Goal: Task Accomplishment & Management: Use online tool/utility

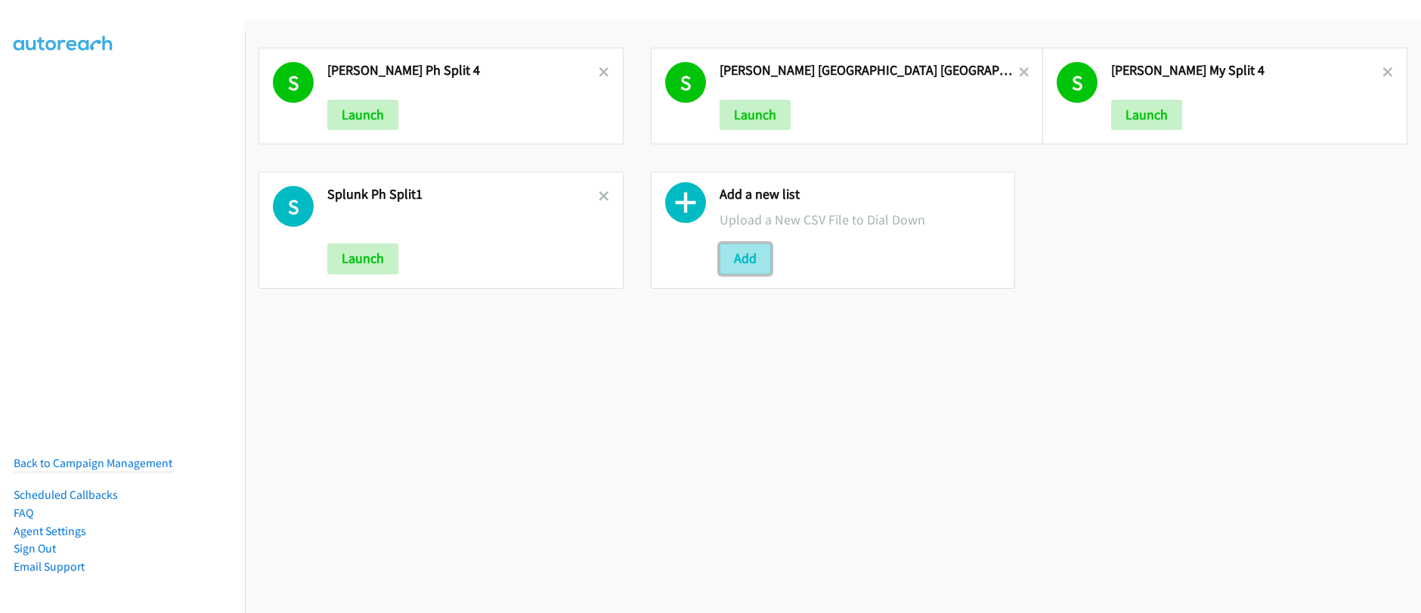
click at [746, 259] on button "Add" at bounding box center [745, 258] width 51 height 30
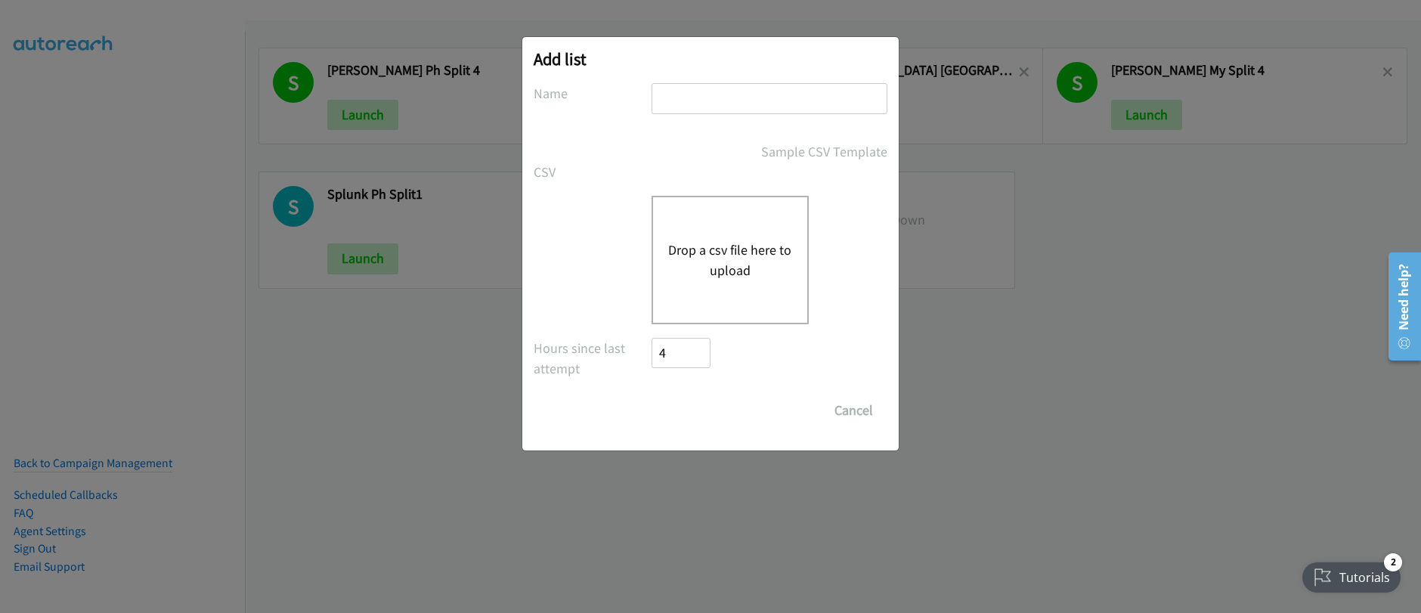
click at [692, 101] on input "text" at bounding box center [770, 98] width 236 height 31
type input "pulse_india_split12"
click at [723, 261] on button "Drop a csv file here to upload" at bounding box center [730, 260] width 124 height 41
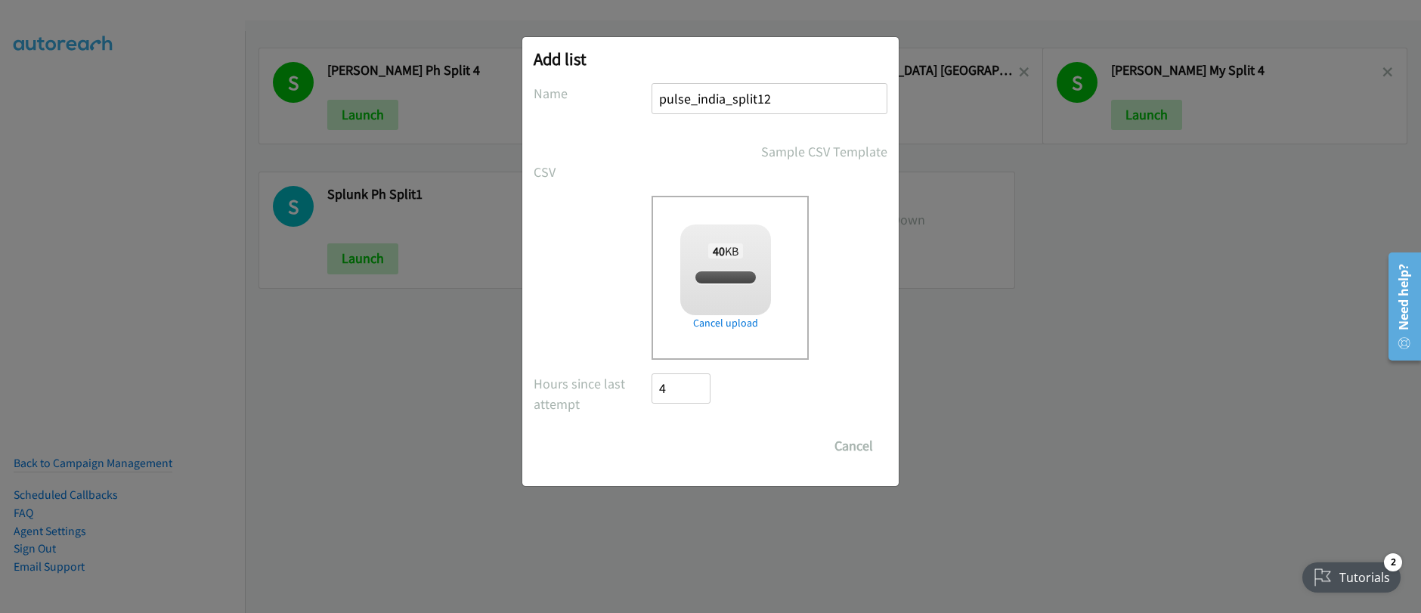
checkbox input "true"
click at [703, 448] on input "Save List" at bounding box center [691, 446] width 79 height 30
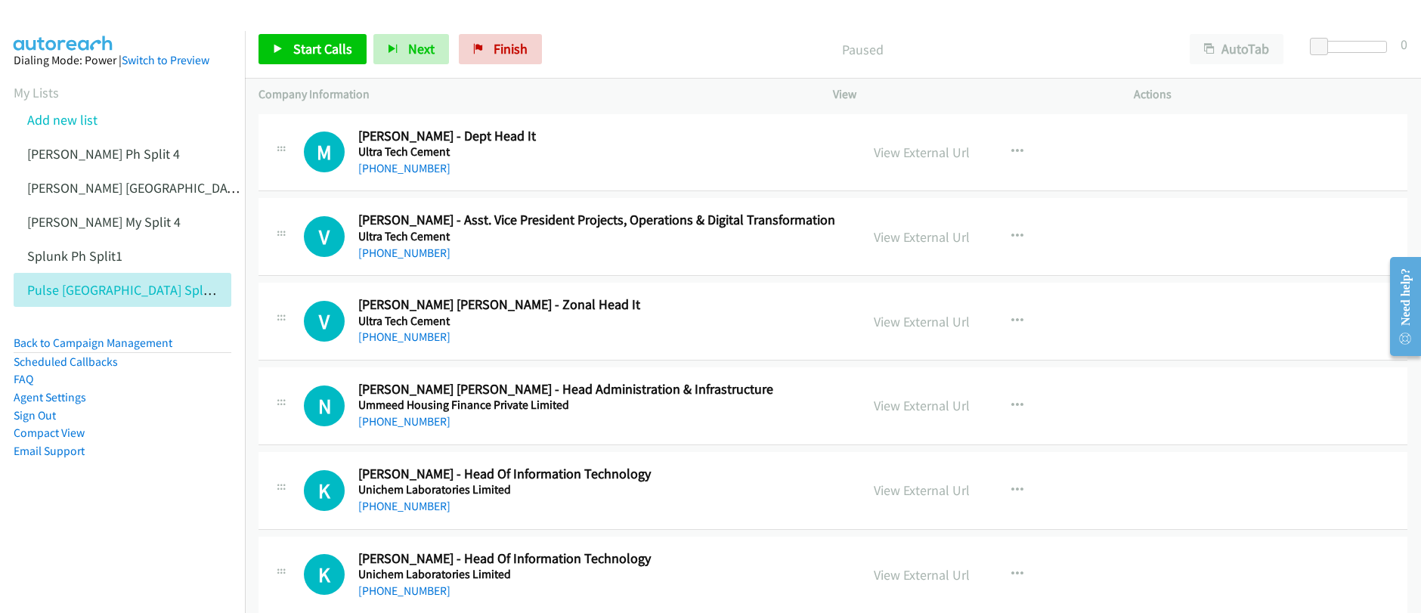
click at [696, 48] on p "Paused" at bounding box center [862, 49] width 600 height 20
click at [306, 65] on div "Start Calls Pause Next Finish Paused AutoTab AutoTab 0" at bounding box center [833, 49] width 1176 height 58
click at [315, 55] on span "Start Calls" at bounding box center [322, 48] width 59 height 17
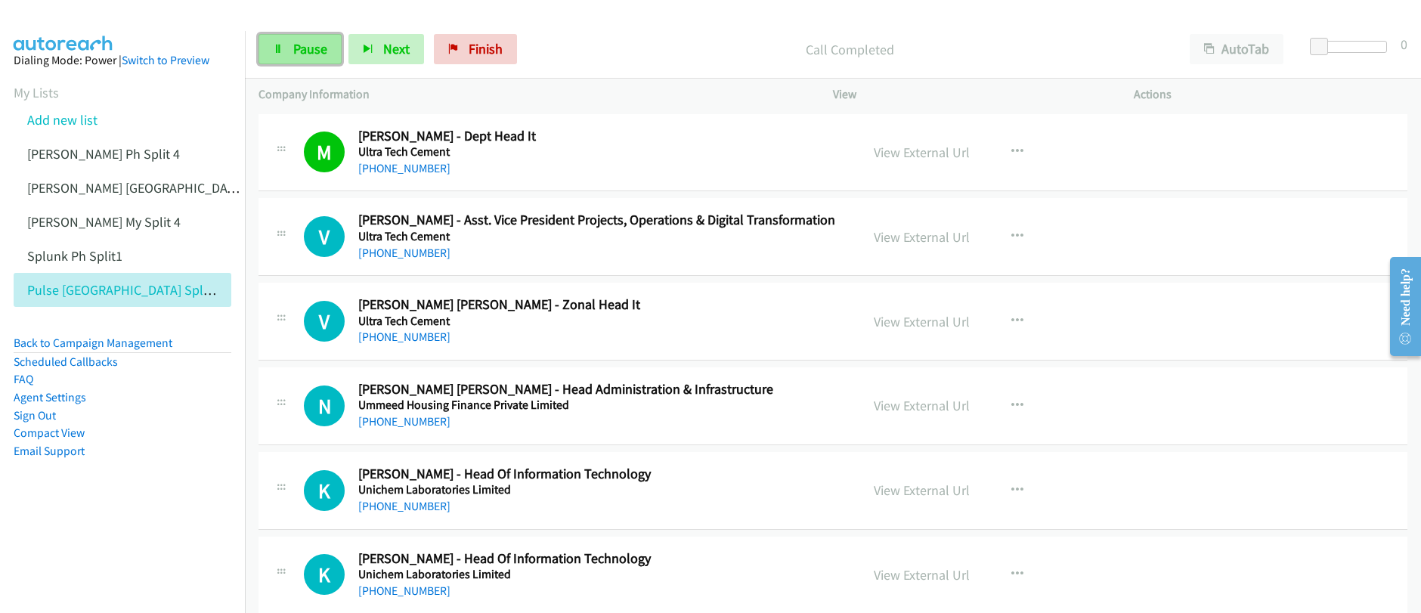
click at [305, 54] on span "Pause" at bounding box center [310, 48] width 34 height 17
click at [324, 60] on link "Start Calls" at bounding box center [313, 49] width 108 height 30
click at [296, 48] on span "Pause" at bounding box center [310, 48] width 34 height 17
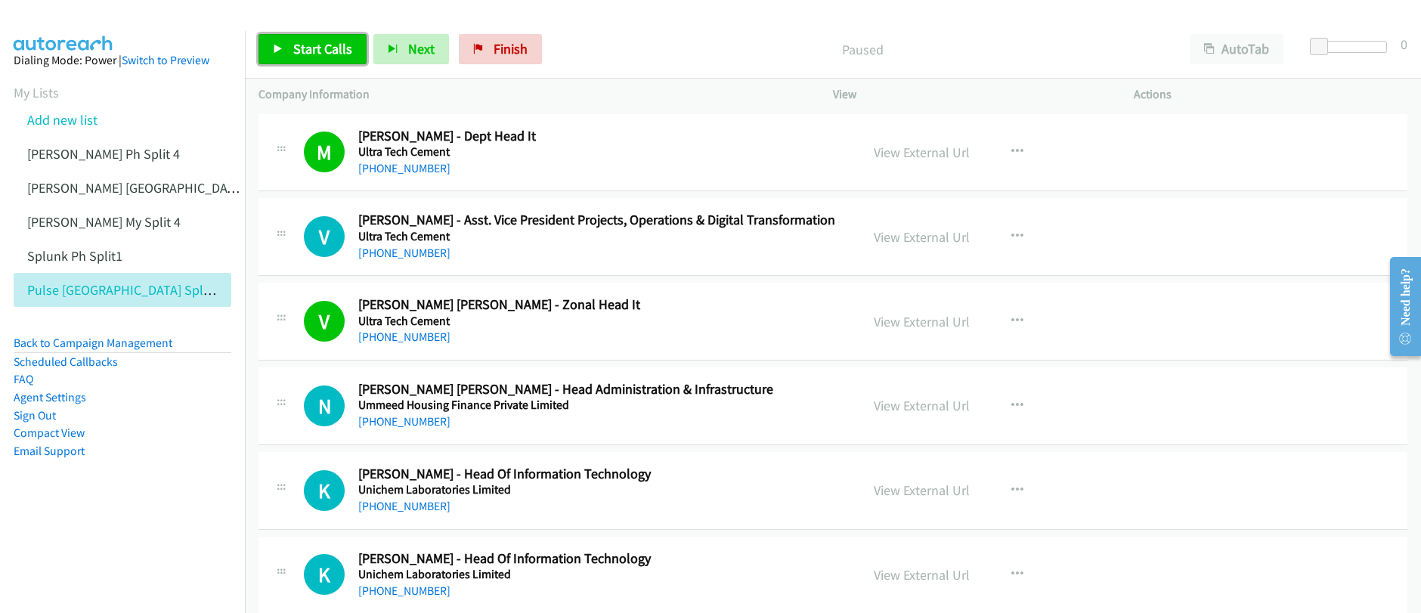
click at [323, 54] on span "Start Calls" at bounding box center [322, 48] width 59 height 17
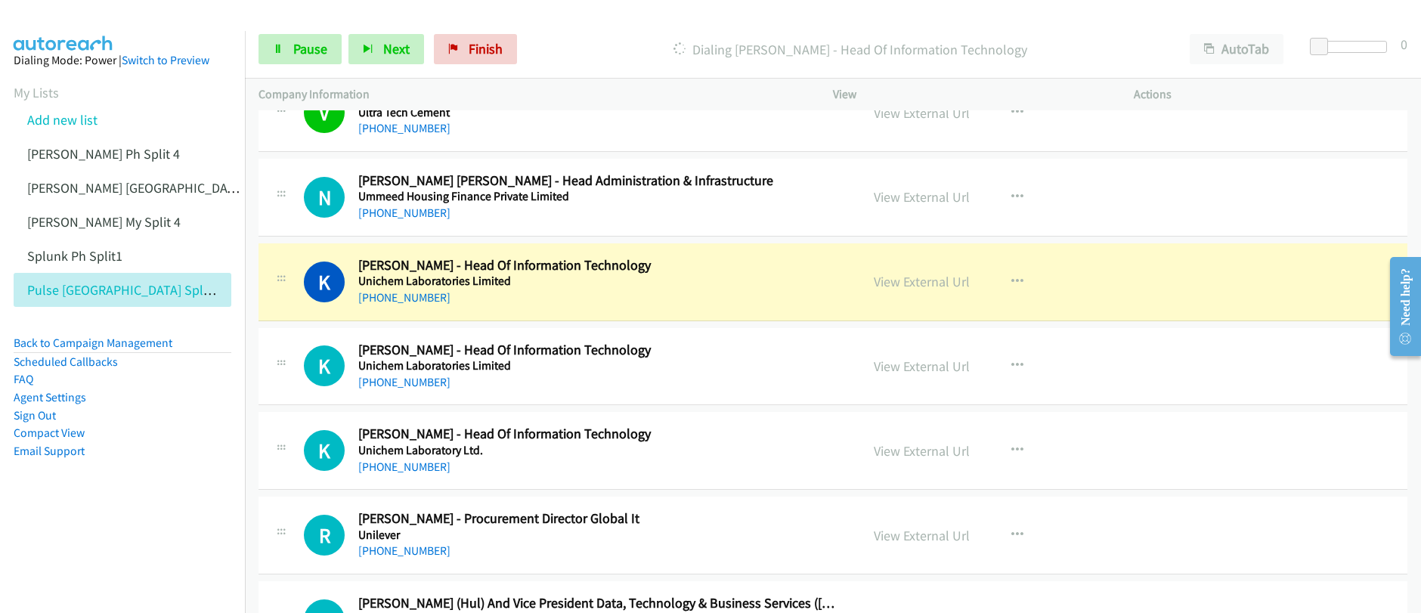
scroll to position [217, 0]
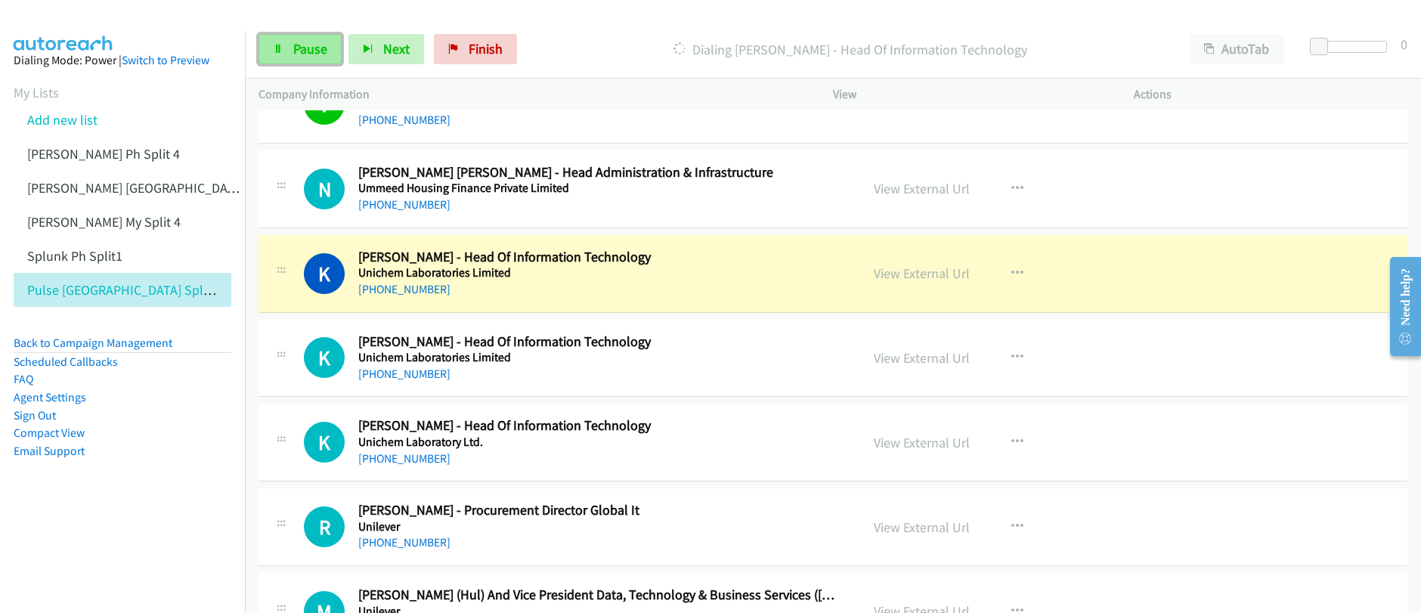
click at [310, 54] on span "Pause" at bounding box center [310, 48] width 34 height 17
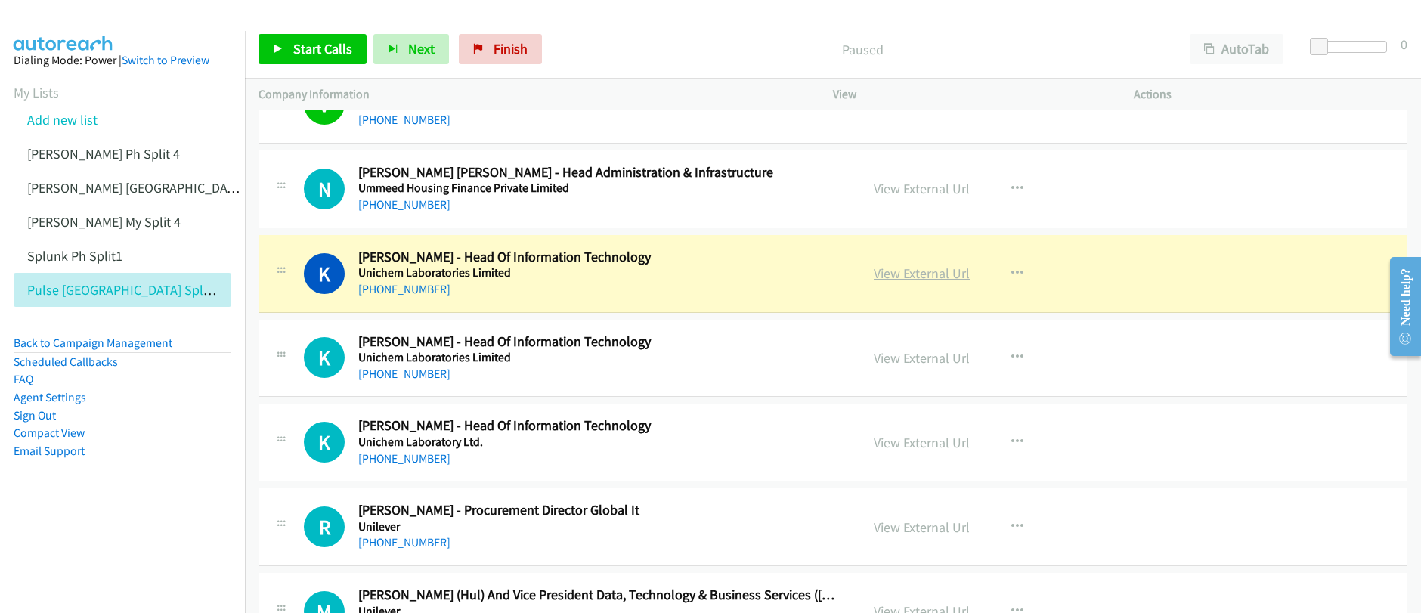
click at [920, 271] on link "View External Url" at bounding box center [922, 273] width 96 height 17
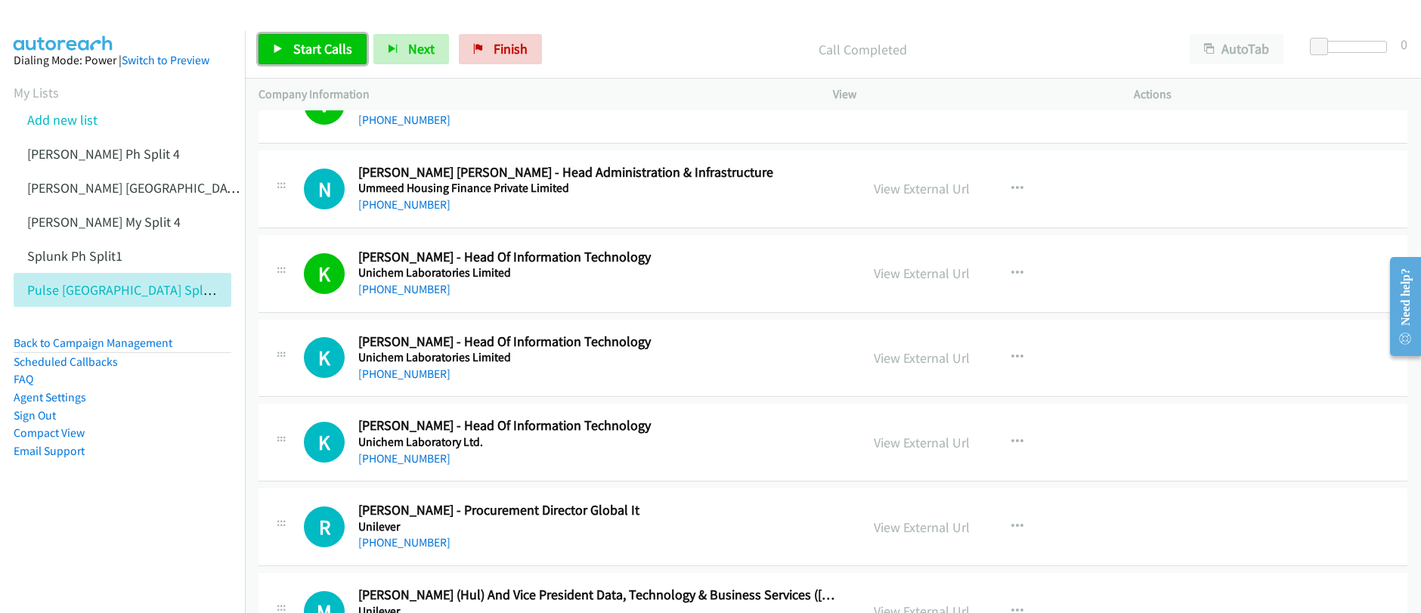
click at [318, 36] on link "Start Calls" at bounding box center [313, 49] width 108 height 30
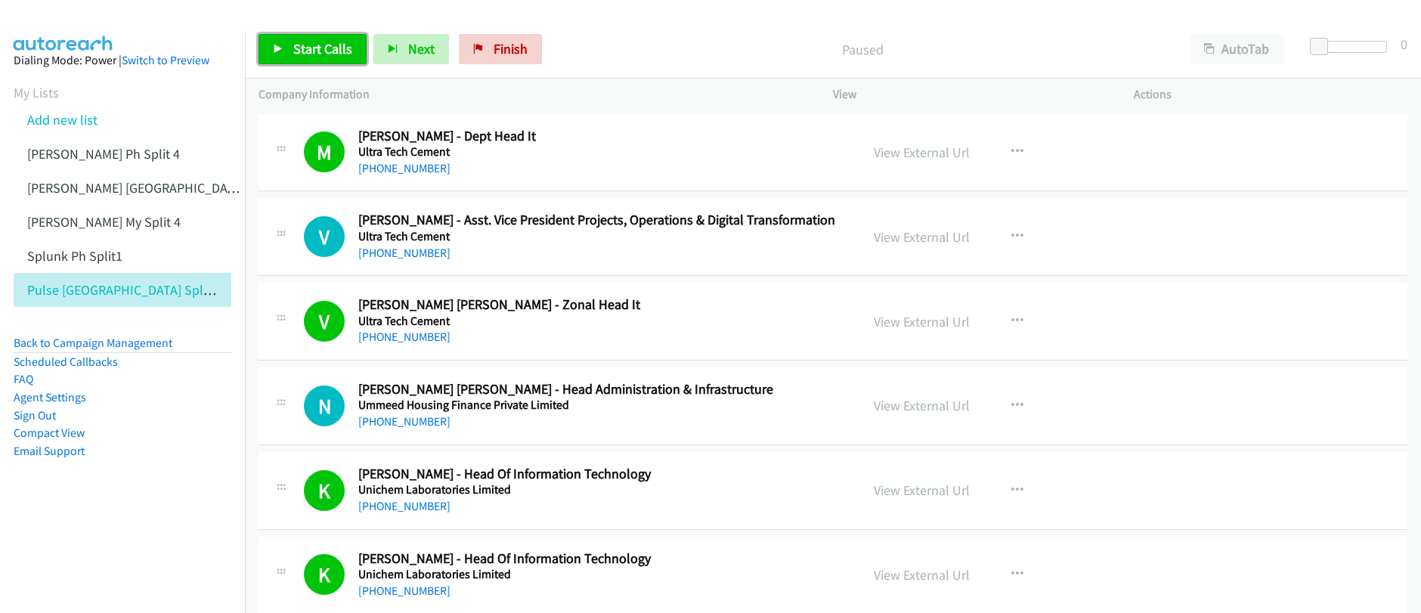
click at [324, 60] on link "Start Calls" at bounding box center [313, 49] width 108 height 30
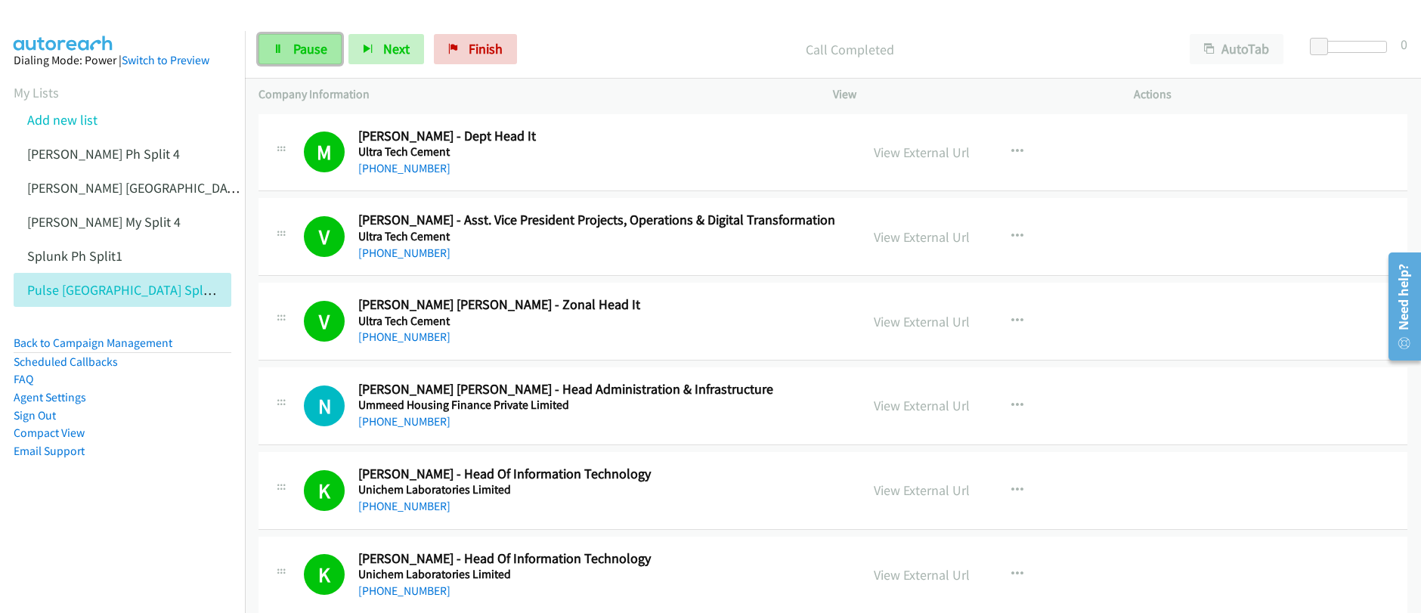
click at [278, 49] on icon at bounding box center [278, 50] width 11 height 11
click at [278, 50] on icon at bounding box center [278, 50] width 11 height 11
click at [318, 49] on span "Pause" at bounding box center [310, 48] width 34 height 17
click at [318, 49] on span "Start Calls" at bounding box center [322, 48] width 59 height 17
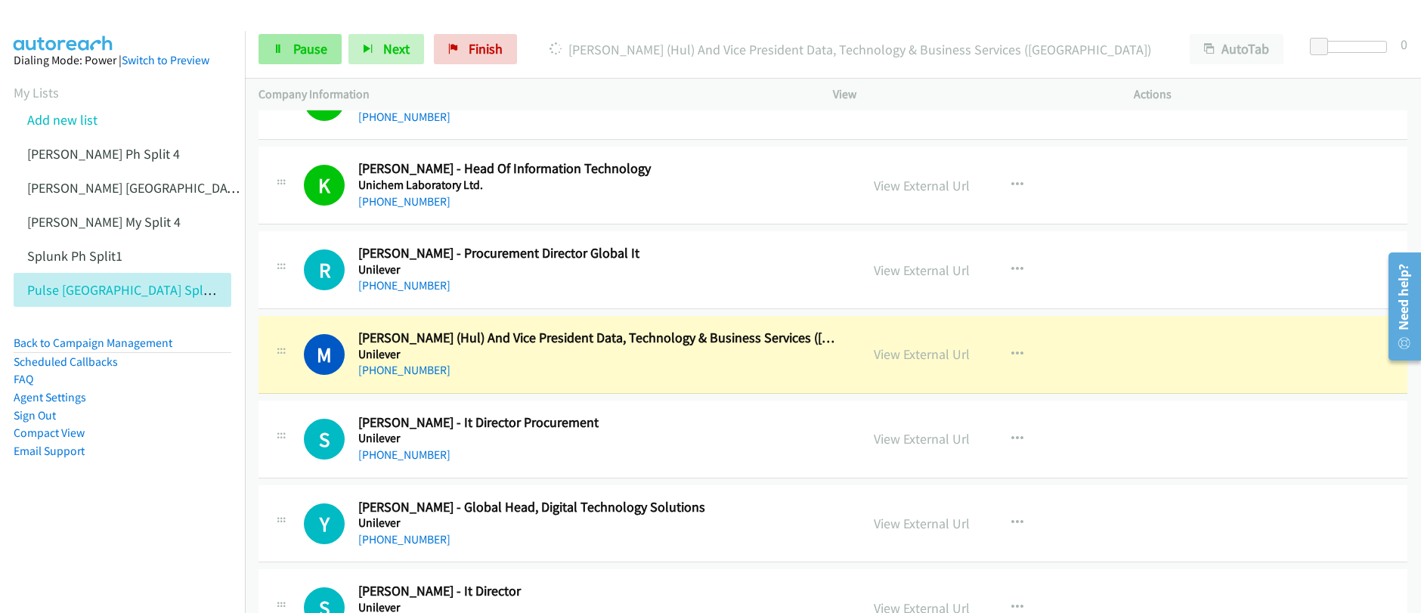
scroll to position [602, 0]
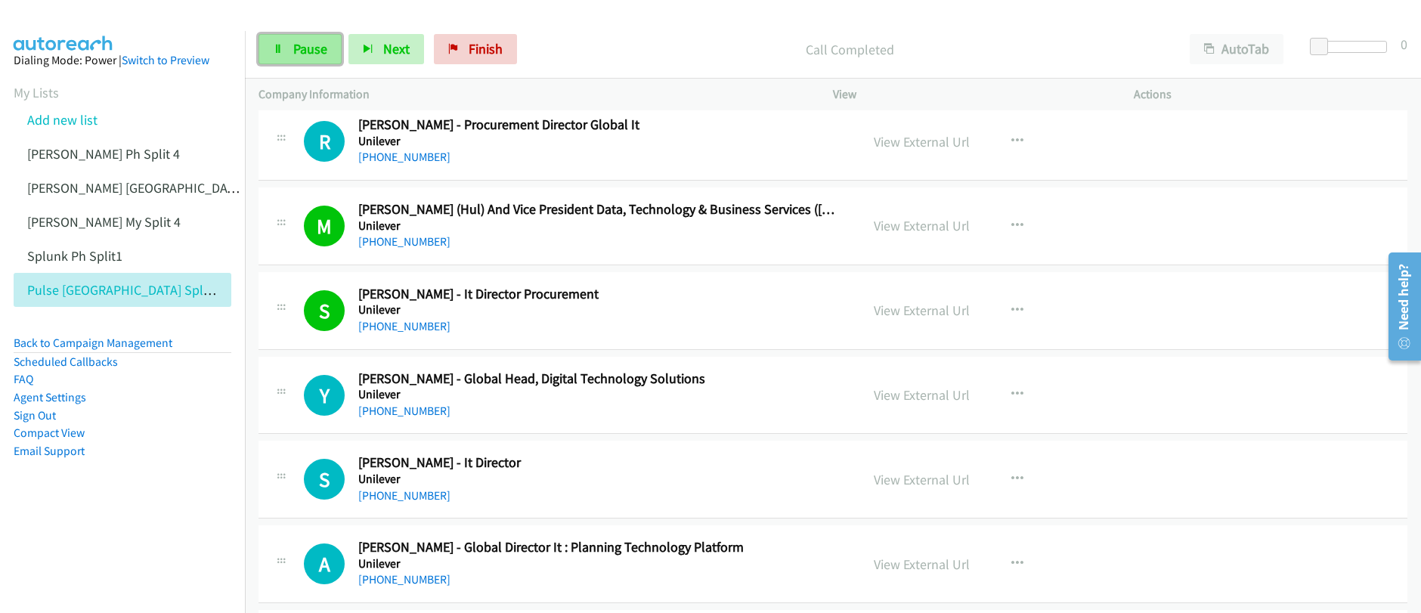
click at [292, 63] on link "Pause" at bounding box center [300, 49] width 83 height 30
click at [299, 53] on span "Start Calls" at bounding box center [322, 48] width 59 height 17
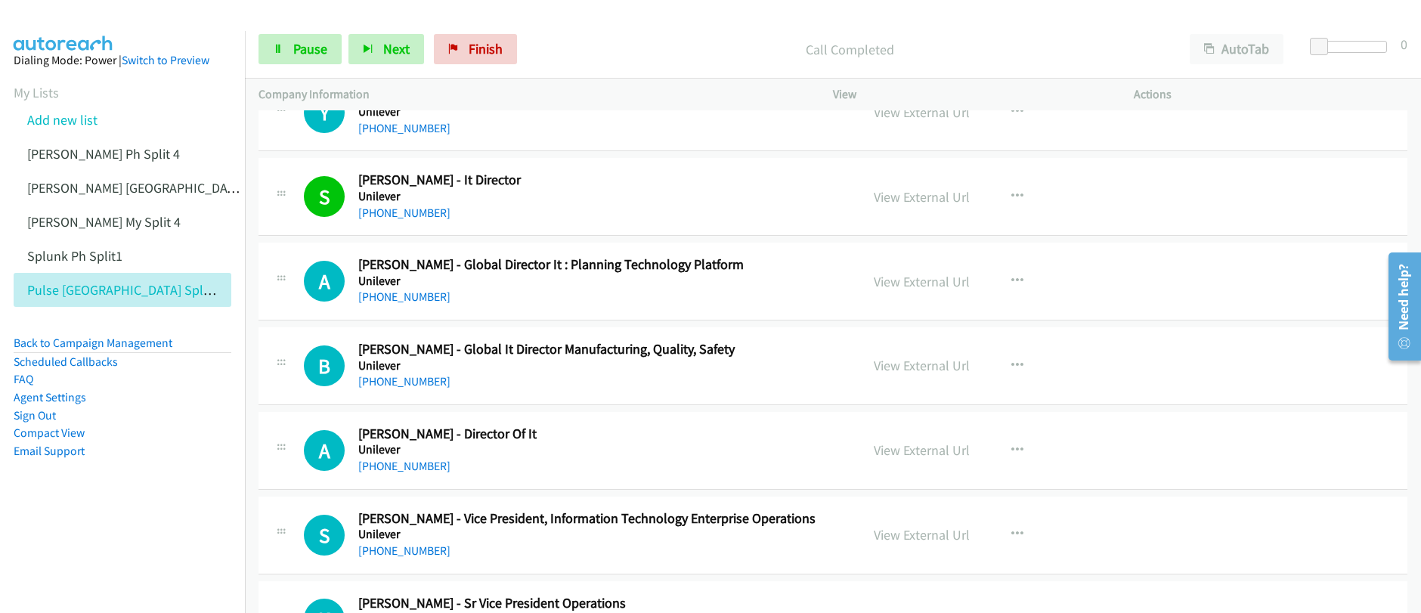
scroll to position [886, 0]
click at [296, 56] on span "Pause" at bounding box center [310, 48] width 34 height 17
click at [297, 55] on span "Start Calls" at bounding box center [322, 48] width 59 height 17
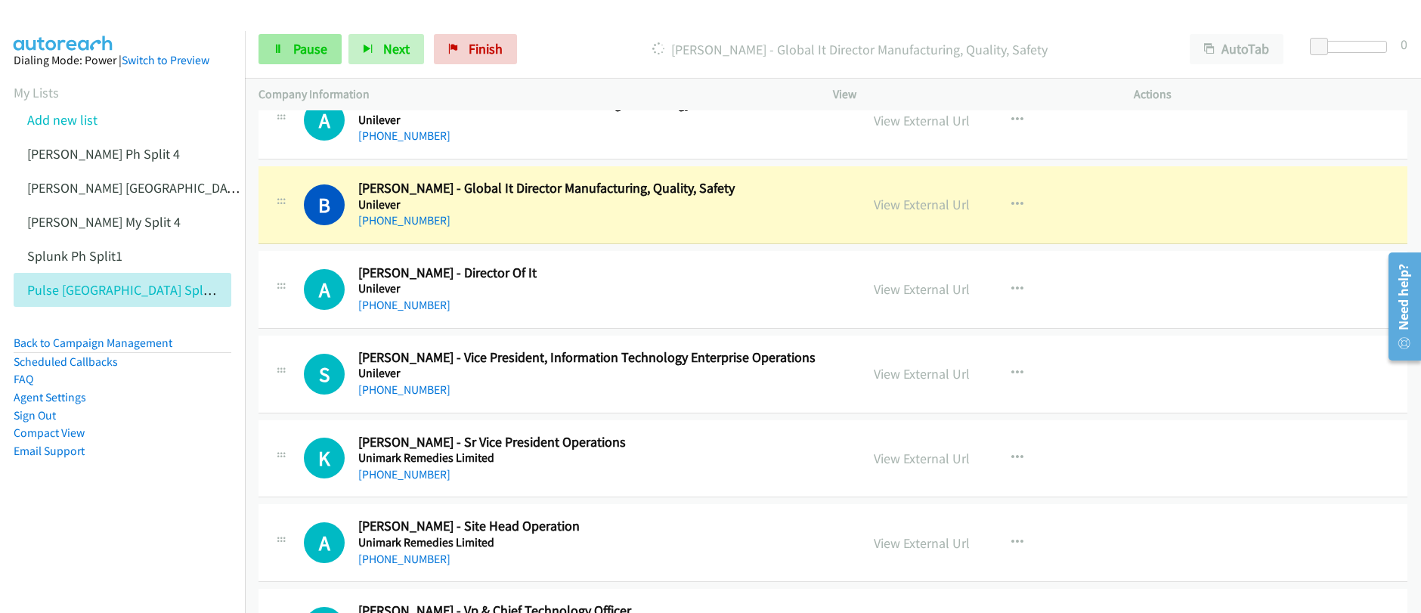
scroll to position [1098, 0]
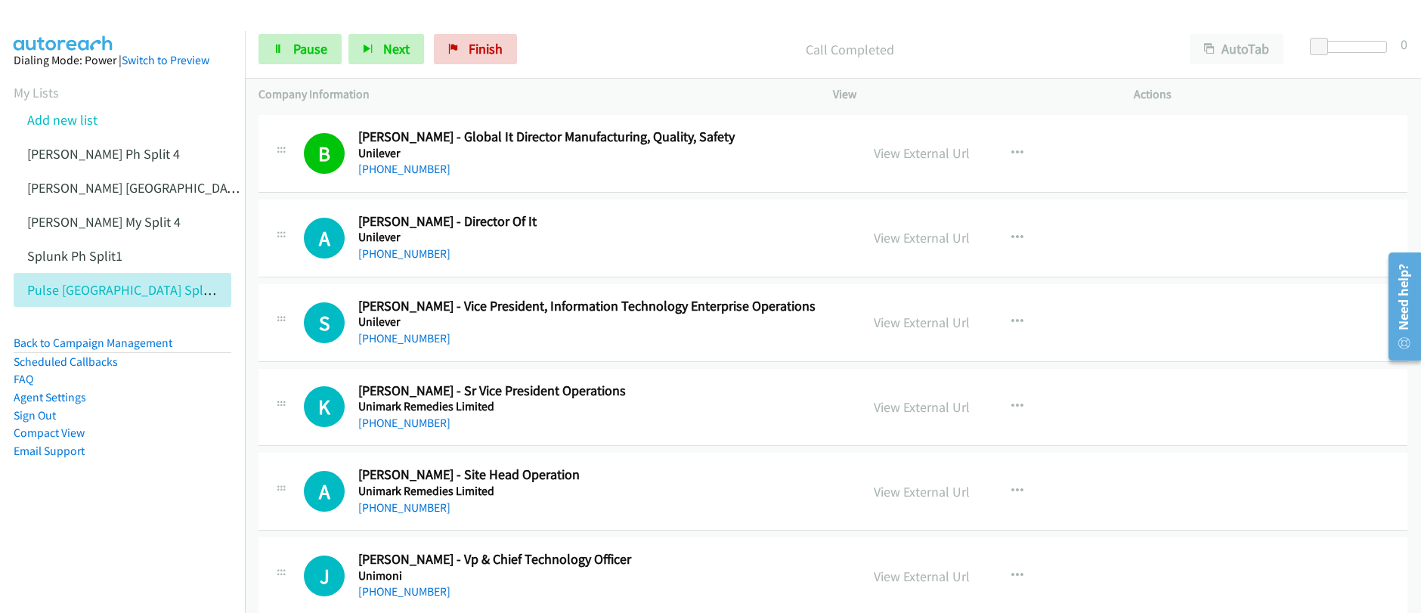
click at [306, 64] on div "Start Calls Pause Next Finish Call Completed AutoTab AutoTab 0" at bounding box center [833, 49] width 1176 height 58
click at [329, 45] on link "Pause" at bounding box center [300, 49] width 83 height 30
click at [320, 50] on span "Start Calls" at bounding box center [322, 48] width 59 height 17
click at [307, 50] on span "Pause" at bounding box center [310, 48] width 34 height 17
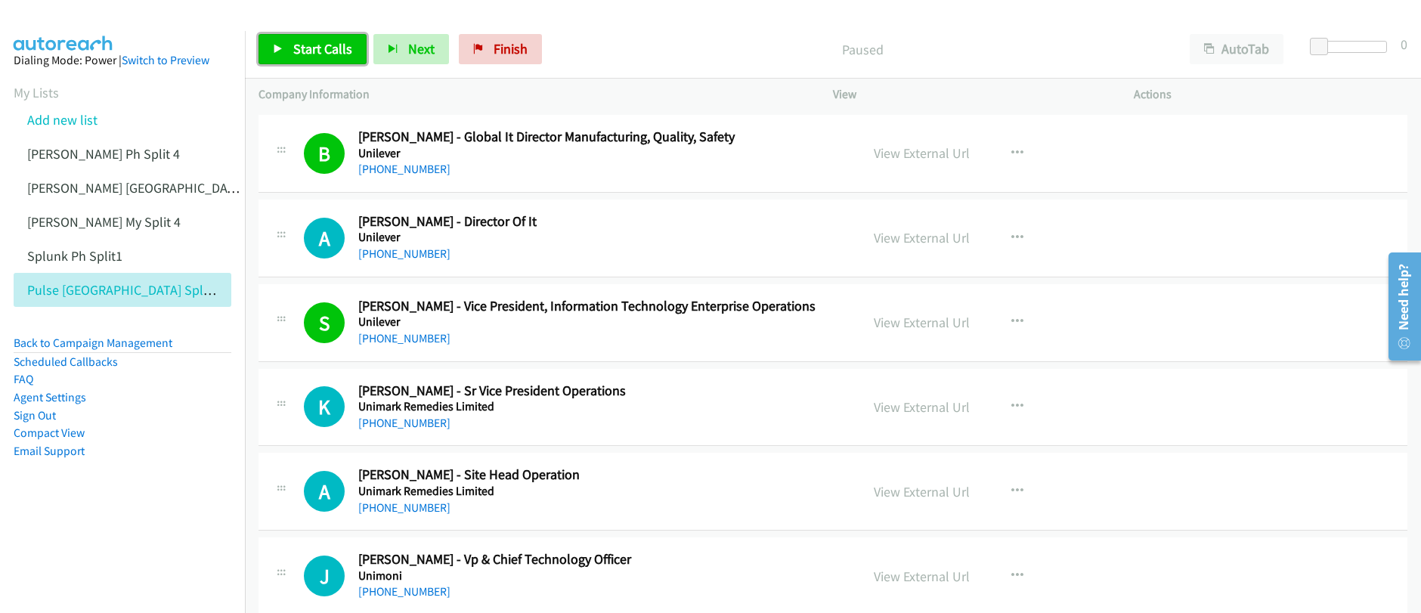
click at [307, 50] on span "Start Calls" at bounding box center [322, 48] width 59 height 17
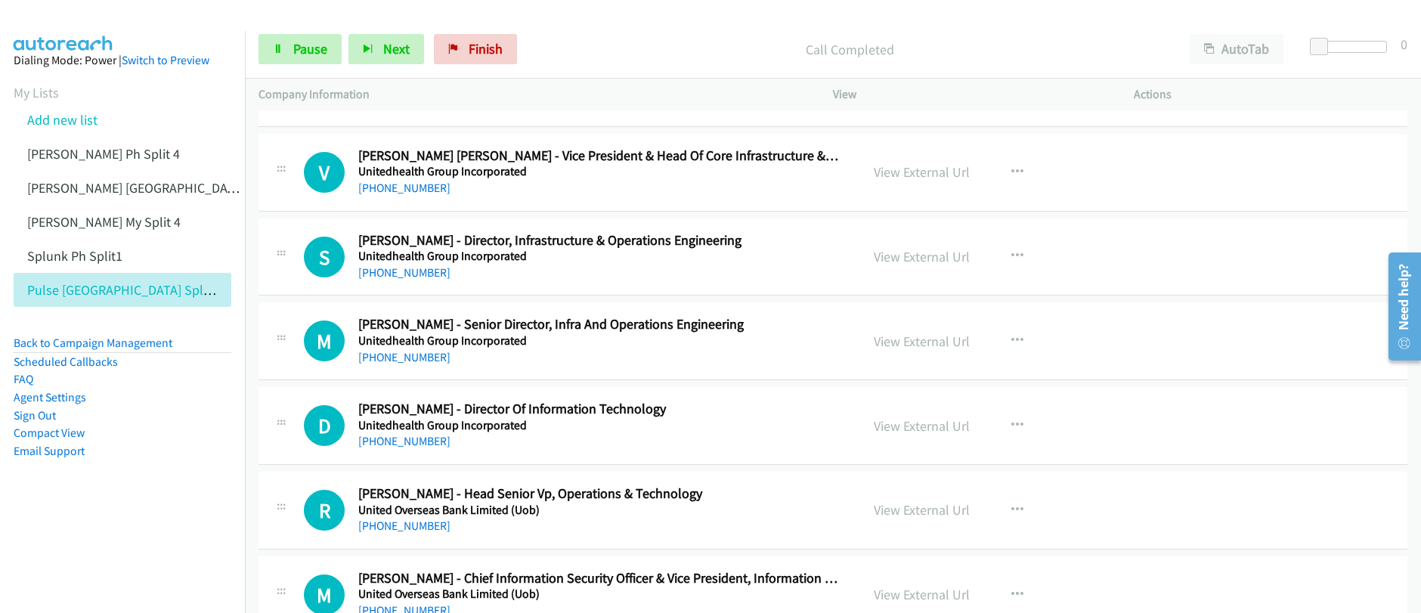
scroll to position [2147, 0]
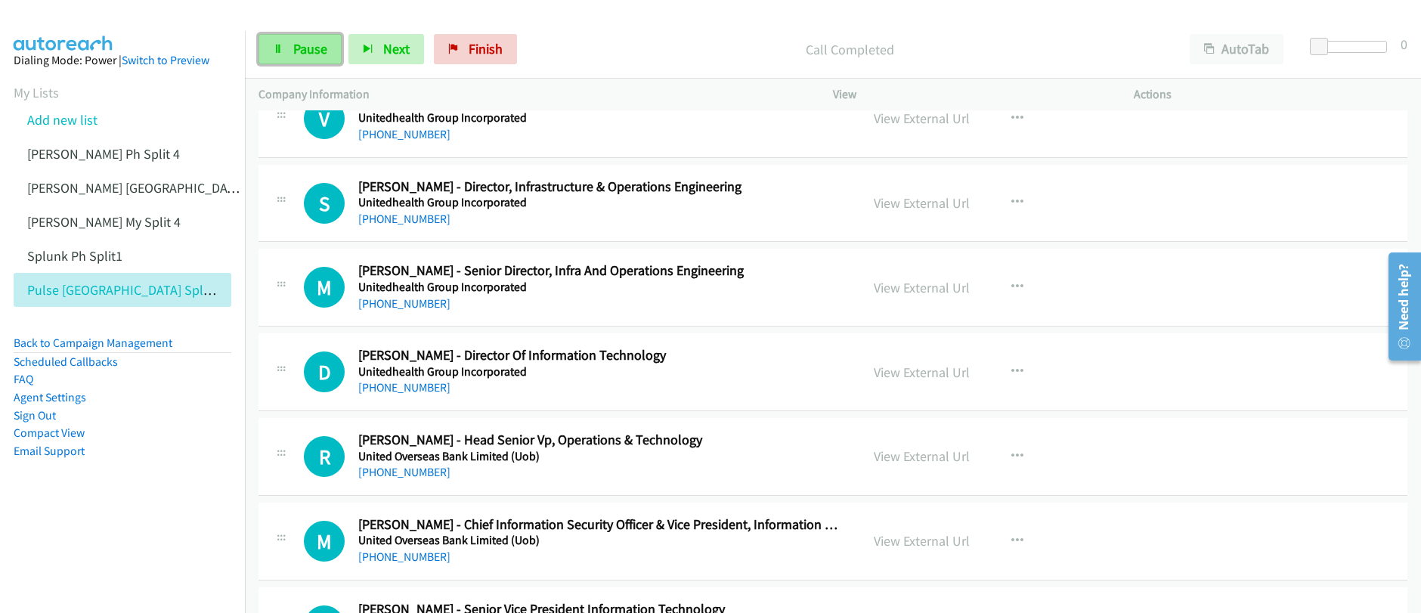
click at [295, 52] on span "Pause" at bounding box center [310, 48] width 34 height 17
click at [1019, 288] on button "button" at bounding box center [1017, 287] width 41 height 30
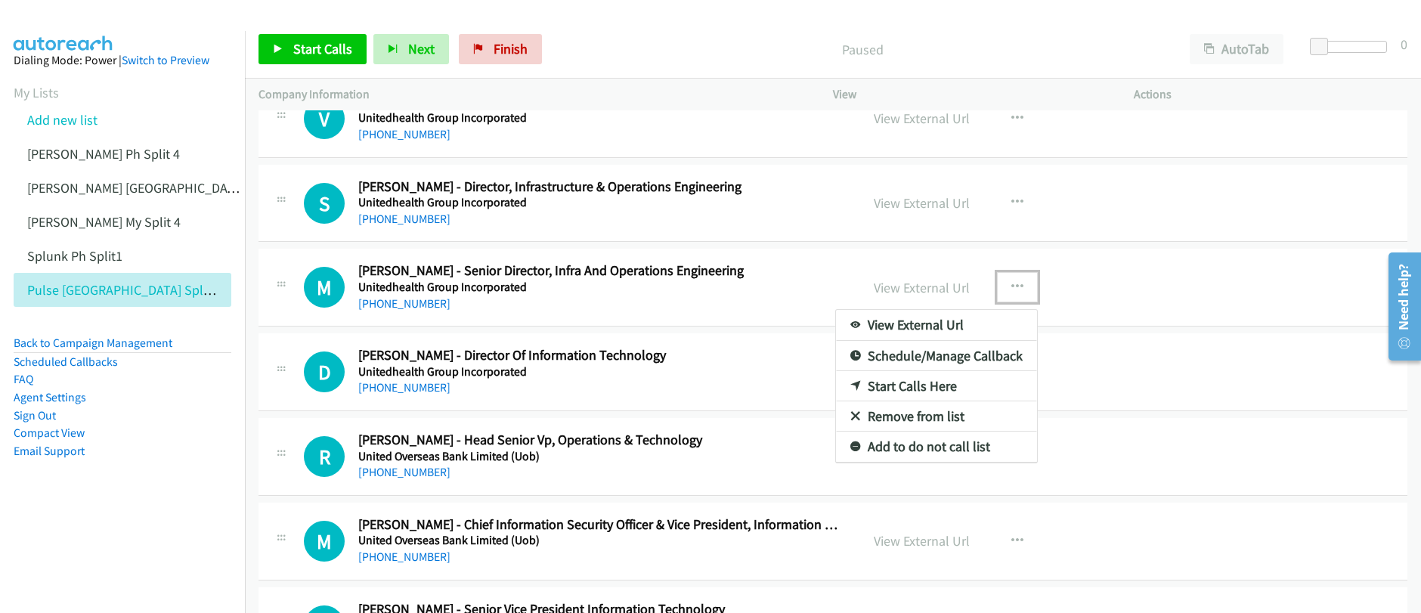
click at [887, 390] on link "Start Calls Here" at bounding box center [936, 386] width 201 height 30
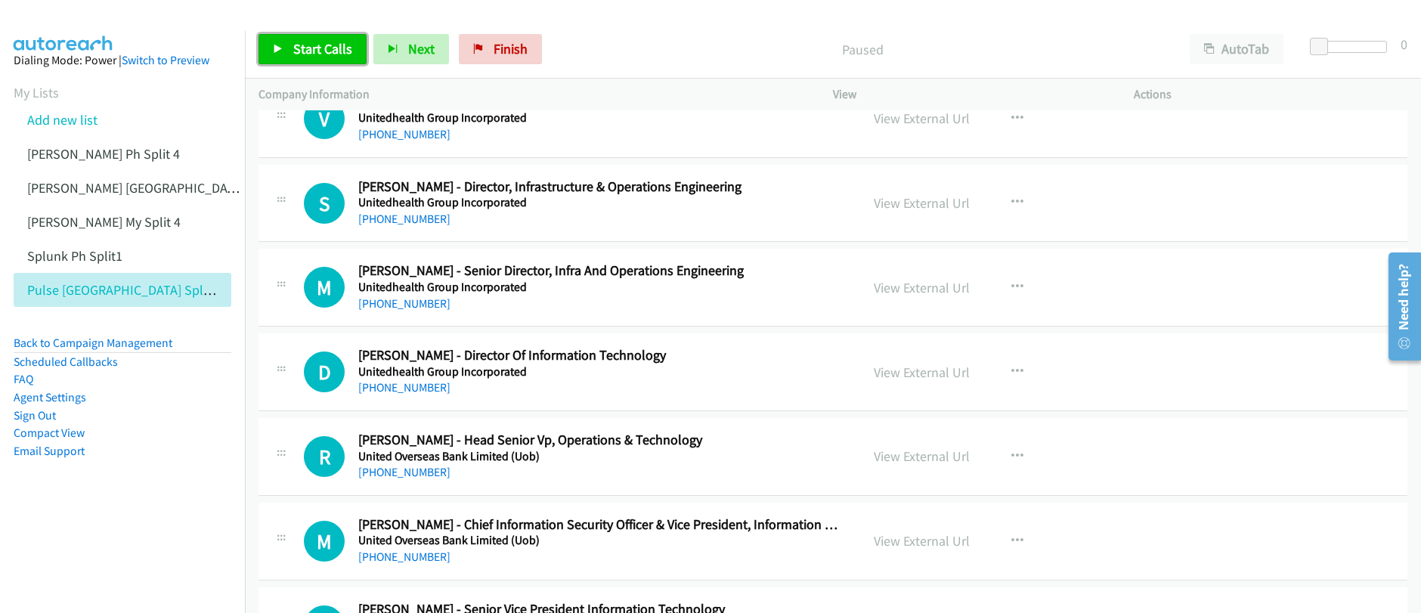
click at [308, 57] on link "Start Calls" at bounding box center [313, 49] width 108 height 30
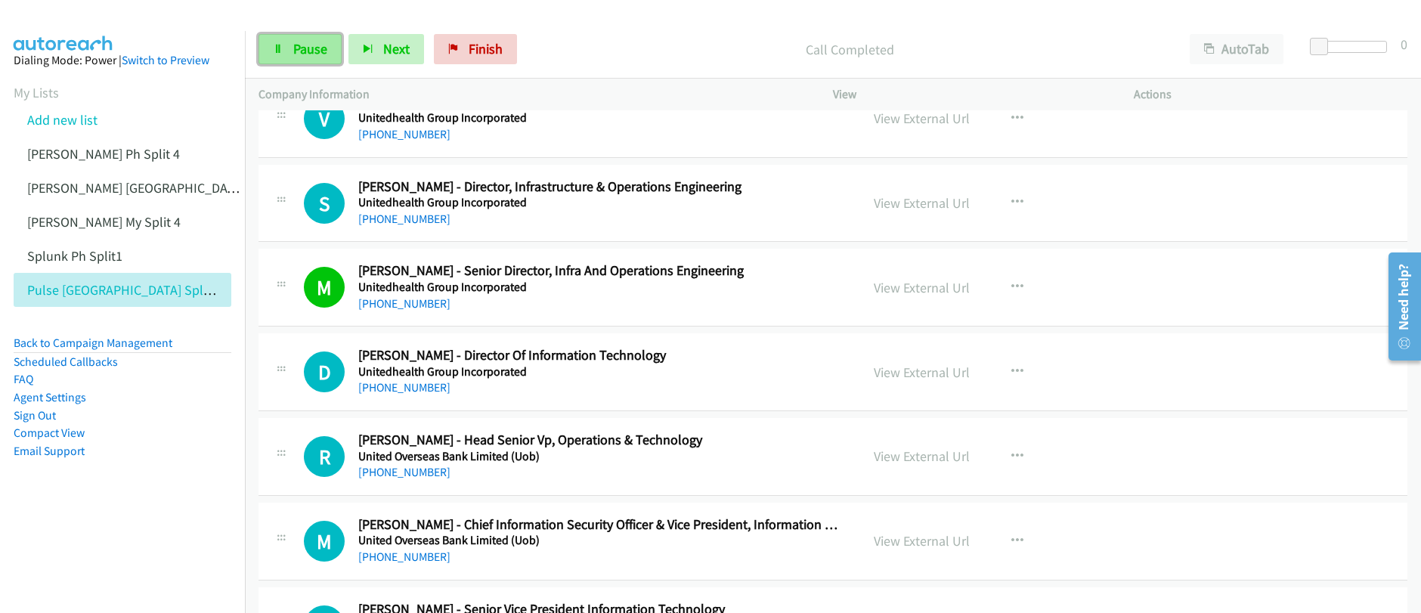
click at [314, 53] on span "Pause" at bounding box center [310, 48] width 34 height 17
click at [314, 53] on span "Start Calls" at bounding box center [322, 48] width 59 height 17
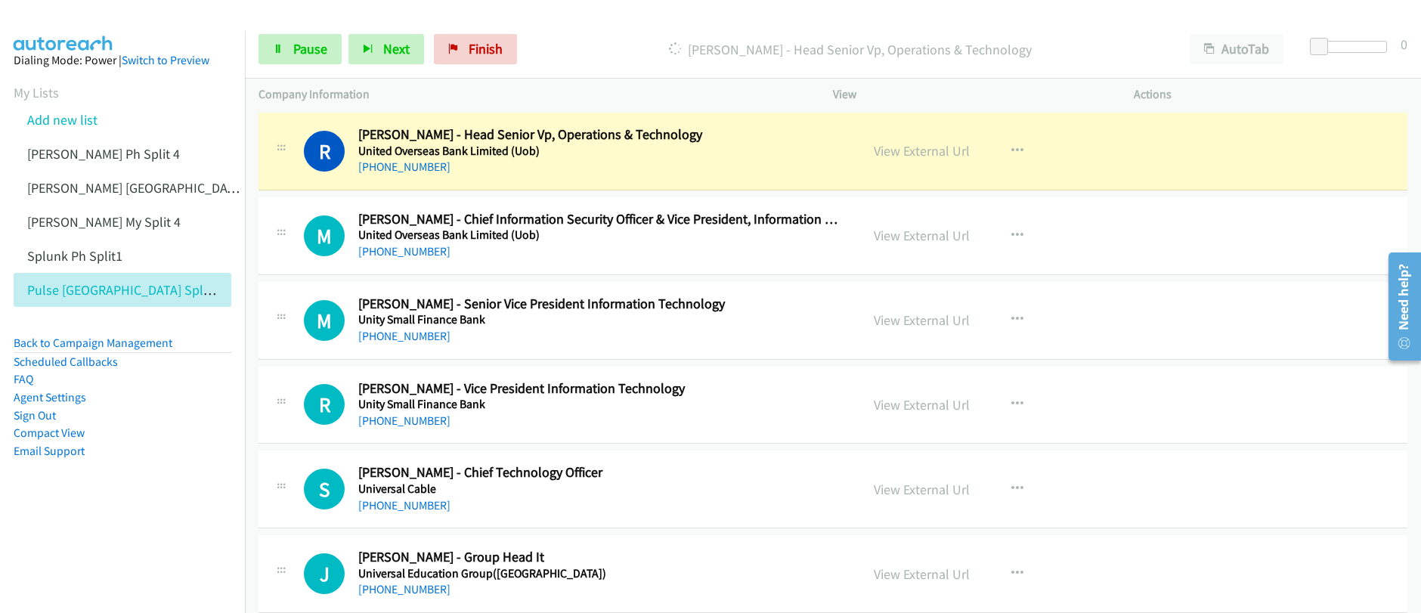
scroll to position [2449, 0]
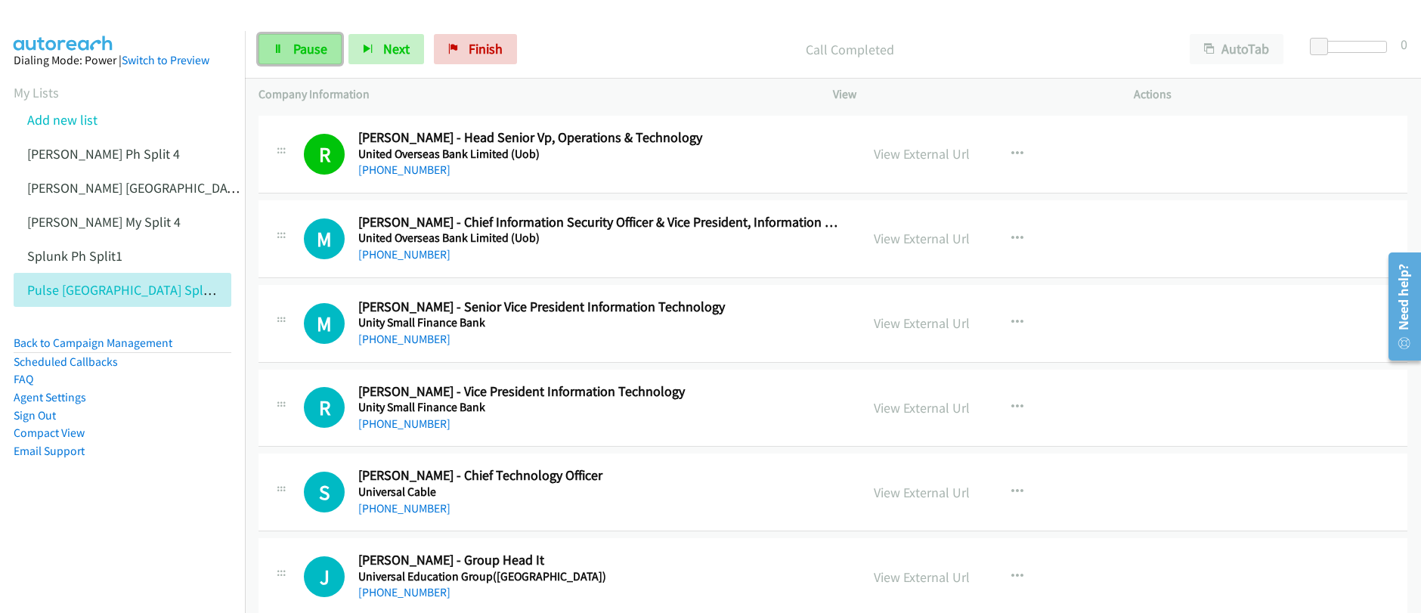
click at [316, 49] on span "Pause" at bounding box center [310, 48] width 34 height 17
click at [316, 49] on span "Start Calls" at bounding box center [322, 48] width 59 height 17
click at [312, 51] on span "Pause" at bounding box center [310, 48] width 34 height 17
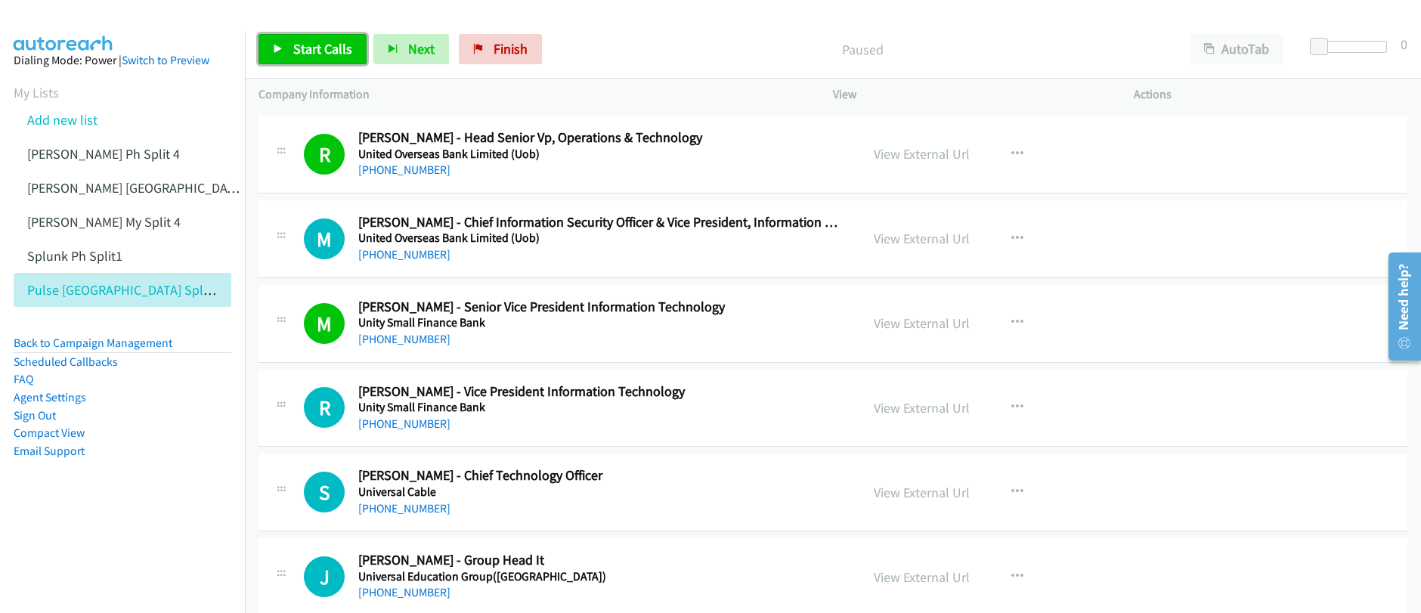
click at [312, 54] on span "Start Calls" at bounding box center [322, 48] width 59 height 17
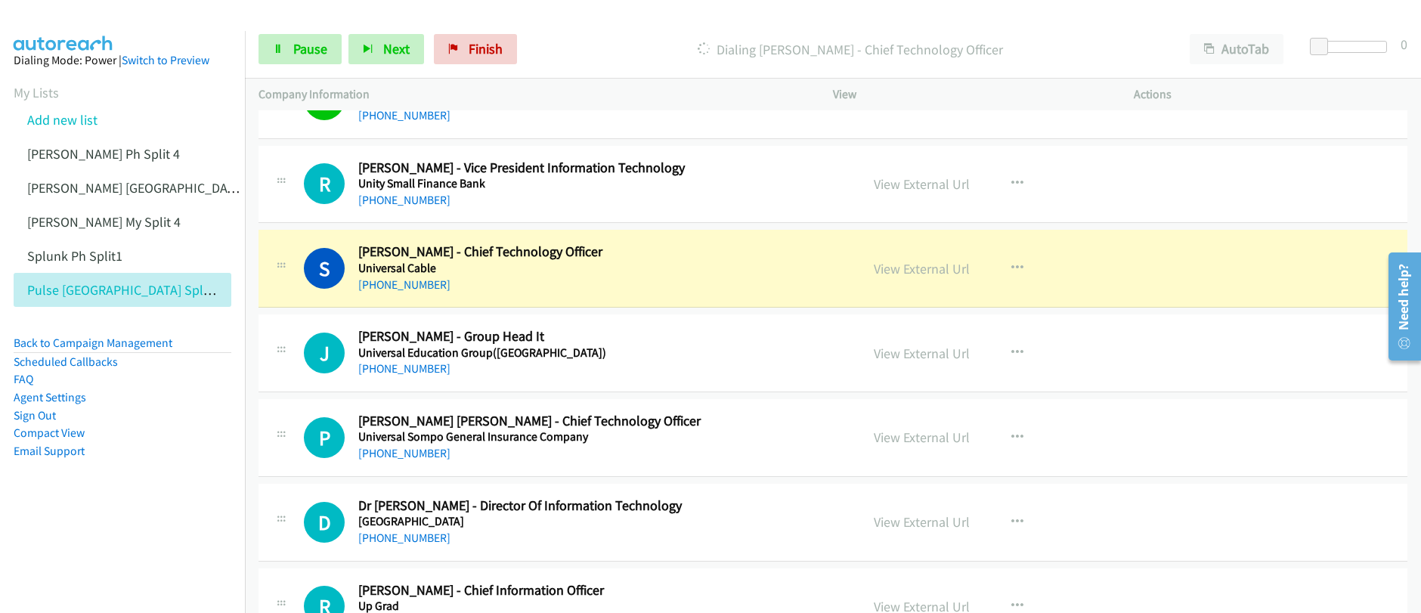
scroll to position [2677, 0]
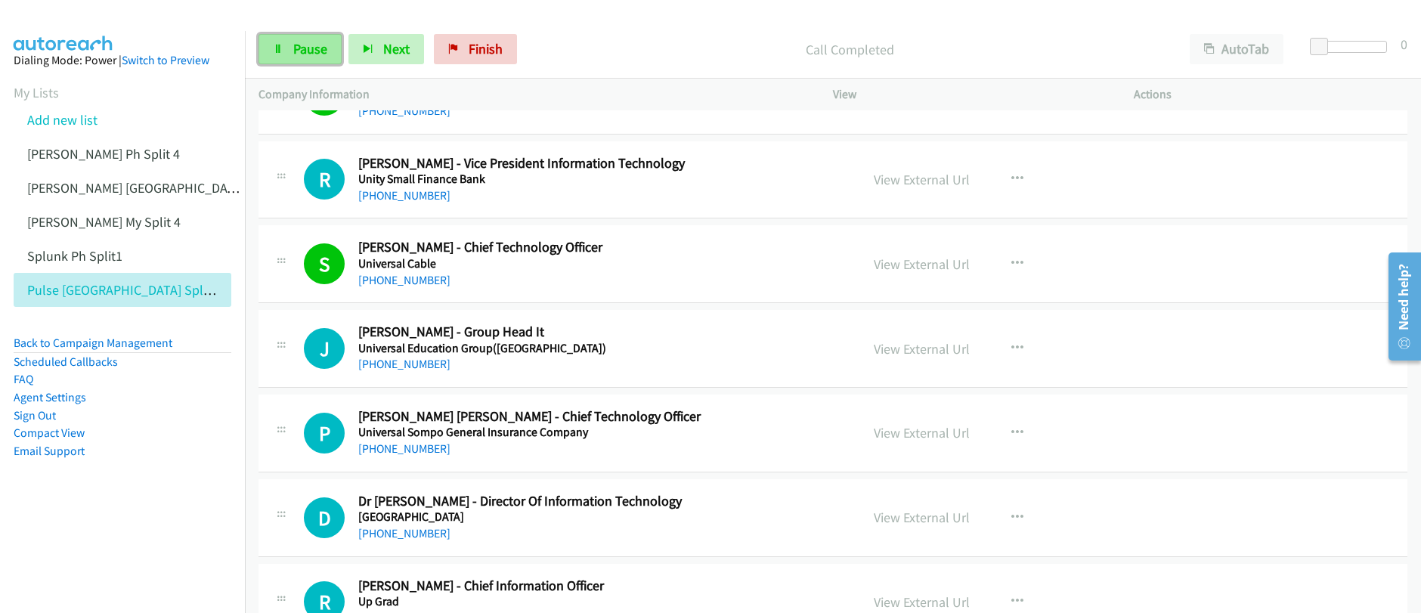
click at [307, 54] on span "Pause" at bounding box center [310, 48] width 34 height 17
click at [307, 54] on span "Start Calls" at bounding box center [322, 48] width 59 height 17
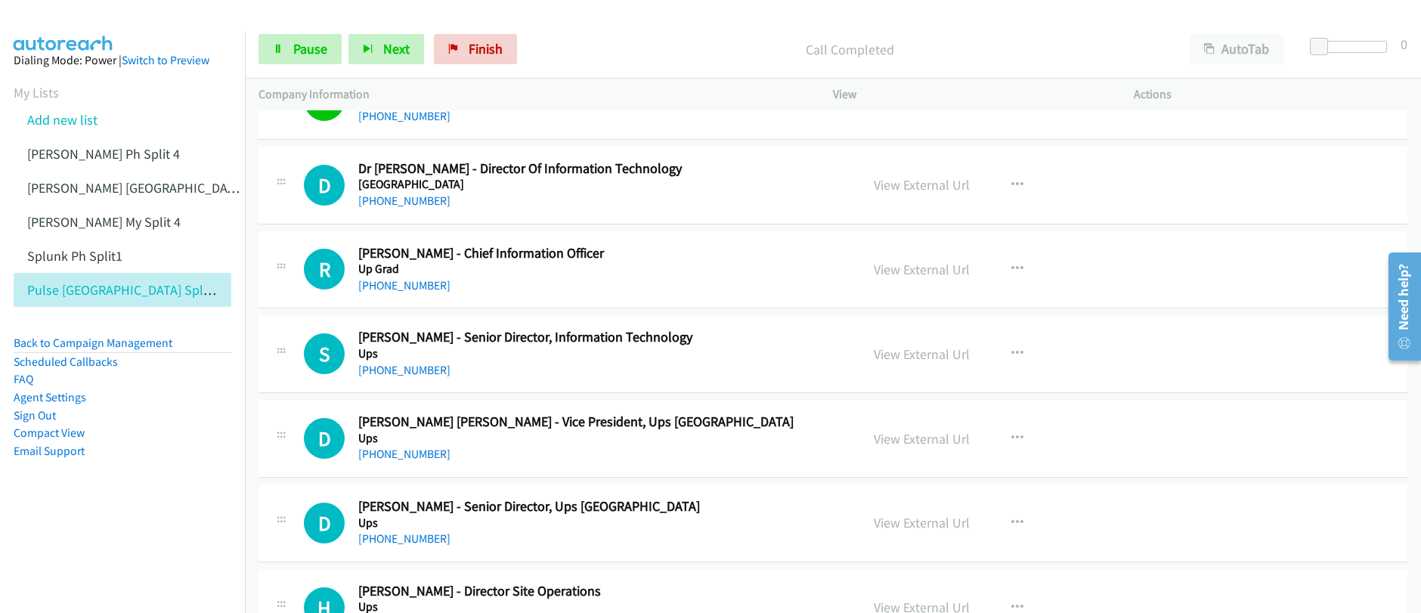
scroll to position [3011, 0]
click at [282, 54] on icon at bounding box center [278, 50] width 11 height 11
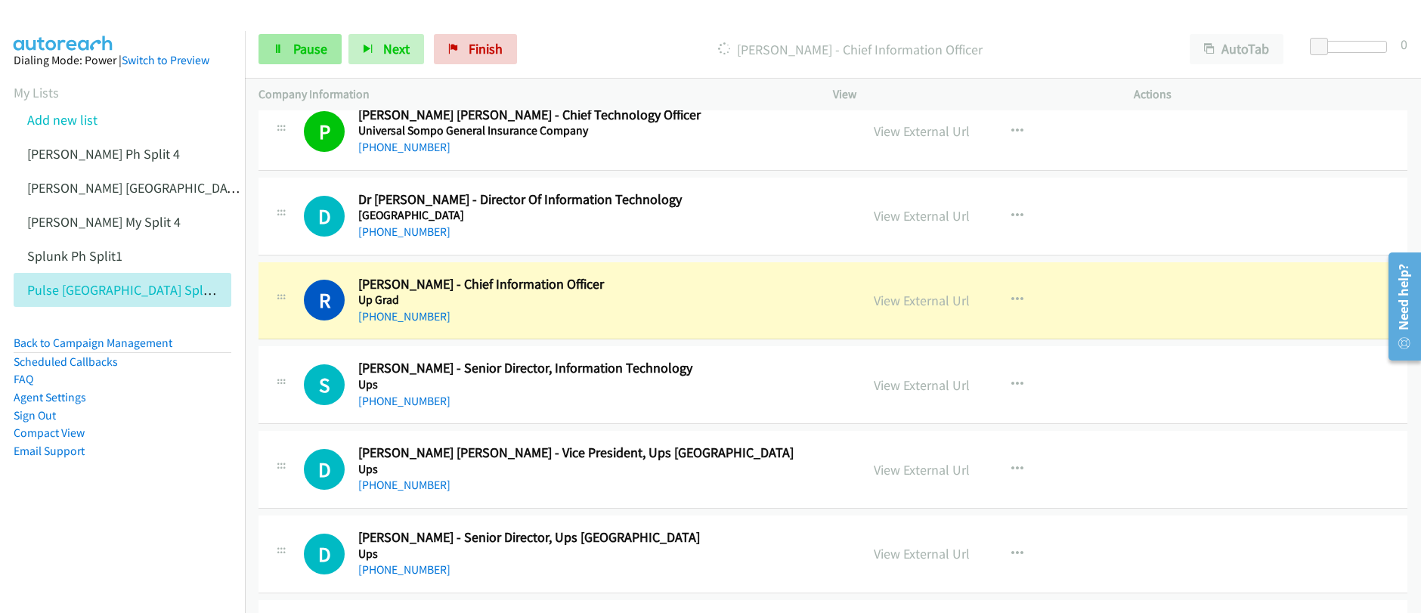
scroll to position [2952, 0]
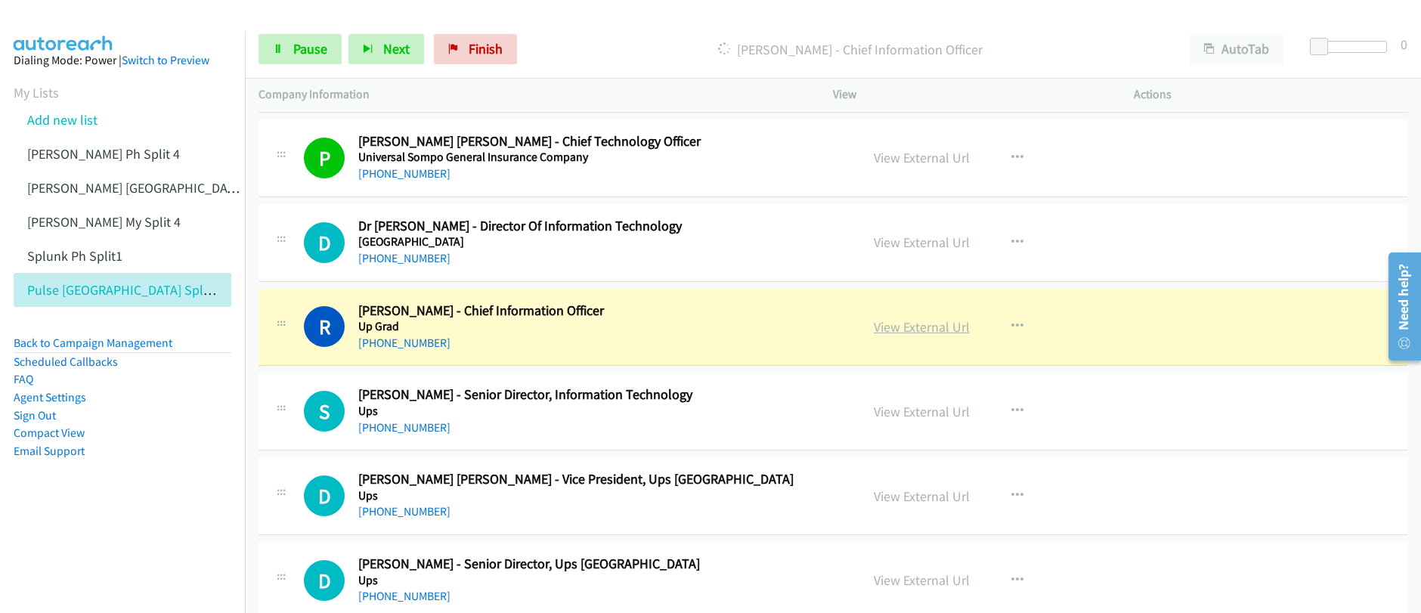
click at [912, 332] on link "View External Url" at bounding box center [922, 326] width 96 height 17
click at [0, 0] on div "Start Calls Pause Next Finish Dialing Raj Dogra - Chief Information Officer Aut…" at bounding box center [710, 0] width 1421 height 0
click at [299, 49] on span "Pause" at bounding box center [310, 48] width 34 height 17
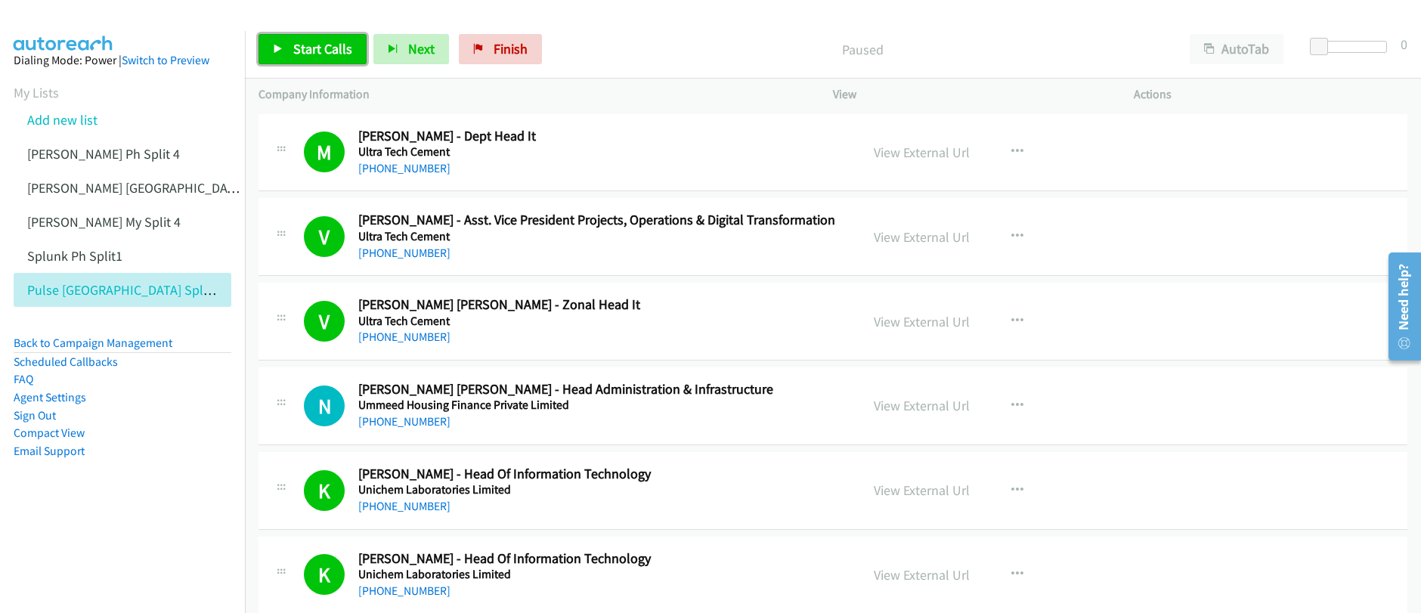
click at [329, 37] on link "Start Calls" at bounding box center [313, 49] width 108 height 30
click at [293, 48] on span "Pause" at bounding box center [310, 48] width 34 height 17
click at [302, 55] on span "Start Calls" at bounding box center [322, 48] width 59 height 17
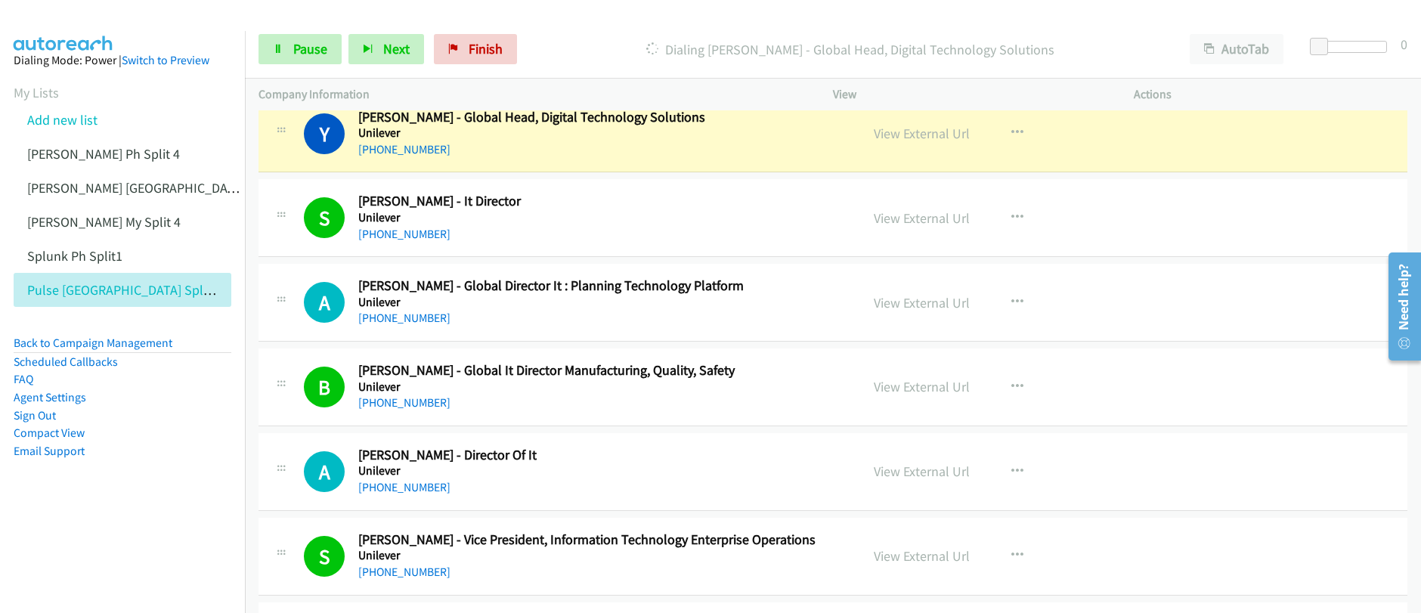
scroll to position [788, 0]
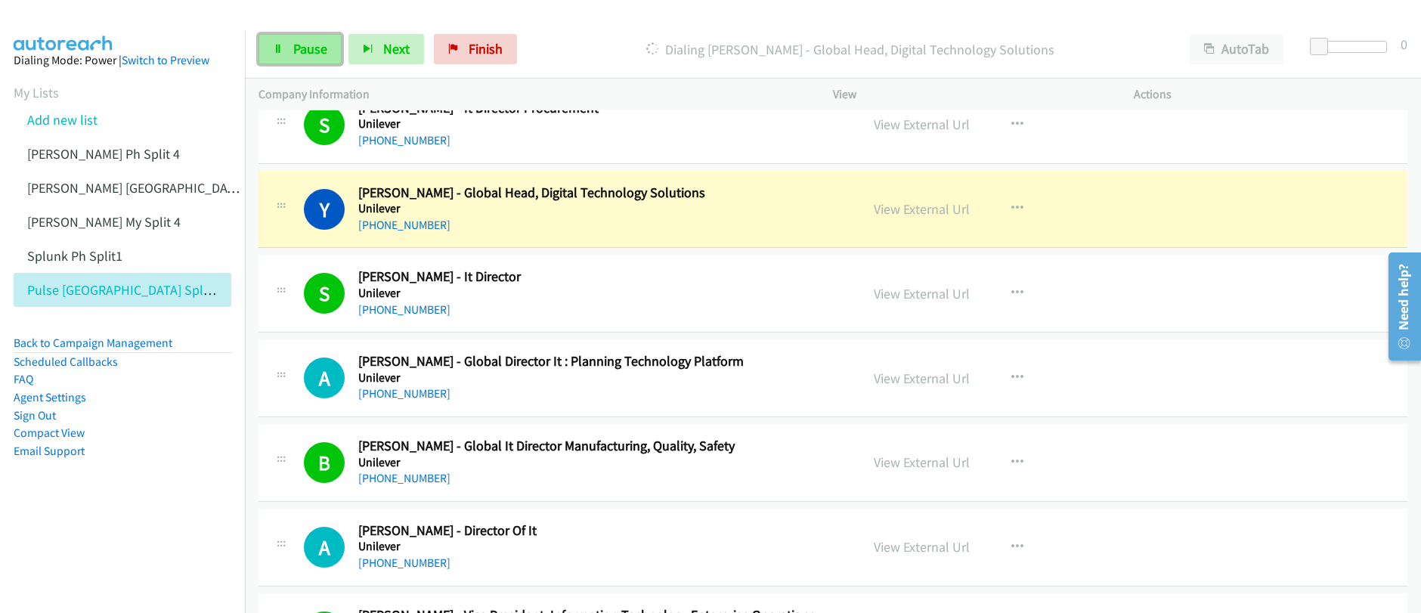
click at [302, 40] on span "Pause" at bounding box center [310, 48] width 34 height 17
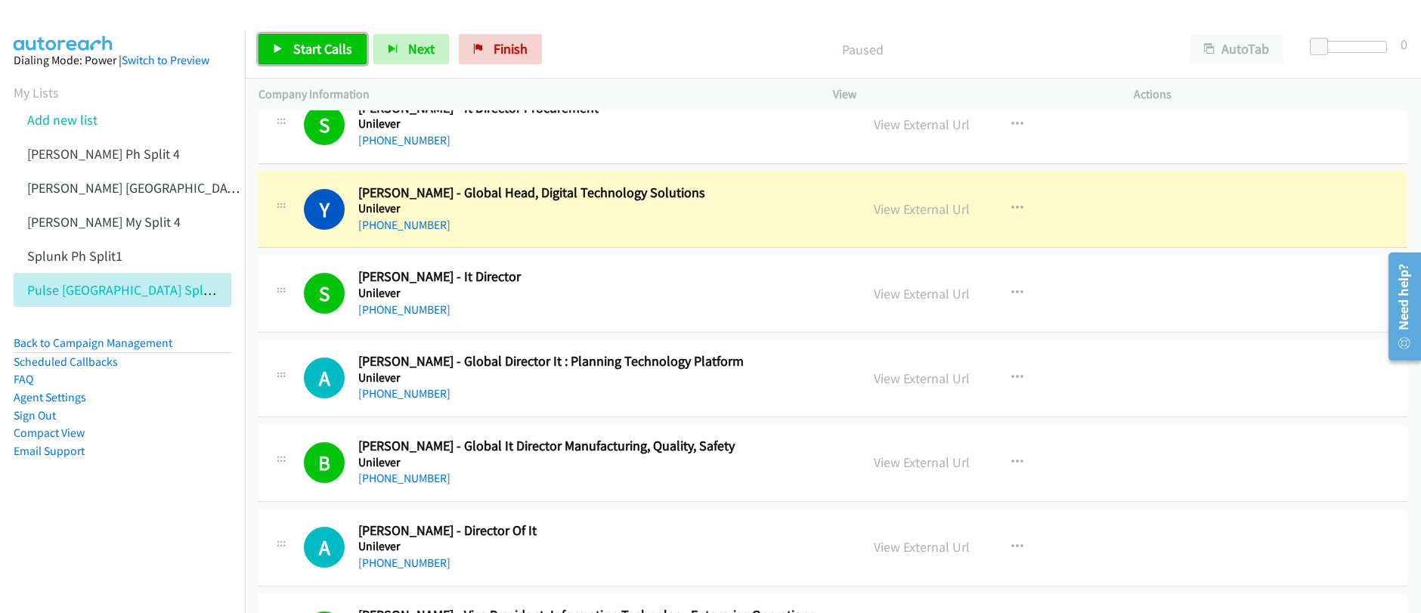
click at [298, 49] on span "Start Calls" at bounding box center [322, 48] width 59 height 17
click at [306, 55] on span "Pause" at bounding box center [310, 48] width 34 height 17
click at [925, 207] on link "View External Url" at bounding box center [922, 208] width 96 height 17
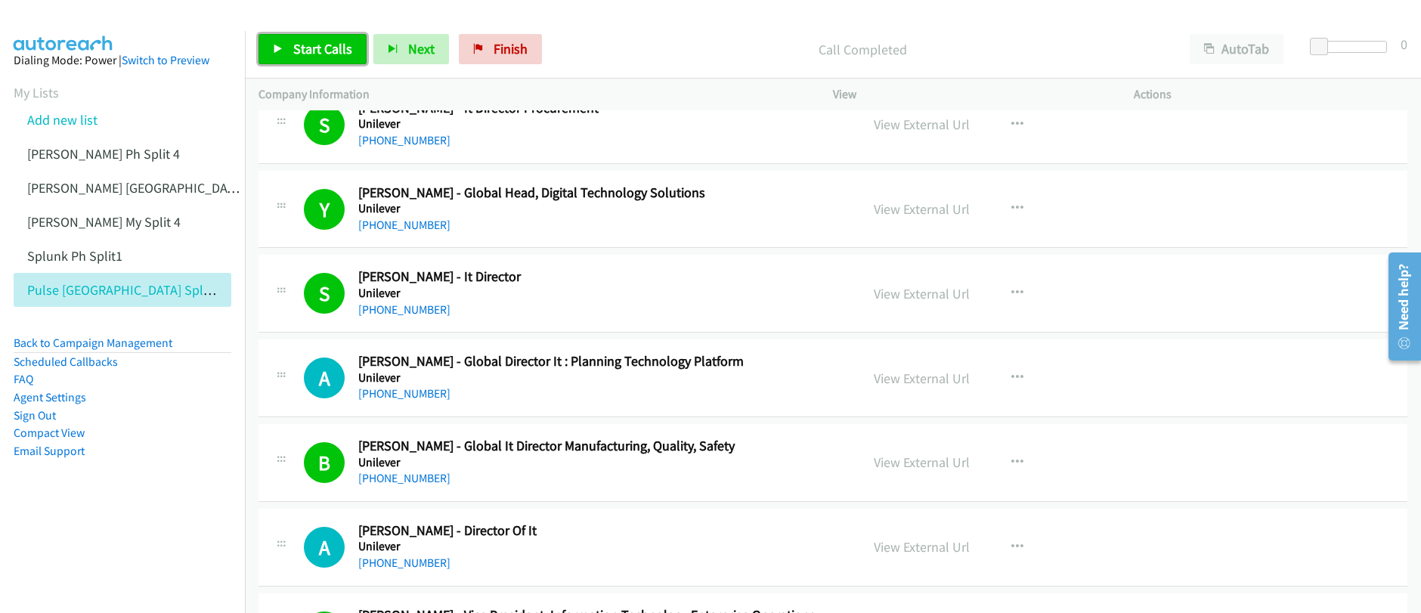
click at [302, 51] on span "Start Calls" at bounding box center [322, 48] width 59 height 17
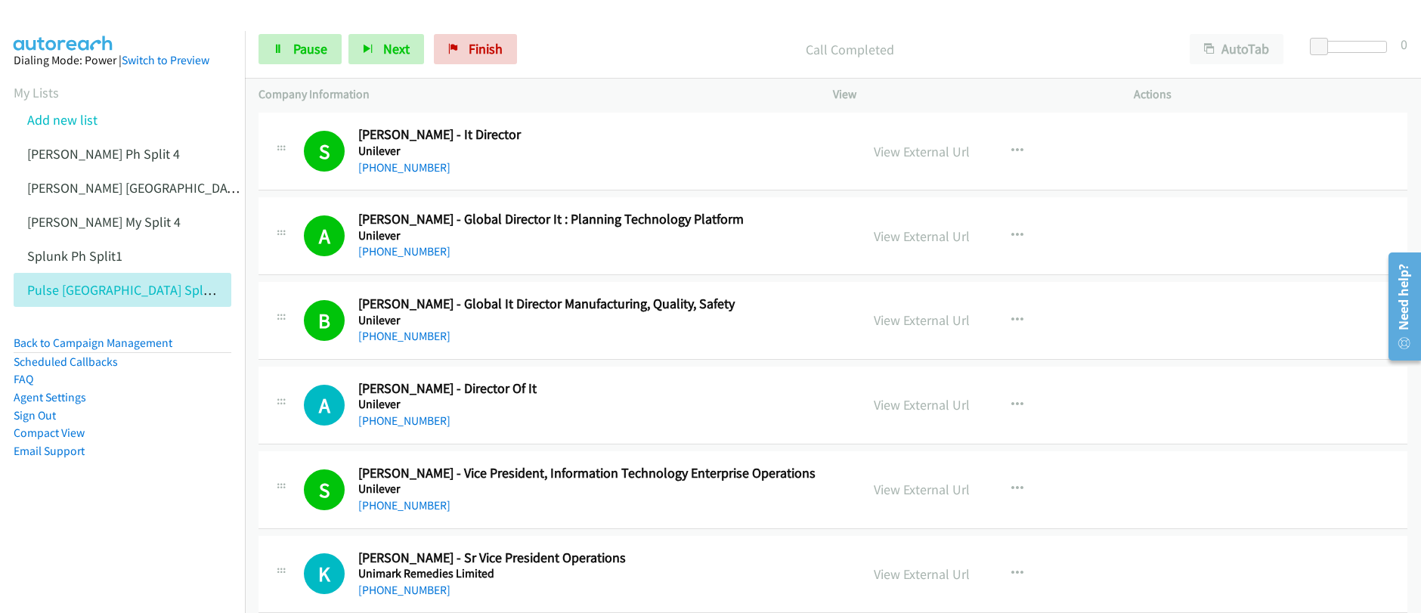
scroll to position [970, 0]
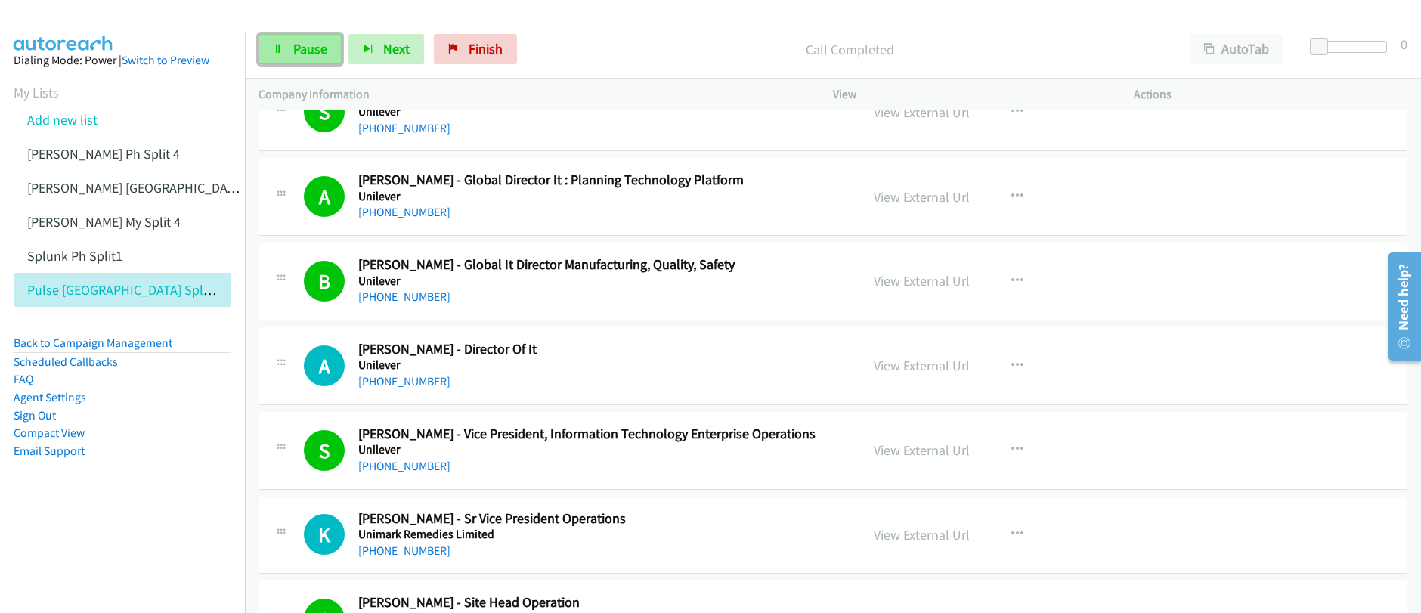
click at [298, 54] on span "Pause" at bounding box center [310, 48] width 34 height 17
click at [297, 54] on span "Start Calls" at bounding box center [322, 48] width 59 height 17
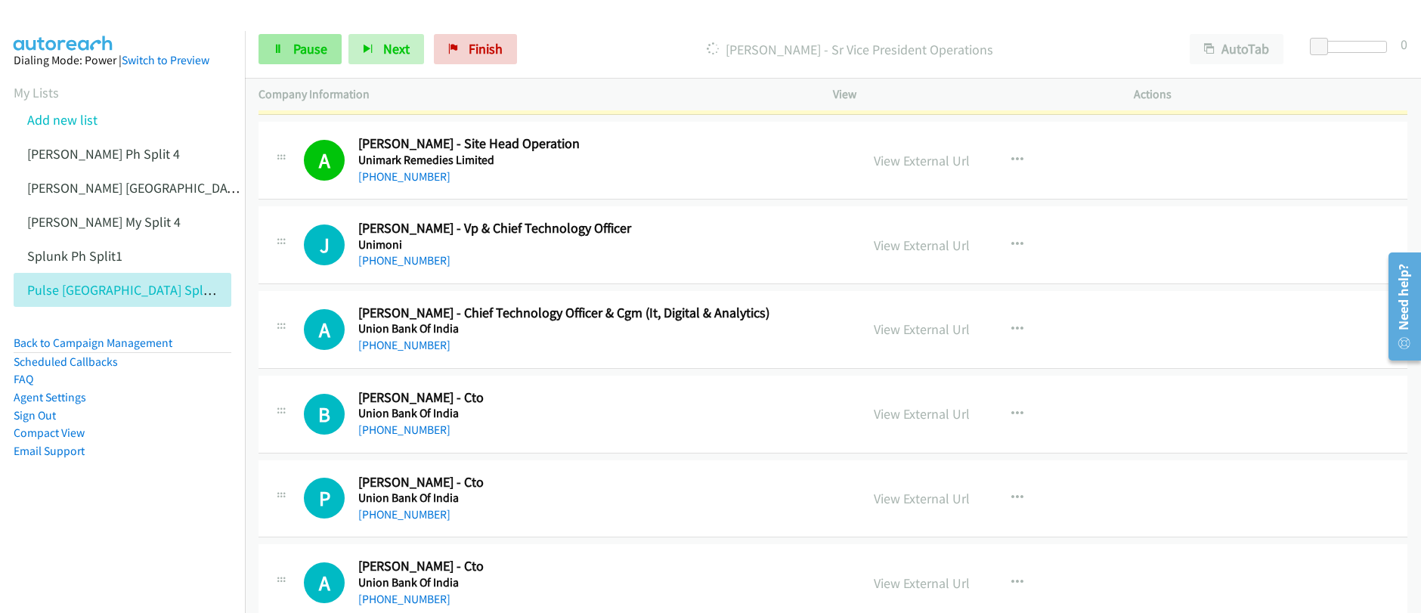
scroll to position [1430, 0]
click at [314, 58] on link "Pause" at bounding box center [300, 49] width 83 height 30
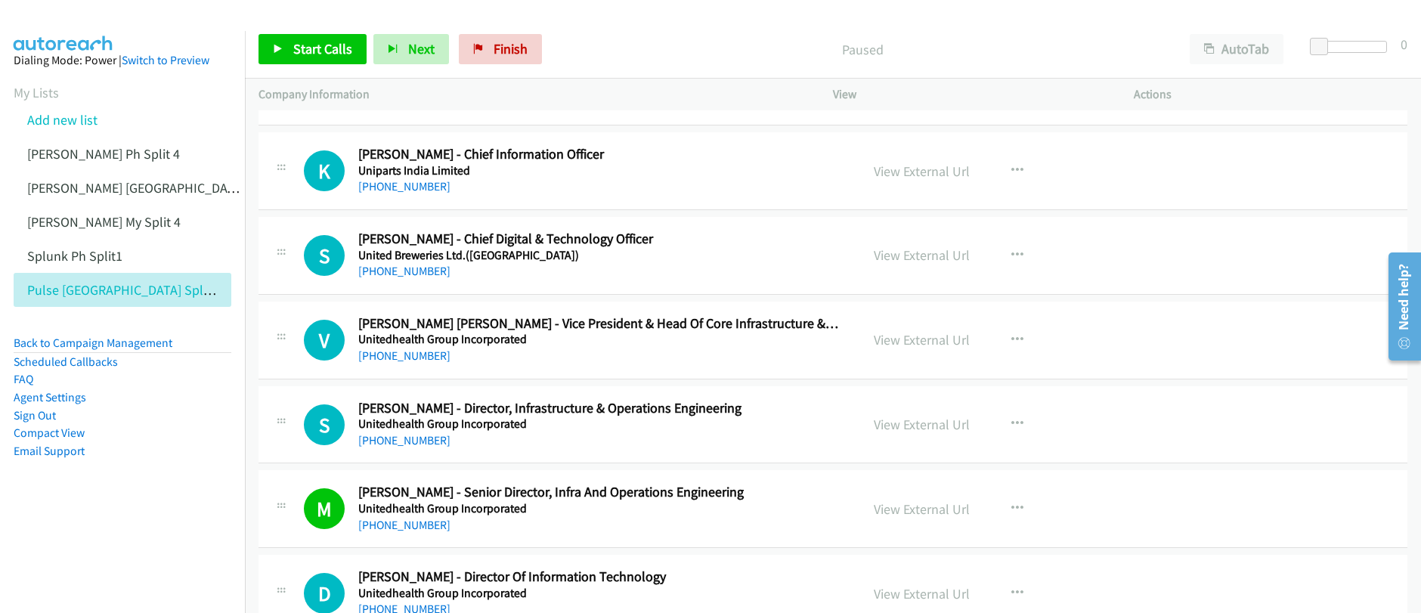
scroll to position [1970, 0]
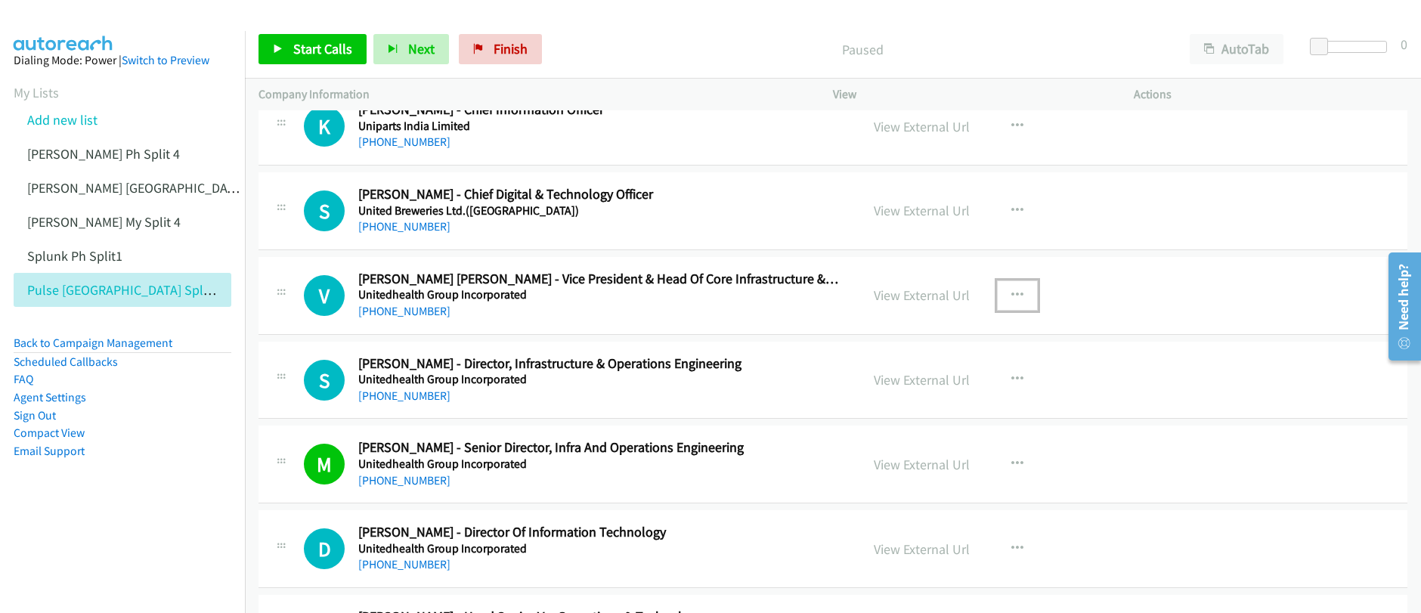
click at [1014, 293] on icon "button" at bounding box center [1017, 296] width 12 height 12
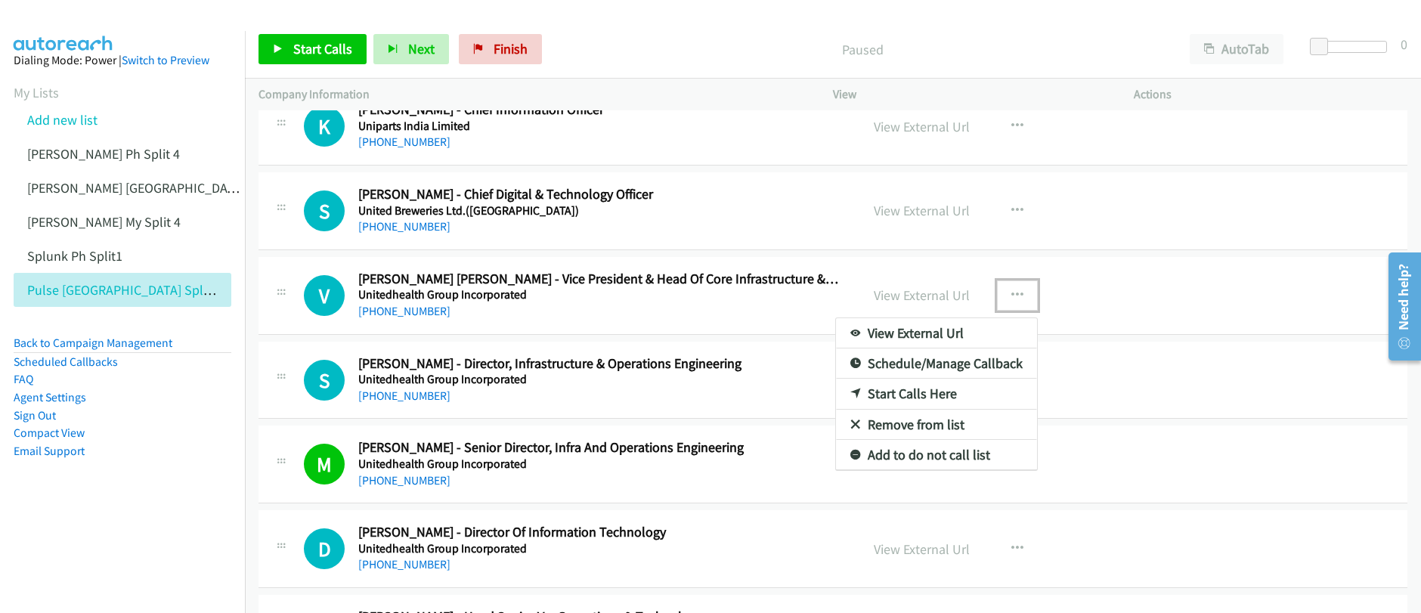
click at [901, 397] on link "Start Calls Here" at bounding box center [936, 394] width 201 height 30
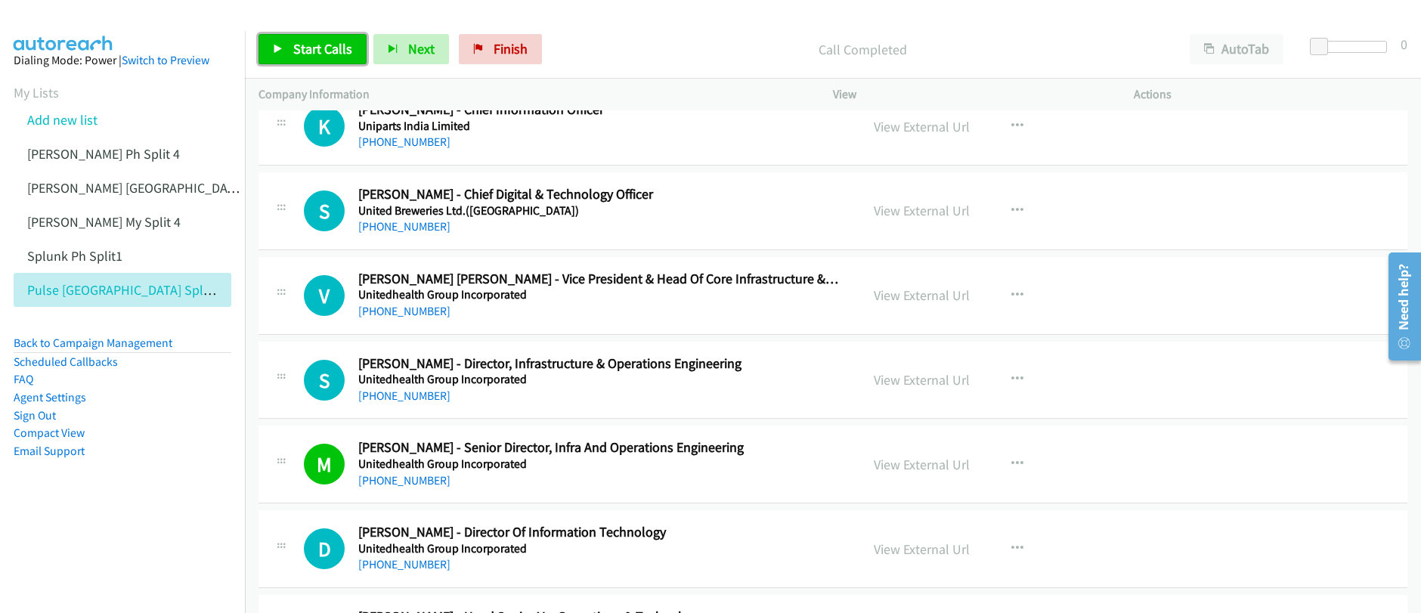
click at [293, 52] on span "Start Calls" at bounding box center [322, 48] width 59 height 17
click at [320, 46] on span "Pause" at bounding box center [310, 48] width 34 height 17
click at [320, 47] on span "Start Calls" at bounding box center [322, 48] width 59 height 17
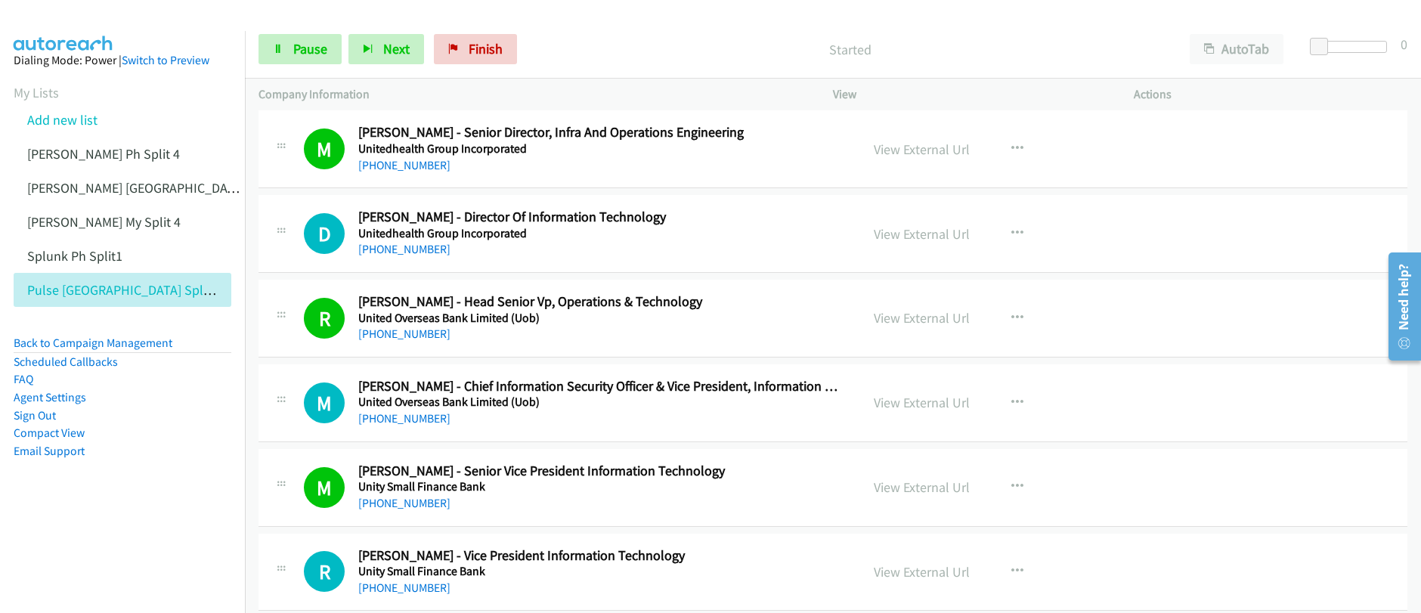
scroll to position [2328, 0]
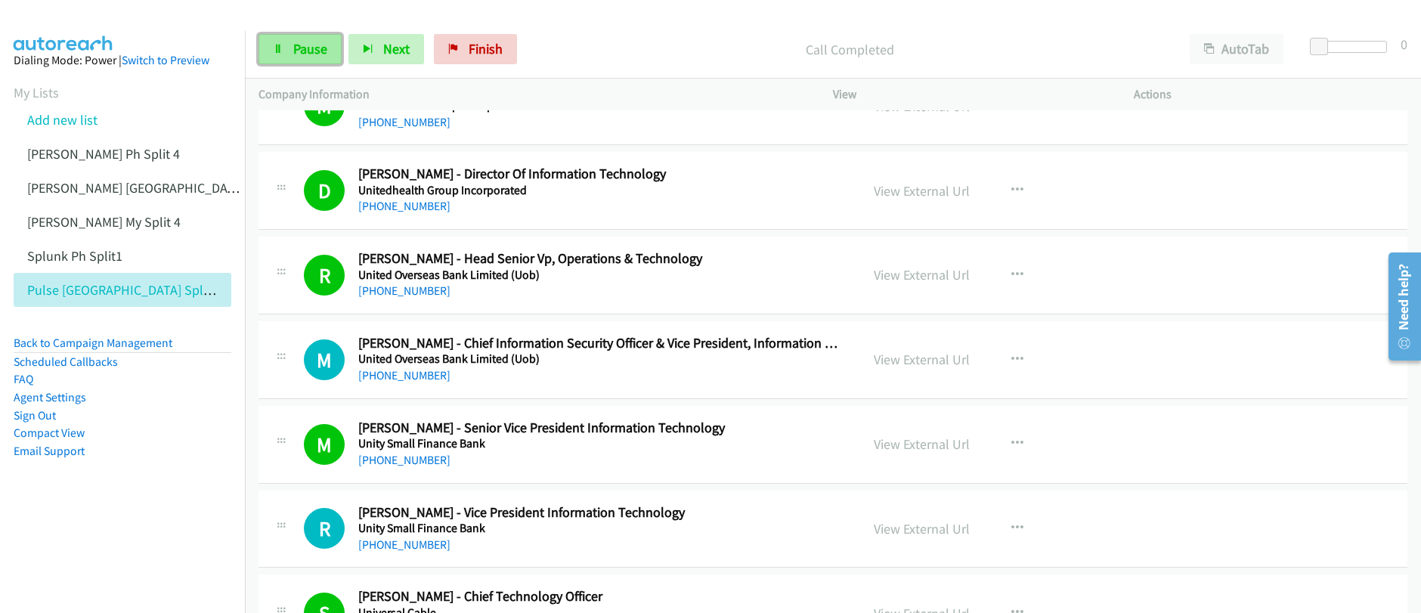
click at [311, 42] on span "Pause" at bounding box center [310, 48] width 34 height 17
click at [311, 42] on span "Start Calls" at bounding box center [322, 48] width 59 height 17
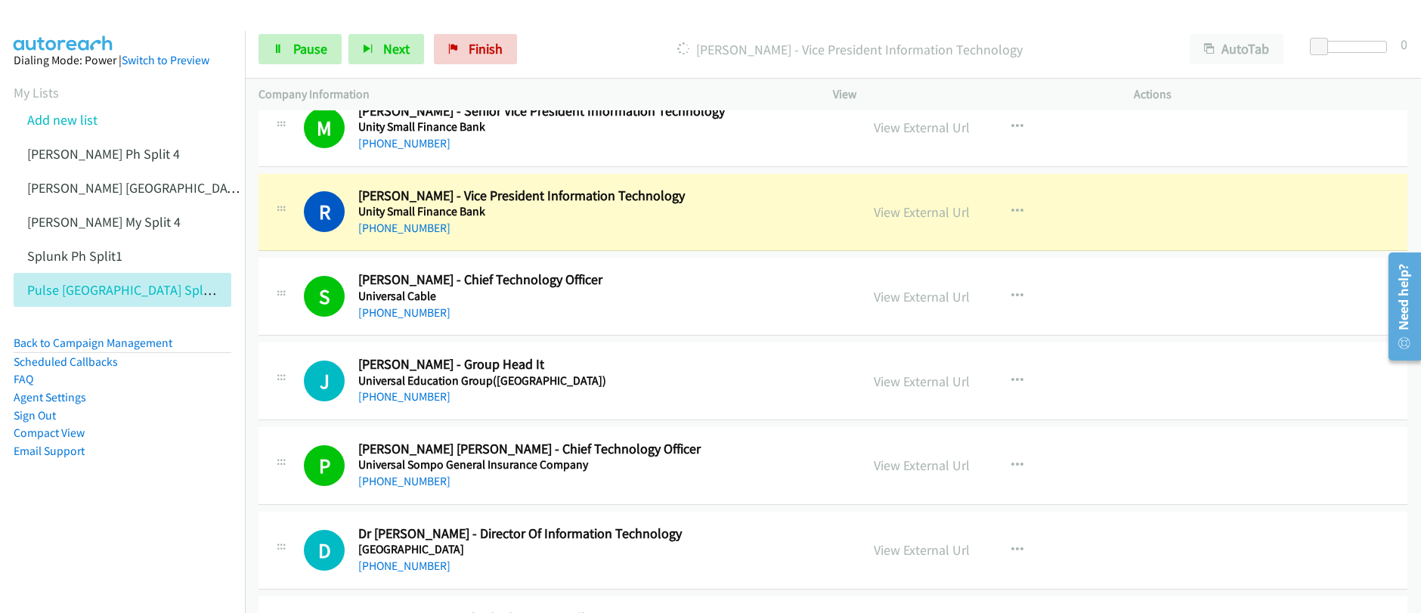
scroll to position [2667, 0]
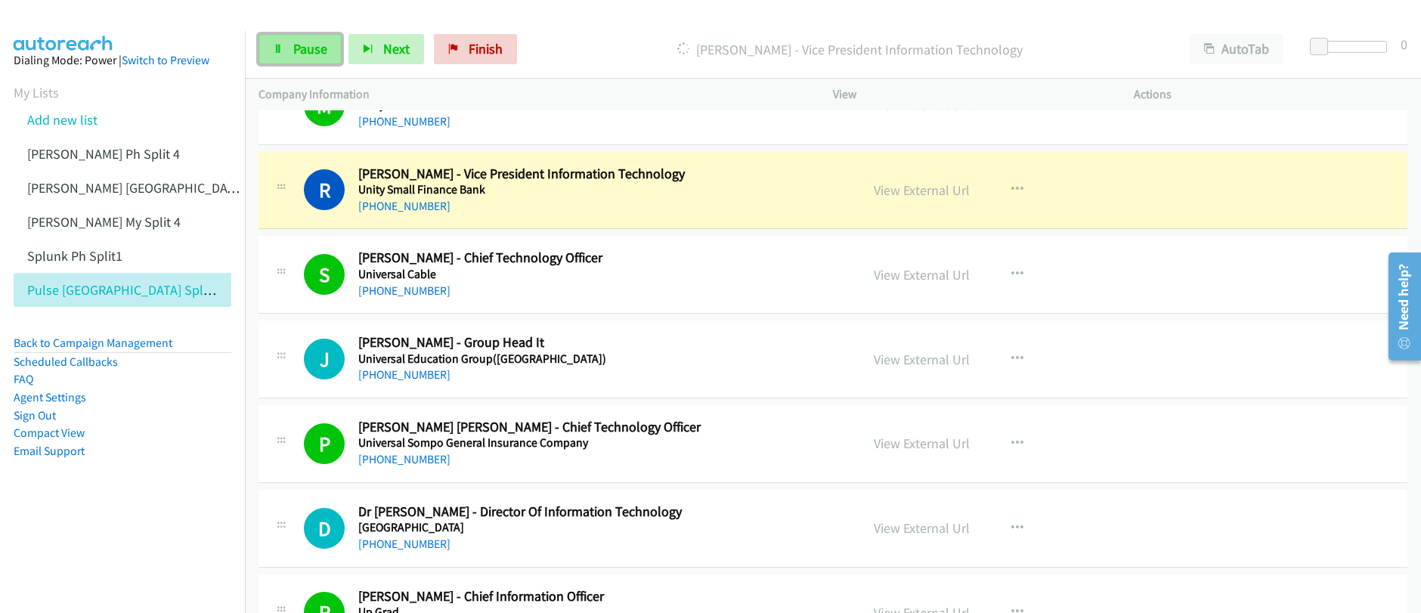
click at [290, 50] on link "Pause" at bounding box center [300, 49] width 83 height 30
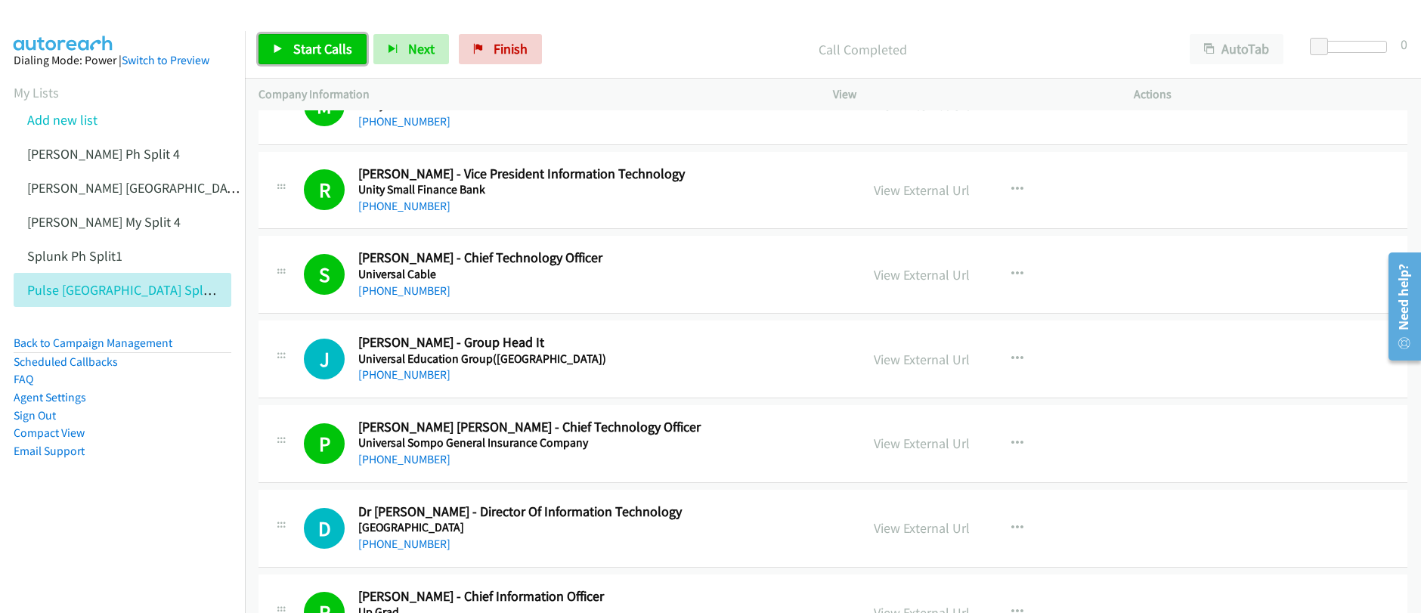
click at [322, 53] on span "Start Calls" at bounding box center [322, 48] width 59 height 17
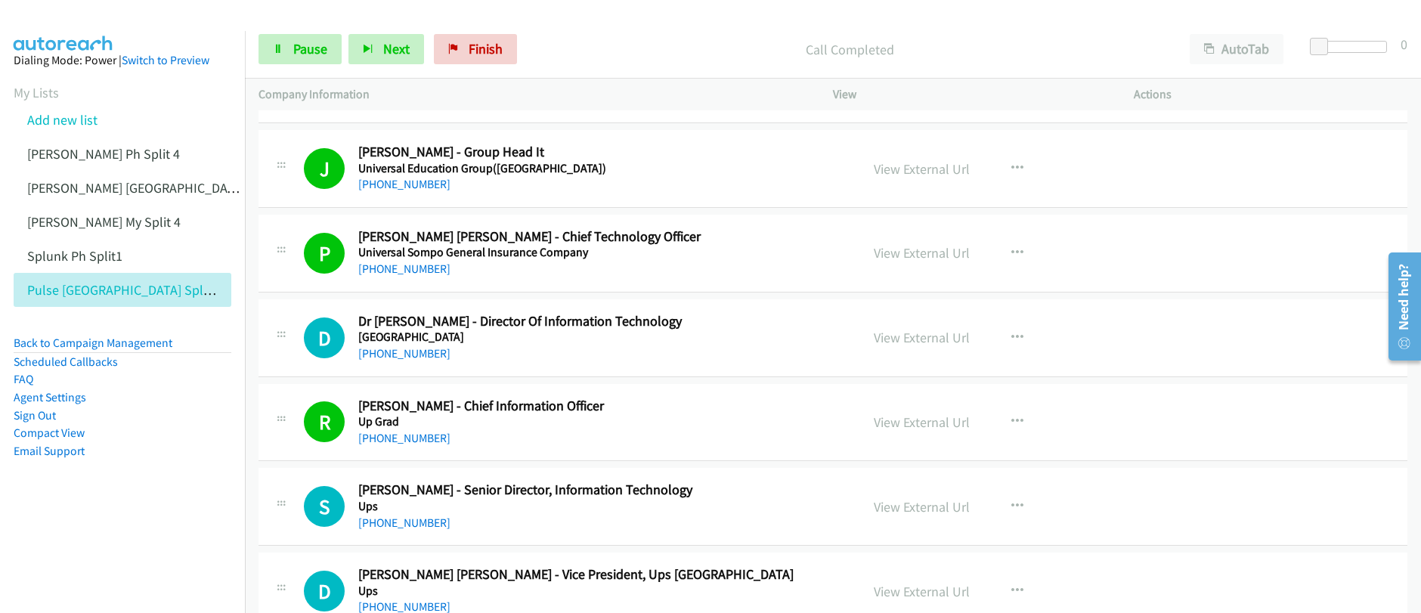
scroll to position [2872, 0]
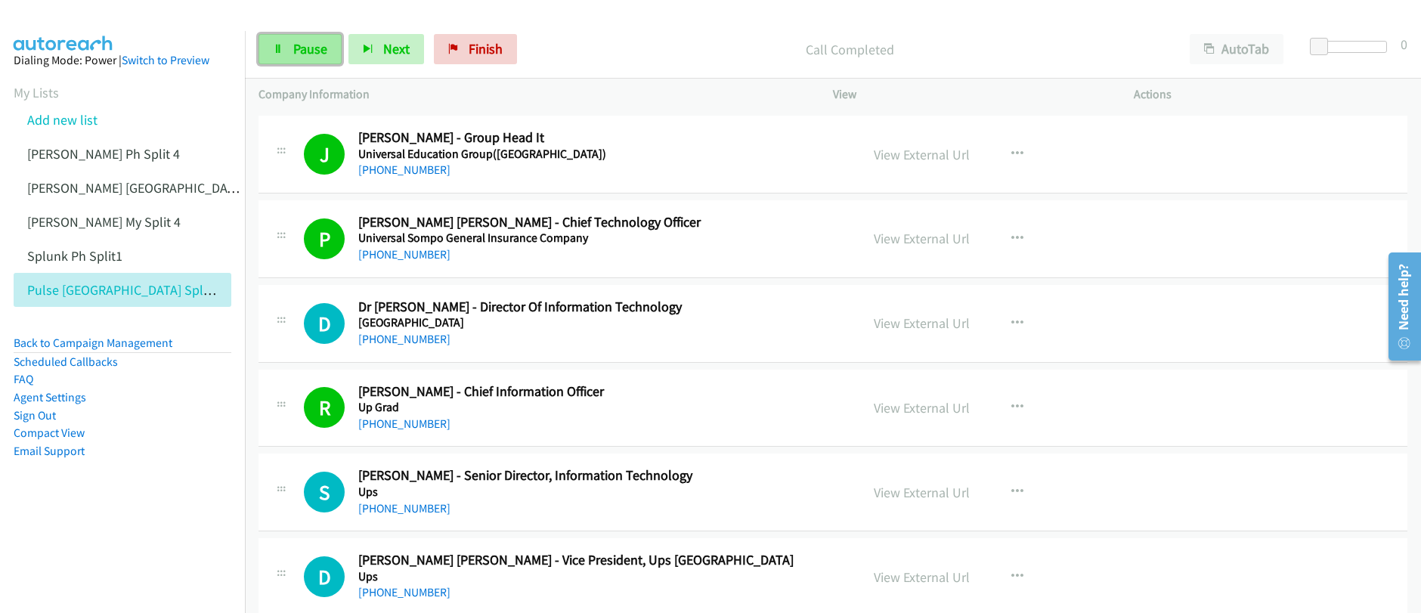
click at [270, 46] on link "Pause" at bounding box center [300, 49] width 83 height 30
click at [277, 58] on link "Start Calls" at bounding box center [313, 49] width 108 height 30
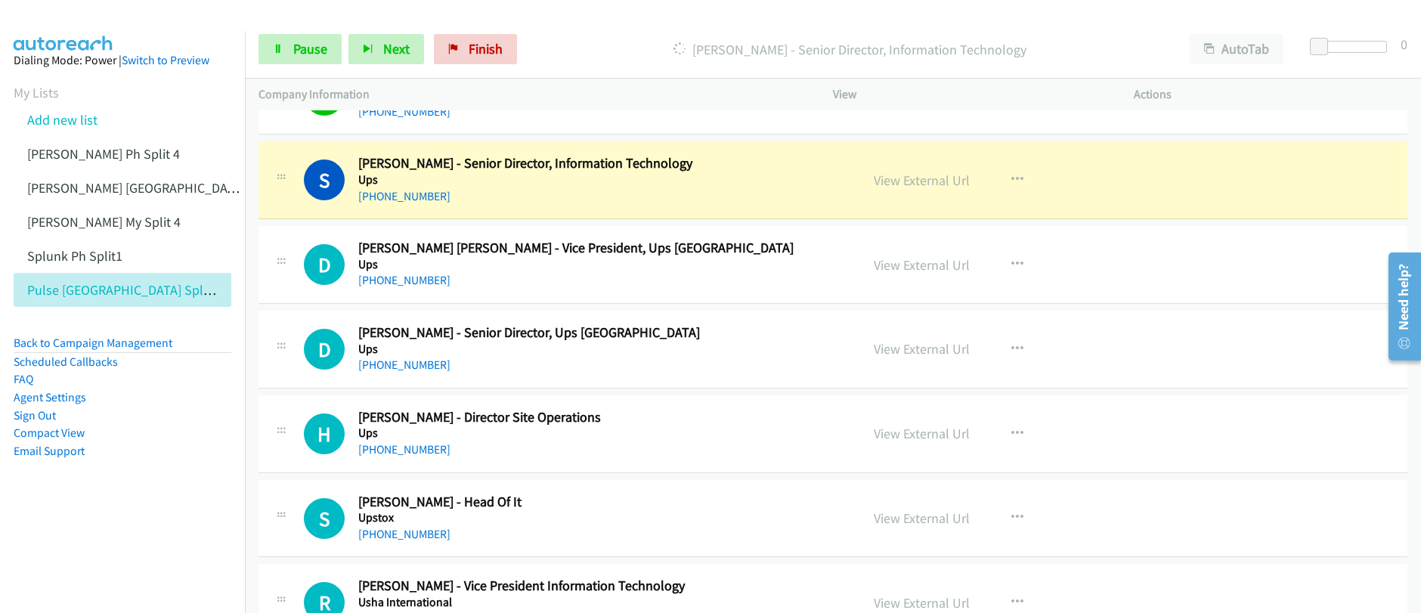
scroll to position [3208, 0]
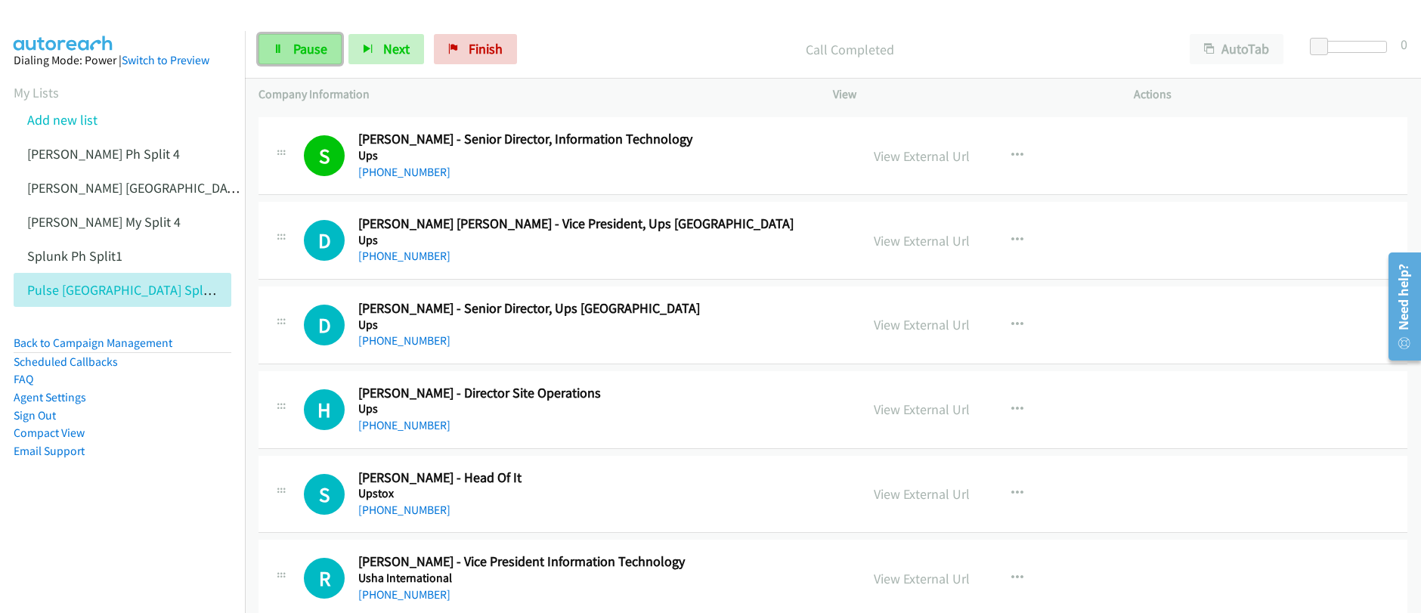
click at [305, 54] on span "Pause" at bounding box center [310, 48] width 34 height 17
click at [304, 54] on span "Start Calls" at bounding box center [322, 48] width 59 height 17
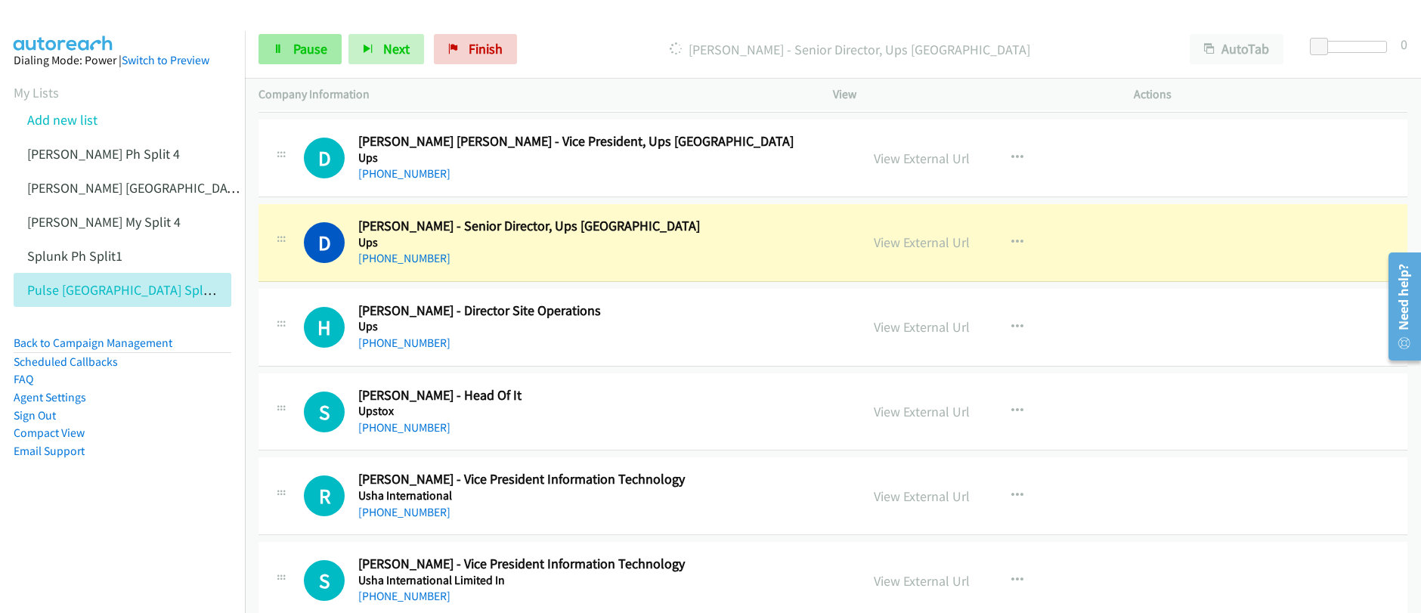
scroll to position [3300, 0]
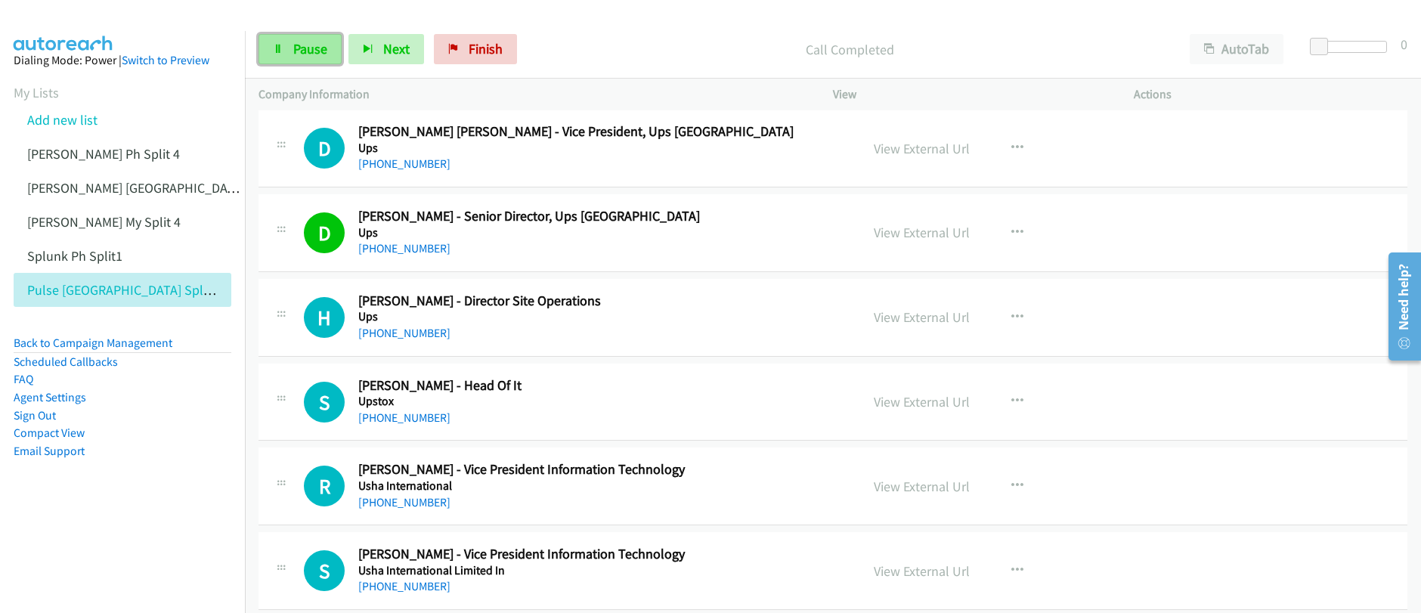
click at [302, 56] on span "Pause" at bounding box center [310, 48] width 34 height 17
click at [302, 55] on span "Start Calls" at bounding box center [322, 48] width 59 height 17
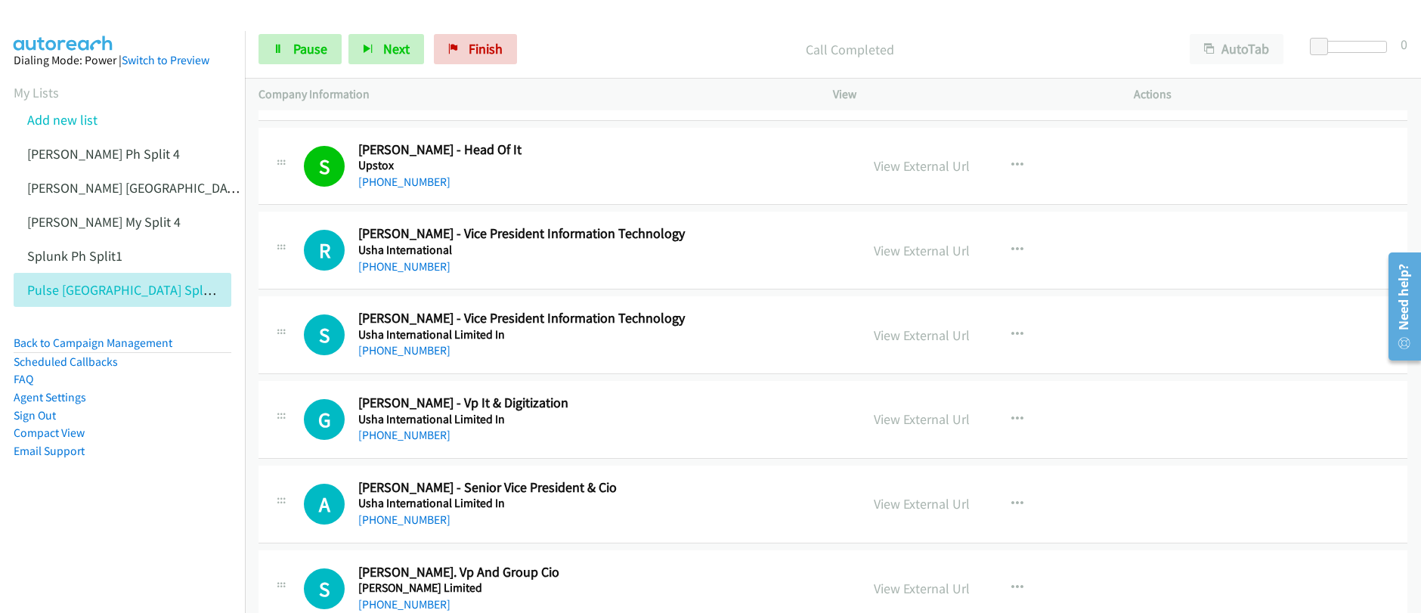
scroll to position [3537, 0]
click at [313, 57] on link "Pause" at bounding box center [300, 49] width 83 height 30
click at [313, 57] on link "Start Calls" at bounding box center [313, 49] width 108 height 30
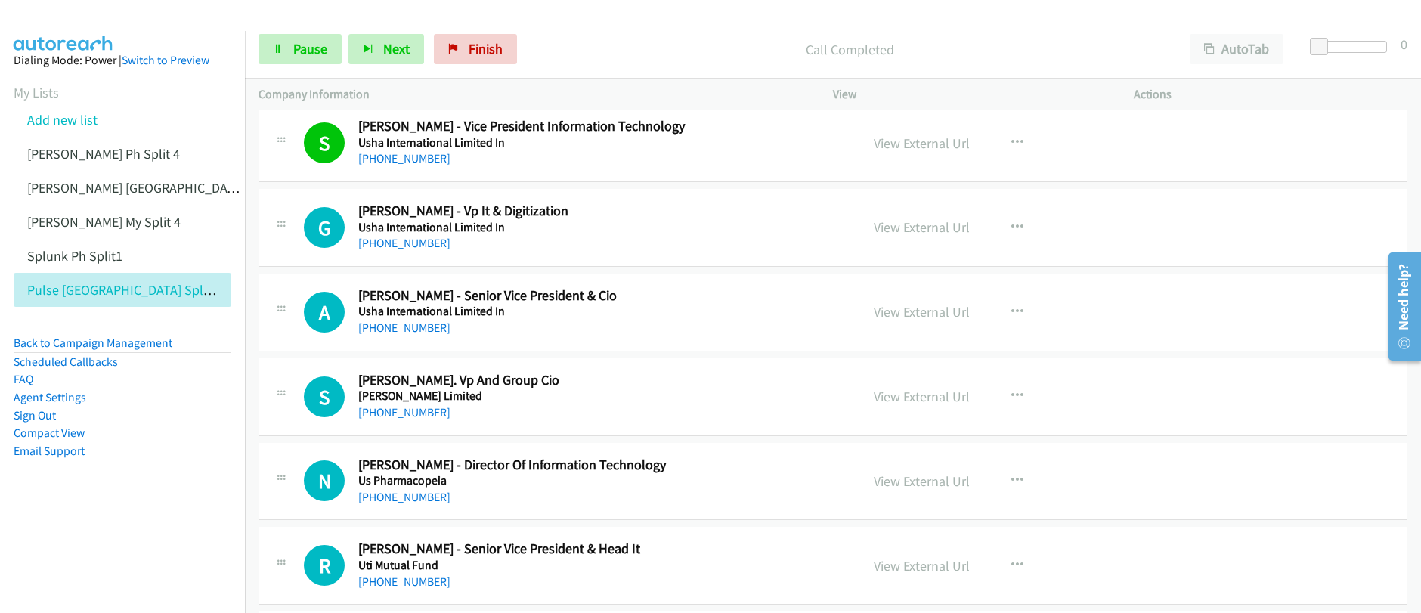
scroll to position [3787, 0]
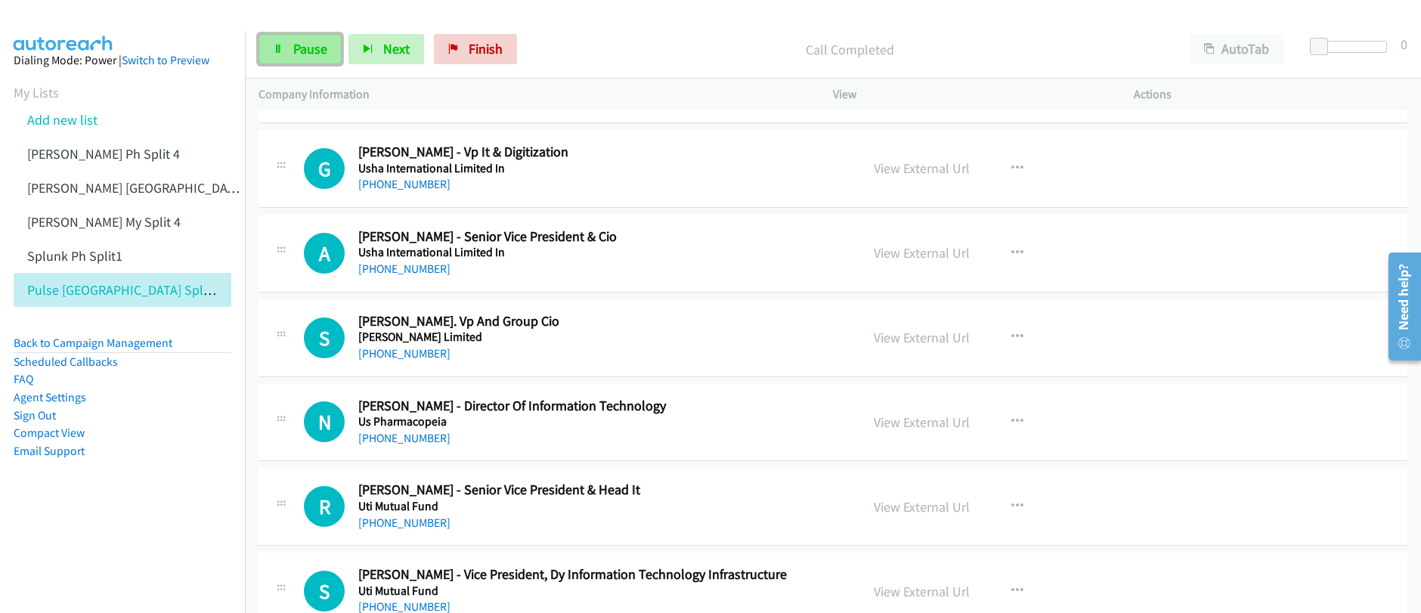
click at [305, 53] on span "Pause" at bounding box center [310, 48] width 34 height 17
click at [305, 53] on span "Start Calls" at bounding box center [322, 48] width 59 height 17
click at [314, 57] on span "Pause" at bounding box center [310, 48] width 34 height 17
click at [314, 57] on span "Start Calls" at bounding box center [322, 48] width 59 height 17
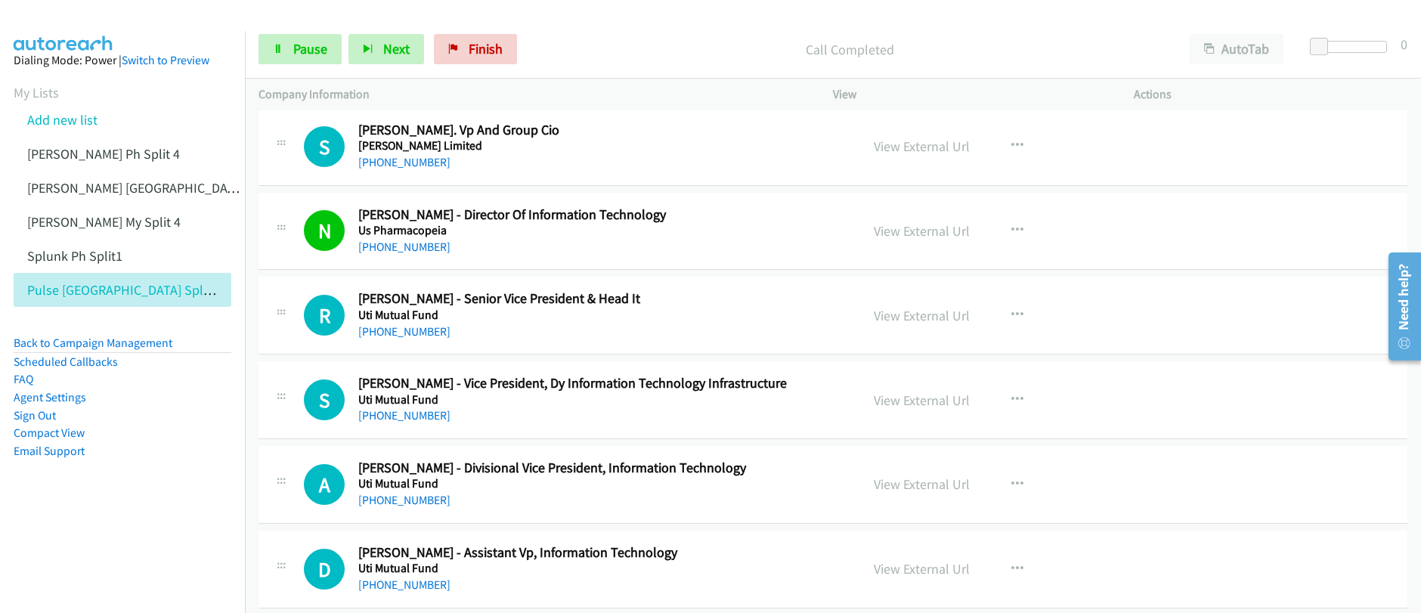
scroll to position [3981, 0]
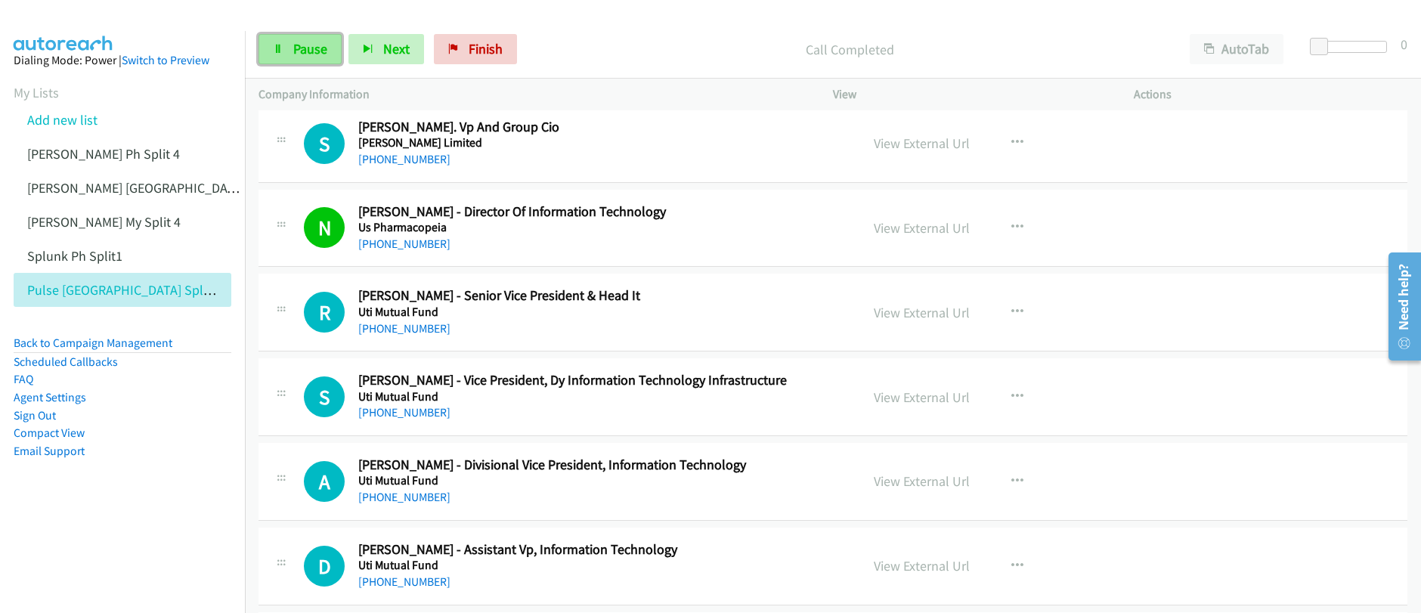
click at [290, 57] on link "Pause" at bounding box center [300, 49] width 83 height 30
click at [295, 57] on link "Start Calls" at bounding box center [313, 49] width 108 height 30
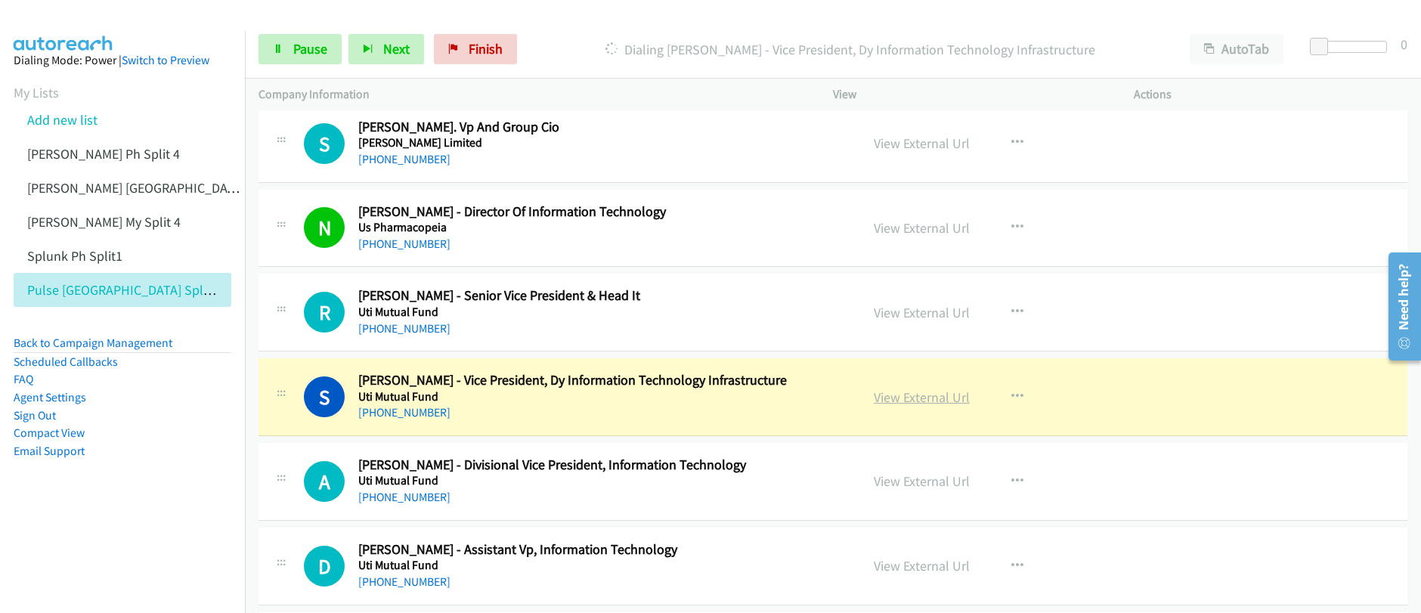
click at [904, 400] on link "View External Url" at bounding box center [922, 397] width 96 height 17
click at [0, 0] on div "Start Calls Pause Next Finish Dialing Sandeep Vichare - Vice President, Dy Info…" at bounding box center [710, 0] width 1421 height 0
click at [287, 54] on link "Pause" at bounding box center [300, 49] width 83 height 30
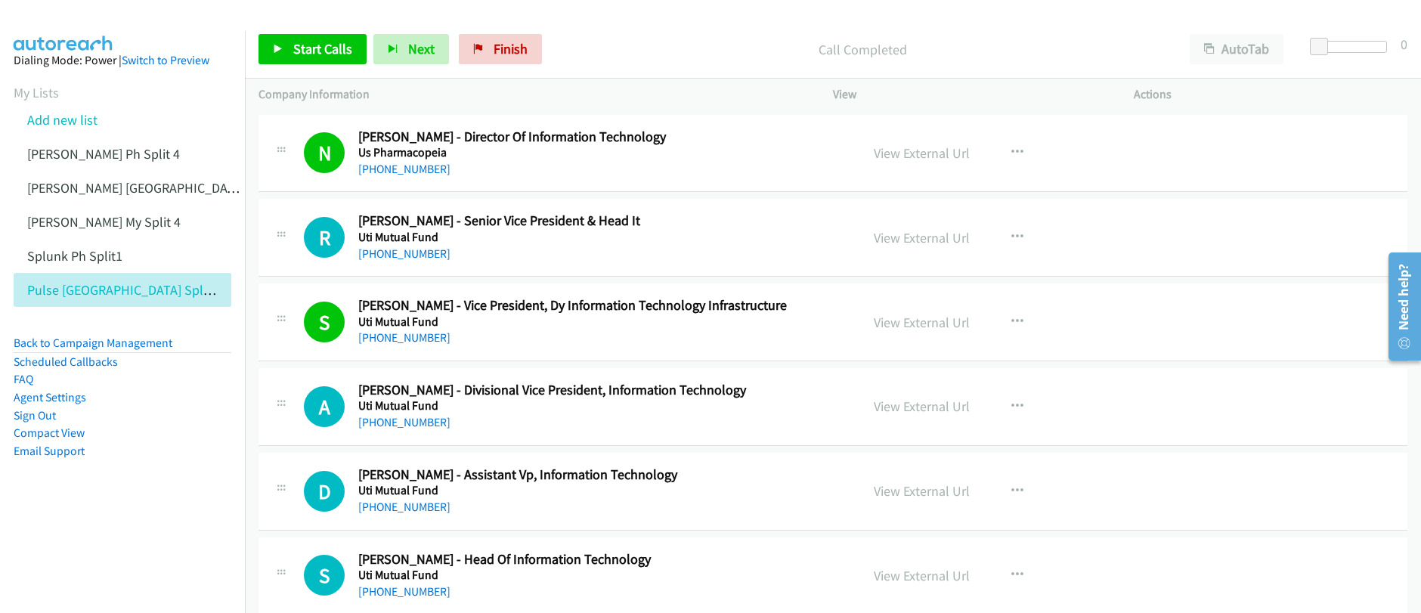
scroll to position [4071, 0]
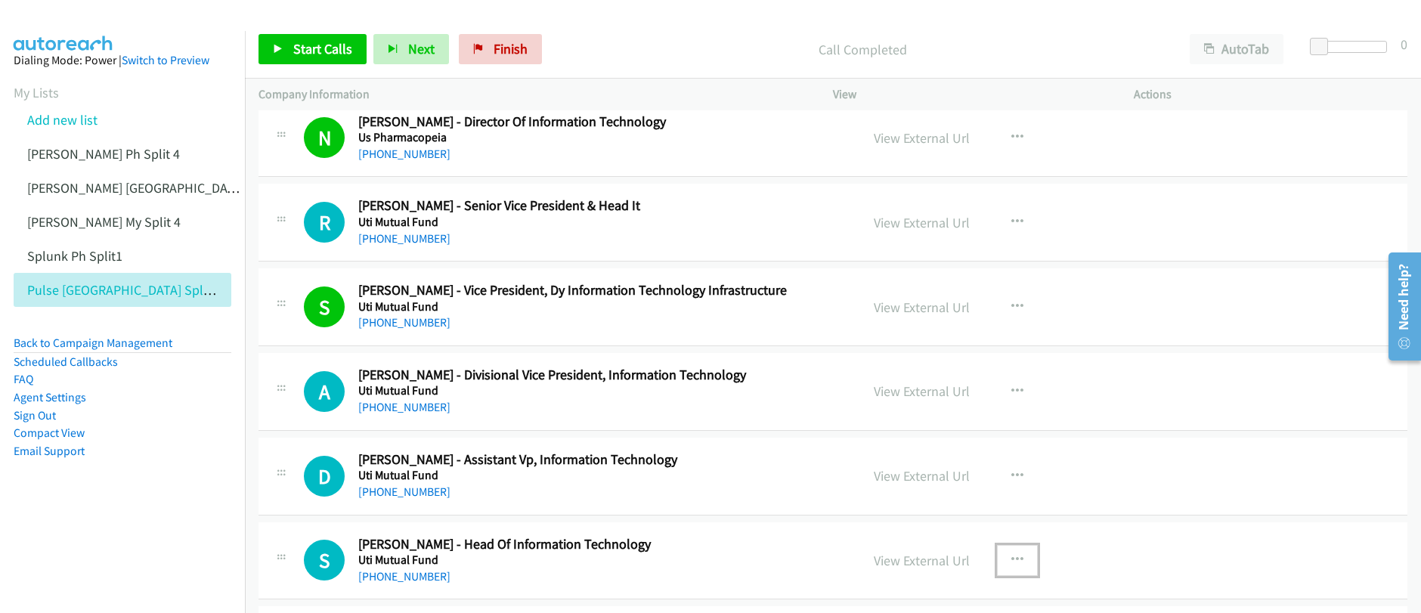
click at [1002, 562] on button "button" at bounding box center [1017, 560] width 41 height 30
click at [1095, 474] on div at bounding box center [710, 306] width 1421 height 613
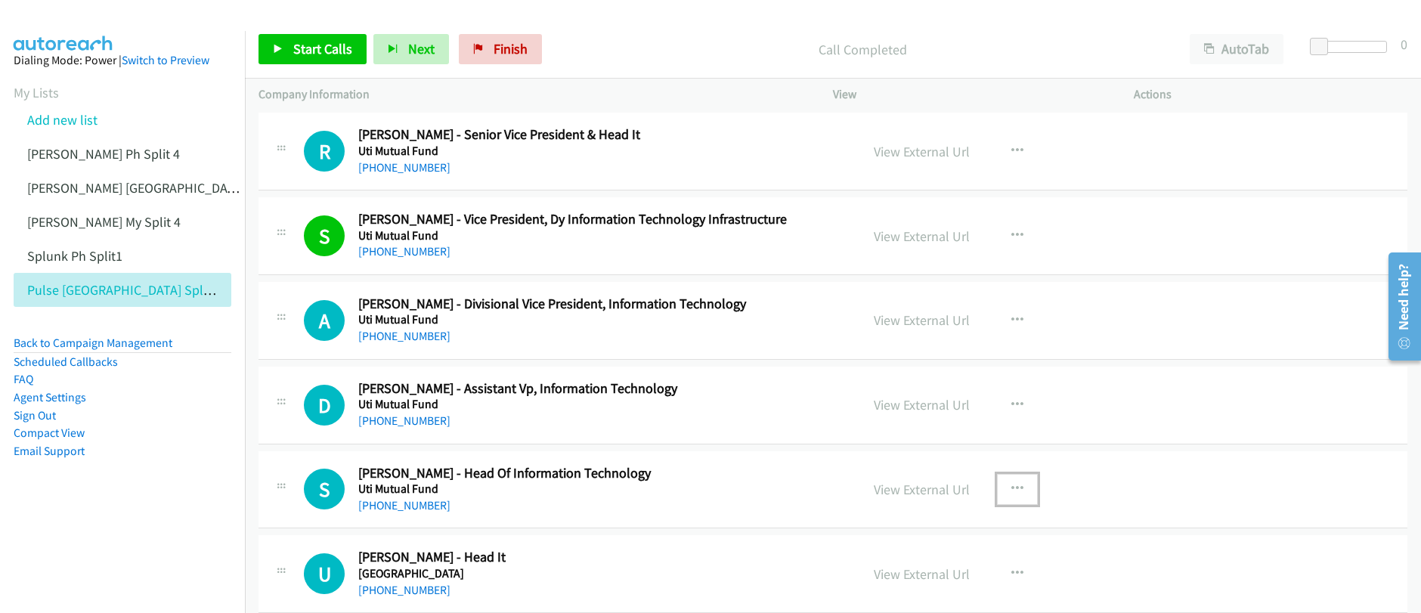
scroll to position [4145, 0]
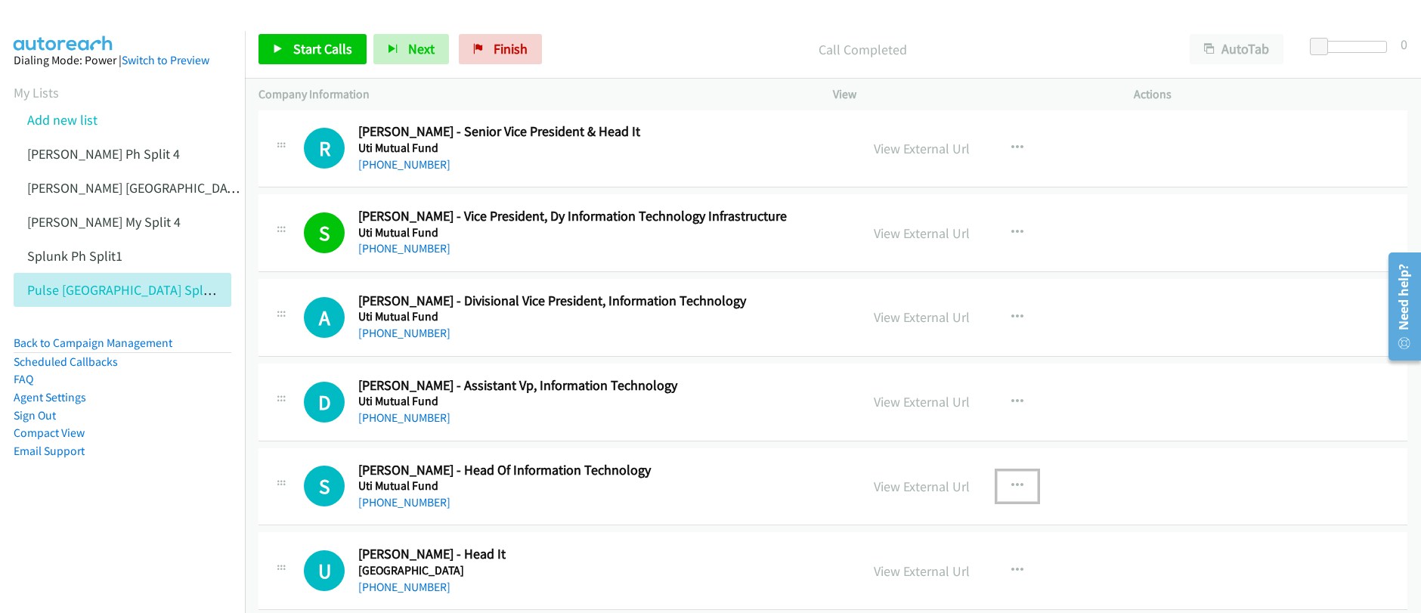
click at [1015, 488] on icon "button" at bounding box center [1017, 486] width 12 height 12
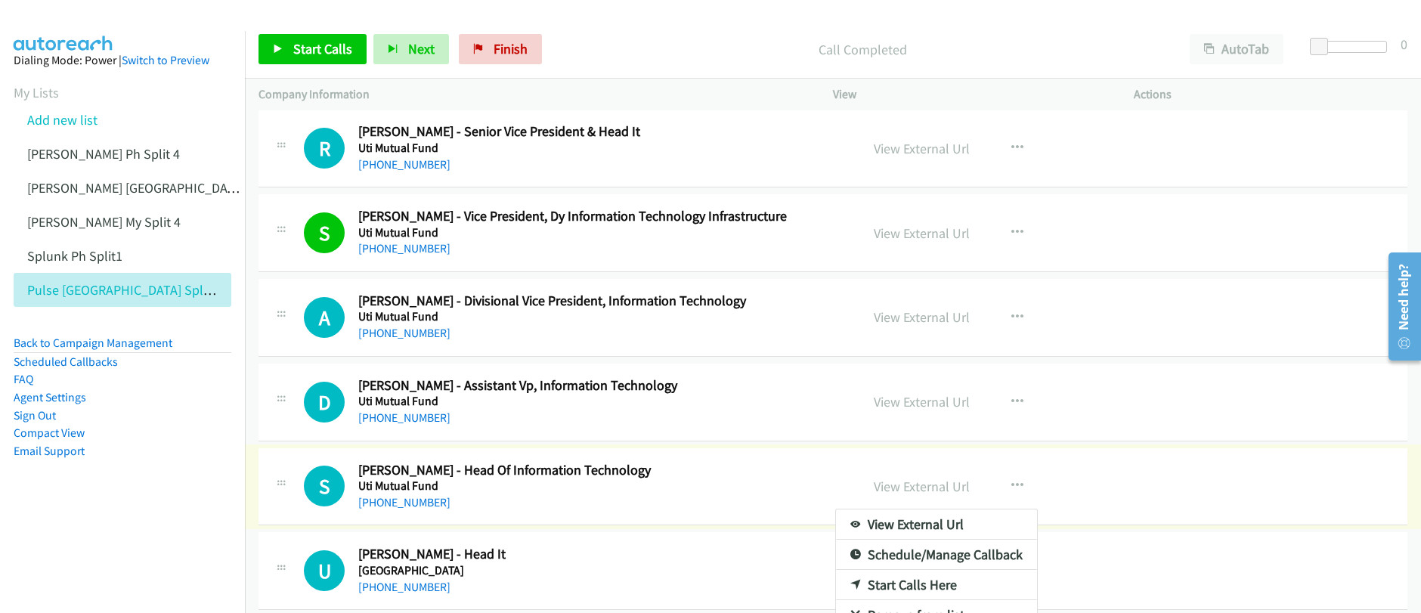
click at [318, 61] on div at bounding box center [710, 306] width 1421 height 613
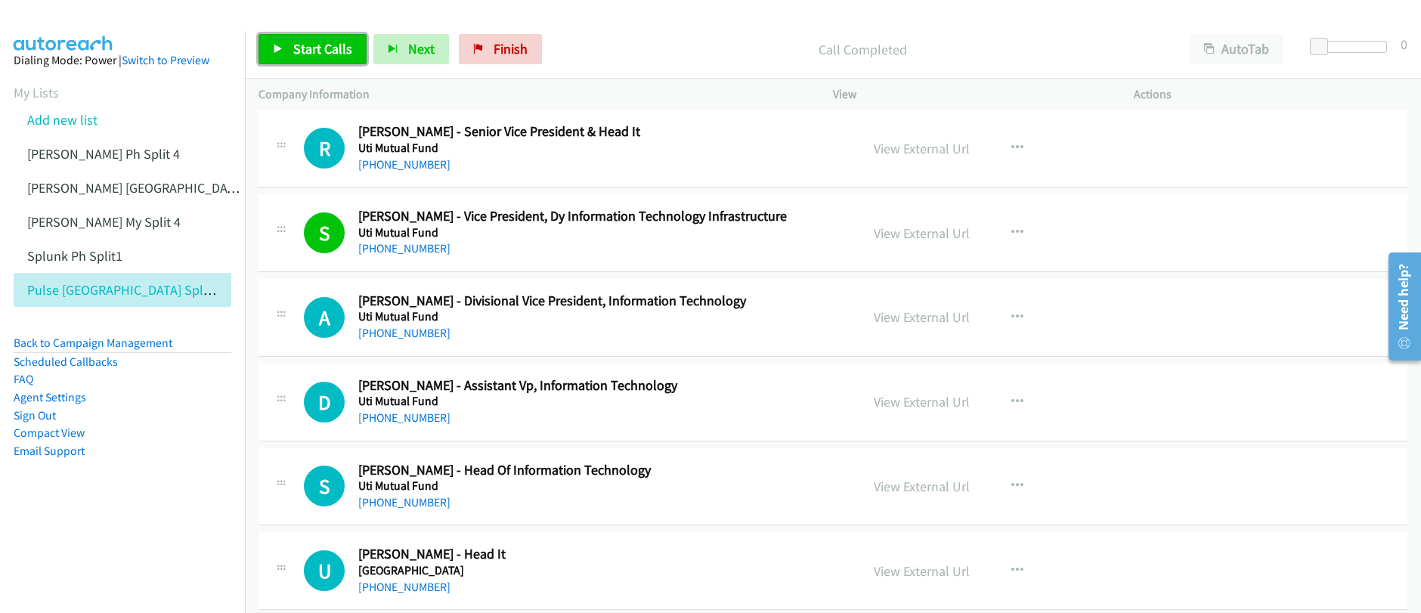
click at [318, 56] on span "Start Calls" at bounding box center [322, 48] width 59 height 17
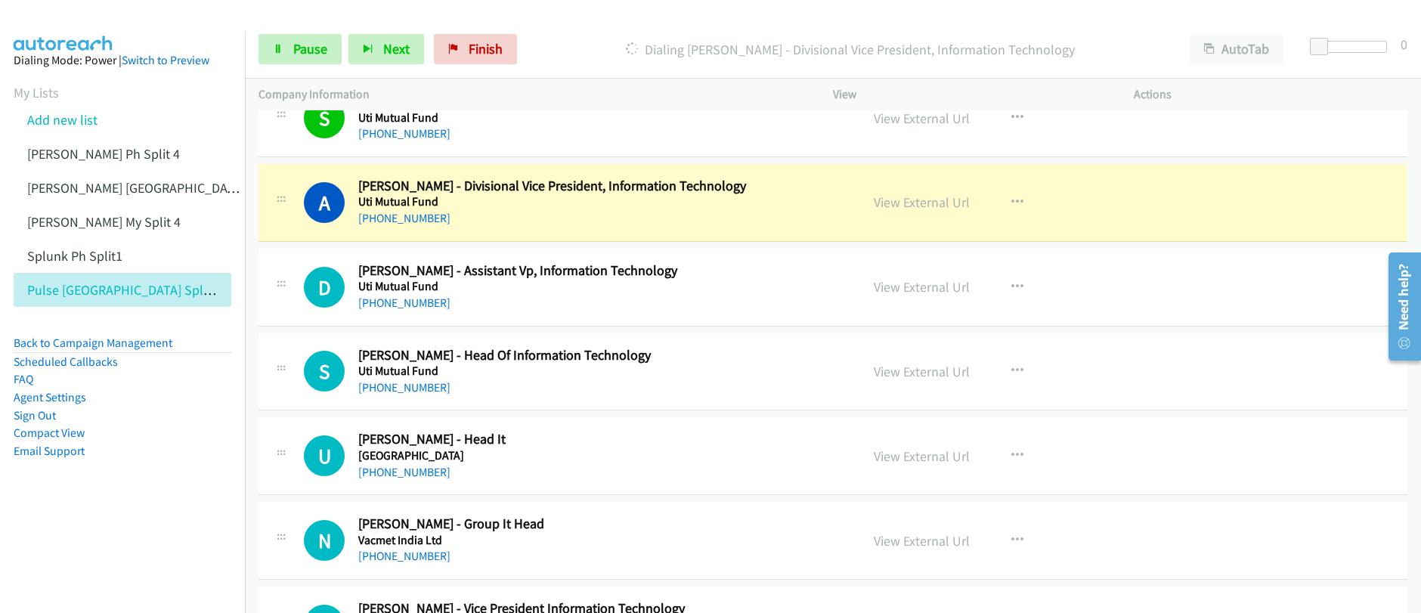
scroll to position [4246, 0]
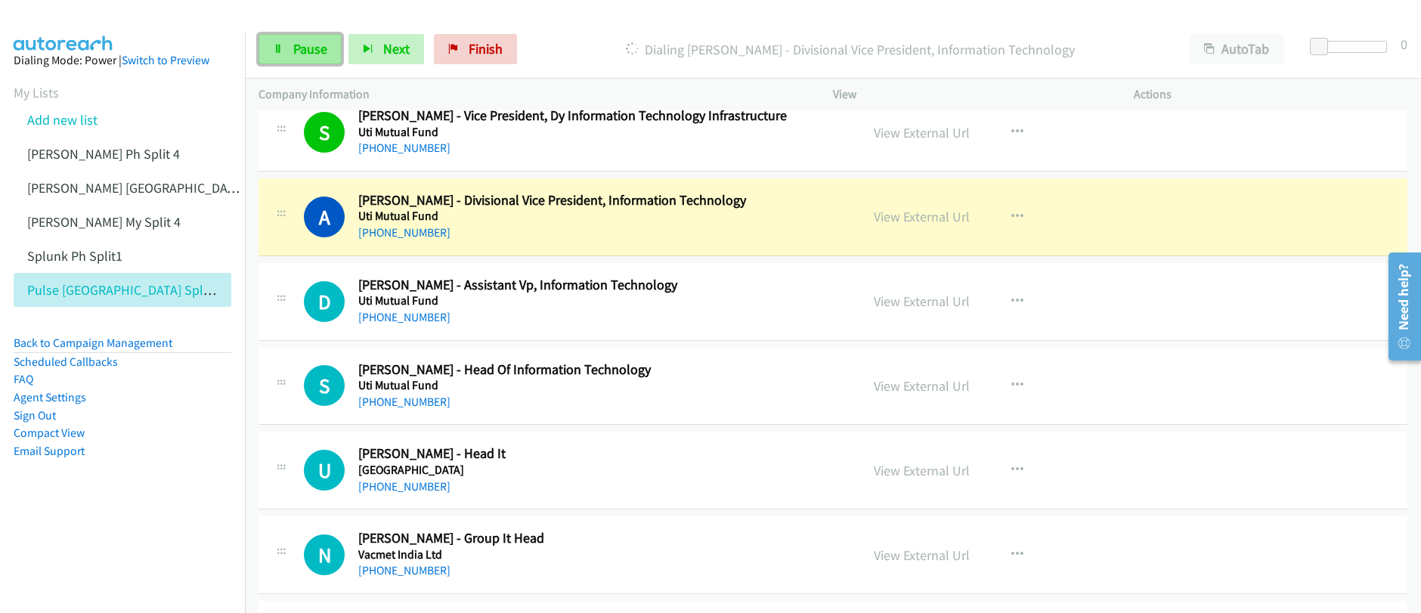
click at [304, 53] on span "Pause" at bounding box center [310, 48] width 34 height 17
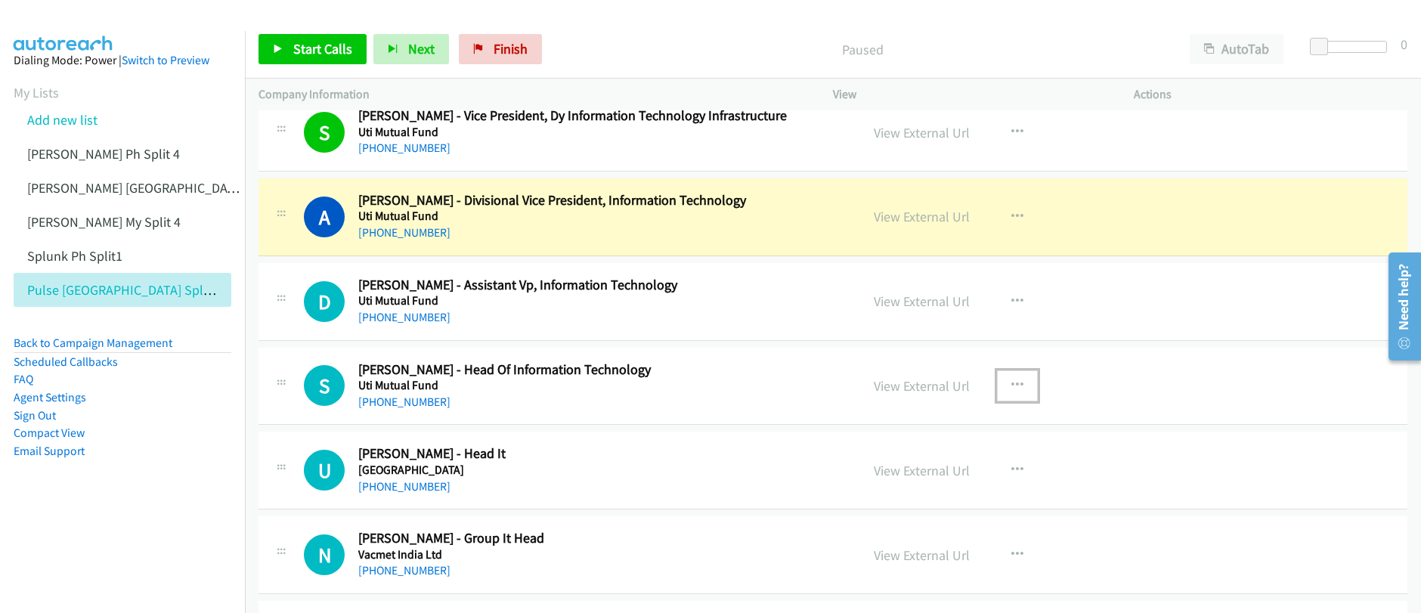
click at [1011, 391] on icon "button" at bounding box center [1017, 385] width 12 height 12
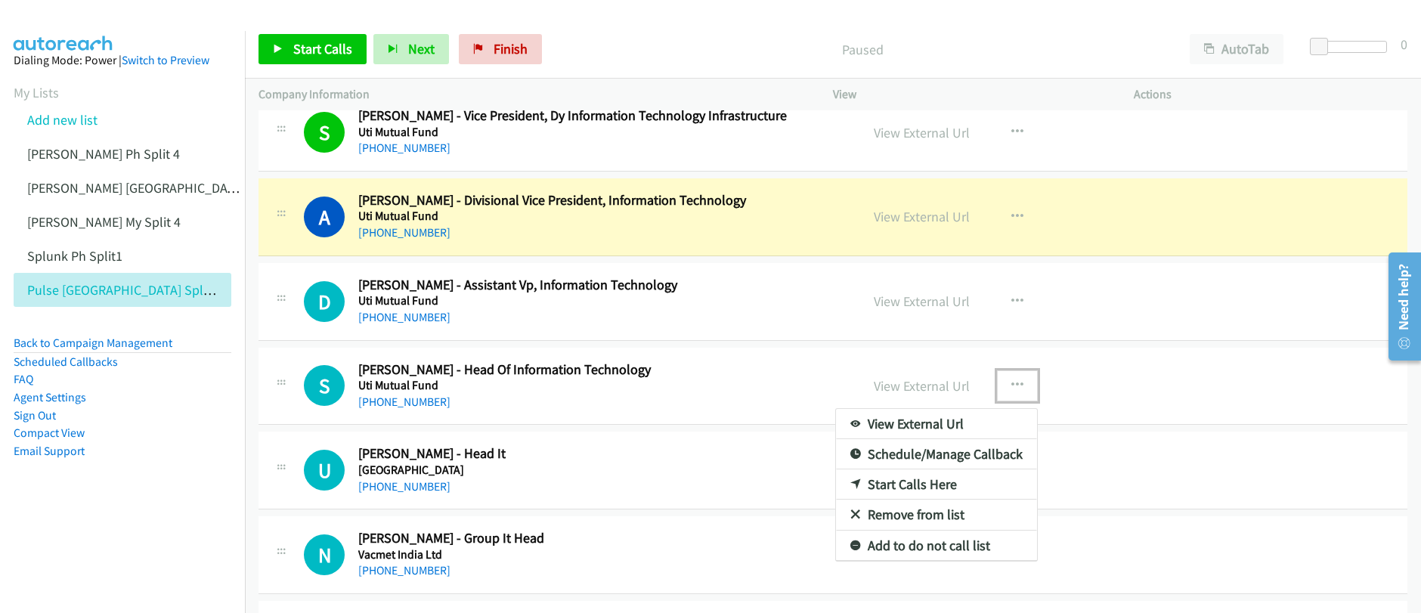
click at [909, 487] on link "Start Calls Here" at bounding box center [936, 484] width 201 height 30
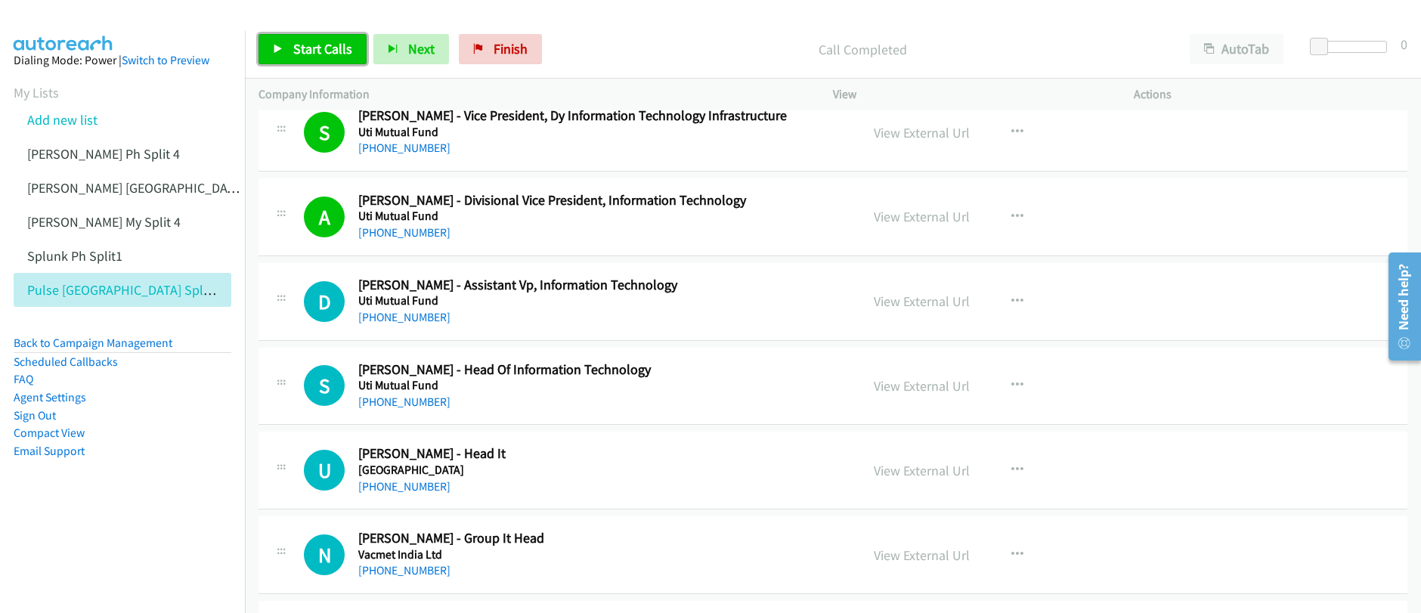
click at [294, 63] on link "Start Calls" at bounding box center [313, 49] width 108 height 30
click at [301, 52] on span "Pause" at bounding box center [310, 48] width 34 height 17
click at [315, 52] on span "Start Calls" at bounding box center [322, 48] width 59 height 17
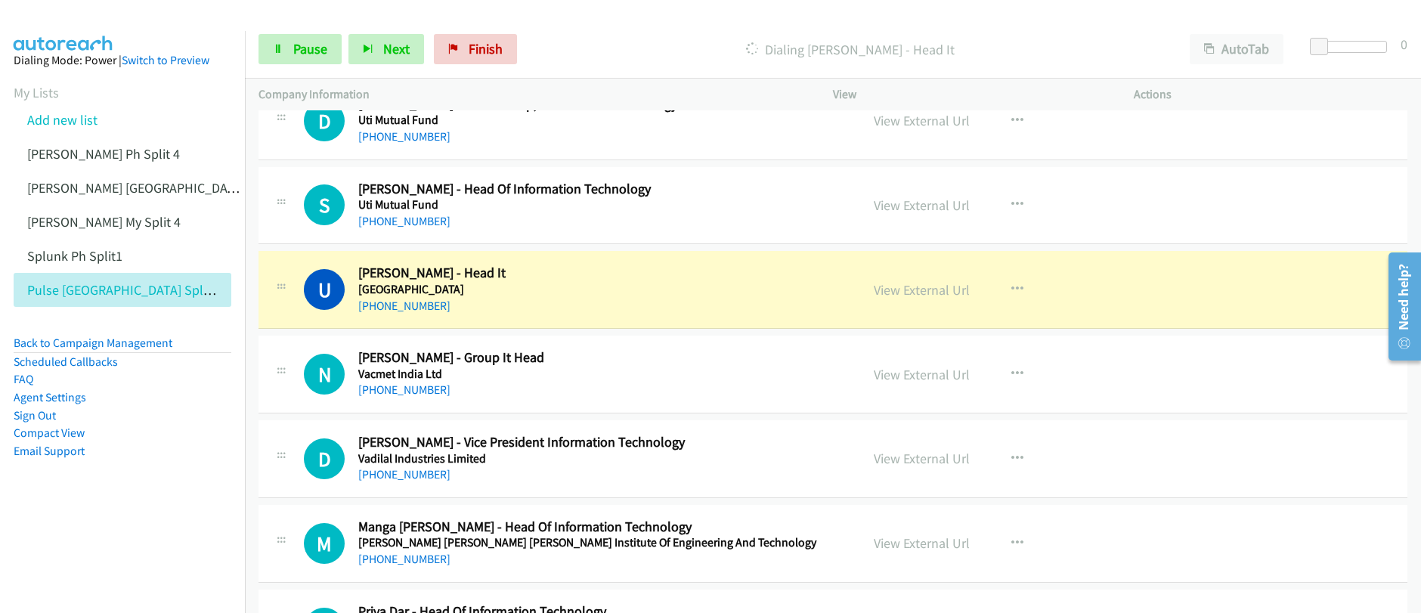
scroll to position [4427, 0]
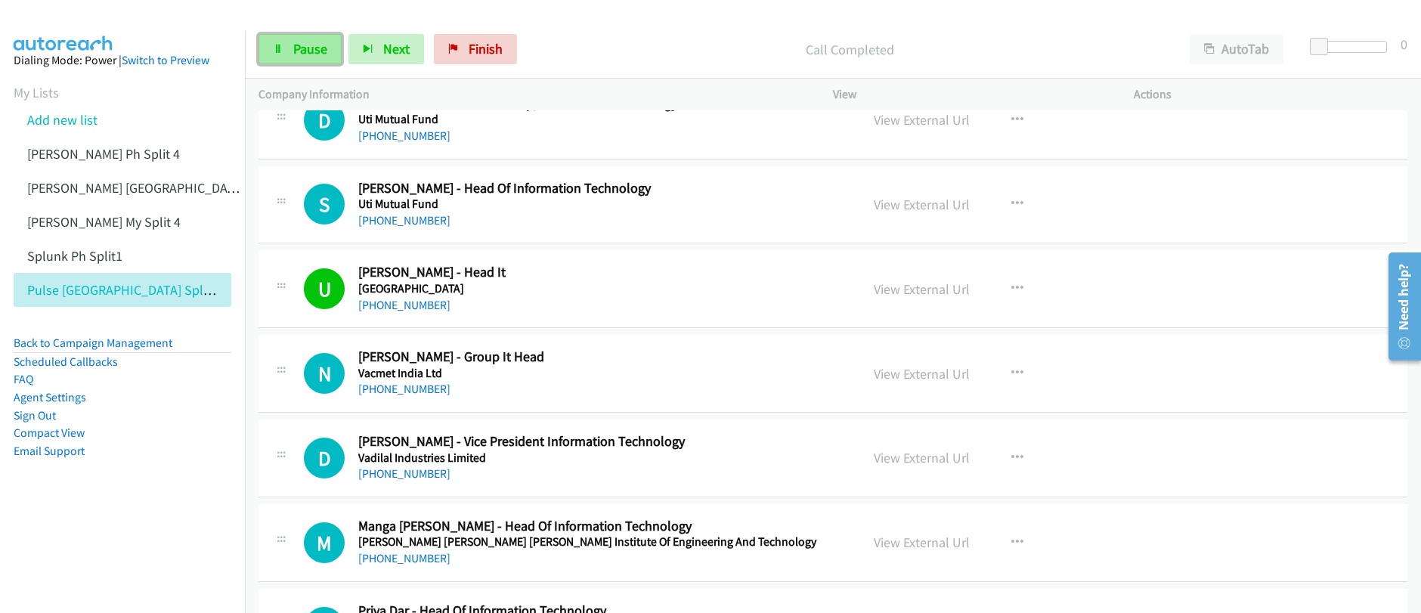
click at [293, 51] on span "Pause" at bounding box center [310, 48] width 34 height 17
click at [293, 51] on span "Start Calls" at bounding box center [322, 48] width 59 height 17
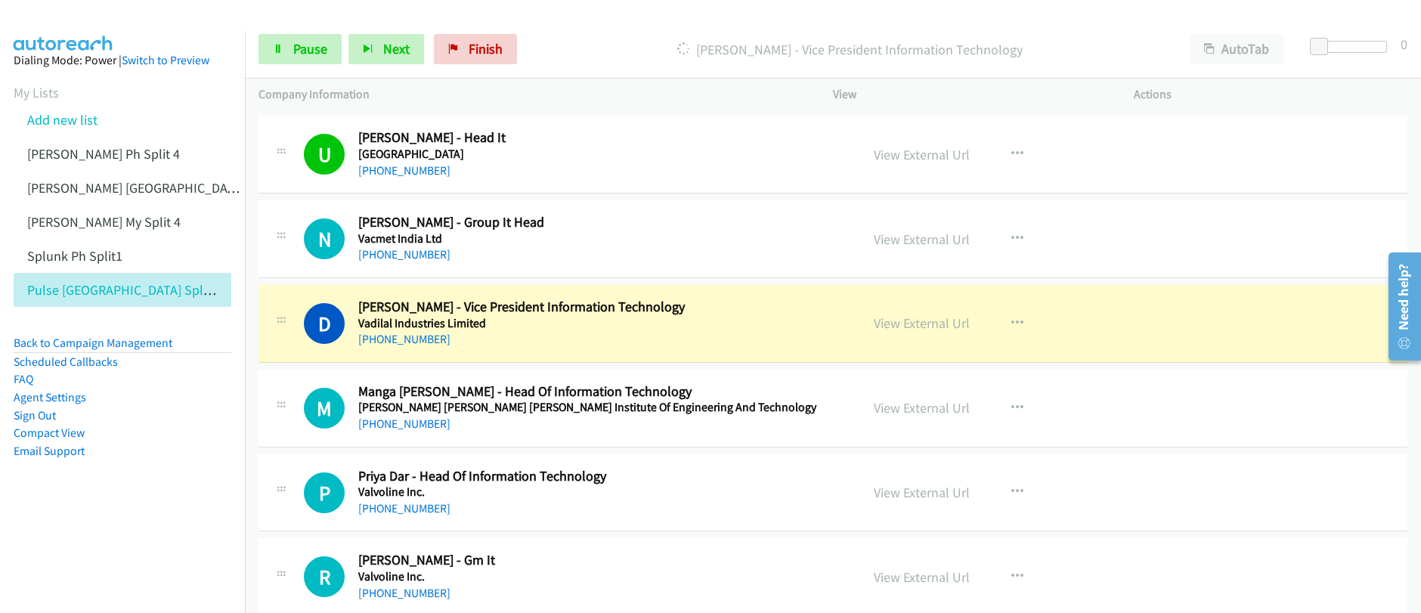
scroll to position [4603, 0]
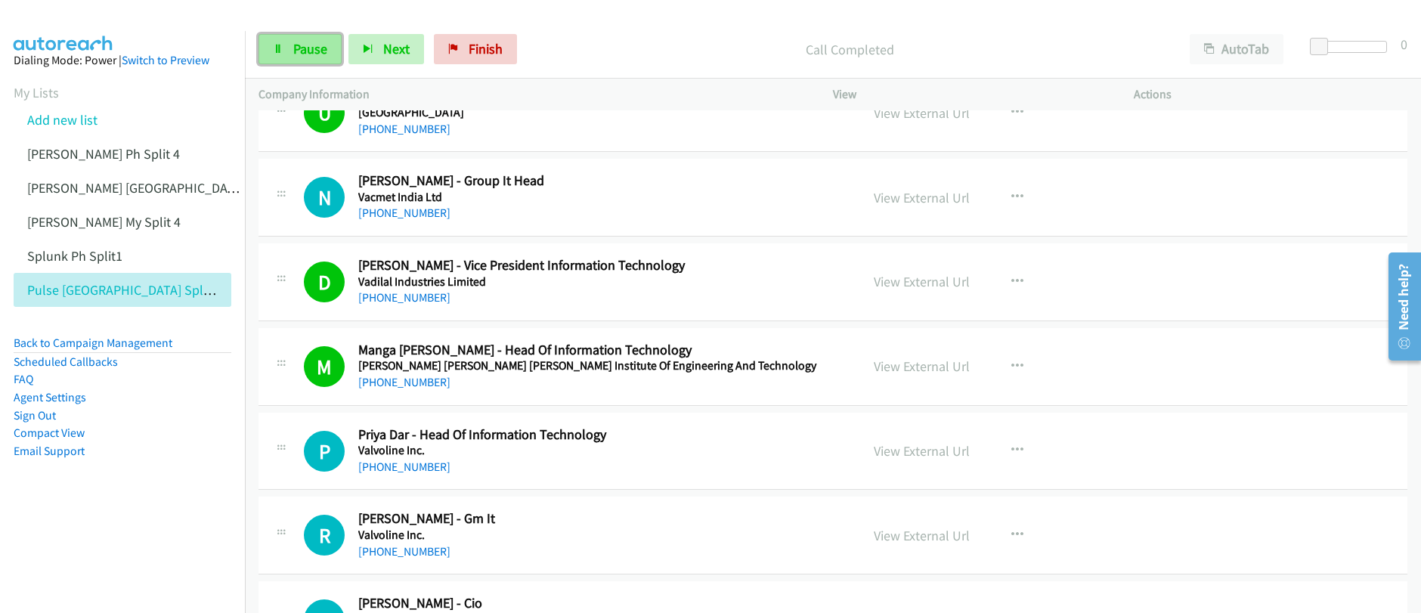
click at [297, 55] on span "Pause" at bounding box center [310, 48] width 34 height 17
click at [297, 55] on span "Start Calls" at bounding box center [322, 48] width 59 height 17
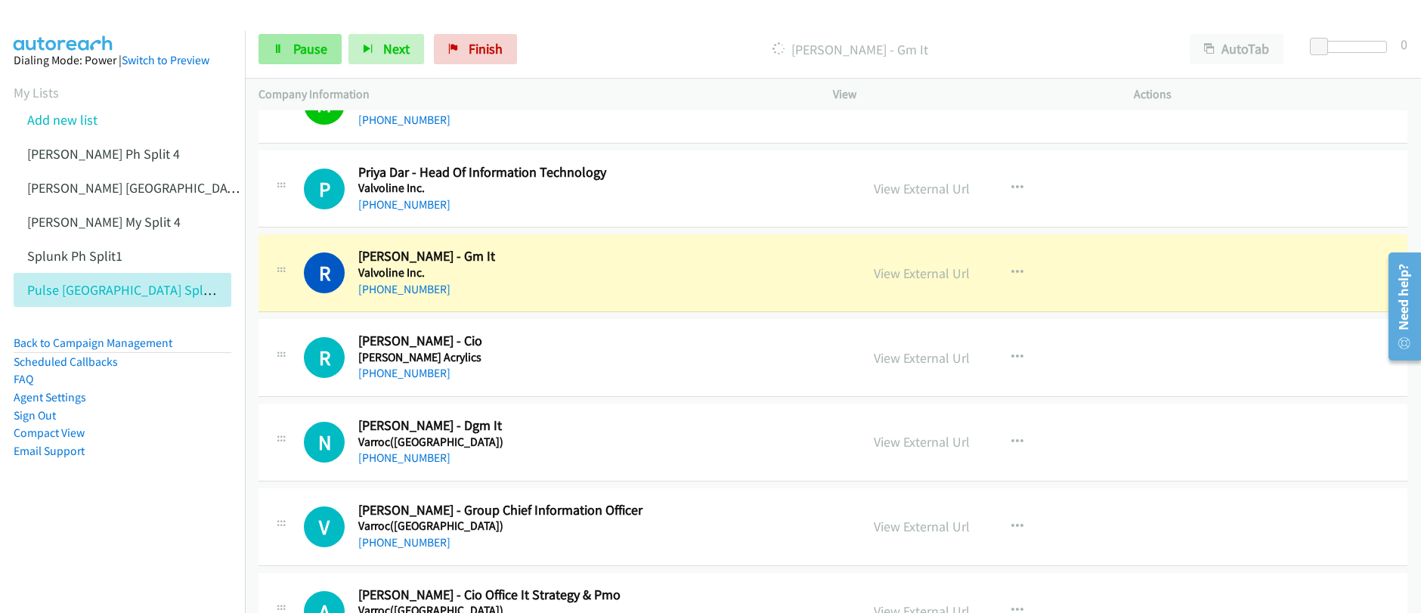
scroll to position [4866, 0]
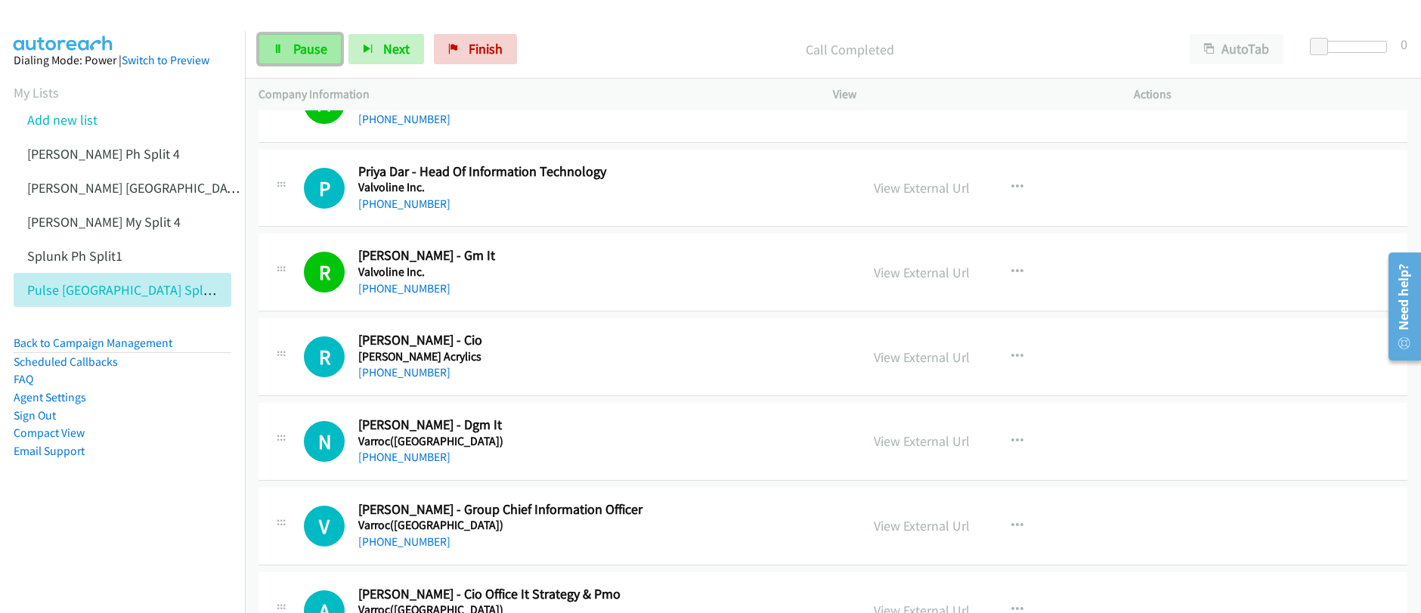
click at [316, 54] on span "Pause" at bounding box center [310, 48] width 34 height 17
click at [317, 56] on span "Start Calls" at bounding box center [322, 48] width 59 height 17
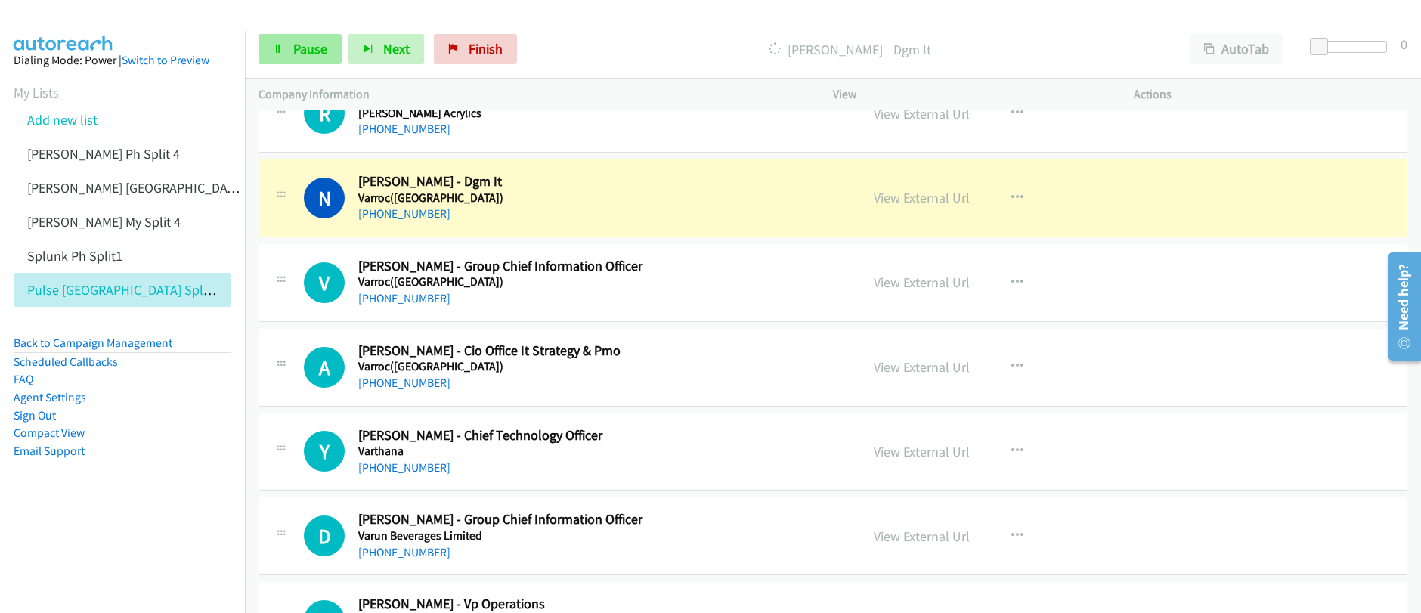
scroll to position [5113, 0]
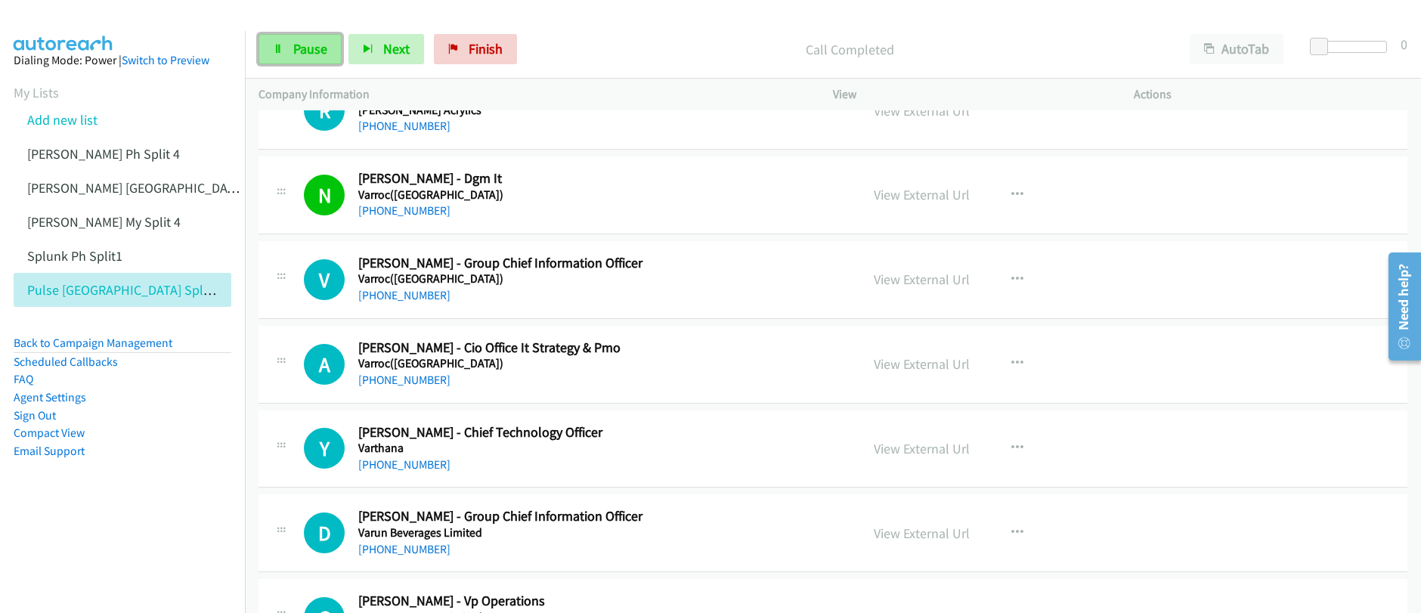
click at [305, 55] on span "Pause" at bounding box center [310, 48] width 34 height 17
click at [305, 55] on span "Start Calls" at bounding box center [322, 48] width 59 height 17
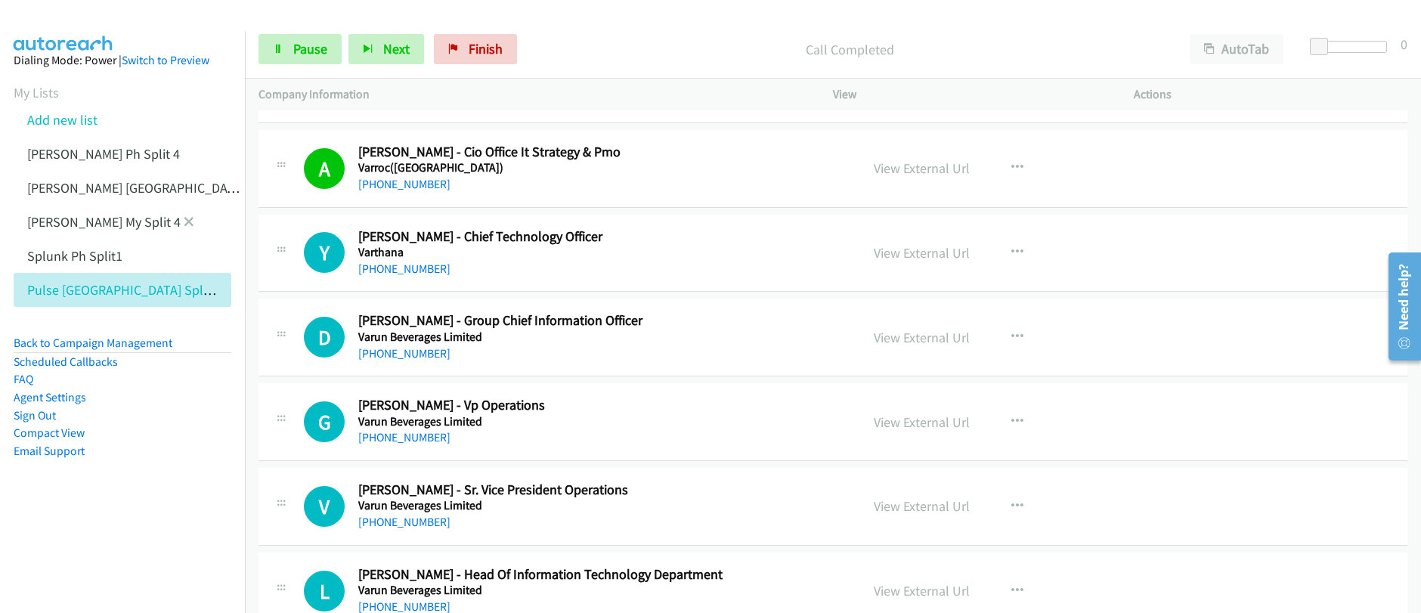
scroll to position [5309, 0]
click at [302, 54] on span "Pause" at bounding box center [310, 48] width 34 height 17
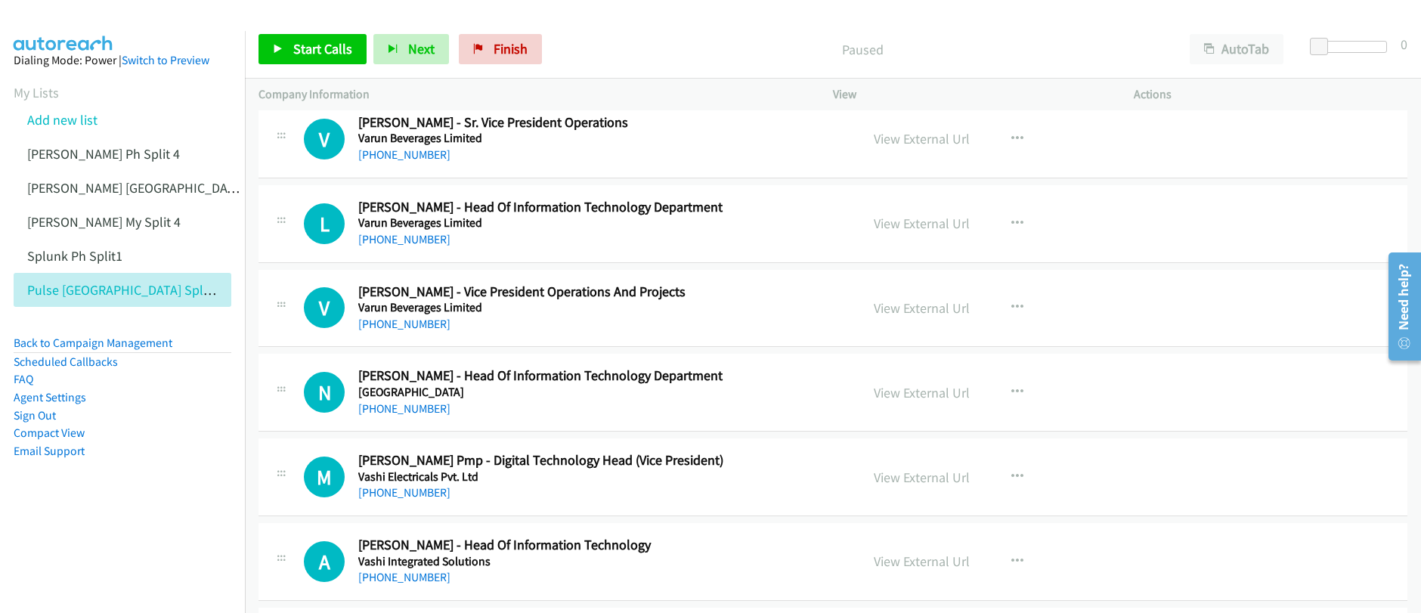
scroll to position [5686, 0]
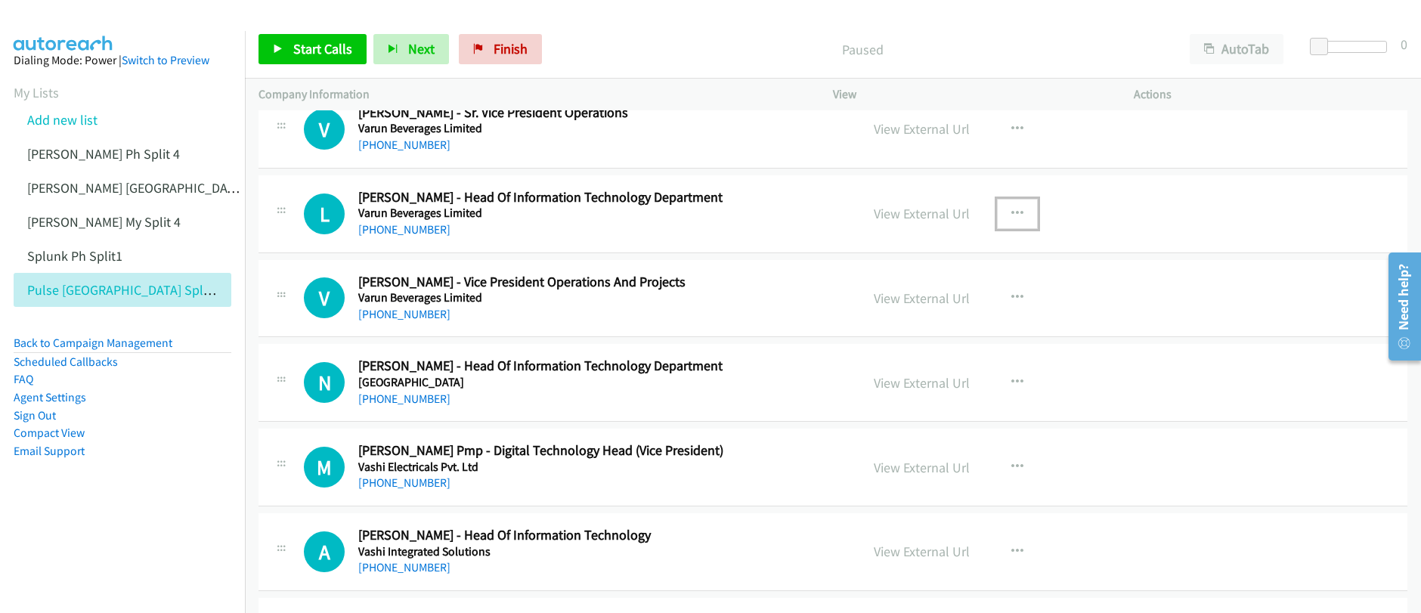
click at [1014, 215] on icon "button" at bounding box center [1017, 214] width 12 height 12
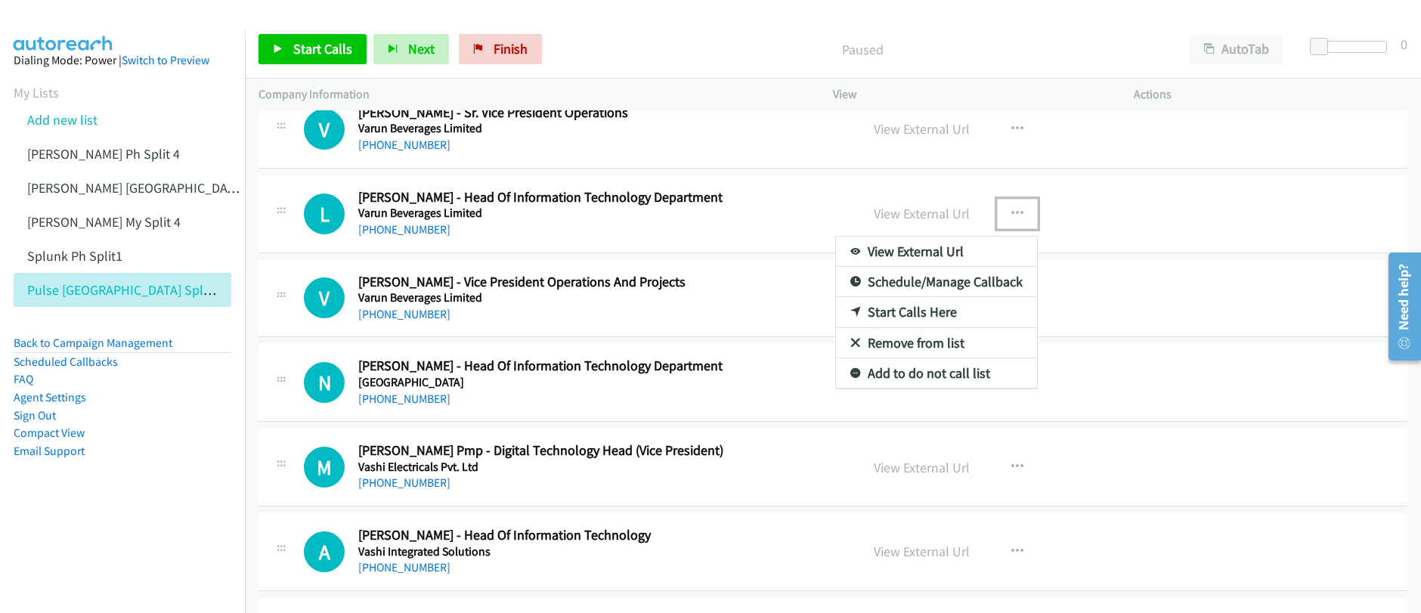
click at [902, 315] on link "Start Calls Here" at bounding box center [936, 312] width 201 height 30
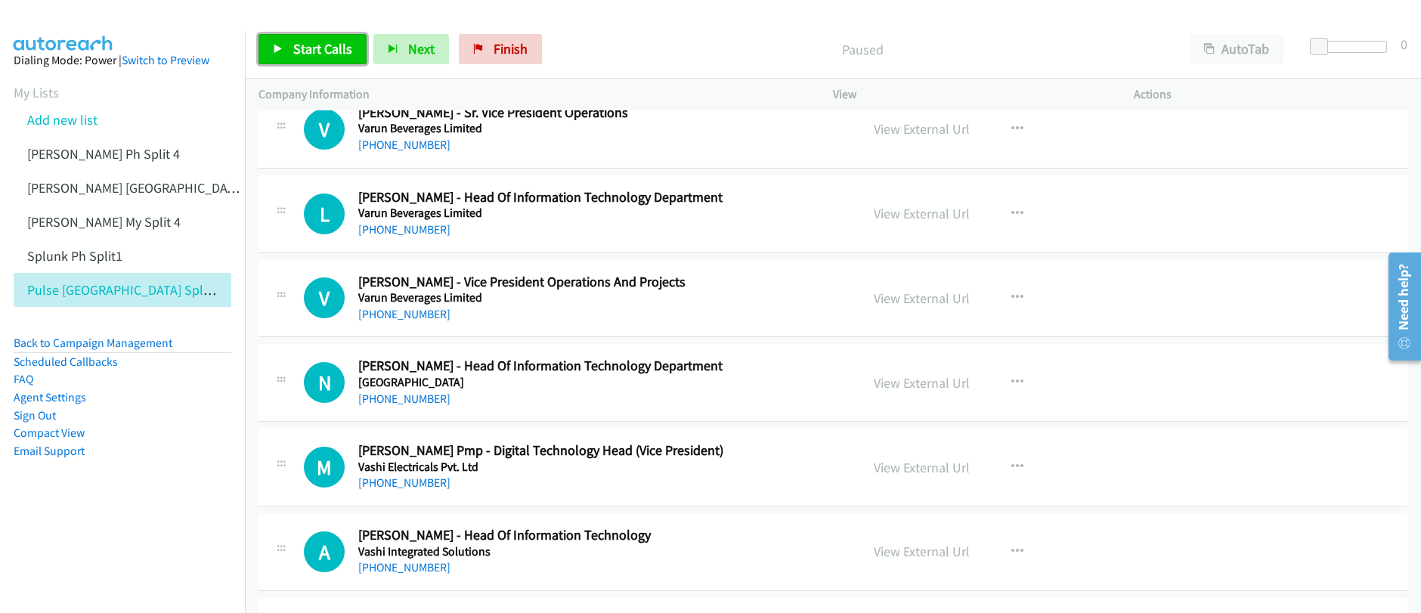
click at [314, 53] on span "Start Calls" at bounding box center [322, 48] width 59 height 17
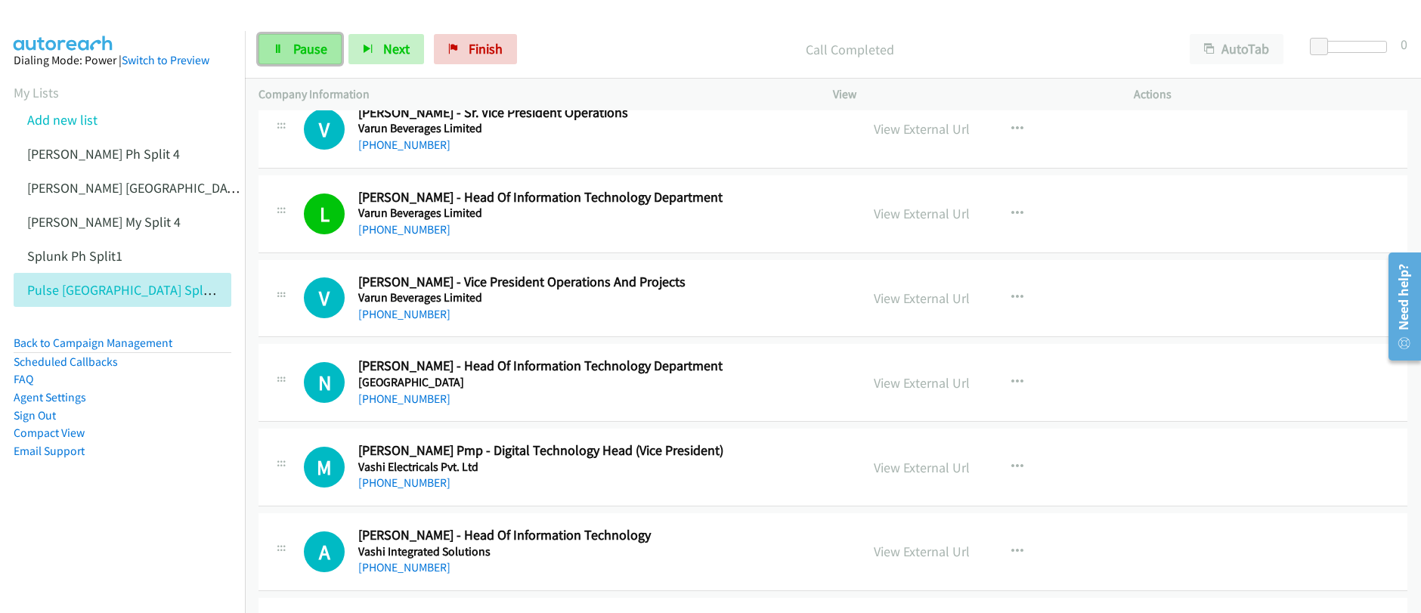
click at [294, 55] on span "Pause" at bounding box center [310, 48] width 34 height 17
click at [294, 55] on span "Start Calls" at bounding box center [322, 48] width 59 height 17
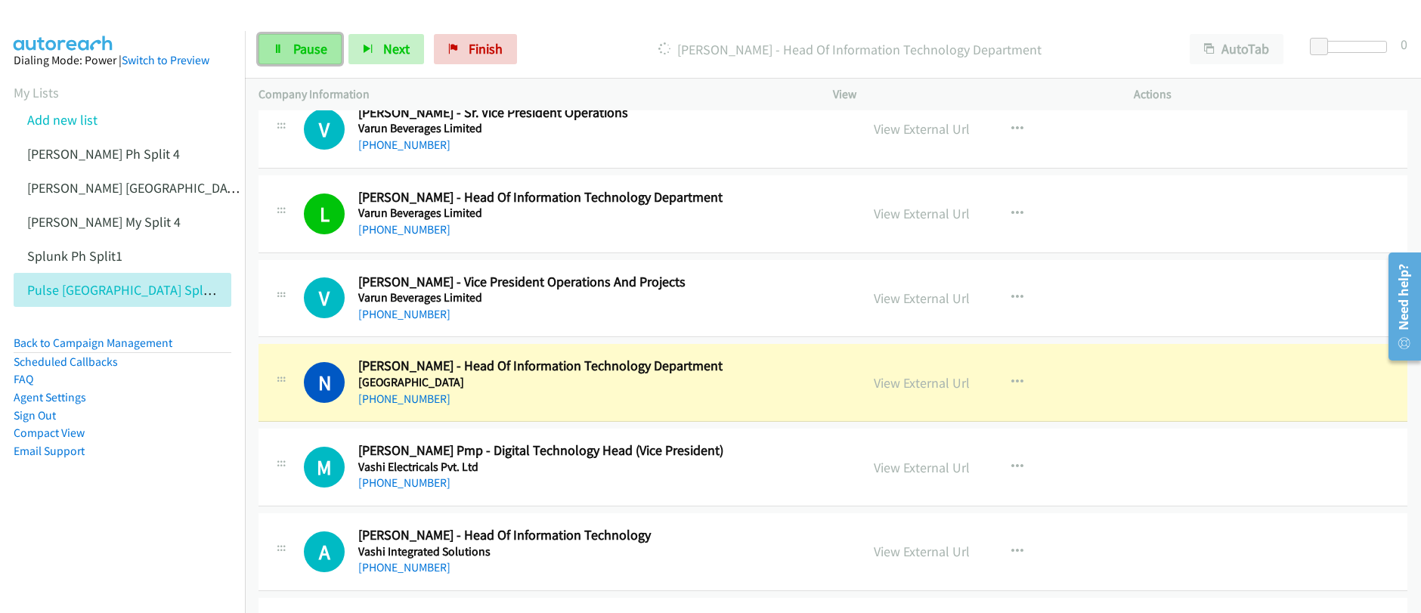
click at [293, 48] on span "Pause" at bounding box center [310, 48] width 34 height 17
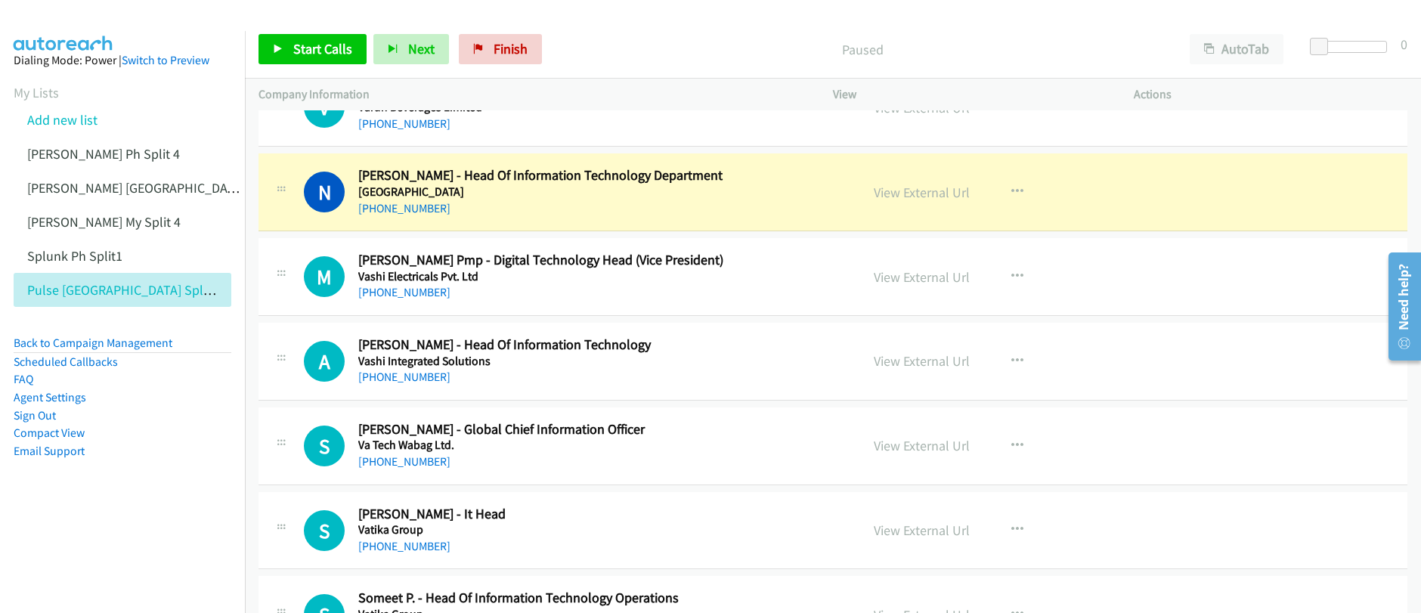
scroll to position [5890, 0]
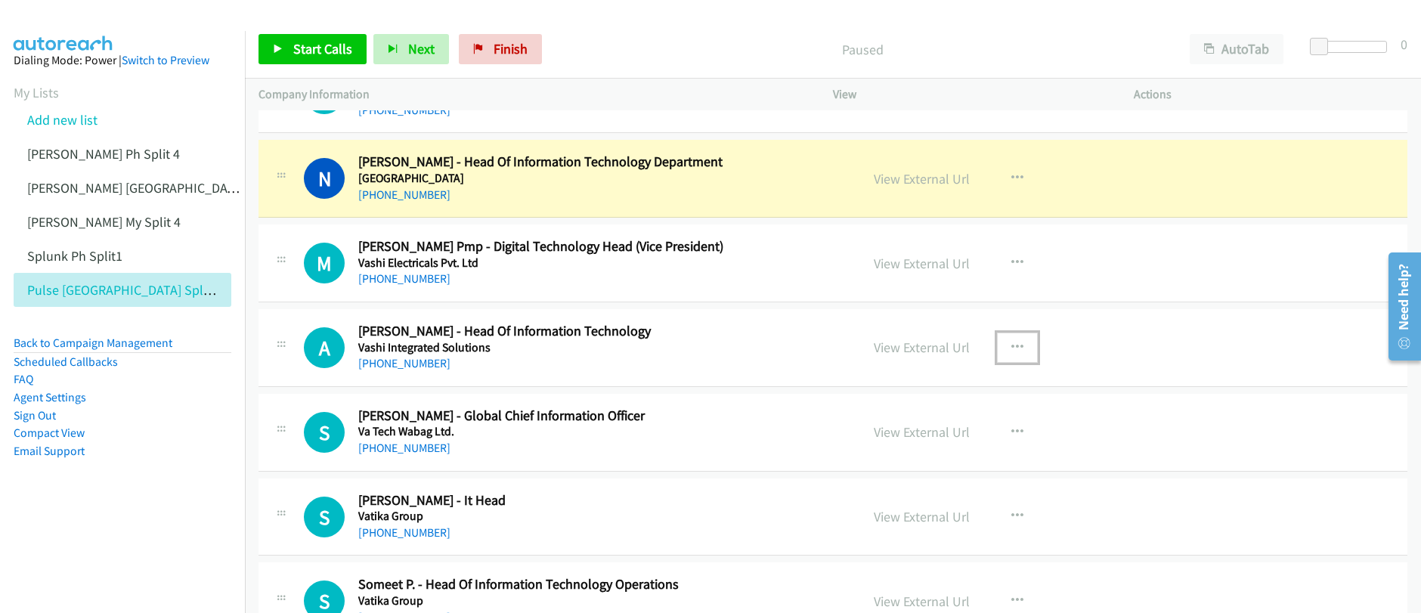
click at [1013, 348] on icon "button" at bounding box center [1017, 348] width 12 height 12
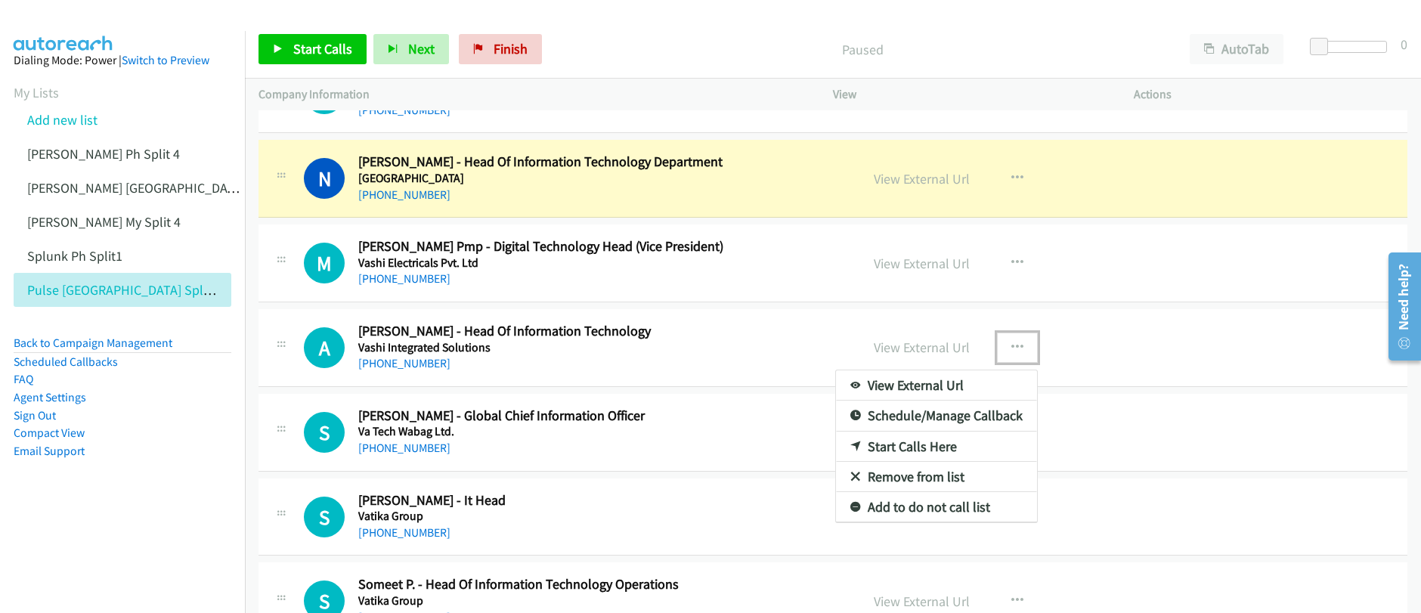
click at [915, 446] on link "Start Calls Here" at bounding box center [936, 447] width 201 height 30
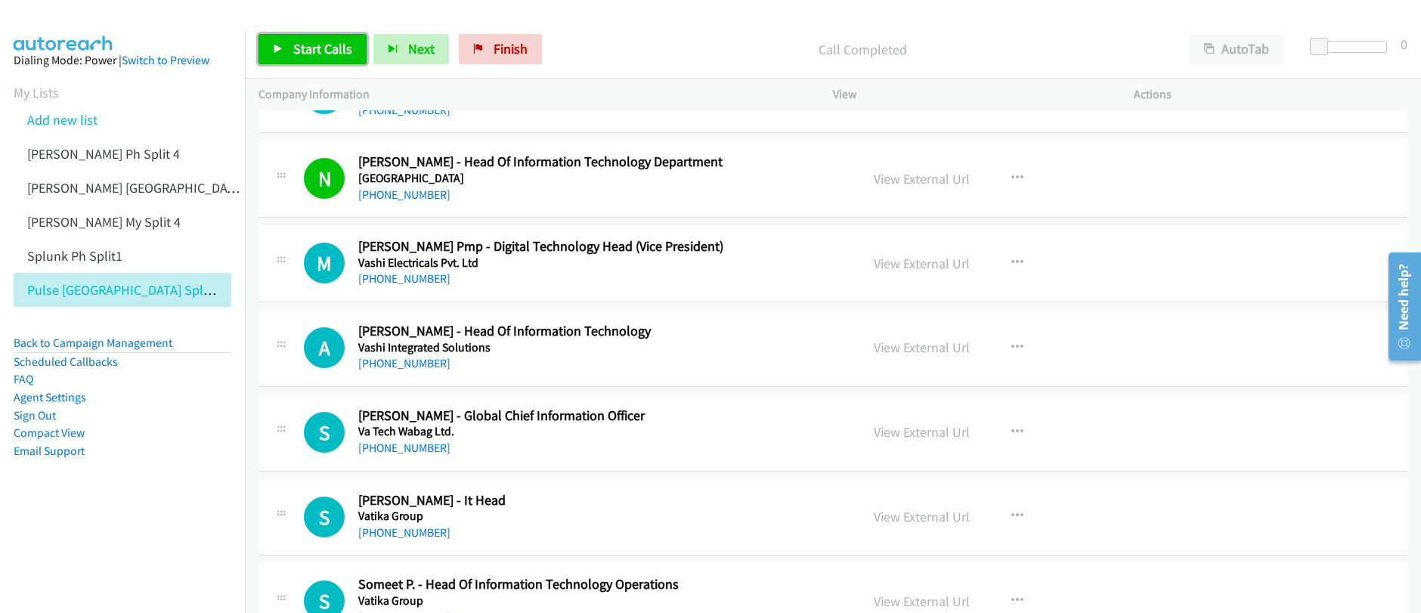
click at [324, 50] on span "Start Calls" at bounding box center [322, 48] width 59 height 17
click at [305, 60] on link "Pause" at bounding box center [300, 49] width 83 height 30
click at [305, 60] on link "Start Calls" at bounding box center [313, 49] width 108 height 30
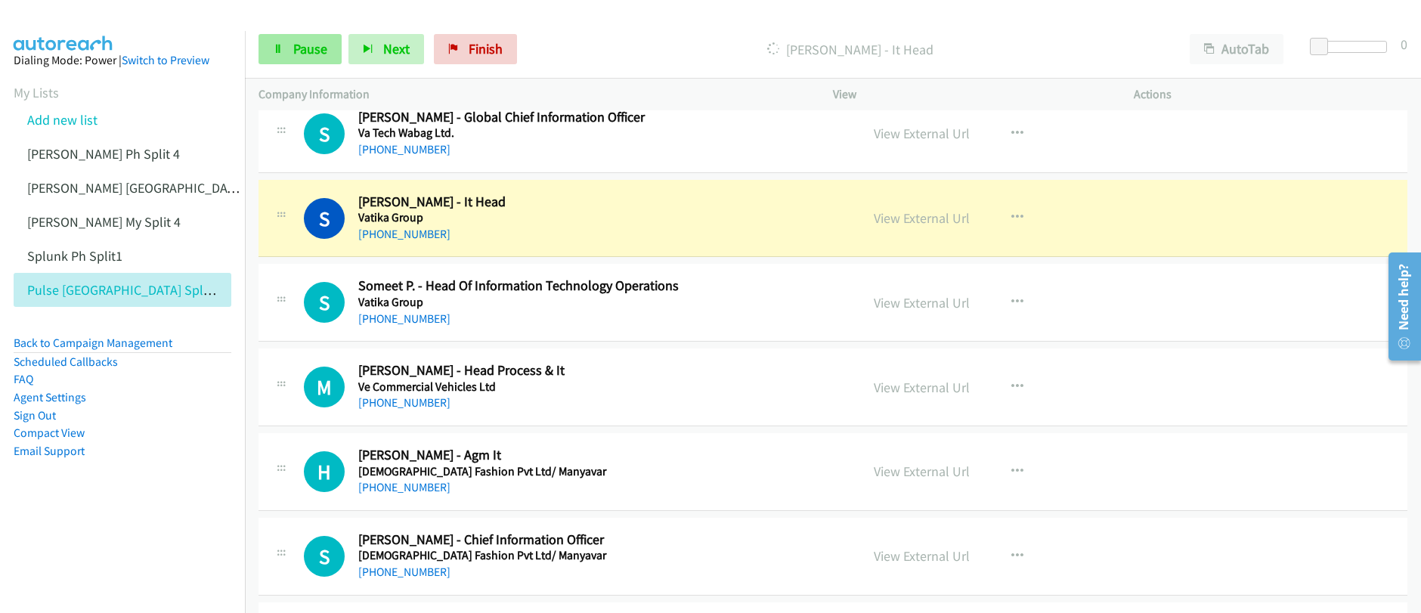
scroll to position [6200, 0]
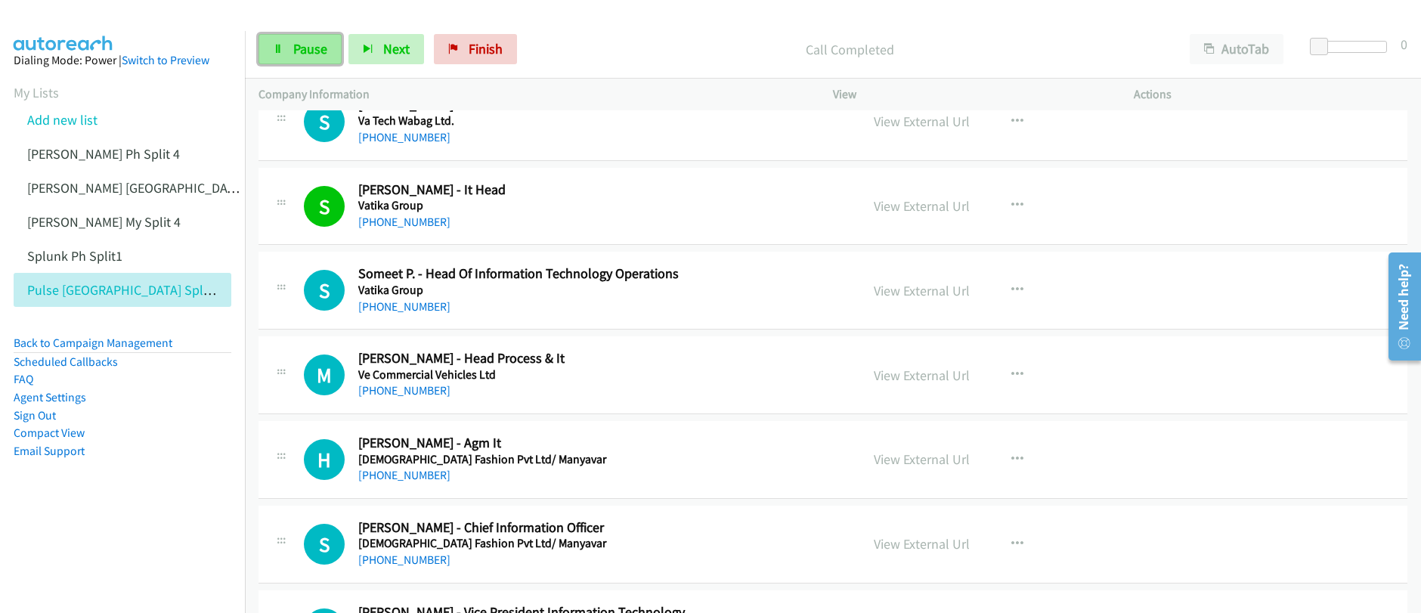
click at [307, 48] on span "Pause" at bounding box center [310, 48] width 34 height 17
click at [301, 44] on span "Start Calls" at bounding box center [322, 48] width 59 height 17
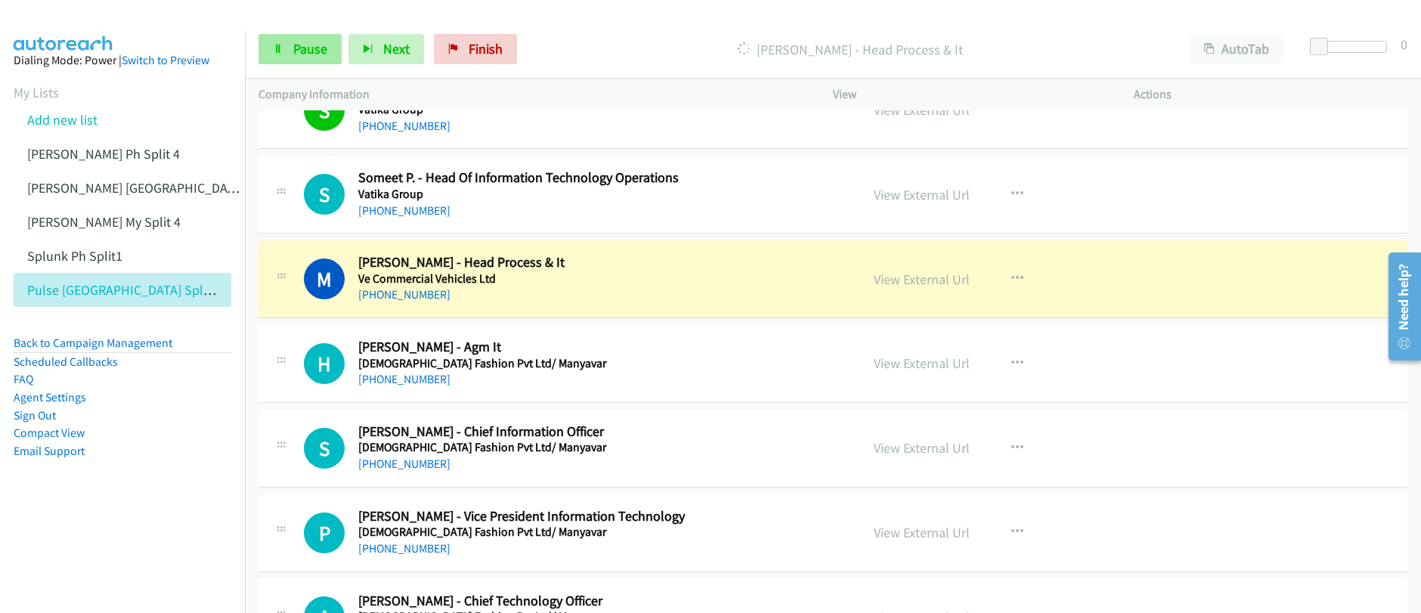
scroll to position [6372, 0]
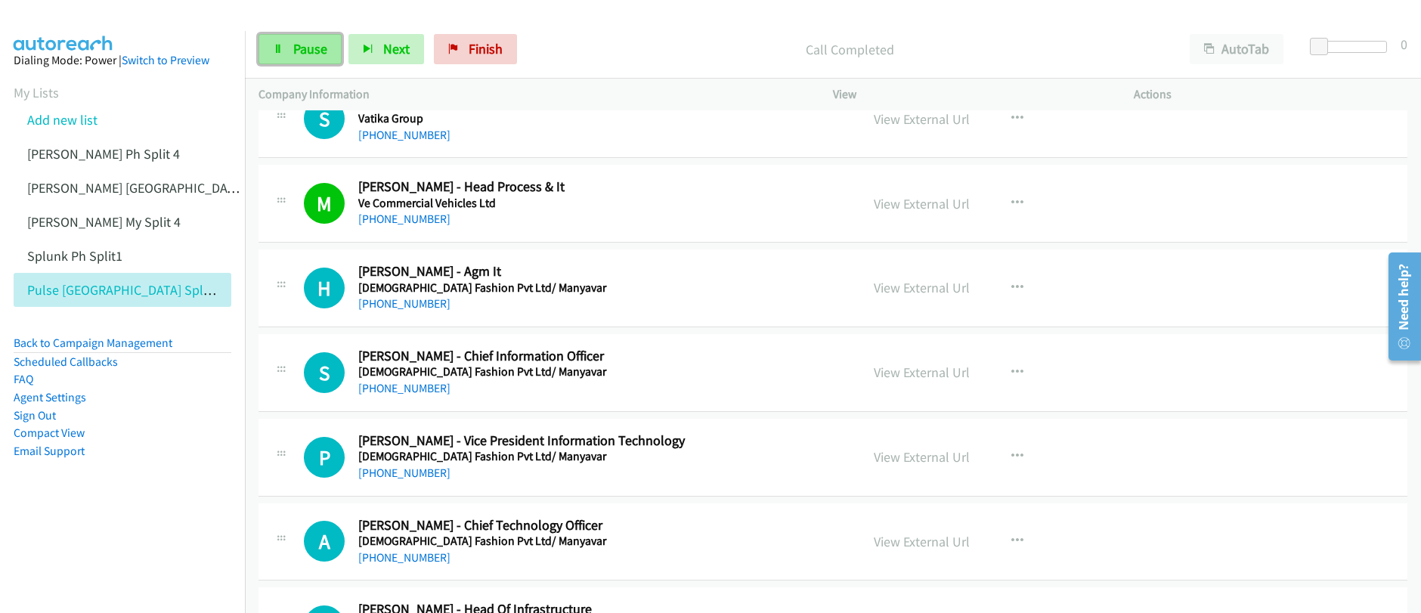
click at [324, 54] on span "Pause" at bounding box center [310, 48] width 34 height 17
click at [324, 54] on span "Start Calls" at bounding box center [322, 48] width 59 height 17
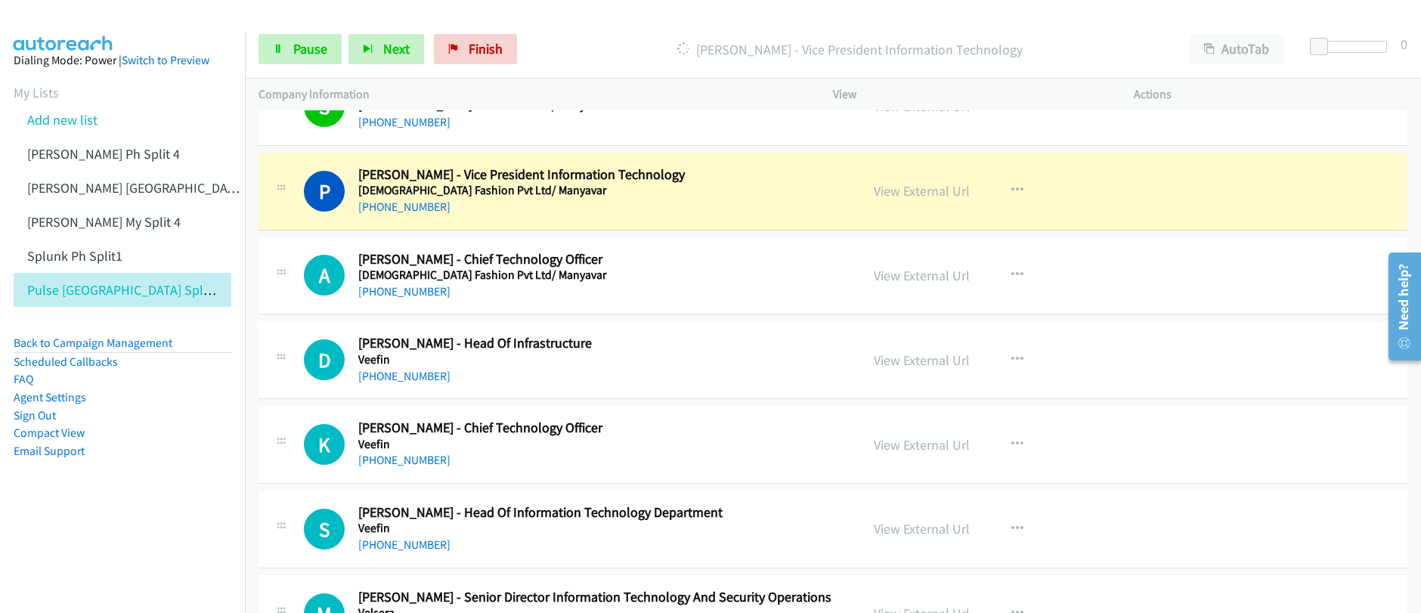
scroll to position [6639, 0]
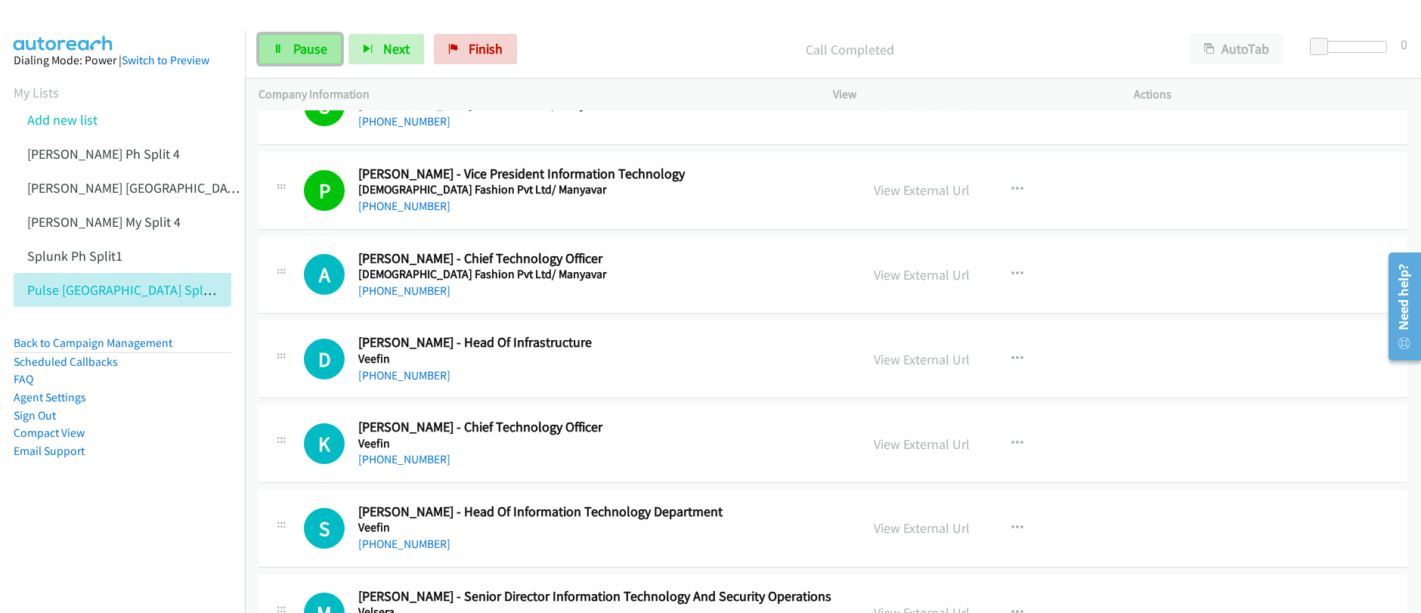
click at [305, 51] on span "Pause" at bounding box center [310, 48] width 34 height 17
click at [307, 54] on span "Start Calls" at bounding box center [322, 48] width 59 height 17
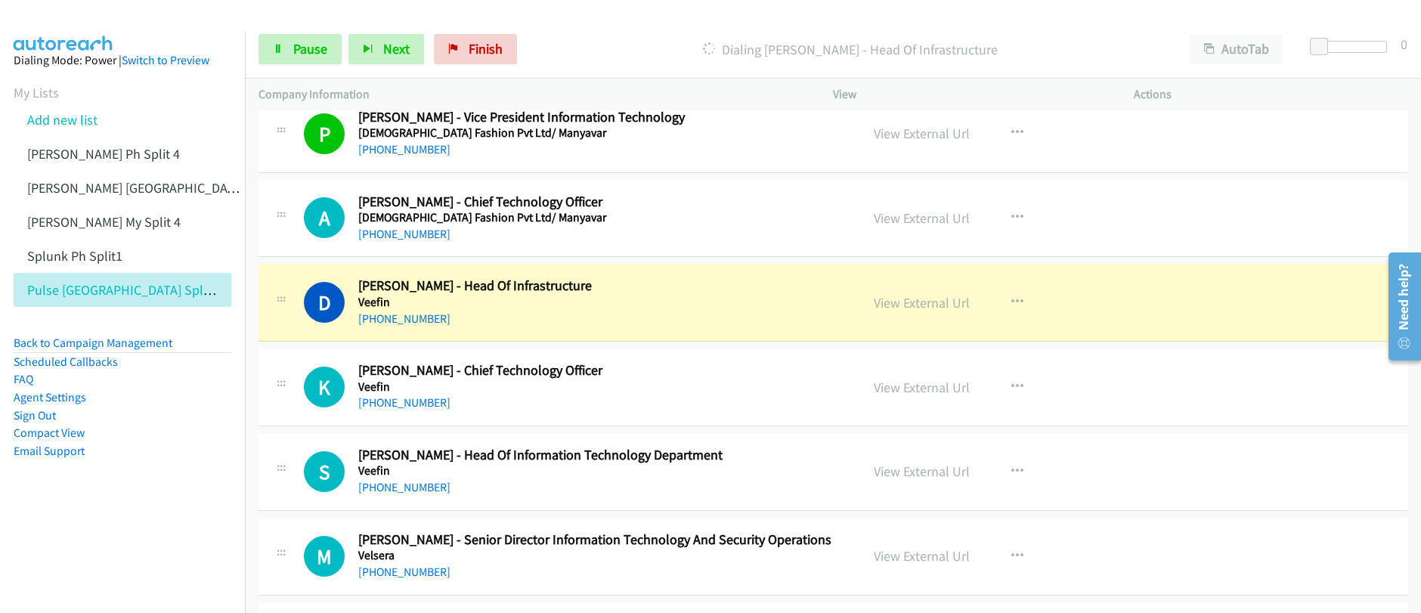
scroll to position [6700, 0]
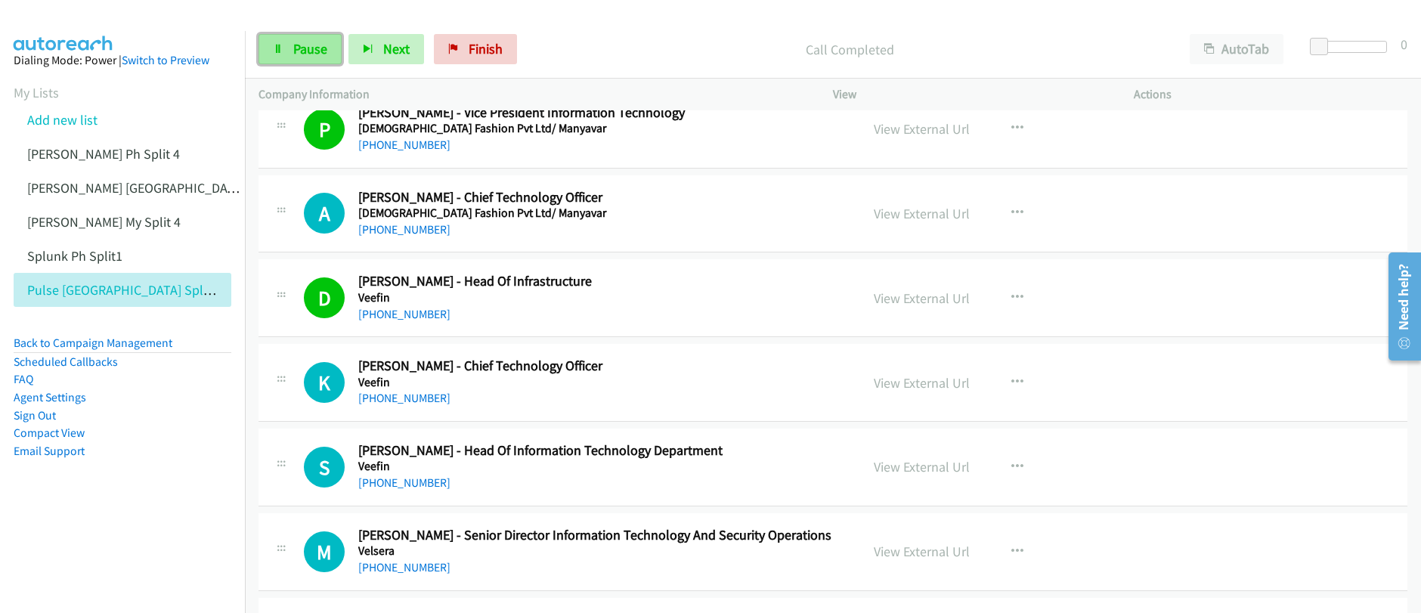
click at [302, 54] on span "Pause" at bounding box center [310, 48] width 34 height 17
click at [303, 54] on span "Start Calls" at bounding box center [322, 48] width 59 height 17
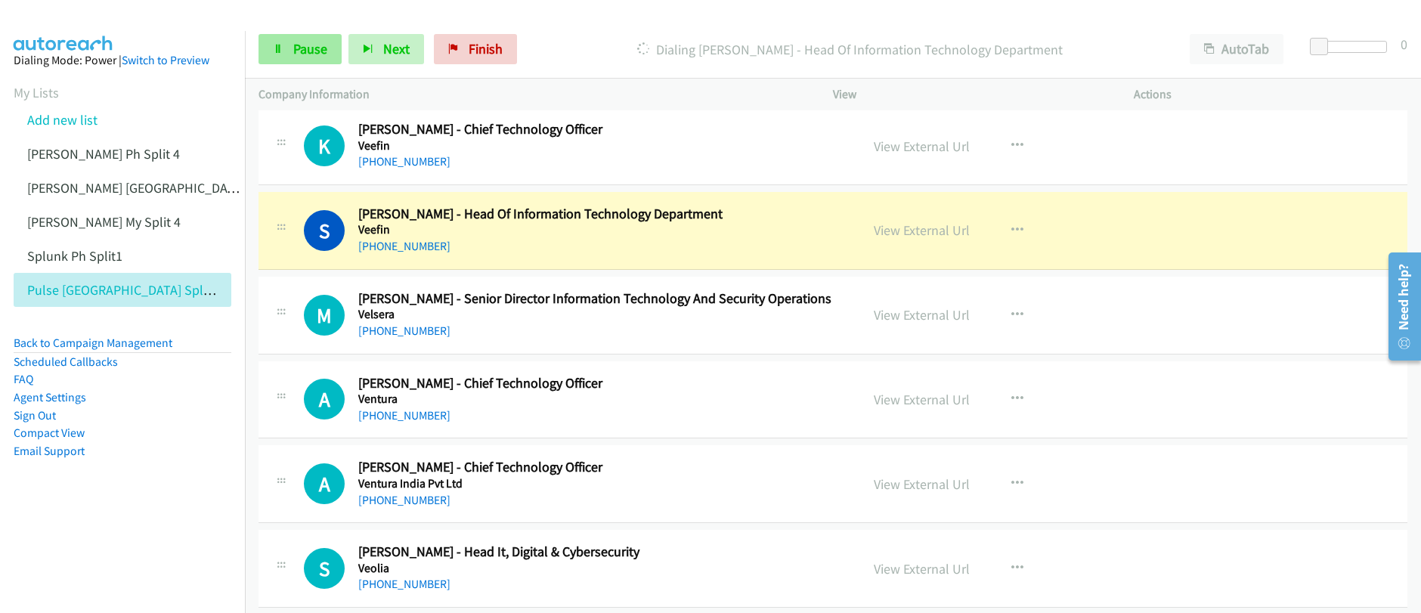
scroll to position [6945, 0]
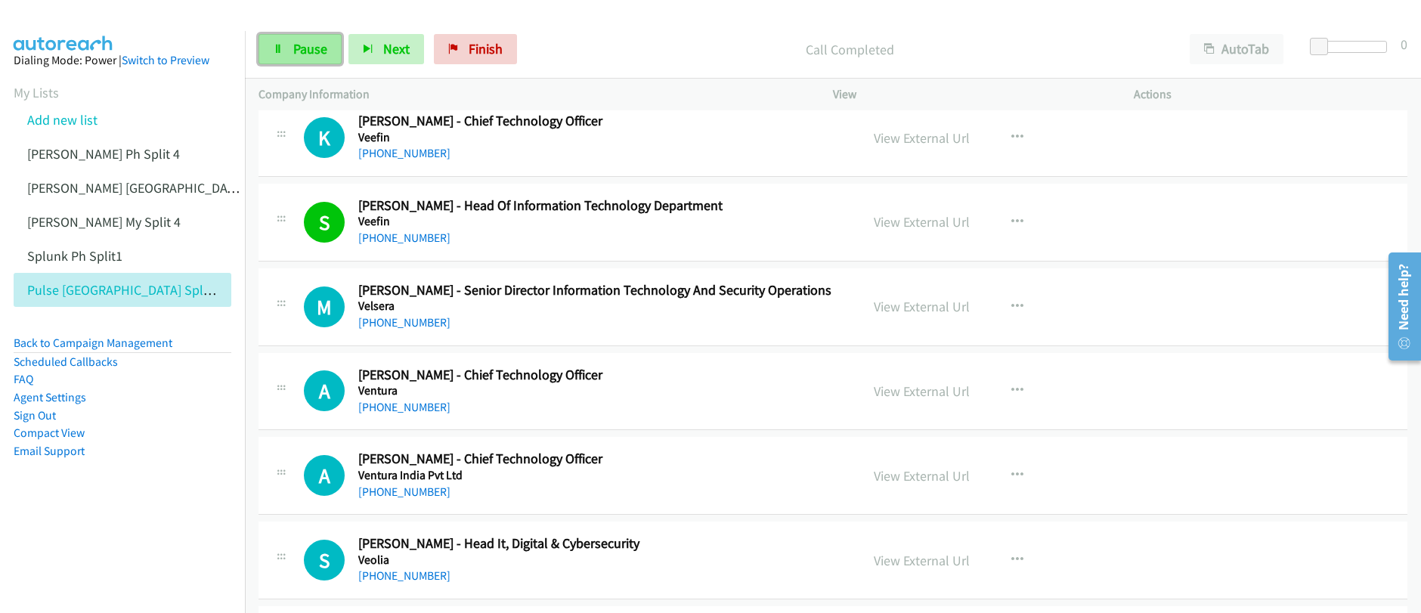
click at [311, 57] on link "Pause" at bounding box center [300, 49] width 83 height 30
click at [311, 57] on link "Start Calls" at bounding box center [313, 49] width 108 height 30
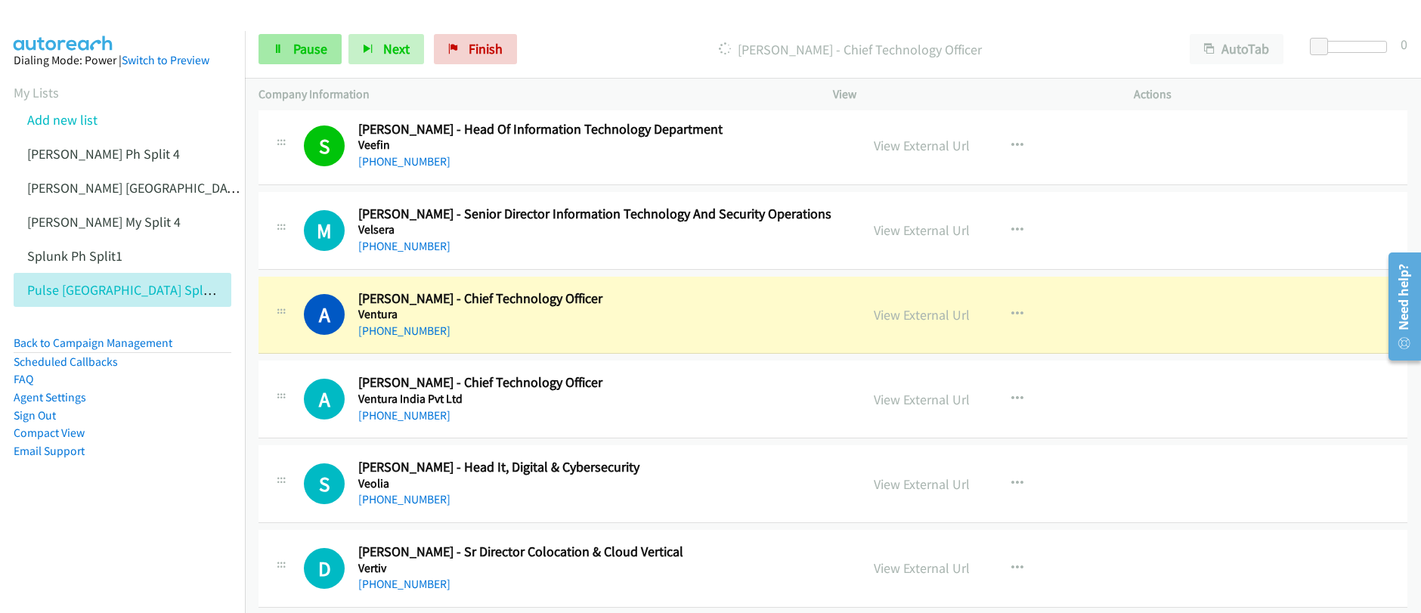
scroll to position [7027, 0]
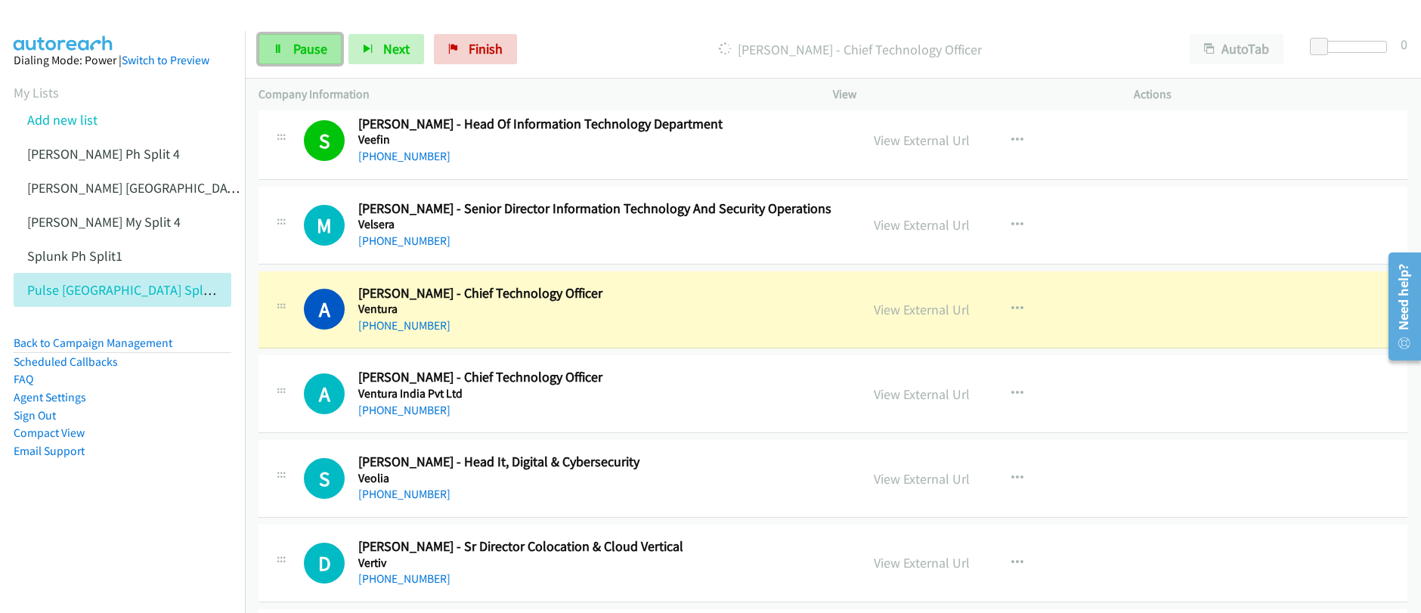
click at [305, 51] on span "Pause" at bounding box center [310, 48] width 34 height 17
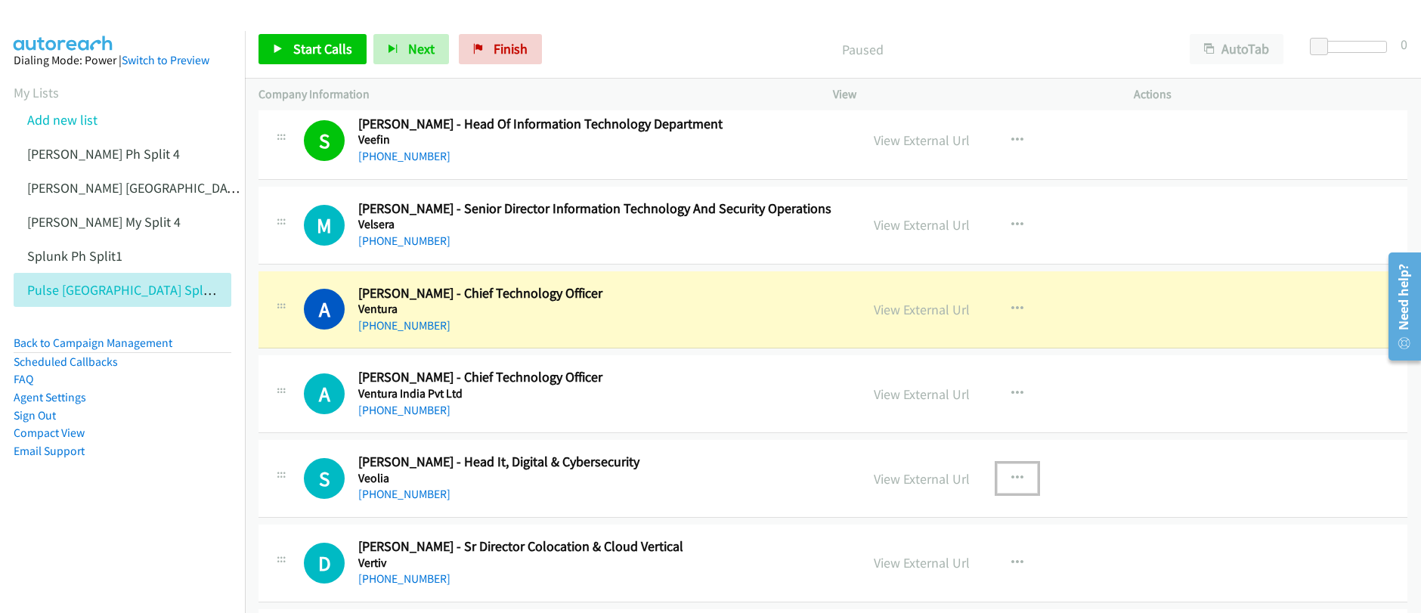
click at [1011, 478] on icon "button" at bounding box center [1017, 478] width 12 height 12
click at [908, 574] on link "Start Calls Here" at bounding box center [936, 577] width 201 height 30
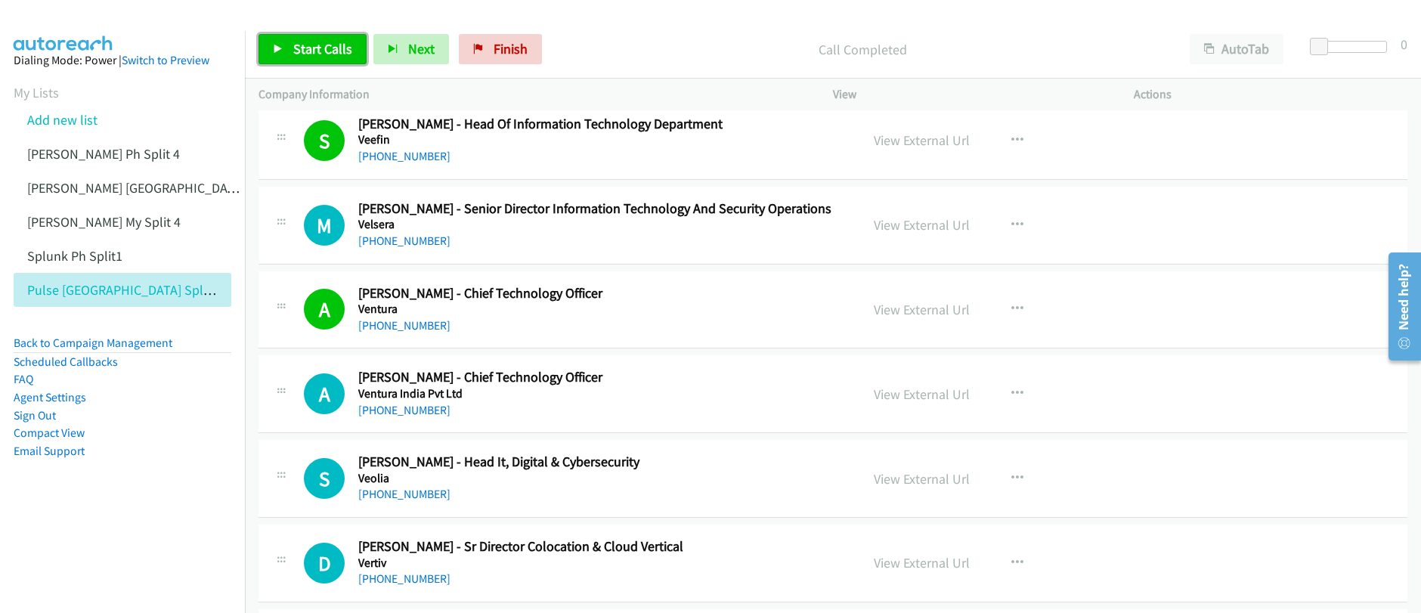
click at [333, 54] on span "Start Calls" at bounding box center [322, 48] width 59 height 17
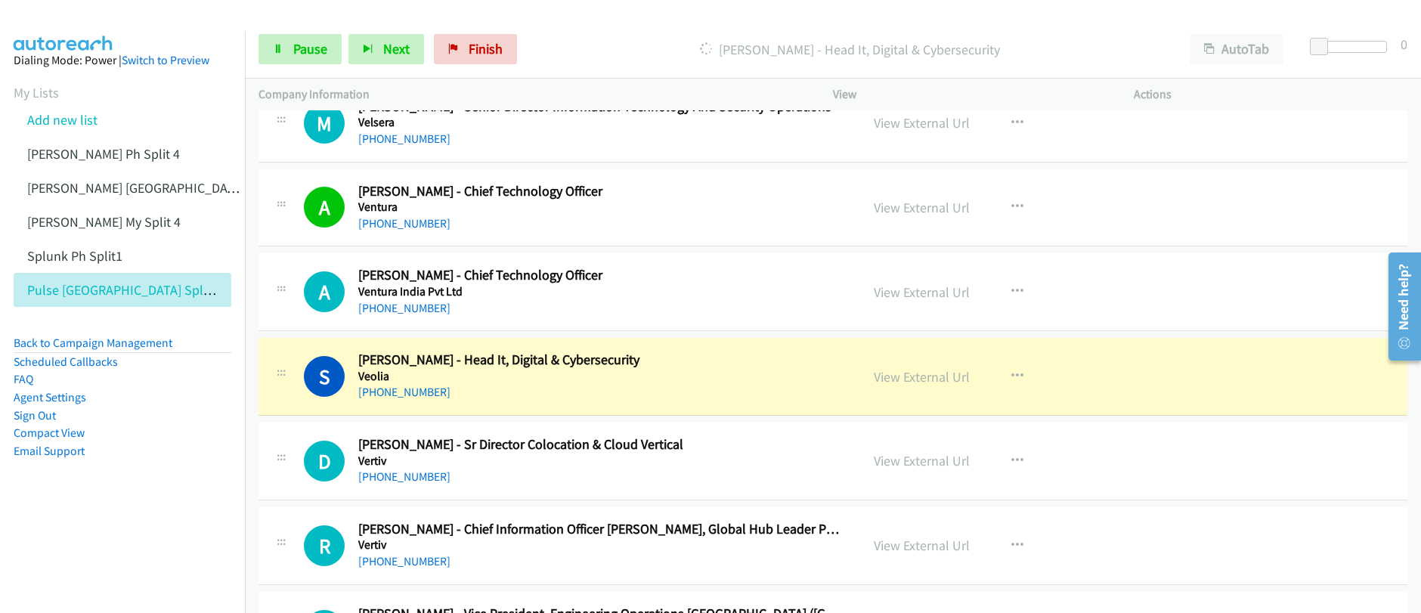
scroll to position [7129, 0]
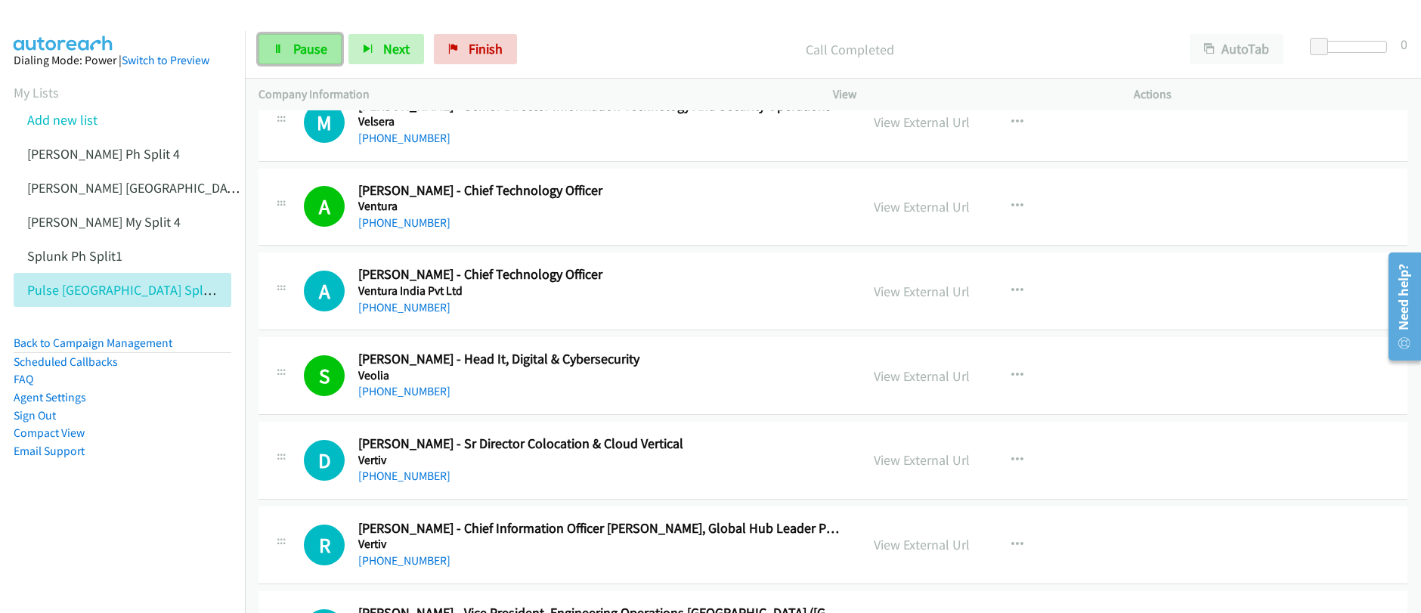
click at [293, 46] on span "Pause" at bounding box center [310, 48] width 34 height 17
click at [290, 46] on link "Start Calls" at bounding box center [313, 49] width 108 height 30
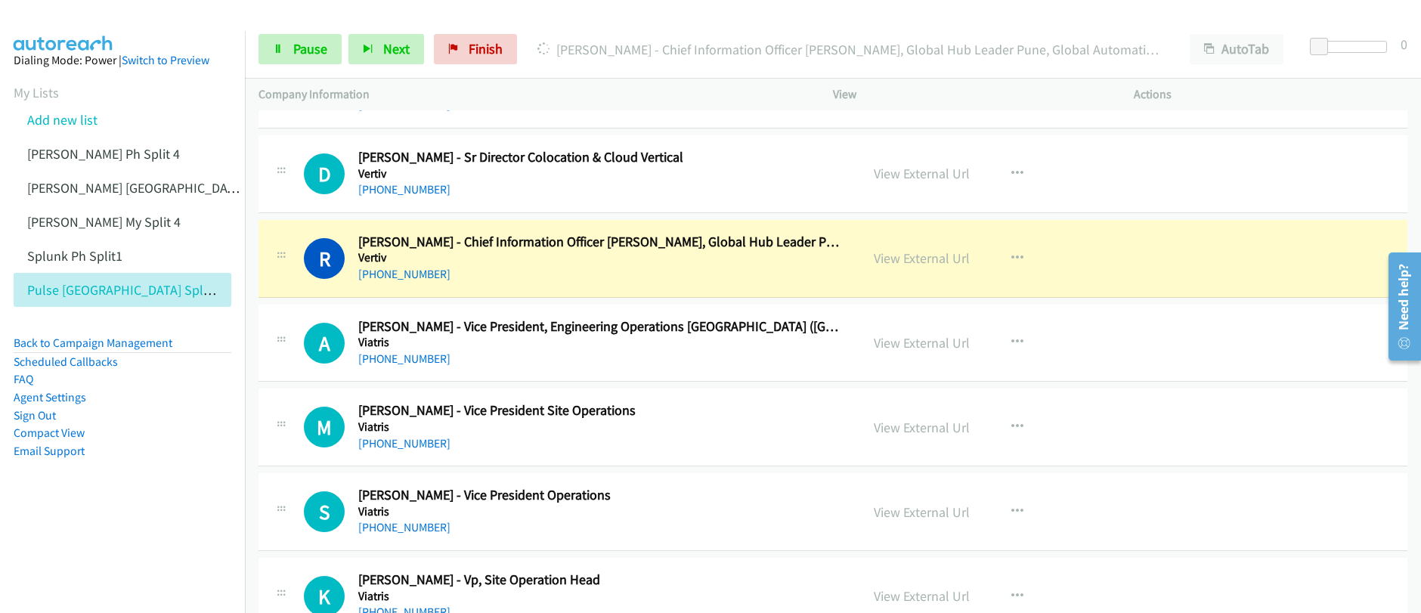
scroll to position [7515, 0]
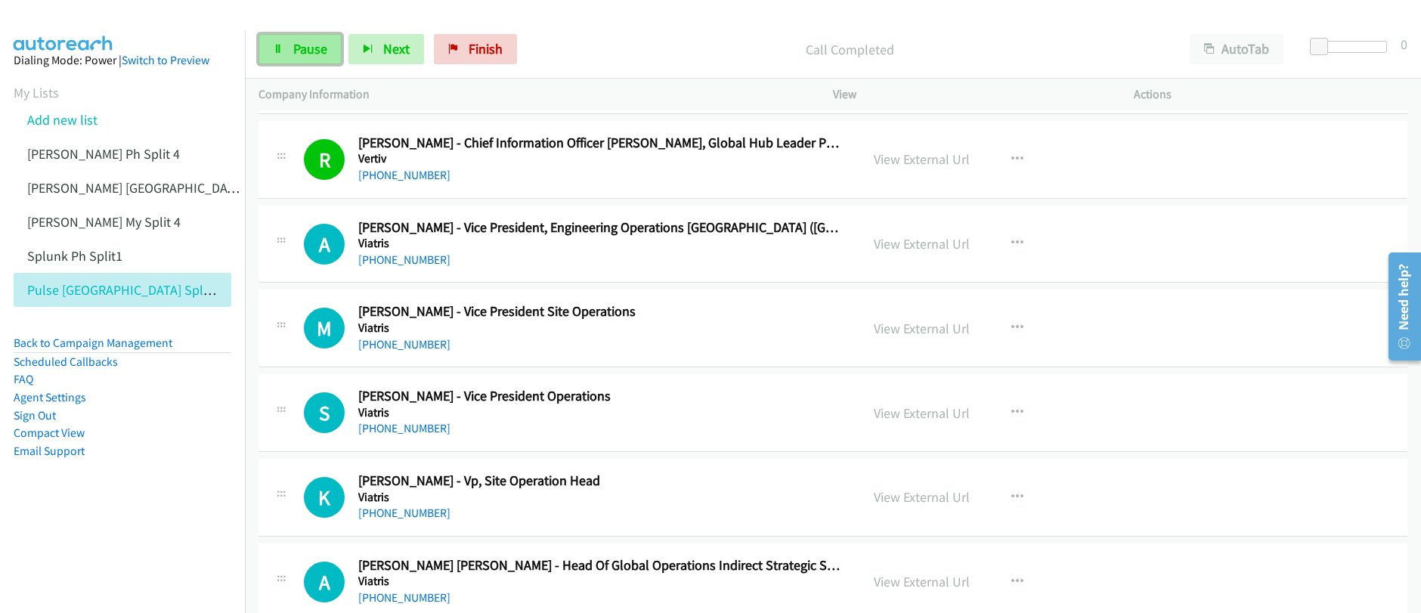
click at [318, 49] on span "Pause" at bounding box center [310, 48] width 34 height 17
click at [318, 50] on span "Start Calls" at bounding box center [322, 48] width 59 height 17
click at [305, 55] on span "Pause" at bounding box center [310, 48] width 34 height 17
click at [305, 56] on span "Start Calls" at bounding box center [322, 48] width 59 height 17
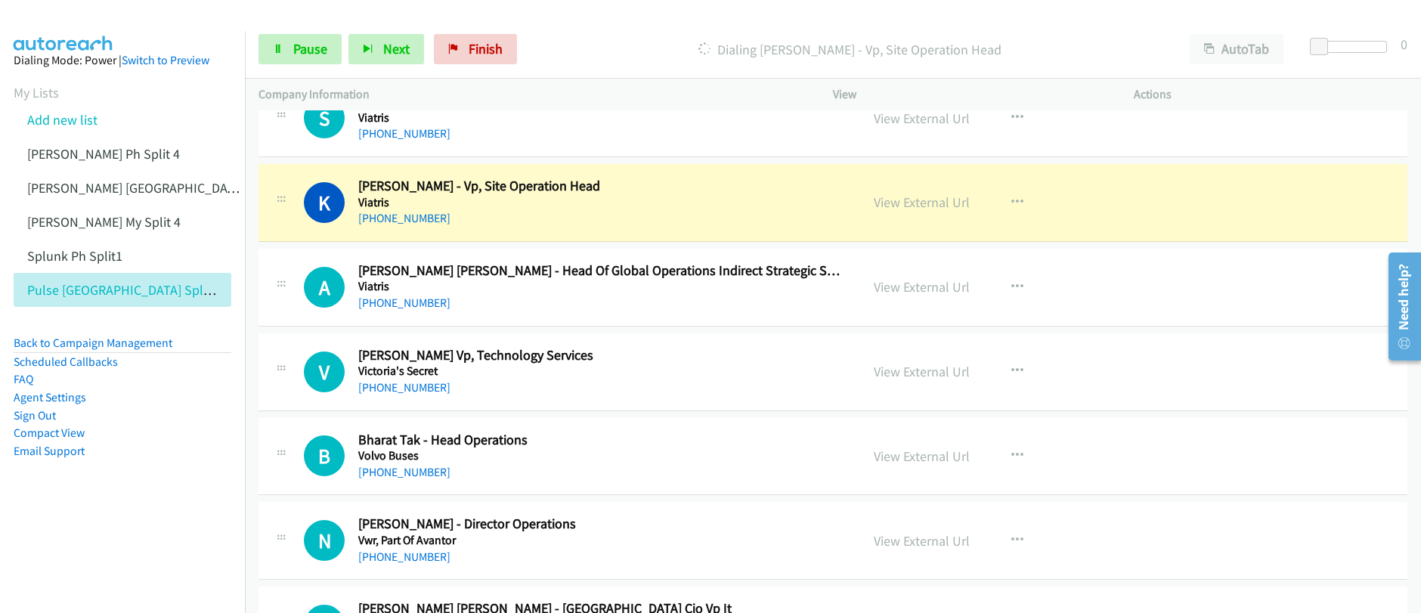
scroll to position [7791, 0]
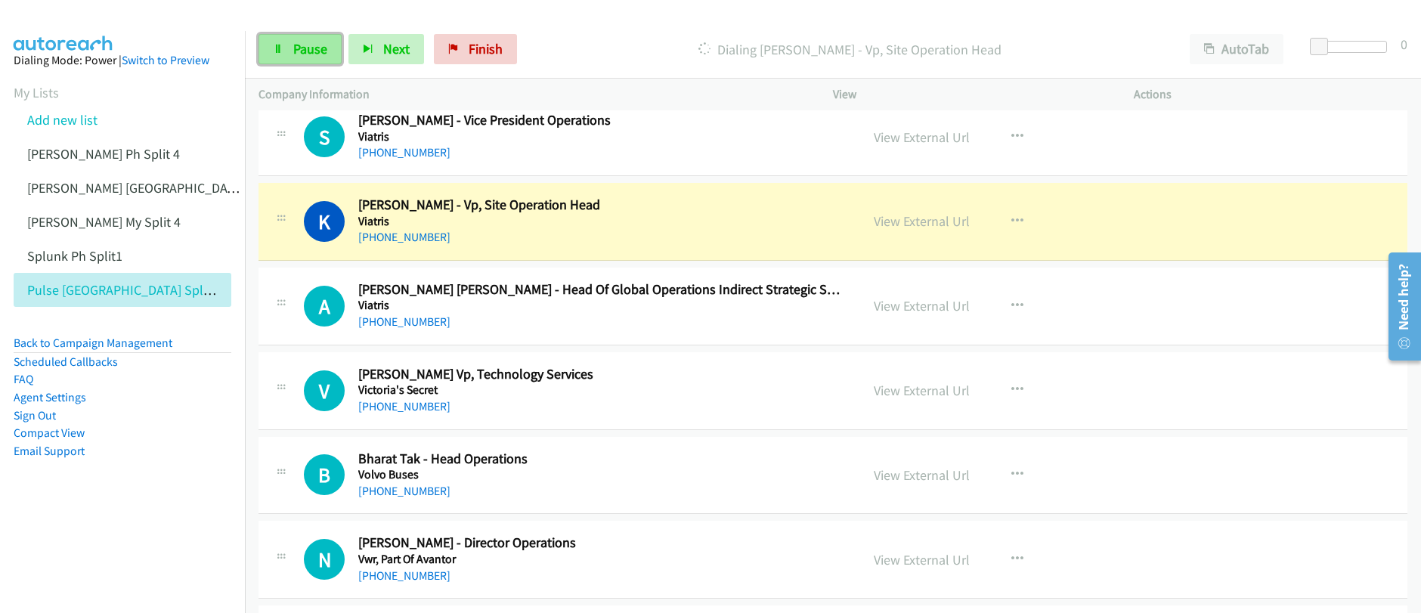
click at [287, 54] on link "Pause" at bounding box center [300, 49] width 83 height 30
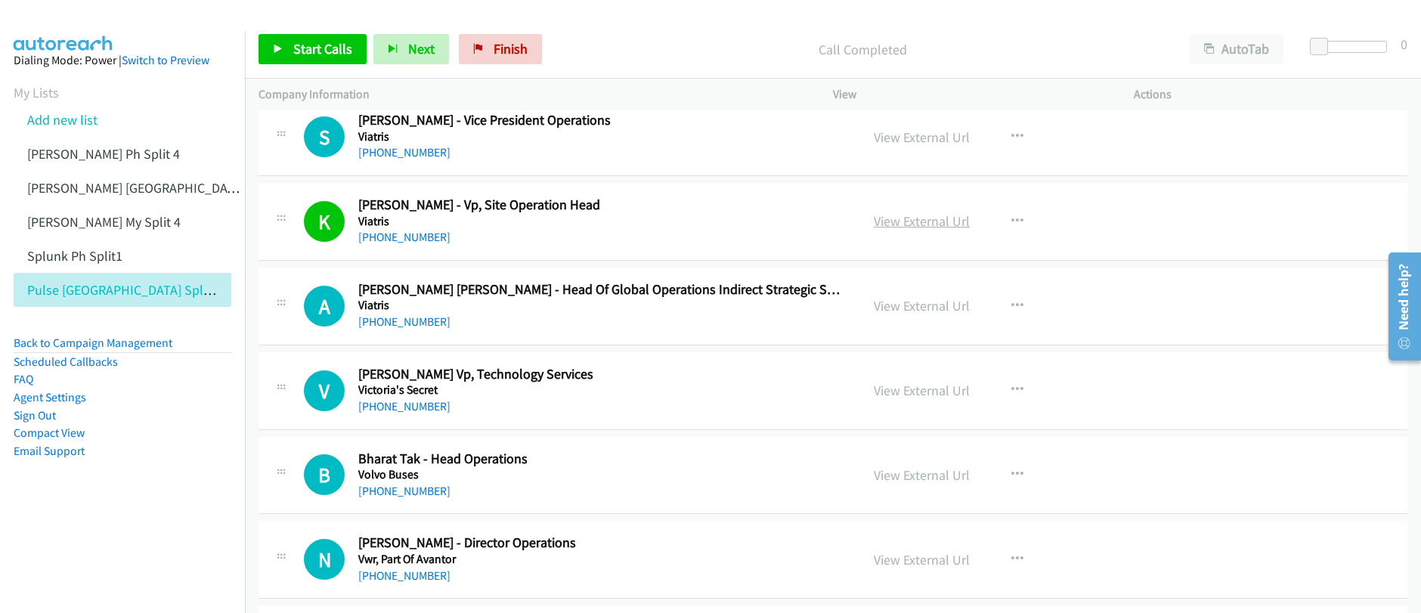
click at [924, 225] on link "View External Url" at bounding box center [922, 220] width 96 height 17
click at [0, 0] on div "Start Calls Pause Next Finish Call Completed AutoTab AutoTab 0 Company Informat…" at bounding box center [710, 0] width 1421 height 0
click at [354, 51] on link "Start Calls" at bounding box center [313, 49] width 108 height 30
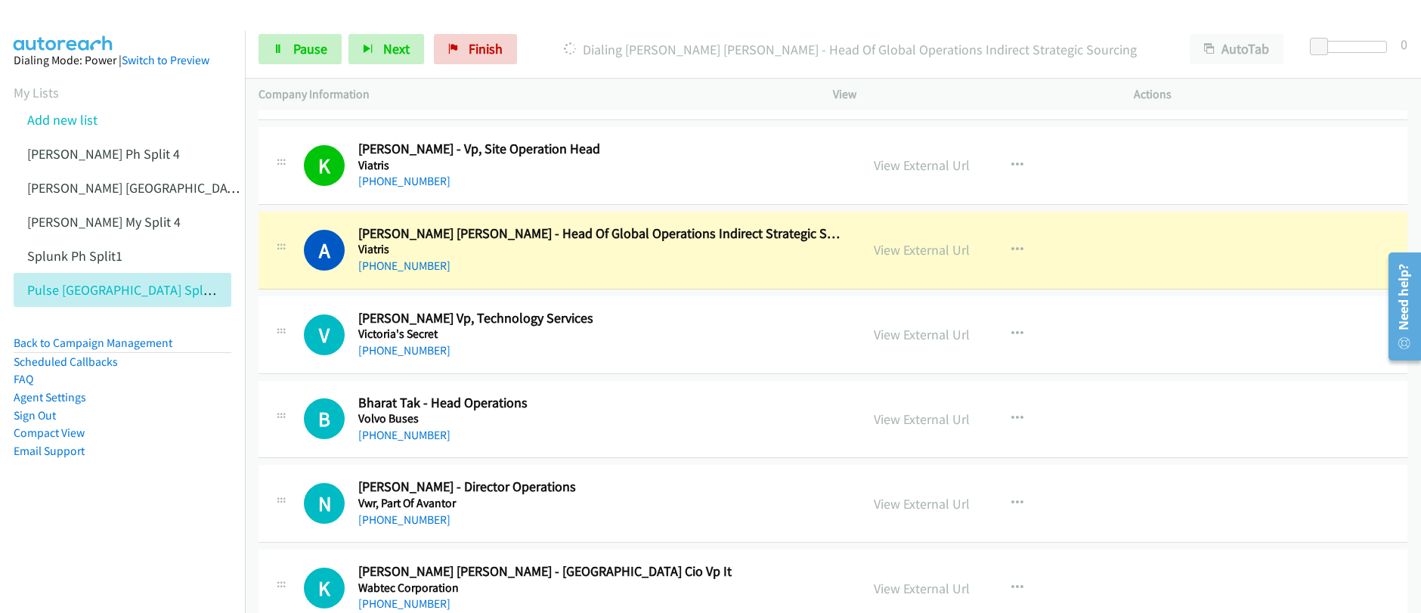
scroll to position [7855, 0]
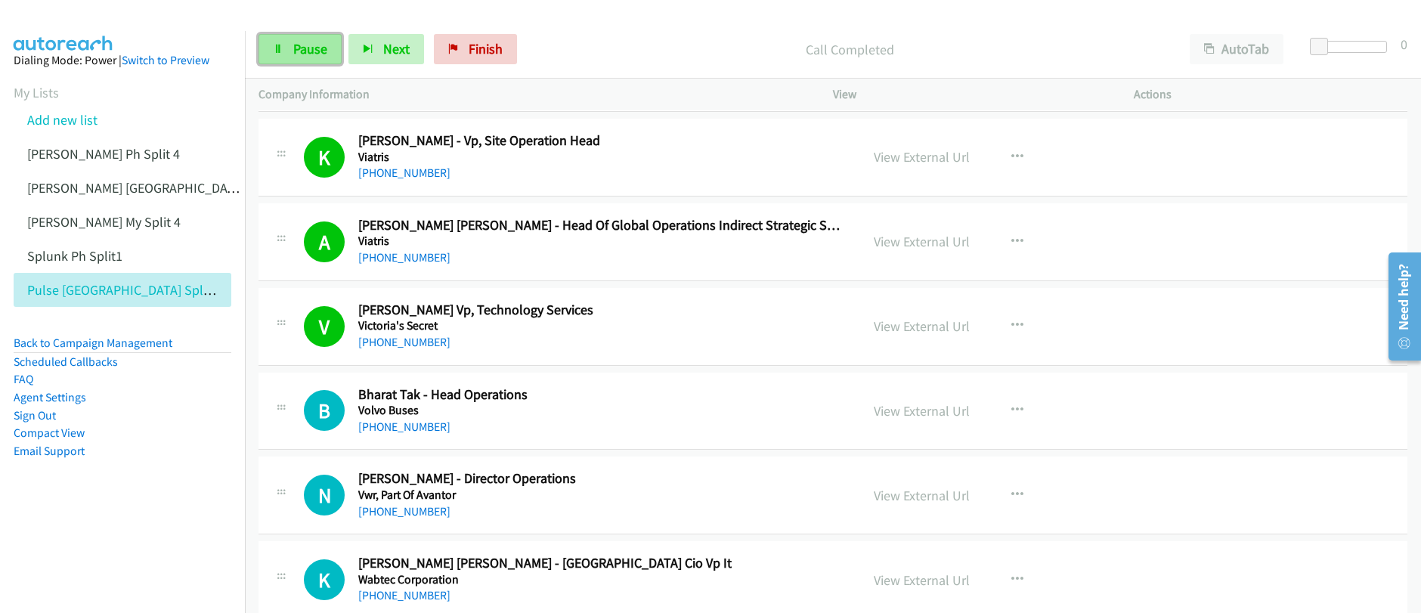
click at [290, 52] on link "Pause" at bounding box center [300, 49] width 83 height 30
click at [494, 55] on span "Finish" at bounding box center [511, 48] width 34 height 17
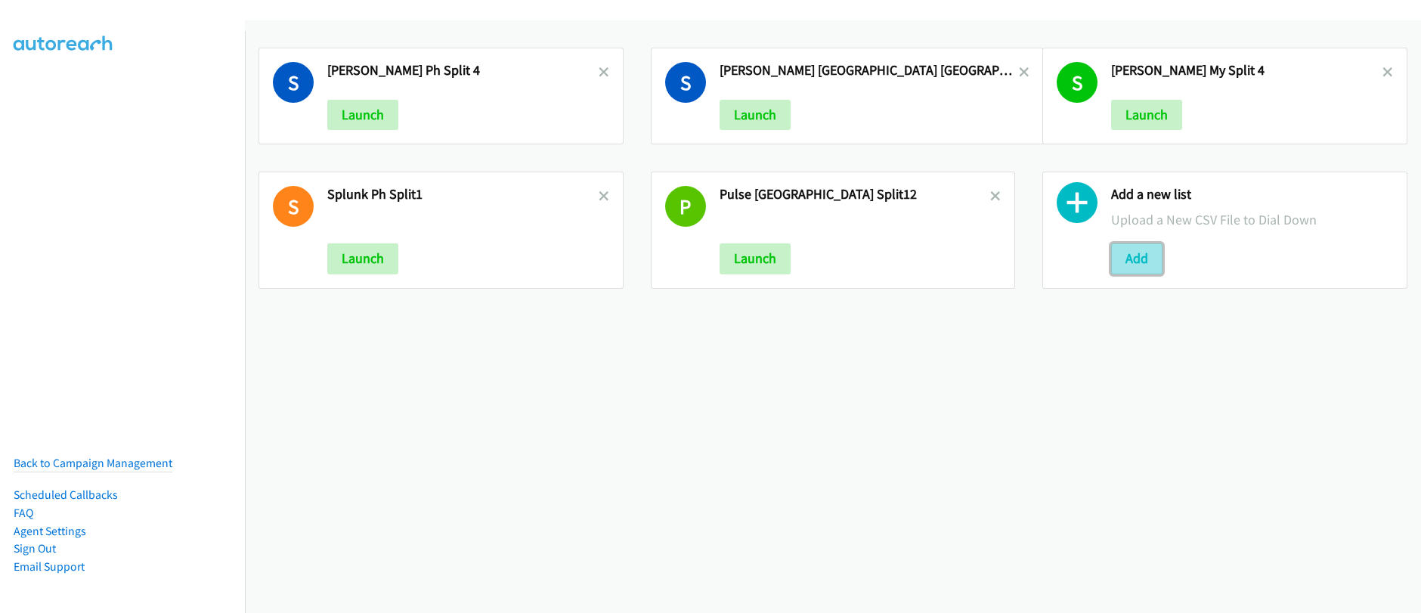
click at [1138, 259] on button "Add" at bounding box center [1136, 258] width 51 height 30
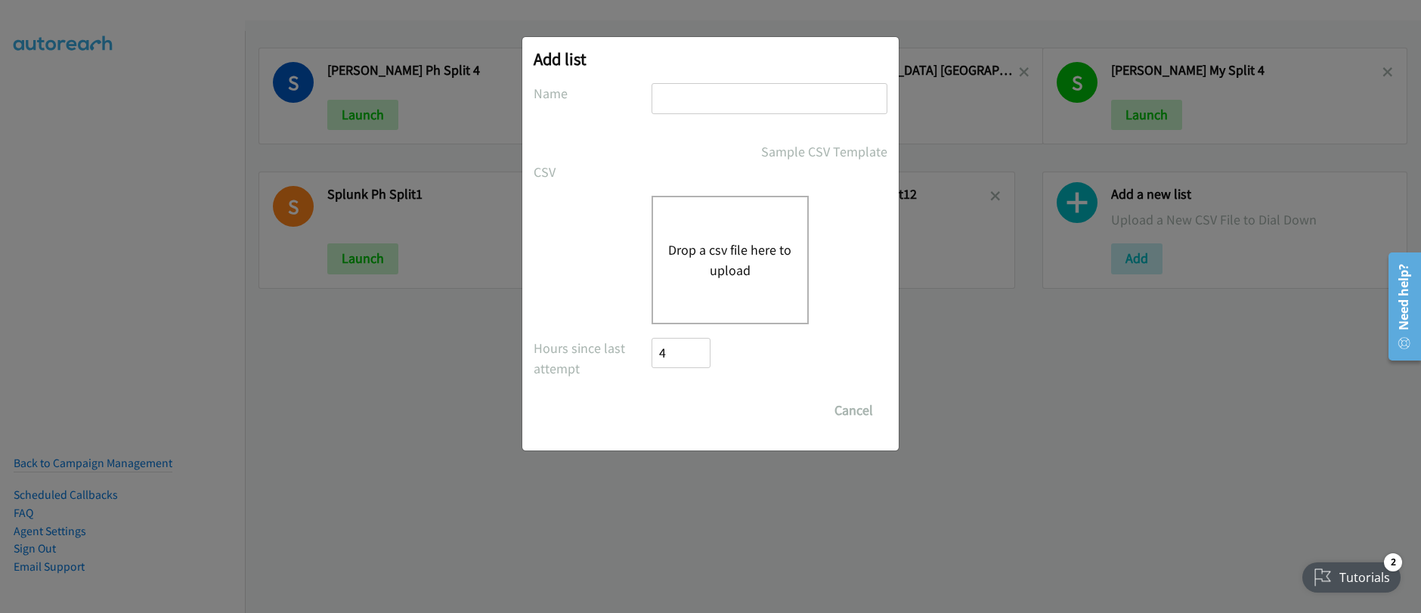
click at [763, 105] on input "text" at bounding box center [770, 98] width 236 height 31
type input "split_1"
click at [750, 293] on div "Drop a csv file here to upload" at bounding box center [730, 260] width 157 height 128
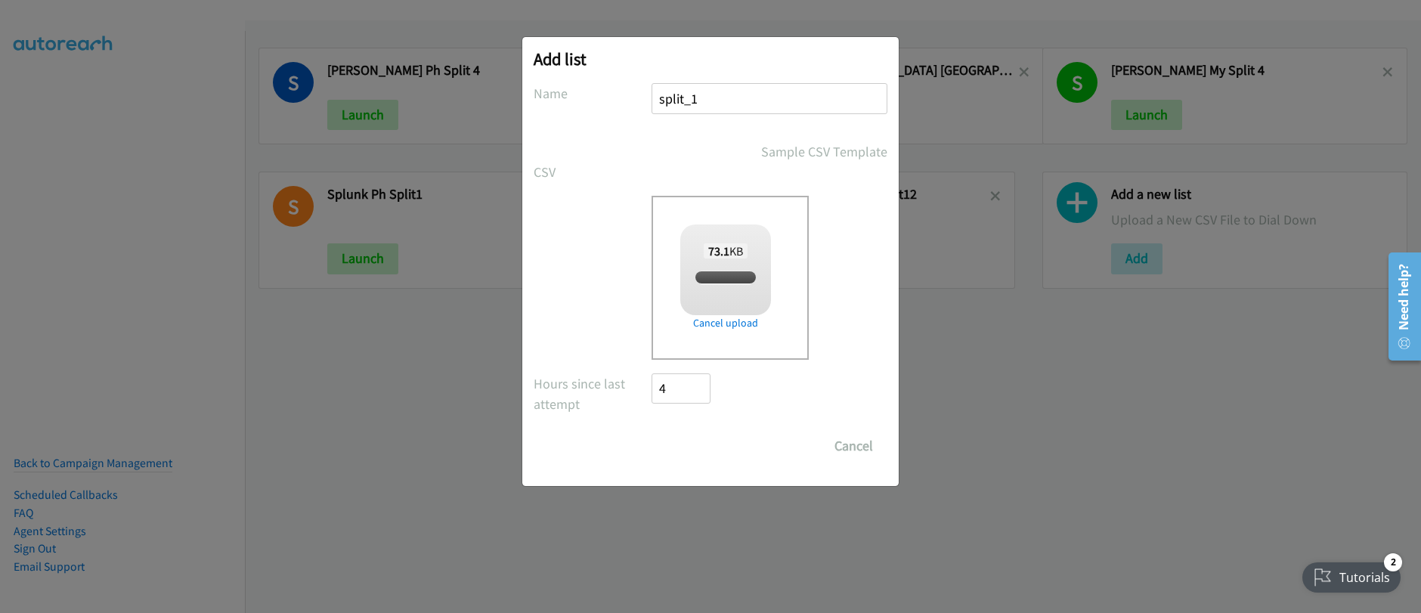
checkbox input "true"
click at [682, 446] on input "Save List" at bounding box center [691, 446] width 79 height 30
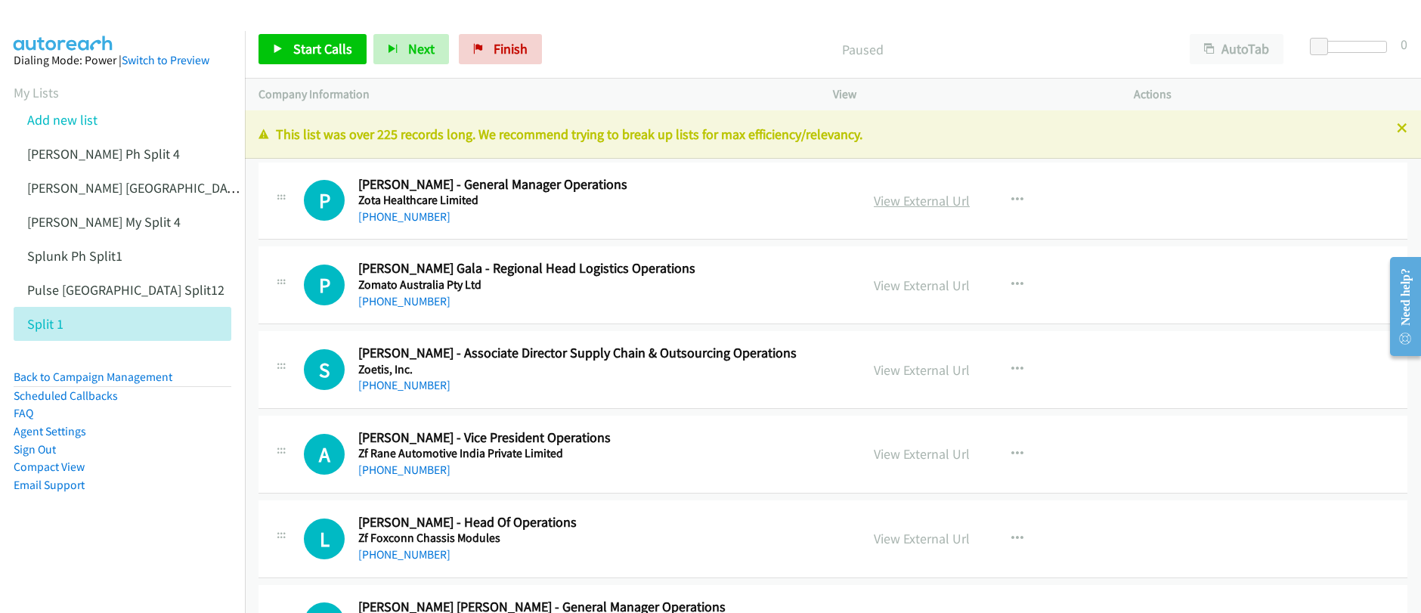
click at [922, 206] on link "View External Url" at bounding box center [922, 200] width 96 height 17
click at [333, 49] on span "Start Calls" at bounding box center [322, 48] width 59 height 17
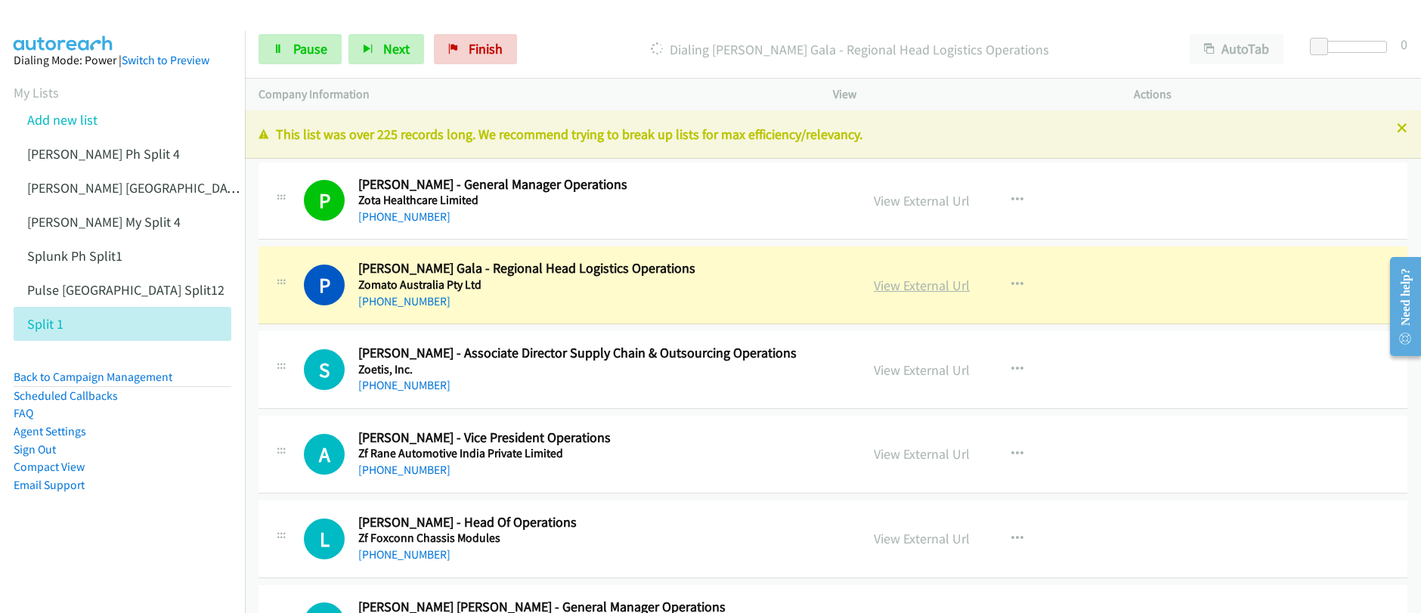
click at [928, 288] on link "View External Url" at bounding box center [922, 285] width 96 height 17
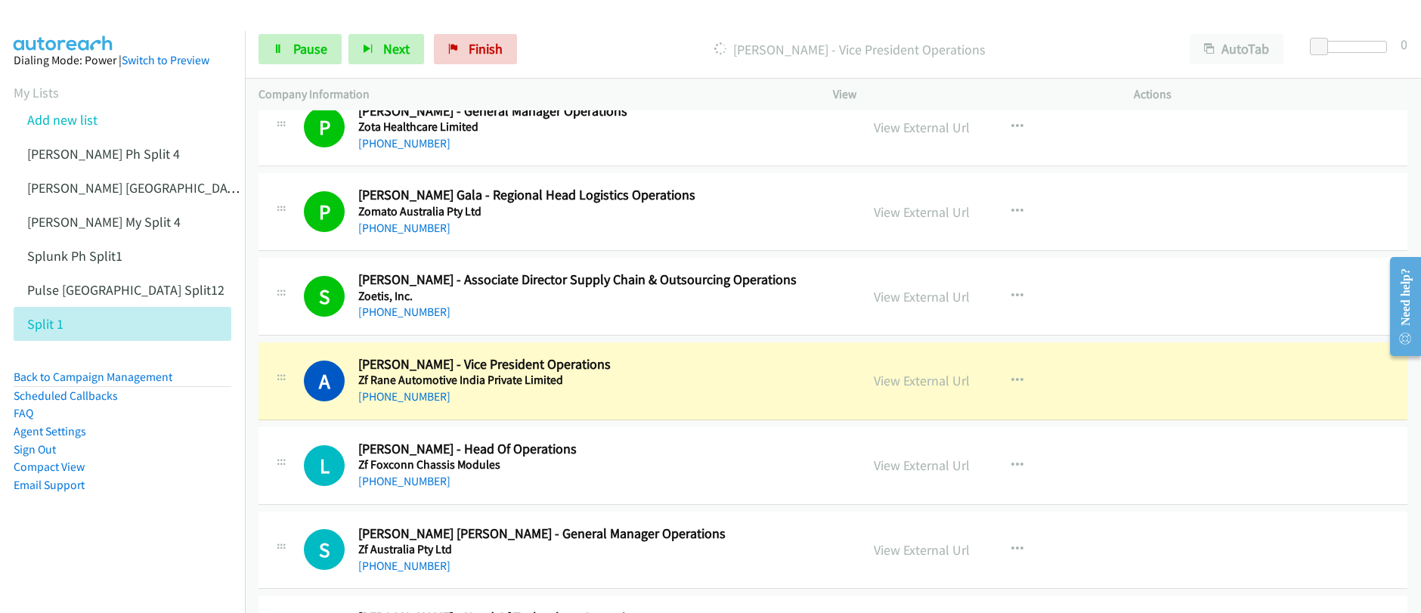
scroll to position [70, 0]
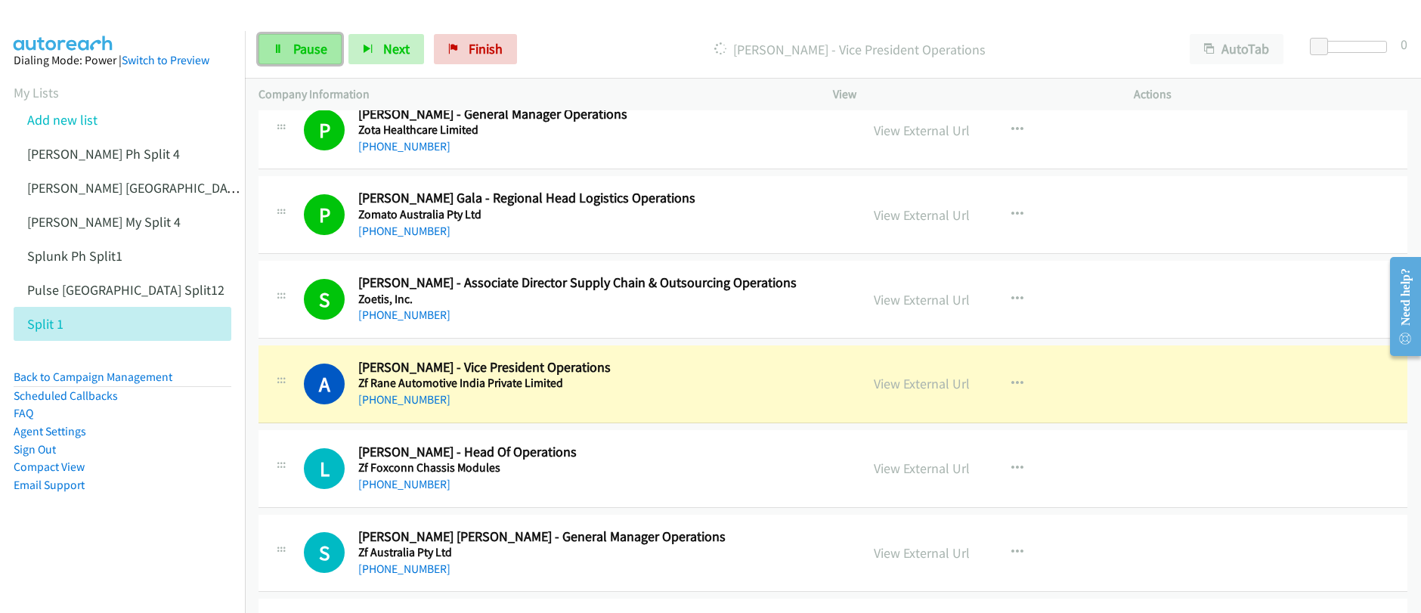
click at [297, 51] on span "Pause" at bounding box center [310, 48] width 34 height 17
click at [905, 386] on link "View External Url" at bounding box center [922, 383] width 96 height 17
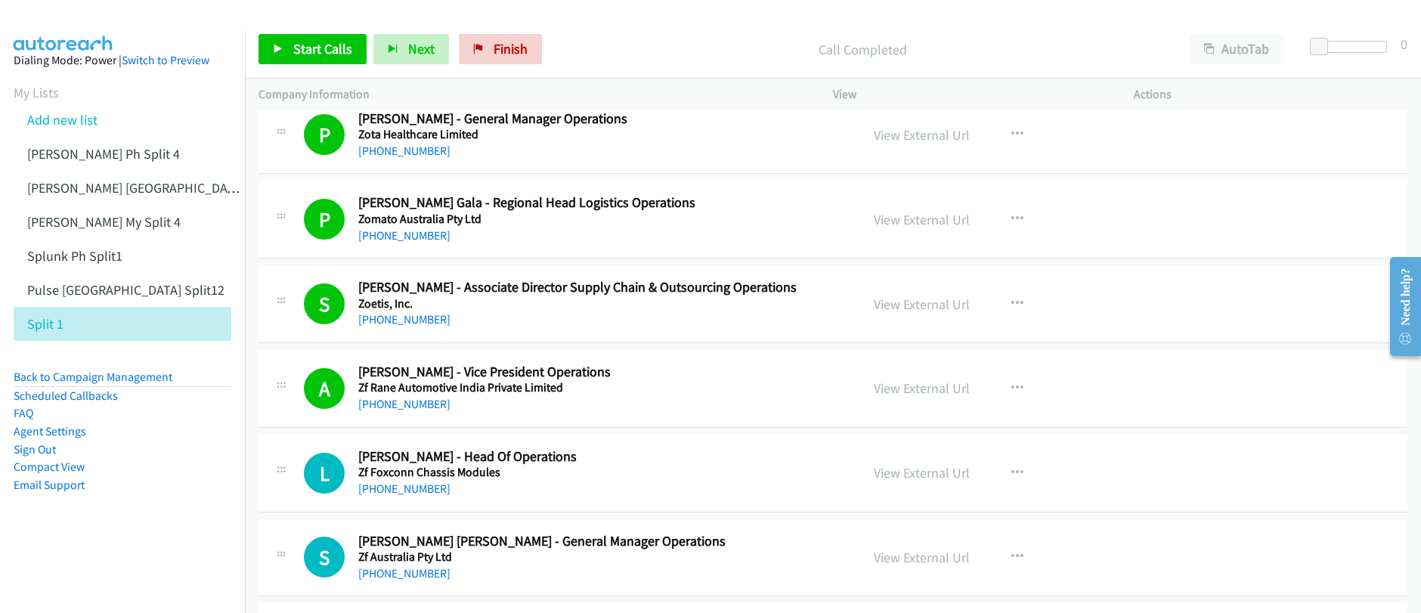
scroll to position [65, 0]
click at [311, 51] on span "Start Calls" at bounding box center [322, 48] width 59 height 17
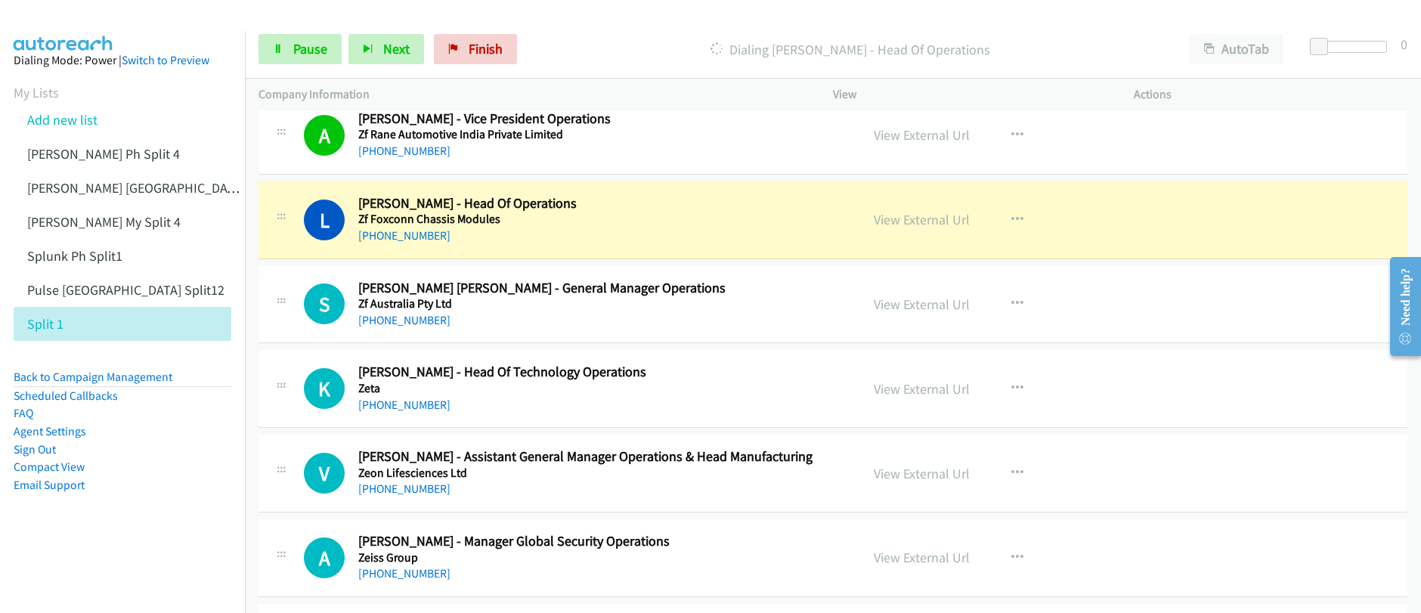
scroll to position [321, 0]
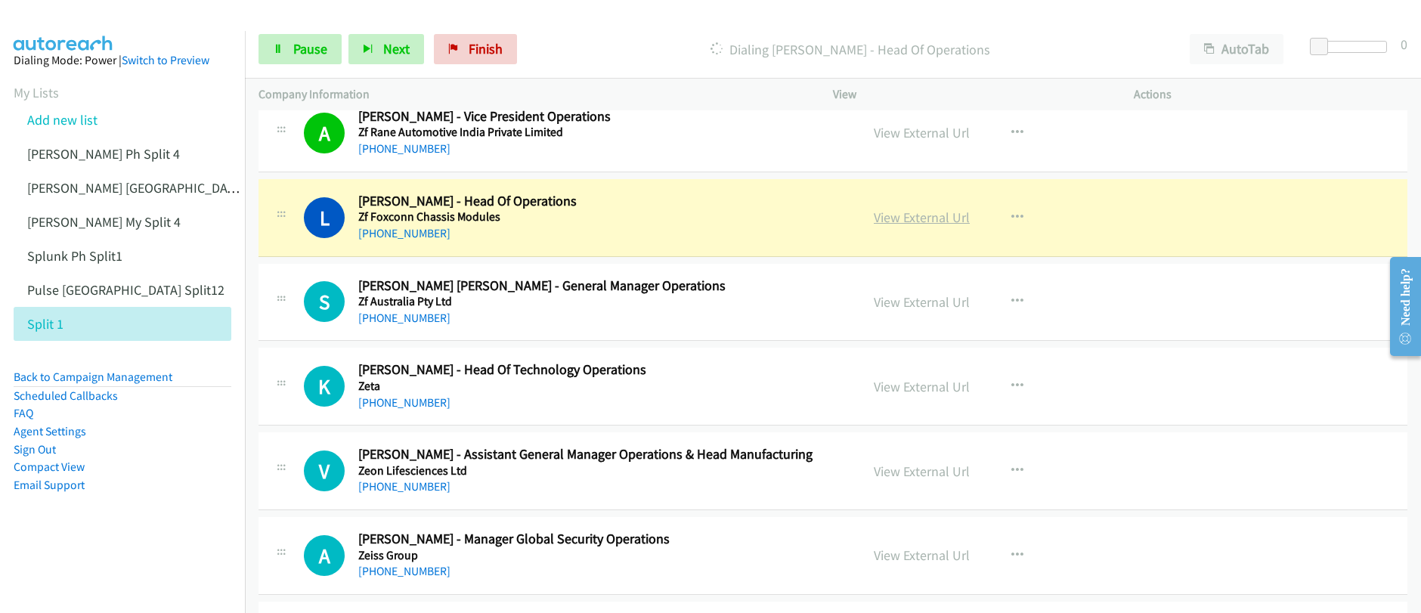
click at [924, 222] on link "View External Url" at bounding box center [922, 217] width 96 height 17
click at [0, 0] on div "Start Calls Pause Next Finish Dialing Lokesh Balakrishnaraju - Head Of Operatio…" at bounding box center [710, 0] width 1421 height 0
click at [309, 30] on div "Start Calls Pause Next Finish Dialing Lokesh Balakrishnaraju - Head Of Operatio…" at bounding box center [833, 49] width 1176 height 58
click at [304, 48] on span "Pause" at bounding box center [310, 48] width 34 height 17
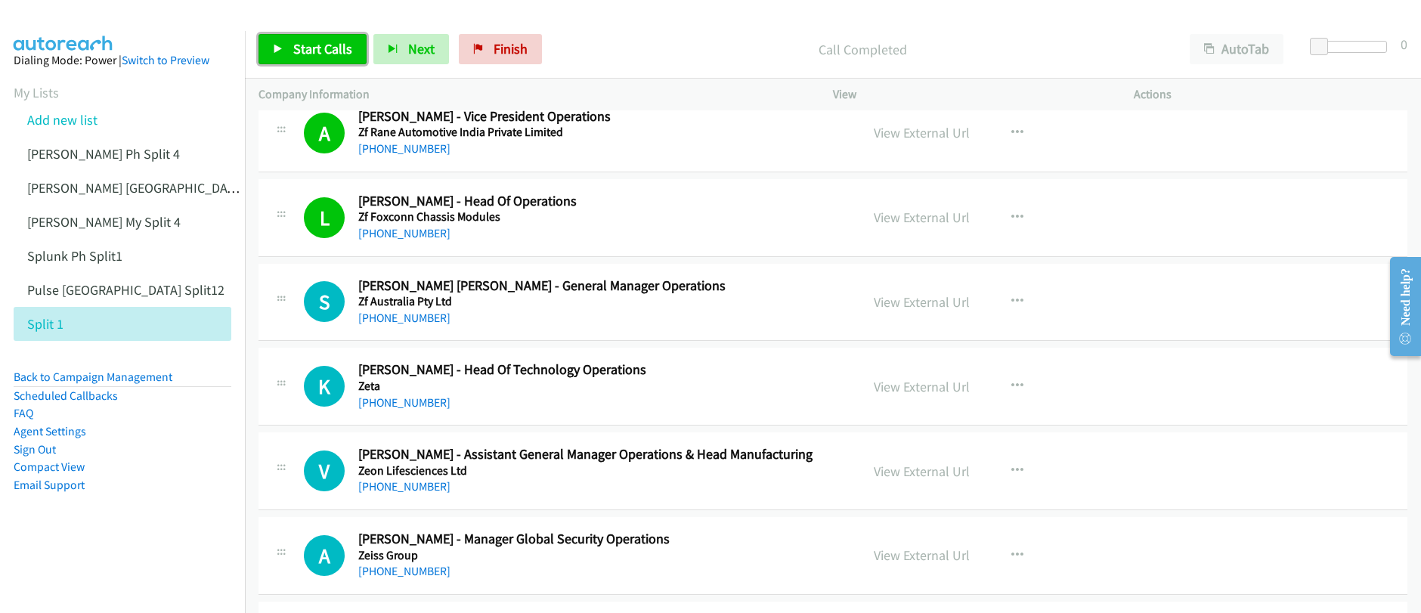
click at [310, 54] on span "Start Calls" at bounding box center [322, 48] width 59 height 17
click at [908, 395] on link "View External Url" at bounding box center [922, 386] width 96 height 17
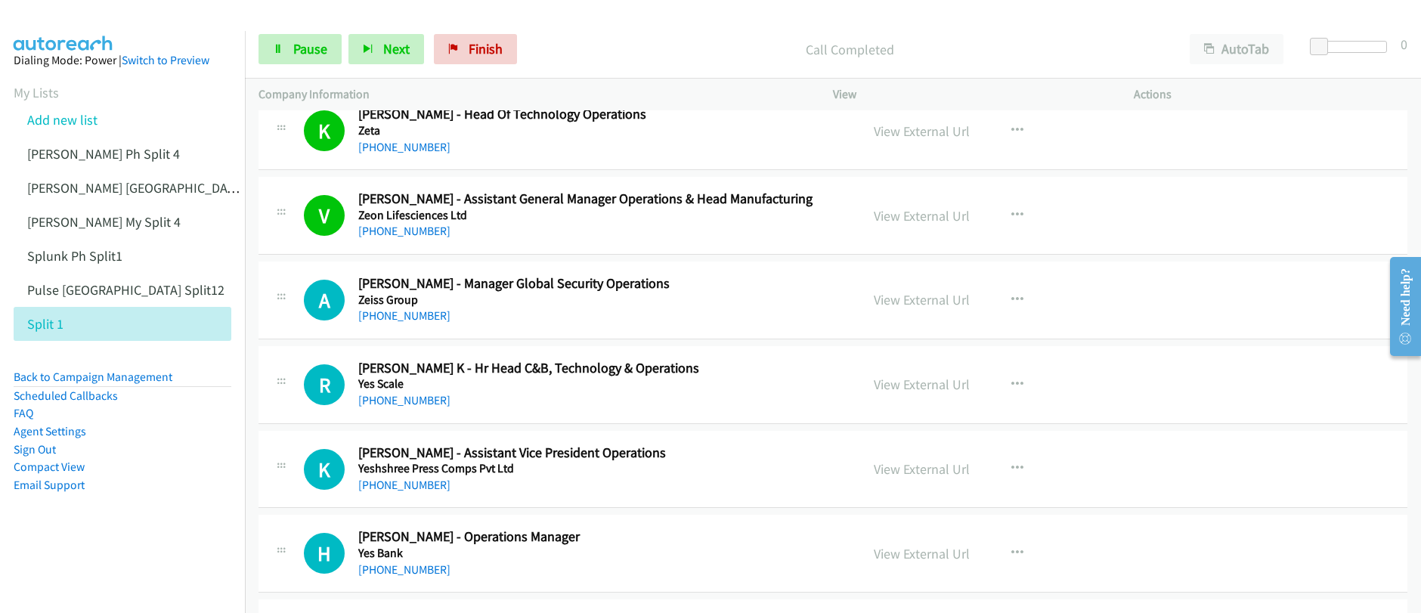
scroll to position [654, 0]
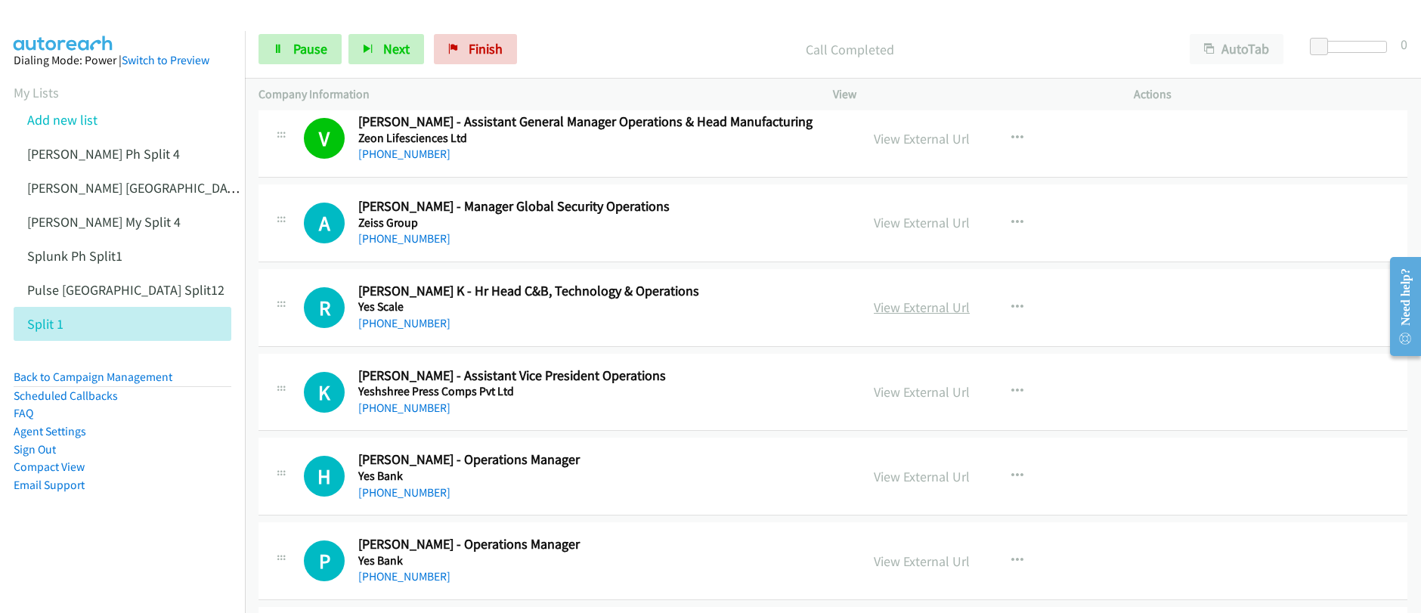
click at [935, 311] on link "View External Url" at bounding box center [922, 307] width 96 height 17
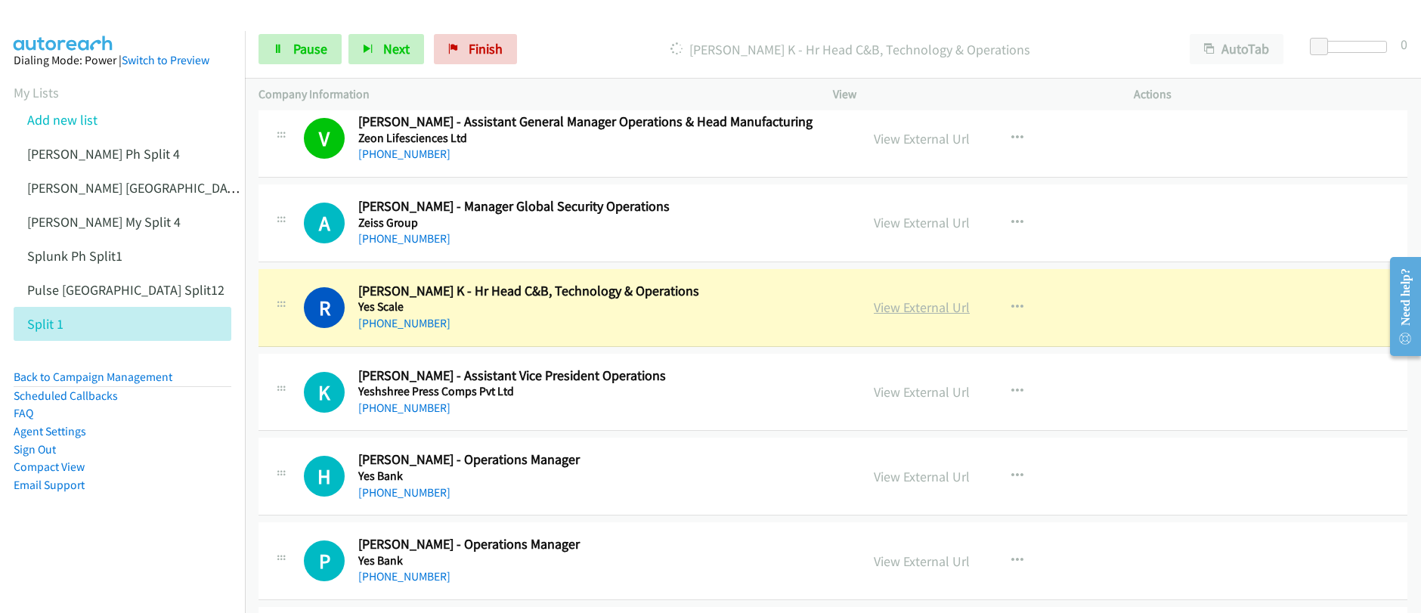
click at [918, 311] on link "View External Url" at bounding box center [922, 307] width 96 height 17
click at [312, 57] on span "Pause" at bounding box center [310, 48] width 34 height 17
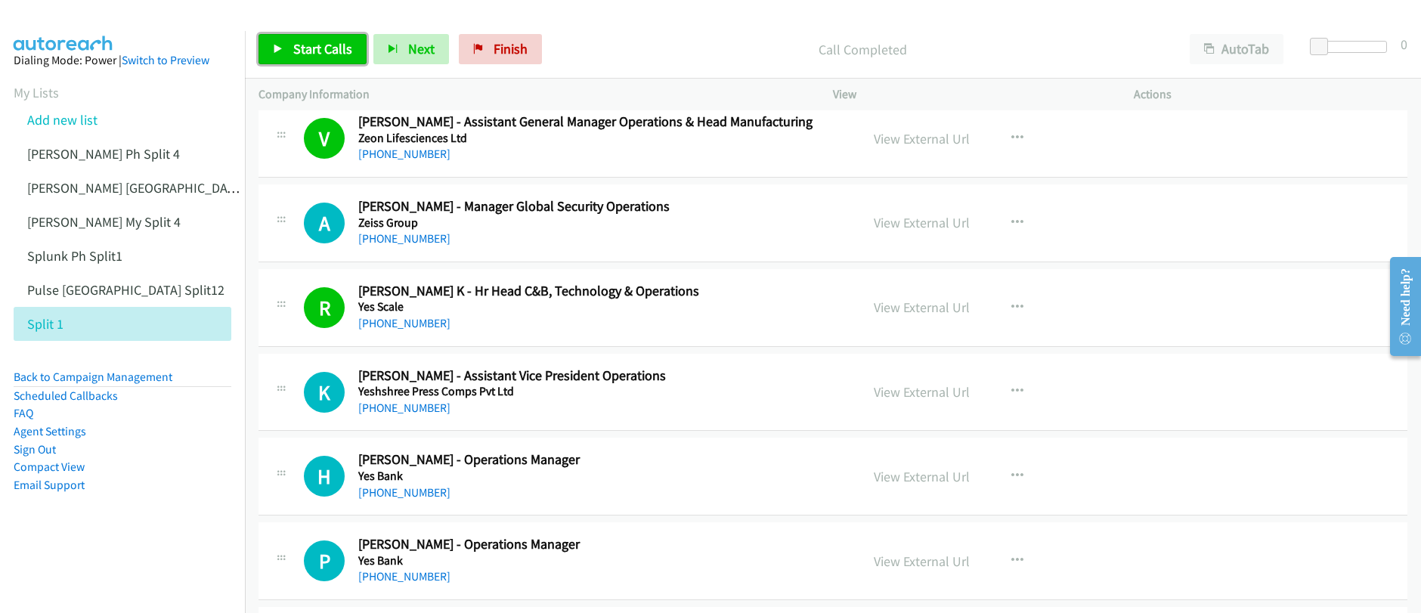
click at [321, 57] on link "Start Calls" at bounding box center [313, 49] width 108 height 30
click at [319, 57] on span "Start Calls" at bounding box center [322, 48] width 59 height 17
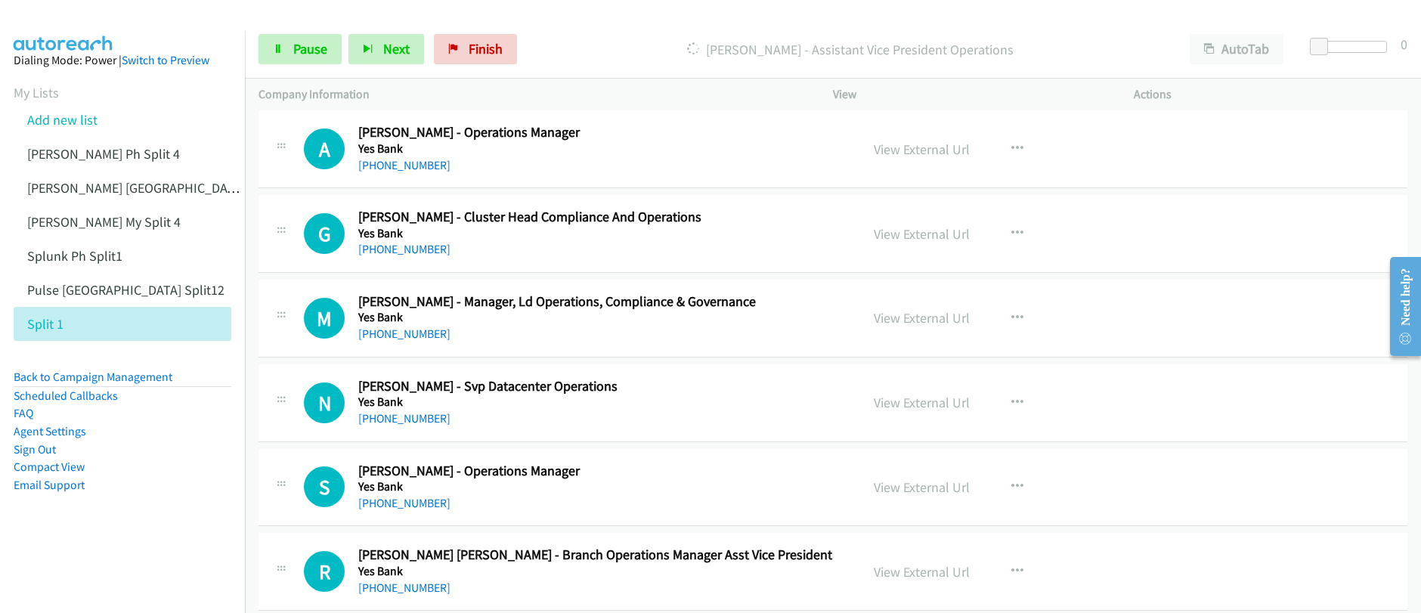
scroll to position [3166, 0]
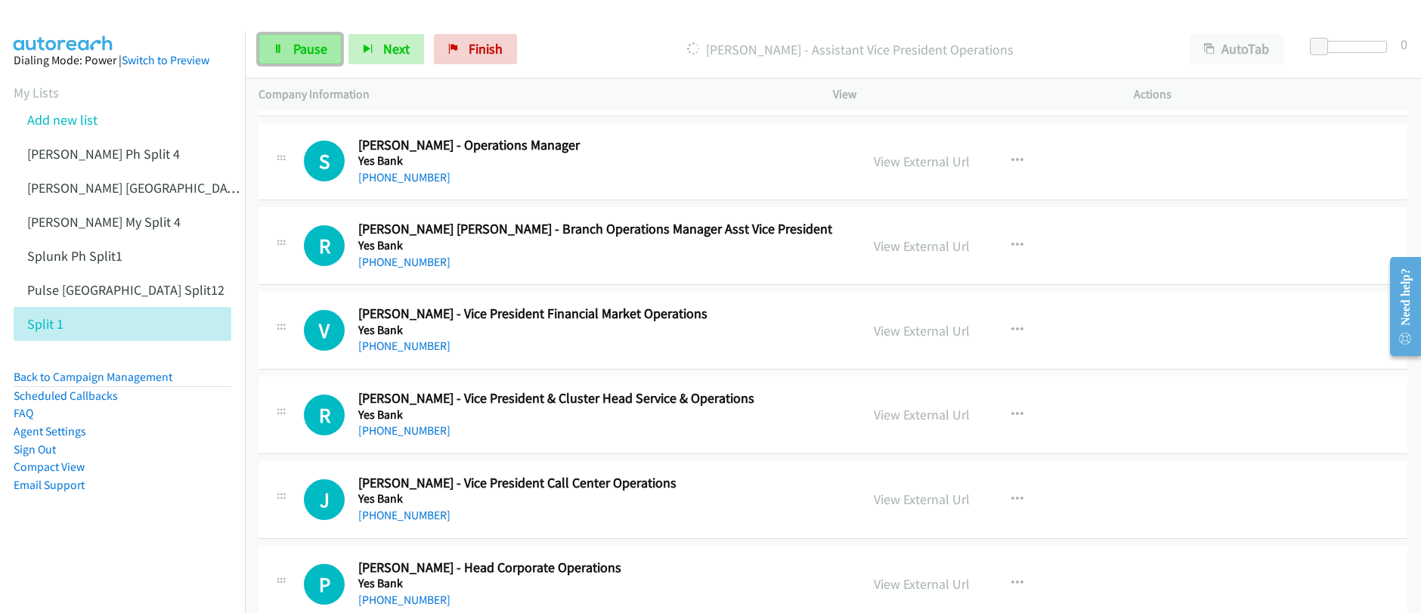
click at [309, 57] on span "Pause" at bounding box center [310, 48] width 34 height 17
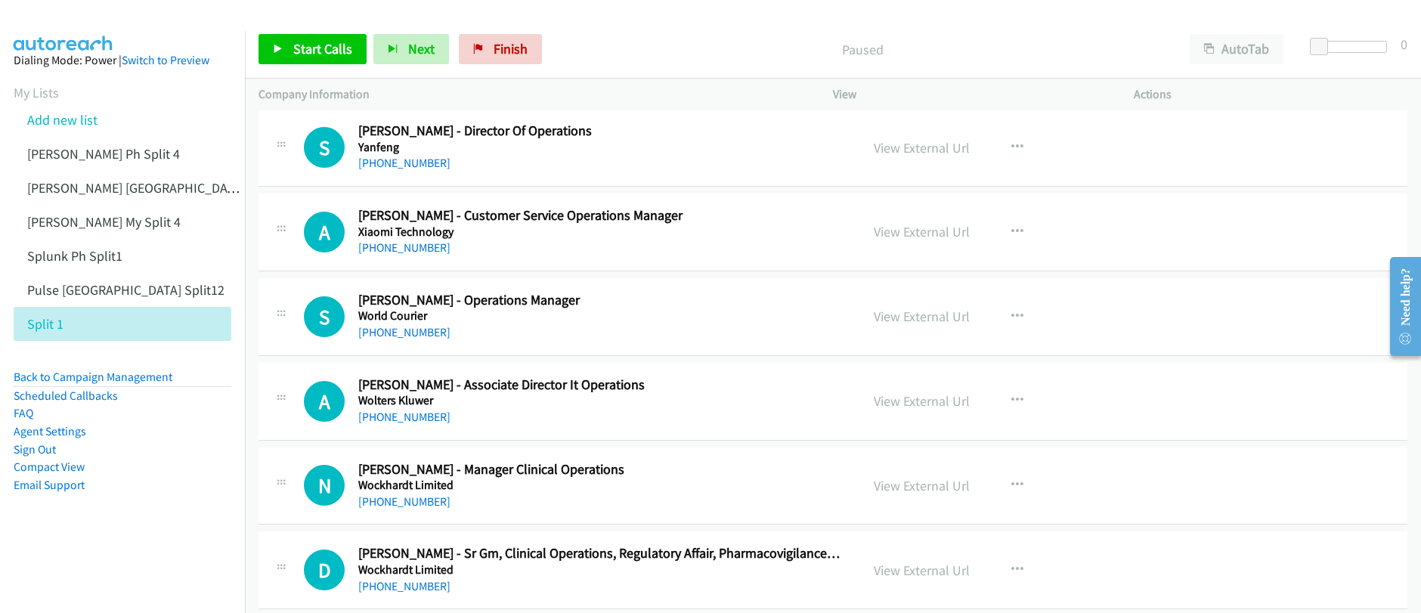
scroll to position [7915, 0]
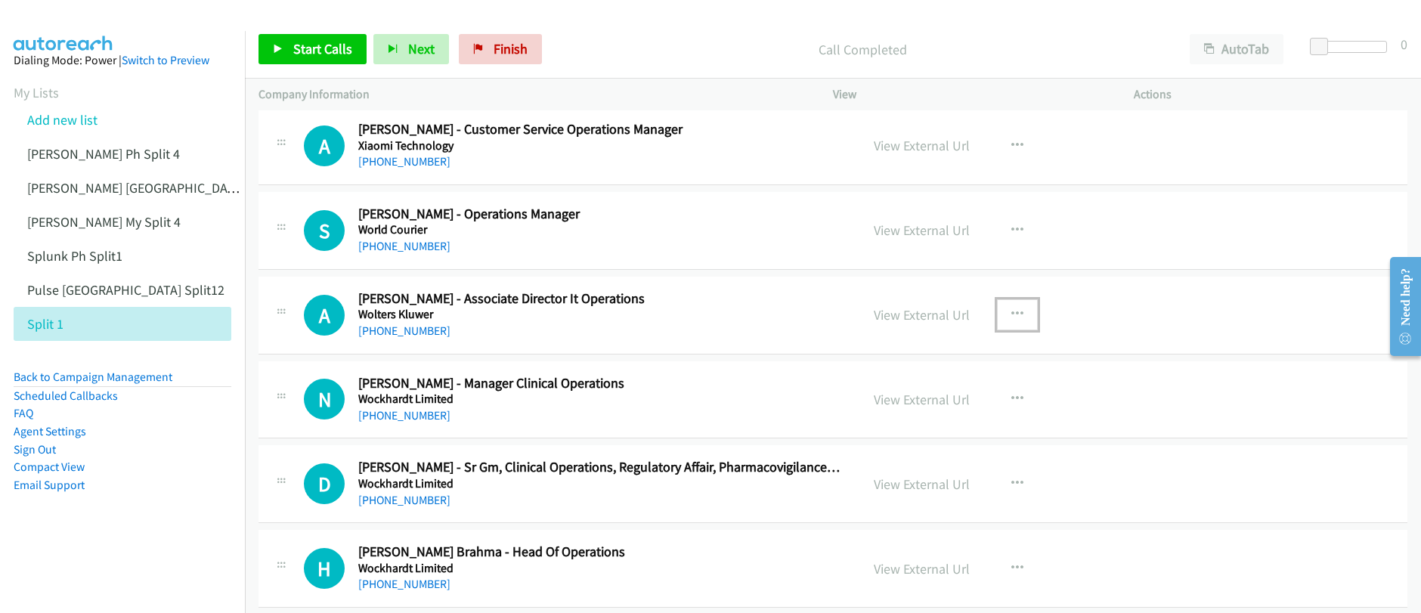
click at [1011, 316] on icon "button" at bounding box center [1017, 314] width 12 height 12
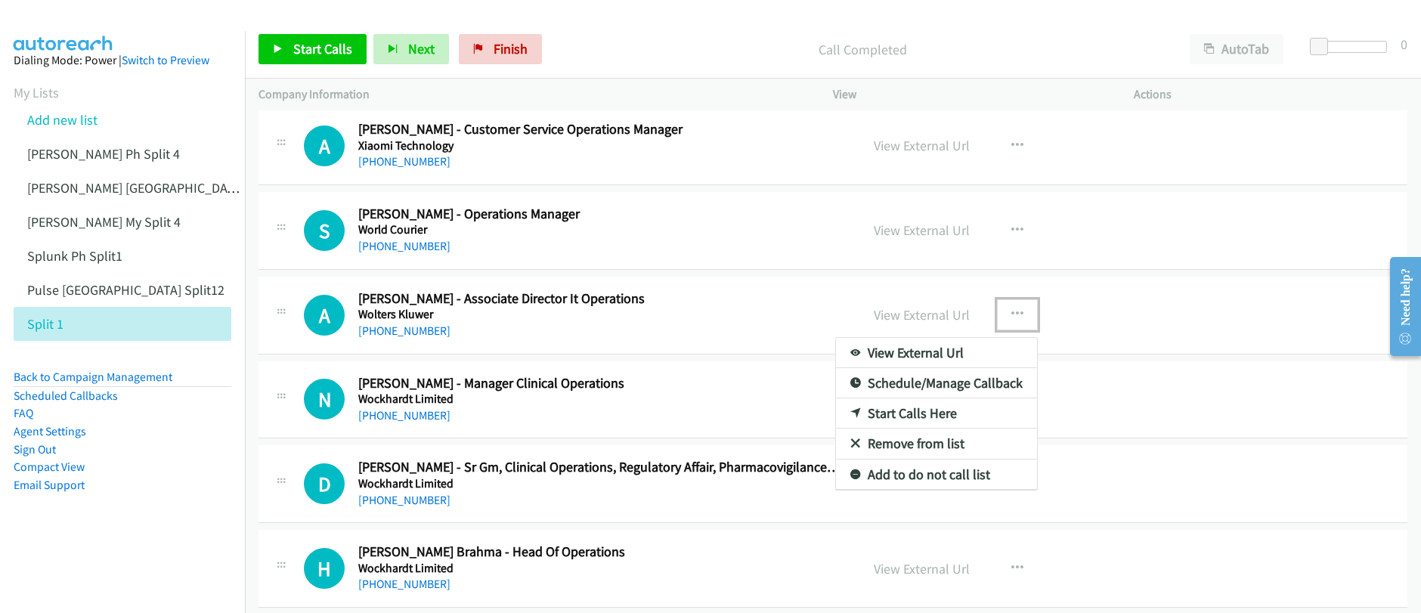
click at [916, 415] on link "Start Calls Here" at bounding box center [936, 413] width 201 height 30
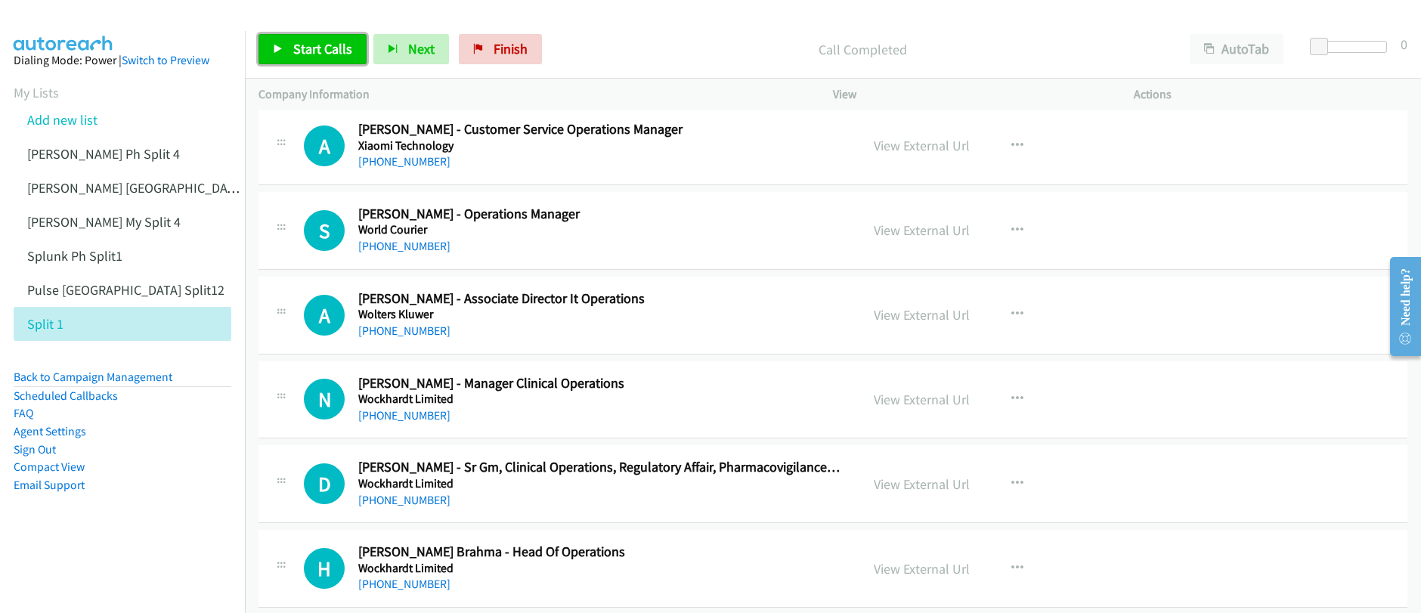
click at [290, 48] on link "Start Calls" at bounding box center [313, 49] width 108 height 30
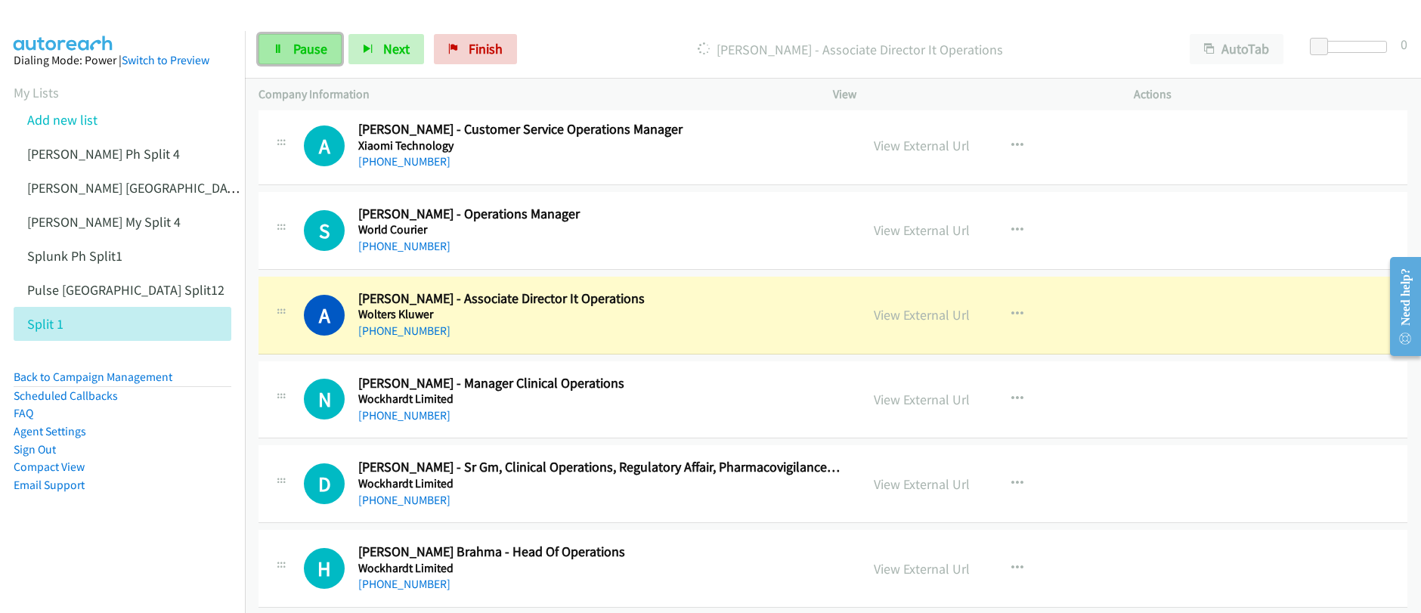
click at [305, 53] on span "Pause" at bounding box center [310, 48] width 34 height 17
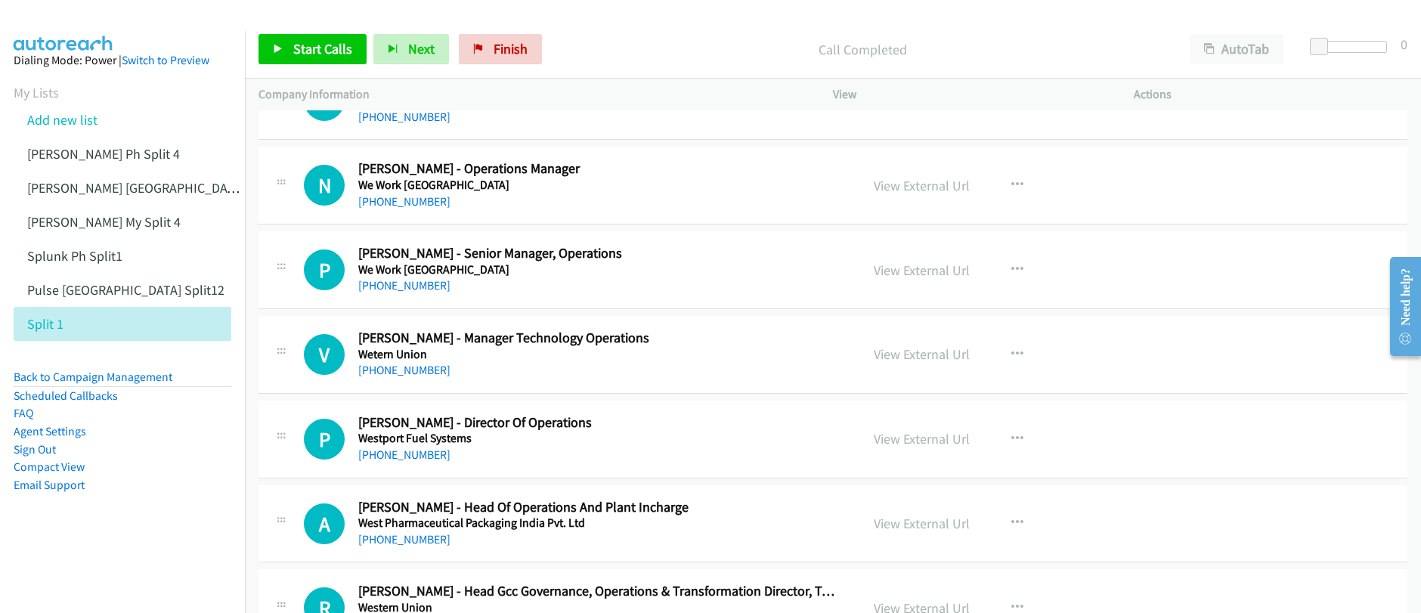
scroll to position [8684, 0]
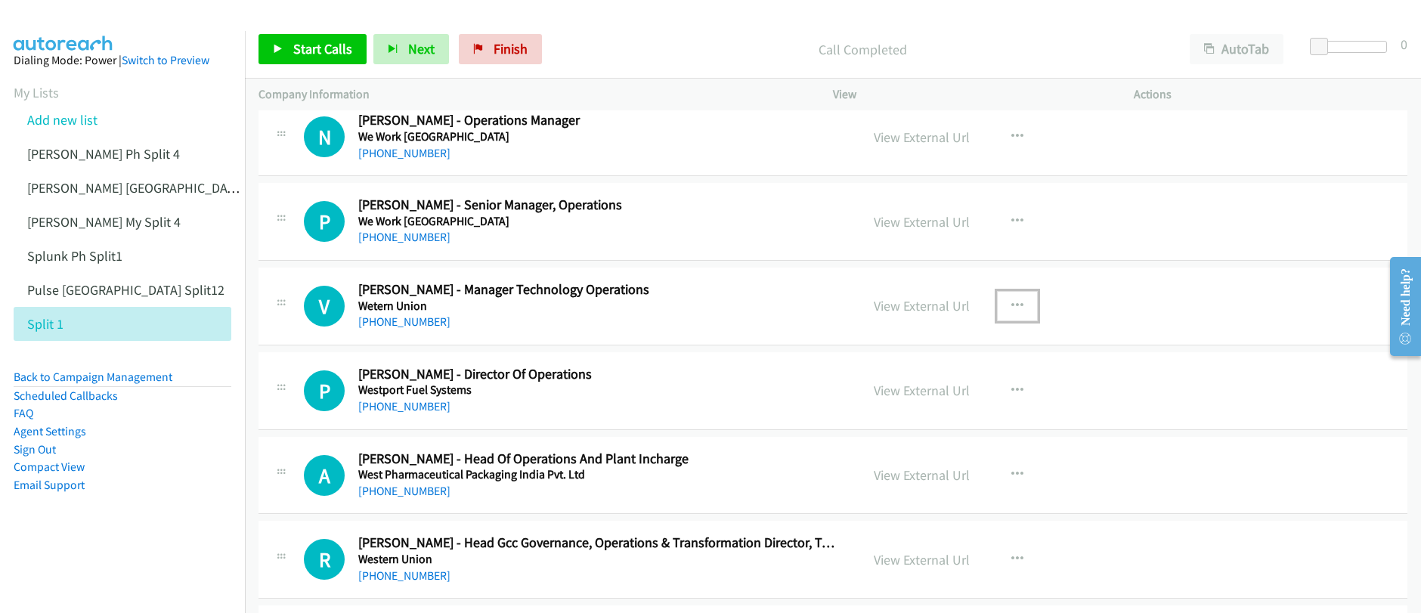
click at [1012, 305] on icon "button" at bounding box center [1017, 306] width 12 height 12
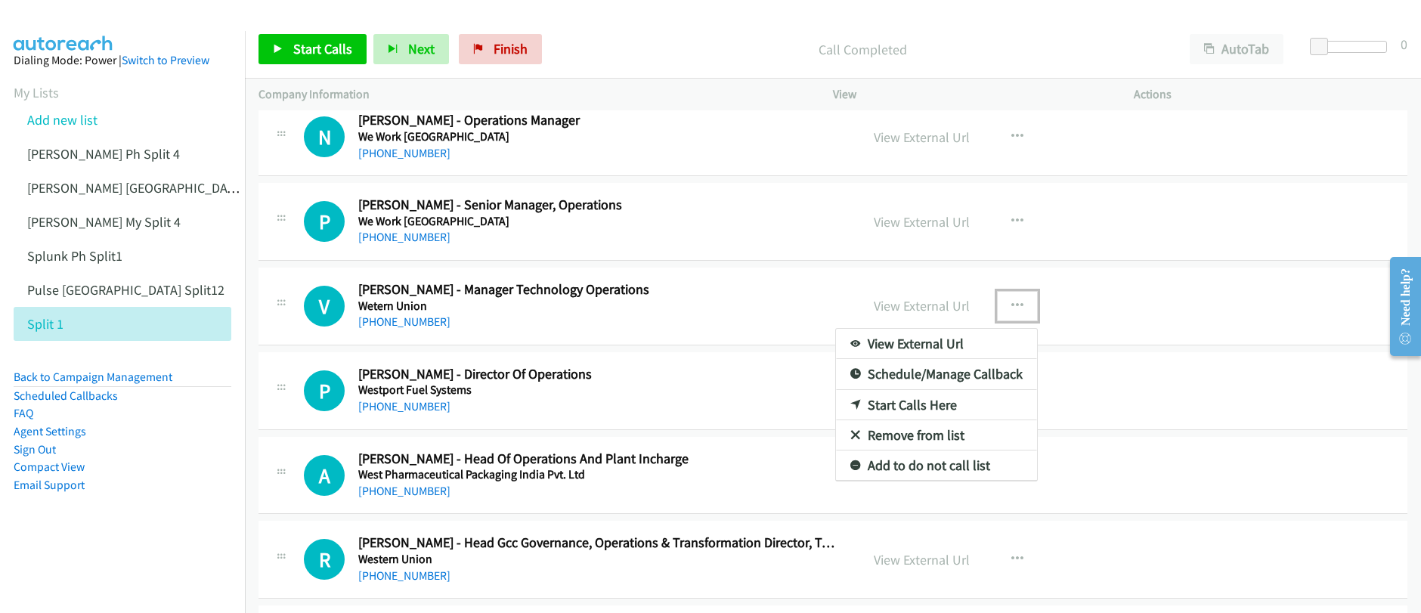
click at [915, 406] on link "Start Calls Here" at bounding box center [936, 405] width 201 height 30
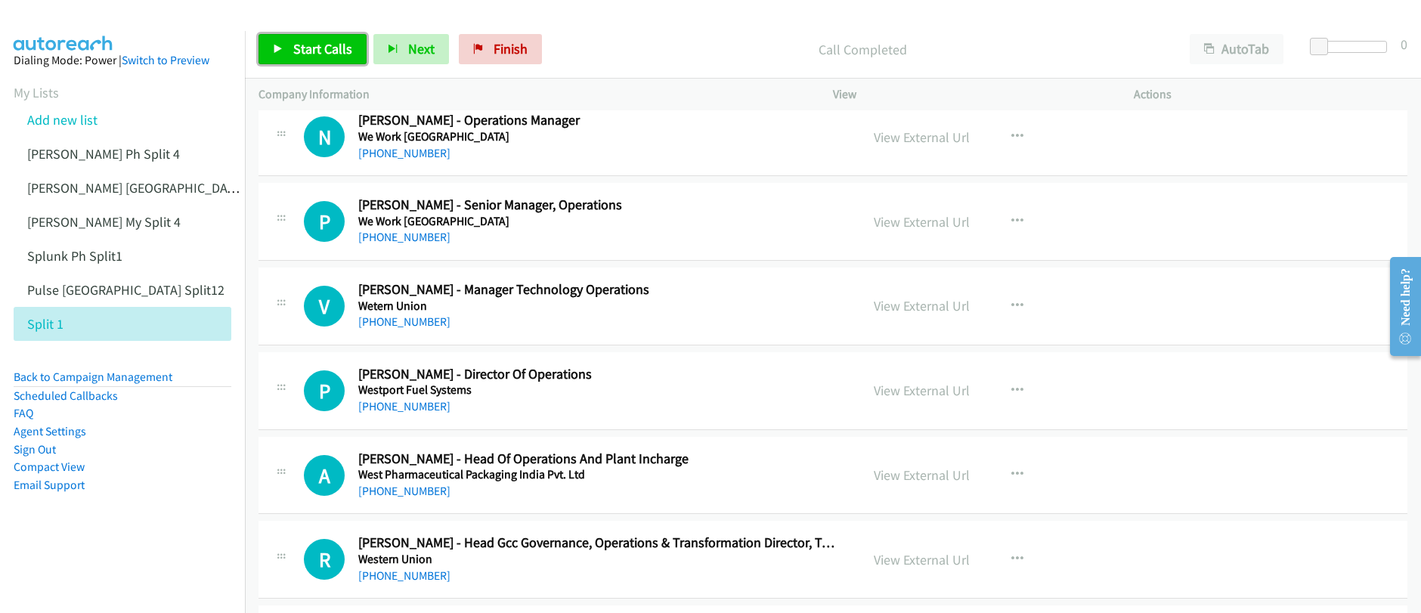
click at [312, 50] on span "Start Calls" at bounding box center [322, 48] width 59 height 17
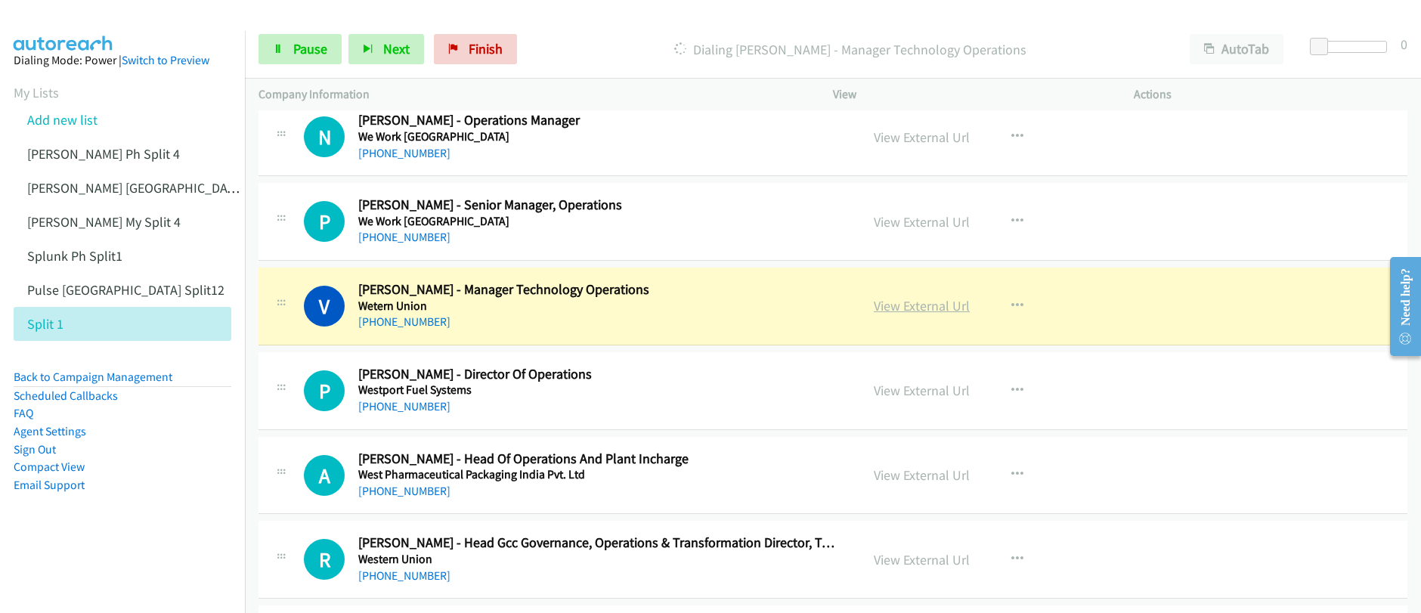
click at [912, 310] on link "View External Url" at bounding box center [922, 305] width 96 height 17
click at [0, 0] on div "Start Calls Pause Next Finish Dialing Vijay Gholap - Manager Technology Operati…" at bounding box center [710, 0] width 1421 height 0
click at [313, 60] on link "Pause" at bounding box center [300, 49] width 83 height 30
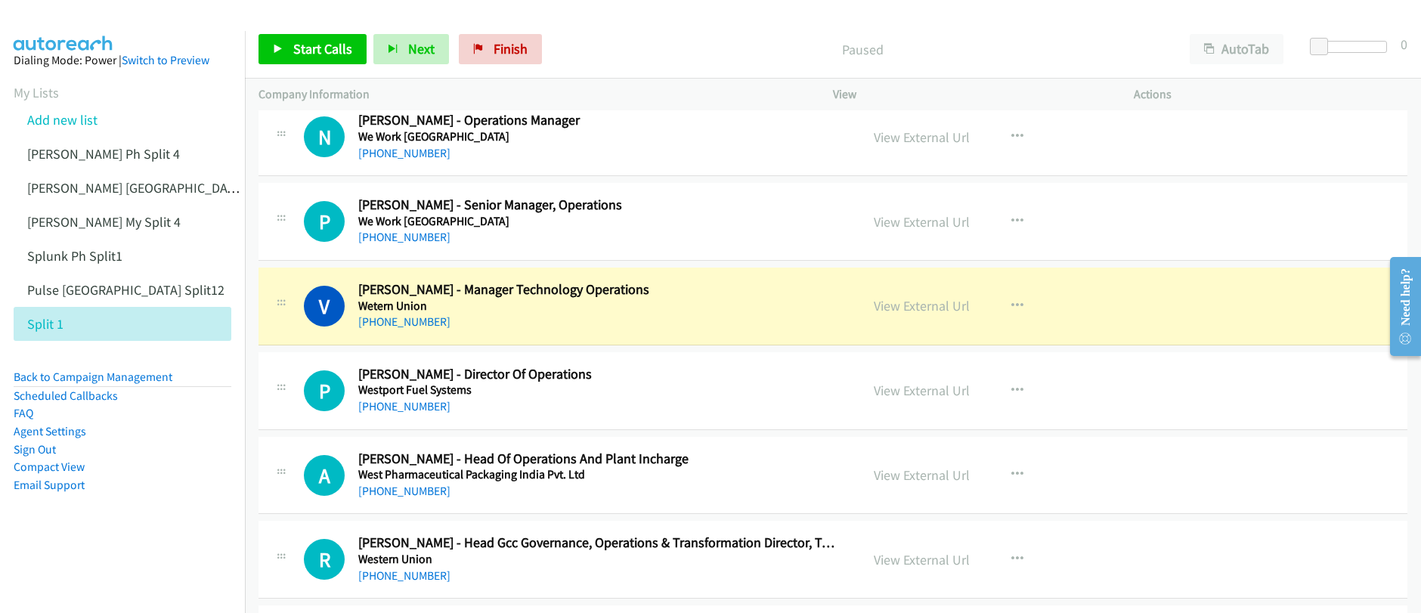
click at [661, 54] on p "Paused" at bounding box center [862, 49] width 600 height 20
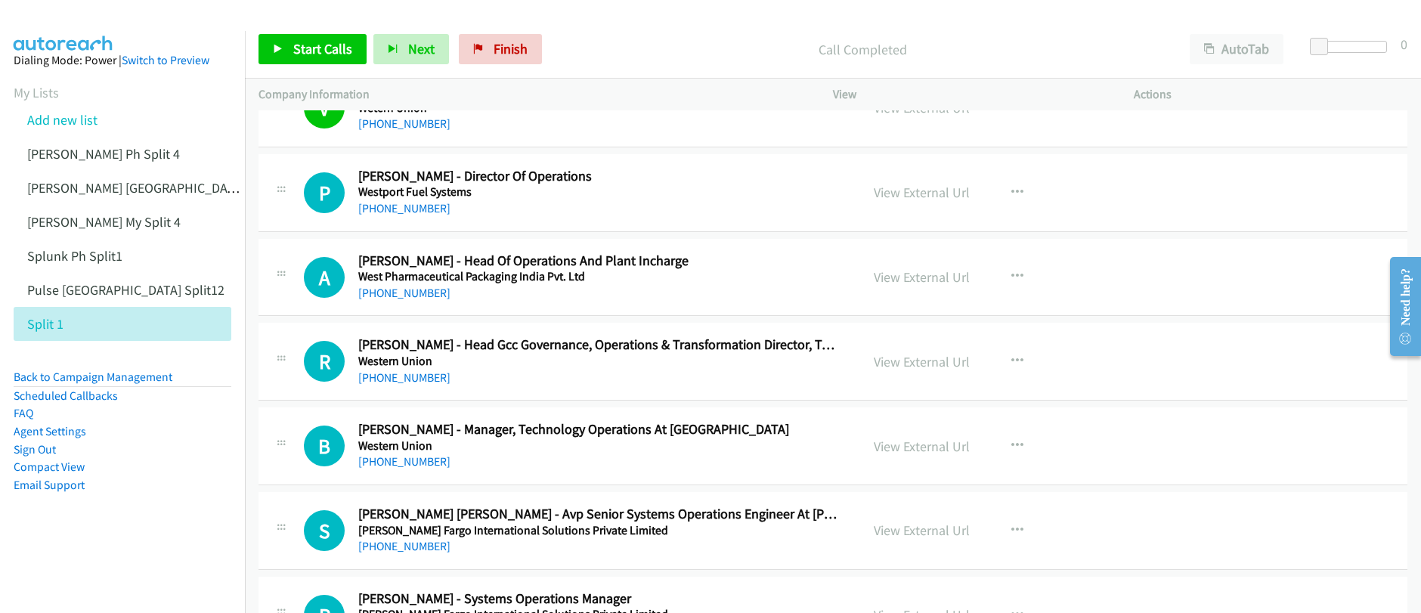
scroll to position [8990, 0]
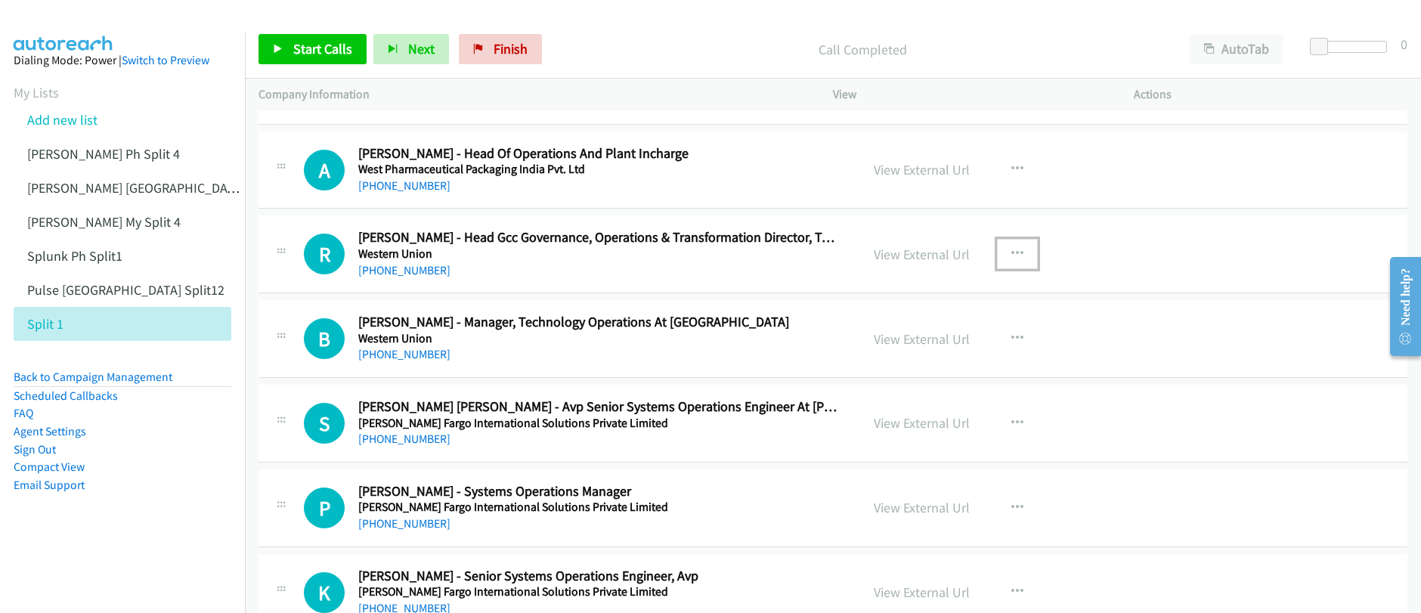
click at [1014, 253] on icon "button" at bounding box center [1017, 254] width 12 height 12
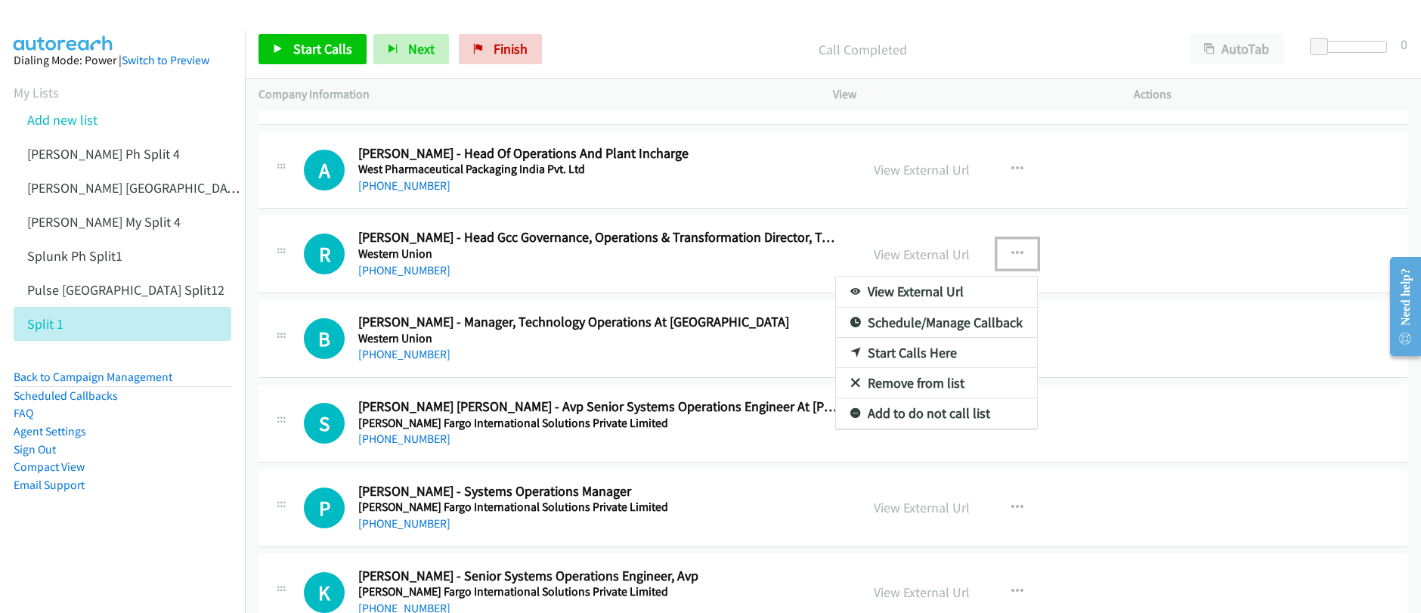
click at [910, 357] on link "Start Calls Here" at bounding box center [936, 353] width 201 height 30
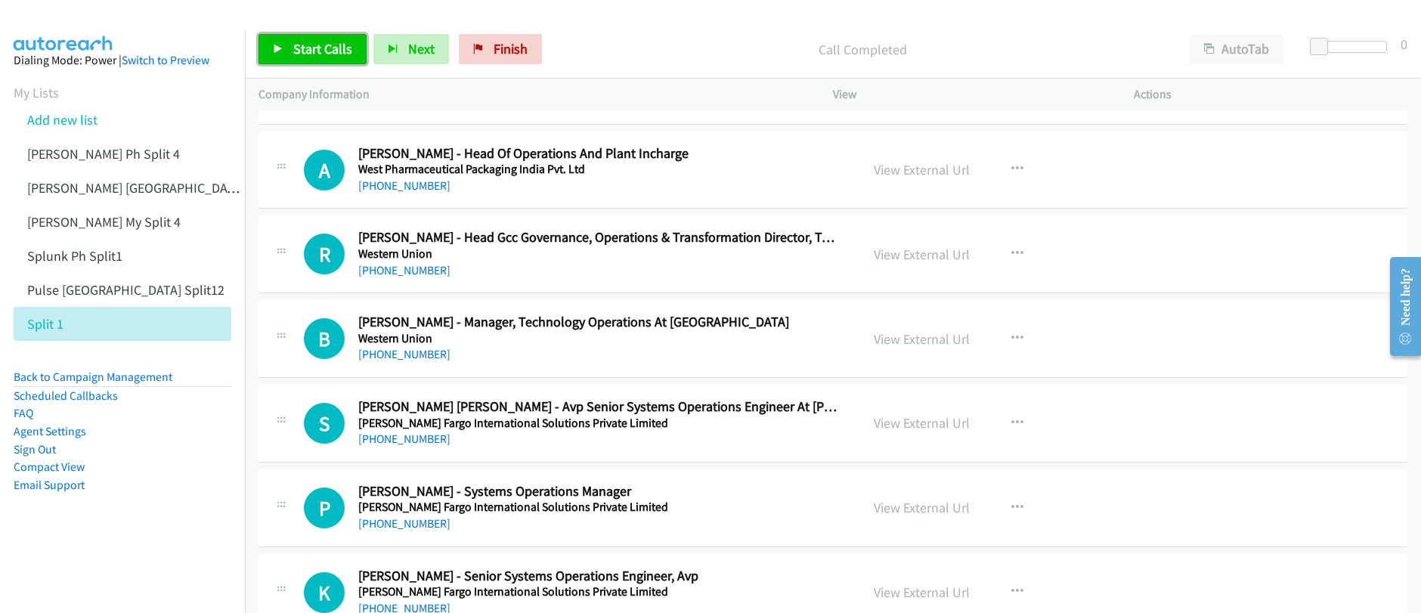
click at [329, 51] on span "Start Calls" at bounding box center [322, 48] width 59 height 17
click at [316, 53] on span "Pause" at bounding box center [310, 48] width 34 height 17
click at [1011, 339] on icon "button" at bounding box center [1017, 339] width 12 height 12
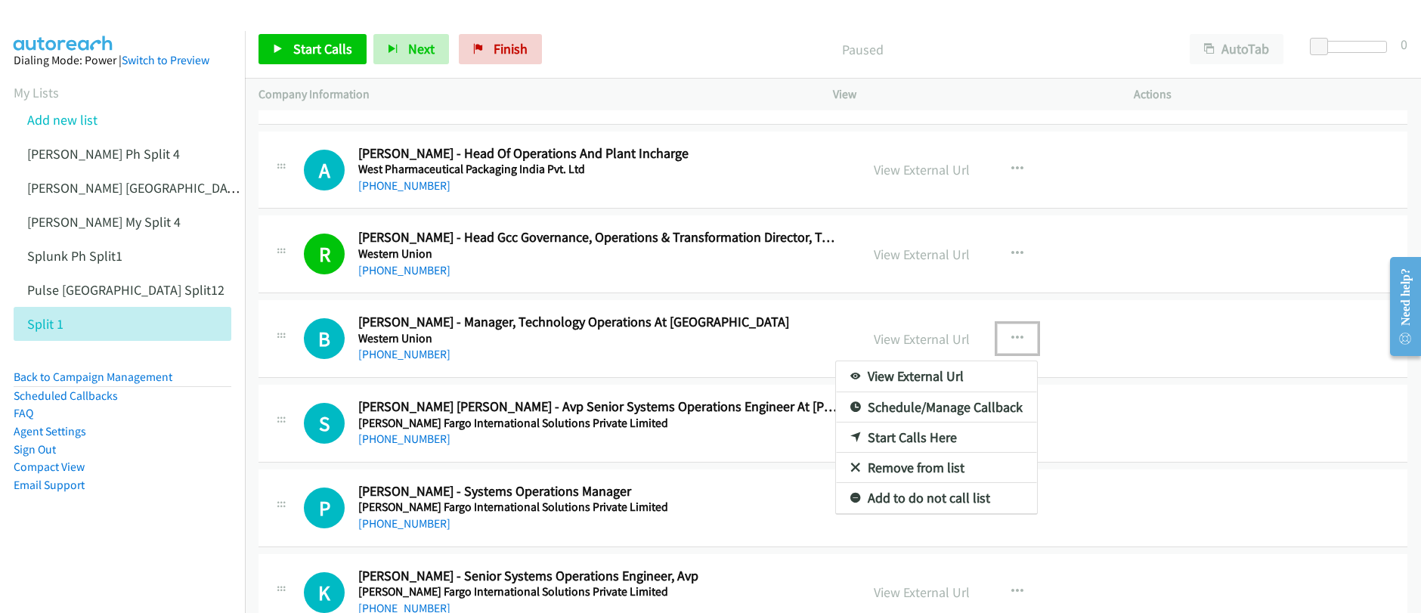
click at [901, 444] on link "Start Calls Here" at bounding box center [936, 438] width 201 height 30
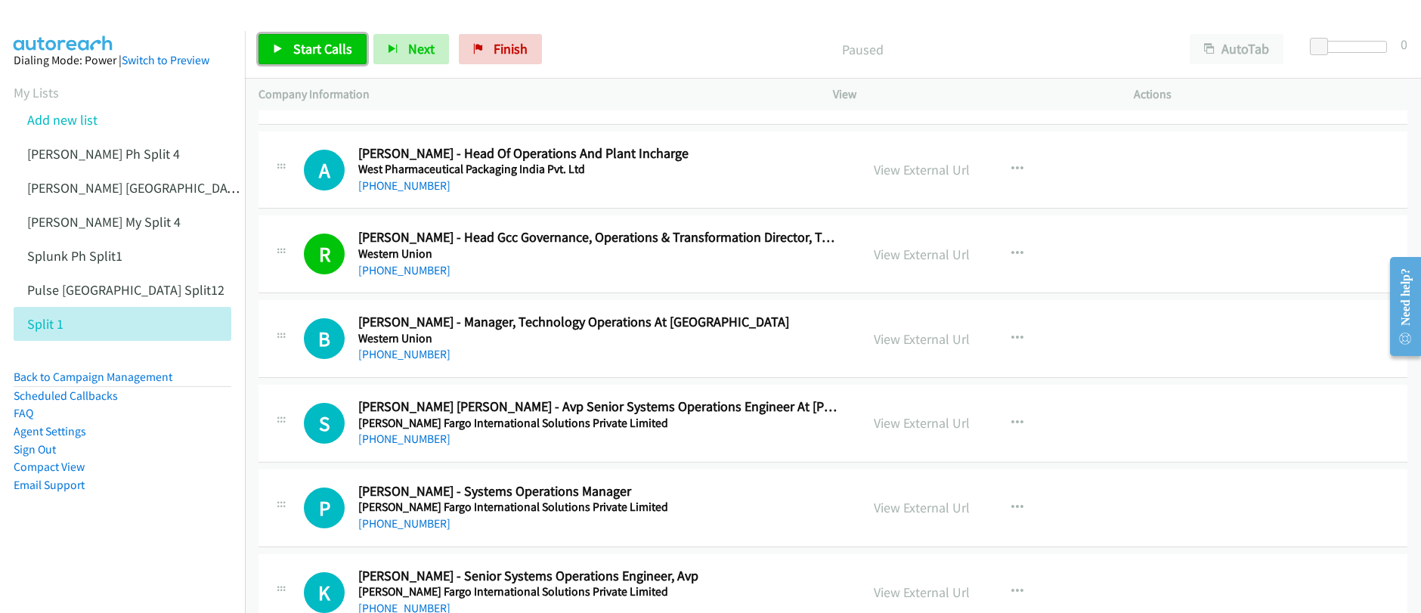
click at [317, 54] on span "Start Calls" at bounding box center [322, 48] width 59 height 17
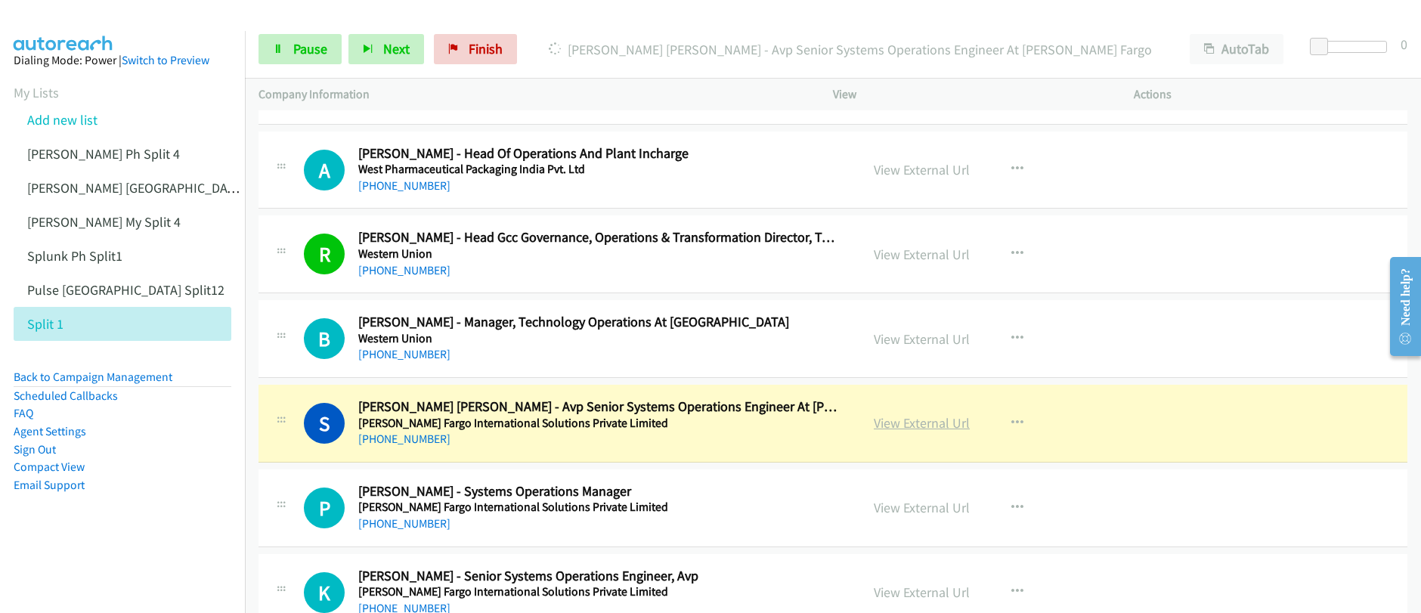
click at [906, 429] on link "View External Url" at bounding box center [922, 422] width 96 height 17
click at [0, 0] on div "Start Calls Pause Next Finish Dialing Sujith Kakkamvalli Nair - Avp Senior Syst…" at bounding box center [710, 0] width 1421 height 0
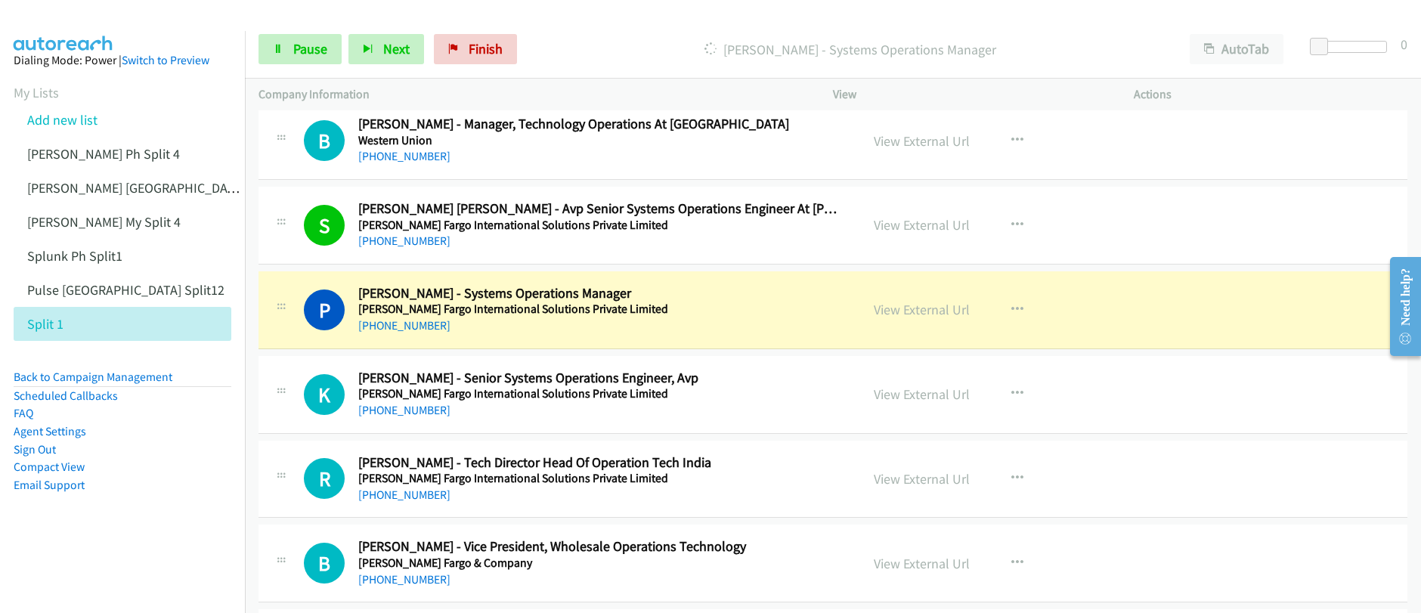
scroll to position [9293, 0]
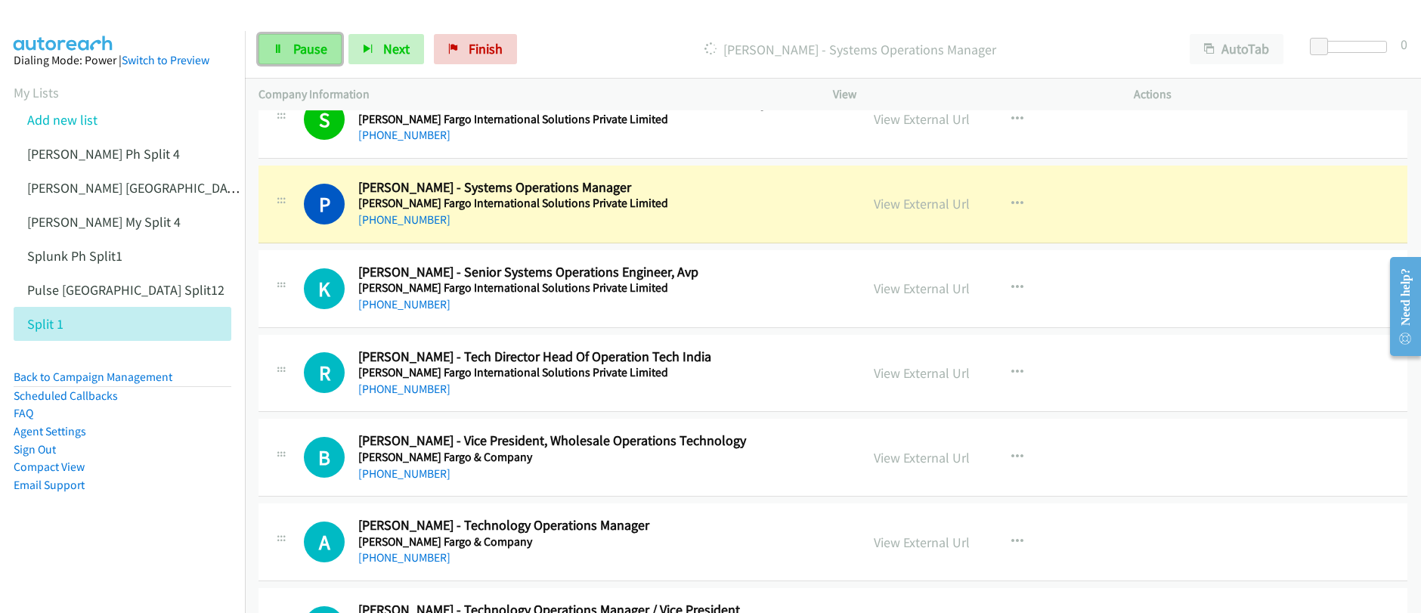
click at [315, 57] on link "Pause" at bounding box center [300, 49] width 83 height 30
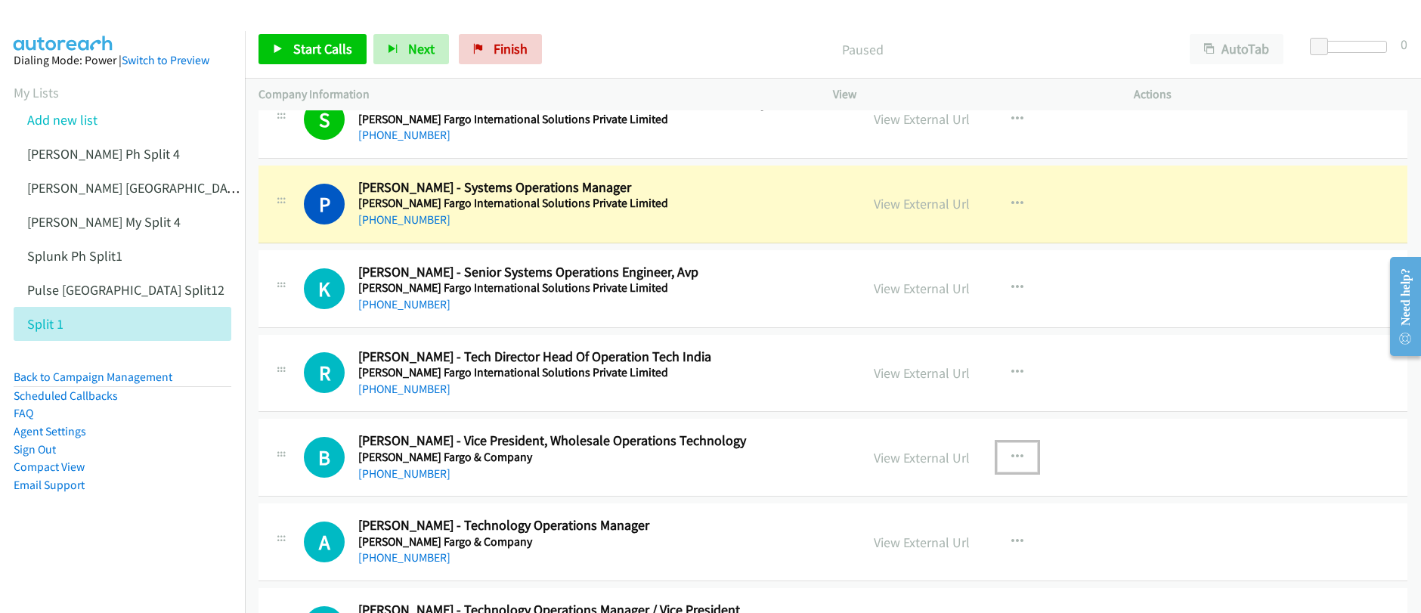
click at [1015, 458] on icon "button" at bounding box center [1017, 457] width 12 height 12
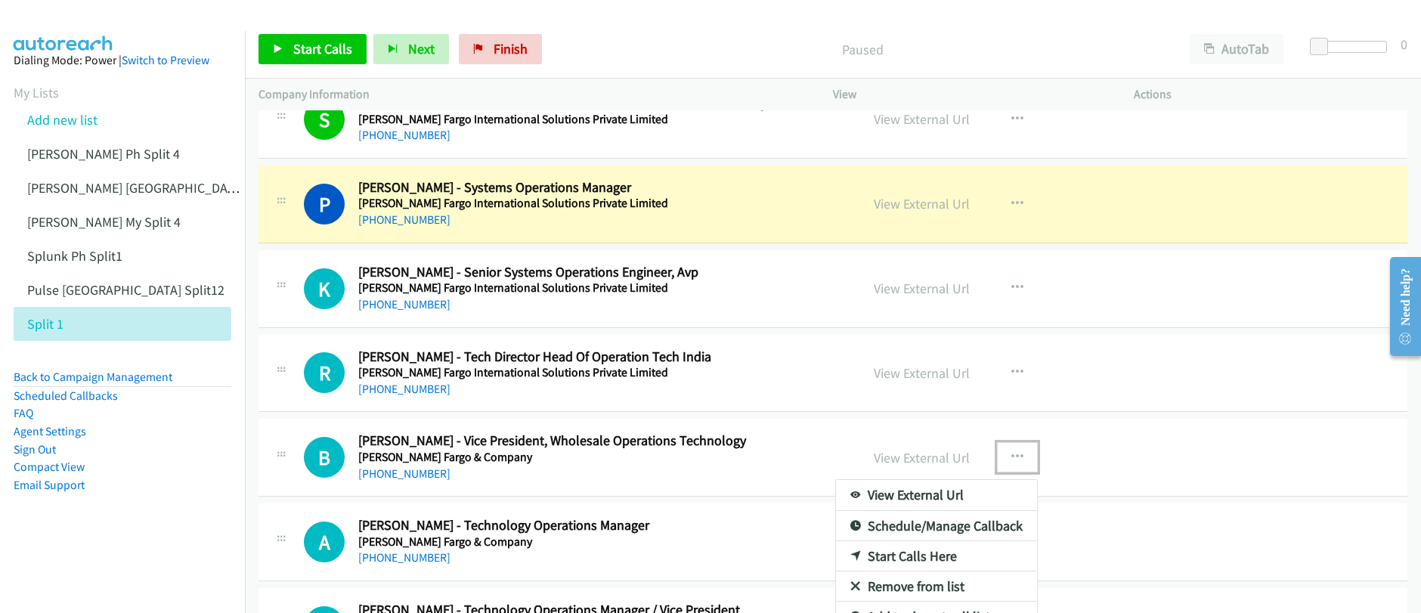
click at [1168, 441] on div at bounding box center [710, 306] width 1421 height 613
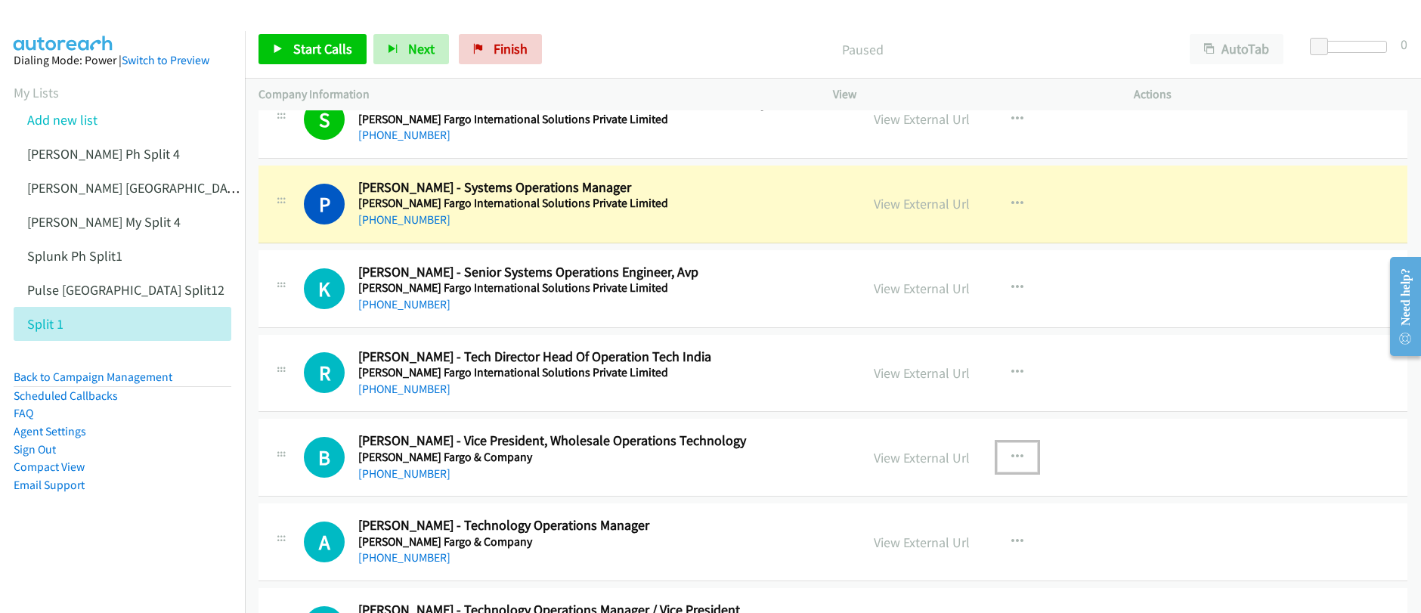
click at [1017, 460] on button "button" at bounding box center [1017, 457] width 41 height 30
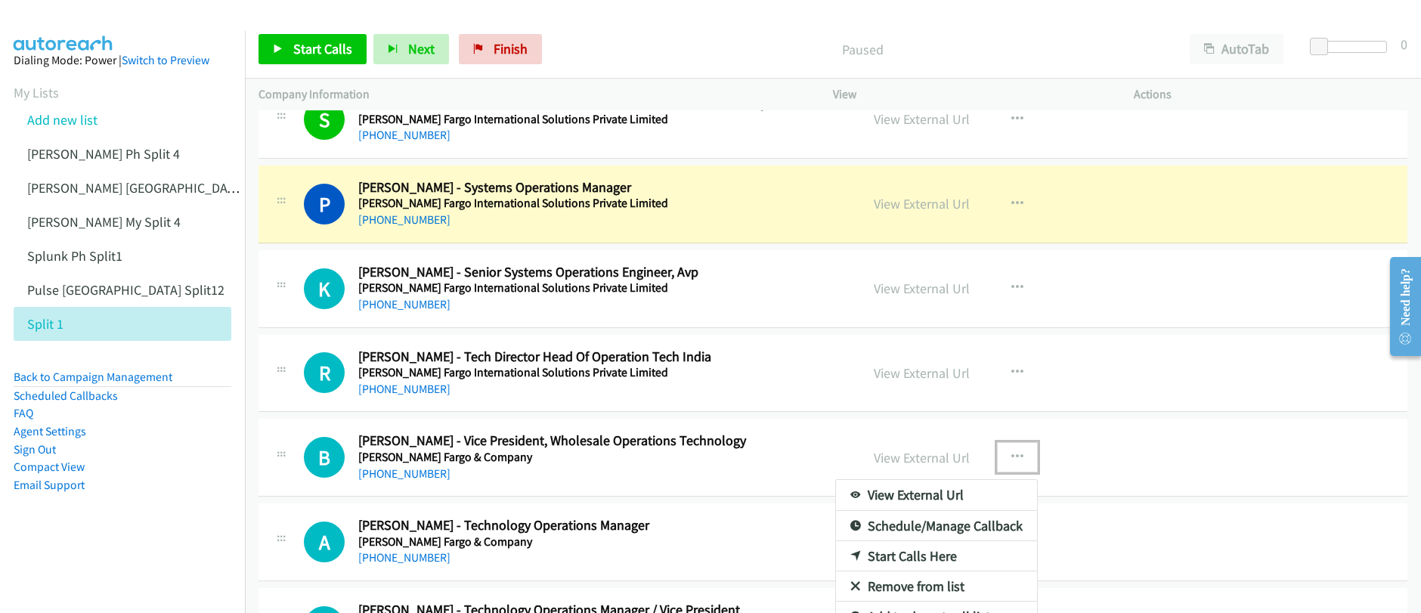
click at [895, 556] on link "Start Calls Here" at bounding box center [936, 556] width 201 height 30
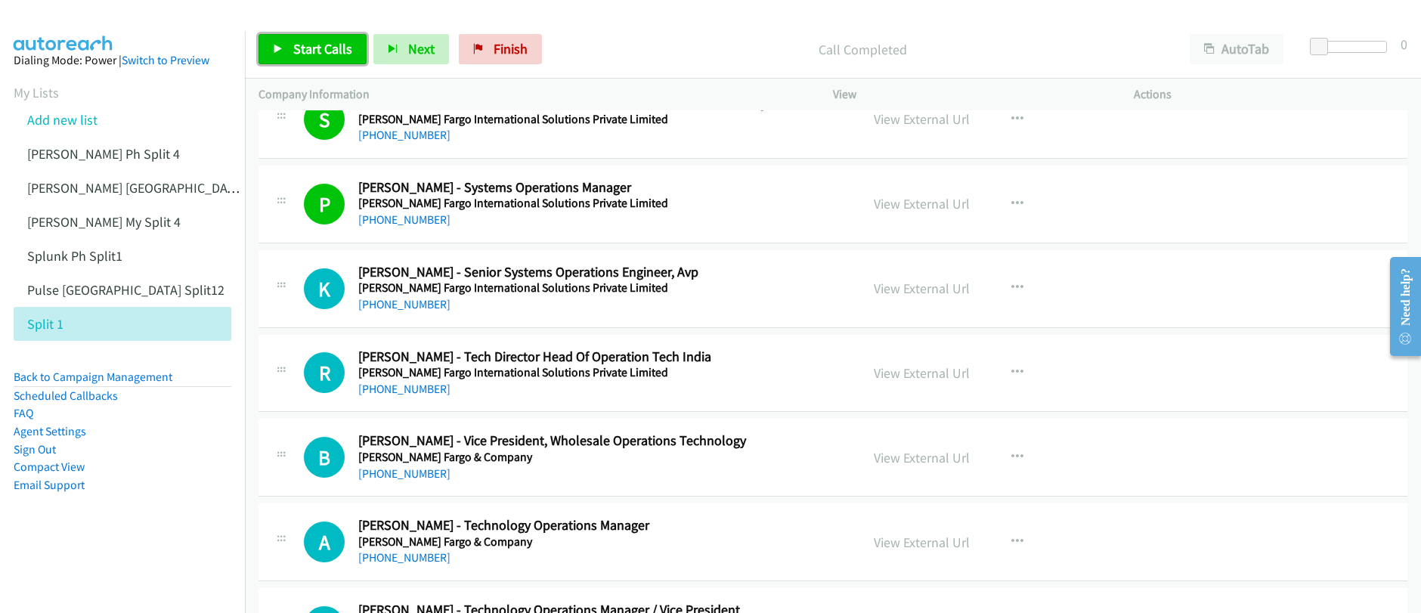
click at [296, 49] on span "Start Calls" at bounding box center [322, 48] width 59 height 17
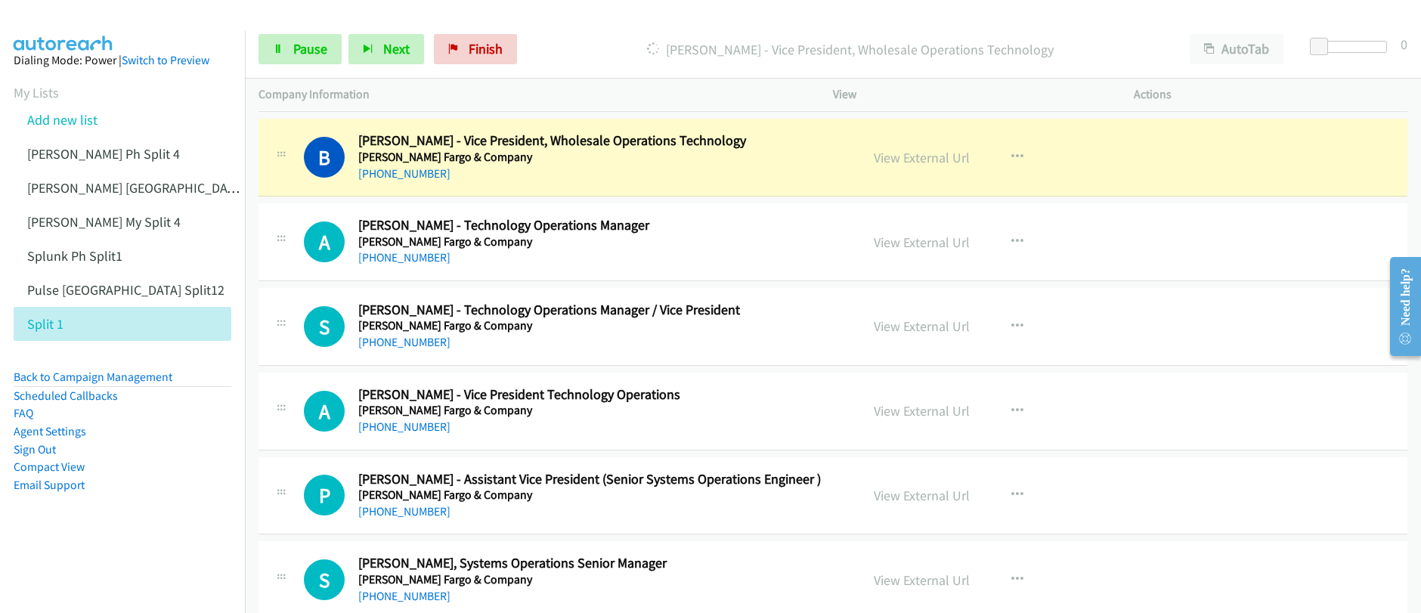
scroll to position [9591, 0]
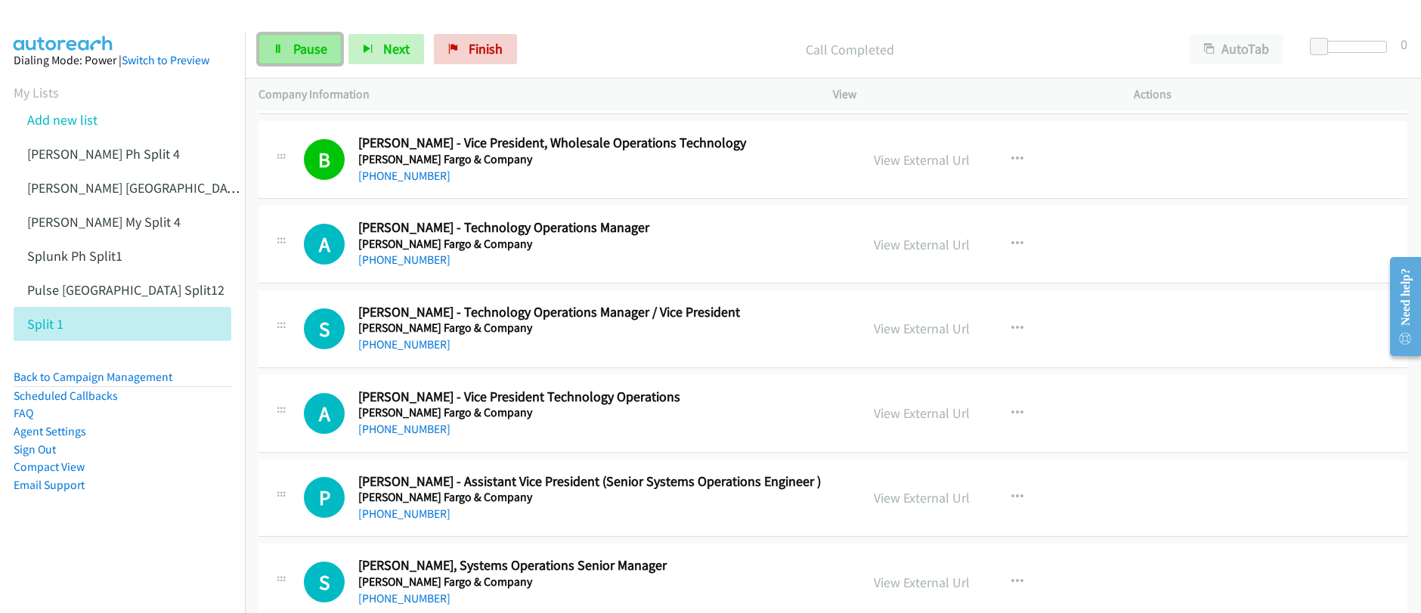
click at [290, 59] on link "Pause" at bounding box center [300, 49] width 83 height 30
click at [290, 59] on link "Start Calls" at bounding box center [313, 49] width 108 height 30
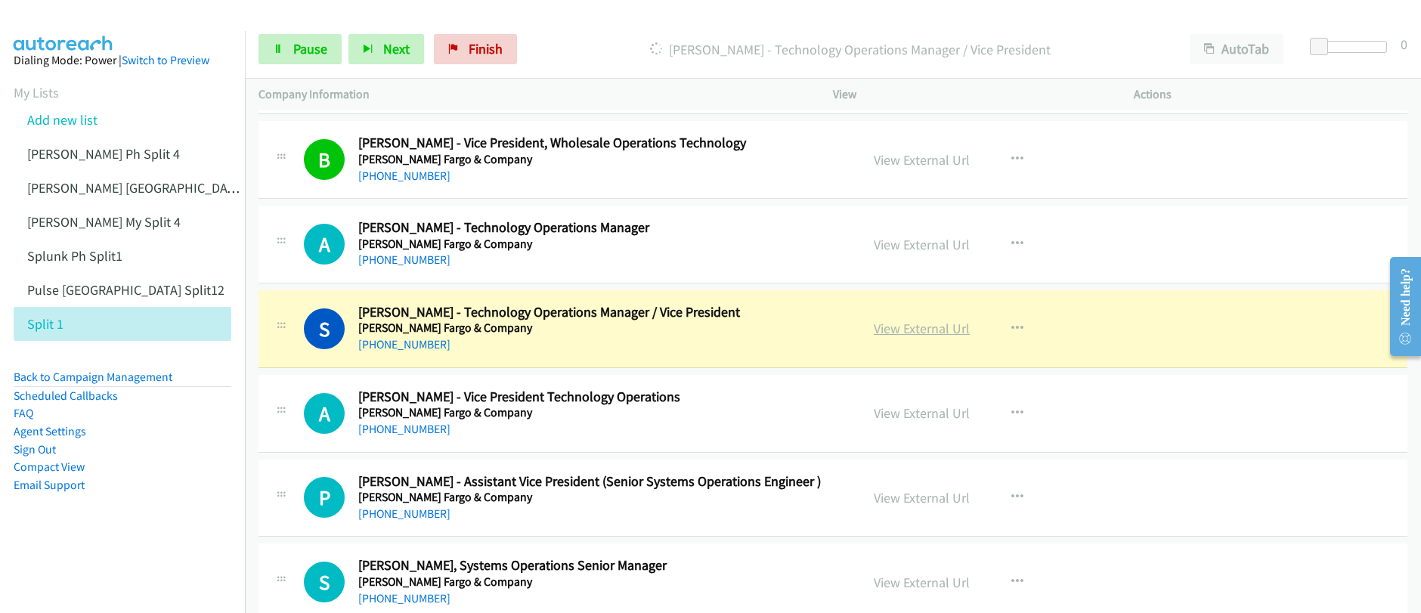
click at [924, 333] on link "View External Url" at bounding box center [922, 328] width 96 height 17
click at [0, 0] on div "Start Calls Pause Next Finish Dialing Sameer Nagar - Technology Operations Mana…" at bounding box center [710, 0] width 1421 height 0
click at [303, 63] on link "Pause" at bounding box center [300, 49] width 83 height 30
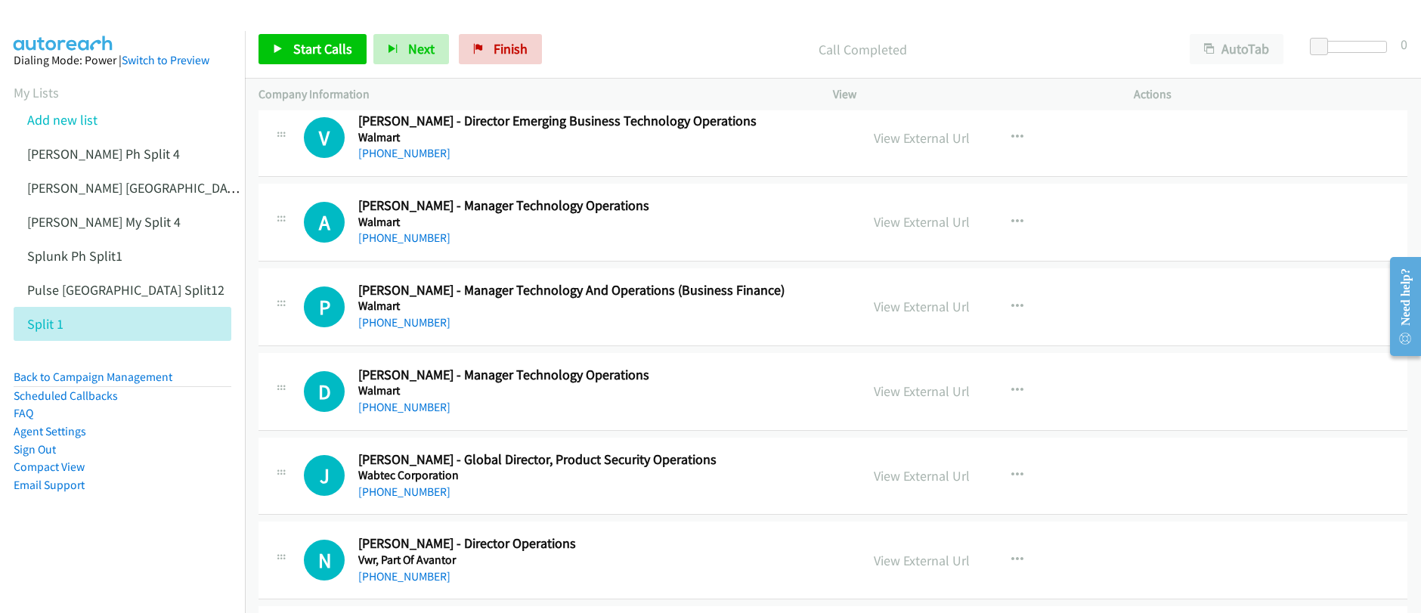
scroll to position [11894, 0]
click at [1014, 141] on icon "button" at bounding box center [1017, 139] width 12 height 12
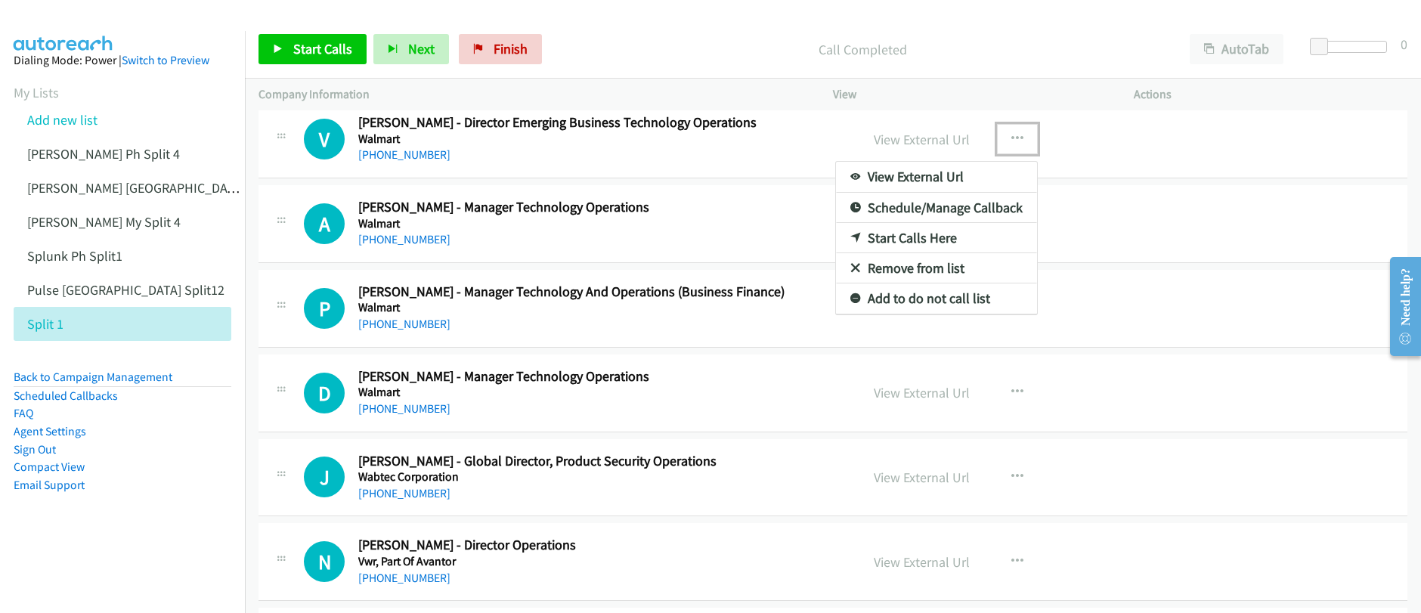
click at [884, 240] on link "Start Calls Here" at bounding box center [936, 238] width 201 height 30
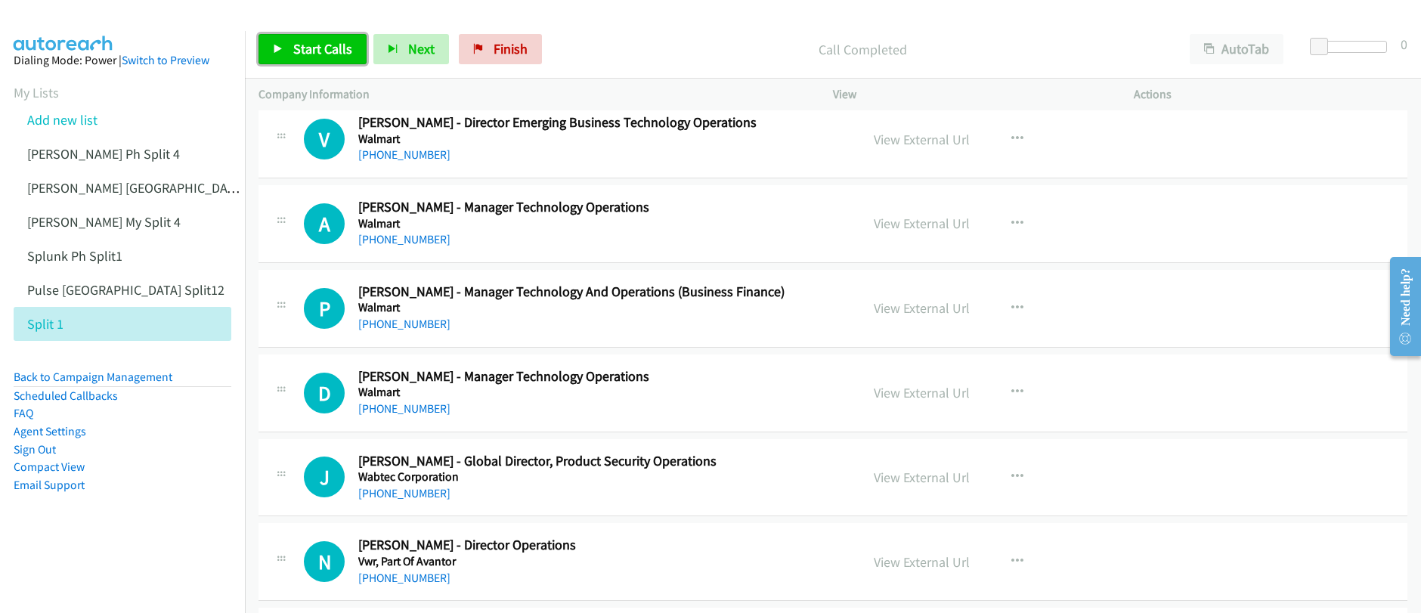
click at [317, 51] on span "Start Calls" at bounding box center [322, 48] width 59 height 17
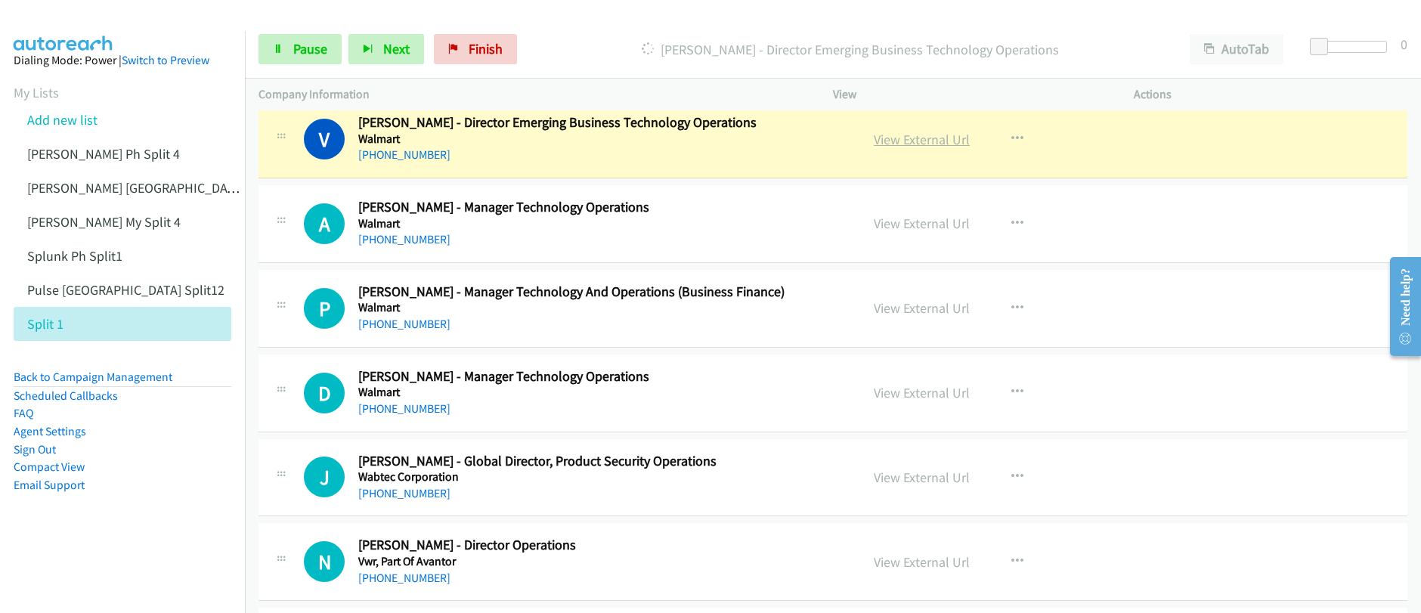
click at [925, 144] on link "View External Url" at bounding box center [922, 139] width 96 height 17
click at [296, 57] on span "Pause" at bounding box center [310, 48] width 34 height 17
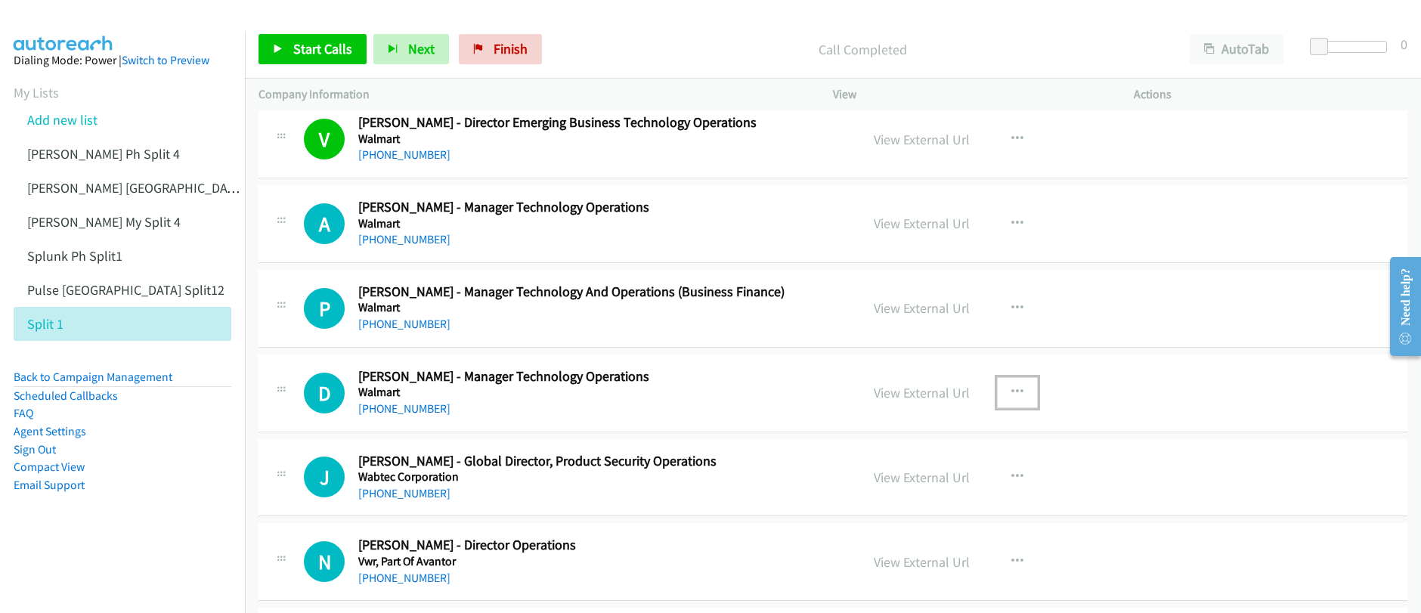
click at [1014, 391] on icon "button" at bounding box center [1017, 392] width 12 height 12
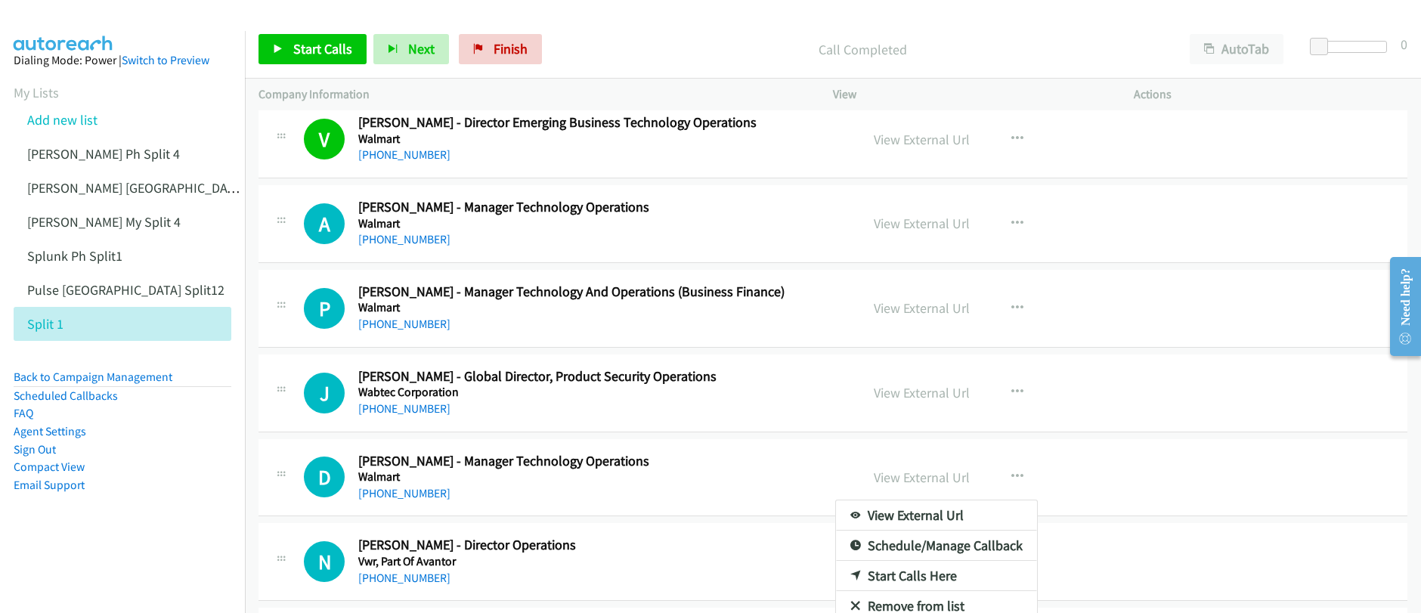
click at [290, 53] on div at bounding box center [710, 306] width 1421 height 613
click at [290, 53] on link "Start Calls" at bounding box center [313, 49] width 108 height 30
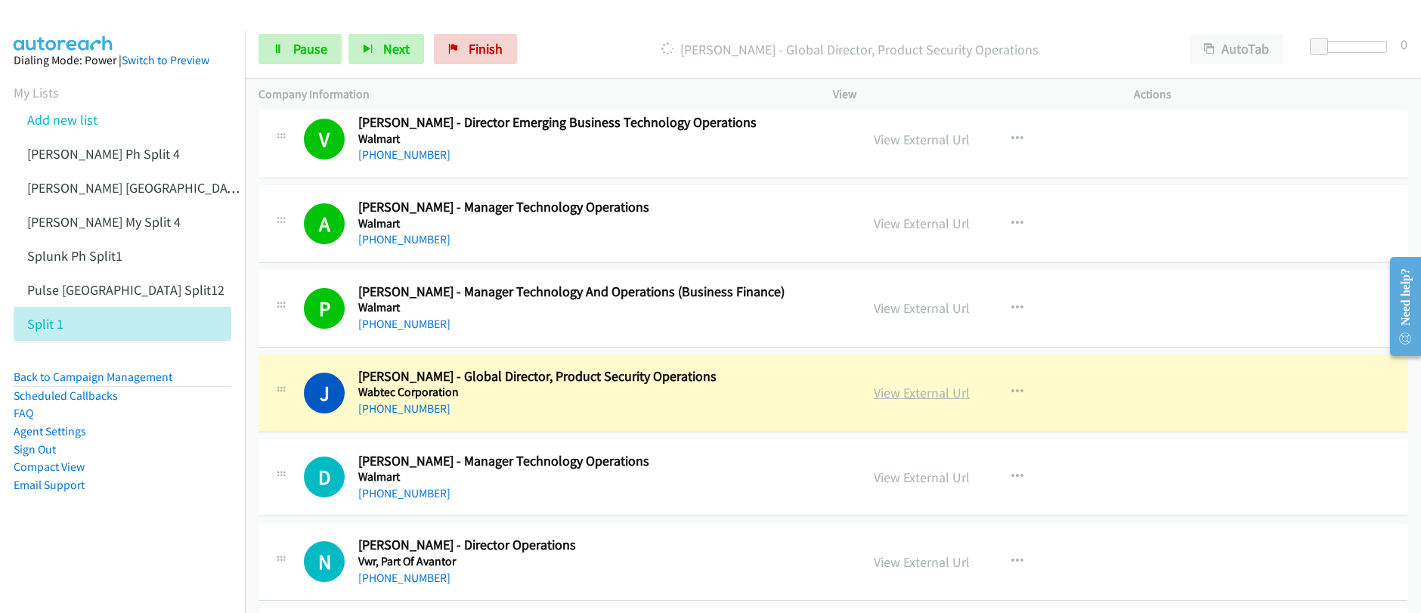
click at [927, 398] on link "View External Url" at bounding box center [922, 392] width 96 height 17
click at [0, 0] on div "Start Calls Pause Next Finish Dialing Jagadish Namboodiri - Global Director, Pr…" at bounding box center [710, 0] width 1421 height 0
click at [292, 59] on link "Pause" at bounding box center [300, 49] width 83 height 30
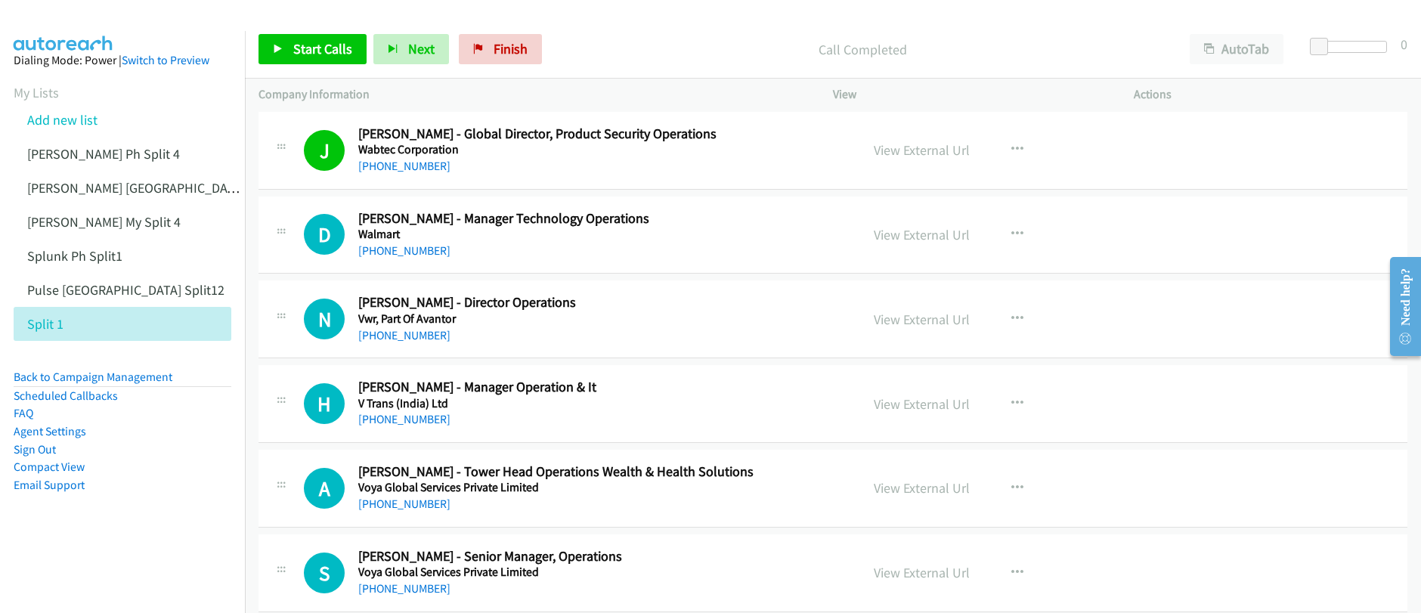
scroll to position [12158, 0]
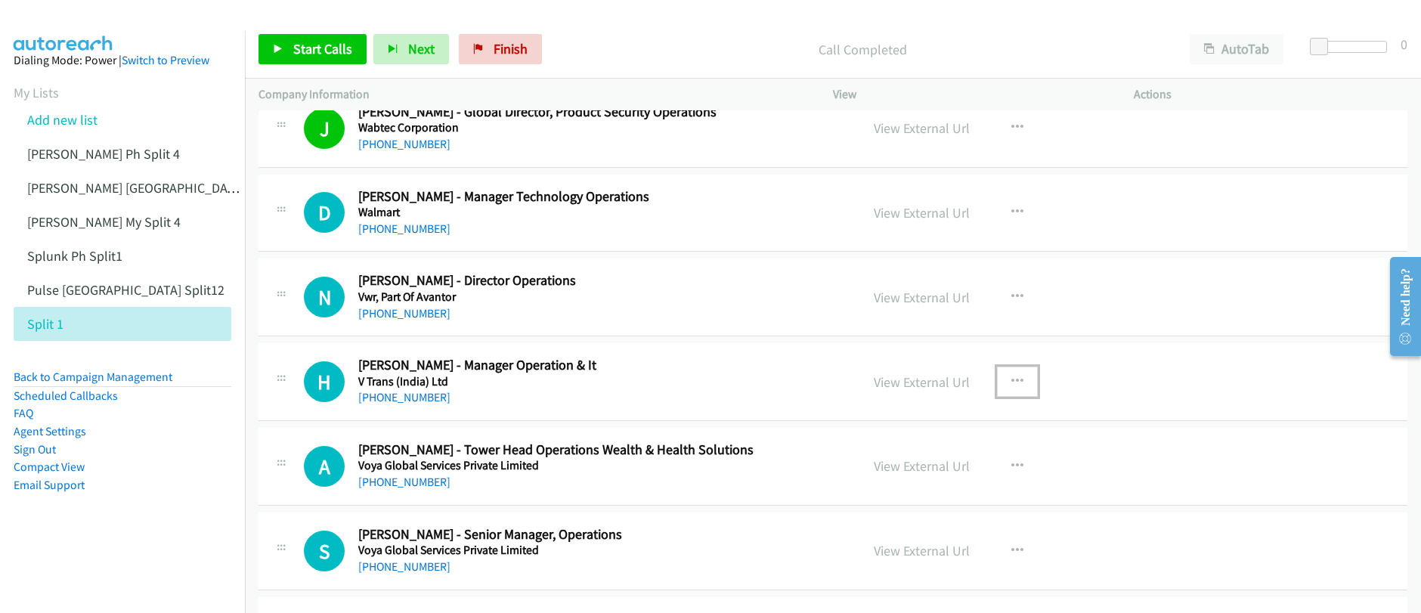
click at [1011, 381] on icon "button" at bounding box center [1017, 382] width 12 height 12
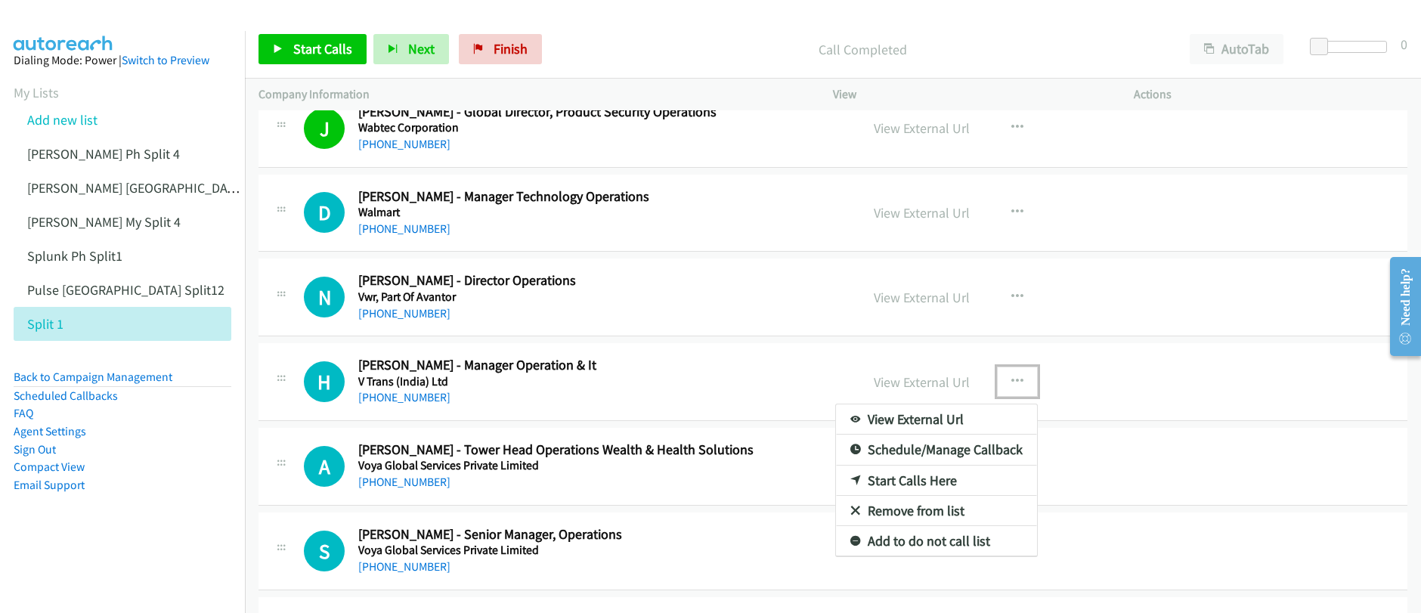
click at [921, 481] on link "Start Calls Here" at bounding box center [936, 481] width 201 height 30
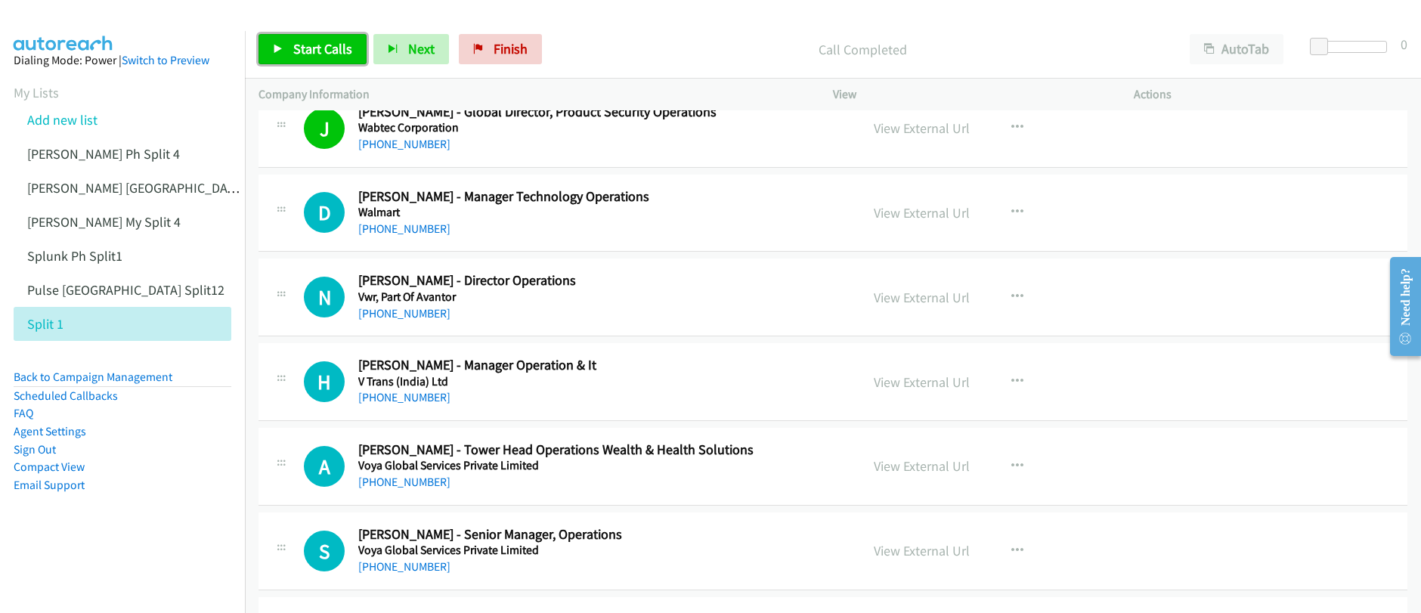
click at [289, 48] on link "Start Calls" at bounding box center [313, 49] width 108 height 30
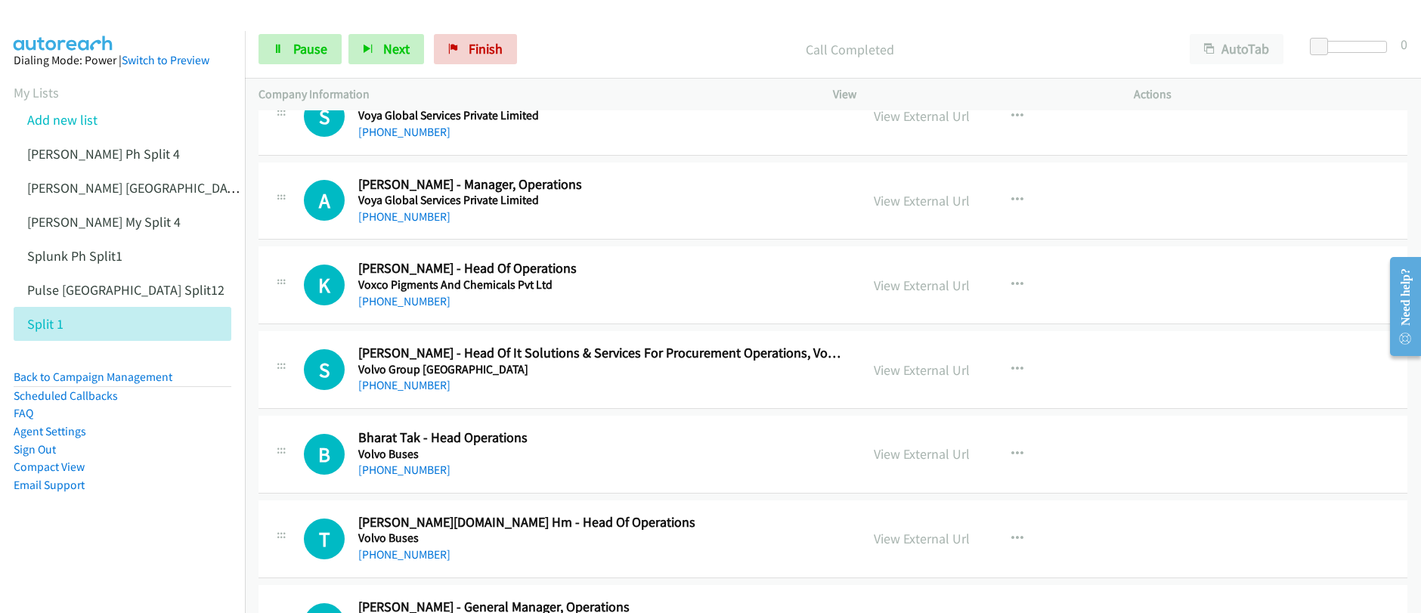
scroll to position [12616, 0]
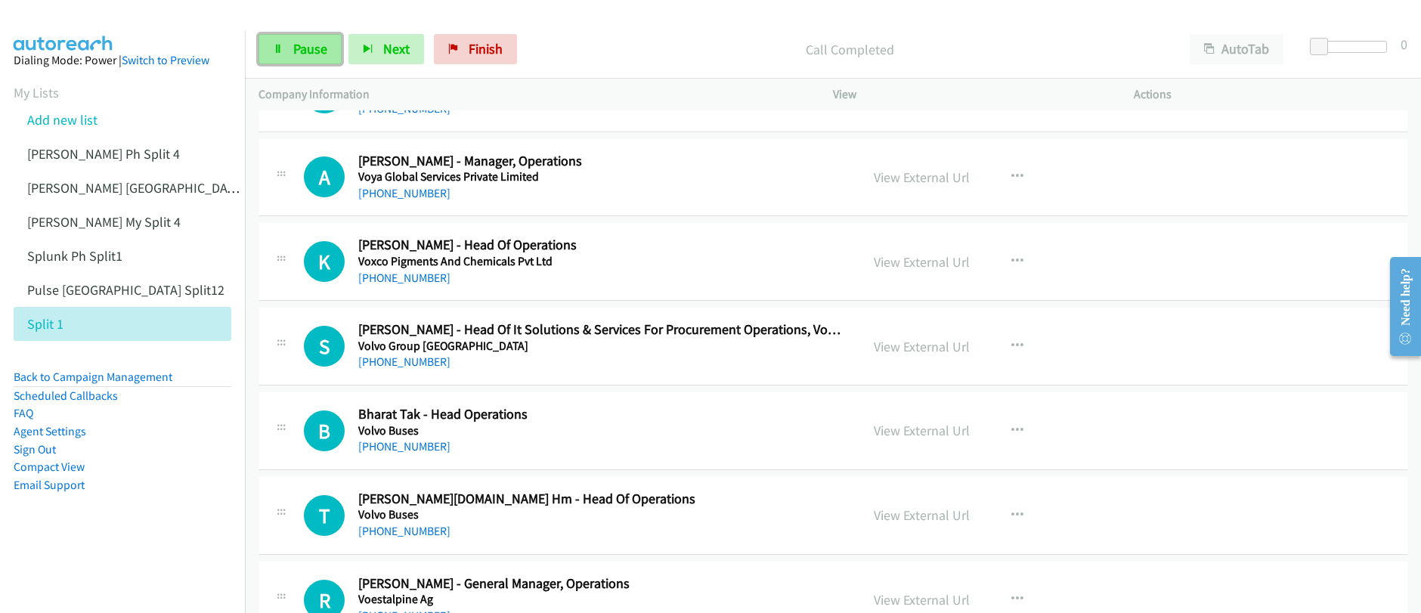
click at [270, 53] on link "Pause" at bounding box center [300, 49] width 83 height 30
click at [1001, 346] on button "button" at bounding box center [1017, 346] width 41 height 30
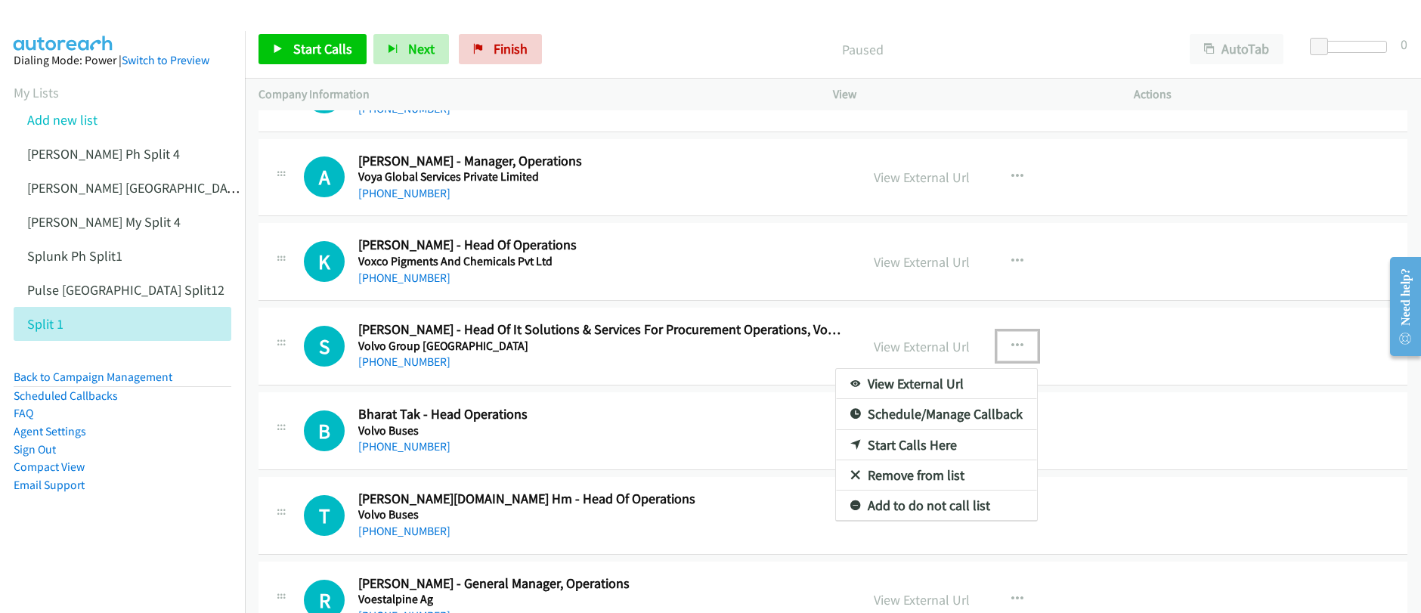
click at [897, 452] on link "Start Calls Here" at bounding box center [936, 445] width 201 height 30
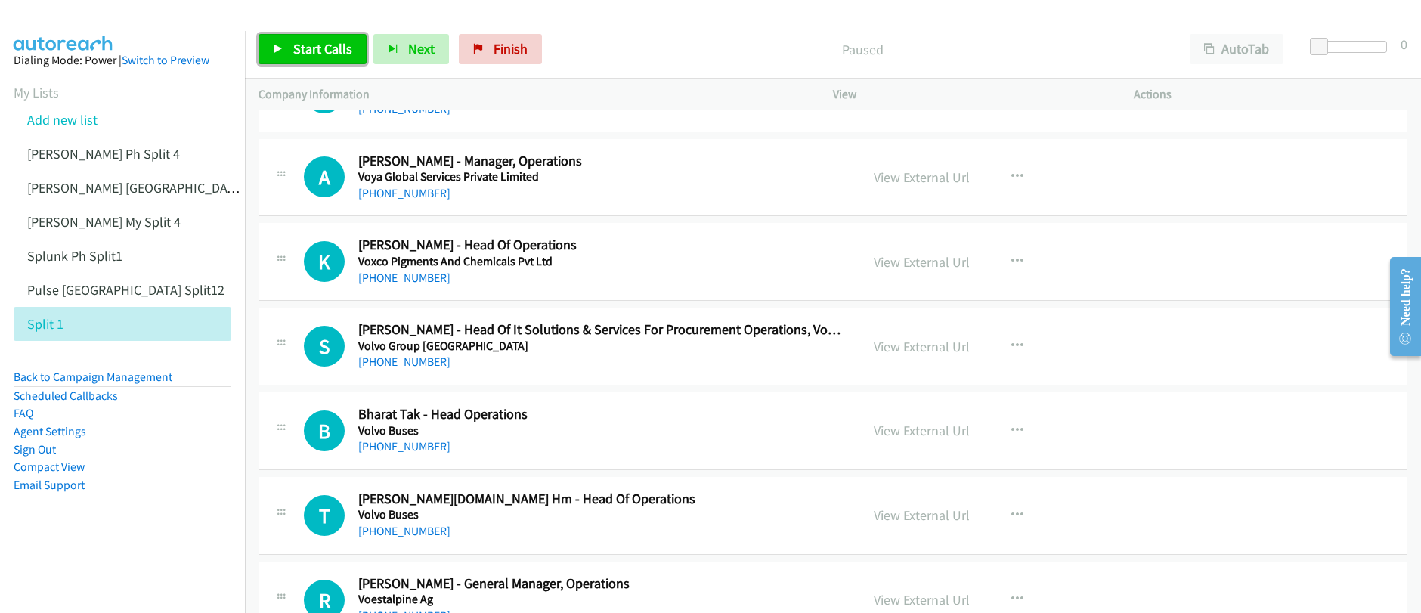
click at [318, 44] on span "Start Calls" at bounding box center [322, 48] width 59 height 17
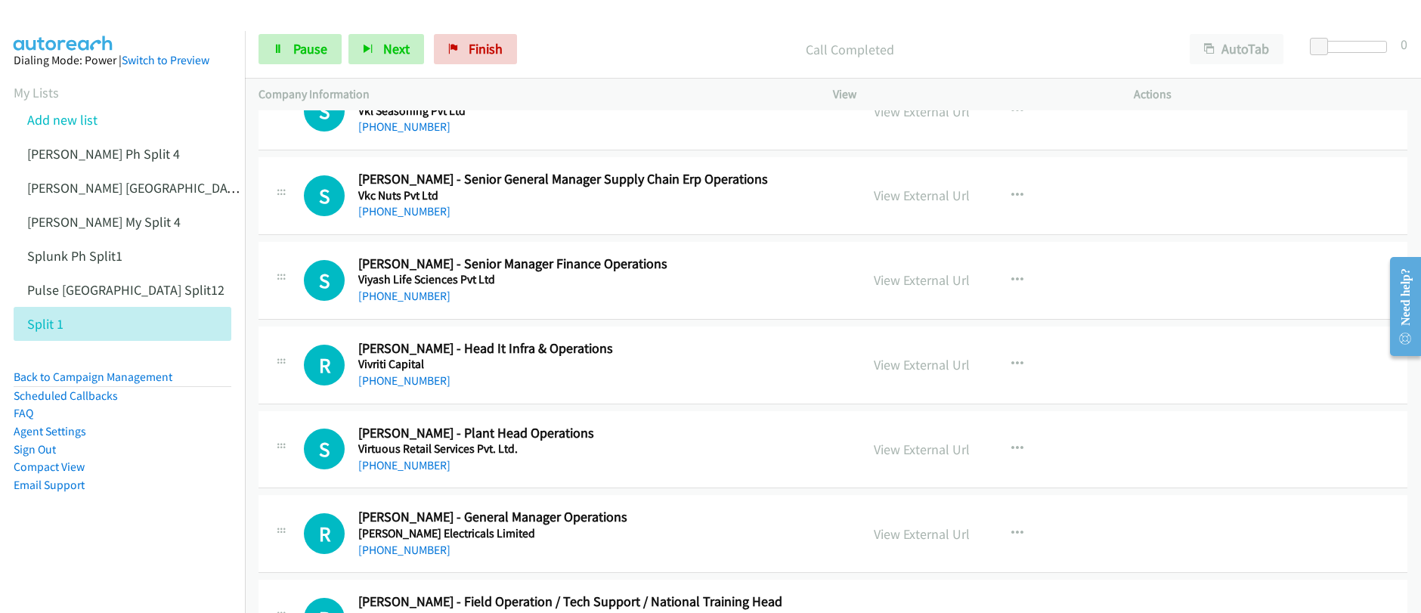
scroll to position [13277, 0]
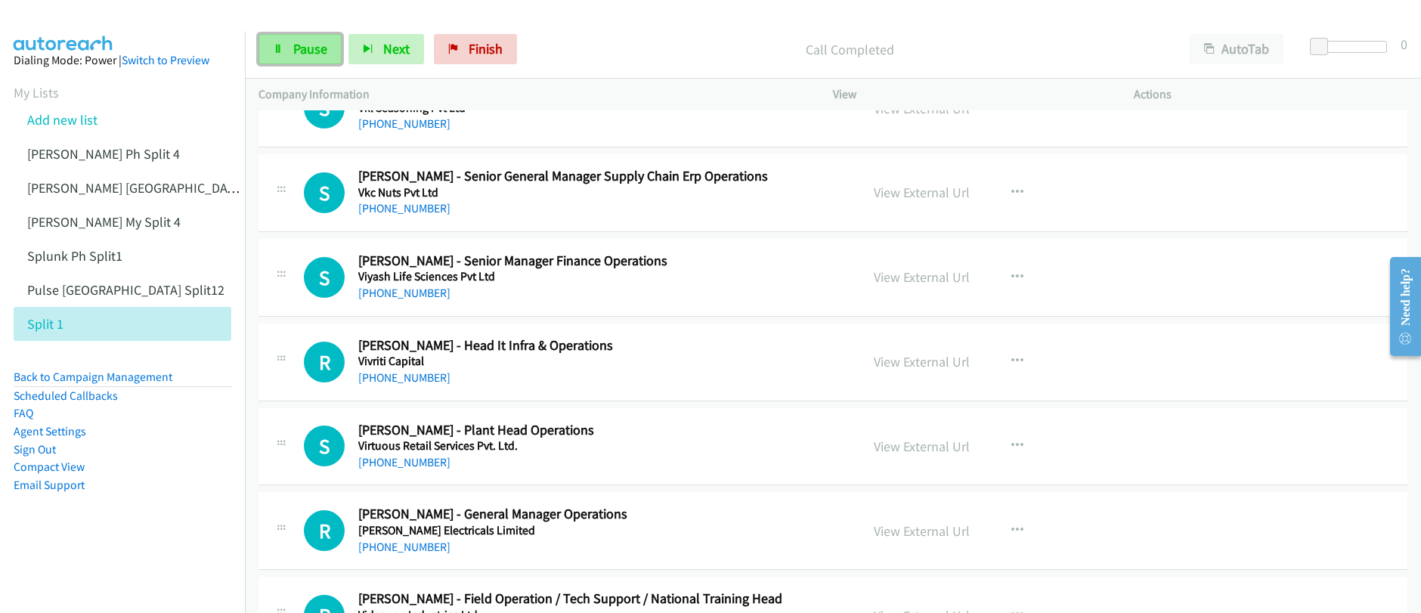
click at [322, 57] on span "Pause" at bounding box center [310, 48] width 34 height 17
click at [322, 56] on span "Pause" at bounding box center [310, 48] width 34 height 17
click at [1011, 365] on icon "button" at bounding box center [1017, 361] width 12 height 12
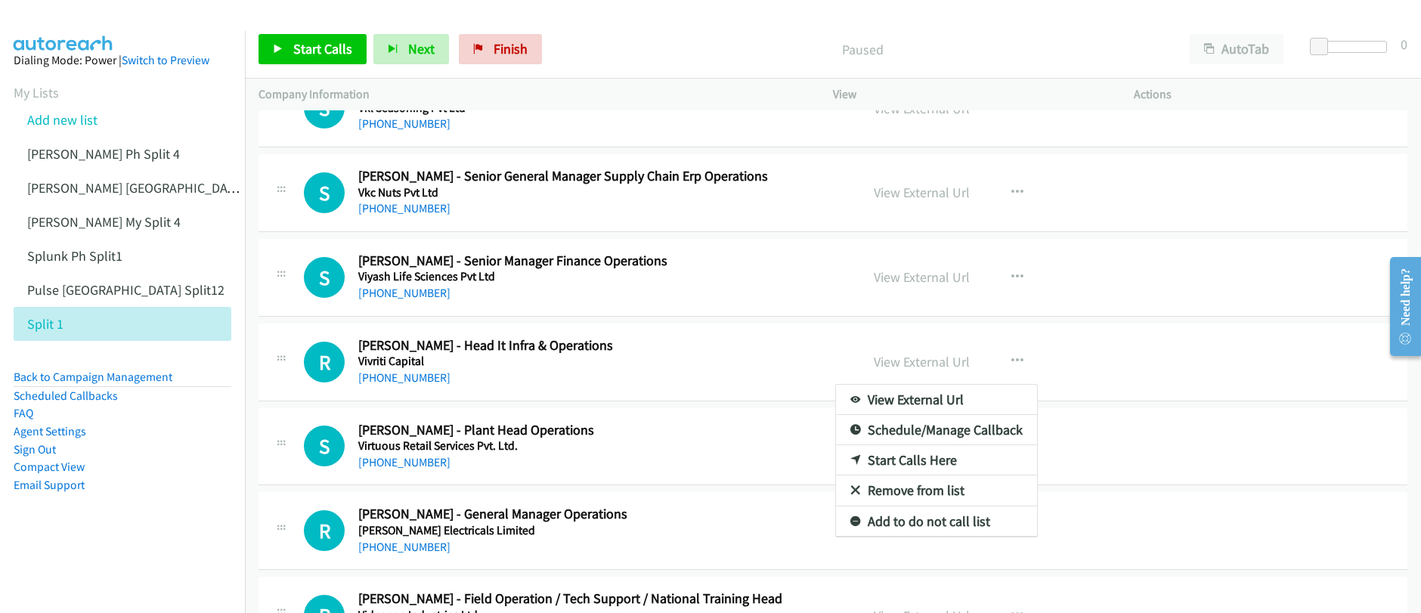
click at [896, 463] on link "Start Calls Here" at bounding box center [936, 460] width 201 height 30
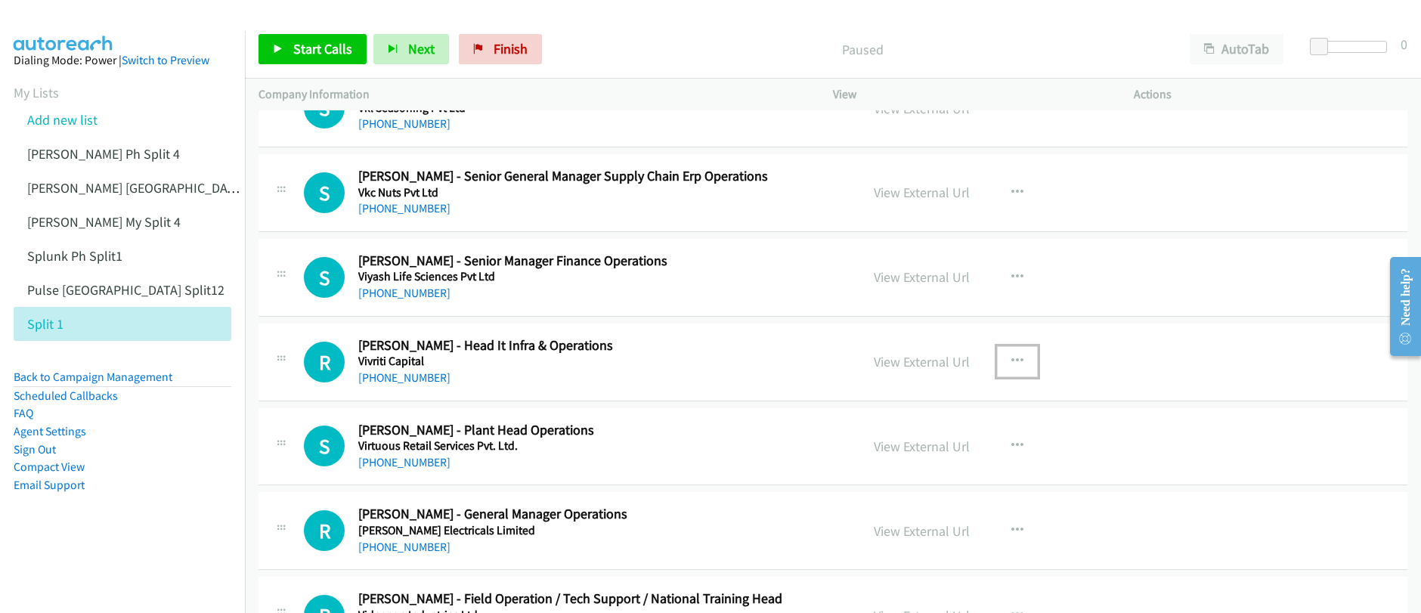
click at [1011, 360] on icon "button" at bounding box center [1017, 361] width 12 height 12
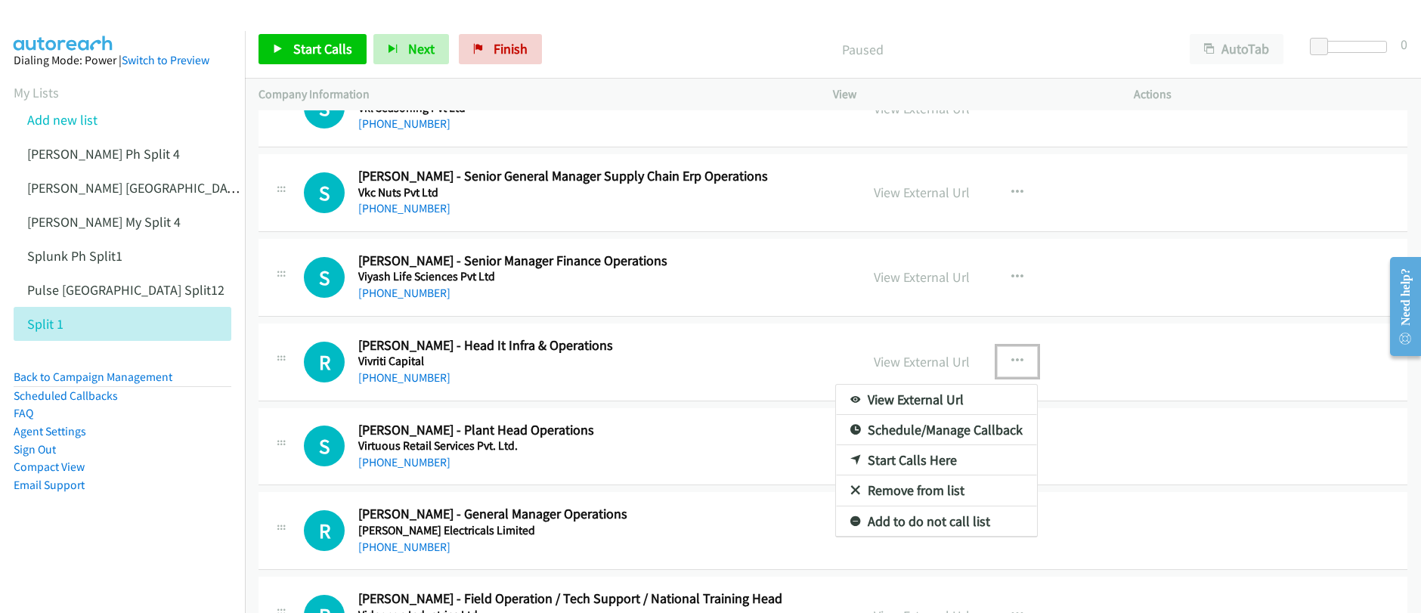
click at [890, 463] on link "Start Calls Here" at bounding box center [936, 460] width 201 height 30
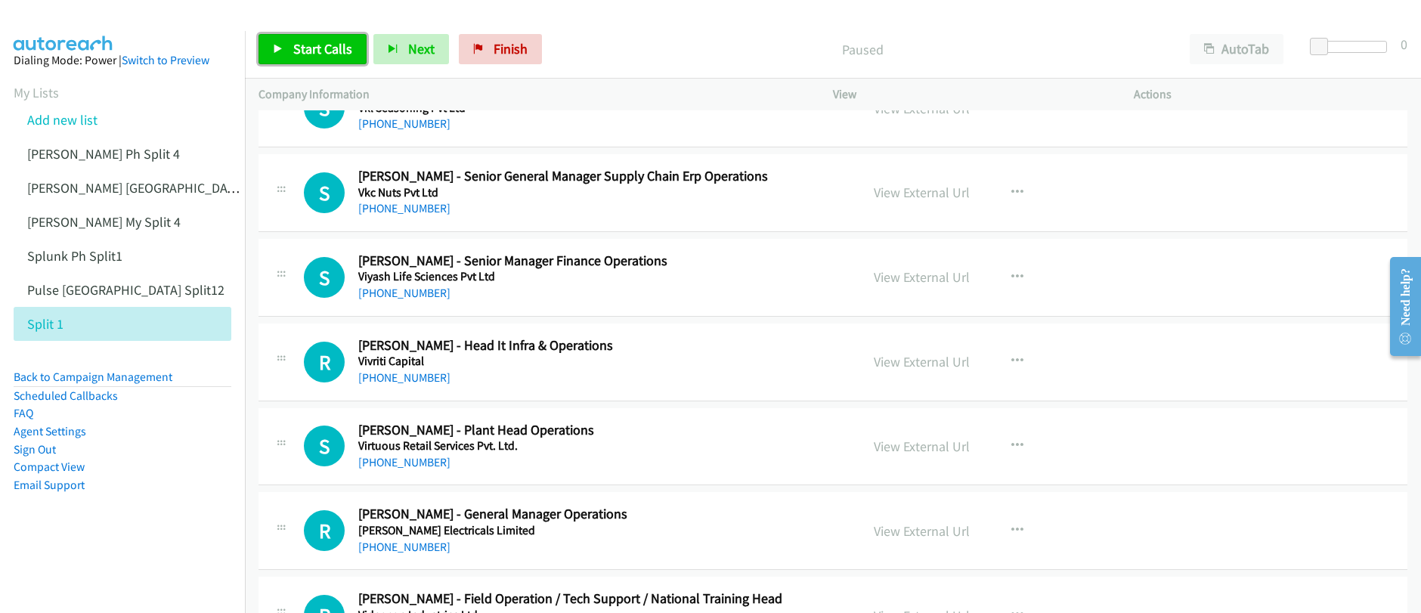
click at [314, 50] on span "Start Calls" at bounding box center [322, 48] width 59 height 17
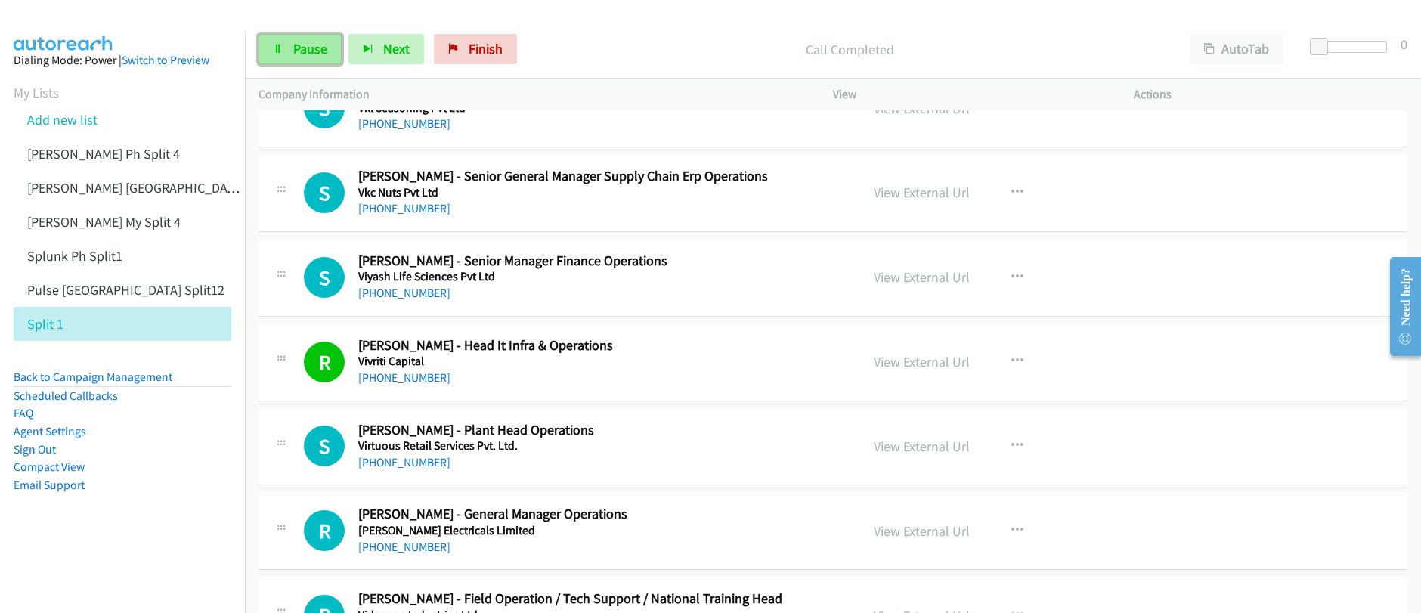
click at [323, 57] on span "Pause" at bounding box center [310, 48] width 34 height 17
click at [324, 63] on link "Start Calls" at bounding box center [313, 49] width 108 height 30
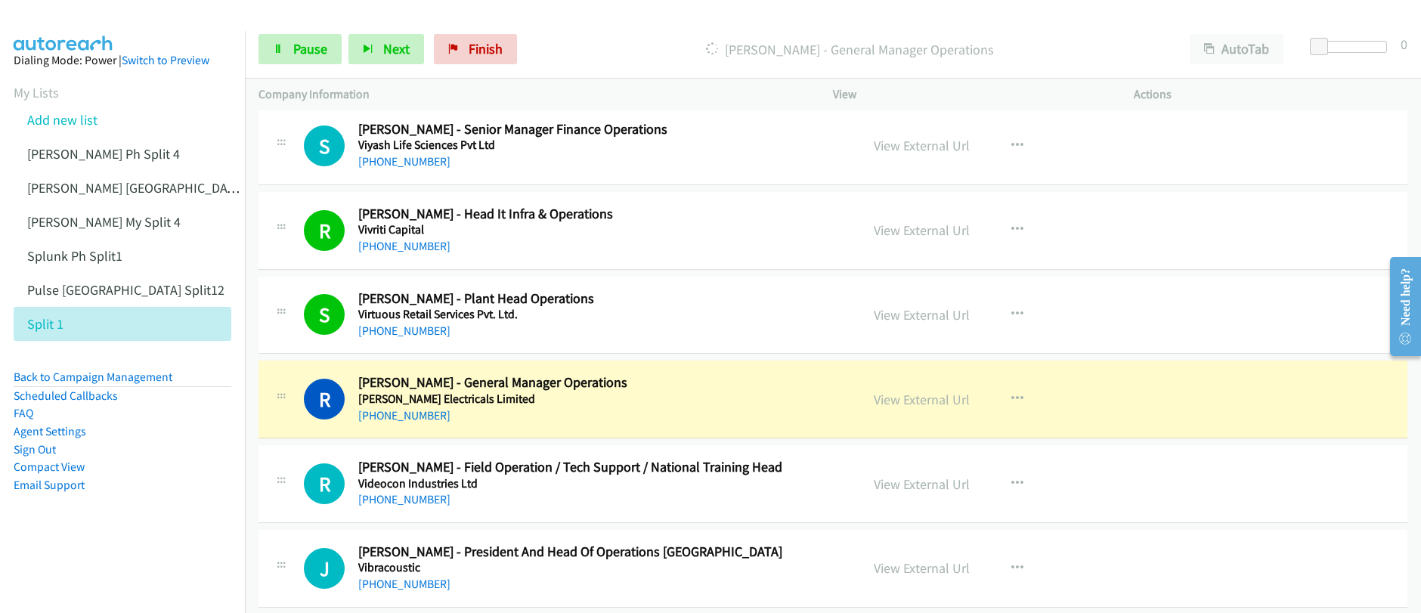
scroll to position [13418, 0]
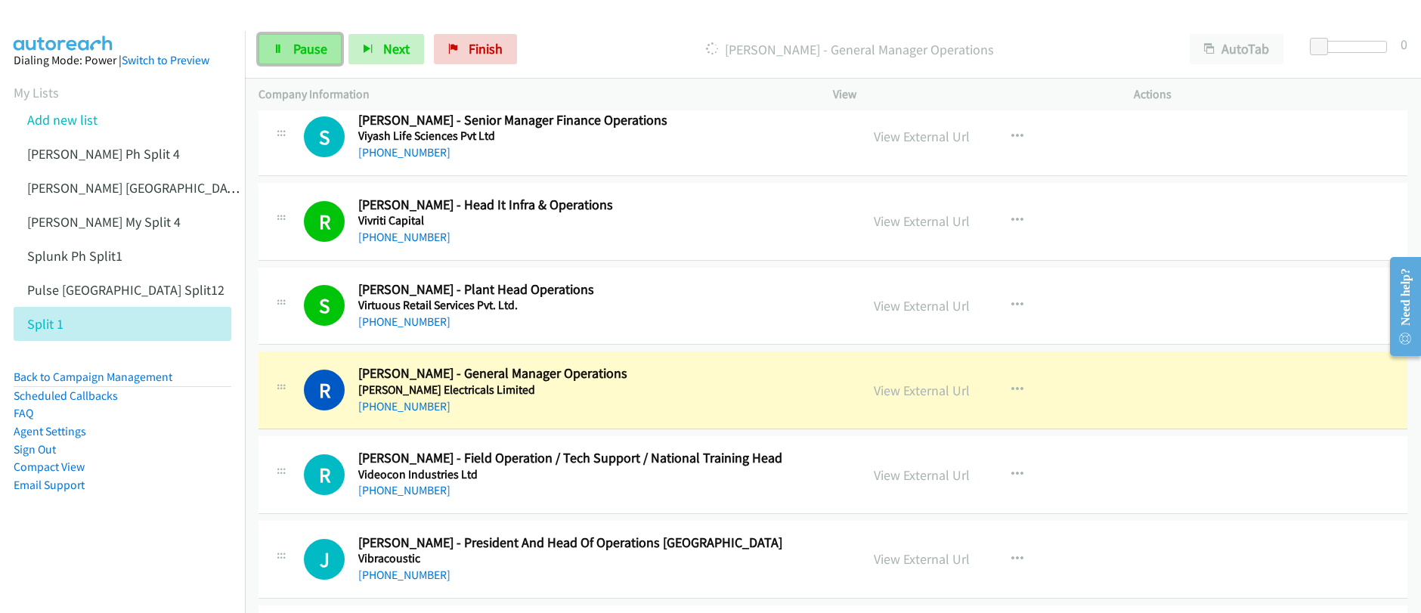
click at [301, 54] on span "Pause" at bounding box center [310, 48] width 34 height 17
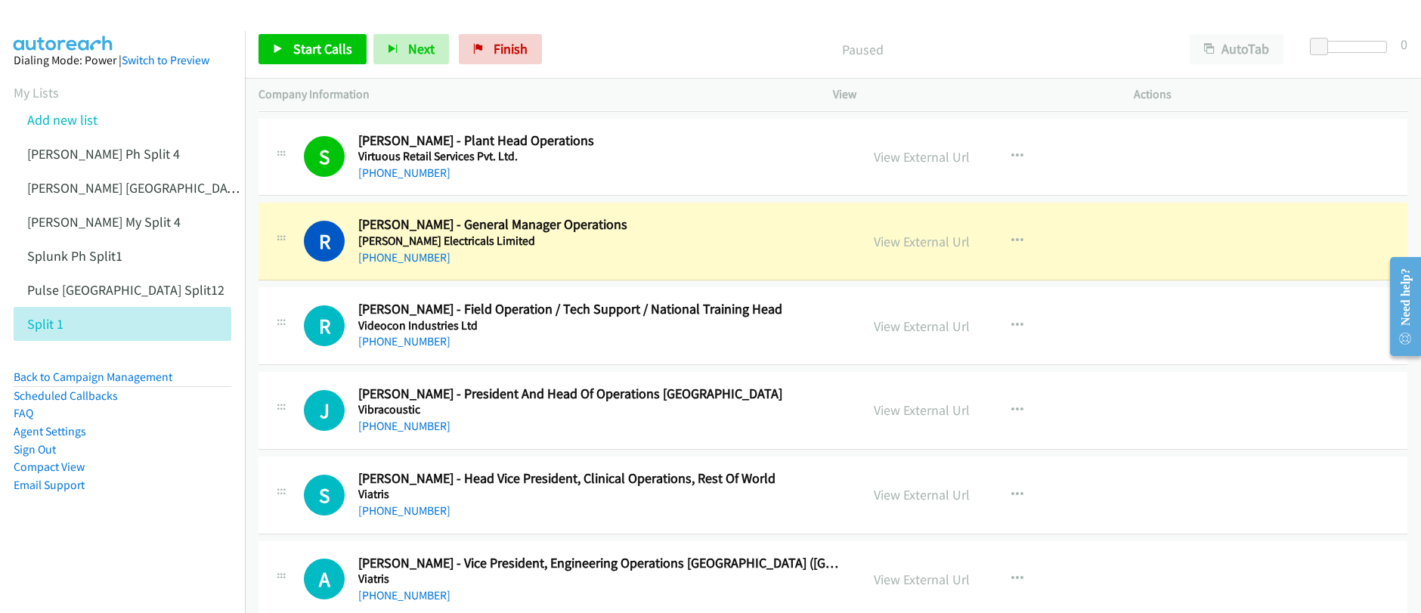
scroll to position [13868, 0]
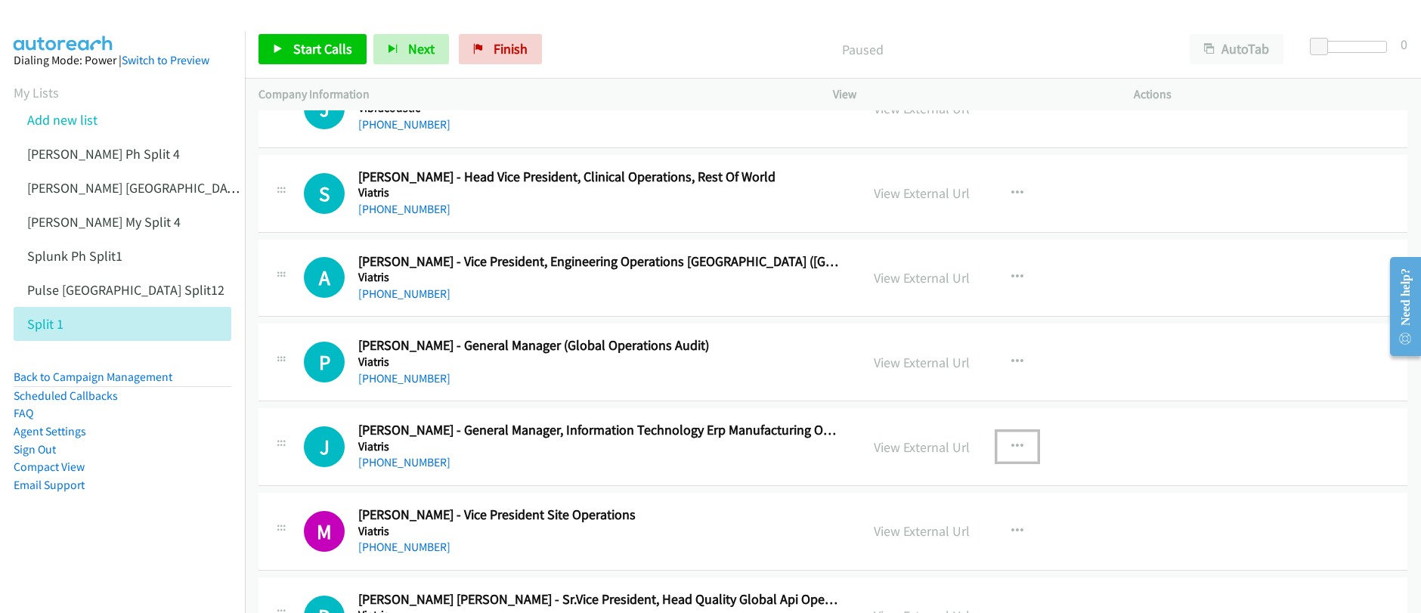
click at [1011, 447] on icon "button" at bounding box center [1017, 447] width 12 height 12
click at [916, 546] on link "Start Calls Here" at bounding box center [936, 546] width 201 height 30
click at [302, 48] on span "Start Calls" at bounding box center [322, 48] width 59 height 17
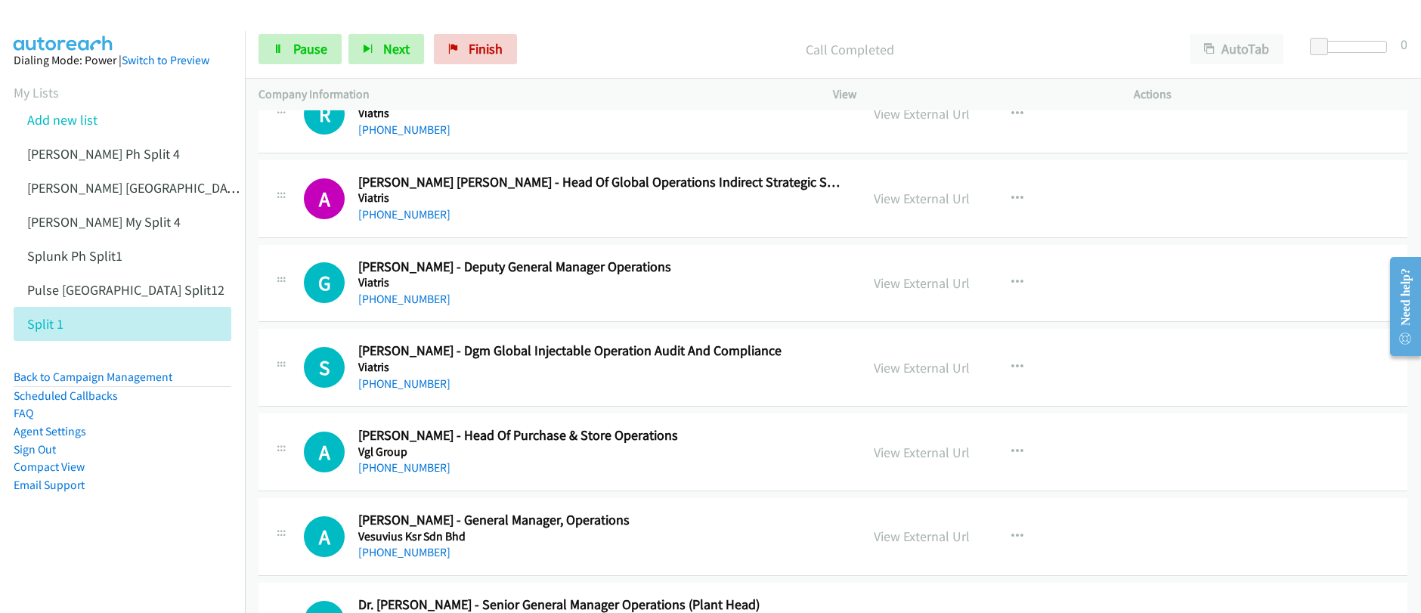
scroll to position [15218, 0]
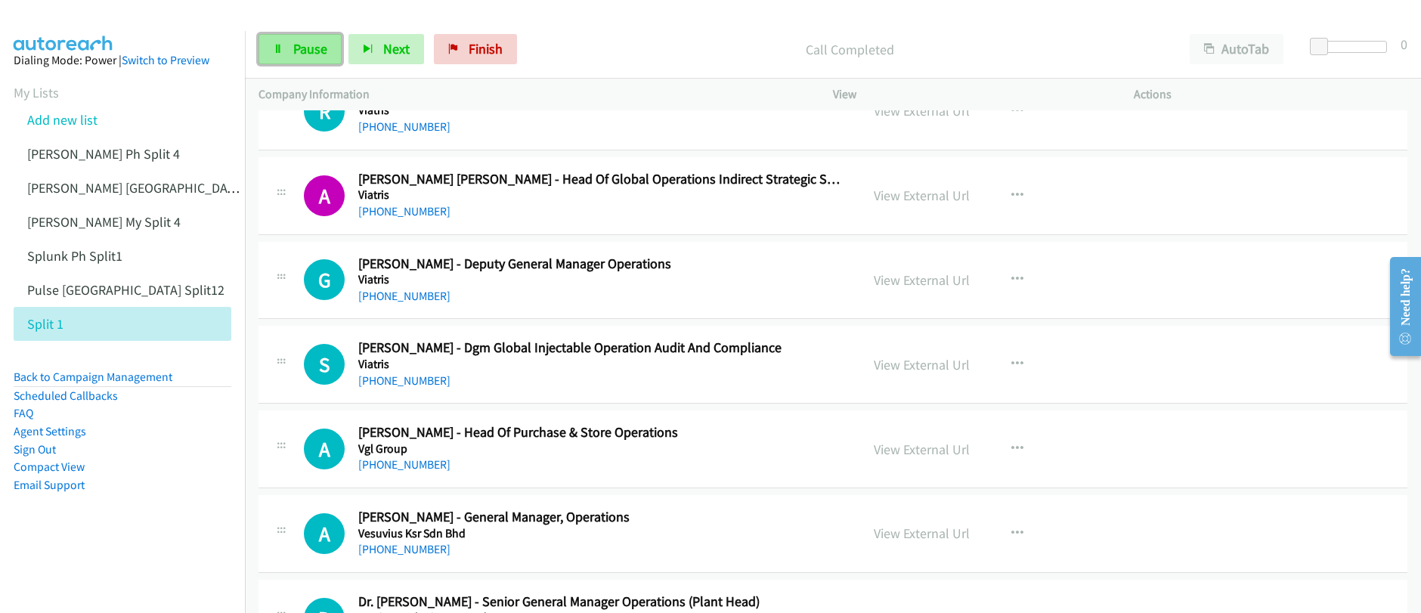
click at [306, 51] on span "Pause" at bounding box center [310, 48] width 34 height 17
click at [1011, 450] on icon "button" at bounding box center [1017, 449] width 12 height 12
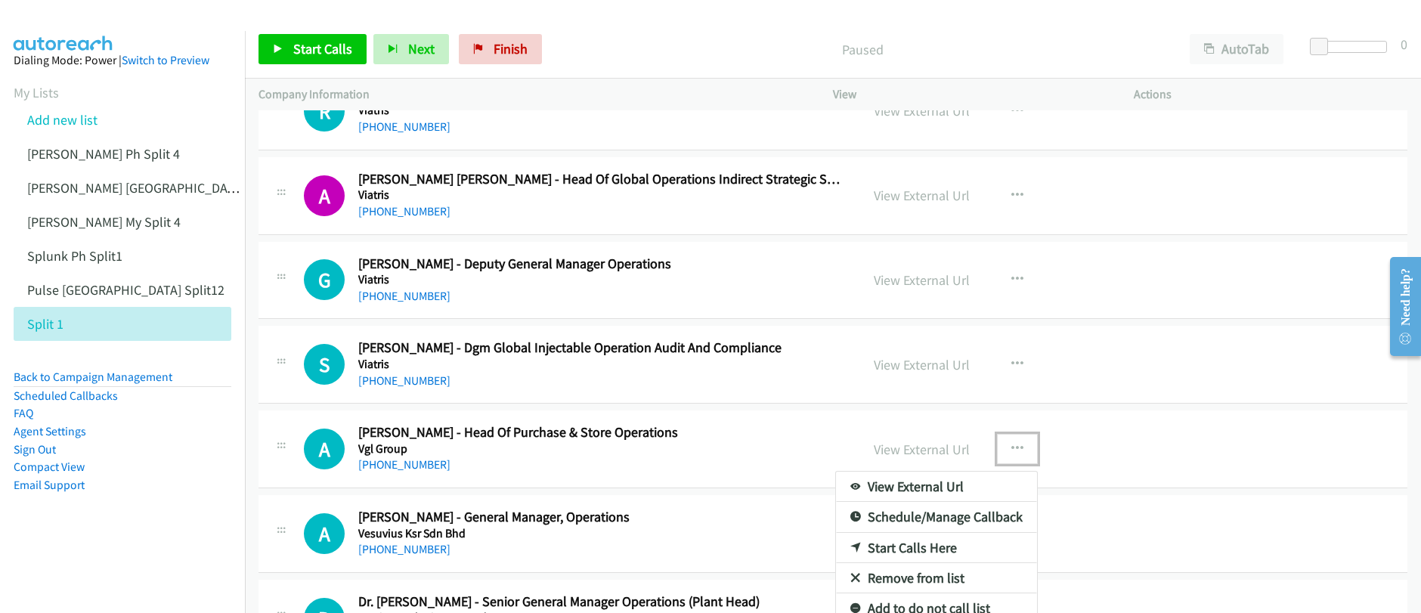
click at [908, 548] on link "Start Calls Here" at bounding box center [936, 548] width 201 height 30
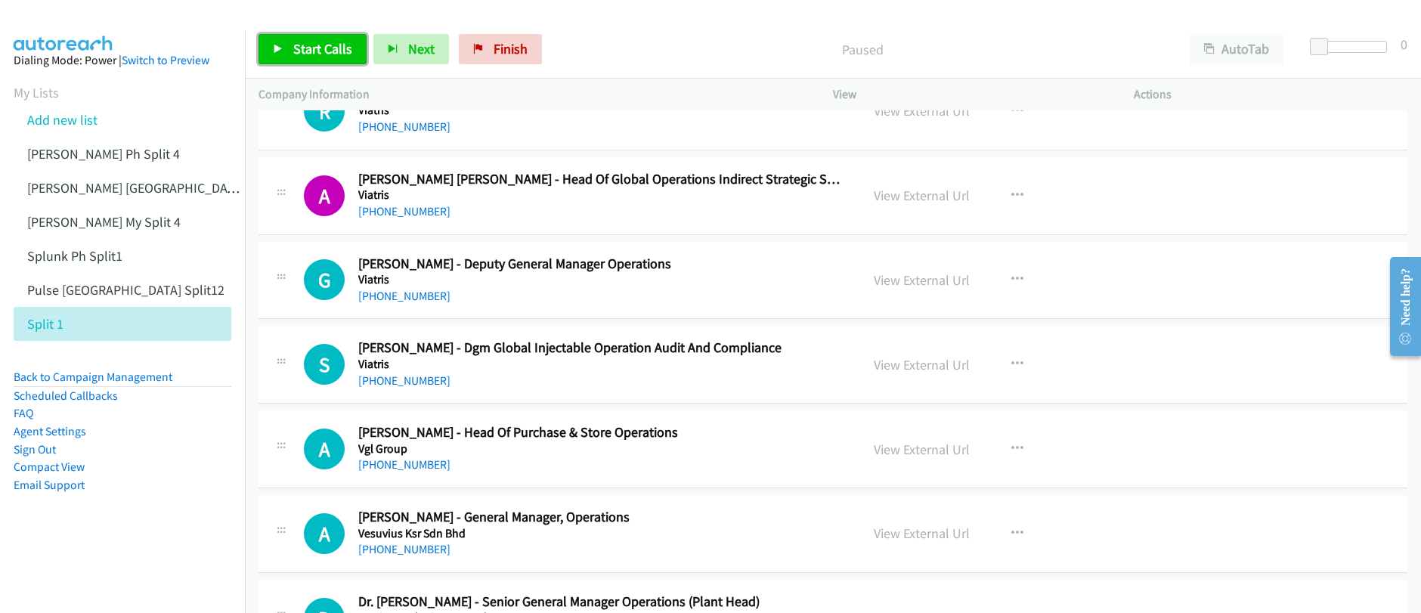
click at [313, 45] on span "Start Calls" at bounding box center [322, 48] width 59 height 17
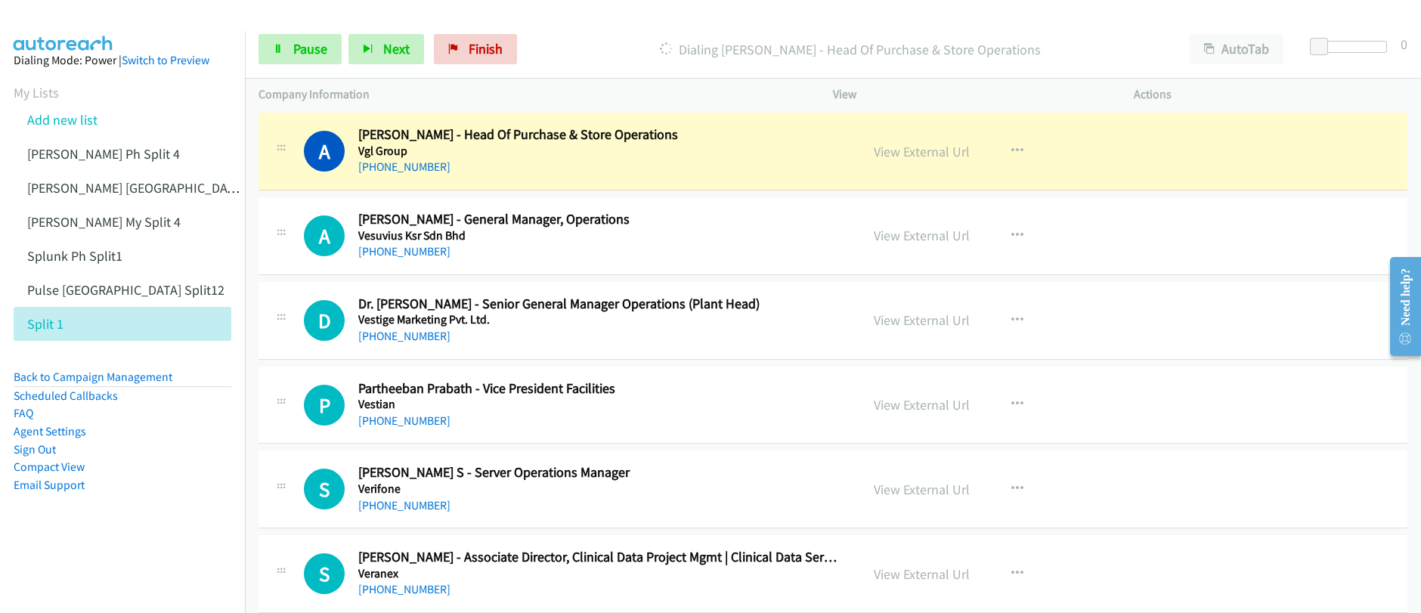
scroll to position [15519, 0]
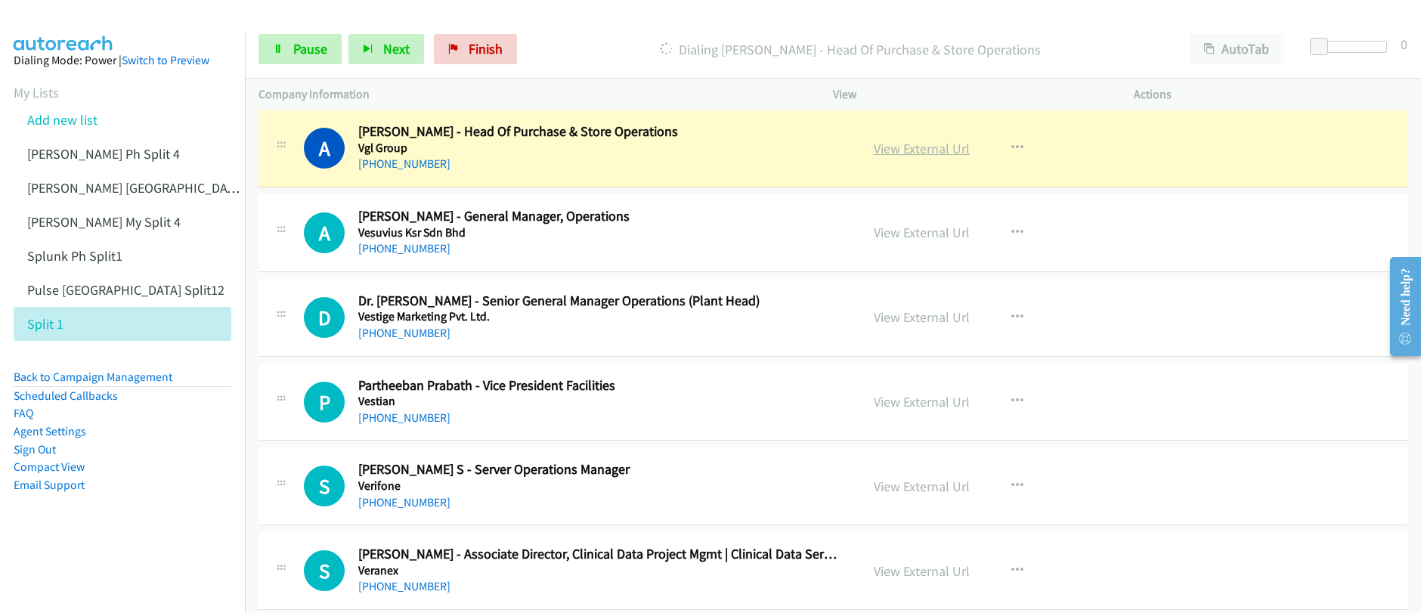
click at [905, 150] on link "View External Url" at bounding box center [922, 148] width 96 height 17
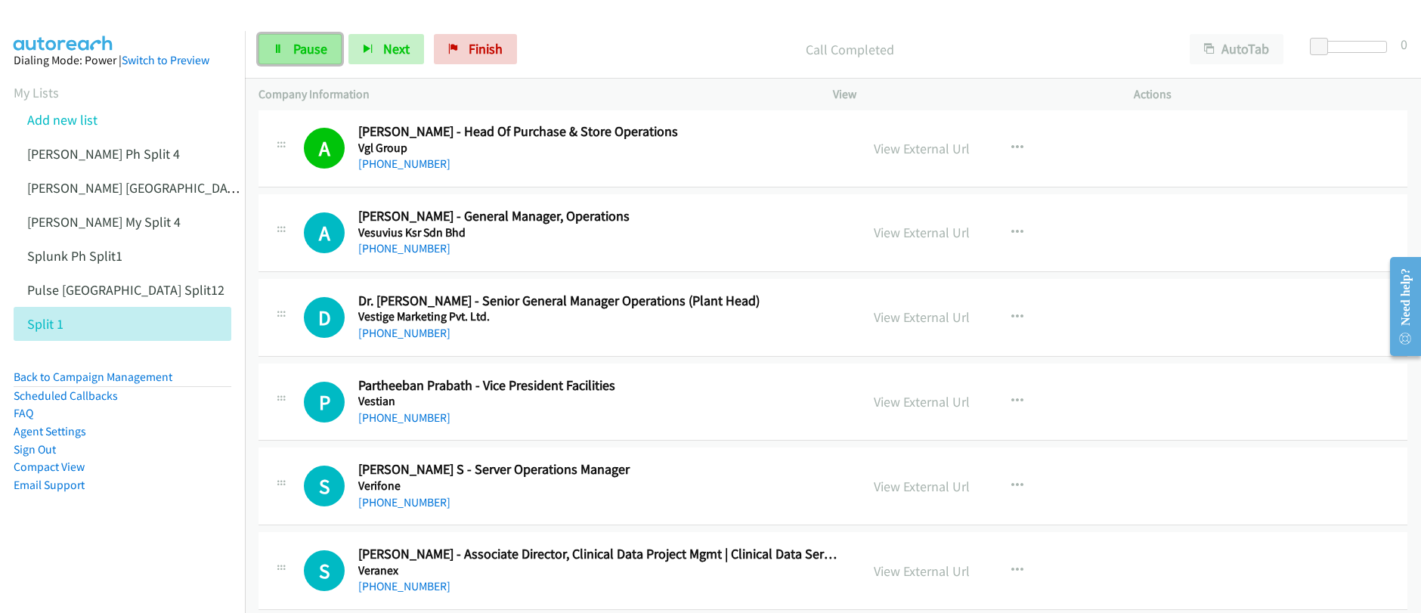
click at [311, 54] on span "Pause" at bounding box center [310, 48] width 34 height 17
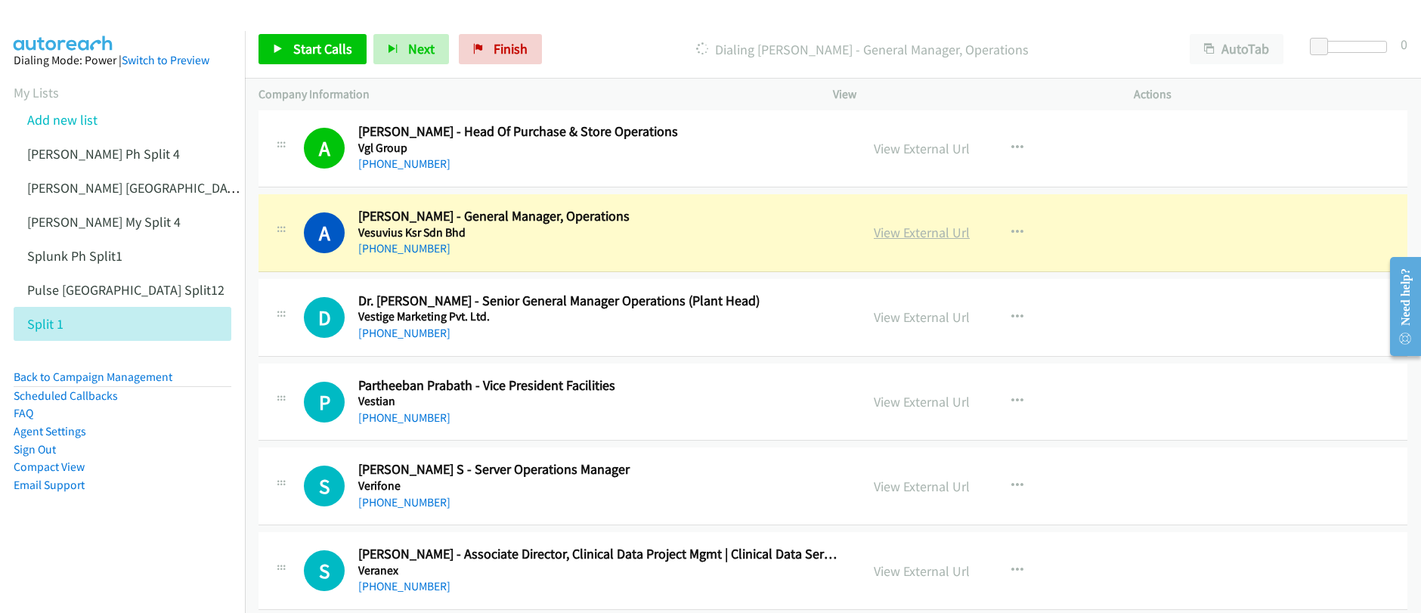
click at [920, 236] on link "View External Url" at bounding box center [922, 232] width 96 height 17
click at [0, 0] on div "Start Calls Pause Next Finish Dialing Anirban Kar - General Manager, Operations…" at bounding box center [710, 0] width 1421 height 0
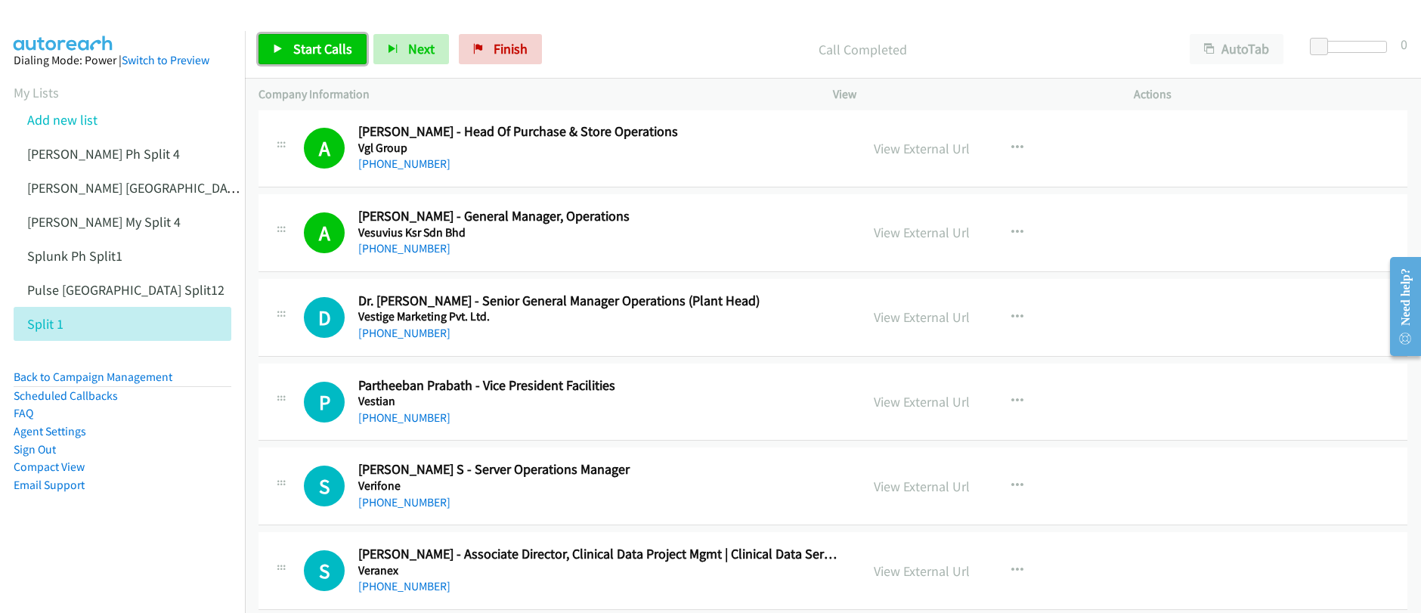
click at [307, 49] on span "Start Calls" at bounding box center [322, 48] width 59 height 17
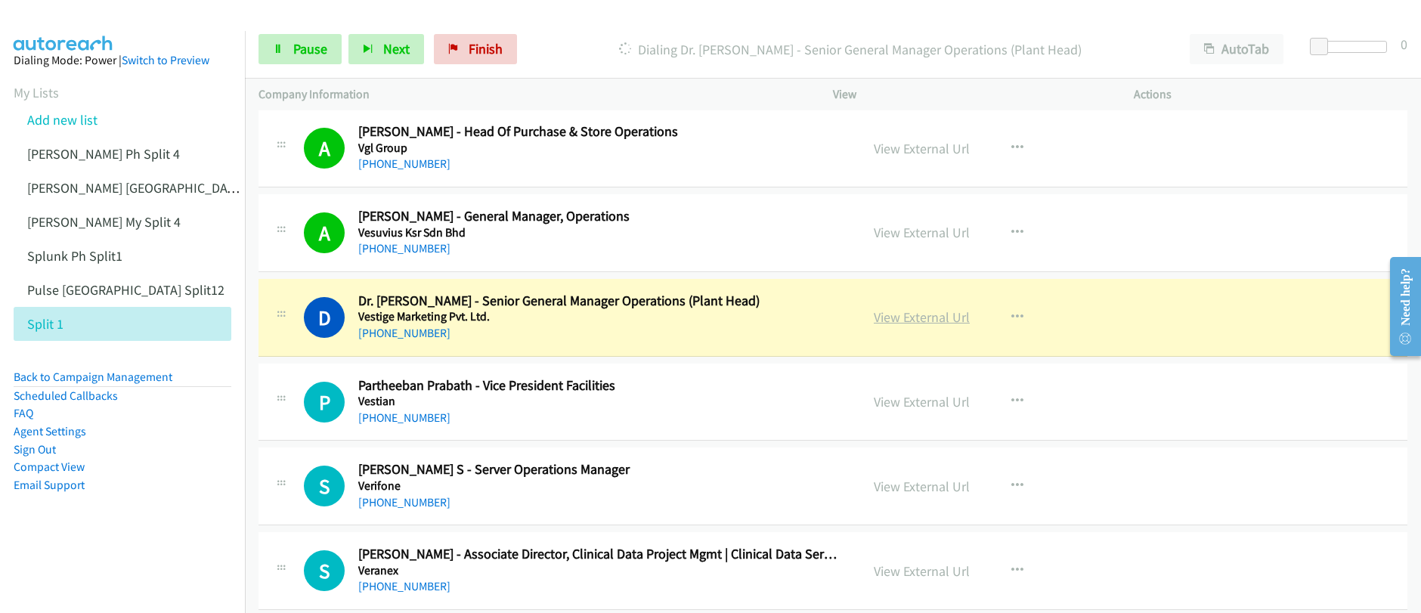
click at [930, 321] on link "View External Url" at bounding box center [922, 316] width 96 height 17
click at [0, 0] on div "Start Calls Pause Next Finish Dialing Dr. Sachin Mane - Senior General Manager …" at bounding box center [710, 0] width 1421 height 0
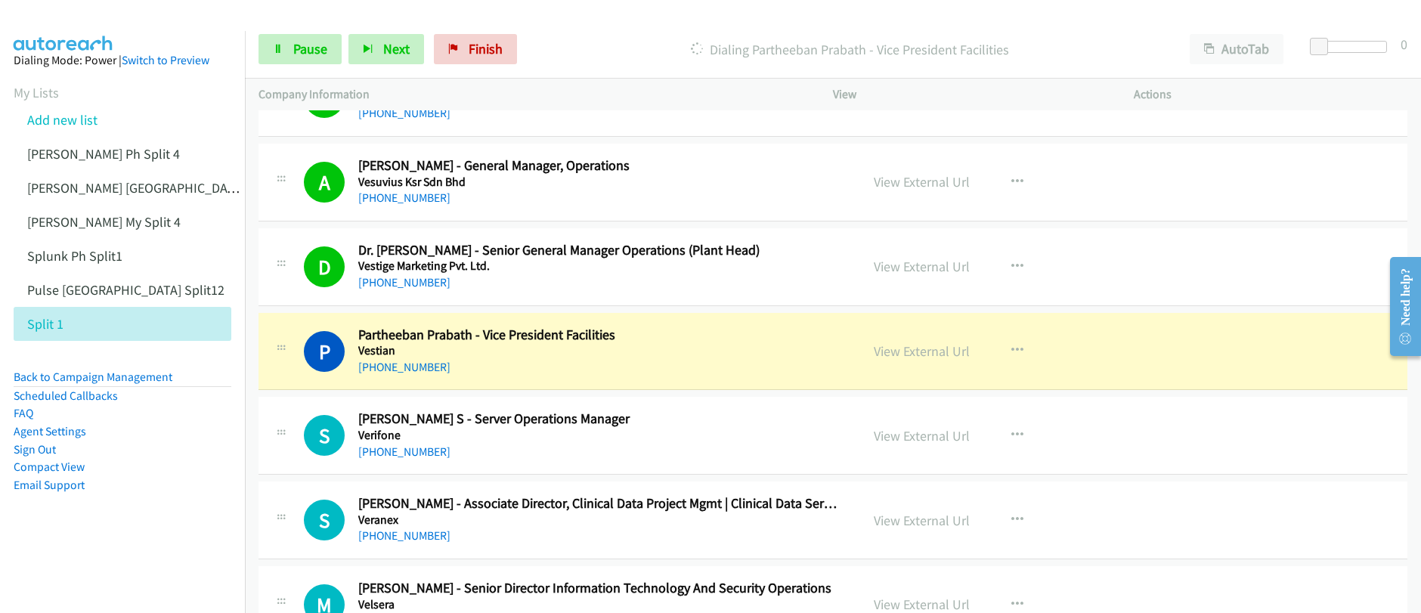
scroll to position [15571, 0]
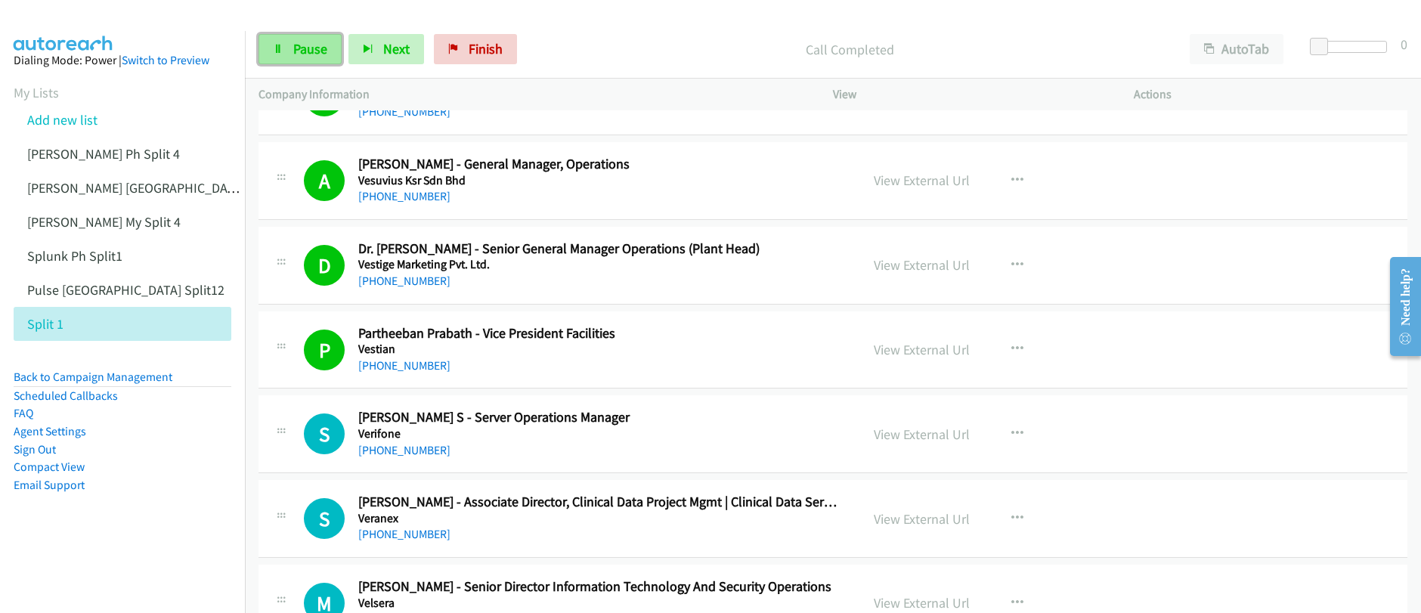
click at [290, 54] on link "Pause" at bounding box center [300, 49] width 83 height 30
click at [290, 54] on link "Start Calls" at bounding box center [313, 49] width 108 height 30
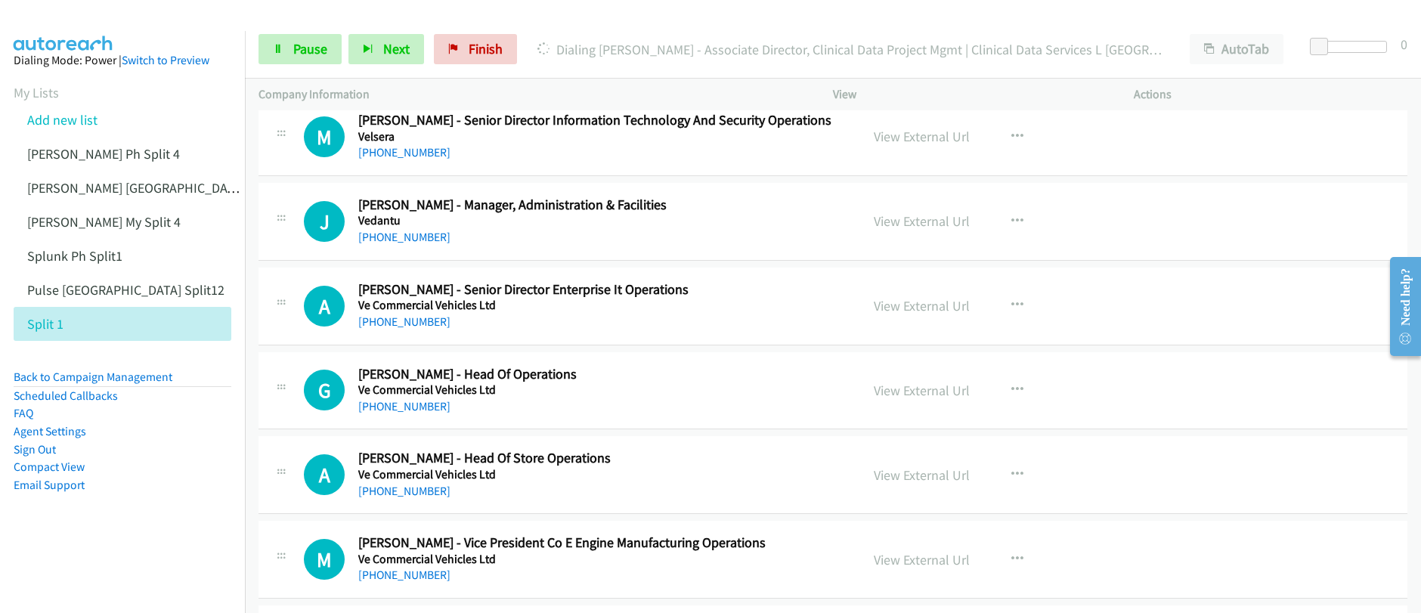
scroll to position [15865, 0]
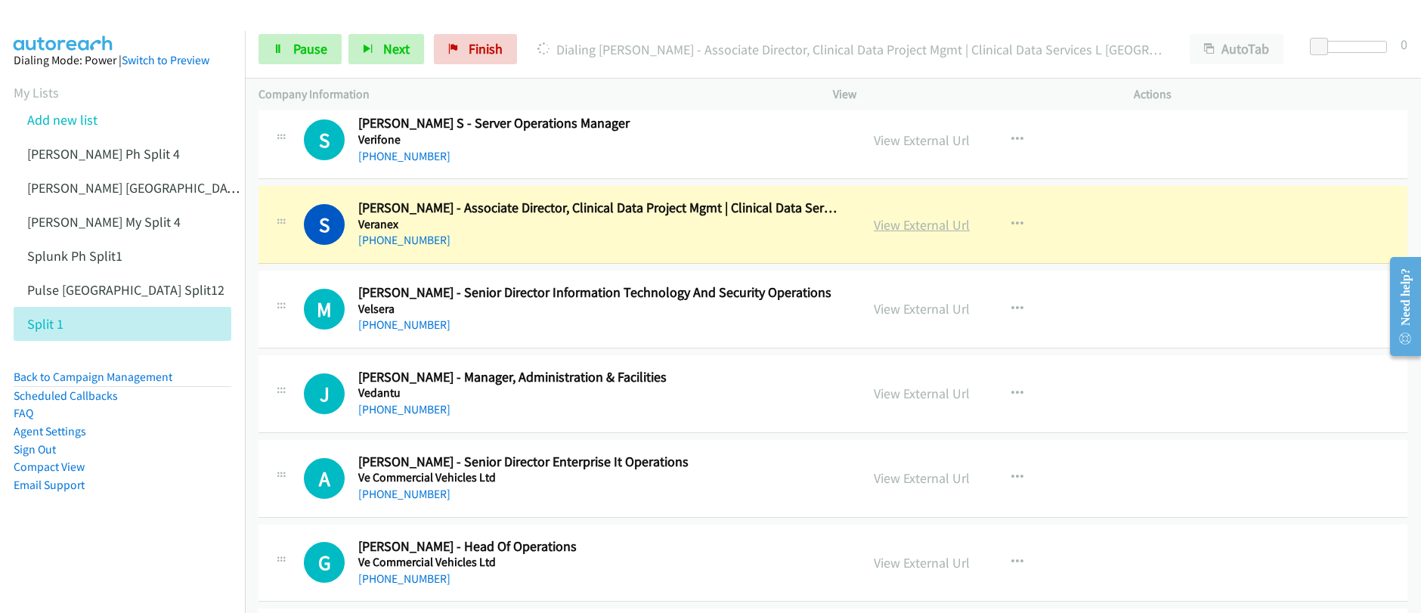
click at [914, 230] on link "View External Url" at bounding box center [922, 224] width 96 height 17
click at [0, 0] on div "Start Calls Pause Next Finish Dialing Subendu Mukherjee - Associate Director, C…" at bounding box center [710, 0] width 1421 height 0
click at [289, 56] on link "Pause" at bounding box center [300, 49] width 83 height 30
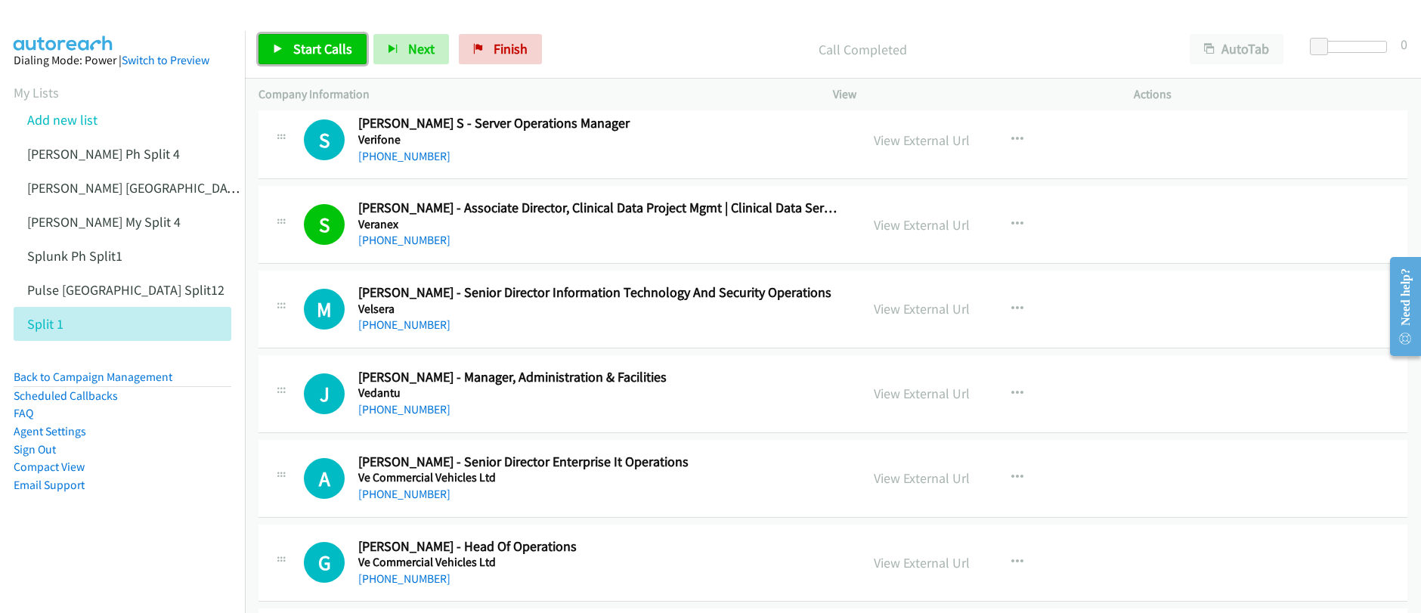
click at [305, 61] on link "Start Calls" at bounding box center [313, 49] width 108 height 30
click at [312, 54] on span "Pause" at bounding box center [310, 48] width 34 height 17
click at [312, 54] on span "Start Calls" at bounding box center [322, 48] width 59 height 17
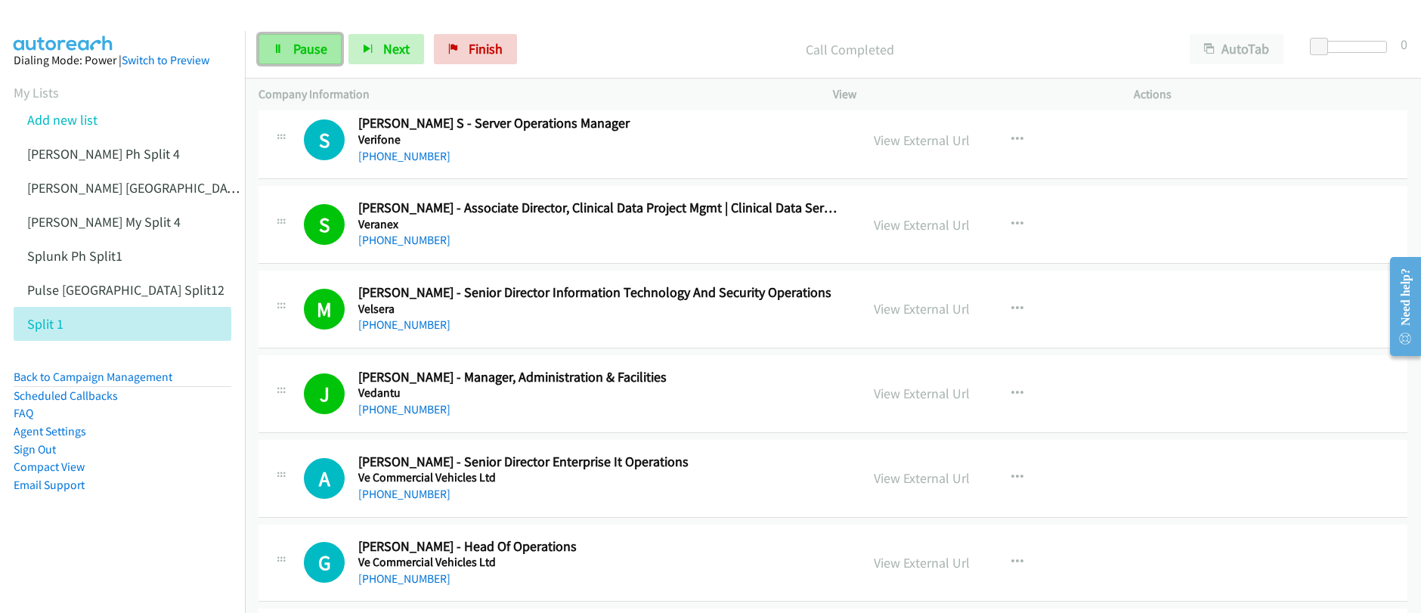
click at [290, 48] on link "Pause" at bounding box center [300, 49] width 83 height 30
click at [291, 49] on link "Start Calls" at bounding box center [313, 49] width 108 height 30
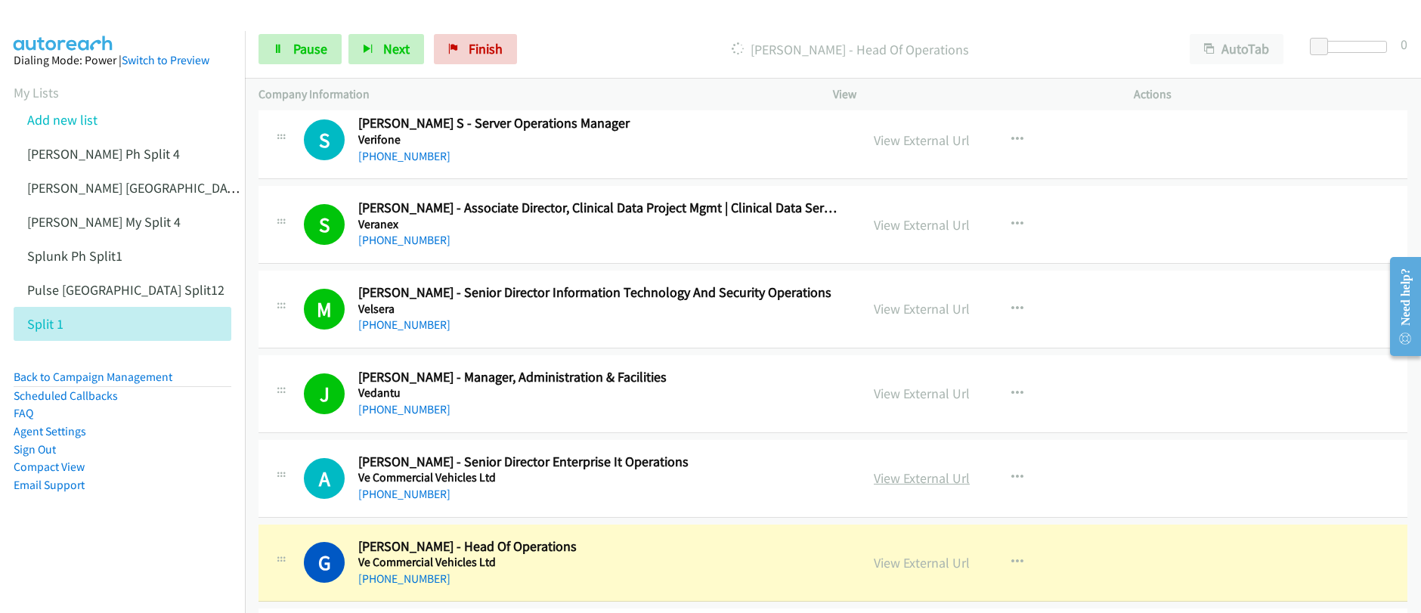
click at [911, 484] on link "View External Url" at bounding box center [922, 477] width 96 height 17
click at [0, 0] on div "Start Calls Pause Next Finish Dialing Gaurav Aggarwal - Head Of Operations Auto…" at bounding box center [710, 0] width 1421 height 0
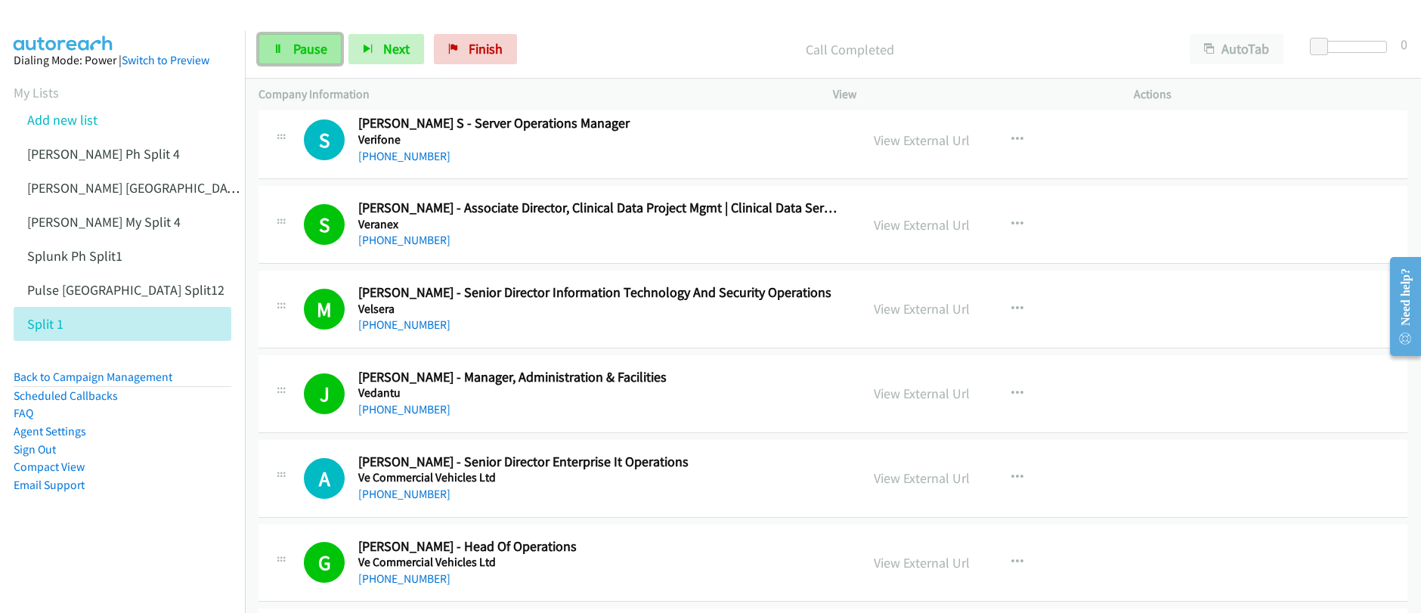
click at [308, 48] on span "Pause" at bounding box center [310, 48] width 34 height 17
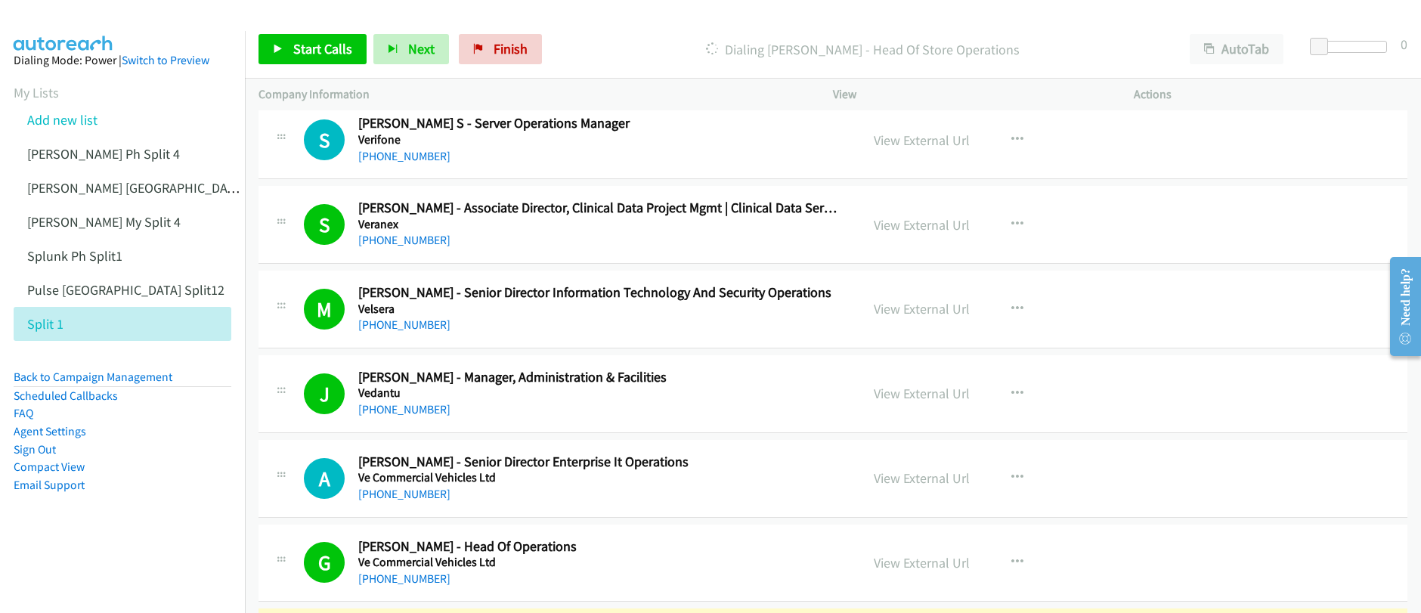
scroll to position [16332, 0]
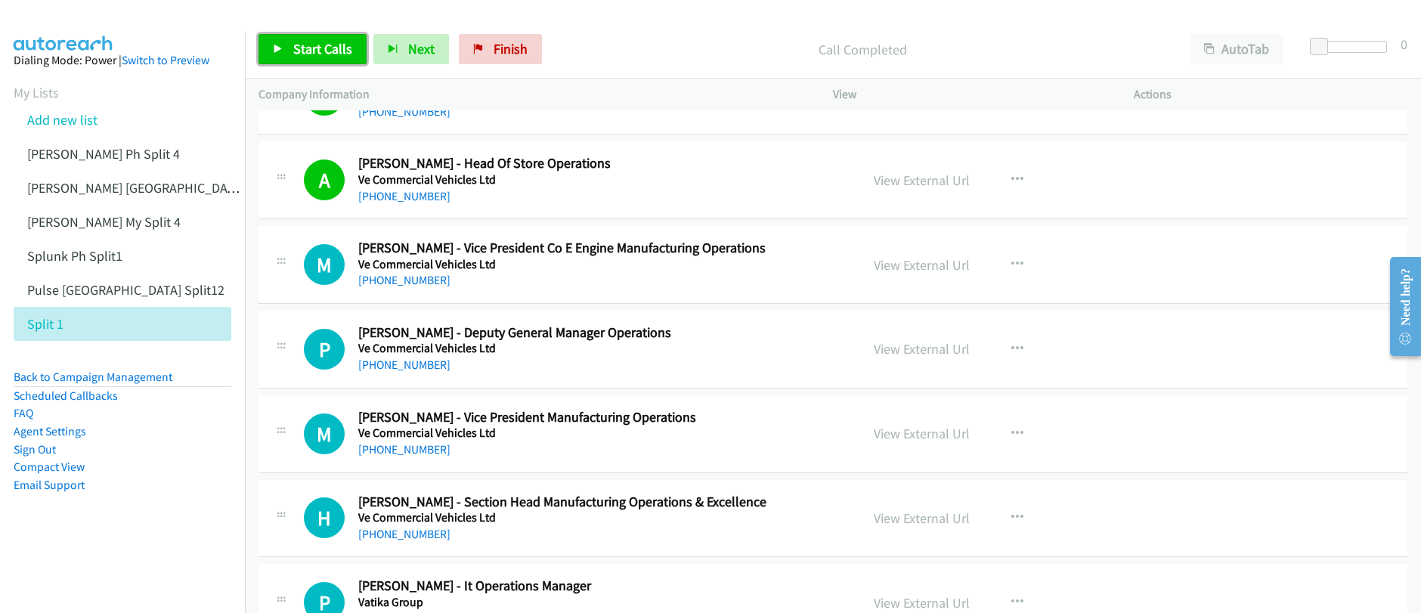
click at [308, 52] on span "Start Calls" at bounding box center [322, 48] width 59 height 17
click at [308, 47] on span "Pause" at bounding box center [310, 48] width 34 height 17
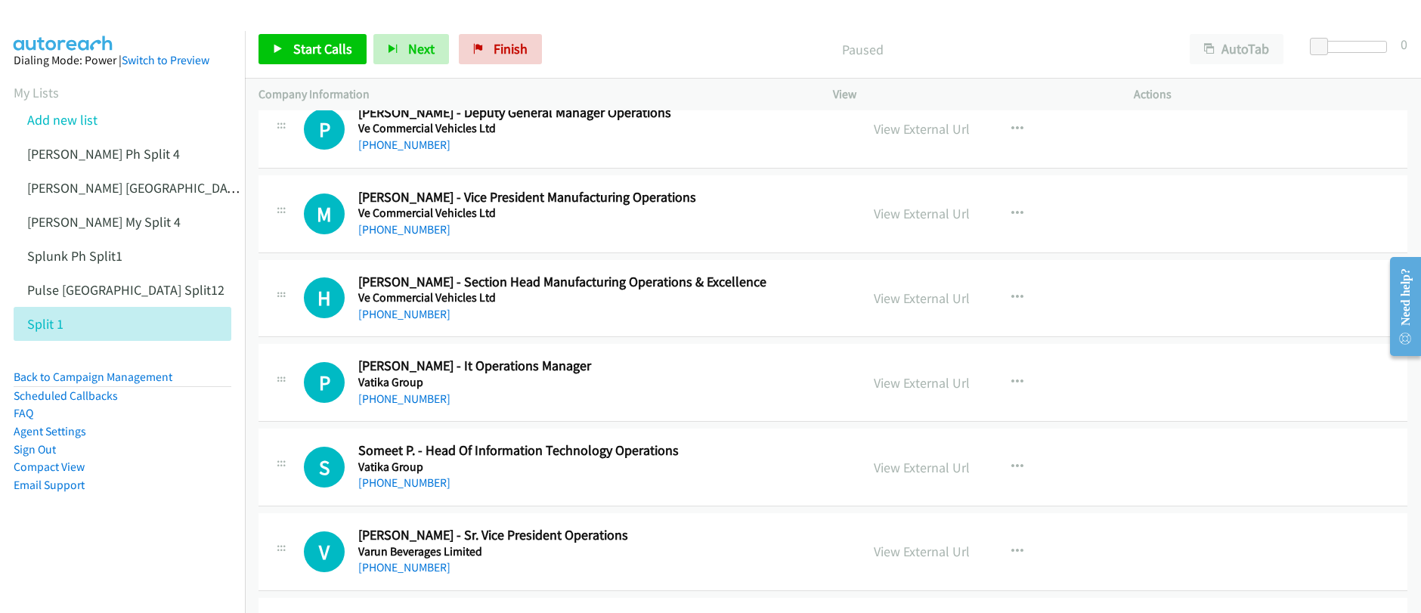
scroll to position [16551, 0]
click at [1011, 466] on icon "button" at bounding box center [1017, 468] width 12 height 12
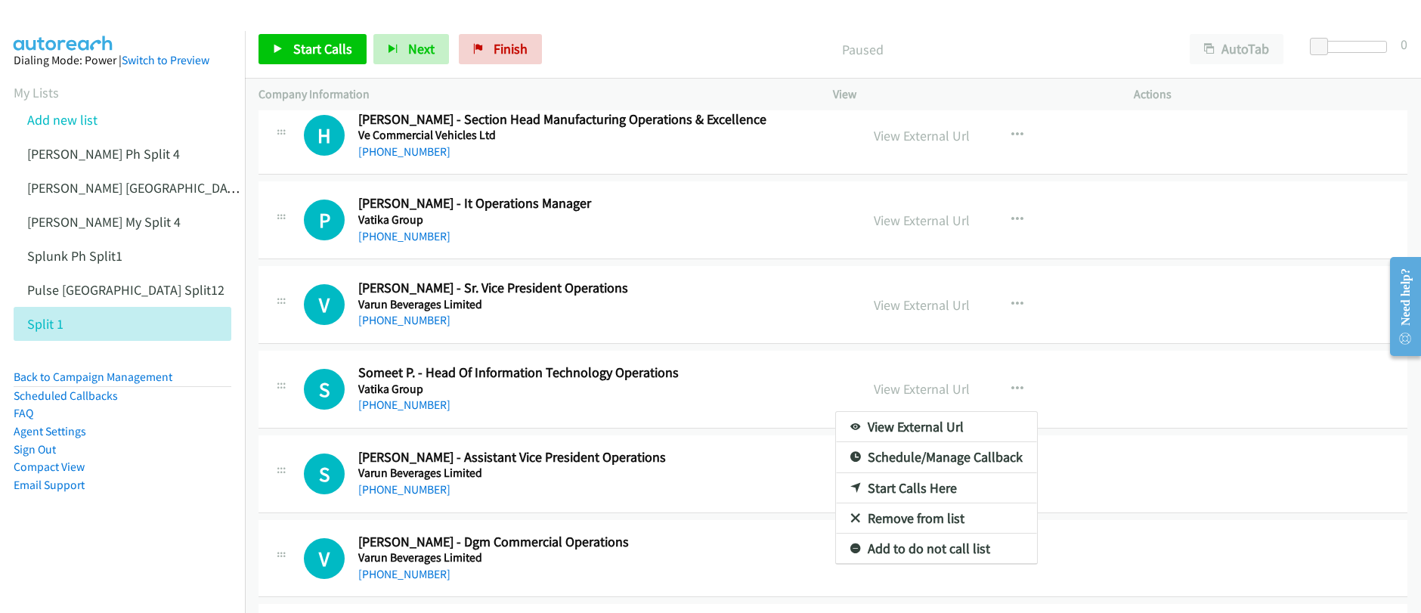
scroll to position [16758, 0]
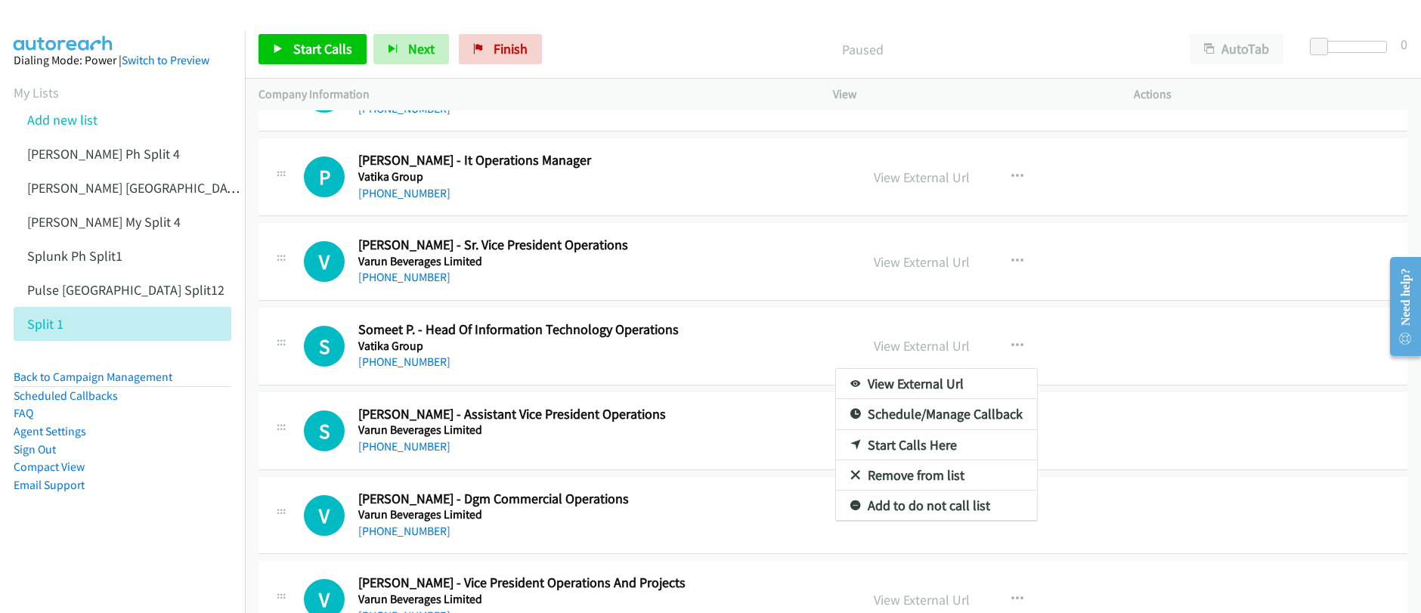
click at [301, 56] on div at bounding box center [710, 306] width 1421 height 613
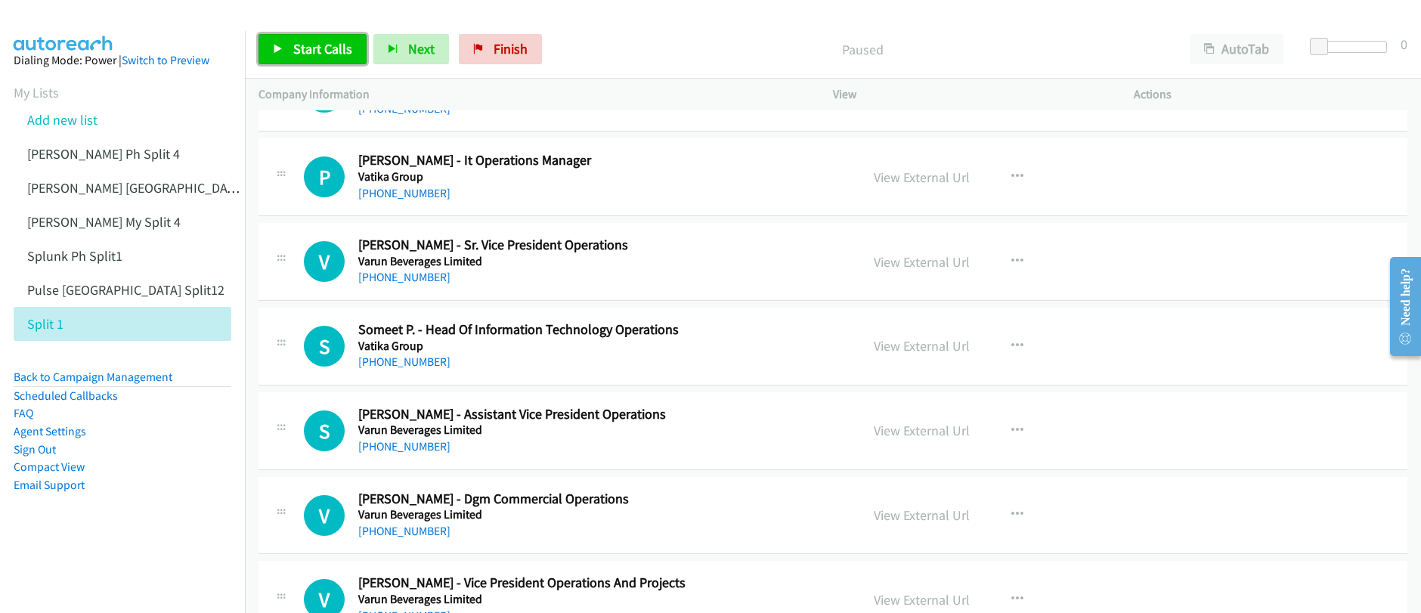
click at [301, 54] on span "Start Calls" at bounding box center [322, 48] width 59 height 17
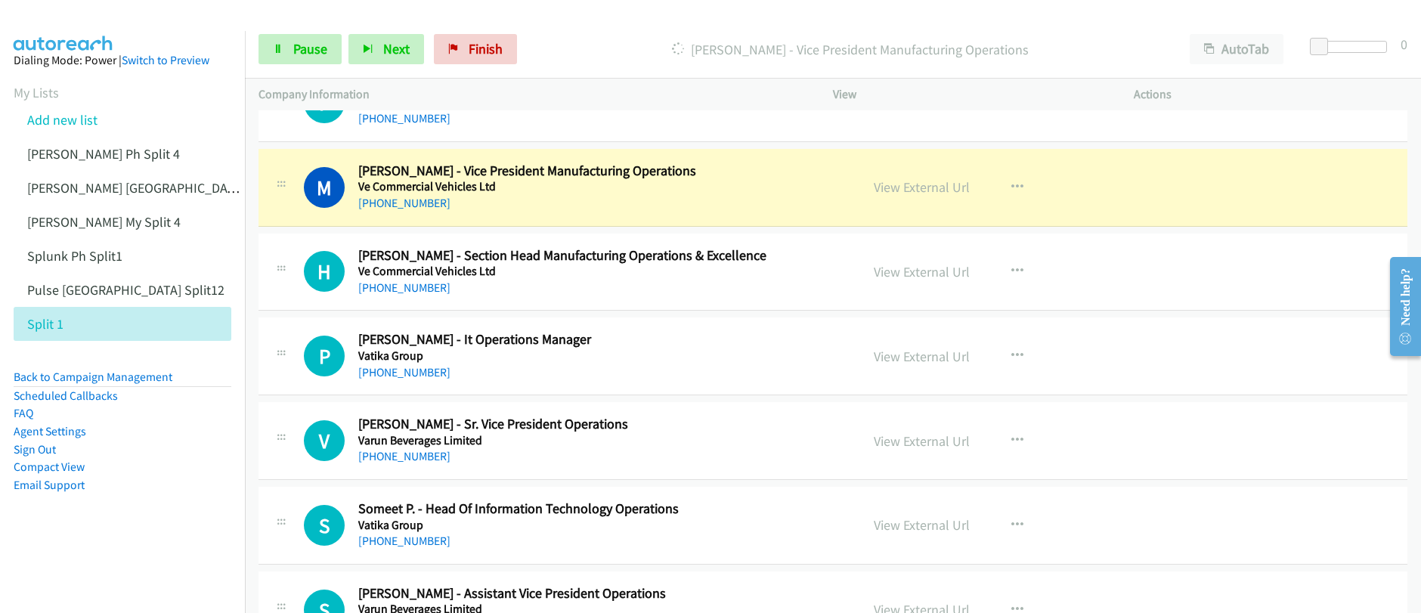
scroll to position [16520, 0]
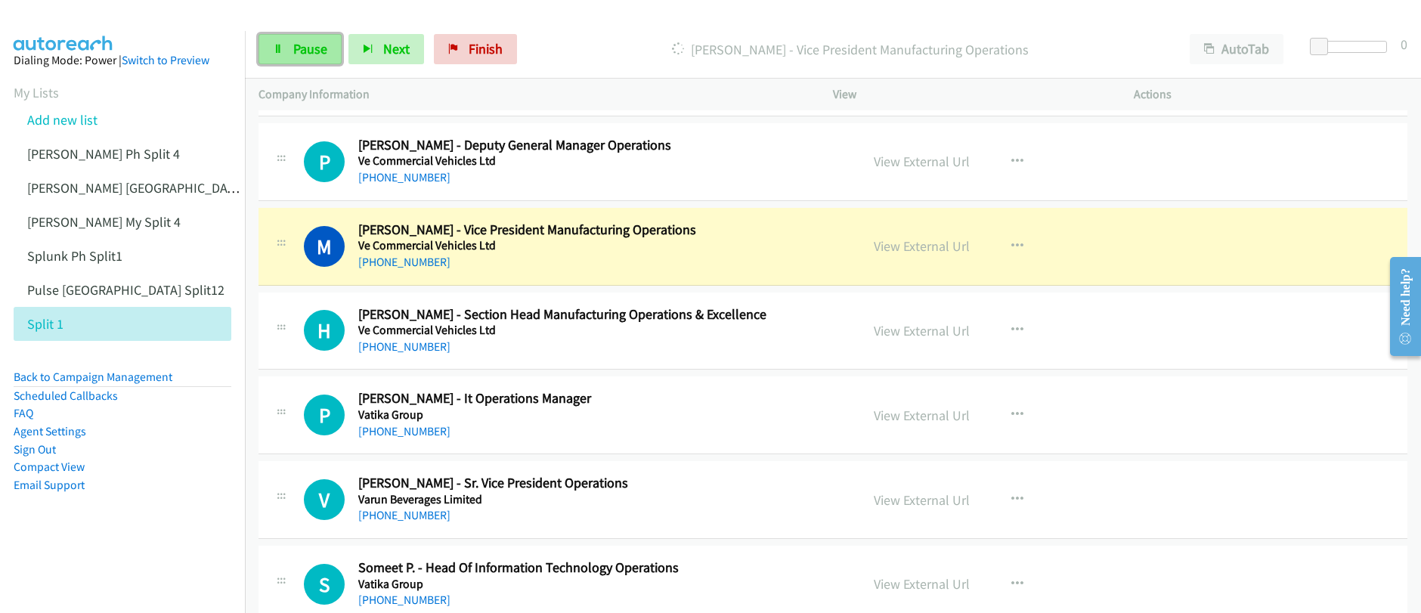
click at [314, 52] on span "Pause" at bounding box center [310, 48] width 34 height 17
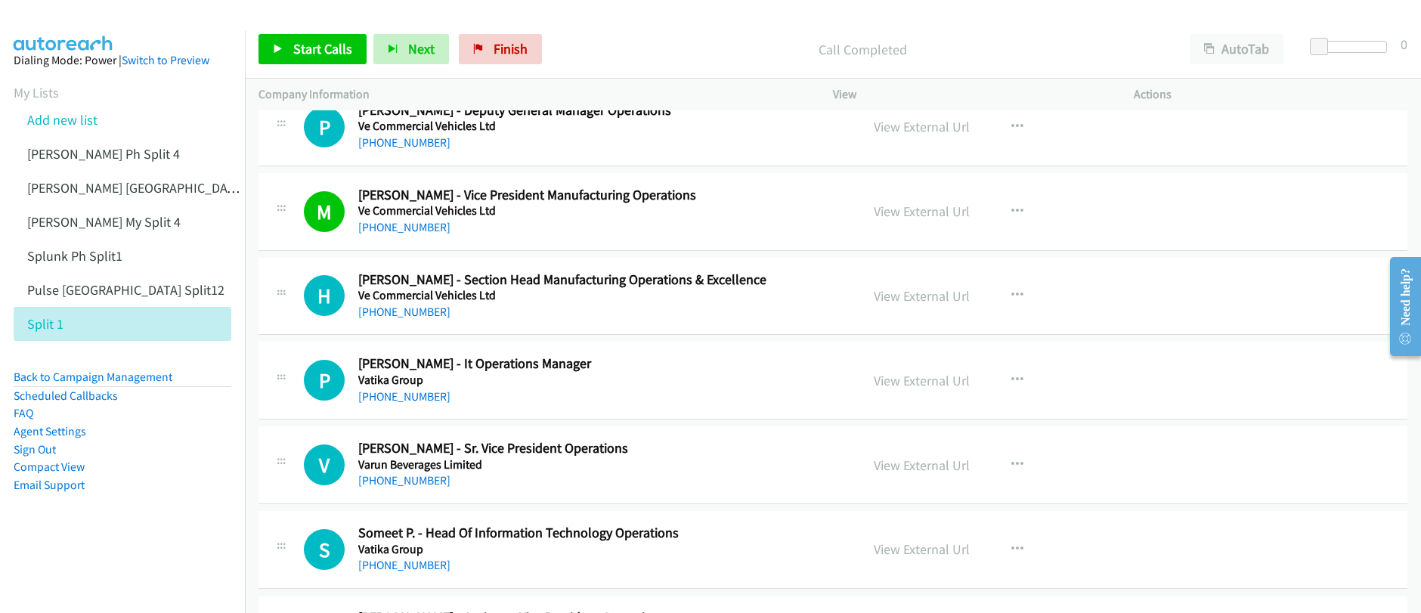
scroll to position [16567, 0]
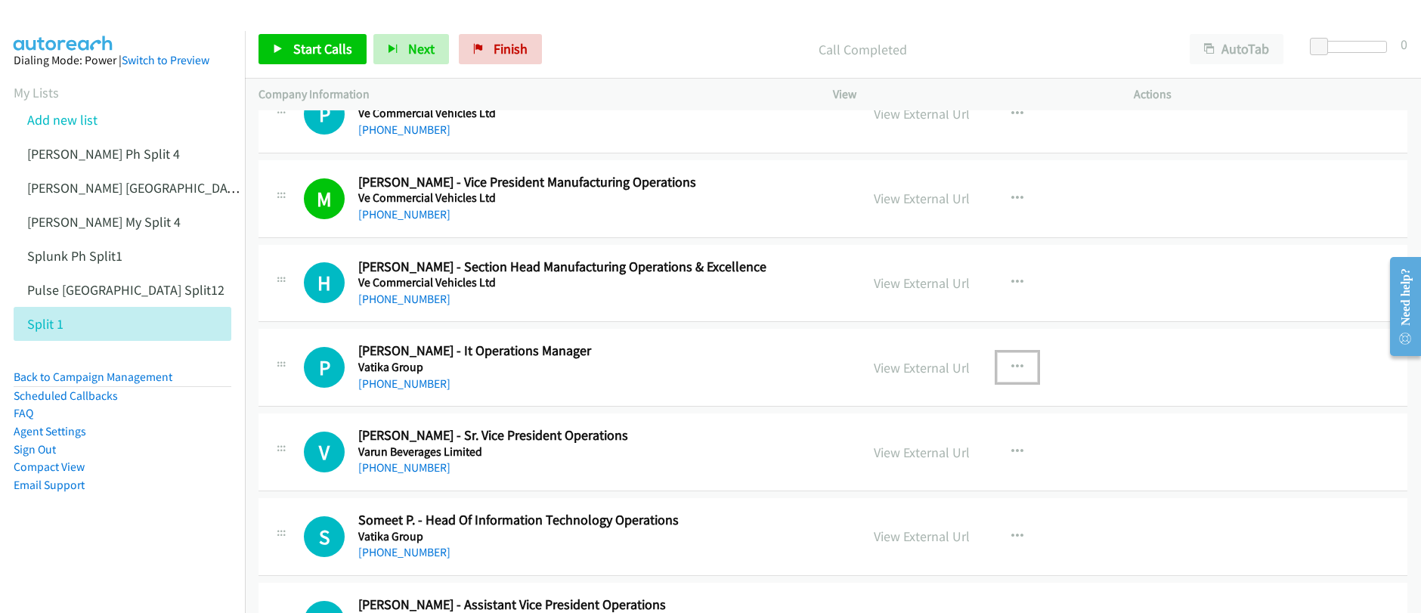
click at [1011, 370] on icon "button" at bounding box center [1017, 367] width 12 height 12
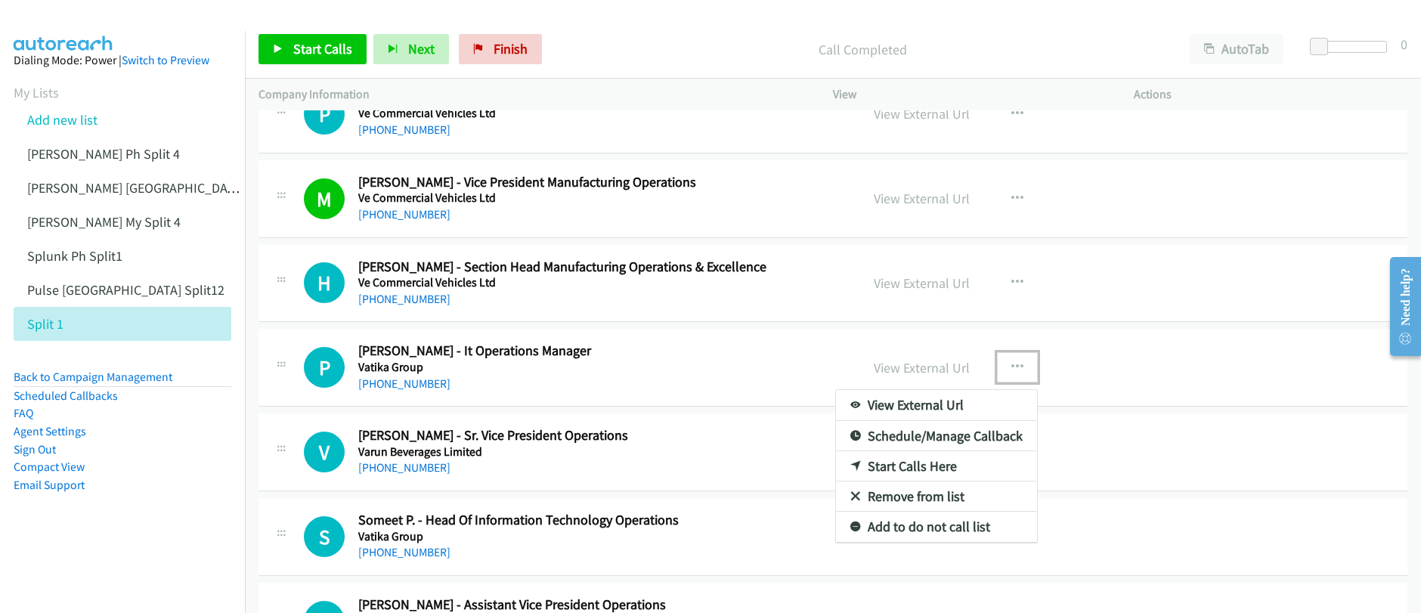
click at [925, 469] on link "Start Calls Here" at bounding box center [936, 466] width 201 height 30
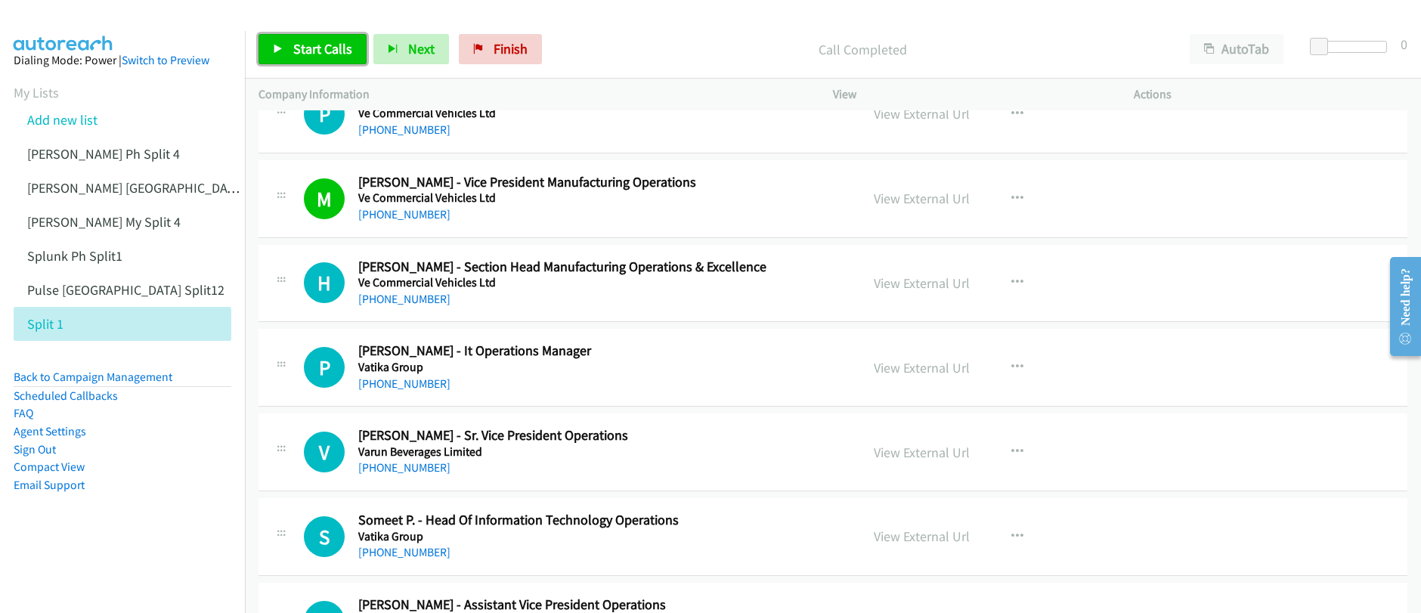
click at [321, 48] on span "Start Calls" at bounding box center [322, 48] width 59 height 17
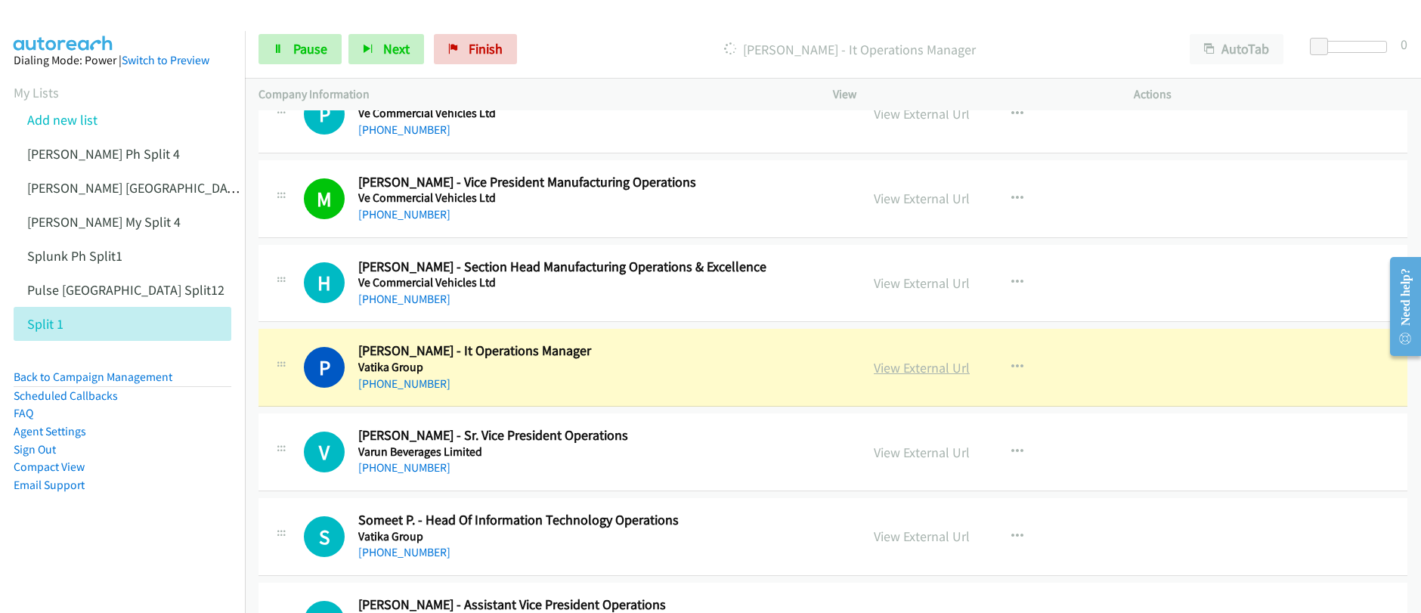
click at [909, 374] on link "View External Url" at bounding box center [922, 367] width 96 height 17
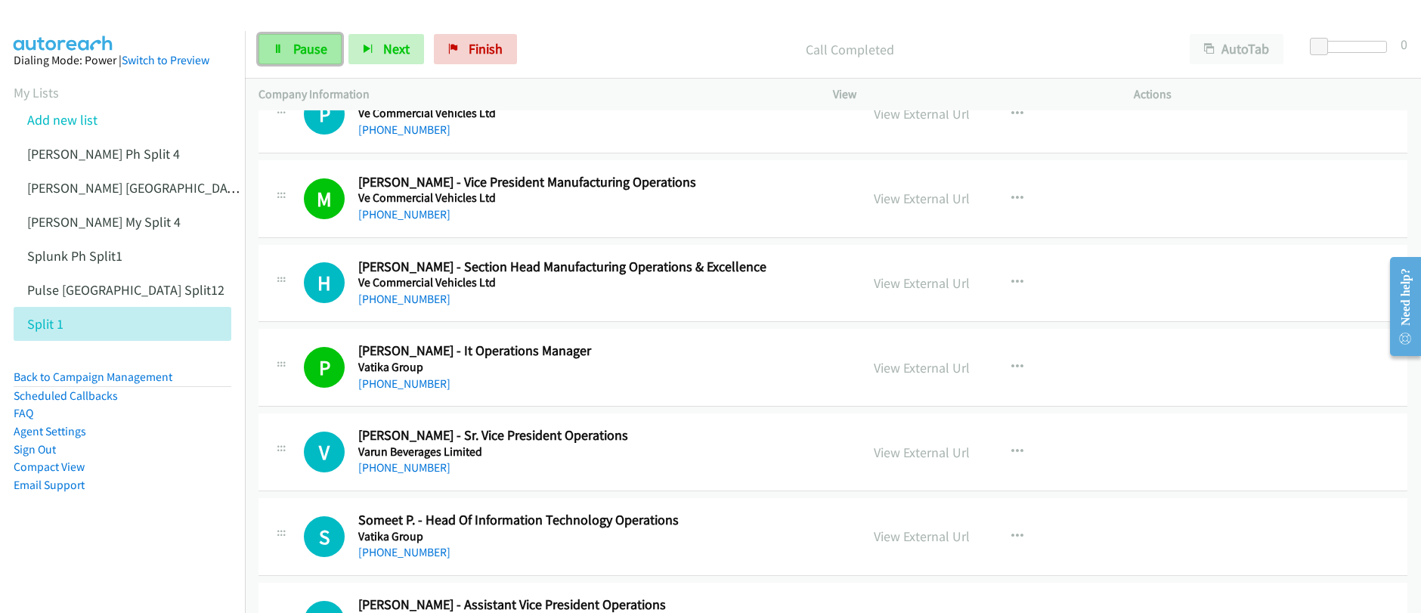
click at [310, 57] on link "Pause" at bounding box center [300, 49] width 83 height 30
click at [286, 54] on link "Start Calls" at bounding box center [313, 49] width 108 height 30
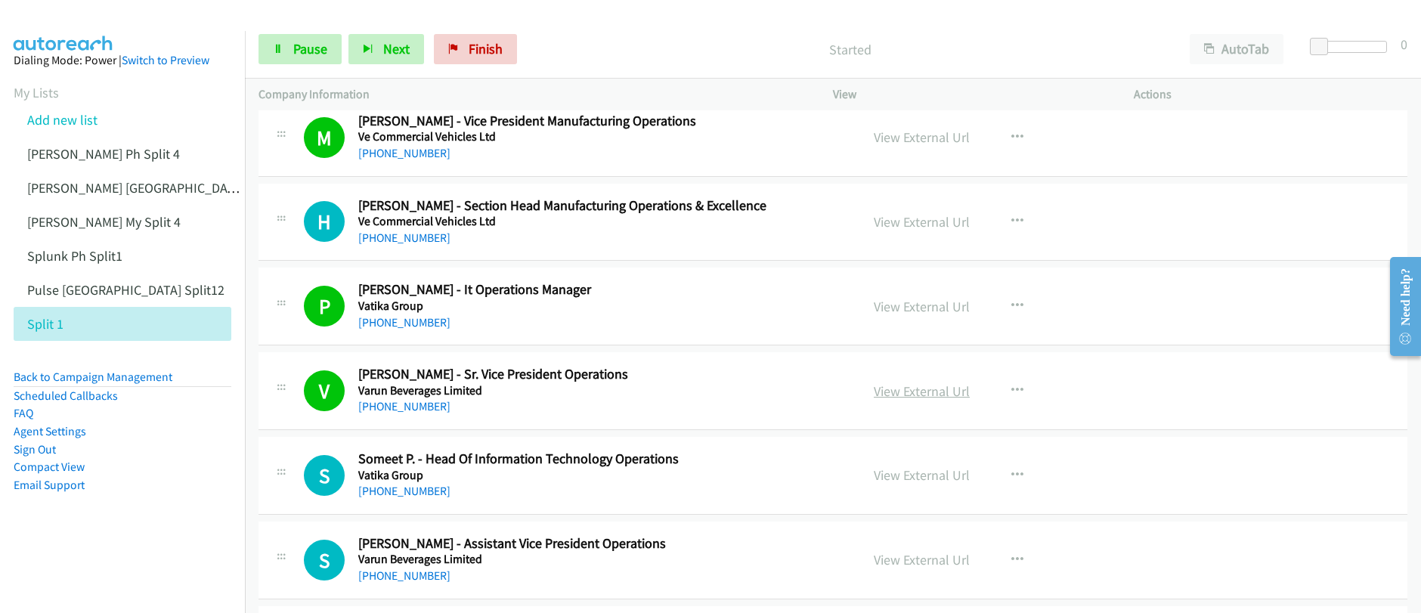
scroll to position [16676, 0]
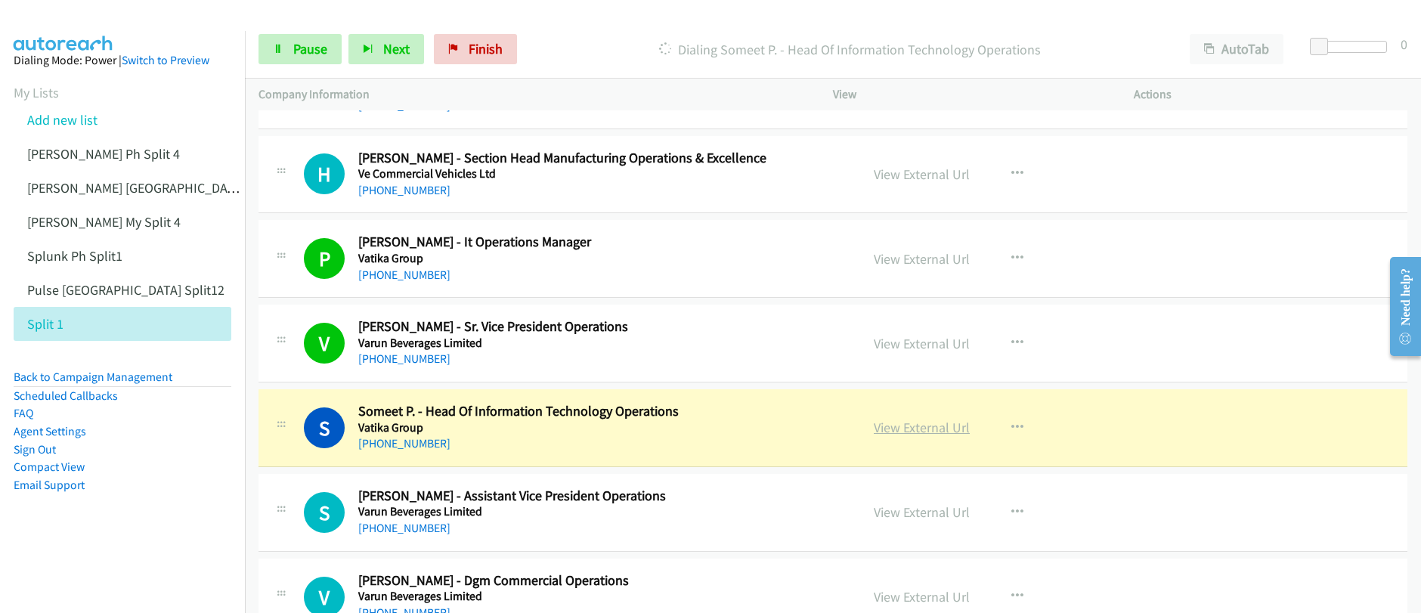
click at [915, 432] on link "View External Url" at bounding box center [922, 427] width 96 height 17
click at [0, 0] on div "Start Calls Pause Next Finish Dialing Someet P. - Head Of Information Technolog…" at bounding box center [710, 0] width 1421 height 0
click at [323, 51] on span "Pause" at bounding box center [310, 48] width 34 height 17
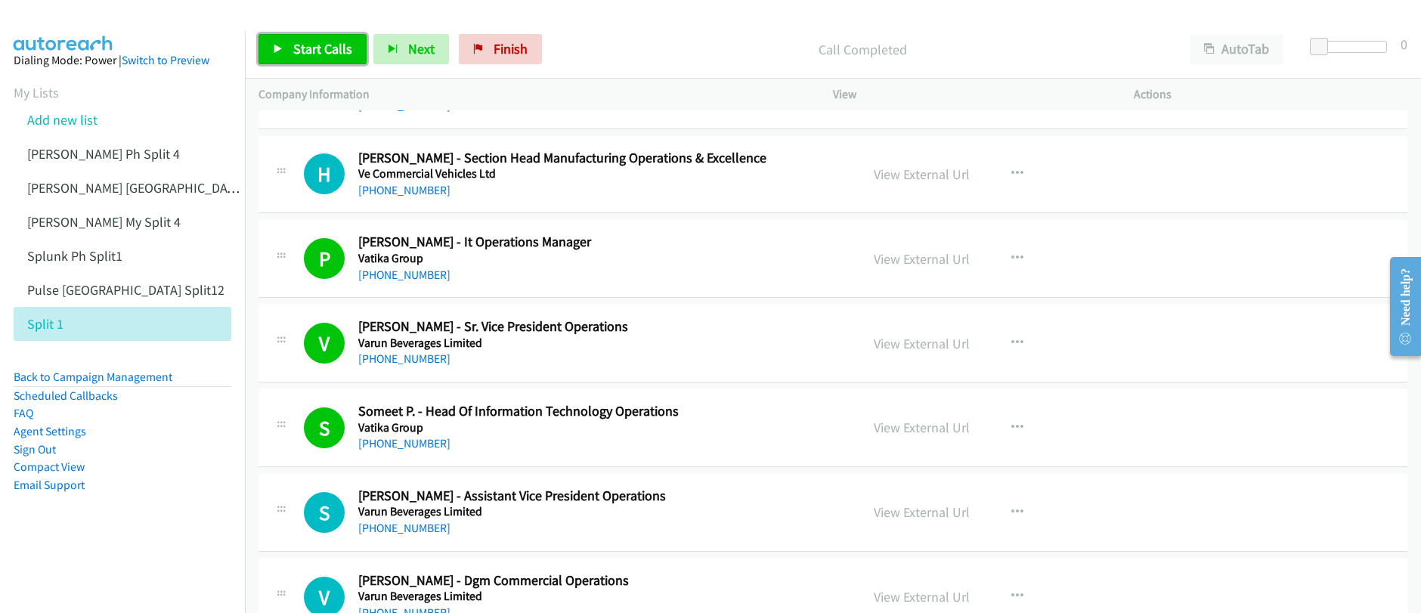
click at [324, 57] on link "Start Calls" at bounding box center [313, 49] width 108 height 30
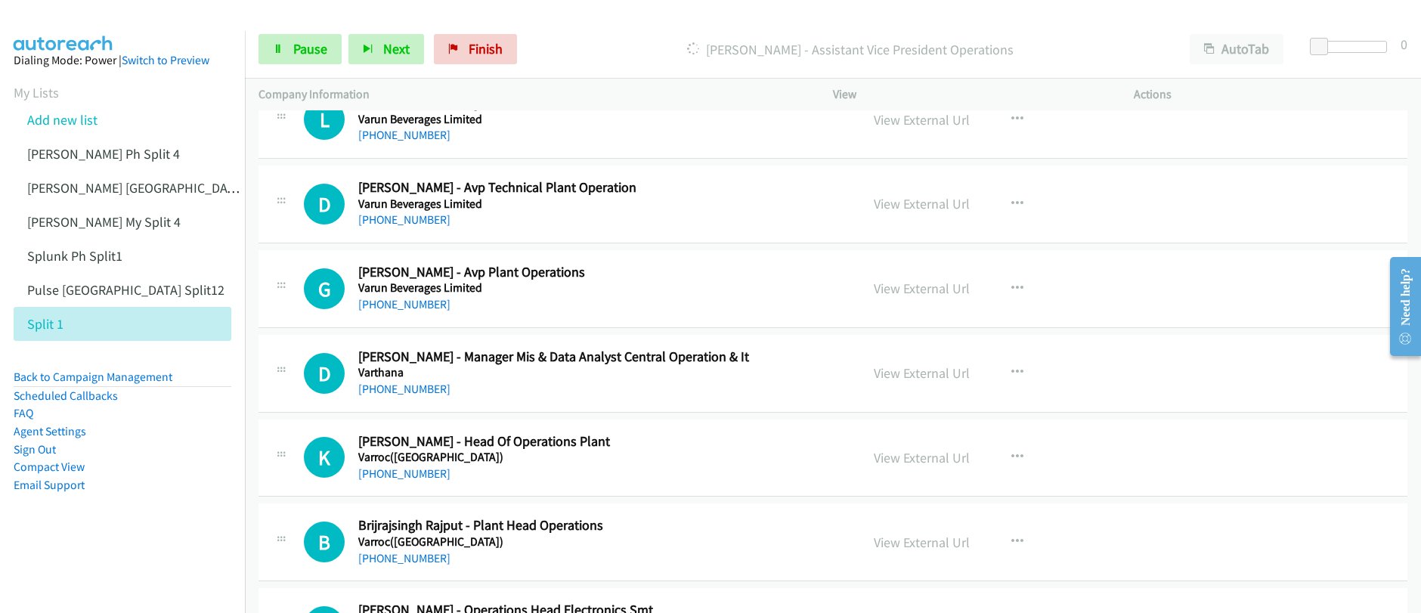
scroll to position [17352, 0]
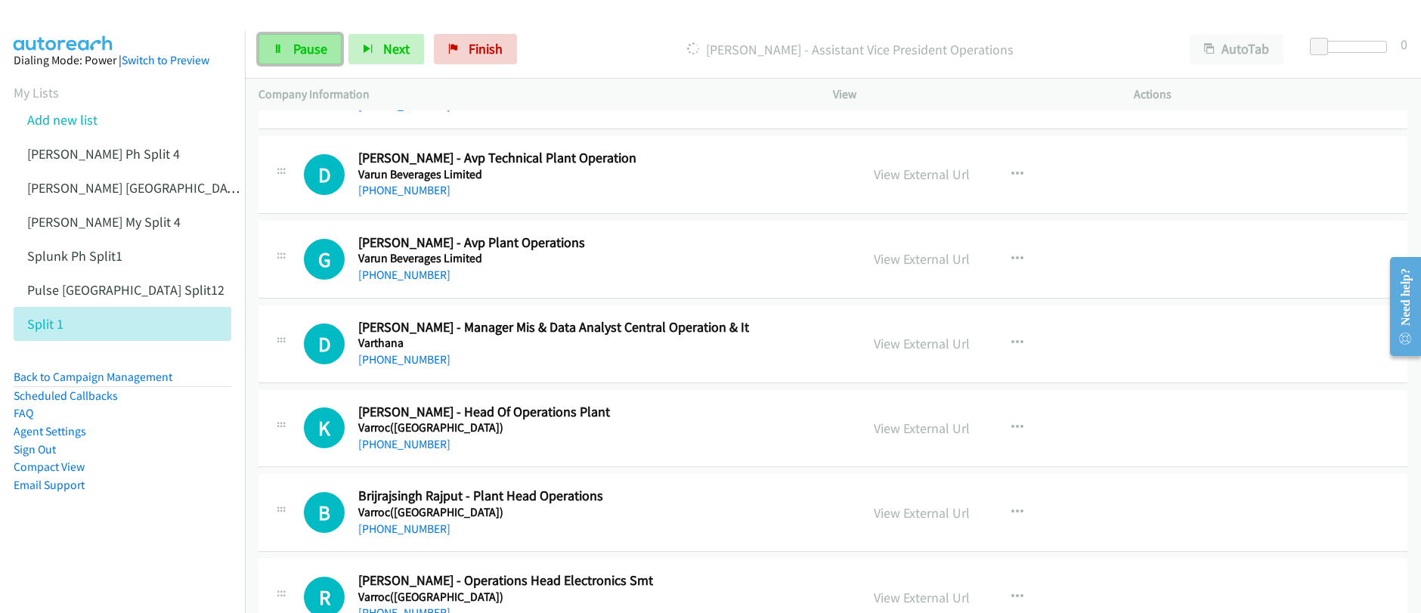
click at [304, 59] on link "Pause" at bounding box center [300, 49] width 83 height 30
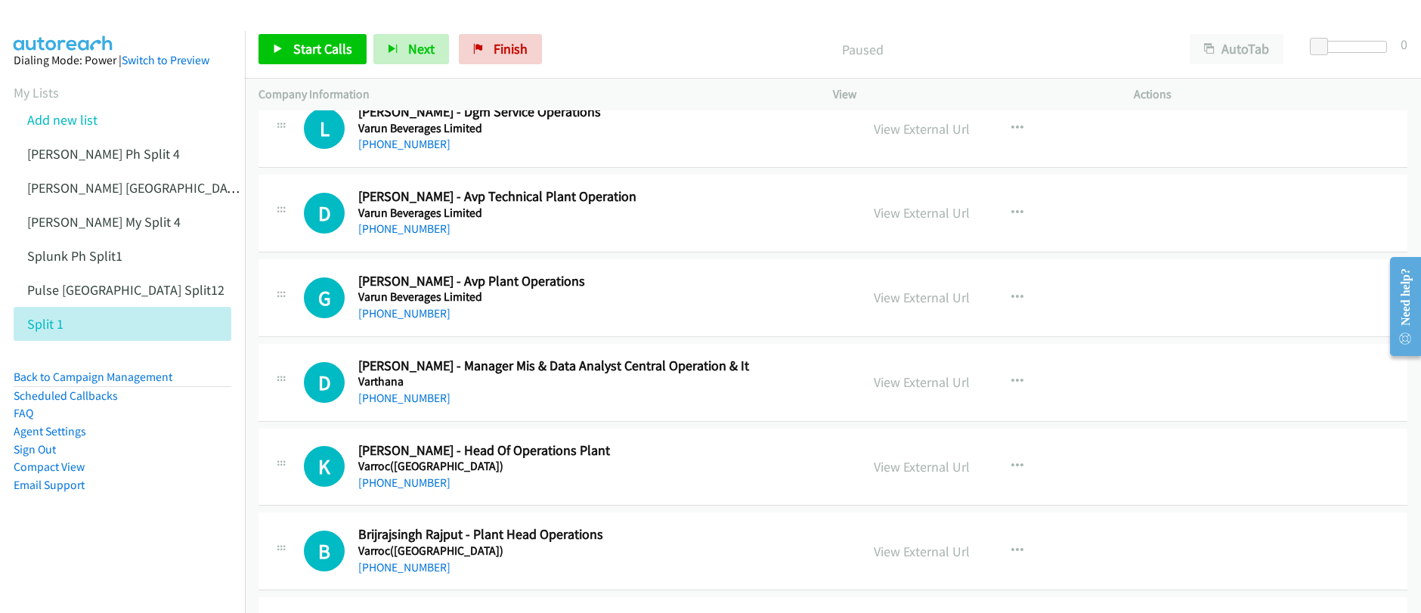
scroll to position [17316, 0]
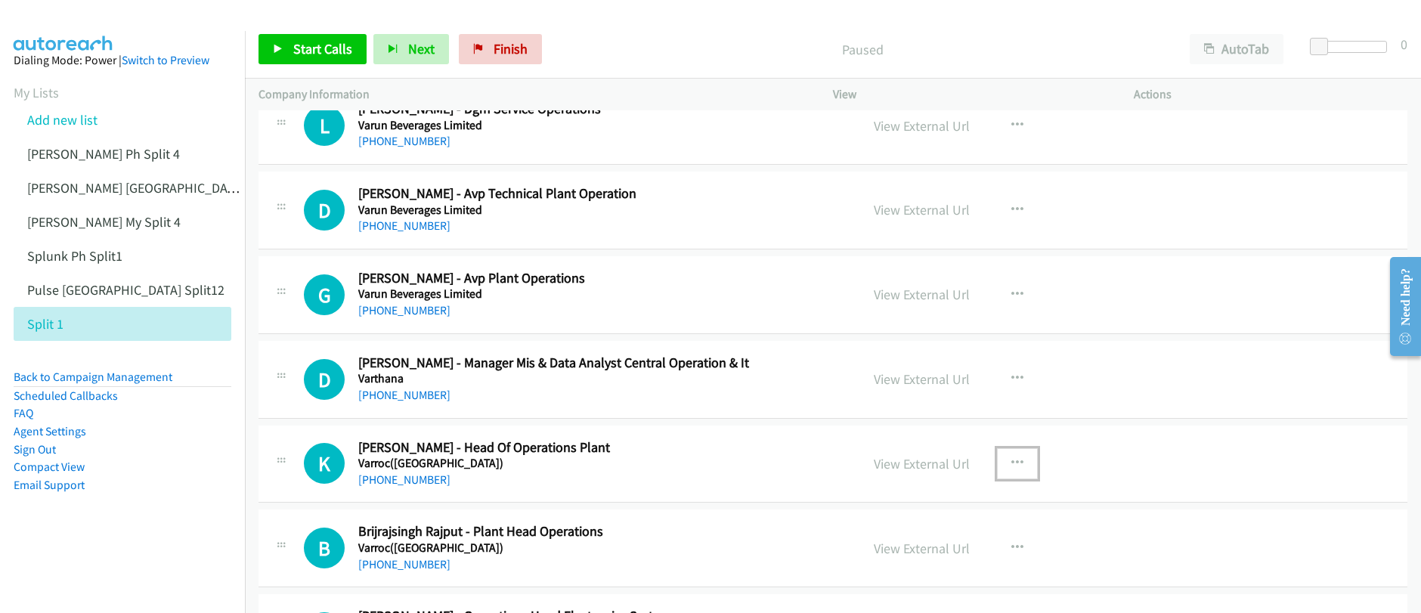
click at [1011, 467] on icon "button" at bounding box center [1017, 463] width 12 height 12
click at [883, 568] on link "Start Calls Here" at bounding box center [936, 562] width 201 height 30
click at [286, 54] on link "Start Calls" at bounding box center [313, 49] width 108 height 30
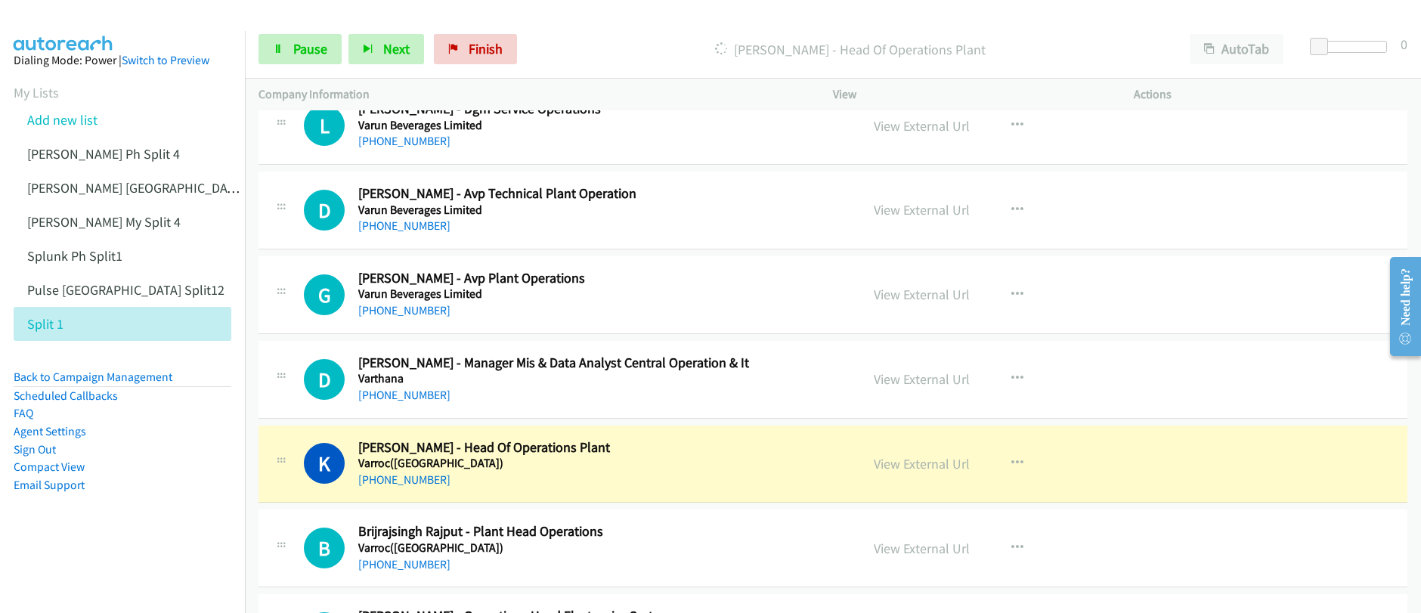
scroll to position [17573, 0]
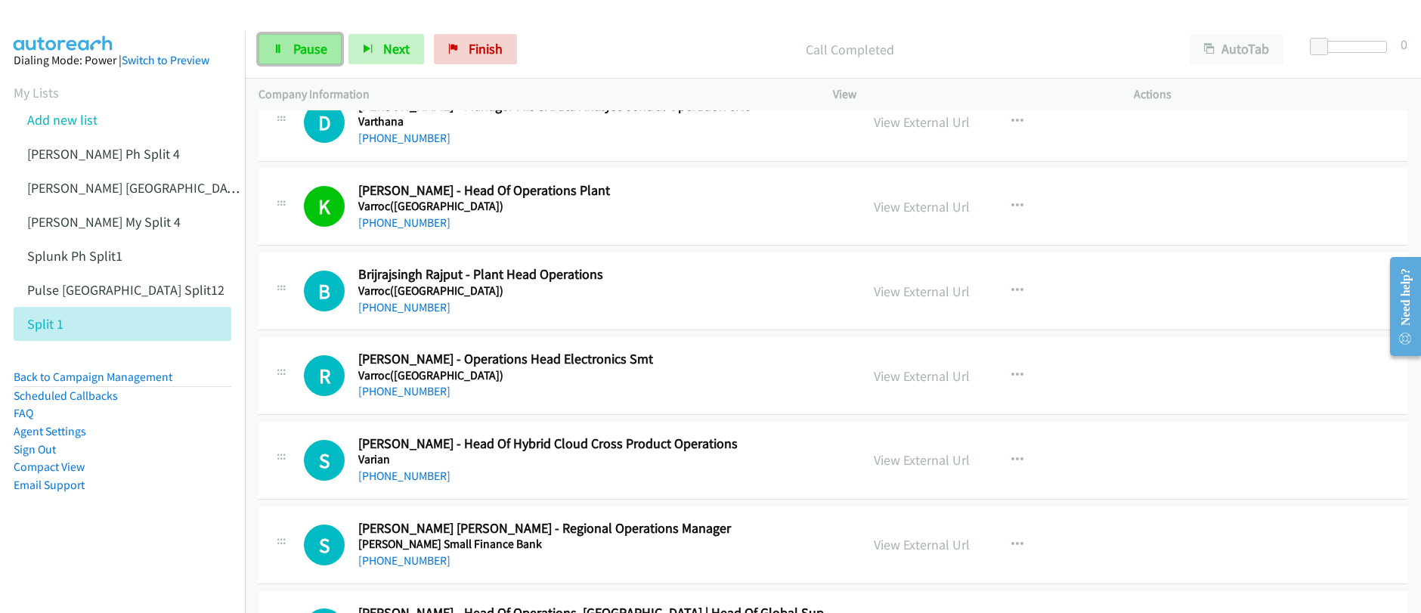
click at [297, 59] on link "Pause" at bounding box center [300, 49] width 83 height 30
click at [296, 57] on span "Start Calls" at bounding box center [322, 48] width 59 height 17
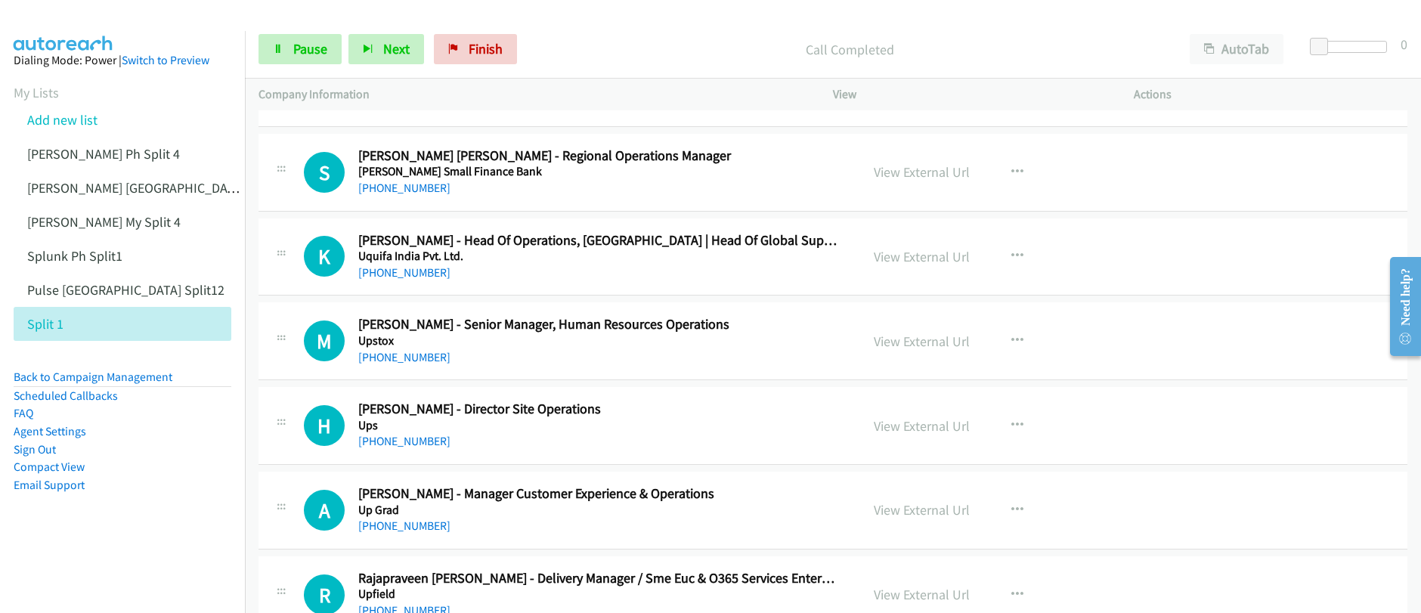
scroll to position [17959, 0]
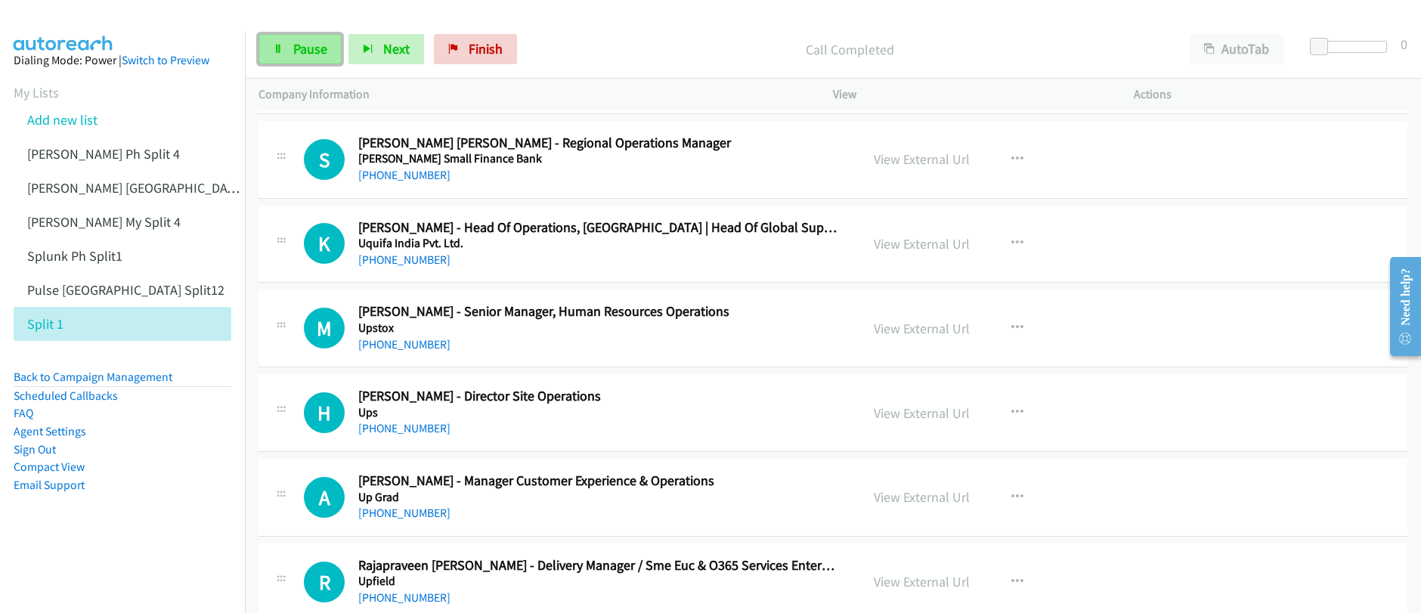
click at [296, 48] on span "Pause" at bounding box center [310, 48] width 34 height 17
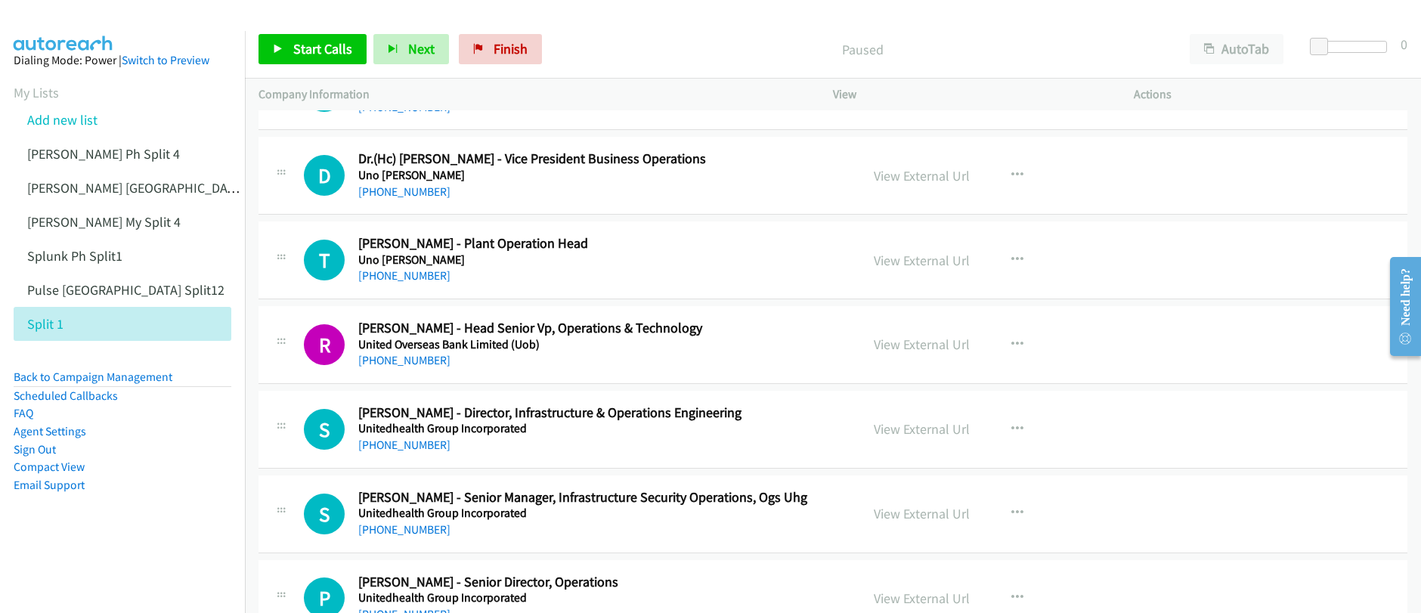
scroll to position [18560, 0]
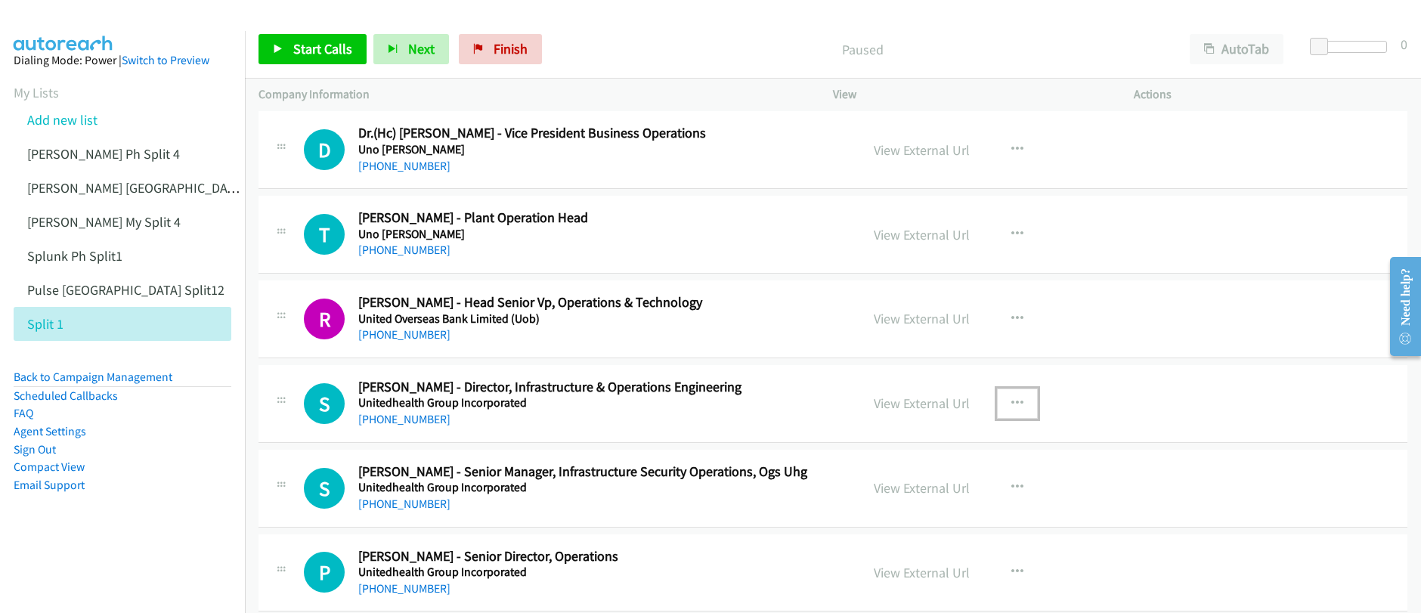
click at [1002, 404] on button "button" at bounding box center [1017, 404] width 41 height 30
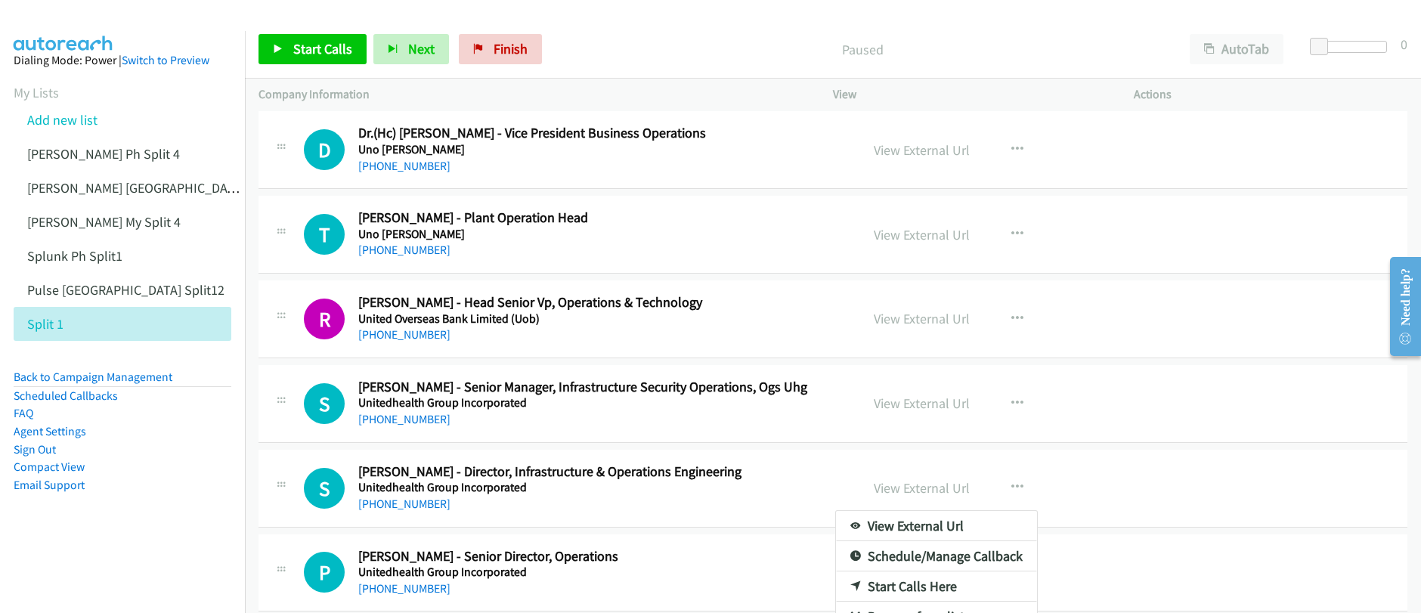
click at [298, 49] on div at bounding box center [710, 306] width 1421 height 613
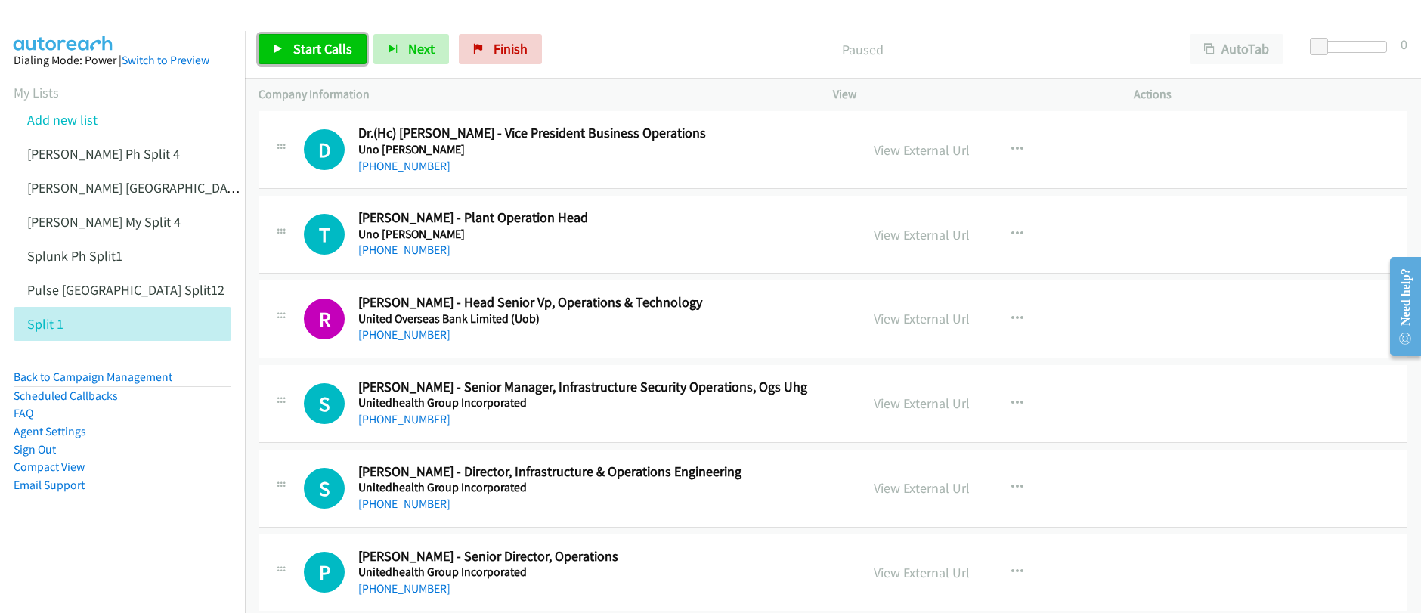
click at [298, 49] on span "Start Calls" at bounding box center [322, 48] width 59 height 17
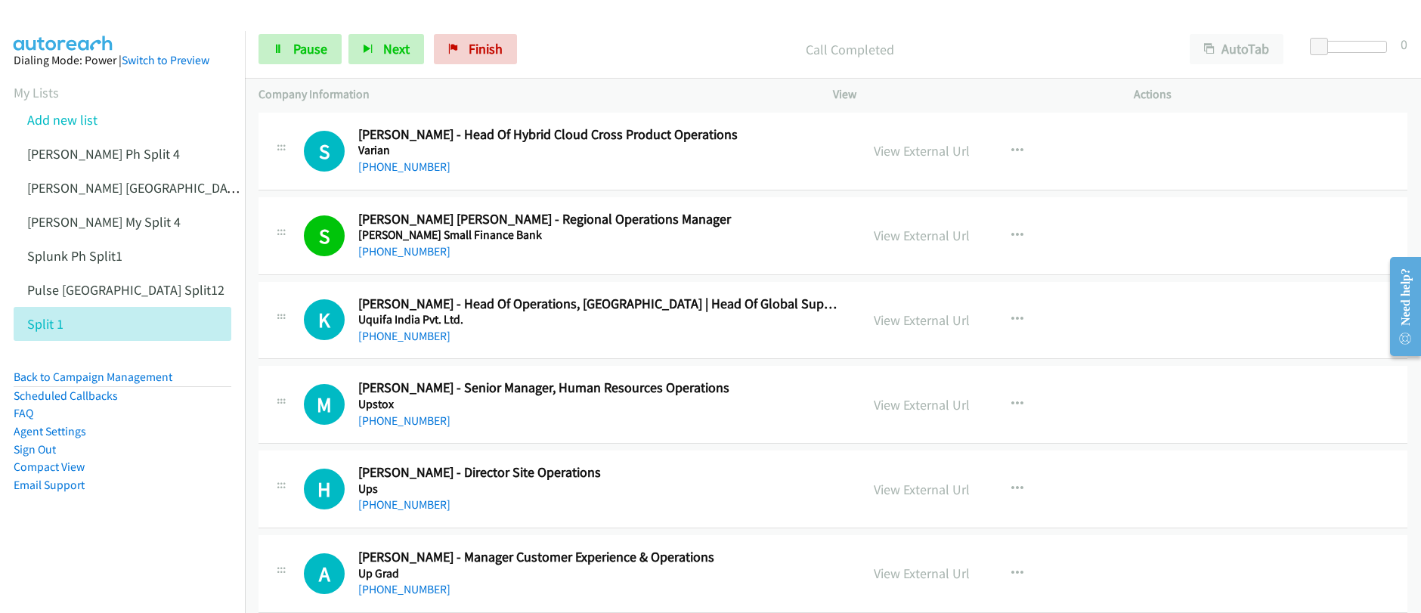
scroll to position [17926, 0]
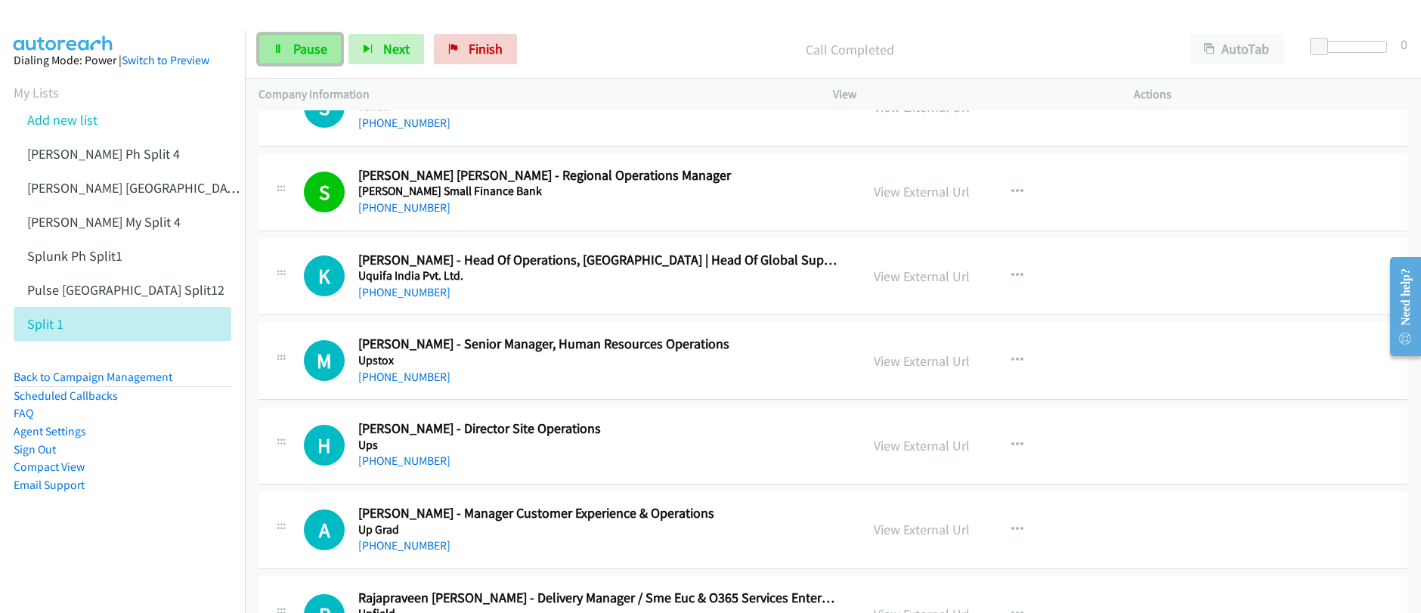
click at [289, 57] on link "Pause" at bounding box center [300, 49] width 83 height 30
click at [319, 53] on span "Start Calls" at bounding box center [322, 48] width 59 height 17
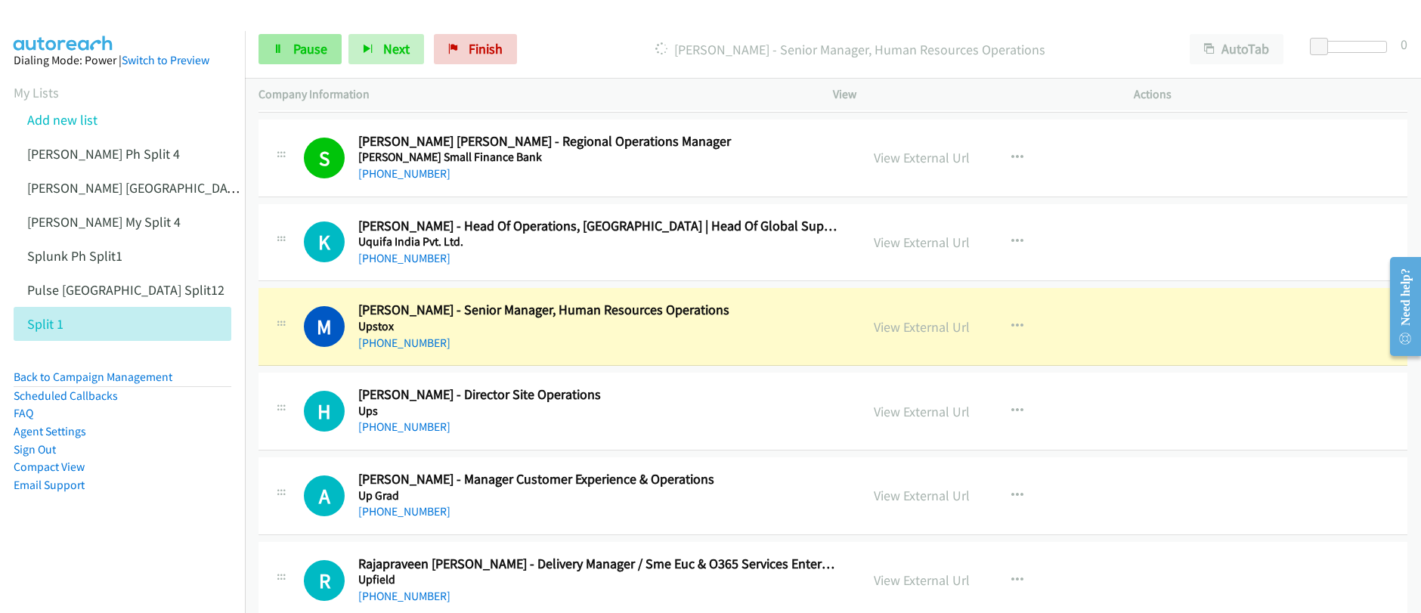
scroll to position [17974, 0]
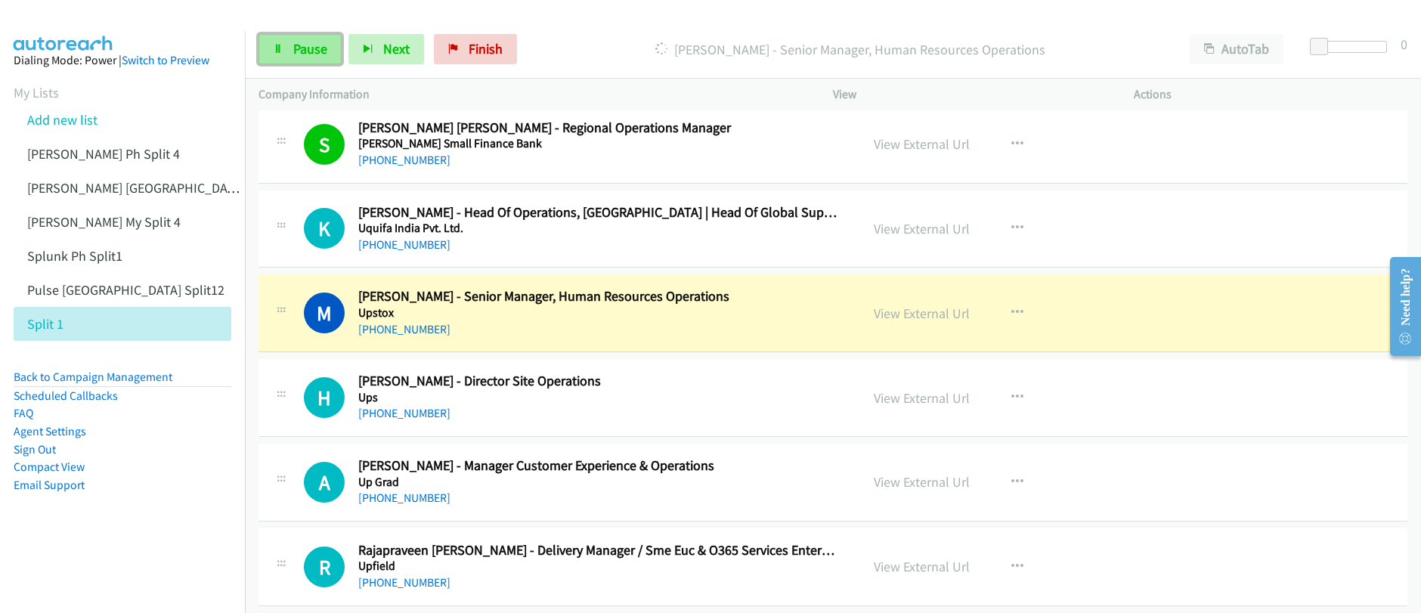
click at [290, 57] on link "Pause" at bounding box center [300, 49] width 83 height 30
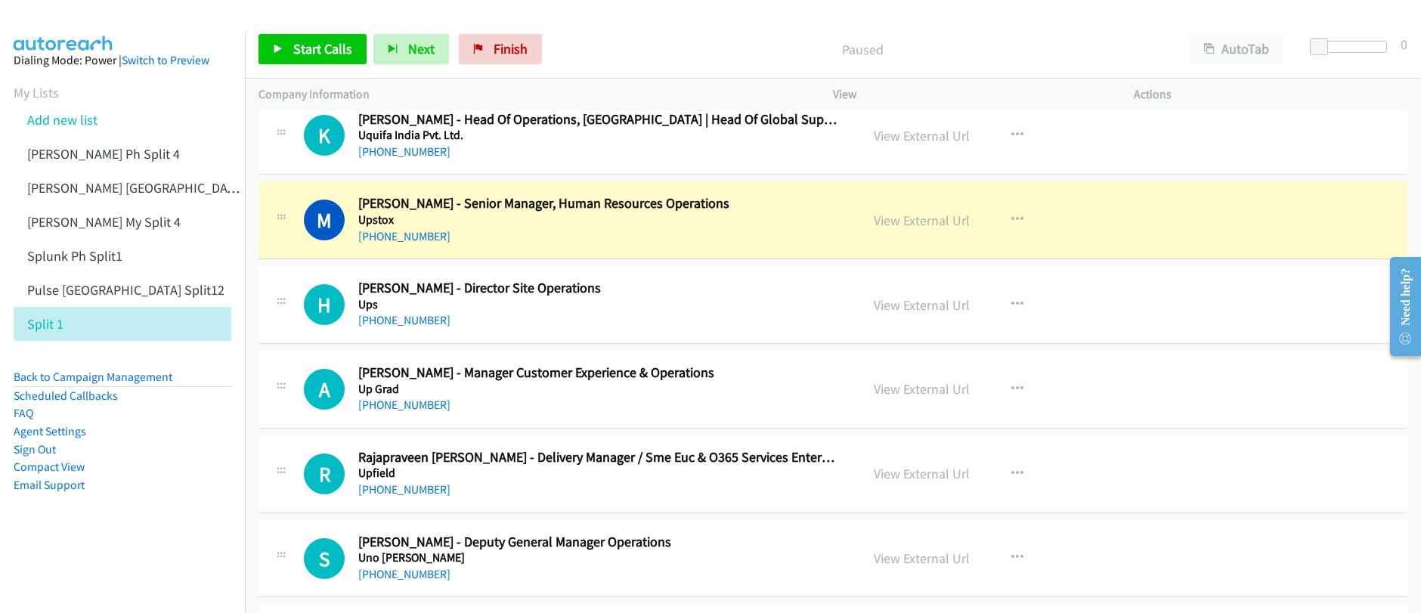
scroll to position [18088, 0]
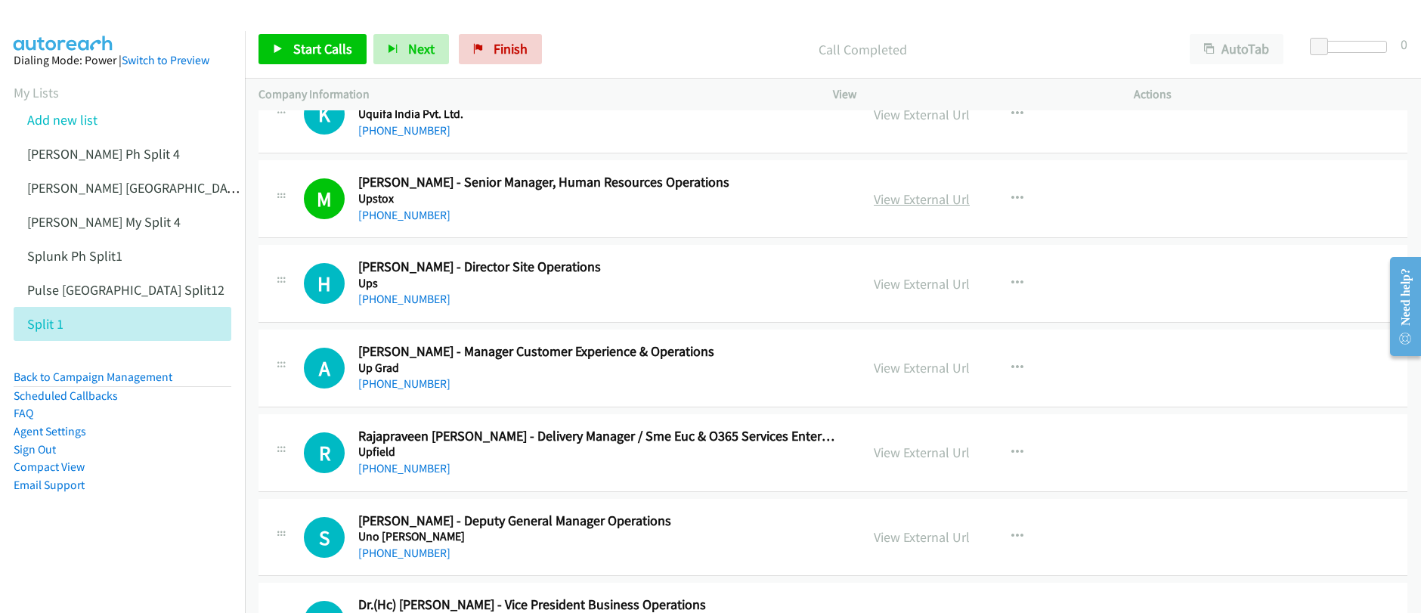
click at [927, 203] on link "View External Url" at bounding box center [922, 198] width 96 height 17
click at [698, 45] on p "Call Completed" at bounding box center [862, 49] width 600 height 20
click at [332, 57] on span "Start Calls" at bounding box center [322, 48] width 59 height 17
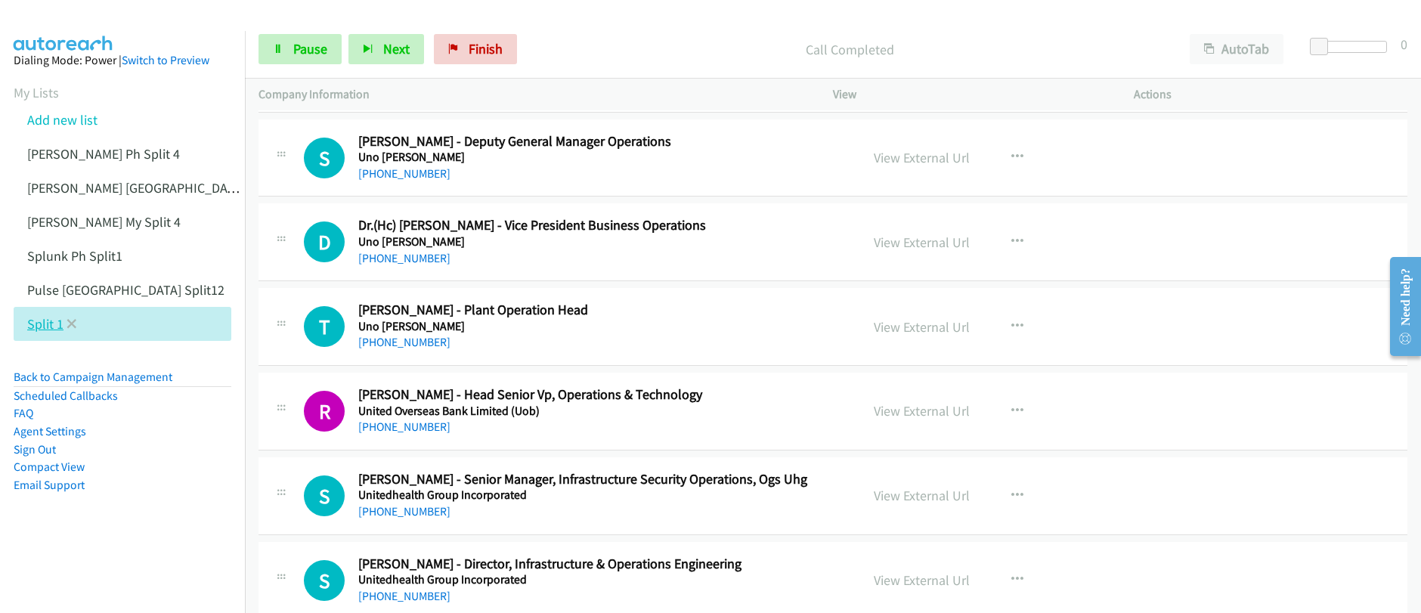
scroll to position [18491, 0]
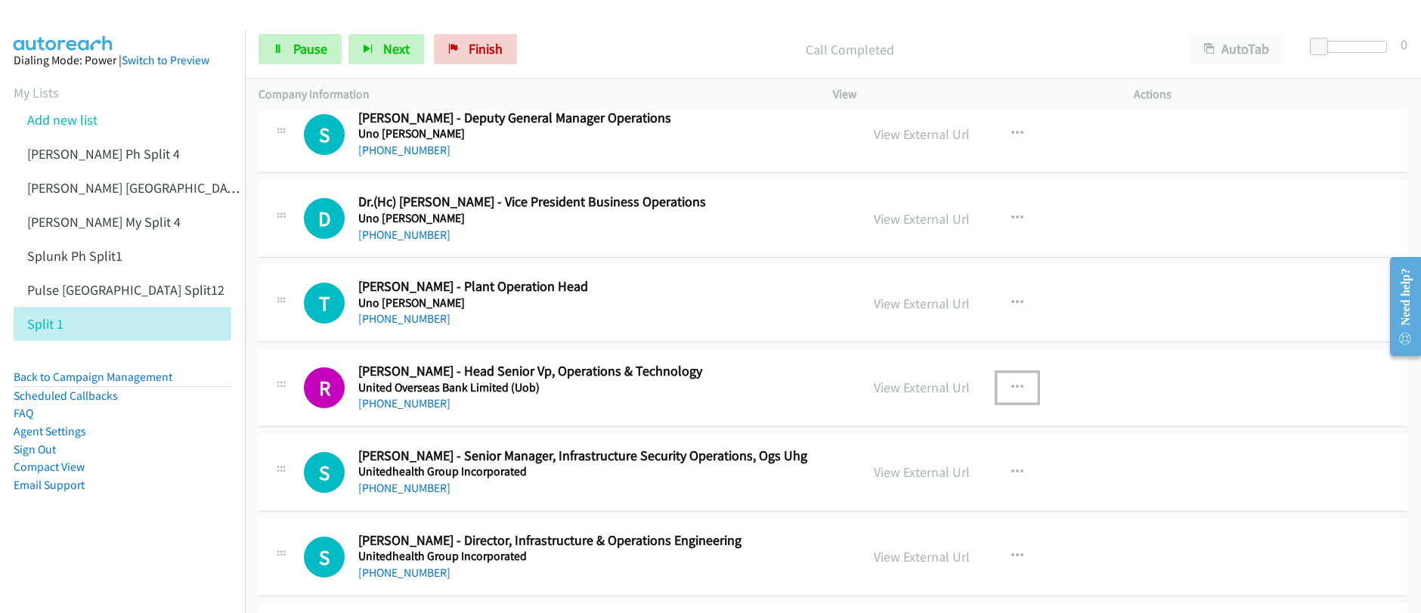
click at [1014, 389] on icon "button" at bounding box center [1017, 388] width 12 height 12
click at [0, 0] on div at bounding box center [0, 0] width 0 height 0
click at [1026, 390] on button "button" at bounding box center [1017, 388] width 41 height 30
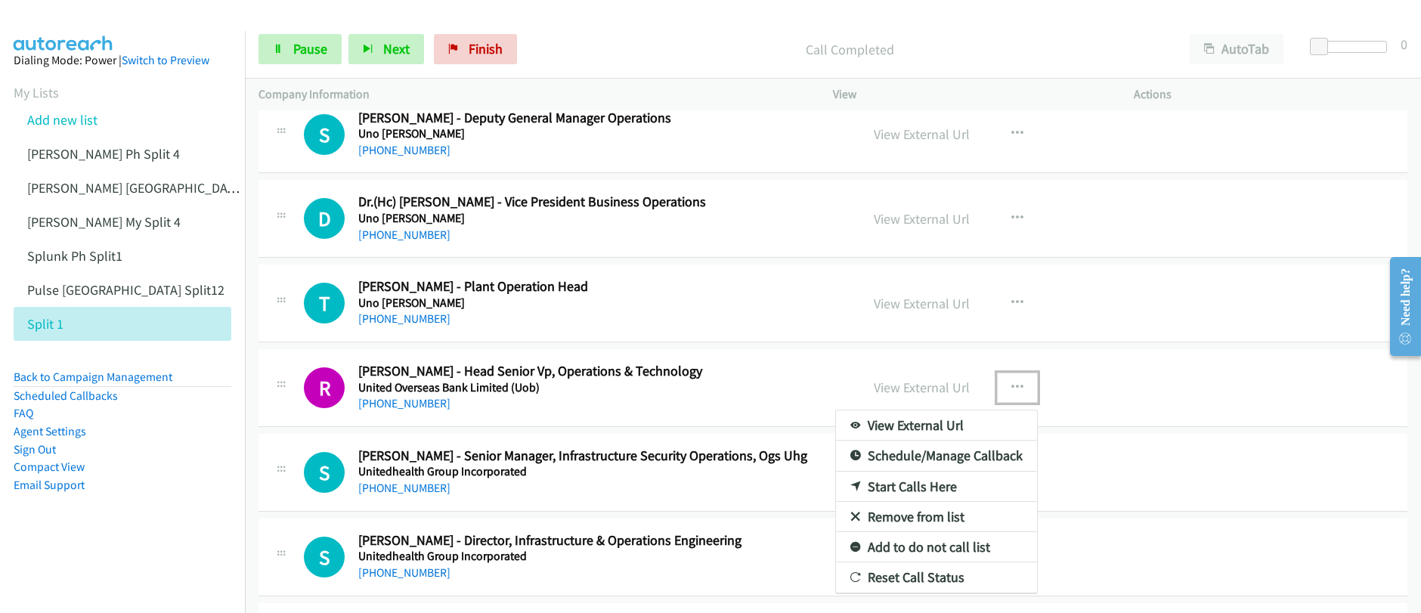
click at [1107, 388] on div at bounding box center [710, 306] width 1421 height 613
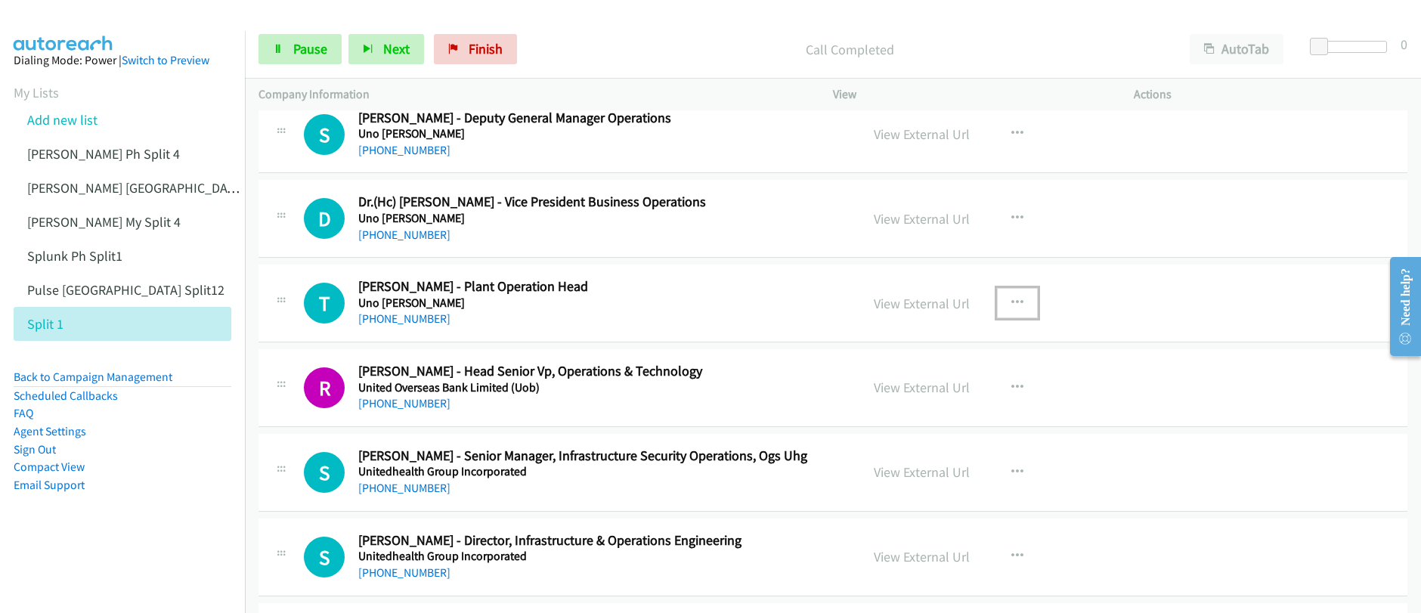
click at [1014, 305] on icon "button" at bounding box center [1017, 303] width 12 height 12
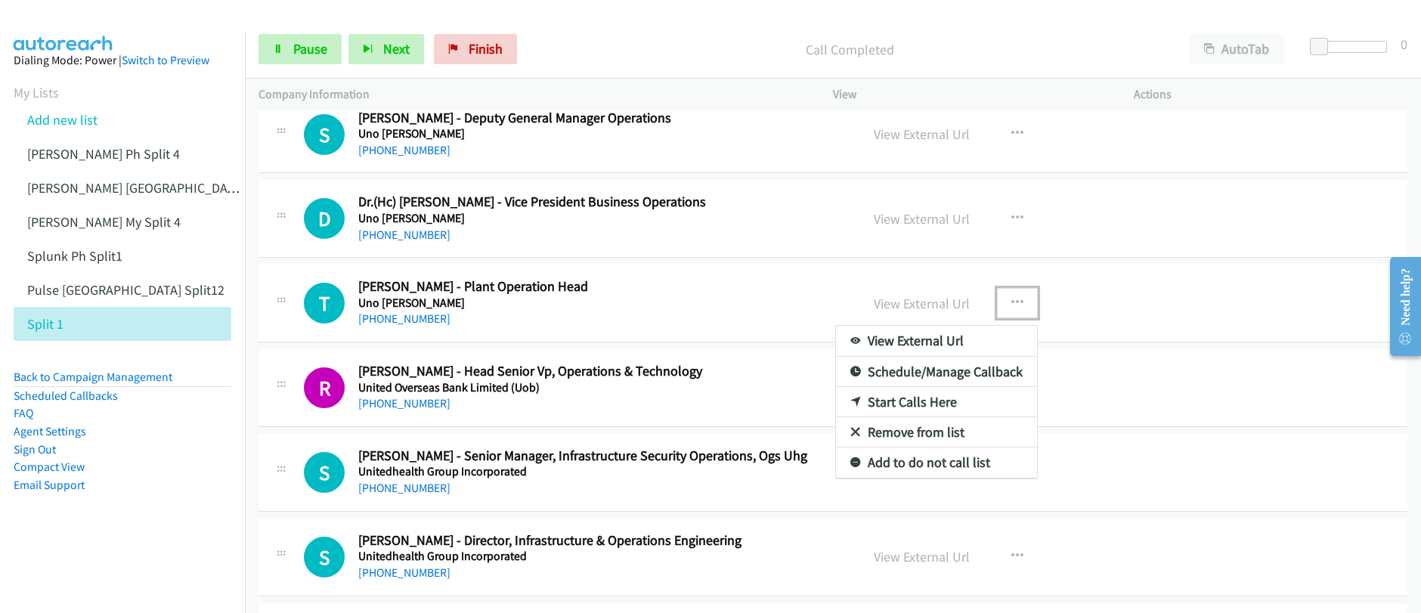
click at [912, 403] on link "Start Calls Here" at bounding box center [936, 402] width 201 height 30
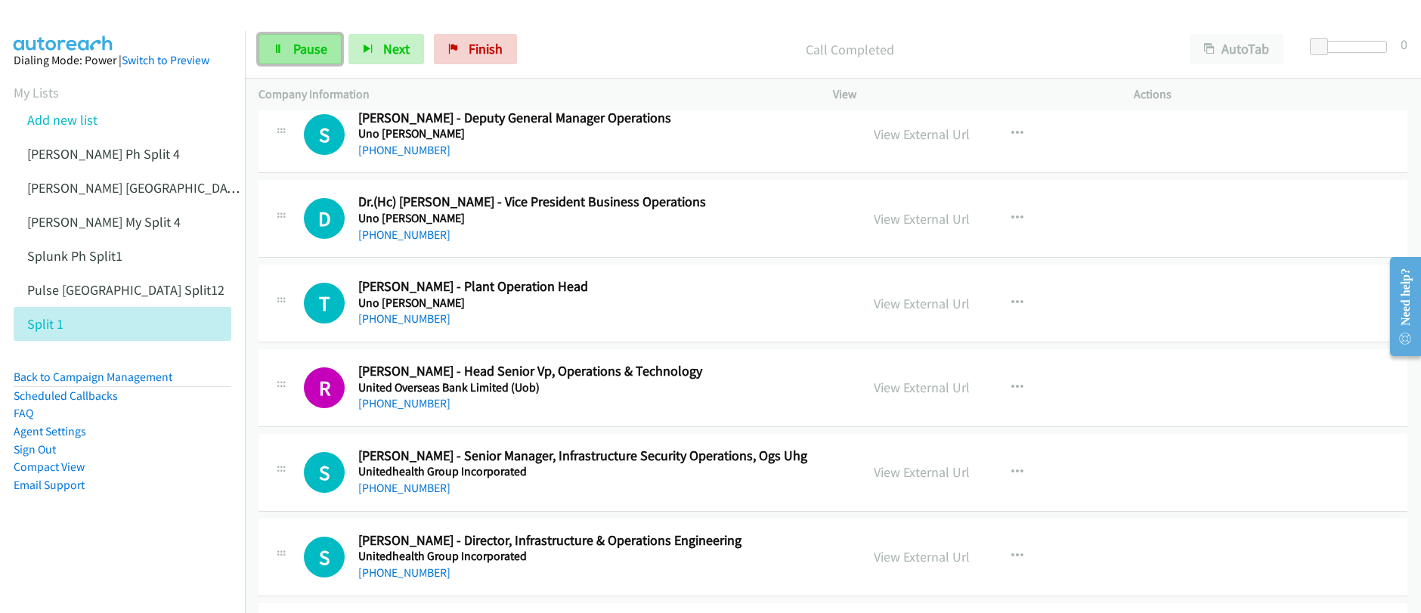
click at [295, 54] on span "Pause" at bounding box center [310, 48] width 34 height 17
click at [1014, 304] on icon "button" at bounding box center [1017, 303] width 12 height 12
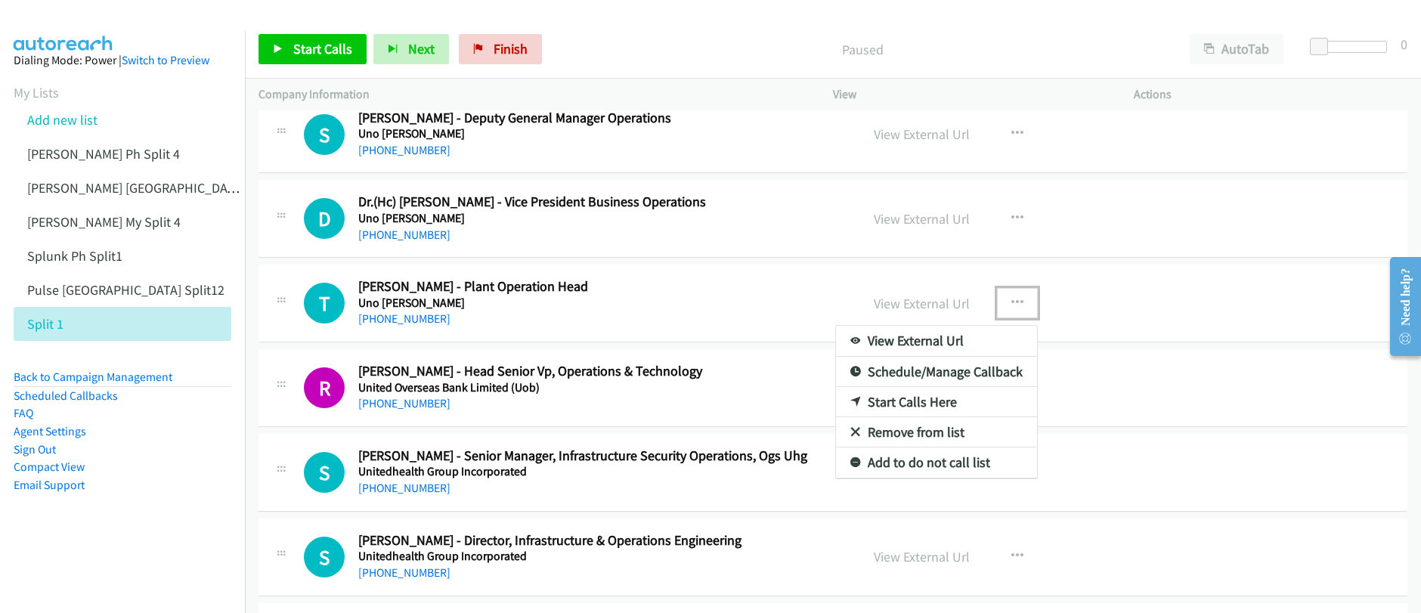
click at [902, 406] on link "Start Calls Here" at bounding box center [936, 402] width 201 height 30
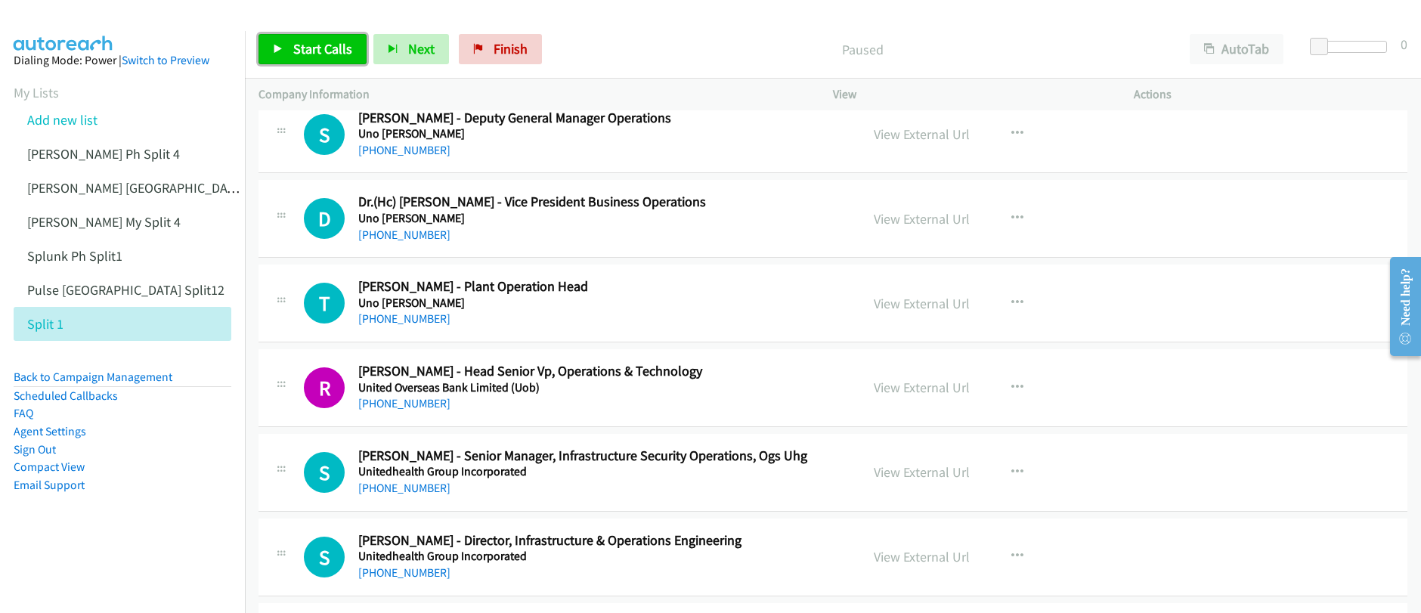
click at [317, 54] on span "Start Calls" at bounding box center [322, 48] width 59 height 17
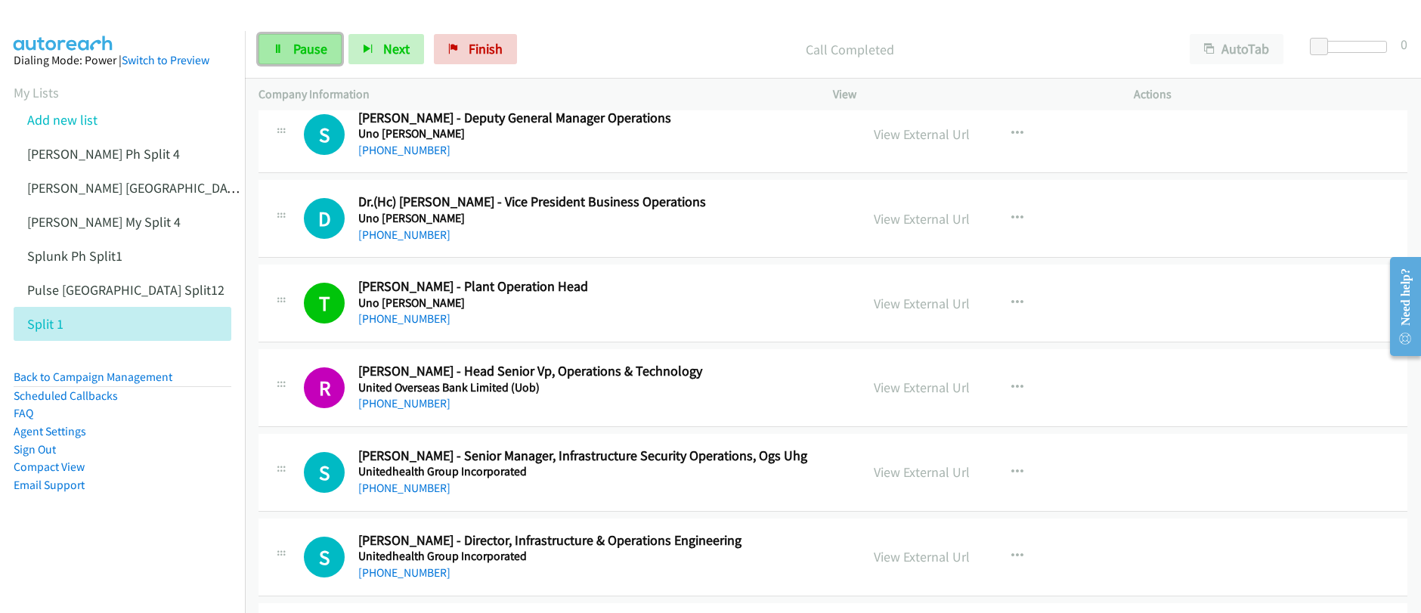
click at [293, 48] on span "Pause" at bounding box center [310, 48] width 34 height 17
click at [504, 49] on span "Finish" at bounding box center [511, 48] width 34 height 17
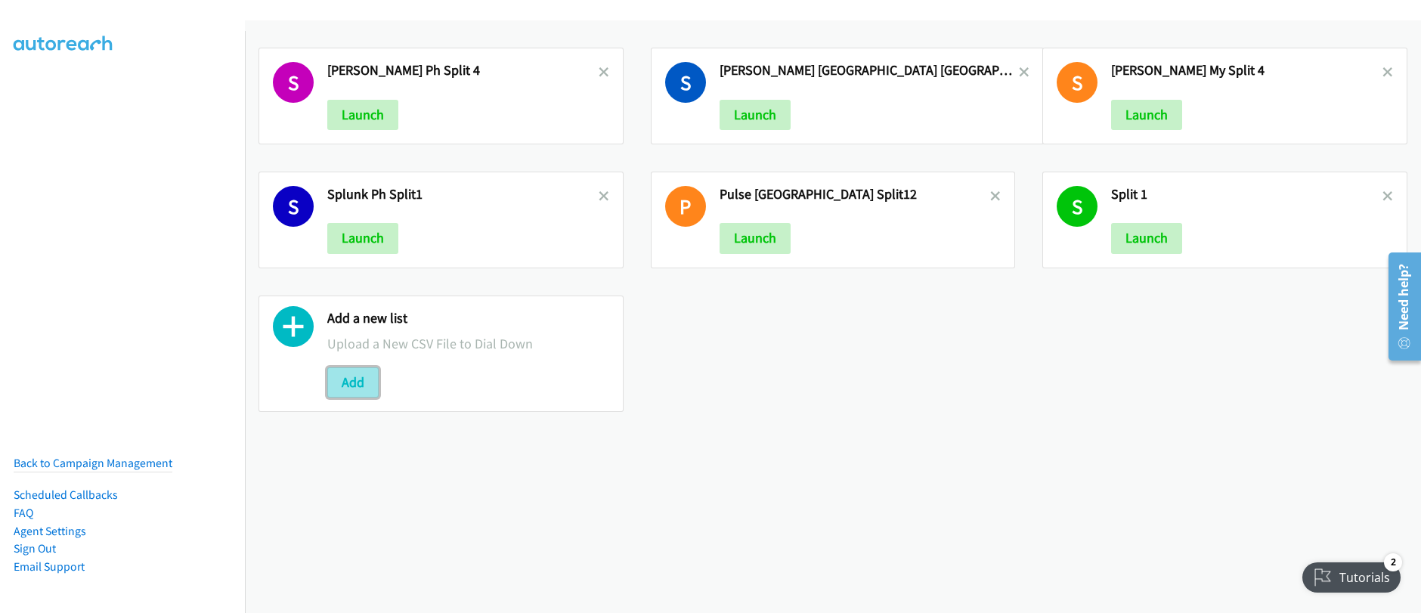
click at [349, 383] on button "Add" at bounding box center [352, 382] width 51 height 30
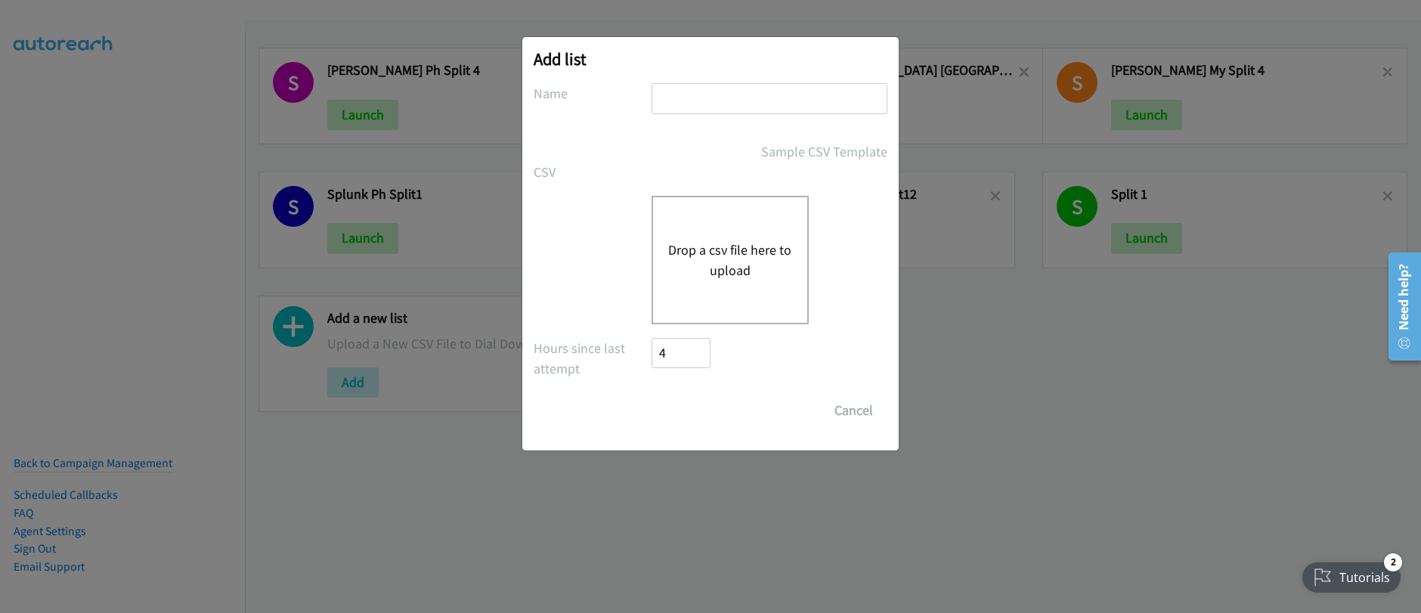
click at [719, 95] on input "text" at bounding box center [770, 98] width 236 height 31
type input "Splunk_split_9"
click at [739, 243] on button "Drop a csv file here to upload" at bounding box center [730, 260] width 124 height 41
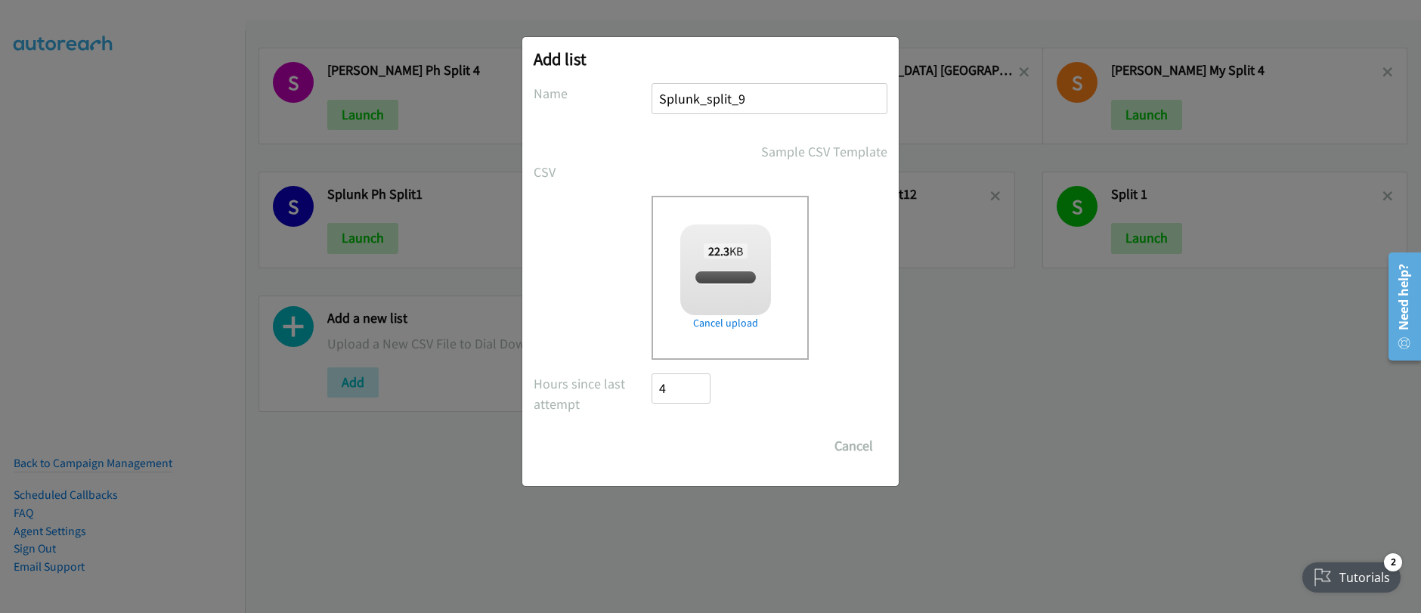
checkbox input "true"
click at [683, 451] on input "Save List" at bounding box center [691, 446] width 79 height 30
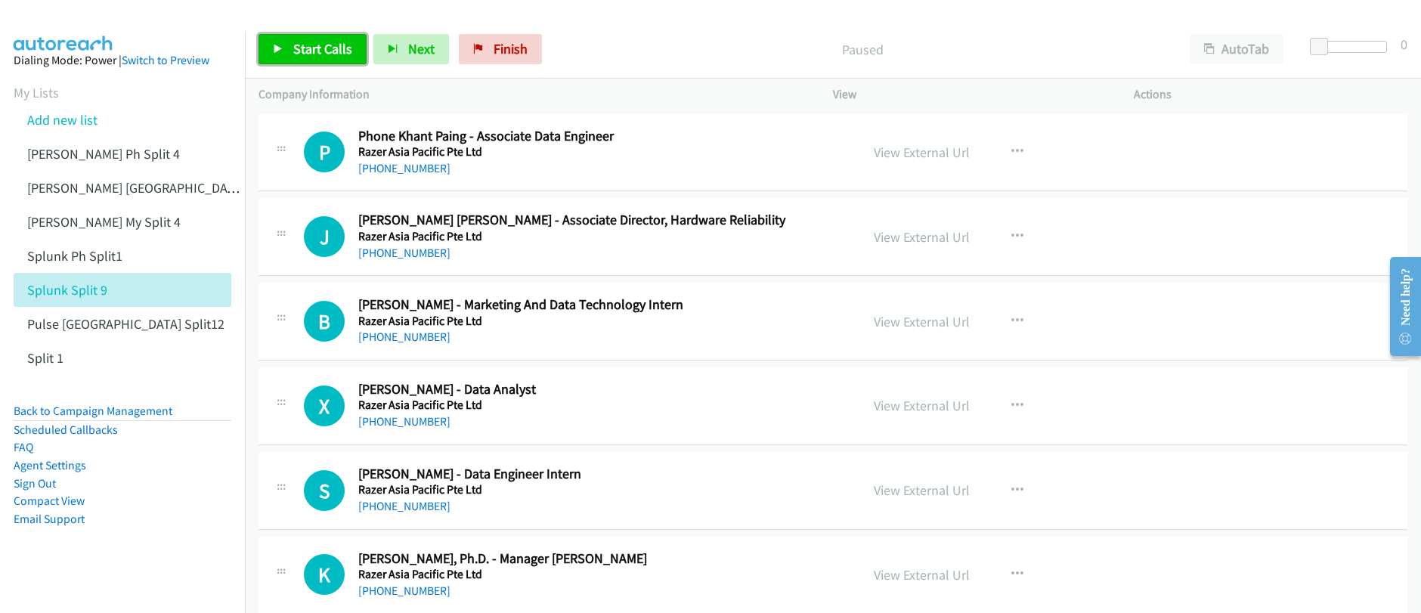
click at [293, 53] on span "Start Calls" at bounding box center [322, 48] width 59 height 17
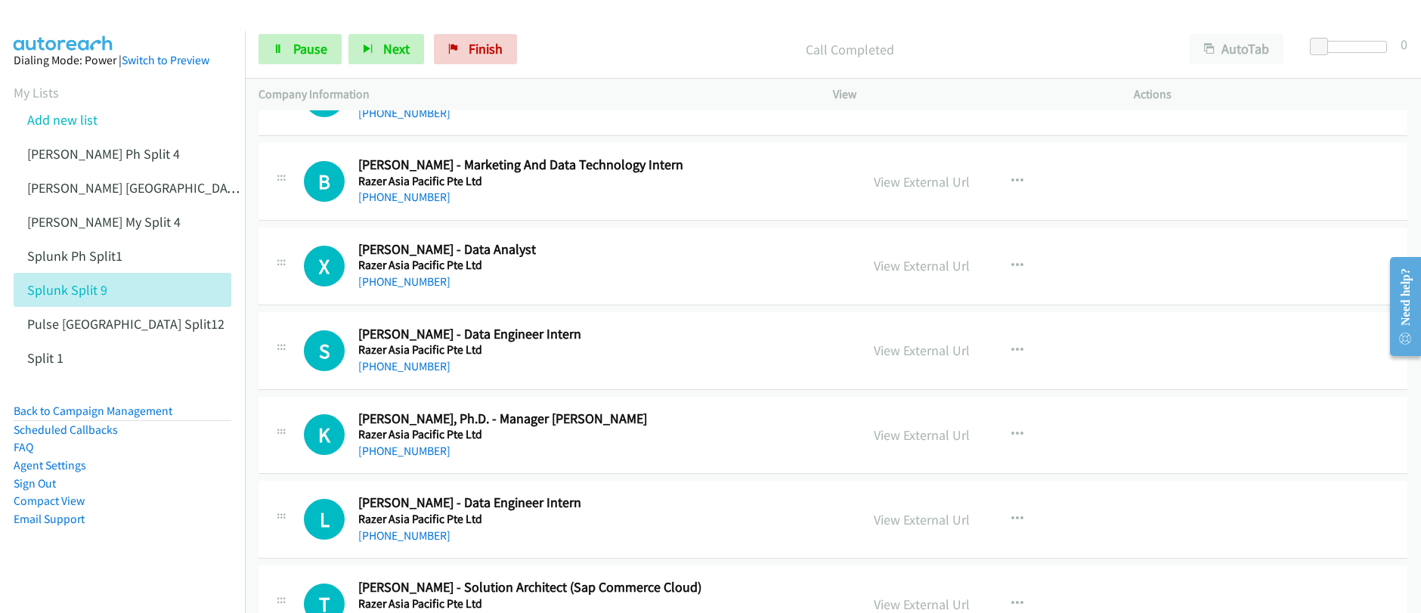
scroll to position [148, 0]
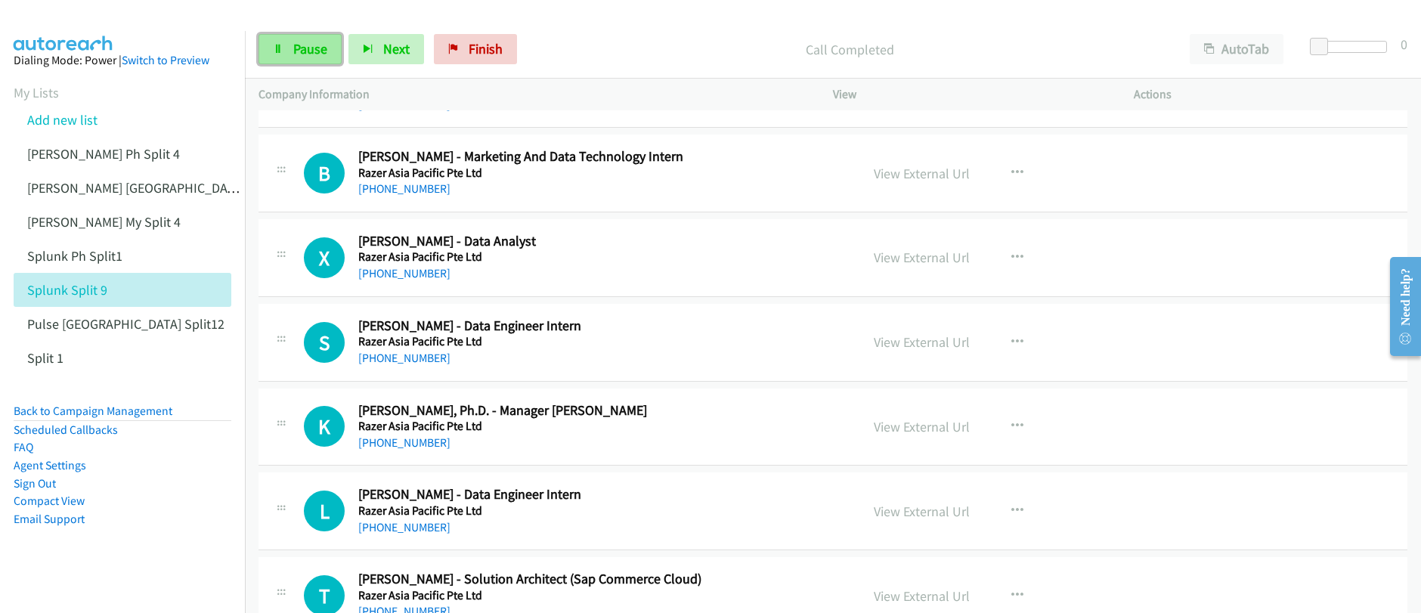
click at [286, 54] on link "Pause" at bounding box center [300, 49] width 83 height 30
click at [1011, 426] on icon "button" at bounding box center [1017, 426] width 12 height 12
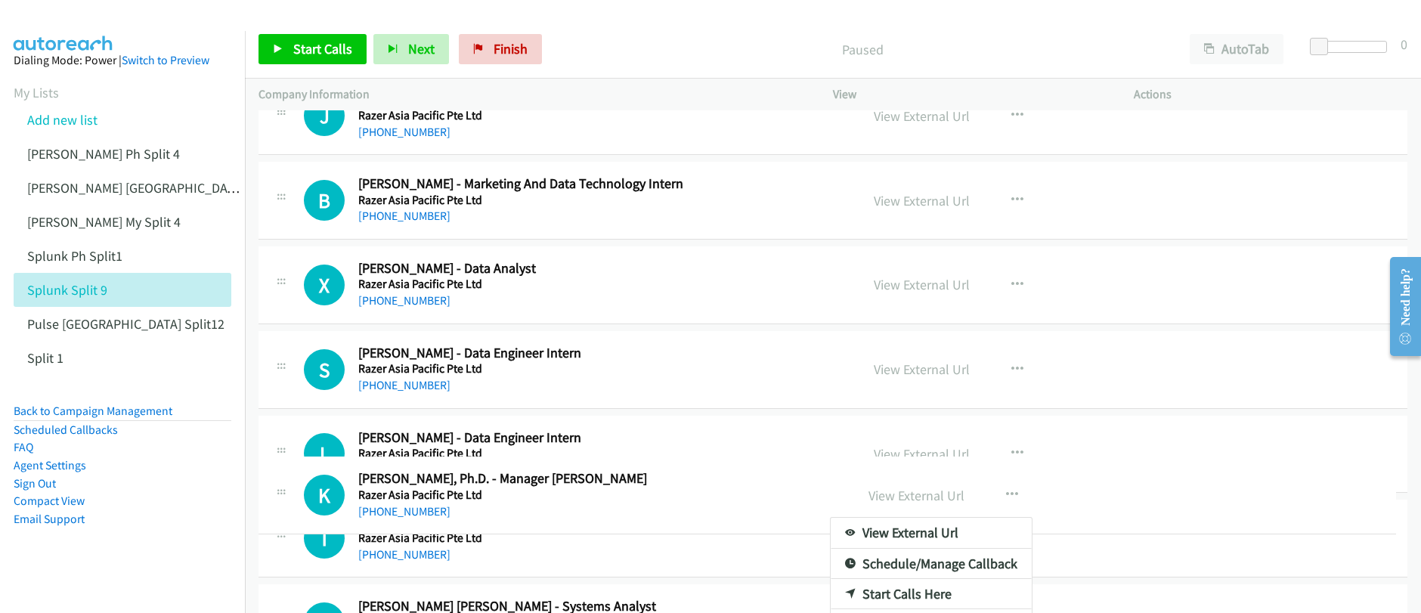
scroll to position [202, 0]
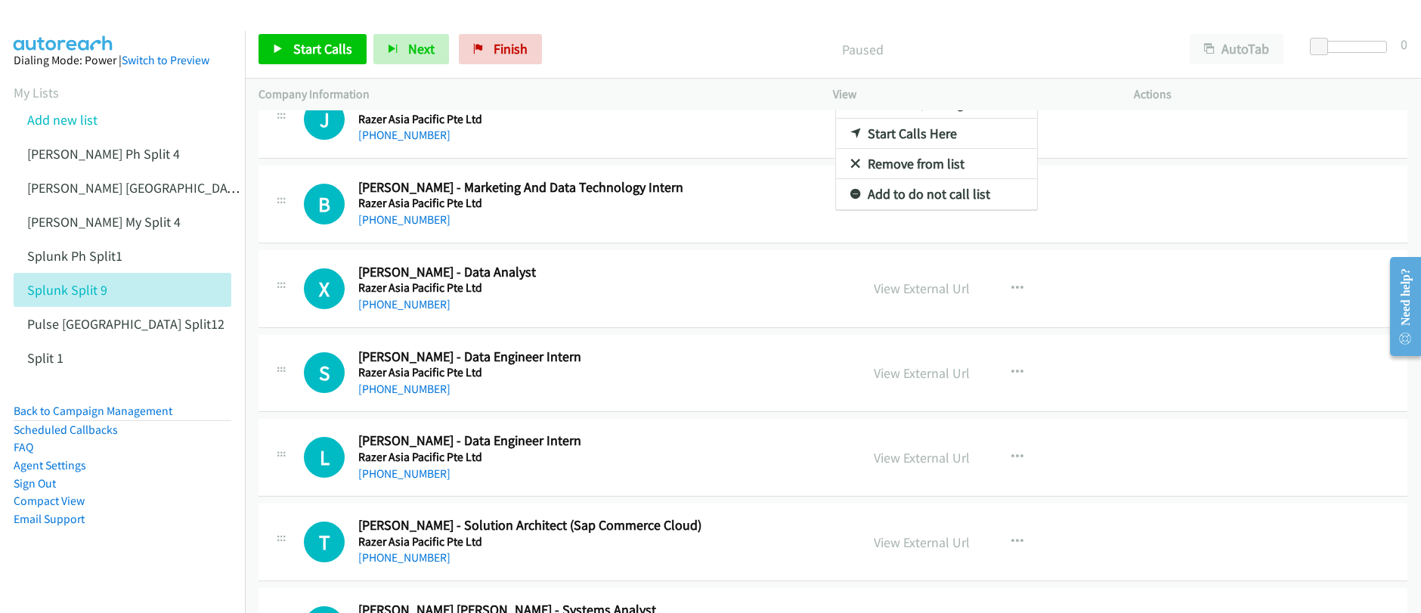
click at [311, 57] on div at bounding box center [710, 306] width 1421 height 613
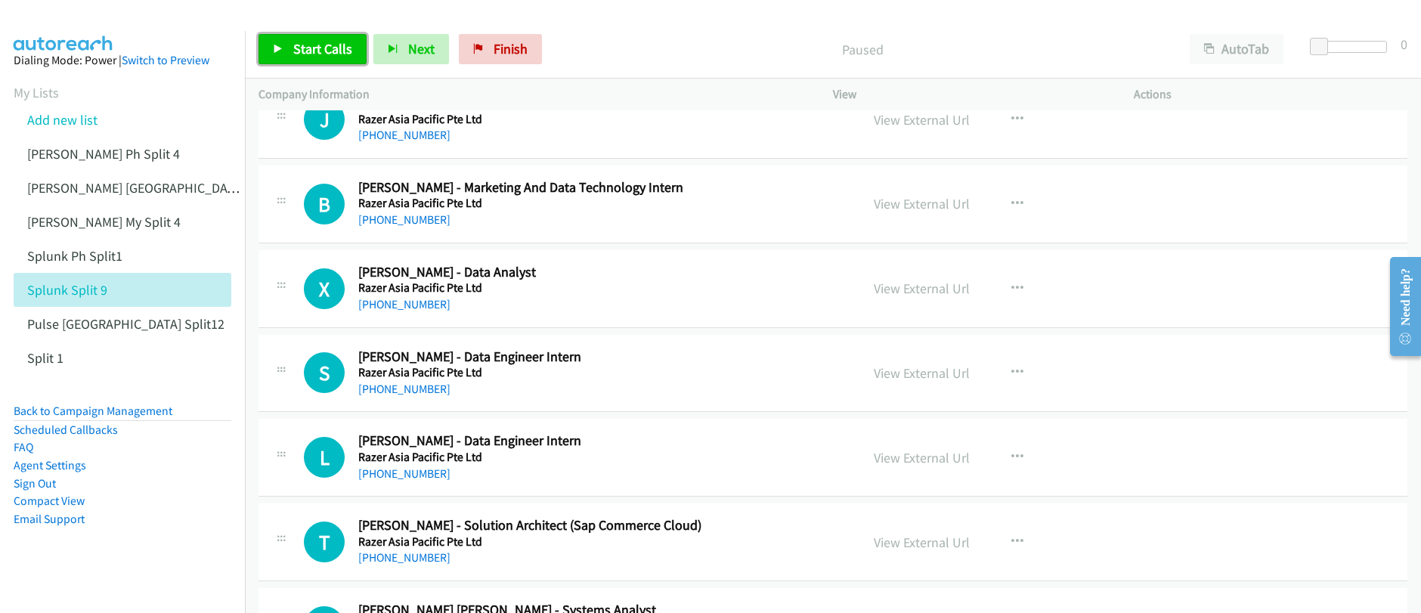
click at [308, 50] on span "Start Calls" at bounding box center [322, 48] width 59 height 17
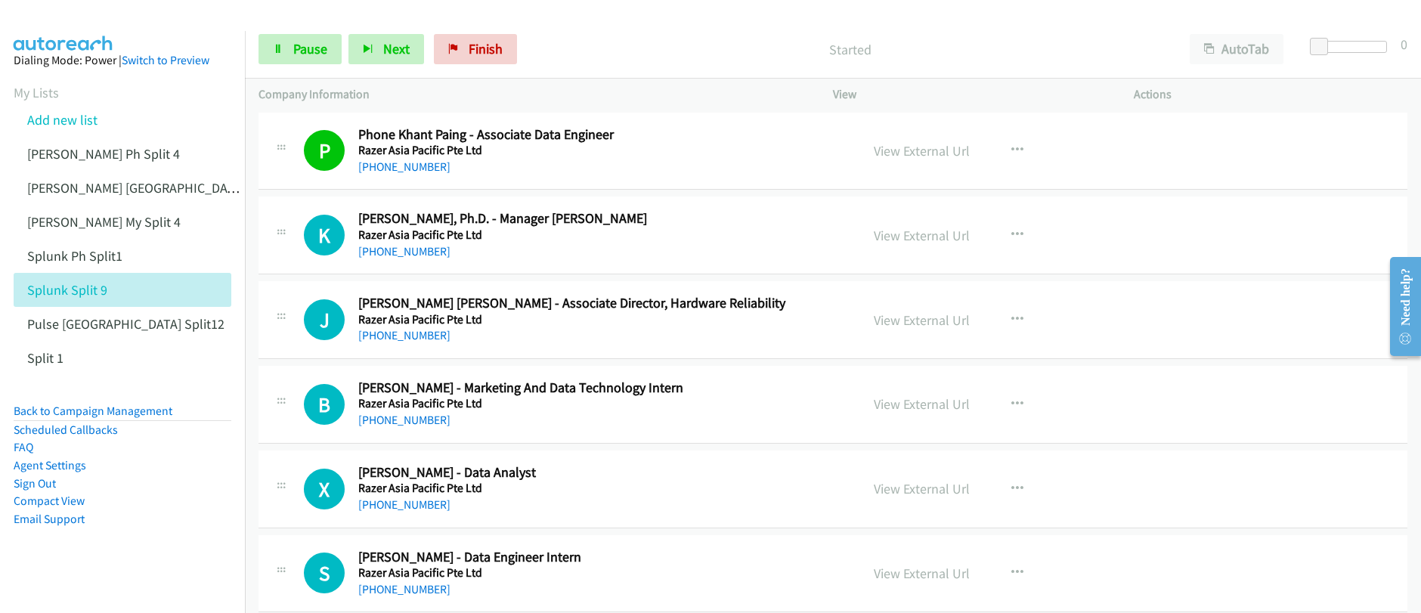
scroll to position [0, 0]
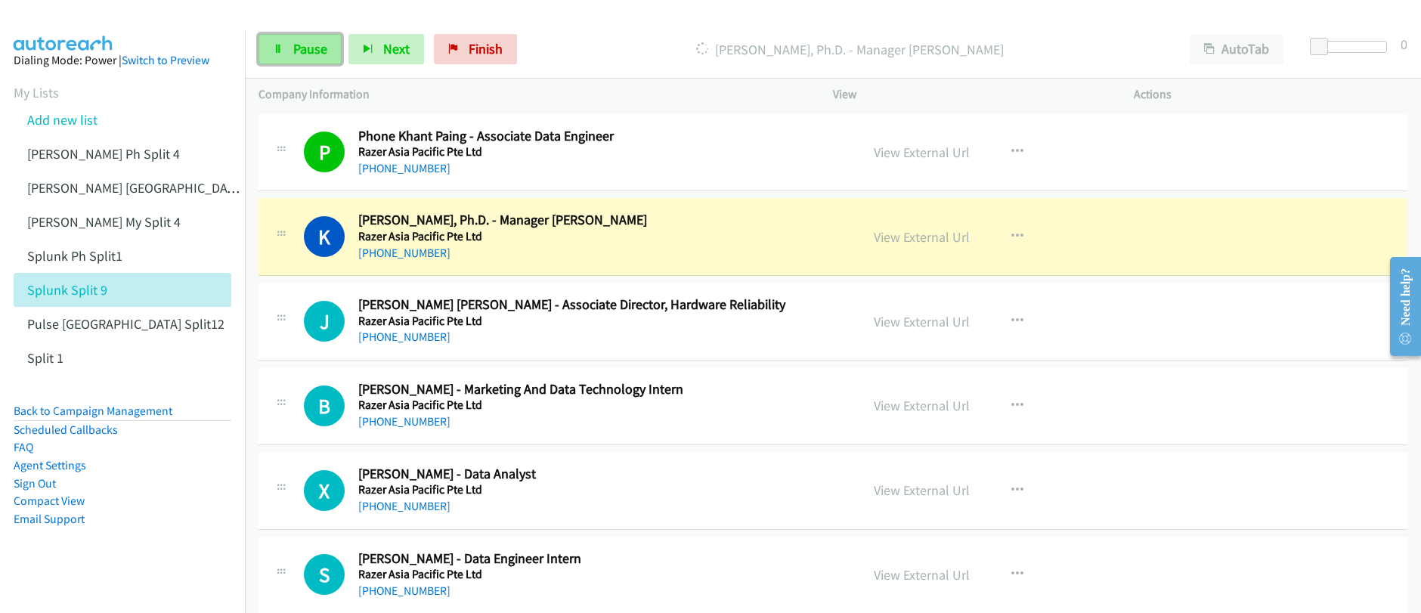
click at [300, 56] on span "Pause" at bounding box center [310, 48] width 34 height 17
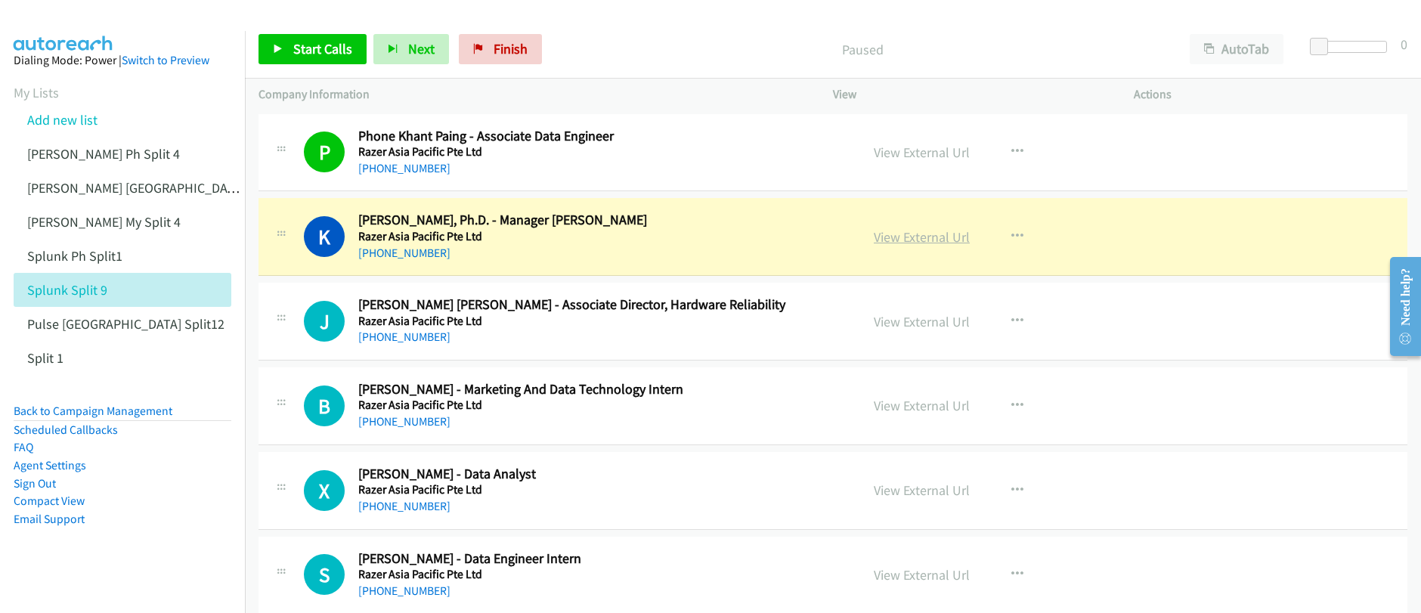
click at [930, 240] on link "View External Url" at bounding box center [922, 236] width 96 height 17
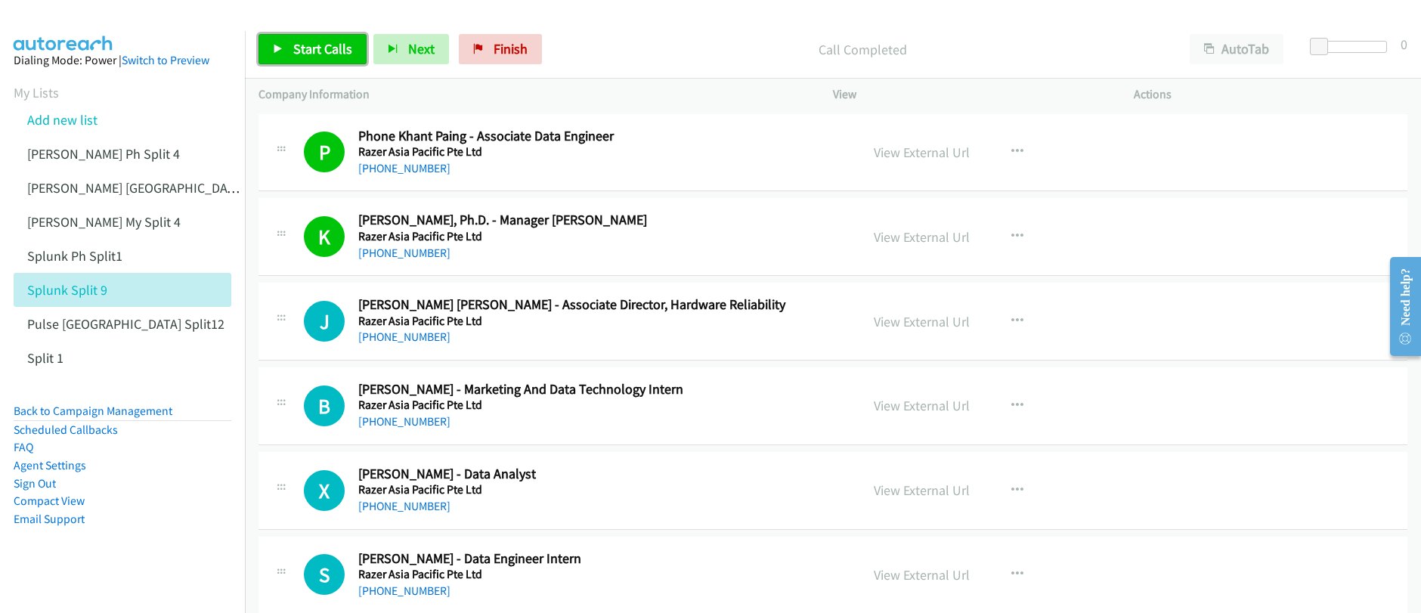
click at [305, 48] on span "Start Calls" at bounding box center [322, 48] width 59 height 17
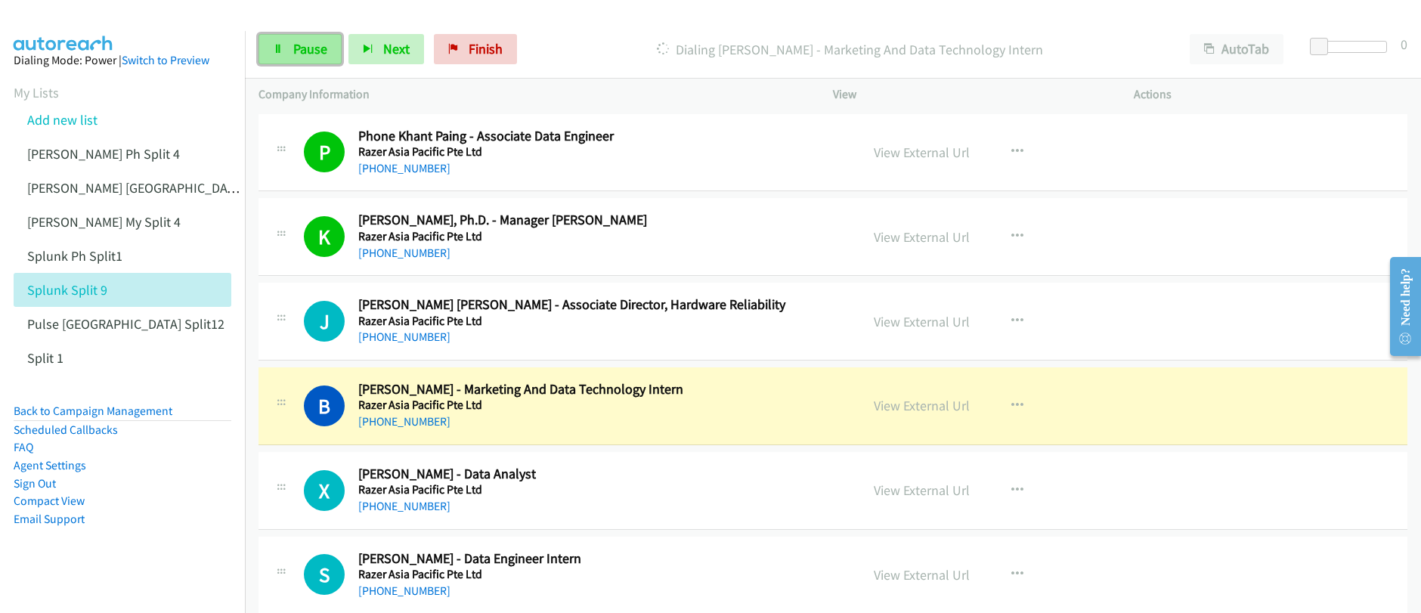
click at [293, 50] on span "Pause" at bounding box center [310, 48] width 34 height 17
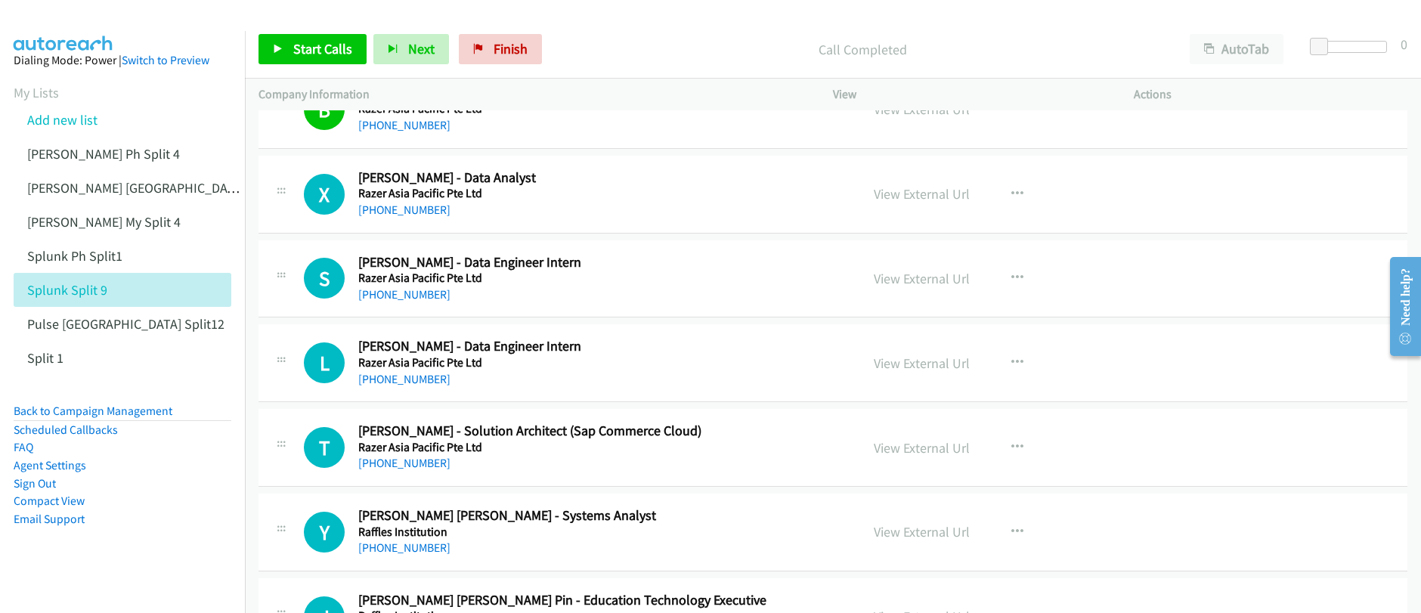
scroll to position [355, 0]
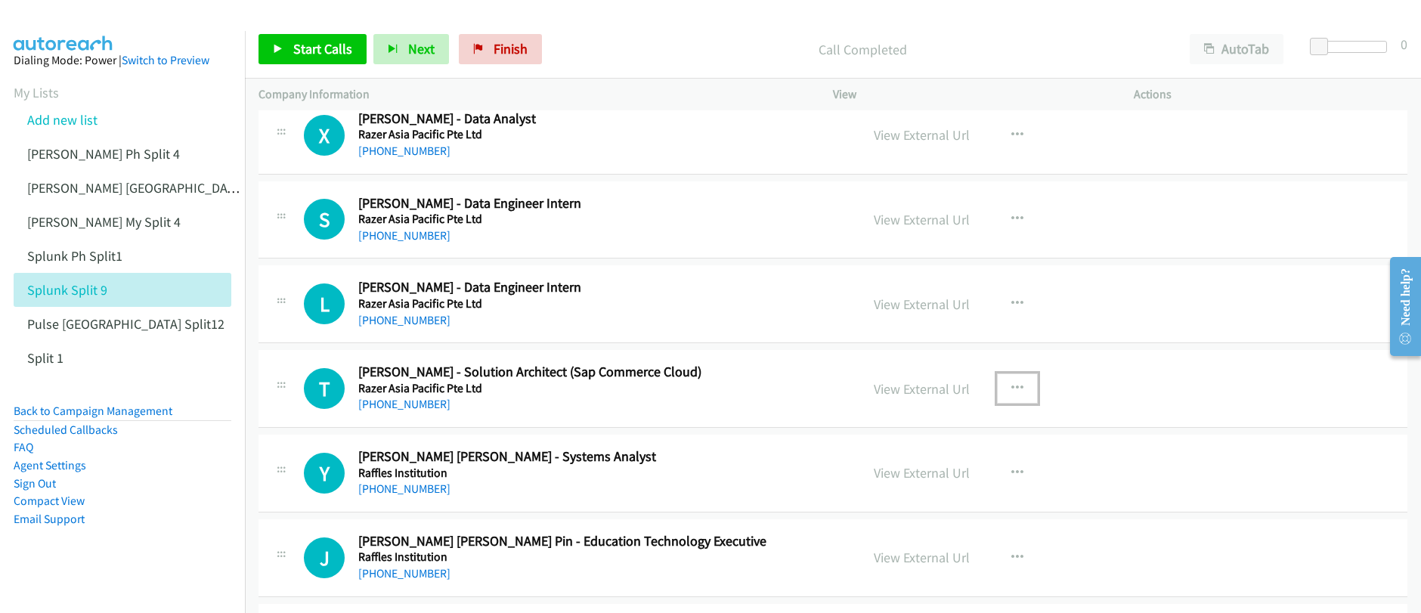
click at [1012, 387] on icon "button" at bounding box center [1017, 388] width 12 height 12
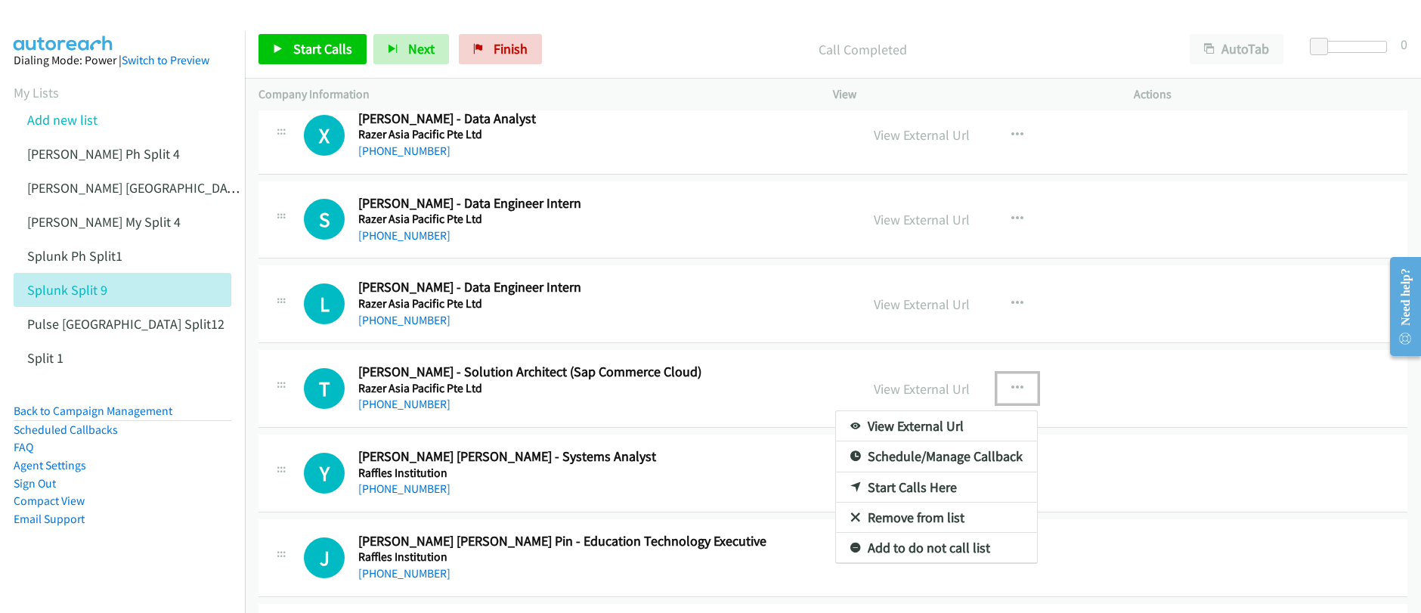
click at [913, 487] on link "Start Calls Here" at bounding box center [936, 487] width 201 height 30
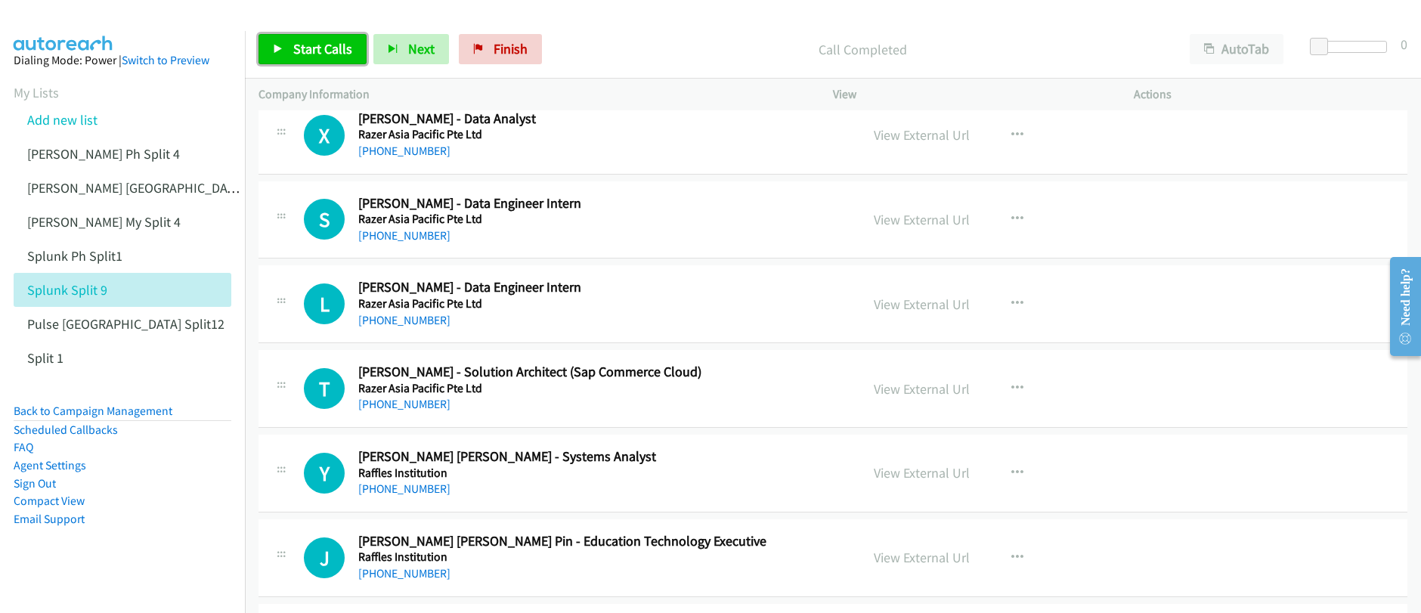
click at [302, 53] on span "Start Calls" at bounding box center [322, 48] width 59 height 17
click at [290, 45] on link "Pause" at bounding box center [300, 49] width 83 height 30
click at [290, 49] on link "Start Calls" at bounding box center [313, 49] width 108 height 30
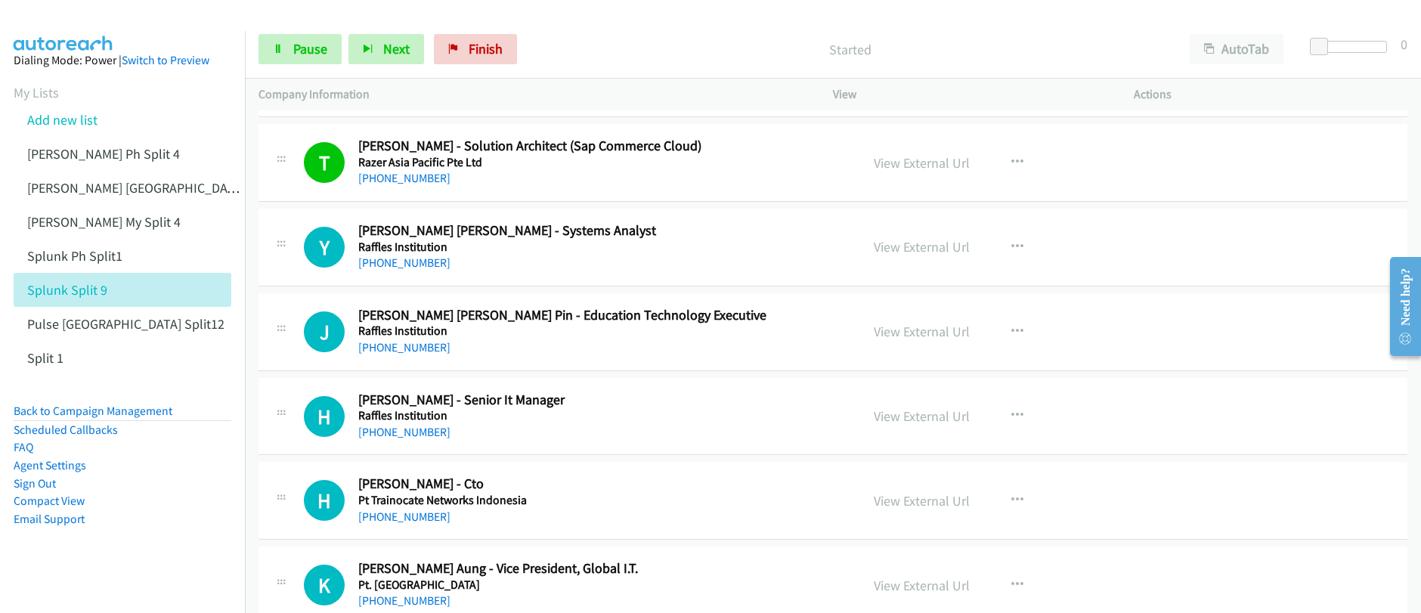
scroll to position [602, 0]
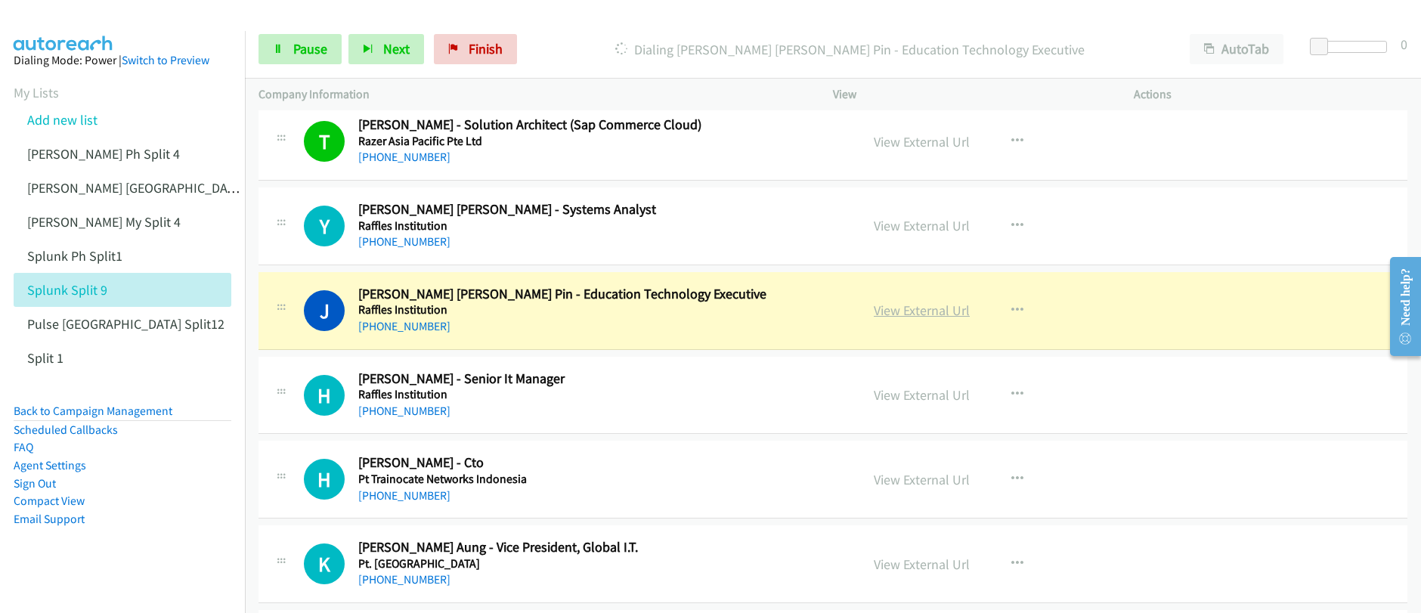
click at [922, 313] on link "View External Url" at bounding box center [922, 310] width 96 height 17
click at [300, 58] on link "Pause" at bounding box center [300, 49] width 83 height 30
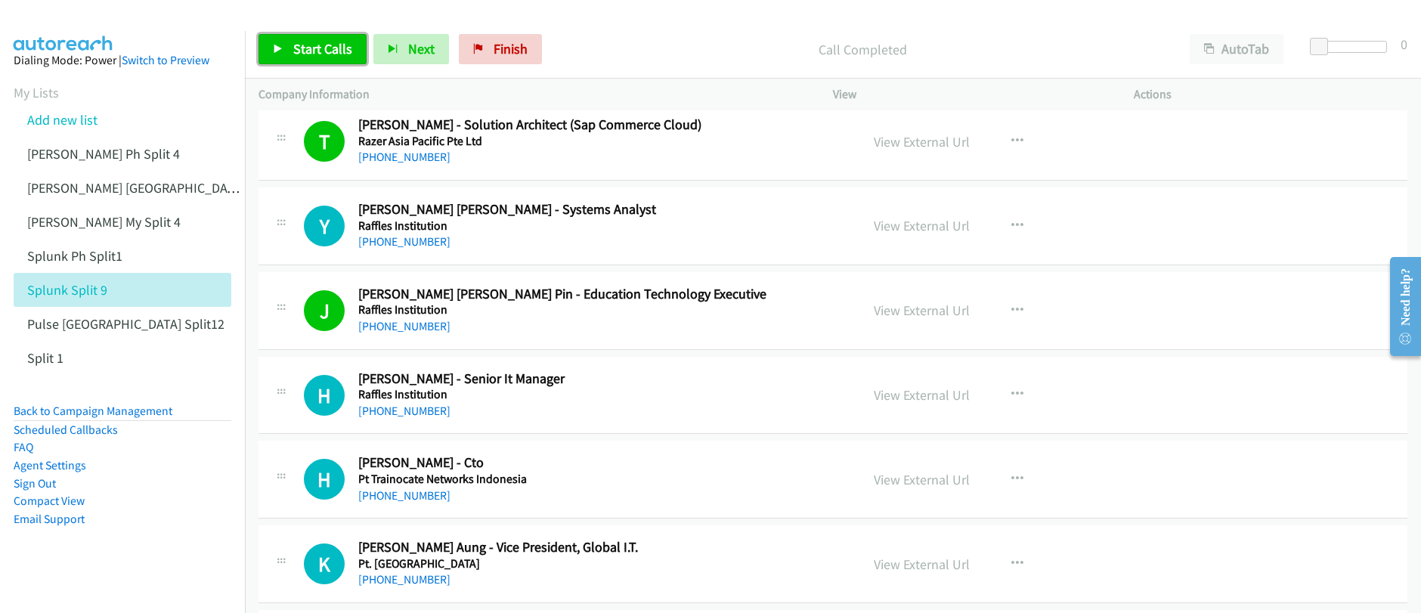
click at [304, 55] on span "Start Calls" at bounding box center [322, 48] width 59 height 17
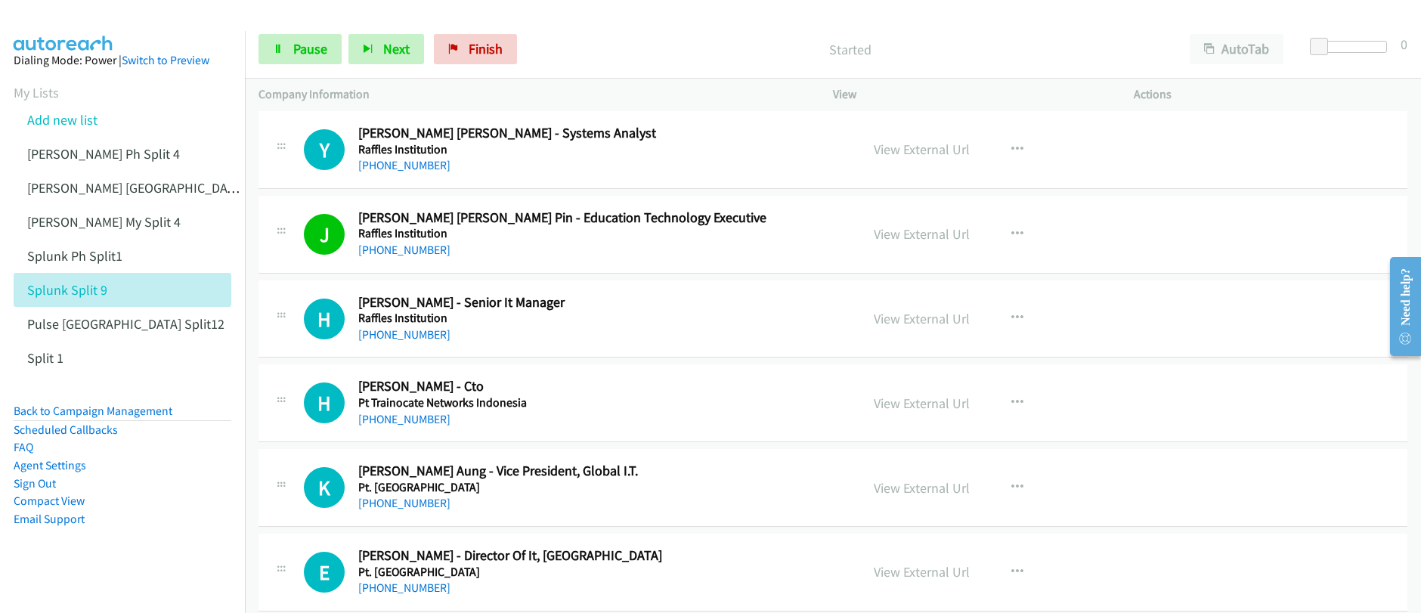
scroll to position [694, 0]
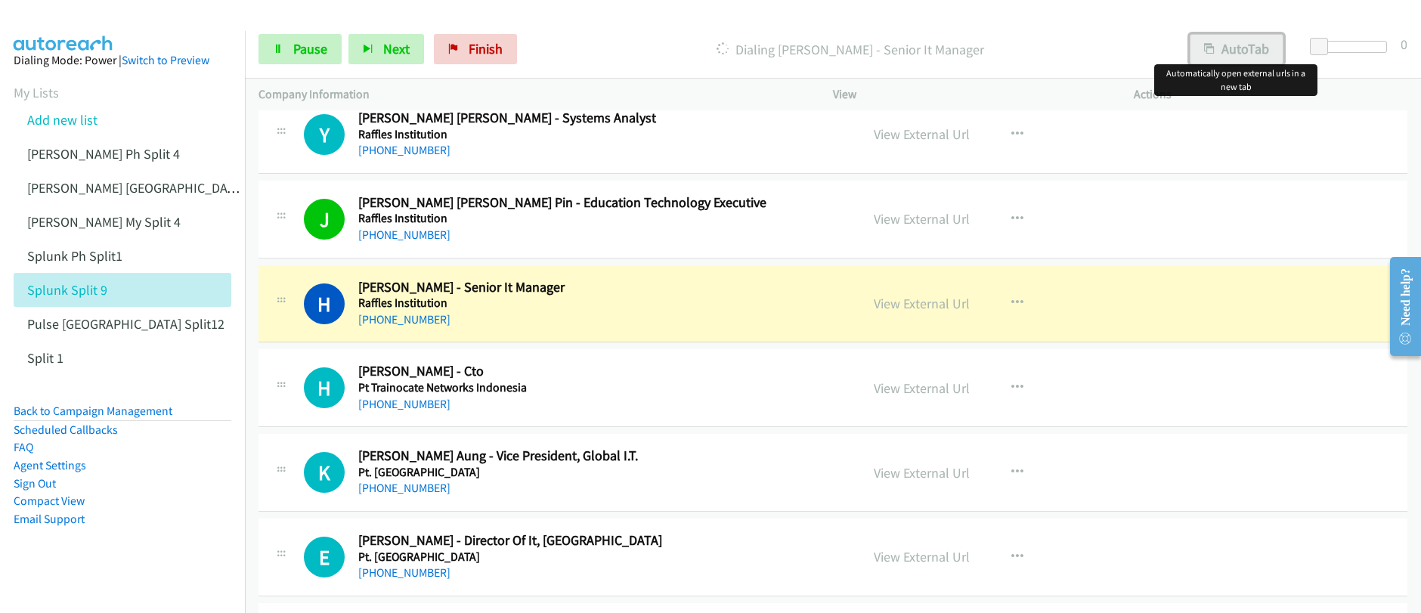
click at [1240, 51] on button "AutoTab" at bounding box center [1237, 49] width 94 height 30
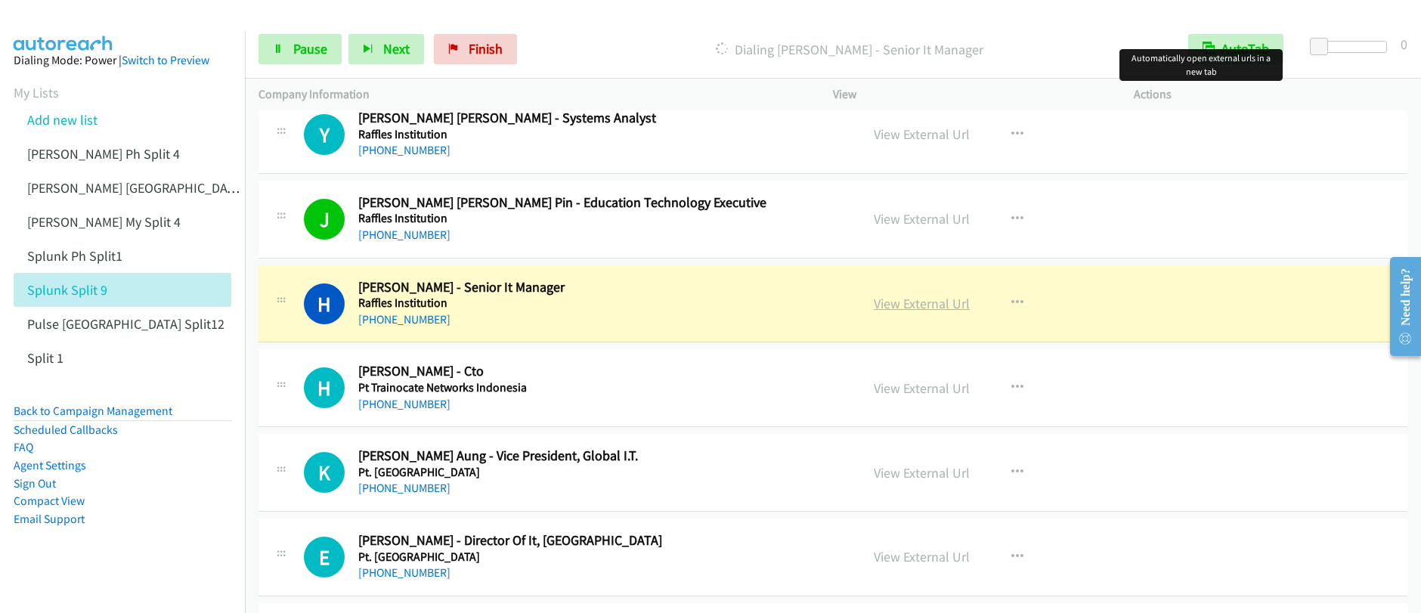
click at [905, 305] on link "View External Url" at bounding box center [922, 303] width 96 height 17
click at [314, 57] on link "Pause" at bounding box center [300, 49] width 83 height 30
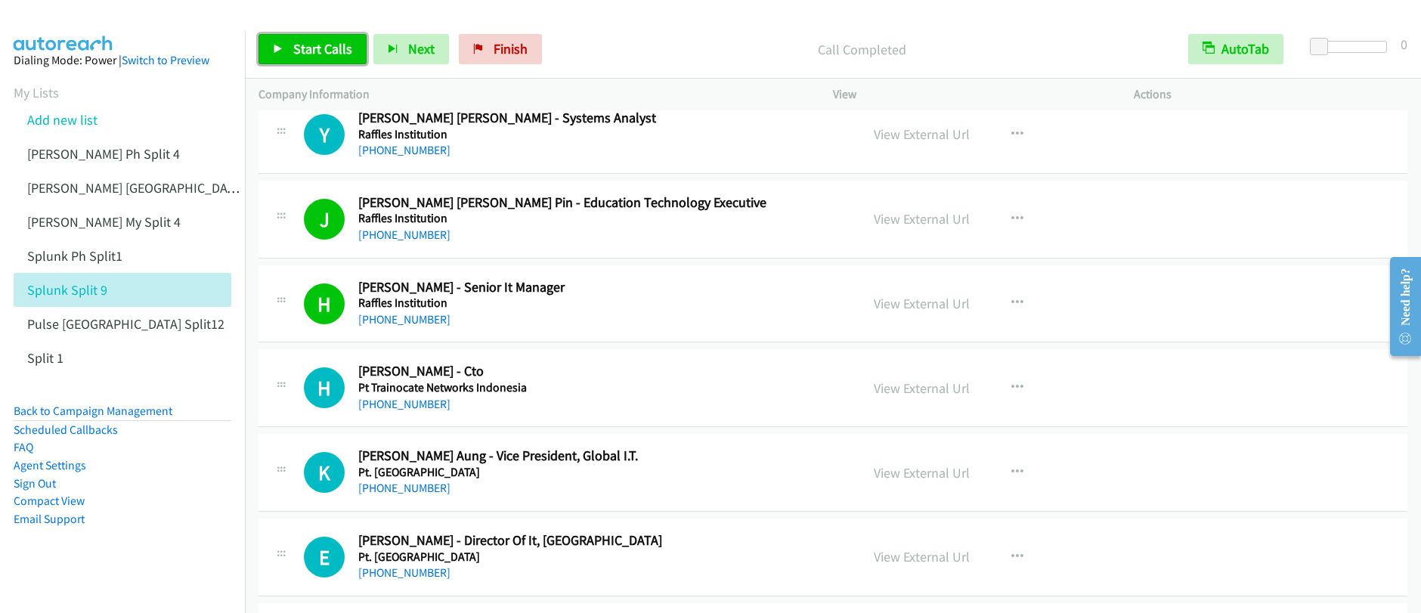
click at [322, 55] on span "Start Calls" at bounding box center [322, 48] width 59 height 17
click at [0, 0] on div "Start Calls Pause Next Finish Call Completed AutoTab AutoTab 0 Company Informat…" at bounding box center [710, 0] width 1421 height 0
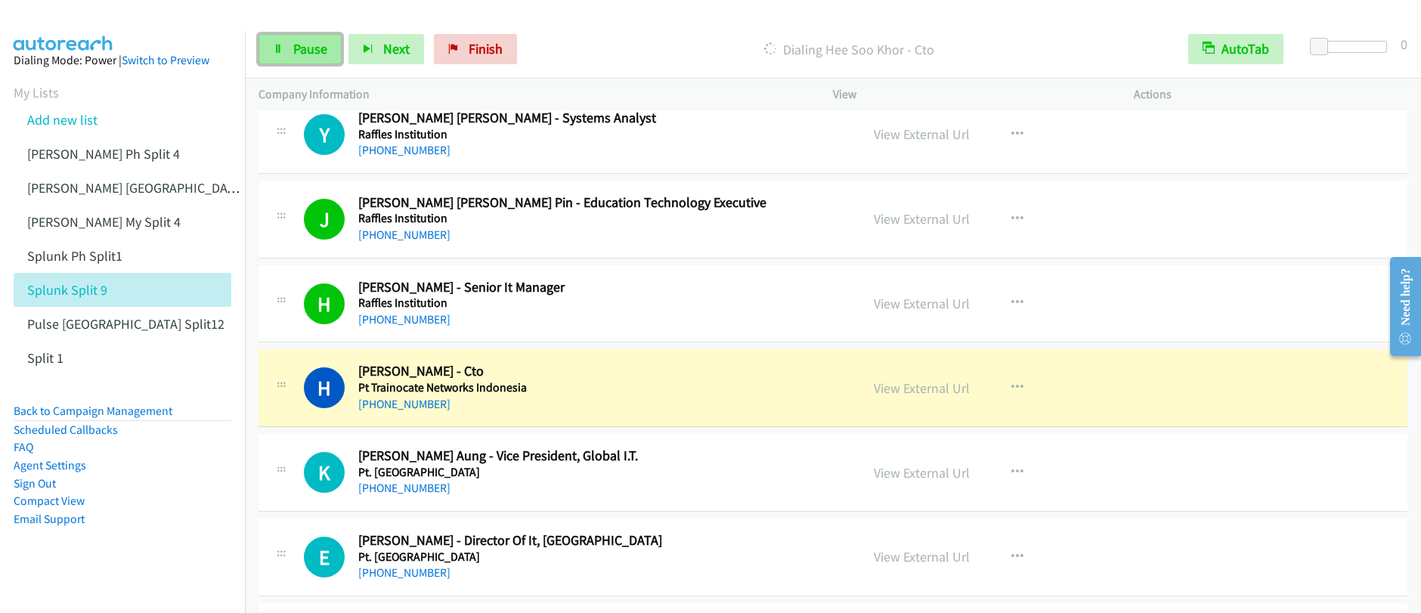
click at [304, 60] on link "Pause" at bounding box center [300, 49] width 83 height 30
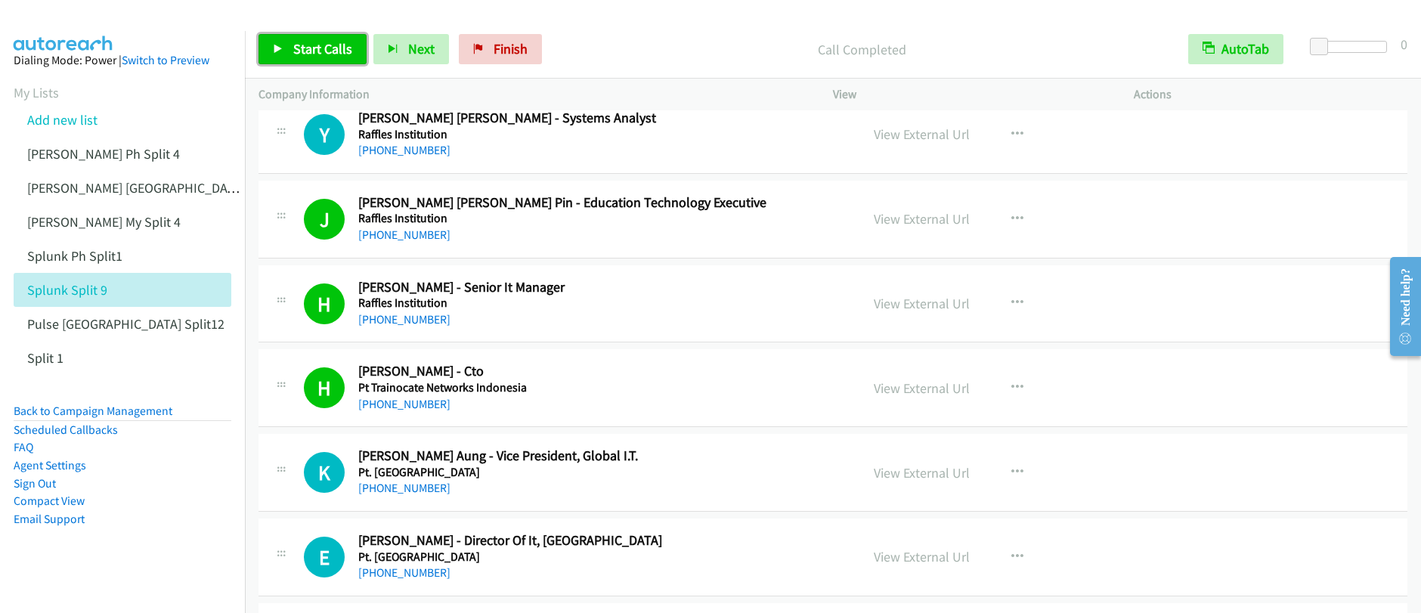
click at [311, 34] on link "Start Calls" at bounding box center [313, 49] width 108 height 30
click at [308, 54] on span "Start Calls" at bounding box center [322, 48] width 59 height 17
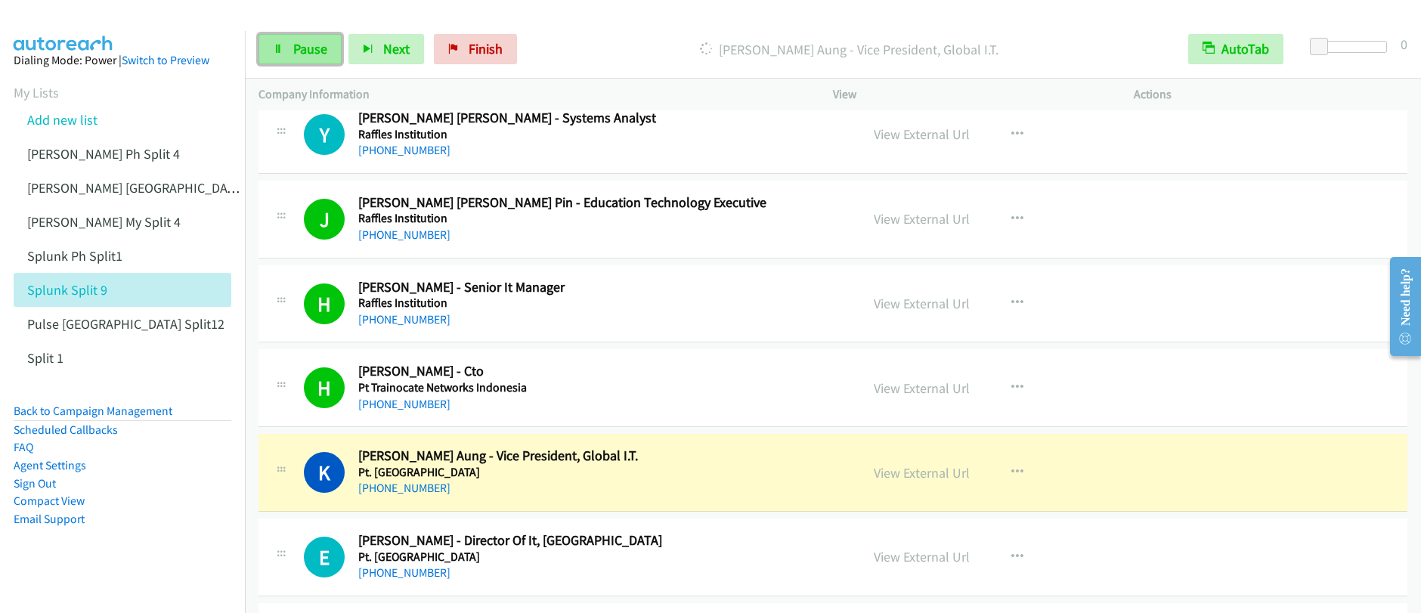
click at [302, 55] on span "Pause" at bounding box center [310, 48] width 34 height 17
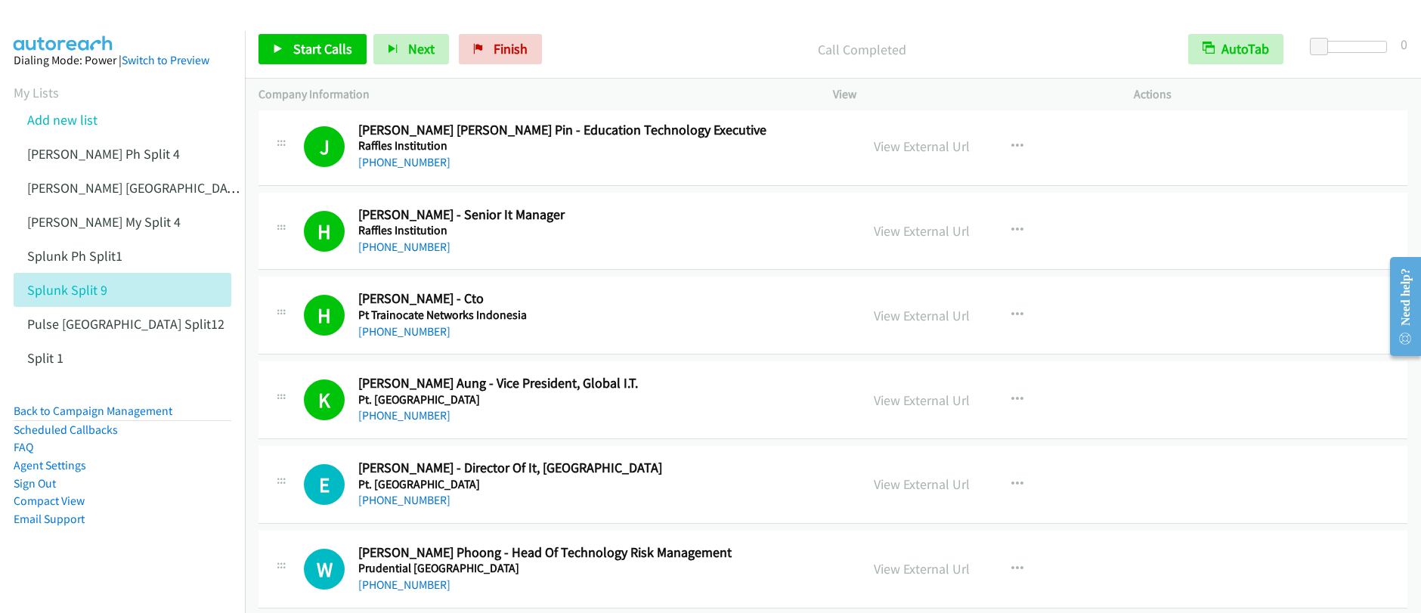
scroll to position [776, 0]
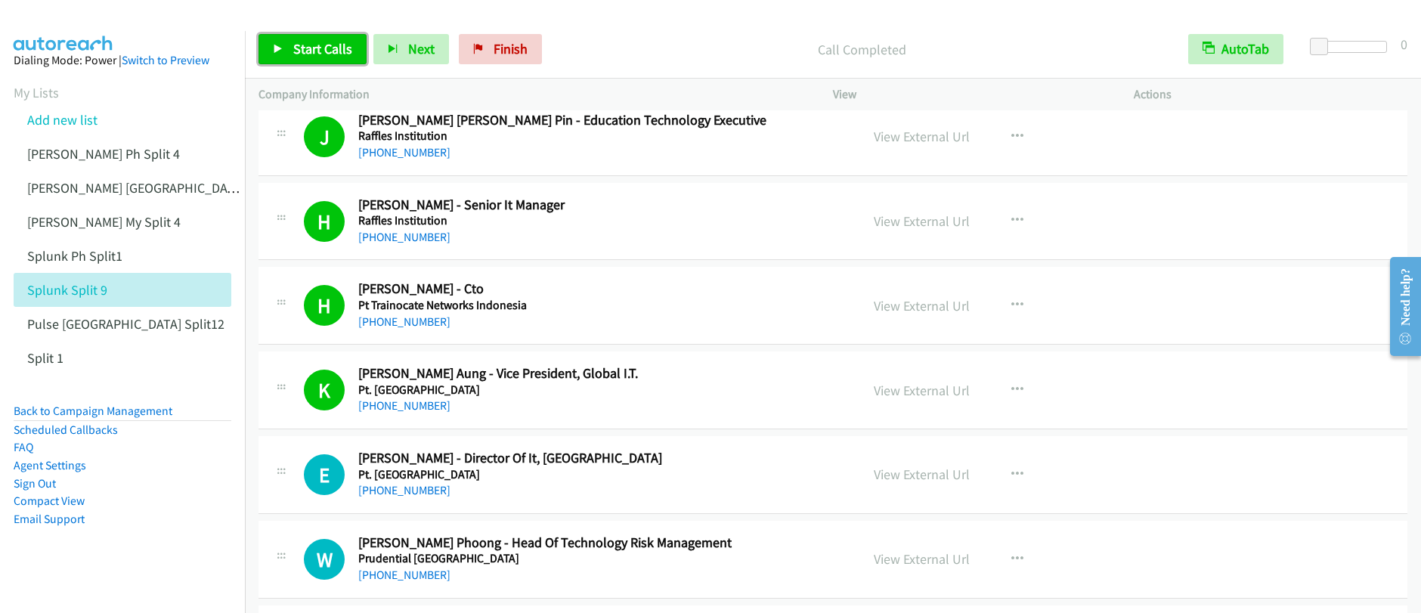
click at [305, 51] on span "Start Calls" at bounding box center [322, 48] width 59 height 17
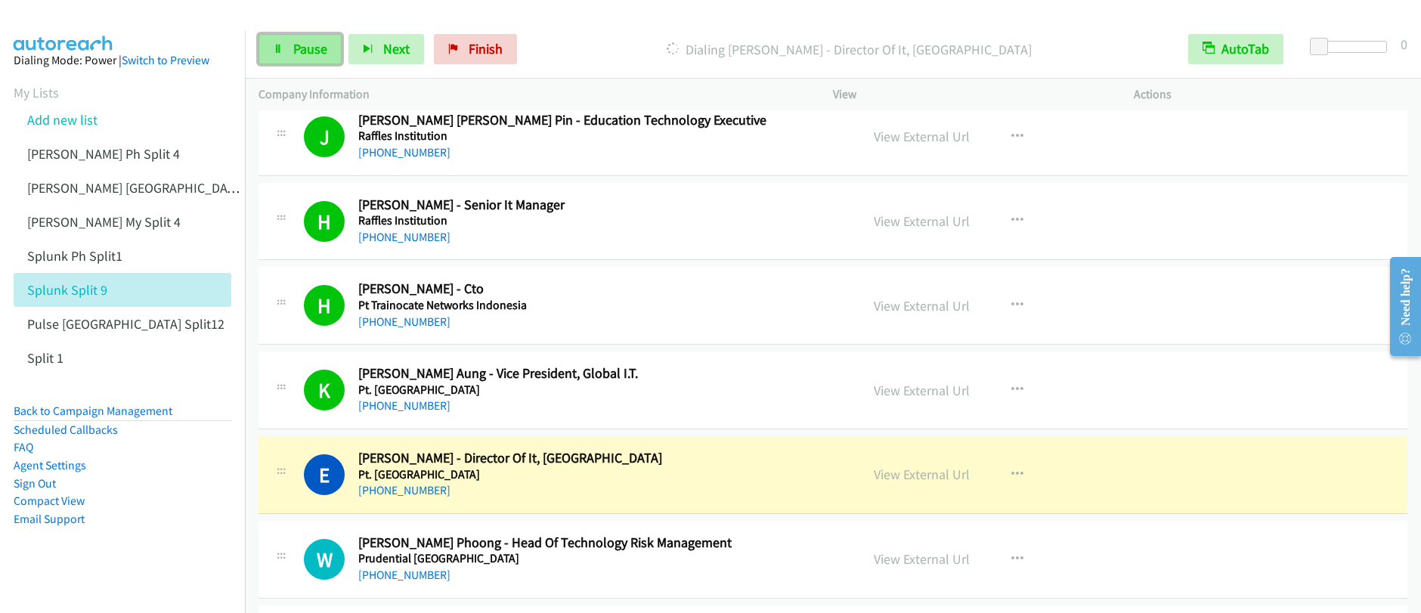
click at [296, 55] on span "Pause" at bounding box center [310, 48] width 34 height 17
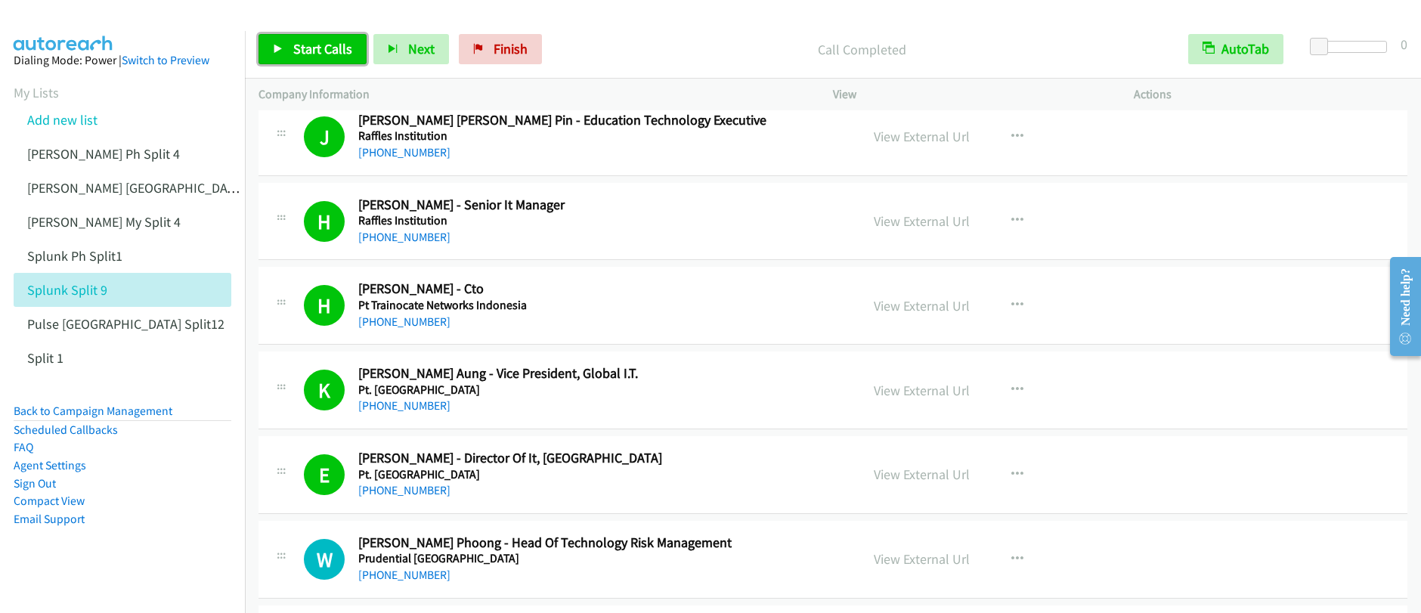
drag, startPoint x: 282, startPoint y: 38, endPoint x: 286, endPoint y: 47, distance: 10.1
click at [281, 39] on link "Start Calls" at bounding box center [313, 49] width 108 height 30
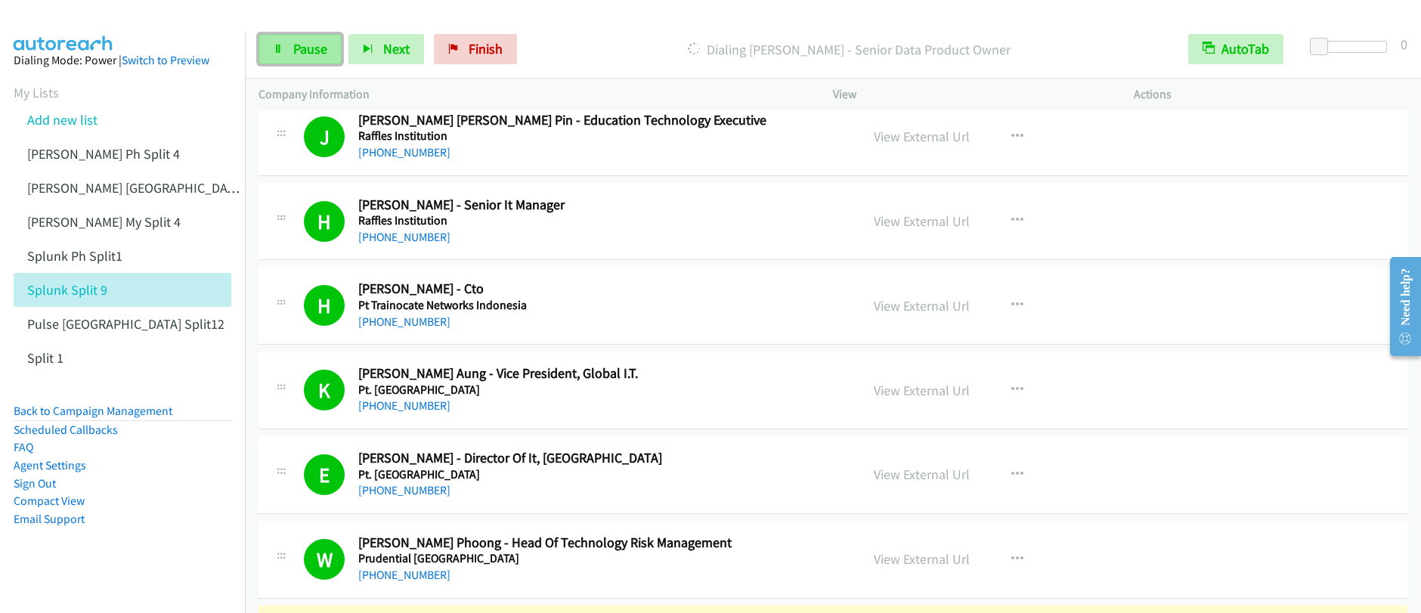
click at [316, 59] on link "Pause" at bounding box center [300, 49] width 83 height 30
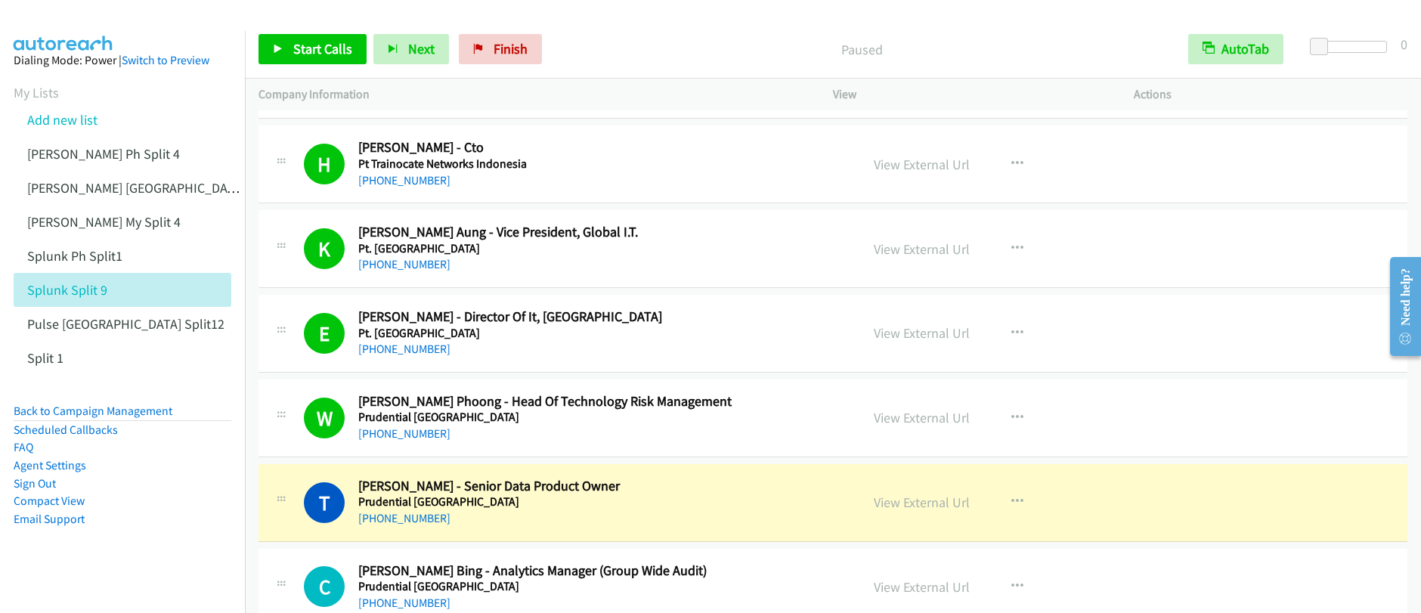
scroll to position [1136, 0]
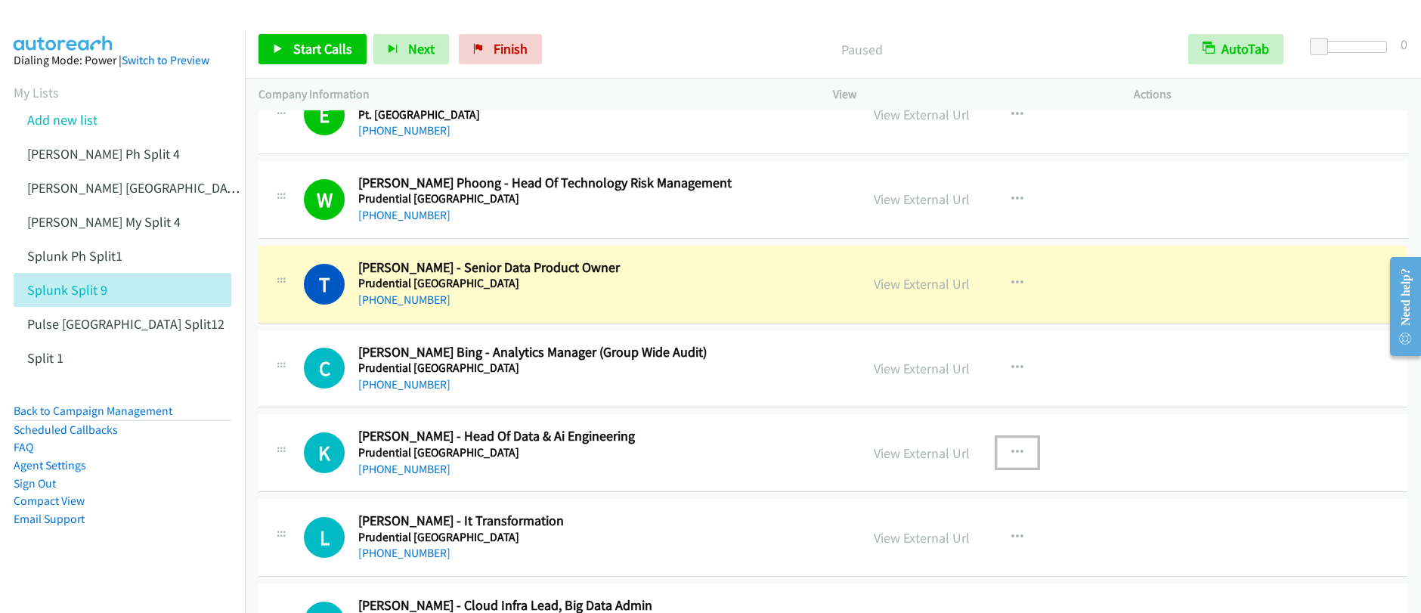
click at [1004, 457] on button "button" at bounding box center [1017, 453] width 41 height 30
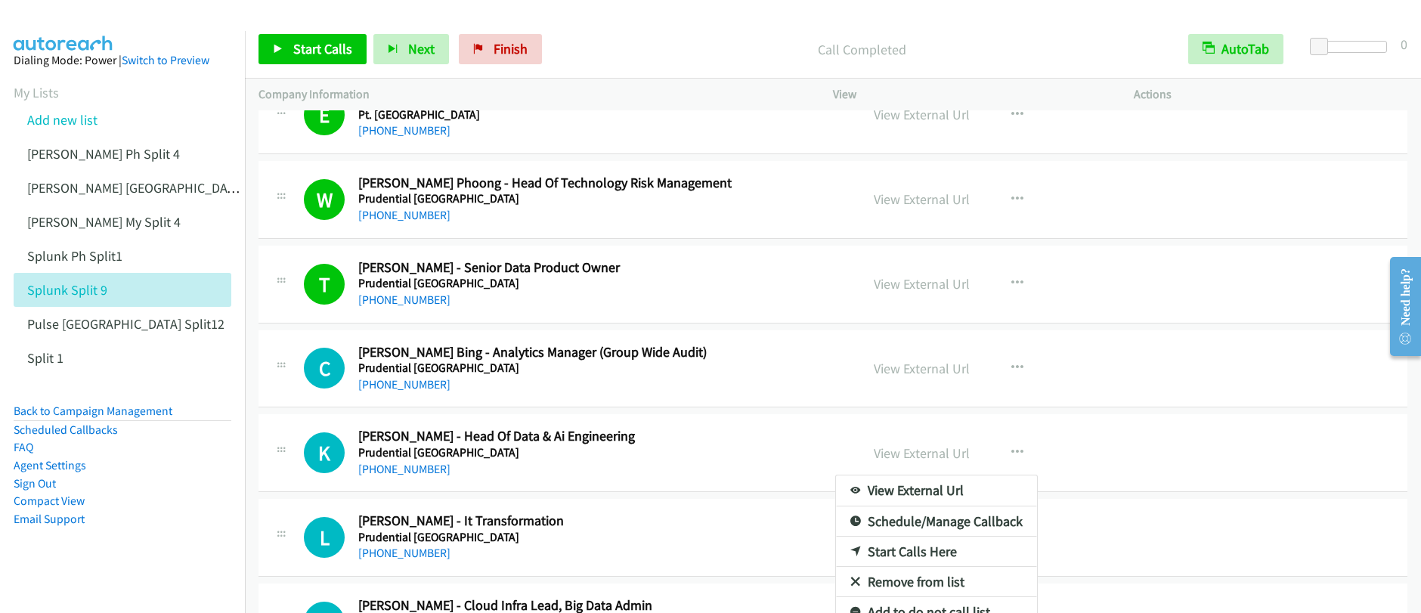
click at [336, 54] on div at bounding box center [710, 306] width 1421 height 613
click at [336, 54] on span "Start Calls" at bounding box center [322, 48] width 59 height 17
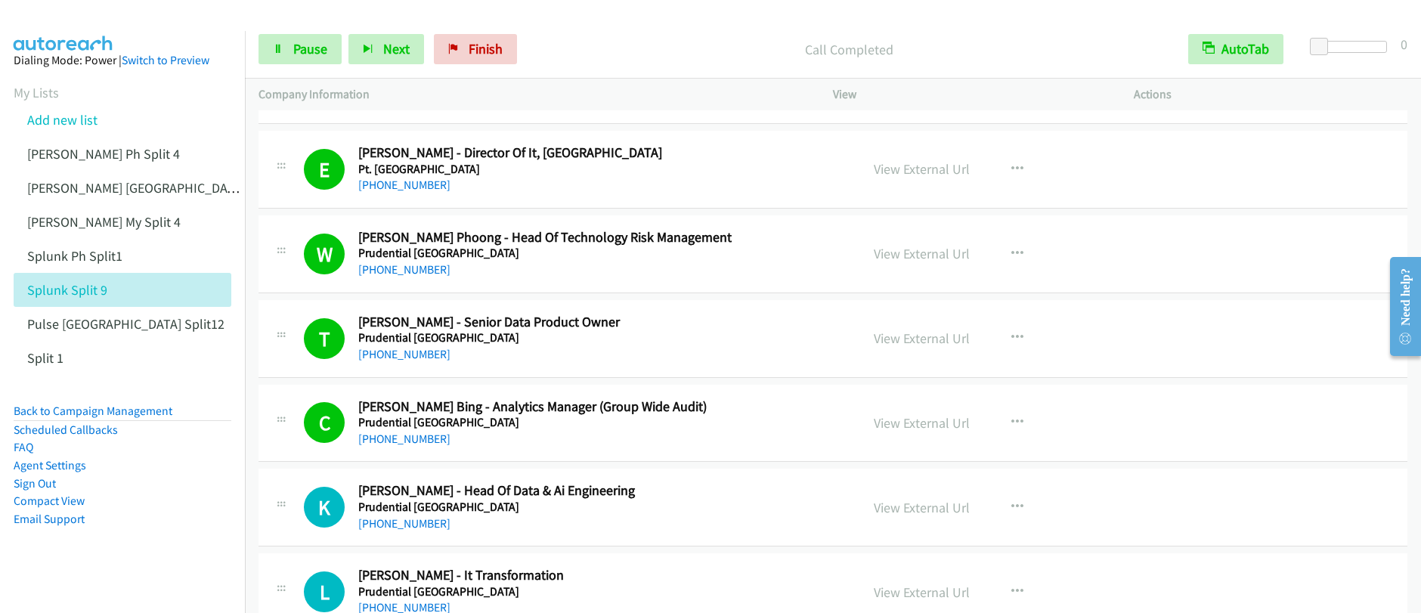
scroll to position [1241, 0]
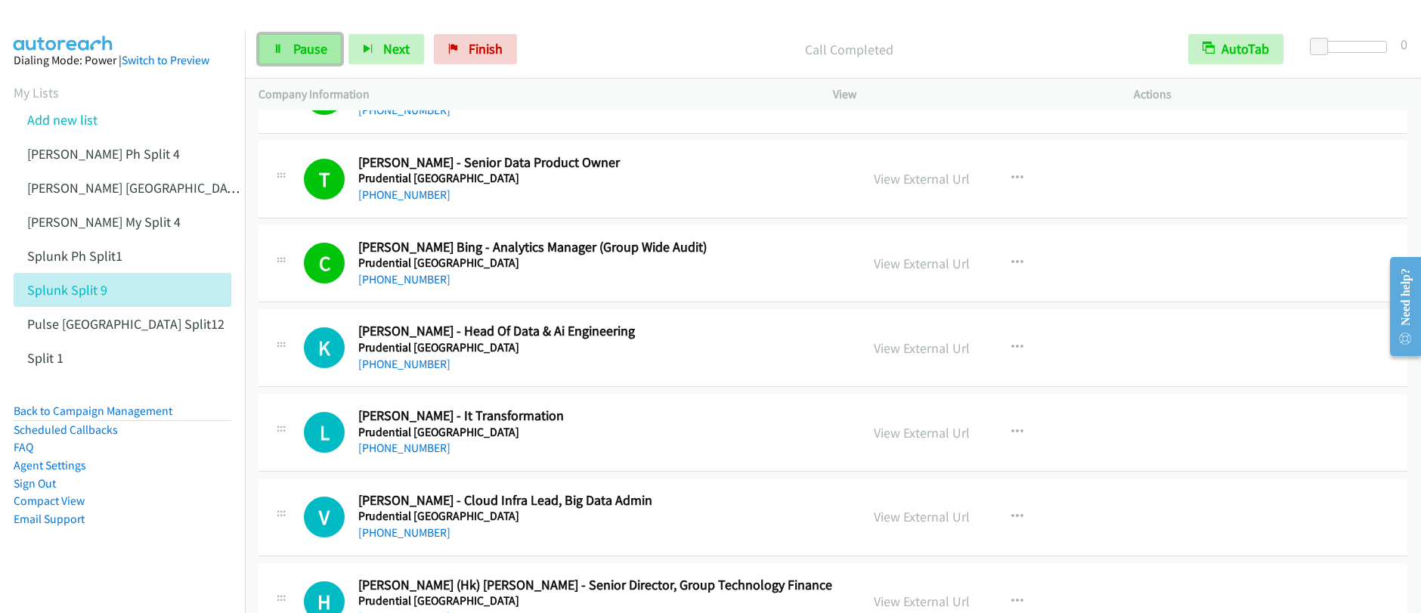
click at [307, 49] on span "Pause" at bounding box center [310, 48] width 34 height 17
click at [1011, 348] on icon "button" at bounding box center [1017, 348] width 12 height 12
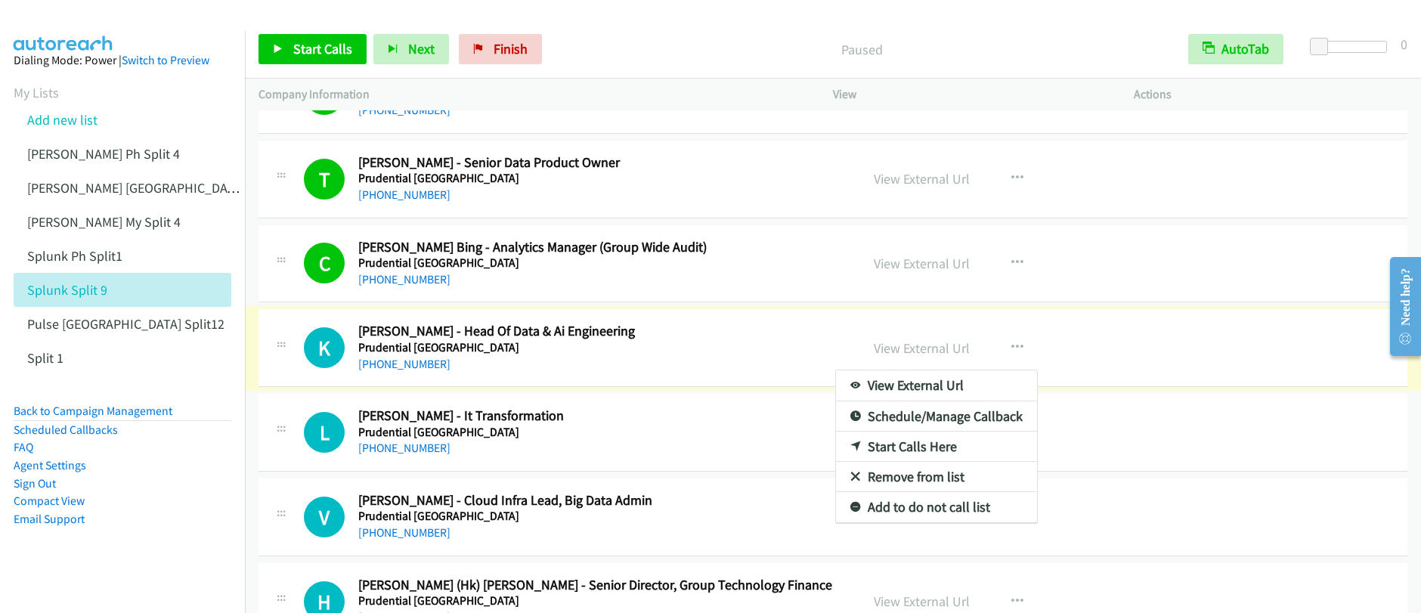
click at [887, 448] on link "Start Calls Here" at bounding box center [936, 447] width 201 height 30
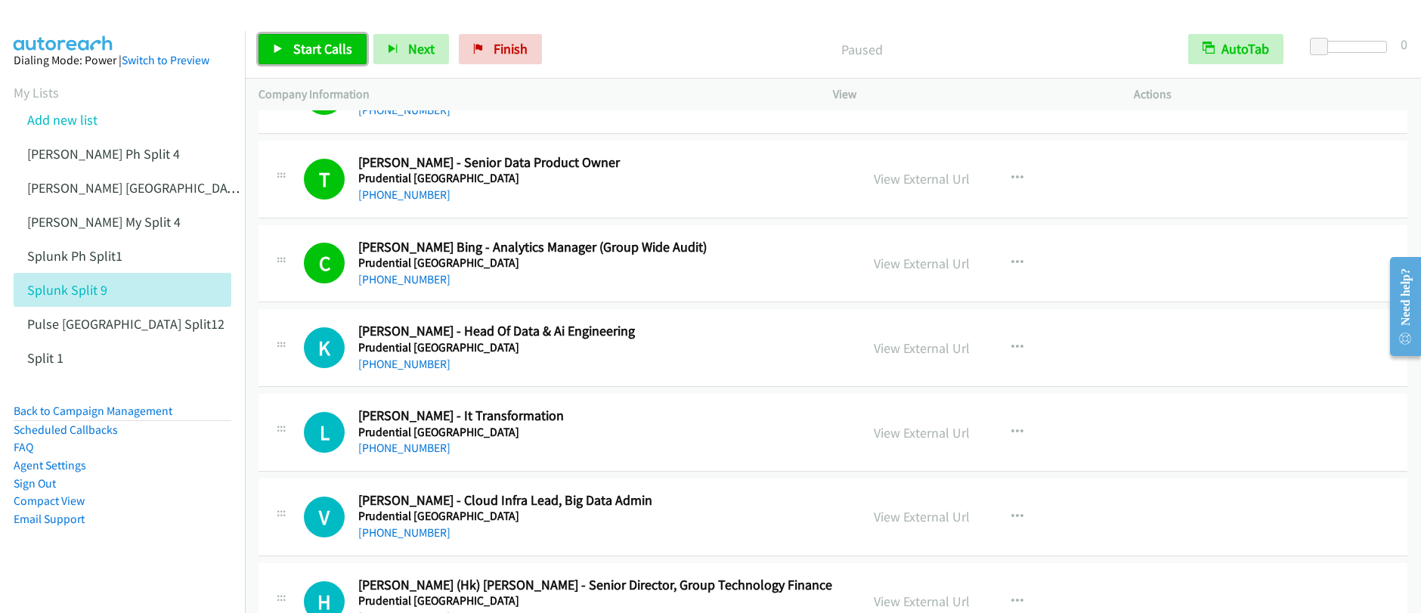
click at [317, 60] on link "Start Calls" at bounding box center [313, 49] width 108 height 30
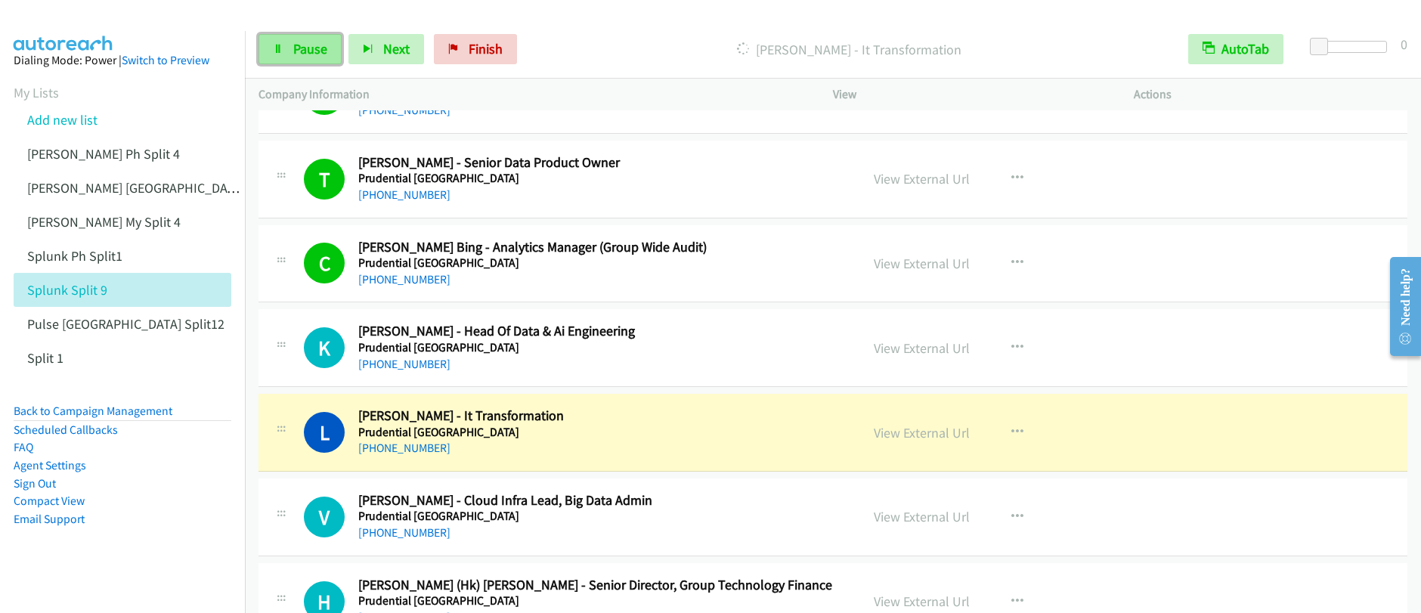
click at [302, 60] on link "Pause" at bounding box center [300, 49] width 83 height 30
click at [304, 57] on link "Pause" at bounding box center [300, 49] width 83 height 30
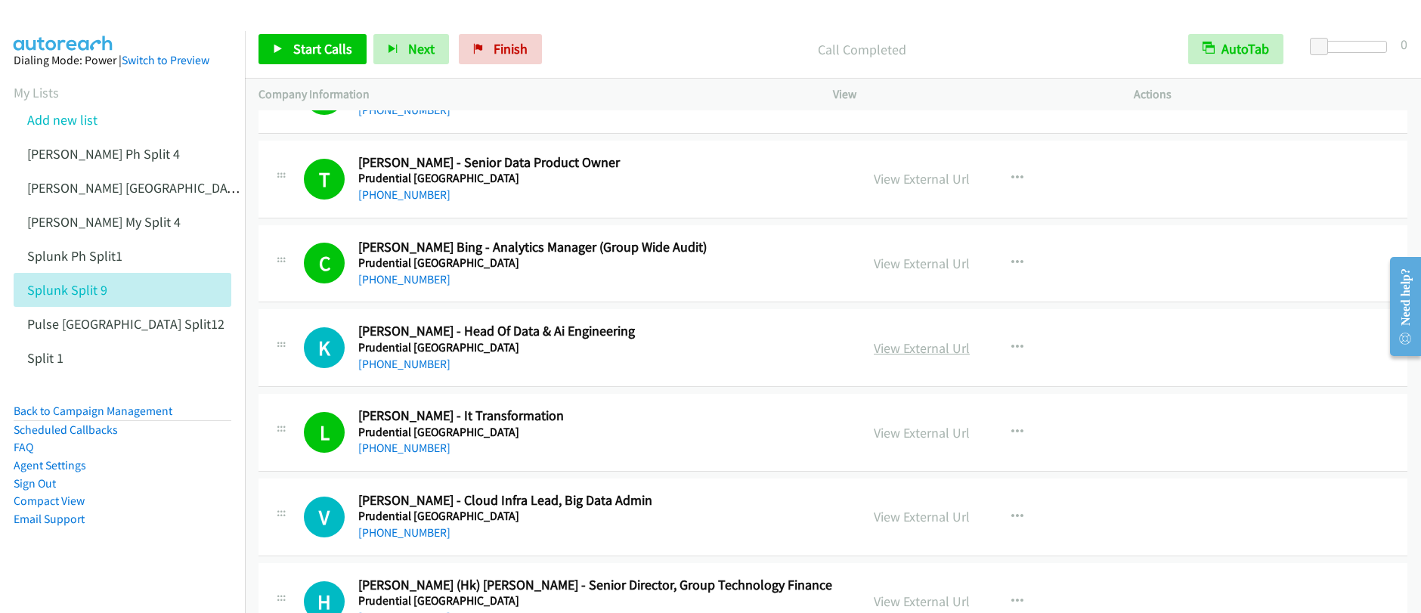
click at [900, 352] on link "View External Url" at bounding box center [922, 347] width 96 height 17
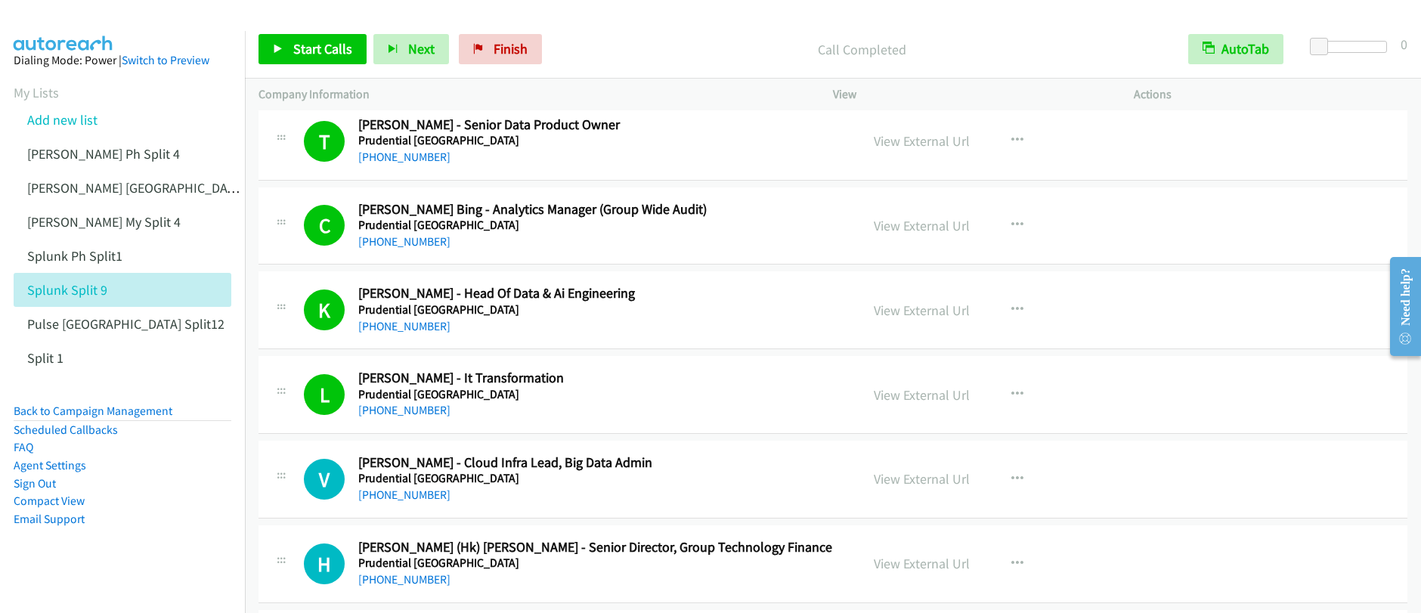
scroll to position [1280, 0]
click at [1013, 478] on icon "button" at bounding box center [1017, 478] width 12 height 12
click at [912, 577] on link "Start Calls Here" at bounding box center [936, 577] width 201 height 30
click at [312, 54] on span "Start Calls" at bounding box center [322, 48] width 59 height 17
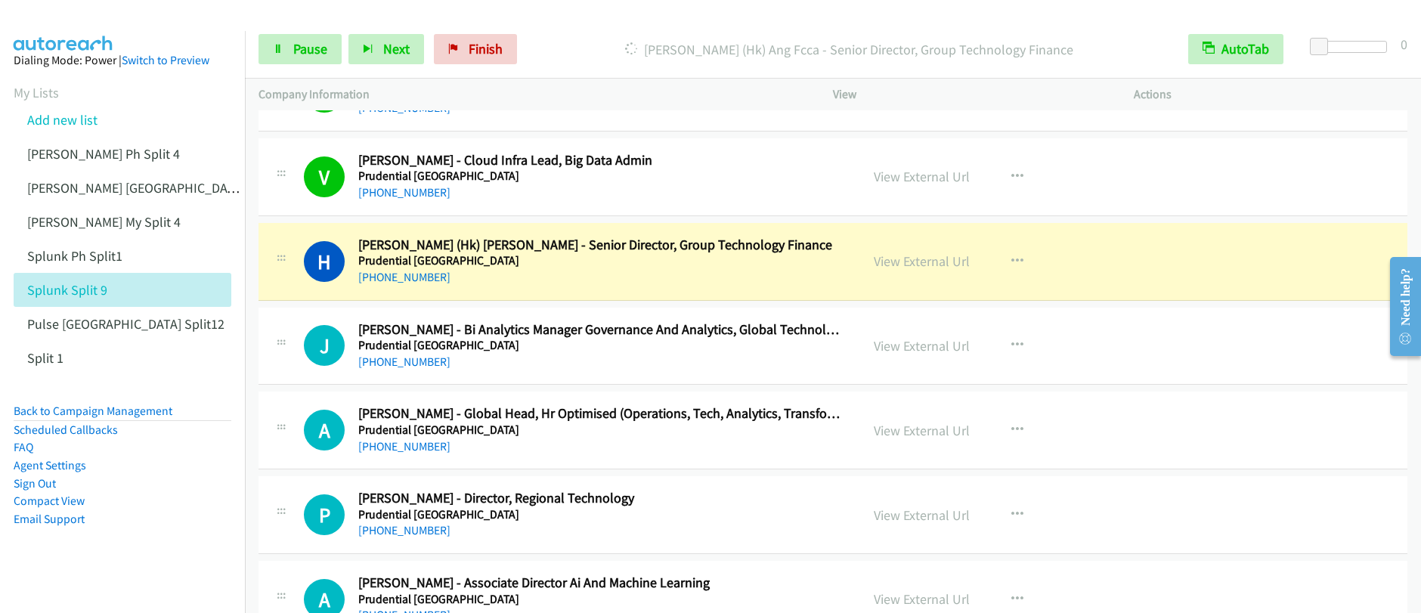
scroll to position [1684, 0]
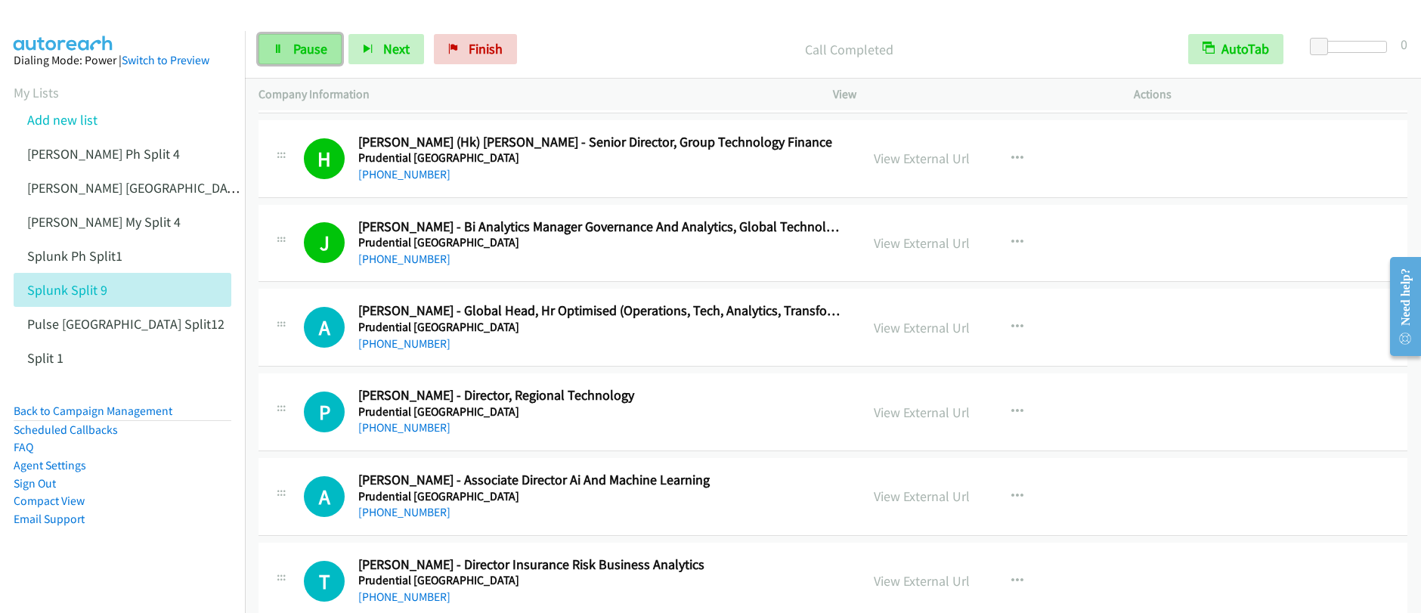
click at [301, 49] on span "Pause" at bounding box center [310, 48] width 34 height 17
click at [301, 49] on span "Start Calls" at bounding box center [322, 48] width 59 height 17
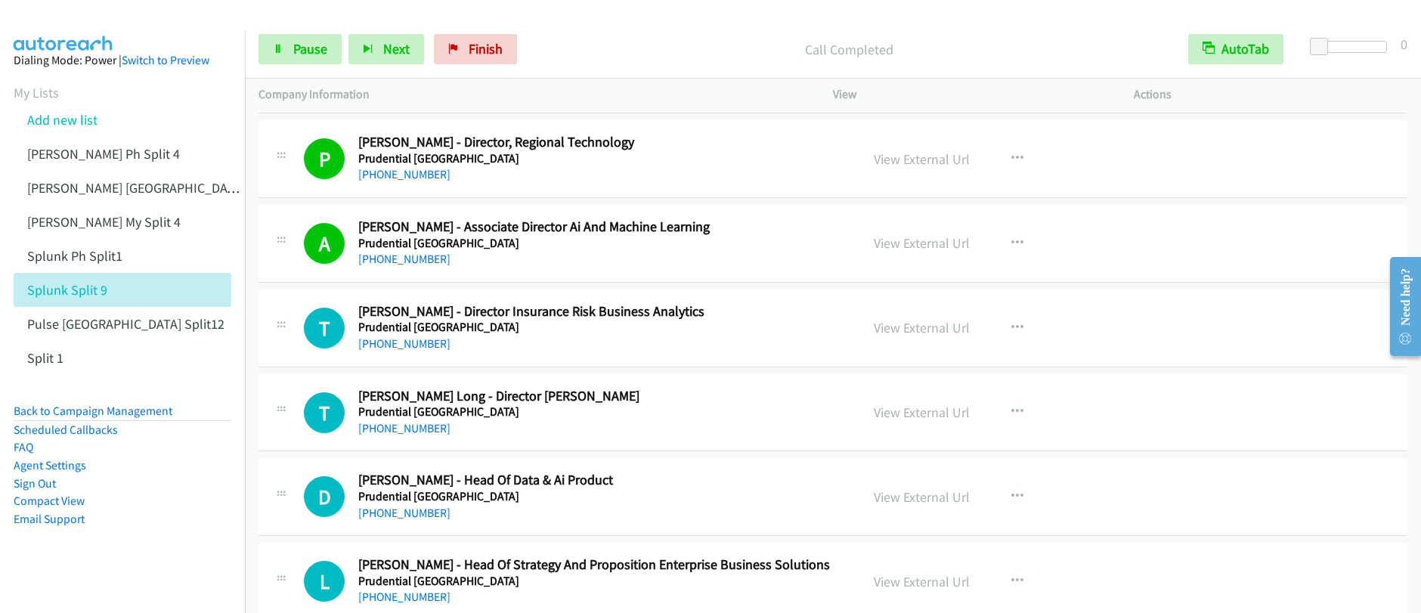
scroll to position [1941, 0]
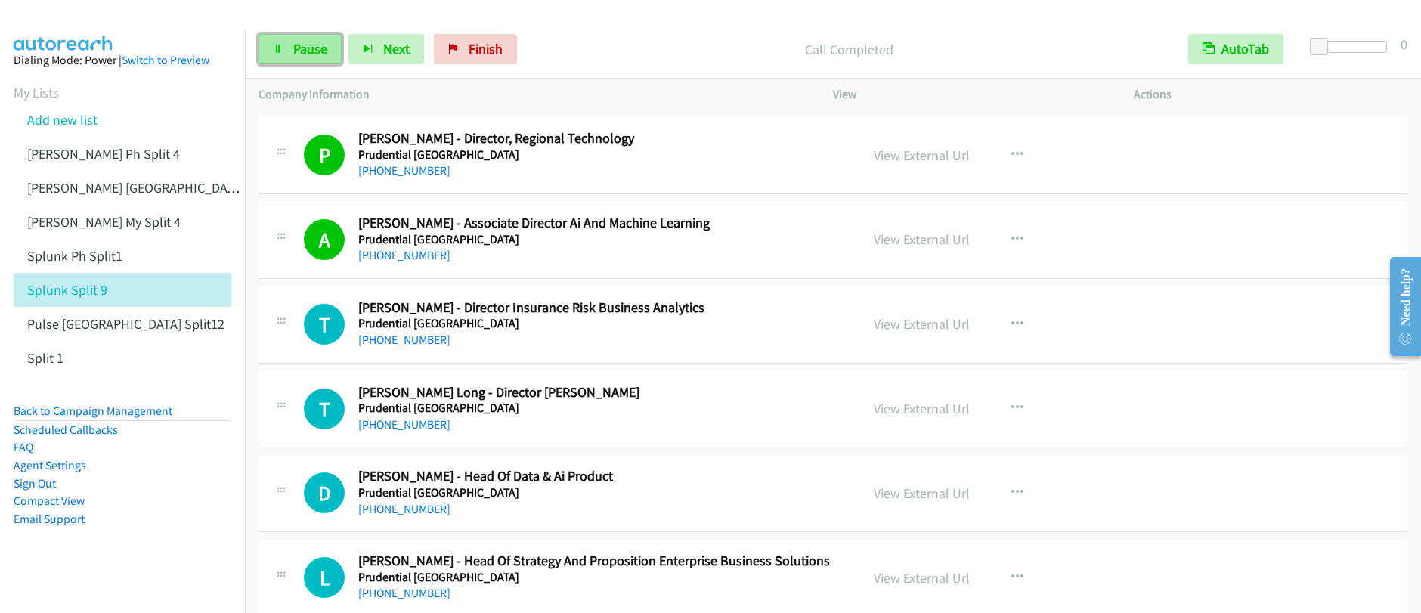
click at [312, 53] on span "Pause" at bounding box center [310, 48] width 34 height 17
click at [1011, 407] on icon "button" at bounding box center [1017, 408] width 12 height 12
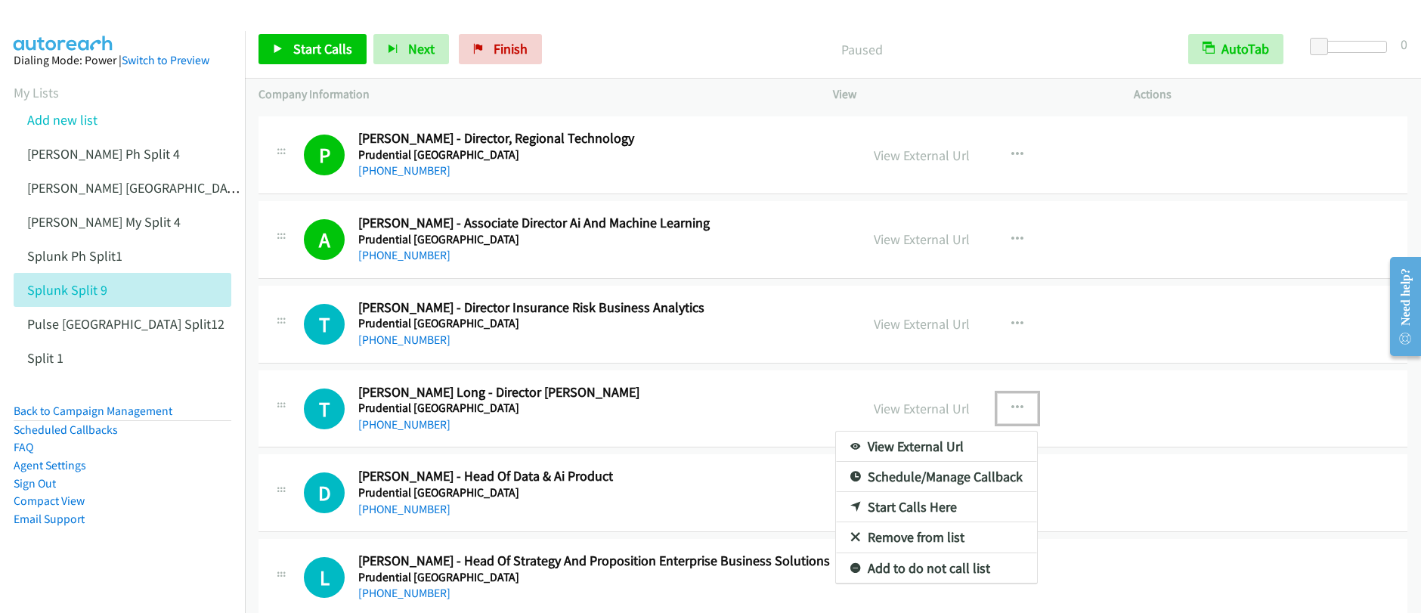
click at [913, 505] on link "Start Calls Here" at bounding box center [936, 507] width 201 height 30
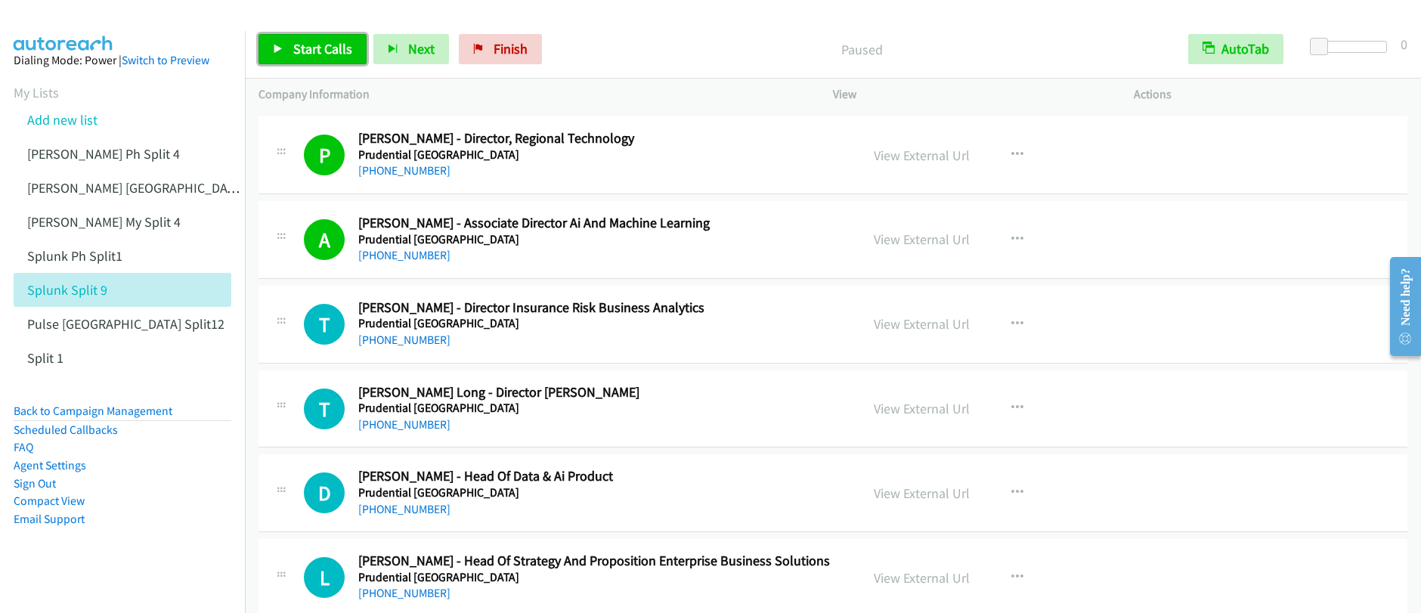
click at [309, 41] on span "Start Calls" at bounding box center [322, 48] width 59 height 17
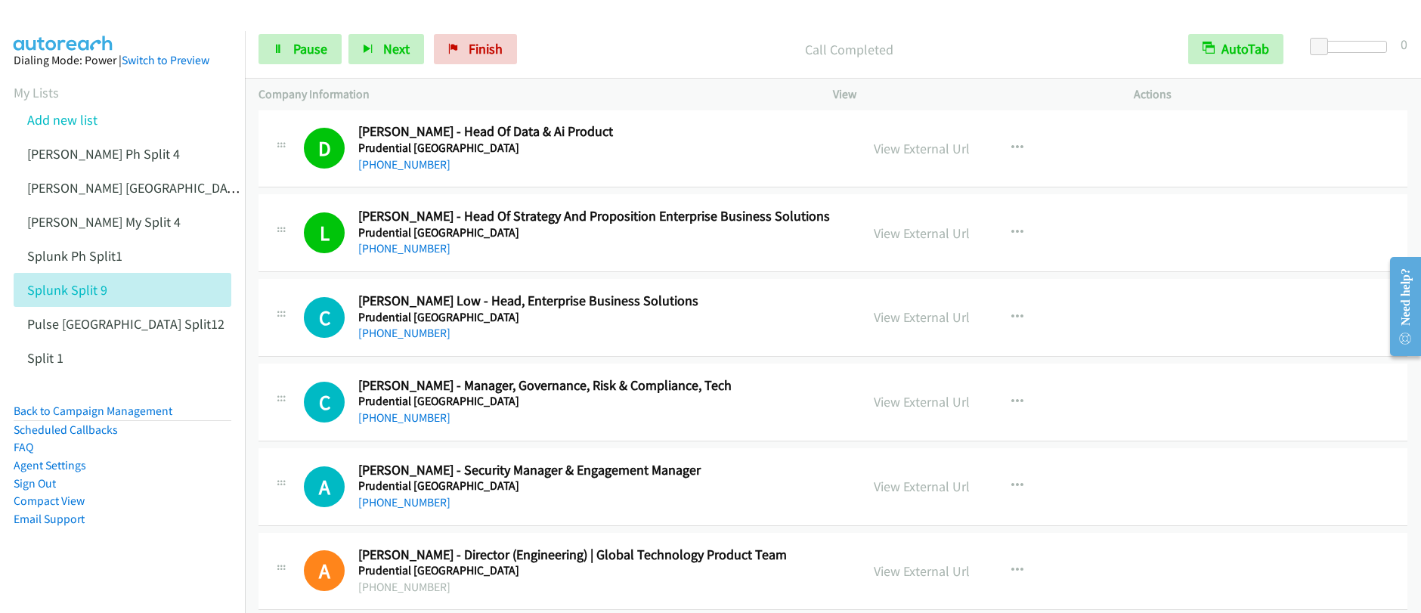
scroll to position [2355, 0]
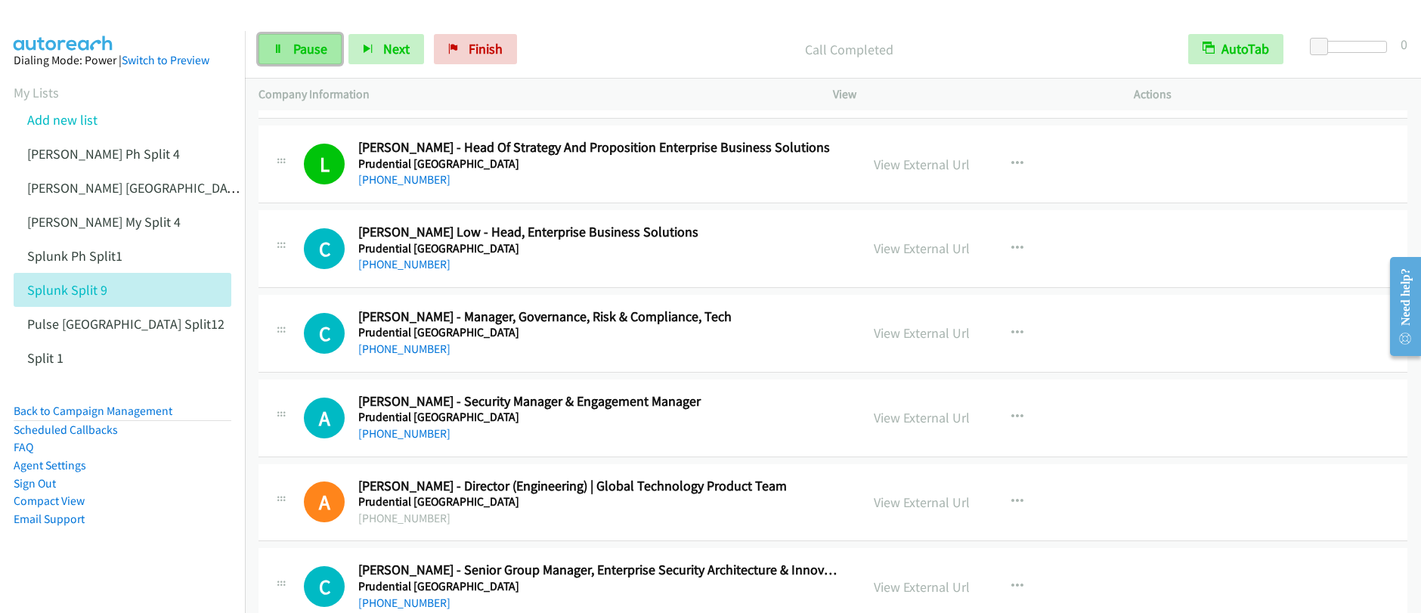
click at [310, 53] on span "Pause" at bounding box center [310, 48] width 34 height 17
click at [1013, 335] on icon "button" at bounding box center [1017, 333] width 12 height 12
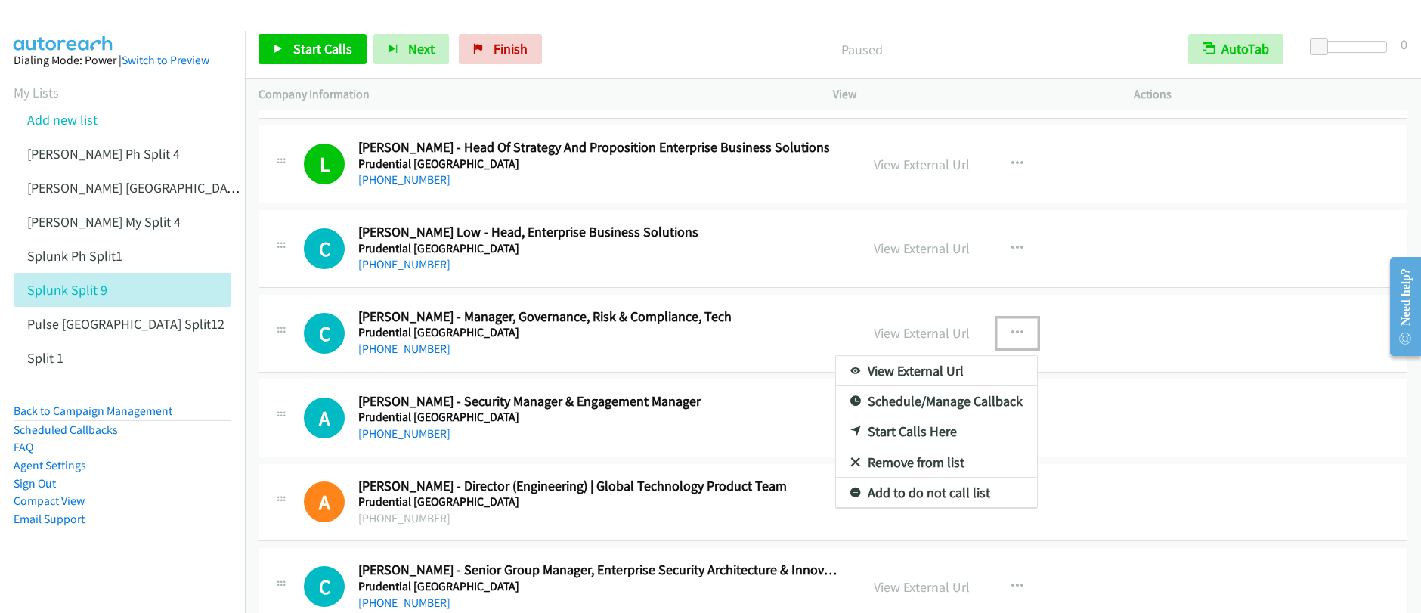
click at [888, 430] on link "Start Calls Here" at bounding box center [936, 431] width 201 height 30
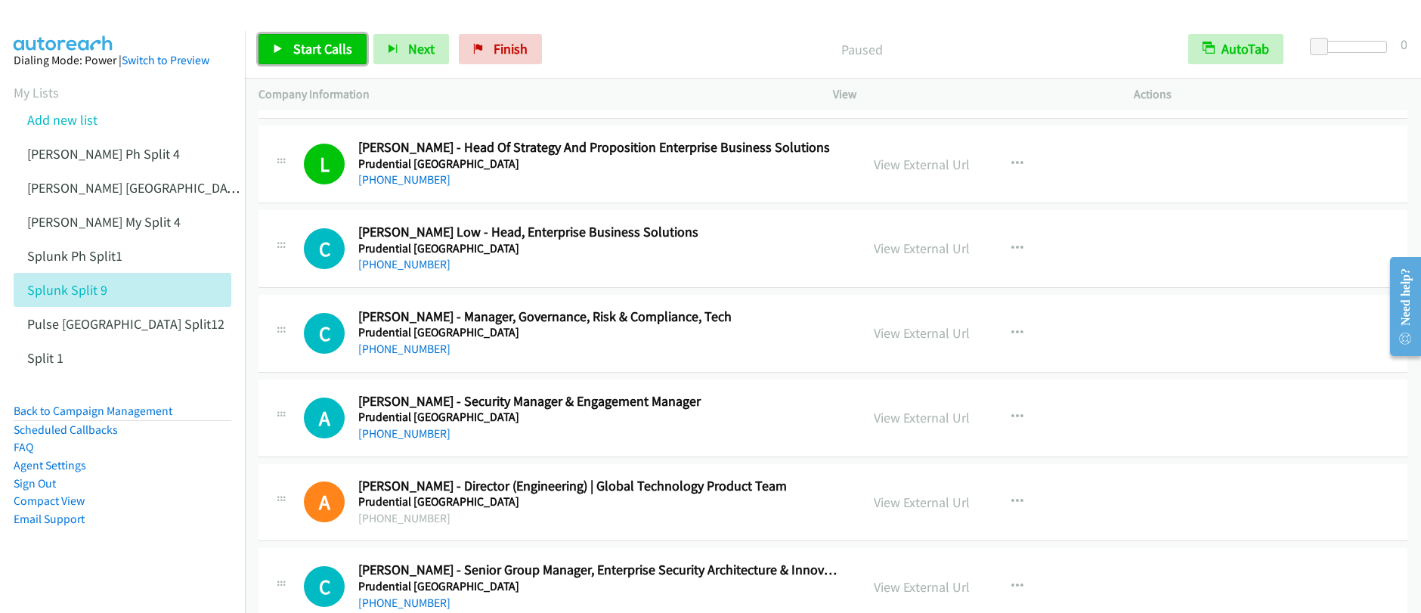
click at [288, 59] on link "Start Calls" at bounding box center [313, 49] width 108 height 30
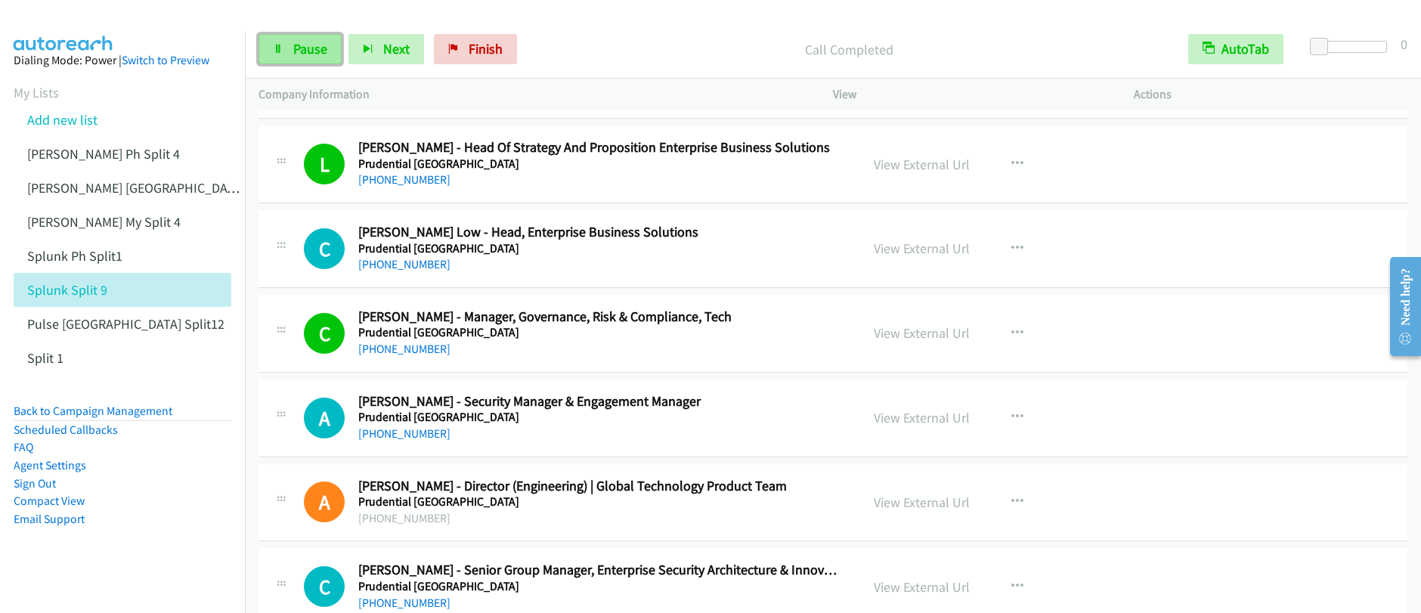
click at [294, 57] on span "Pause" at bounding box center [310, 48] width 34 height 17
click at [936, 336] on link "View External Url" at bounding box center [922, 332] width 96 height 17
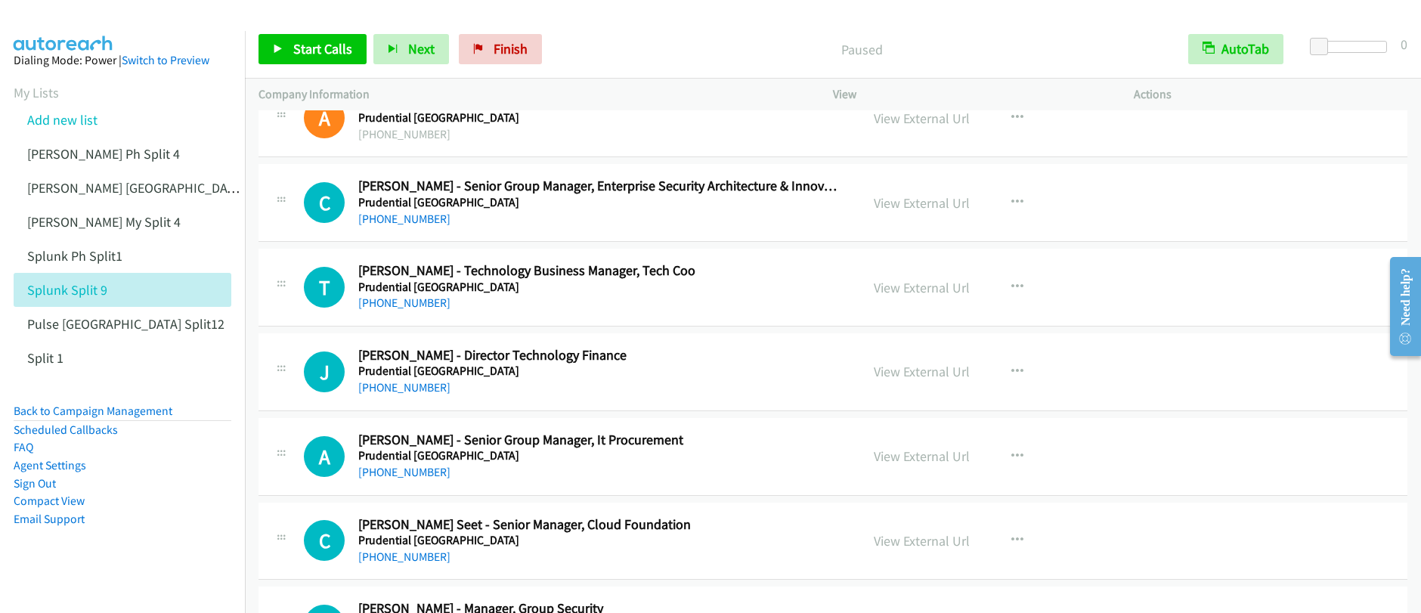
scroll to position [2854, 0]
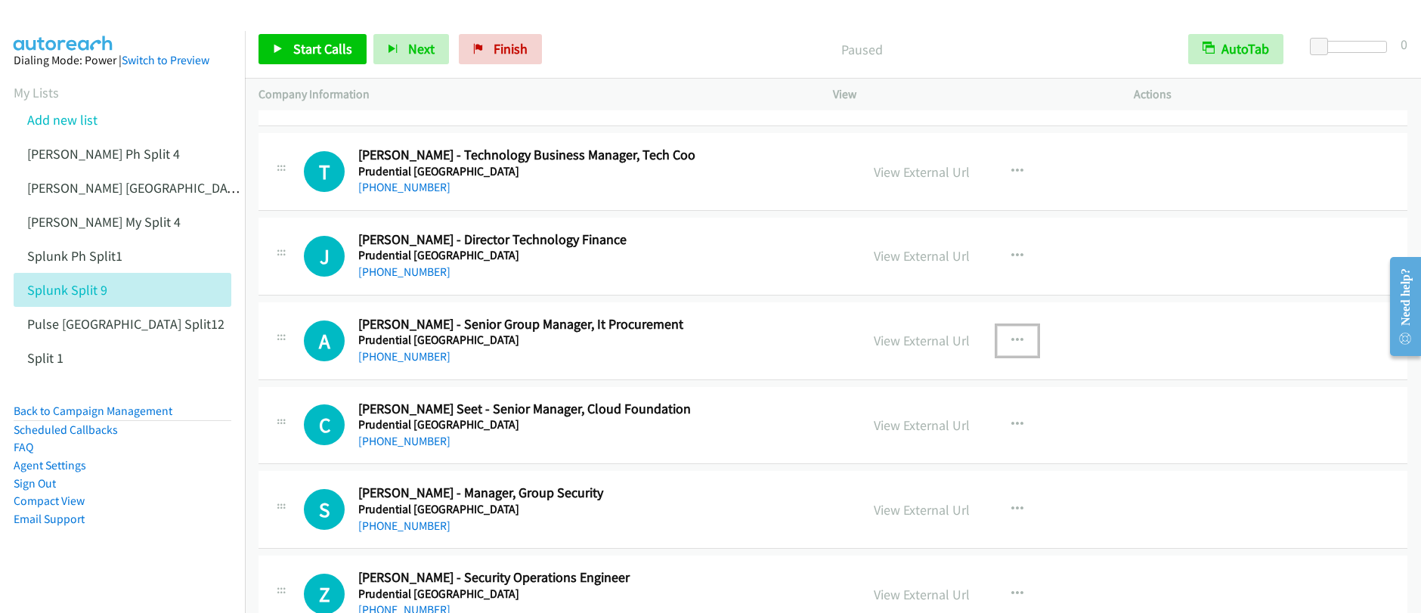
click at [1011, 338] on icon "button" at bounding box center [1017, 341] width 12 height 12
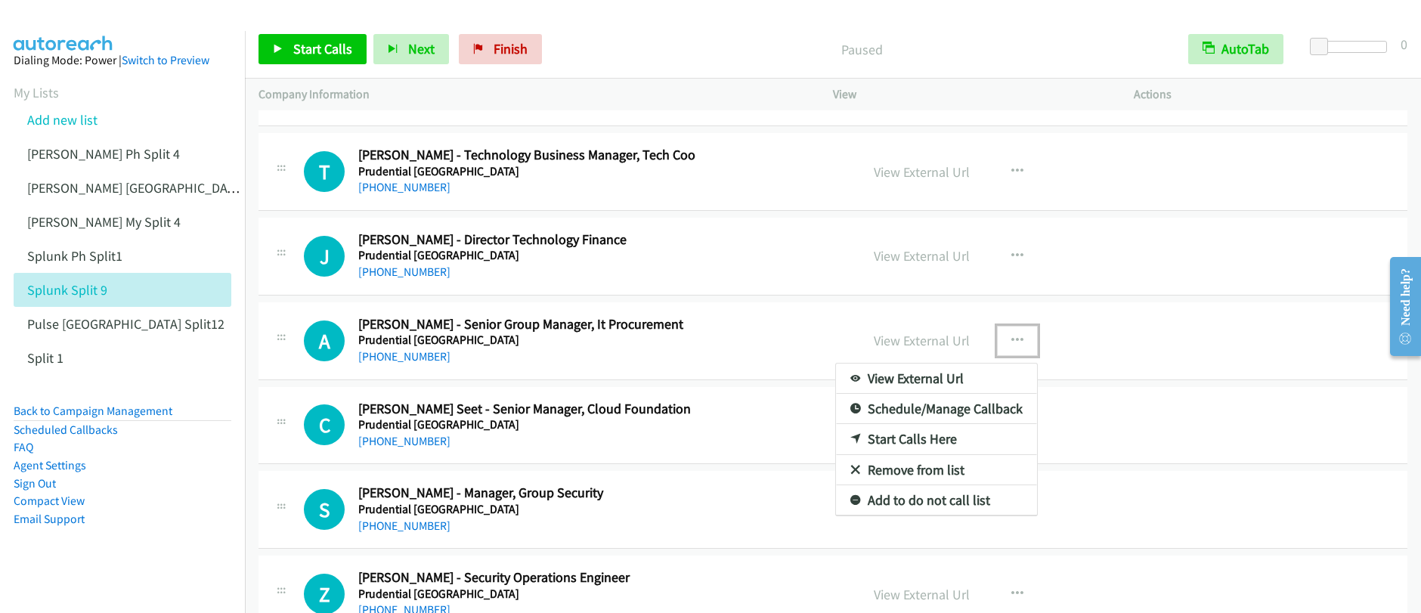
click at [909, 442] on link "Start Calls Here" at bounding box center [936, 439] width 201 height 30
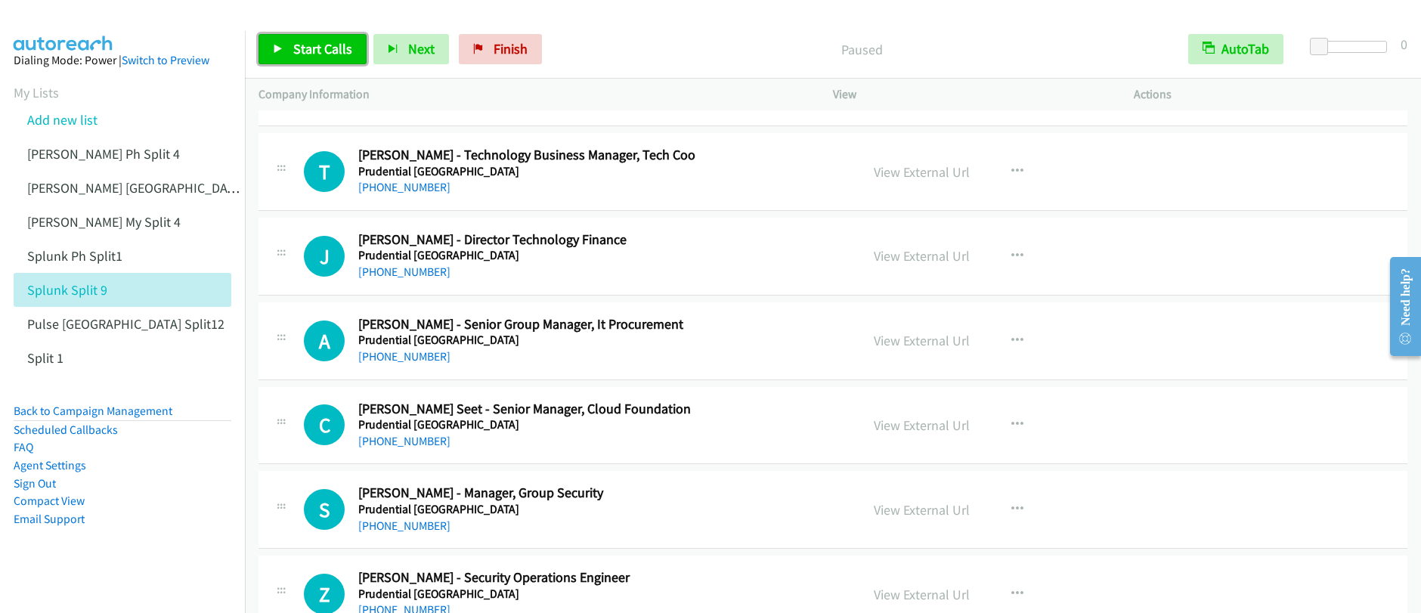
click at [328, 59] on link "Start Calls" at bounding box center [313, 49] width 108 height 30
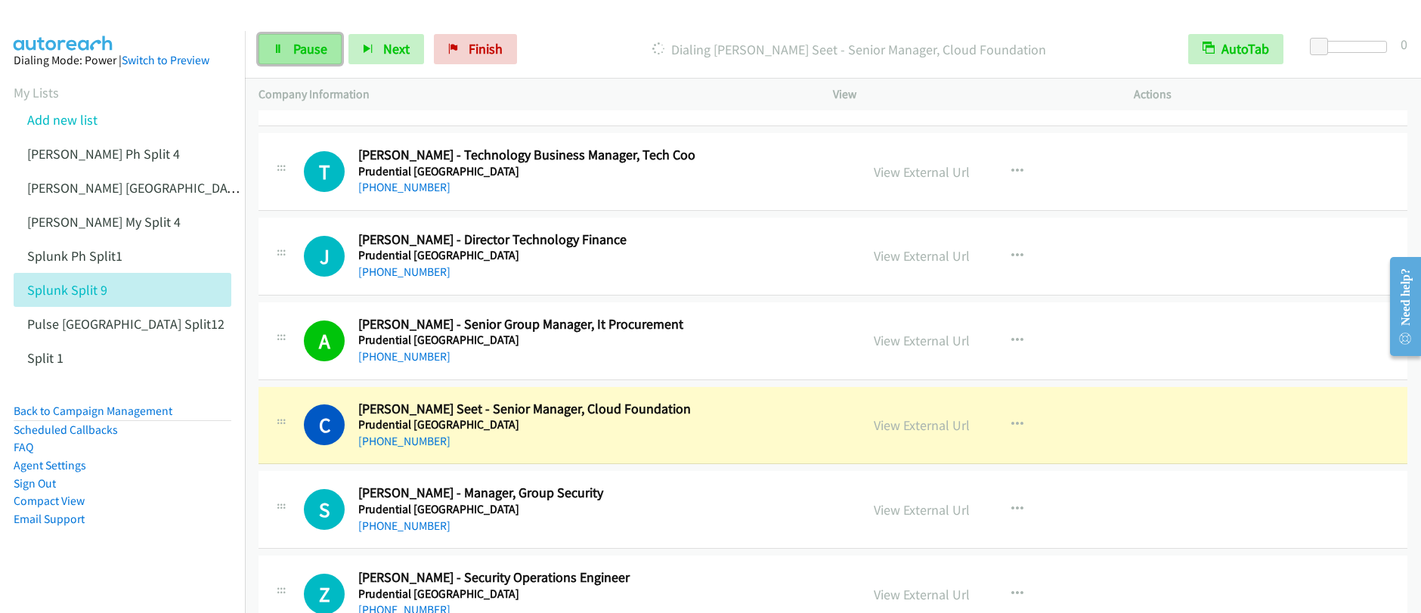
click at [320, 56] on span "Pause" at bounding box center [310, 48] width 34 height 17
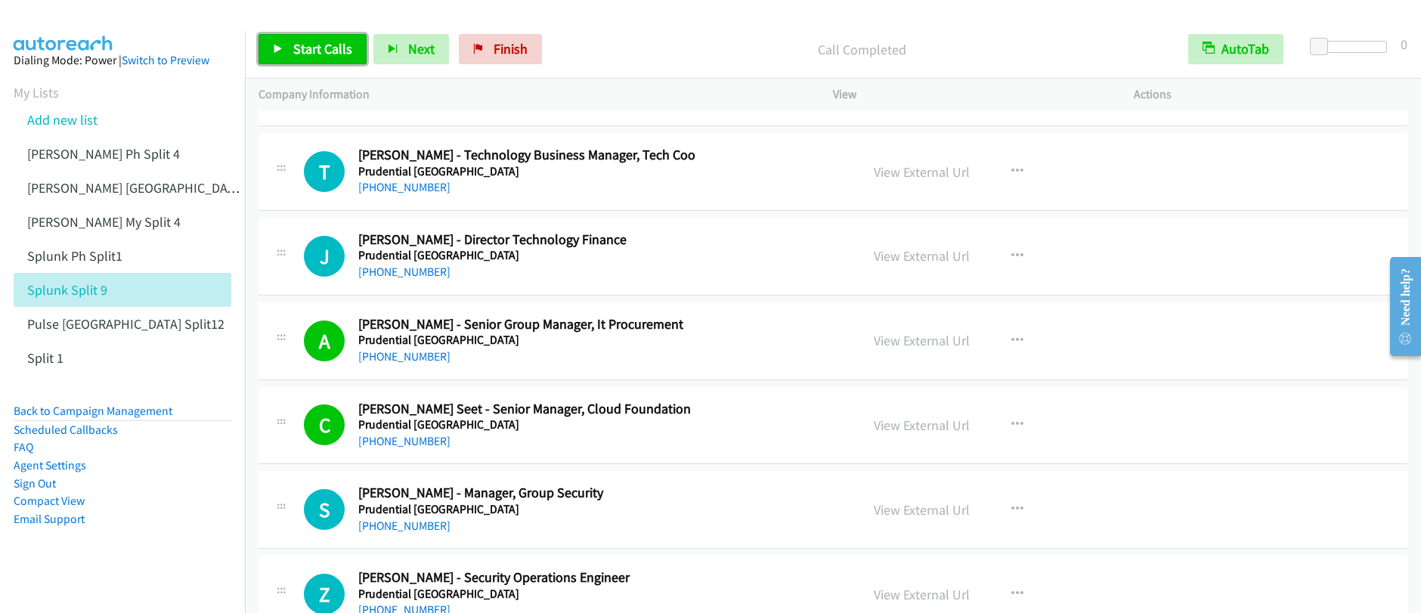
click at [305, 58] on link "Start Calls" at bounding box center [313, 49] width 108 height 30
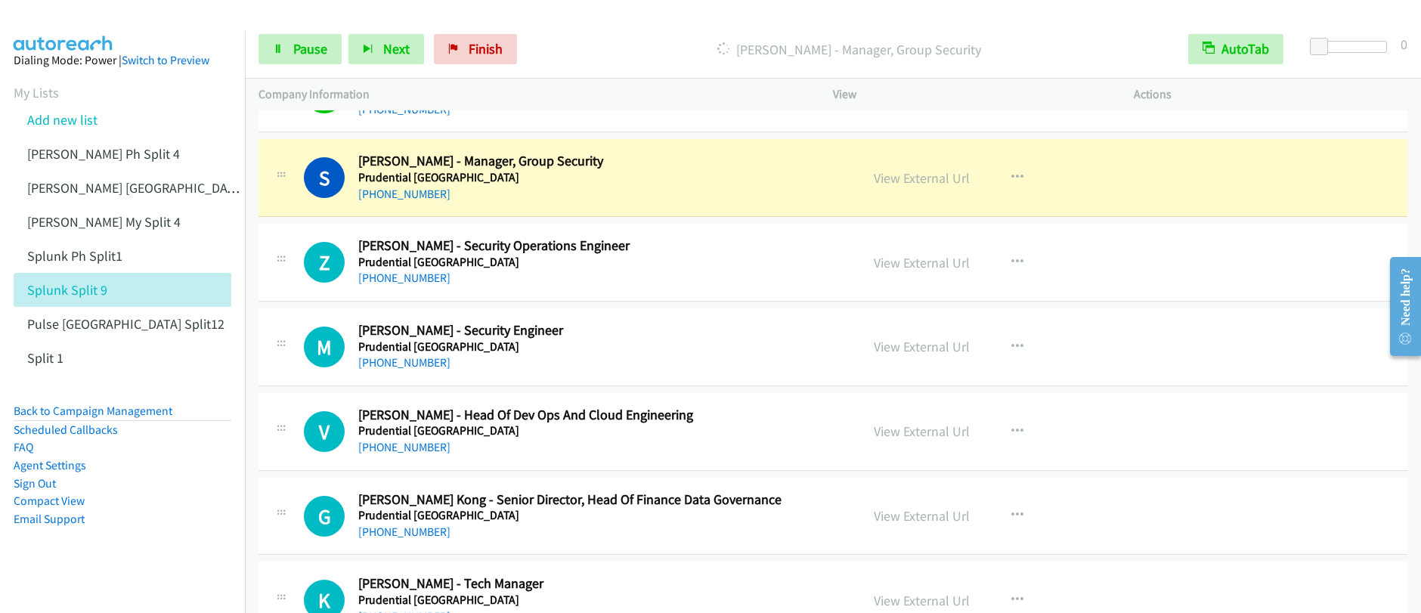
scroll to position [3191, 0]
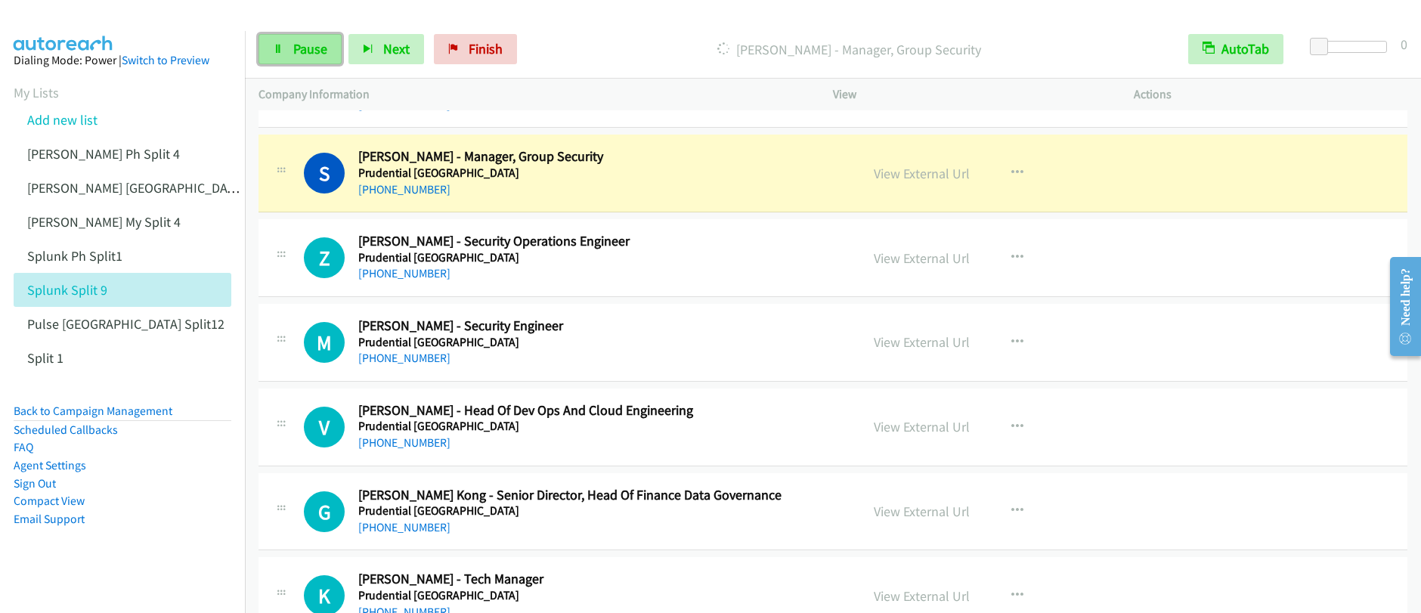
click at [324, 50] on span "Pause" at bounding box center [310, 48] width 34 height 17
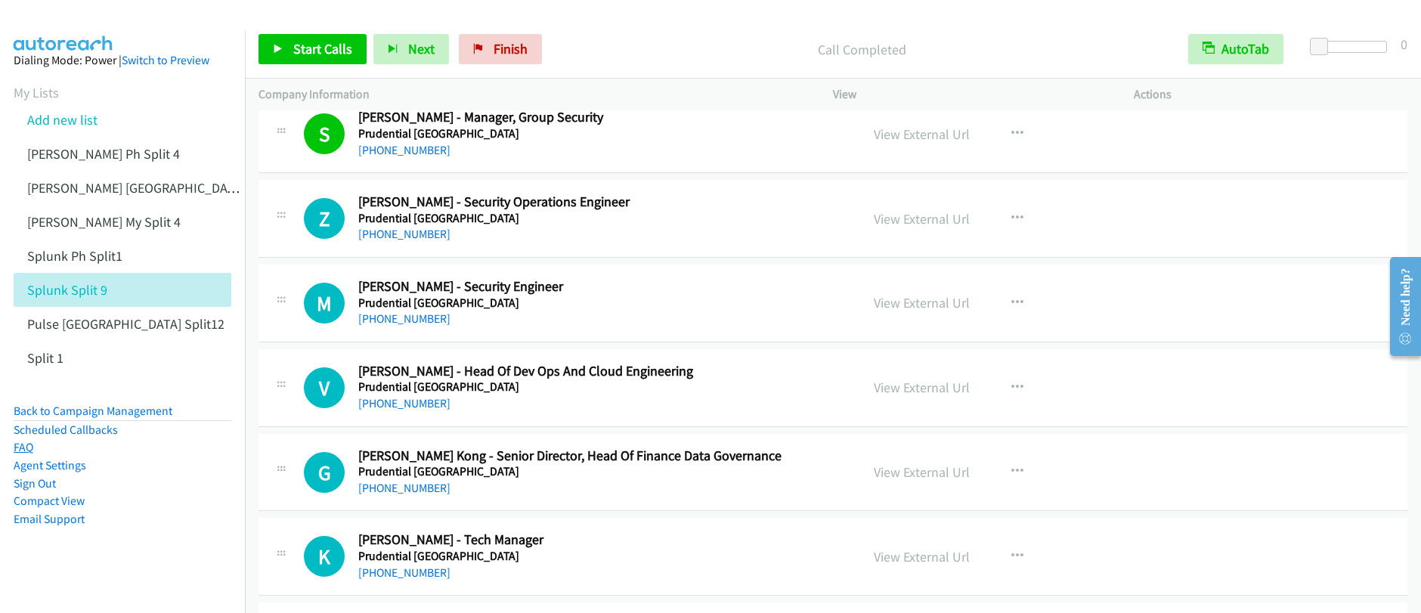
scroll to position [3231, 0]
click at [1014, 556] on icon "button" at bounding box center [1017, 556] width 12 height 12
click at [1103, 460] on div at bounding box center [710, 306] width 1421 height 613
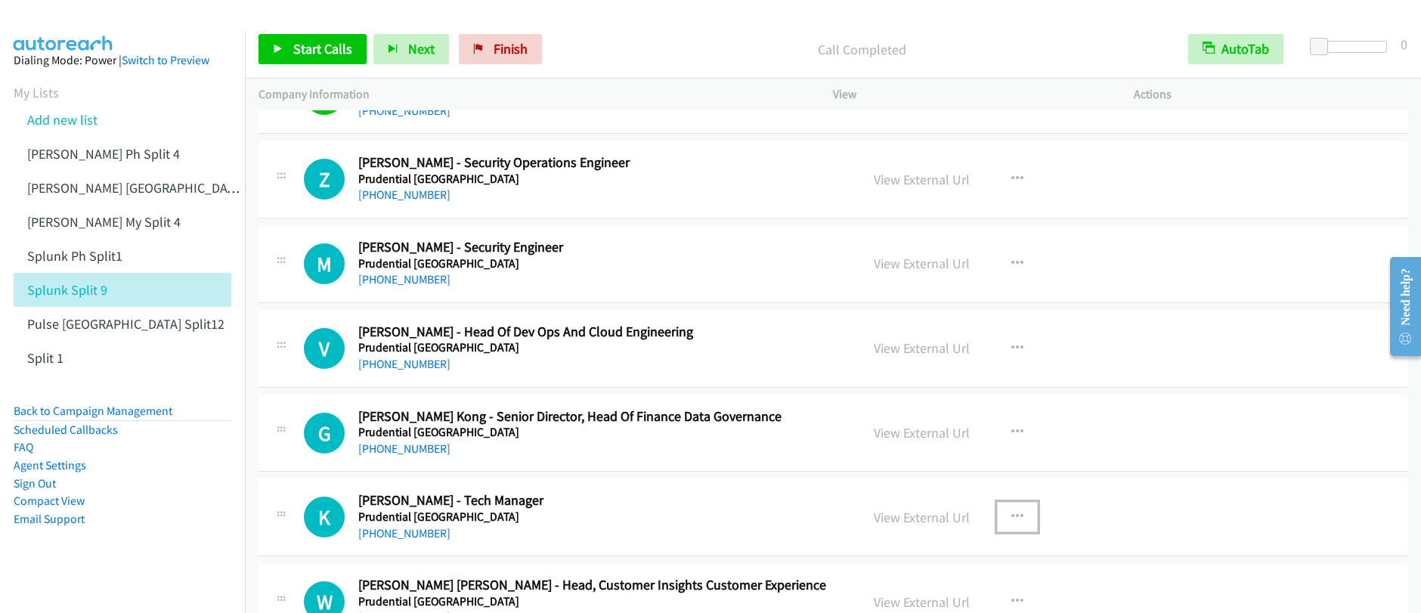
scroll to position [3360, 0]
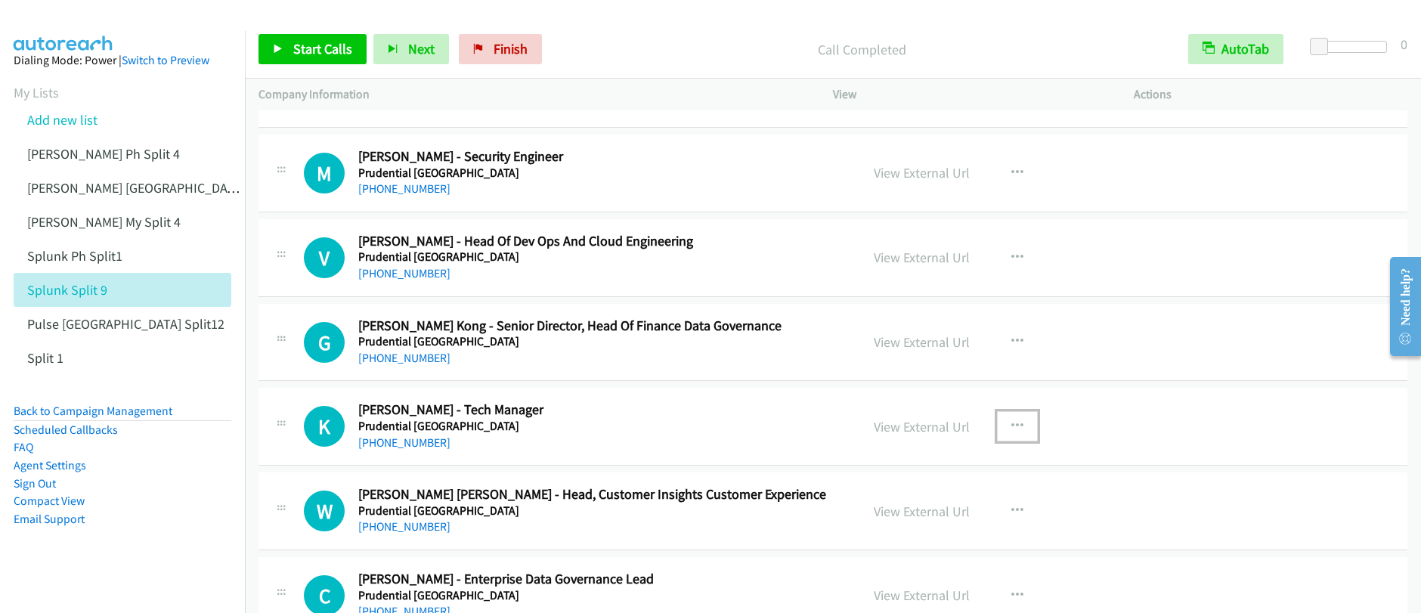
click at [1012, 424] on icon "button" at bounding box center [1017, 426] width 12 height 12
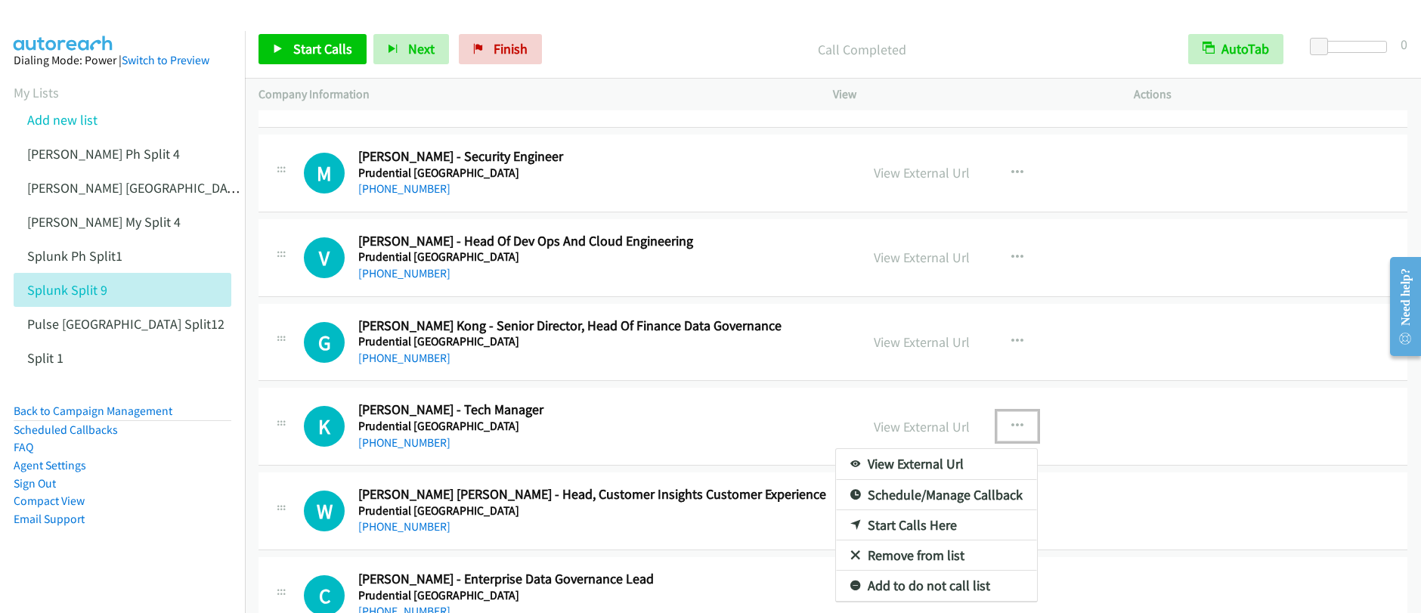
click at [927, 524] on link "Start Calls Here" at bounding box center [936, 525] width 201 height 30
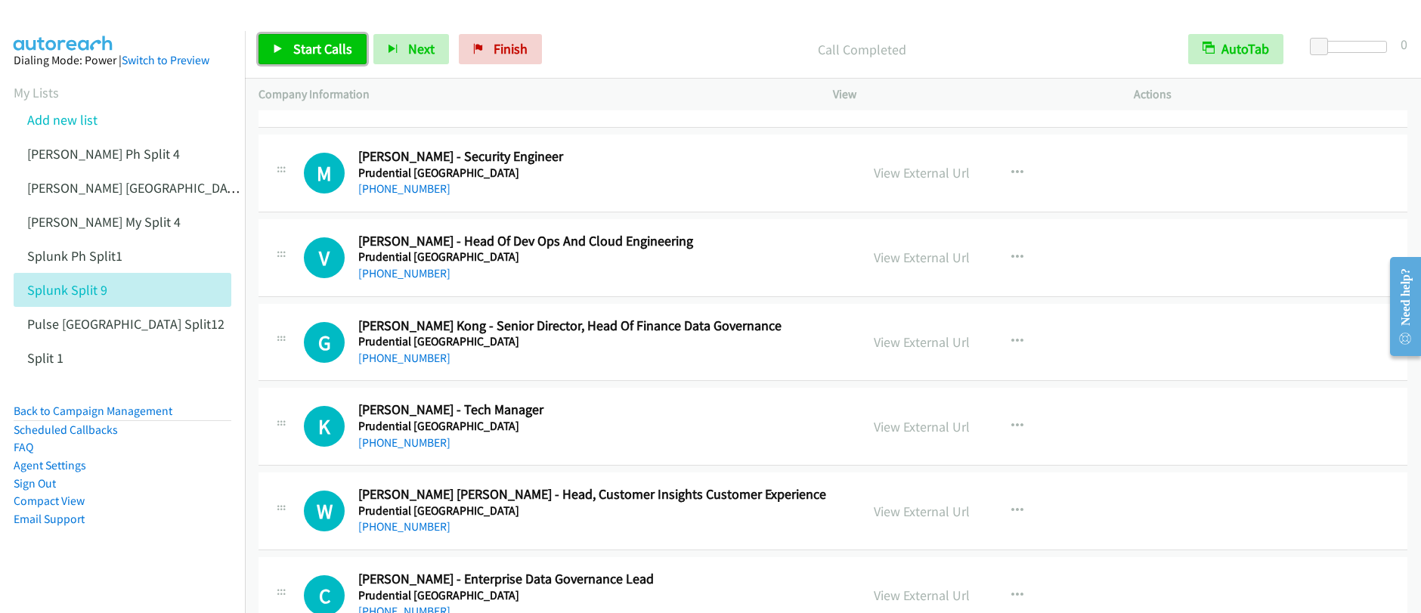
click at [296, 40] on span "Start Calls" at bounding box center [322, 48] width 59 height 17
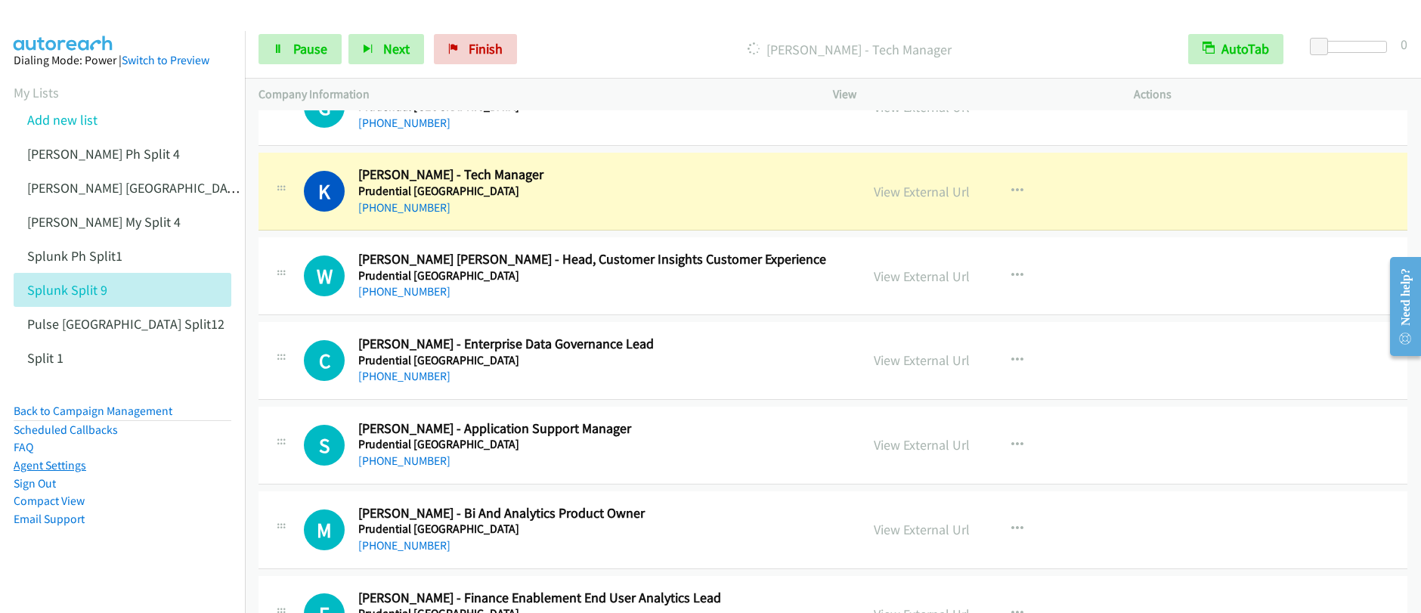
scroll to position [3598, 0]
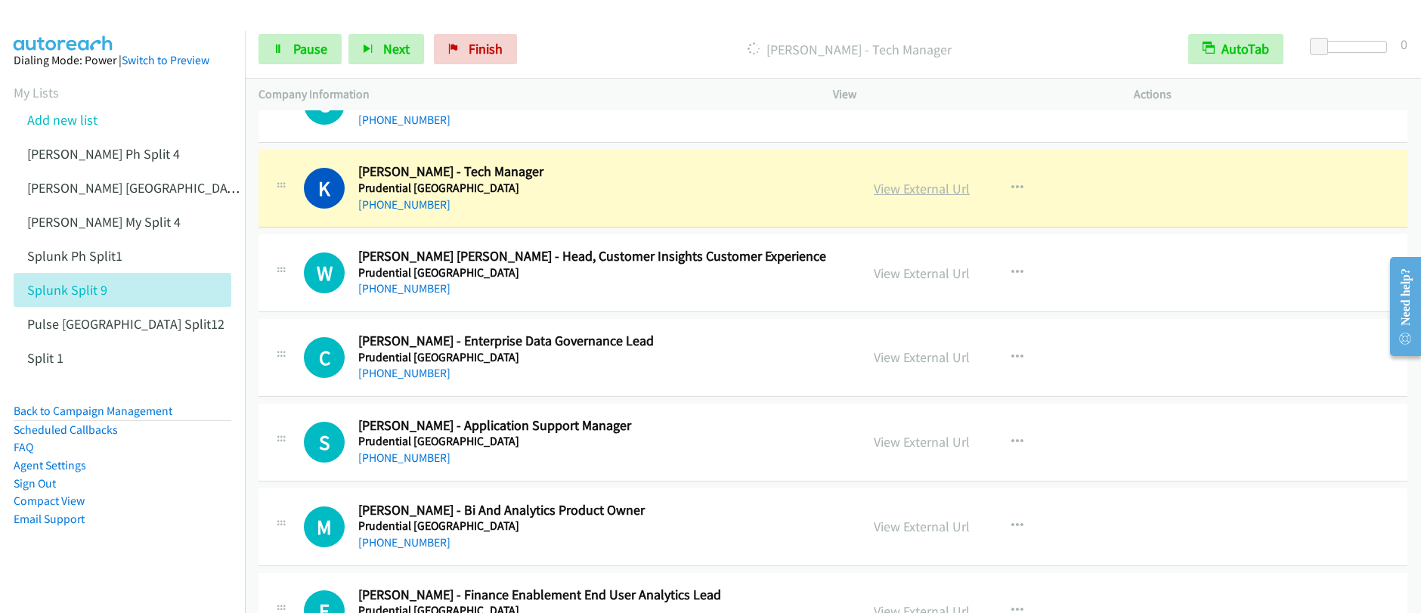
click at [895, 191] on link "View External Url" at bounding box center [922, 188] width 96 height 17
click at [310, 56] on span "Pause" at bounding box center [310, 48] width 34 height 17
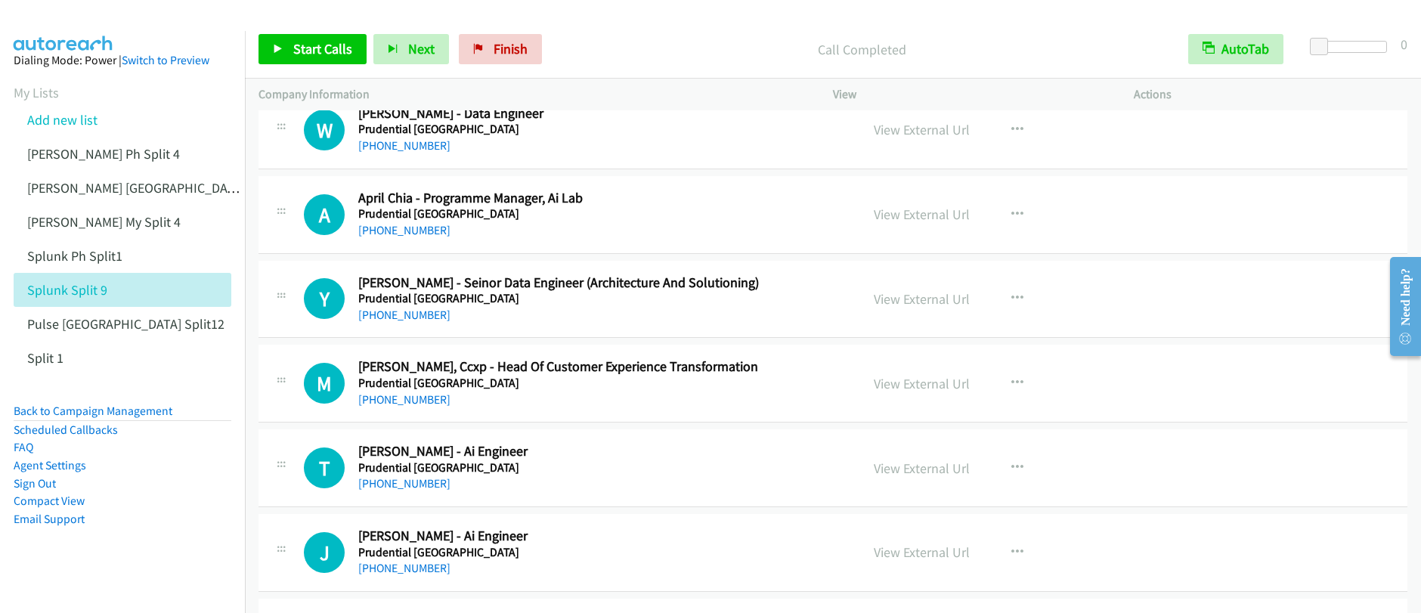
scroll to position [4341, 0]
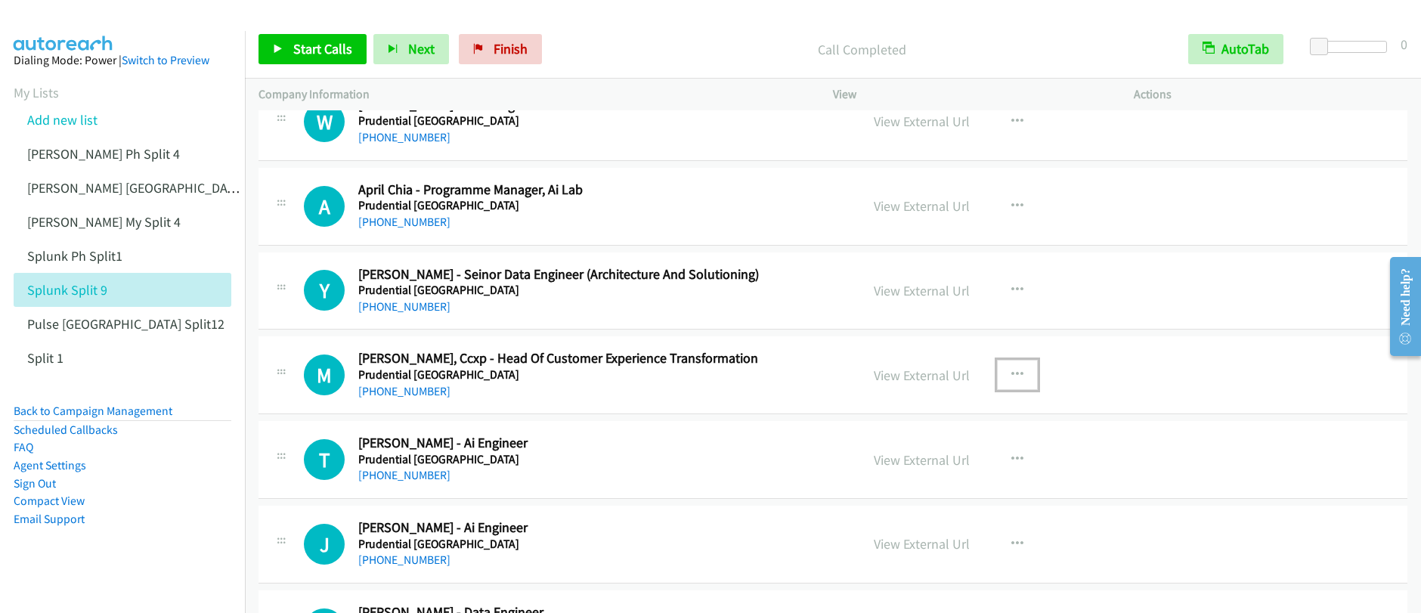
click at [1017, 376] on button "button" at bounding box center [1017, 375] width 41 height 30
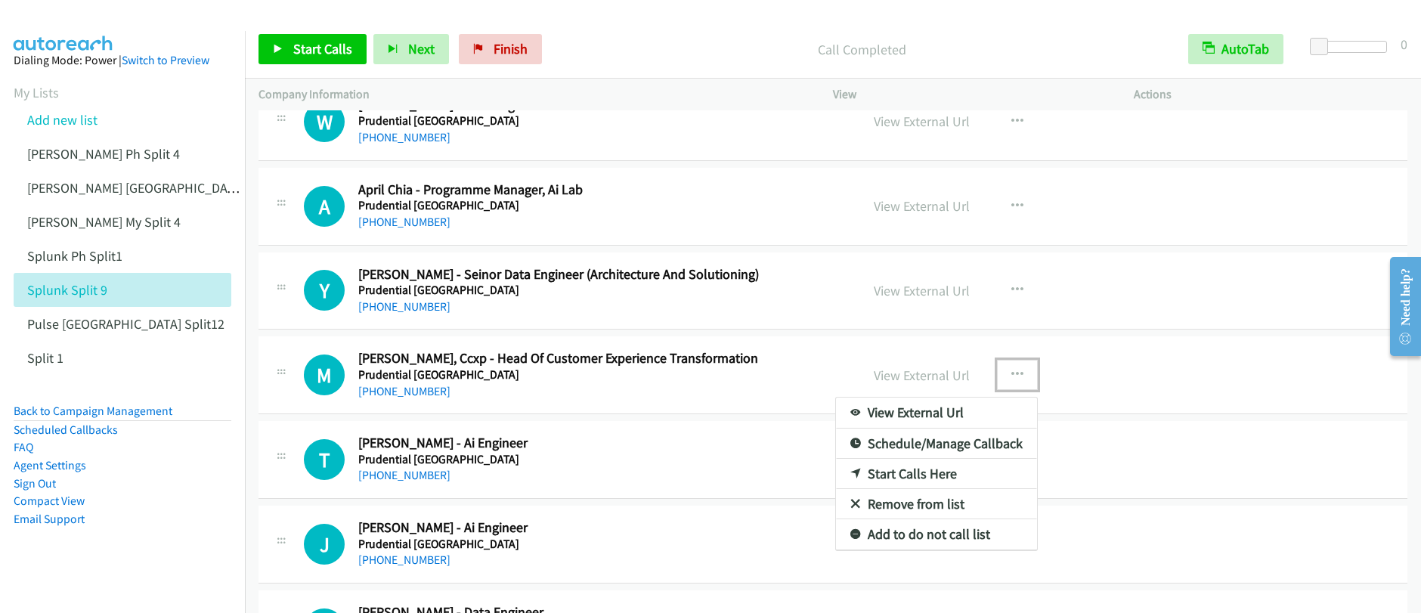
click at [907, 475] on link "Start Calls Here" at bounding box center [936, 474] width 201 height 30
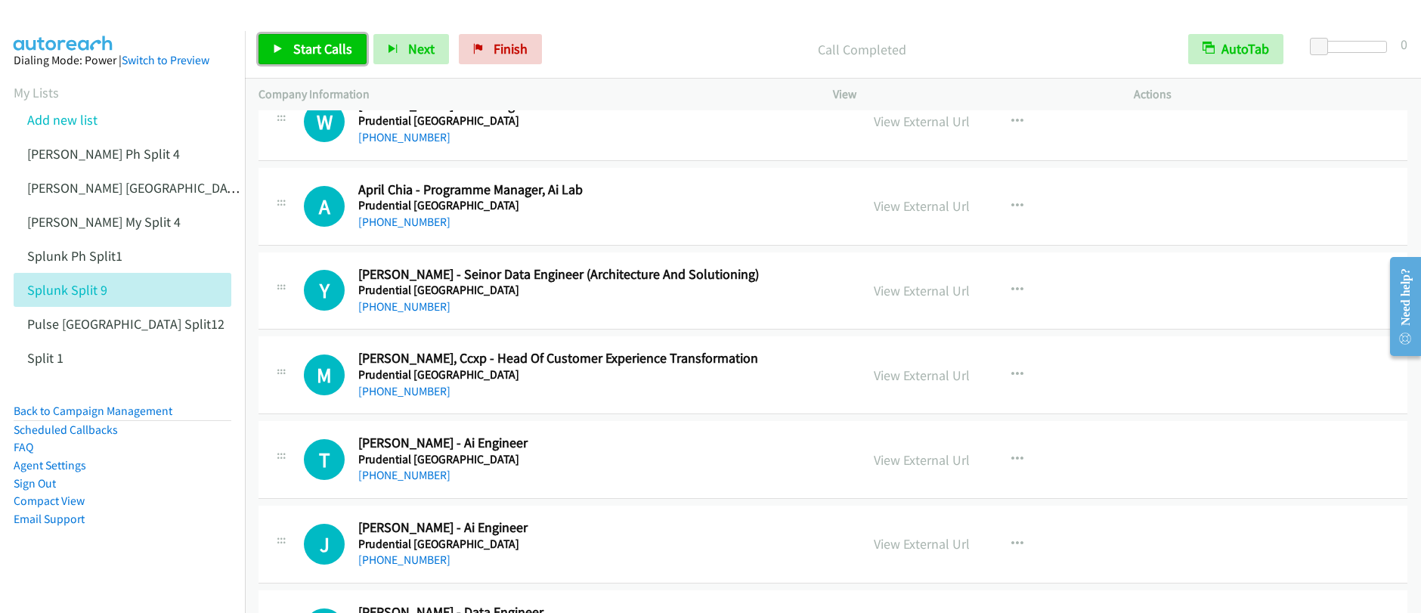
click at [301, 54] on span "Start Calls" at bounding box center [322, 48] width 59 height 17
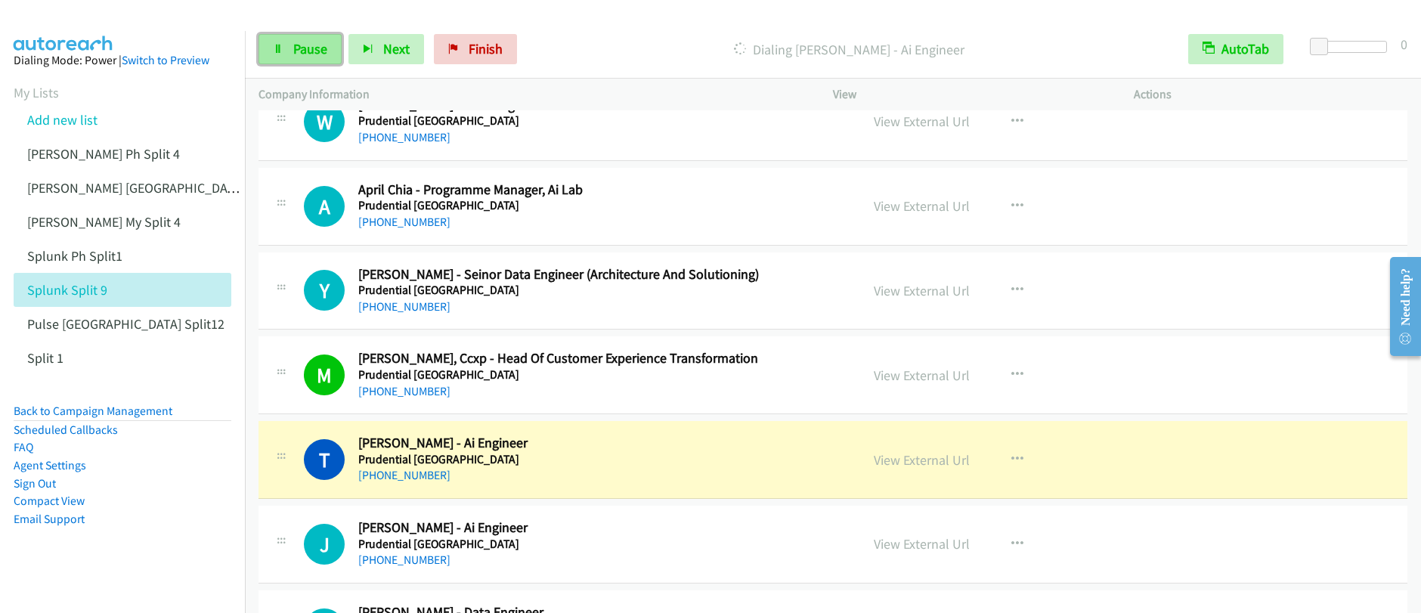
click at [309, 52] on span "Pause" at bounding box center [310, 48] width 34 height 17
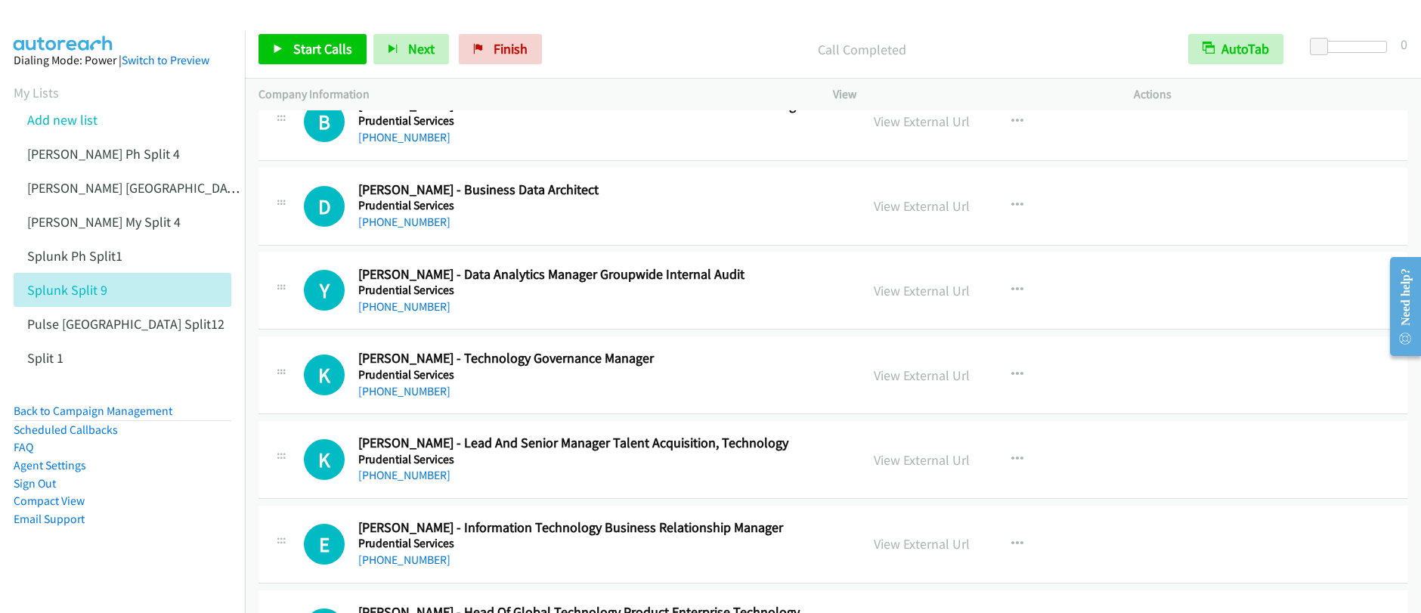
scroll to position [5312, 0]
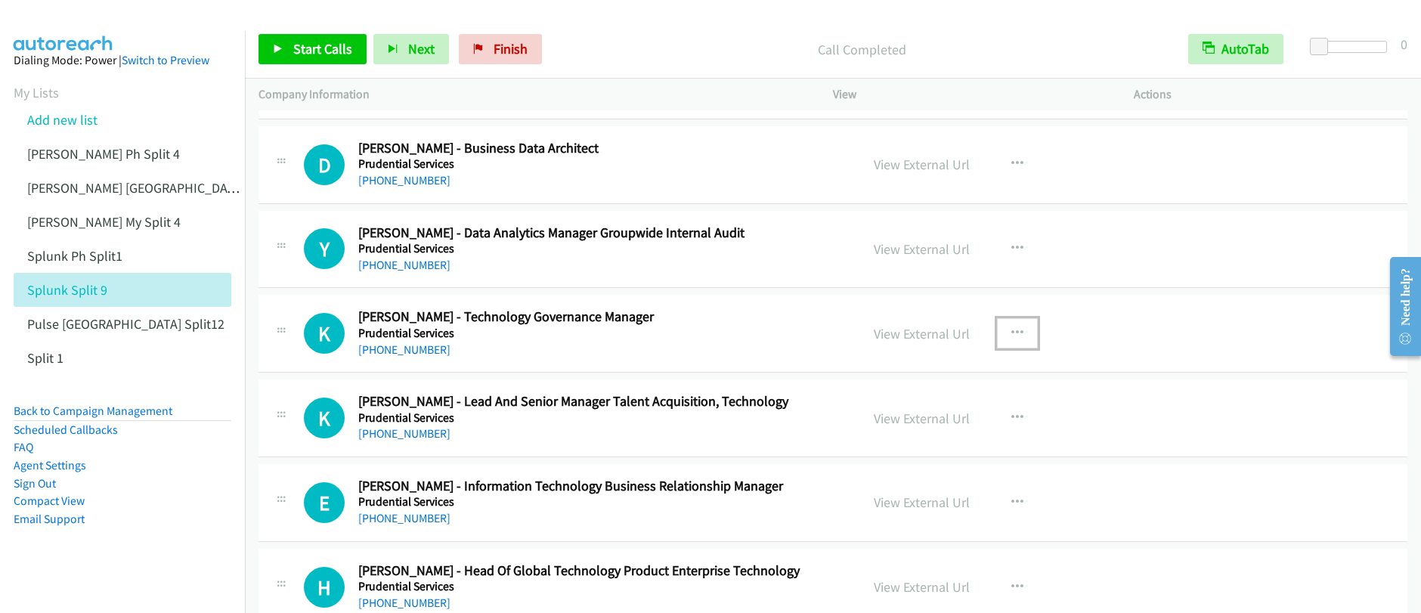
click at [1011, 333] on icon "button" at bounding box center [1017, 333] width 12 height 12
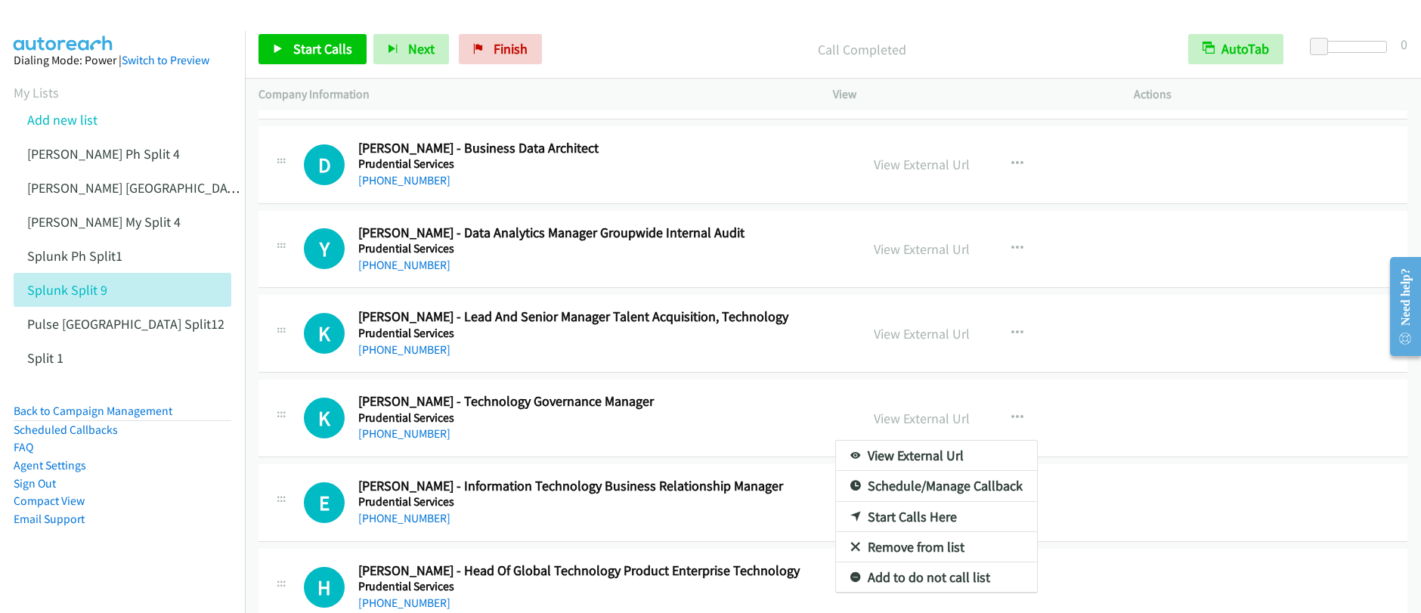
click at [900, 516] on link "Start Calls Here" at bounding box center [936, 517] width 201 height 30
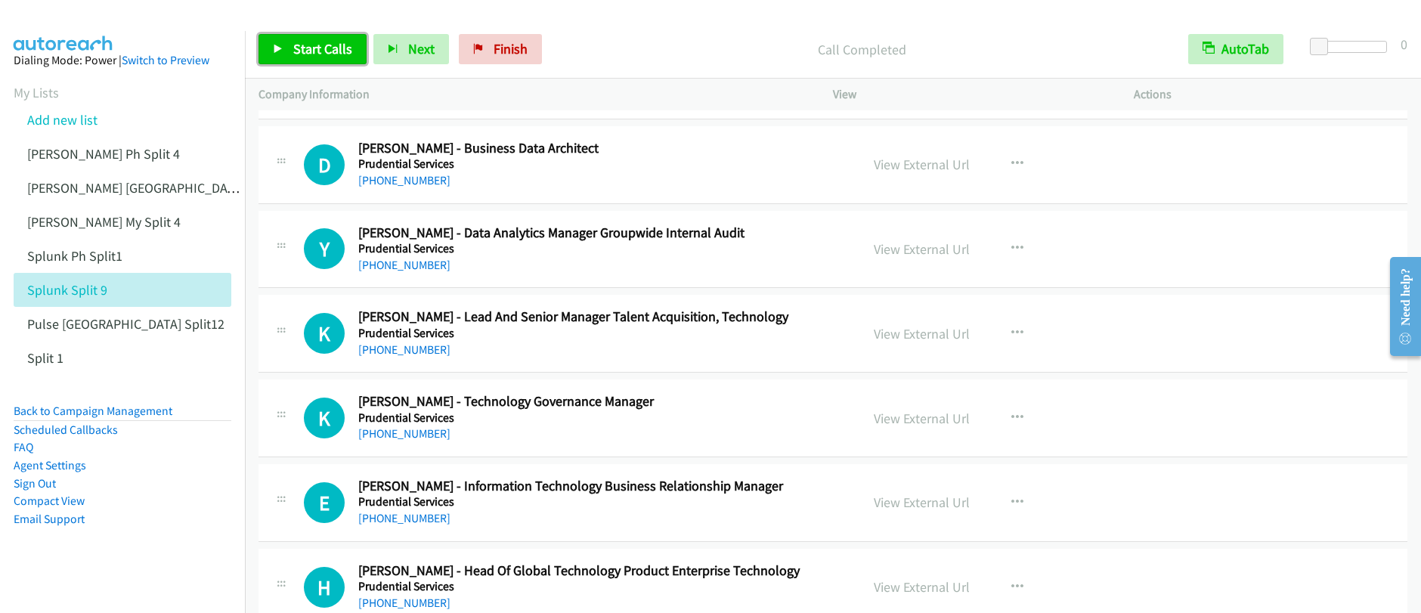
click at [318, 62] on link "Start Calls" at bounding box center [313, 49] width 108 height 30
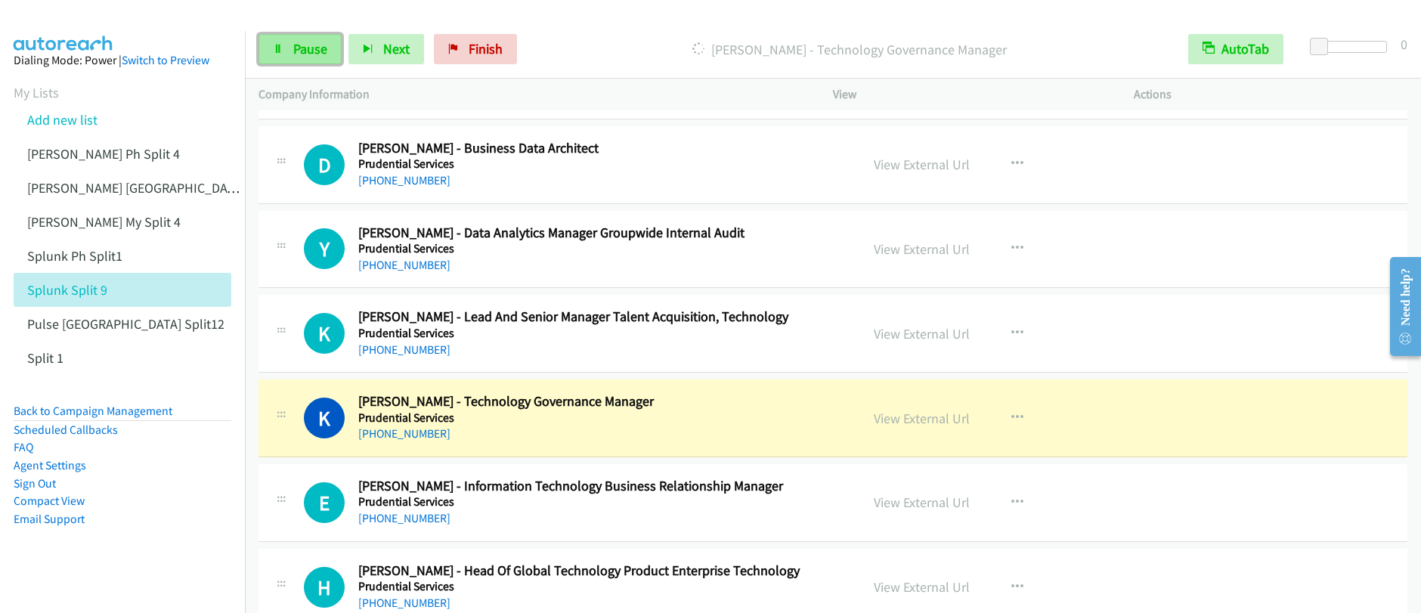
click at [317, 52] on span "Pause" at bounding box center [310, 48] width 34 height 17
